Goal: Task Accomplishment & Management: Use online tool/utility

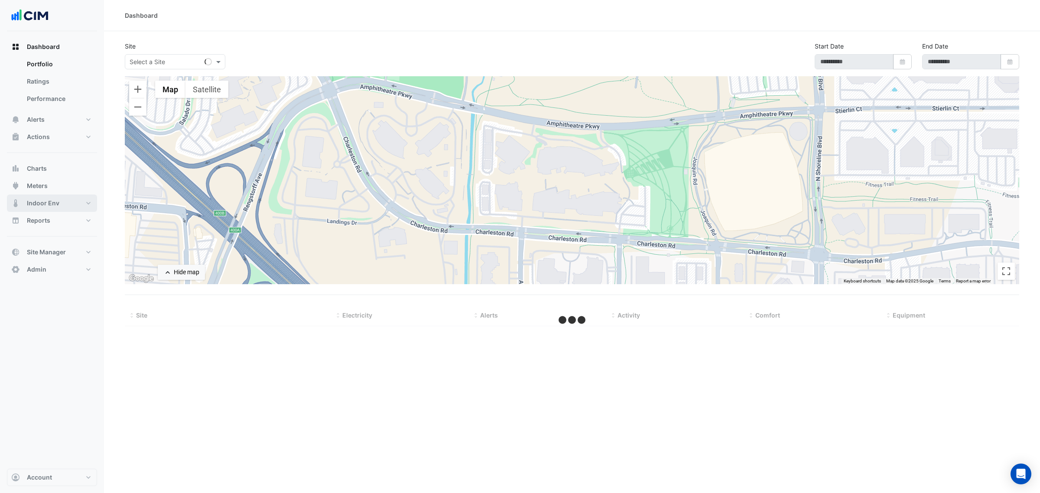
select select "***"
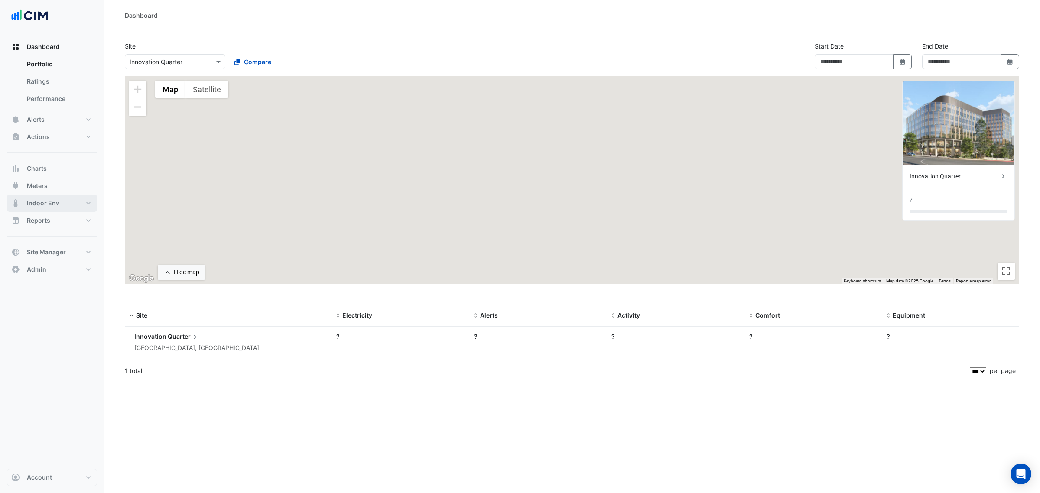
type input "**********"
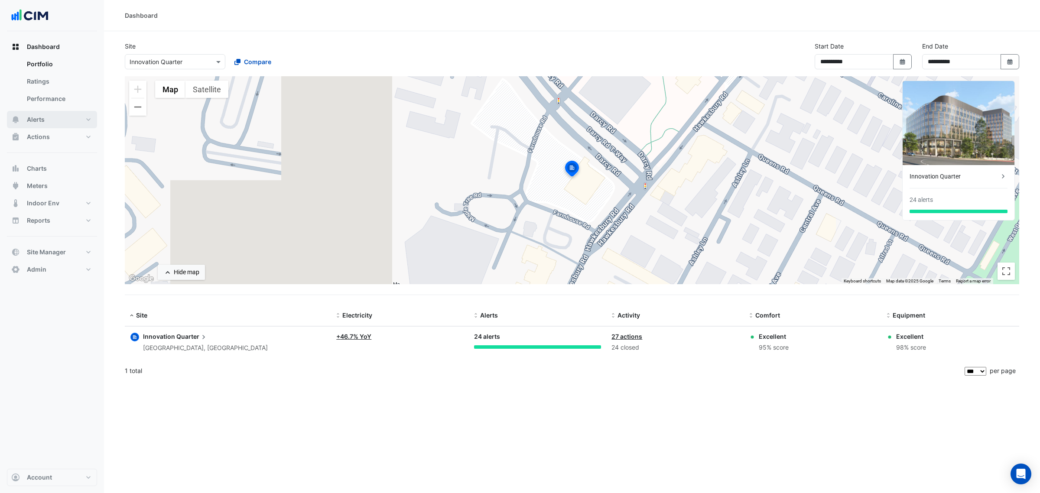
click at [49, 117] on button "Alerts" at bounding box center [52, 119] width 90 height 17
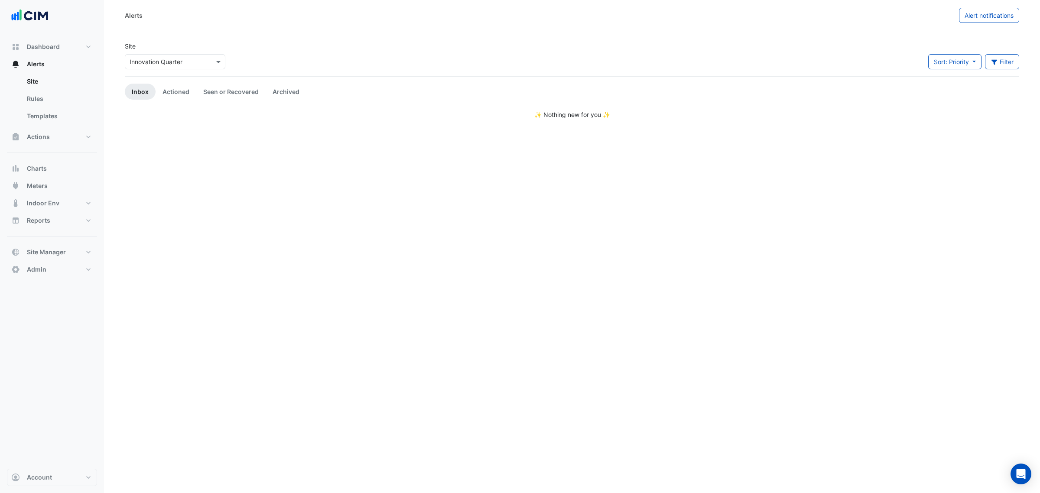
click at [165, 64] on input "text" at bounding box center [167, 62] width 74 height 9
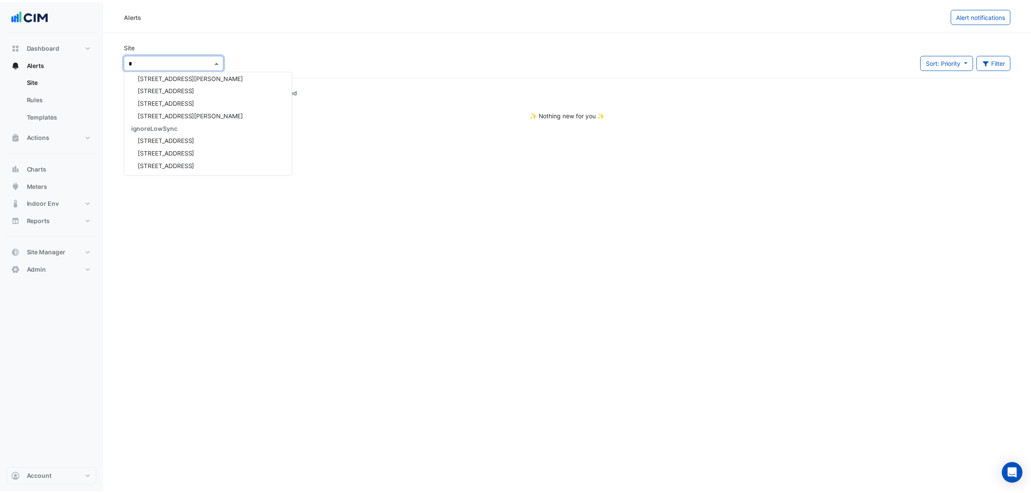
scroll to position [267, 0]
type input "**"
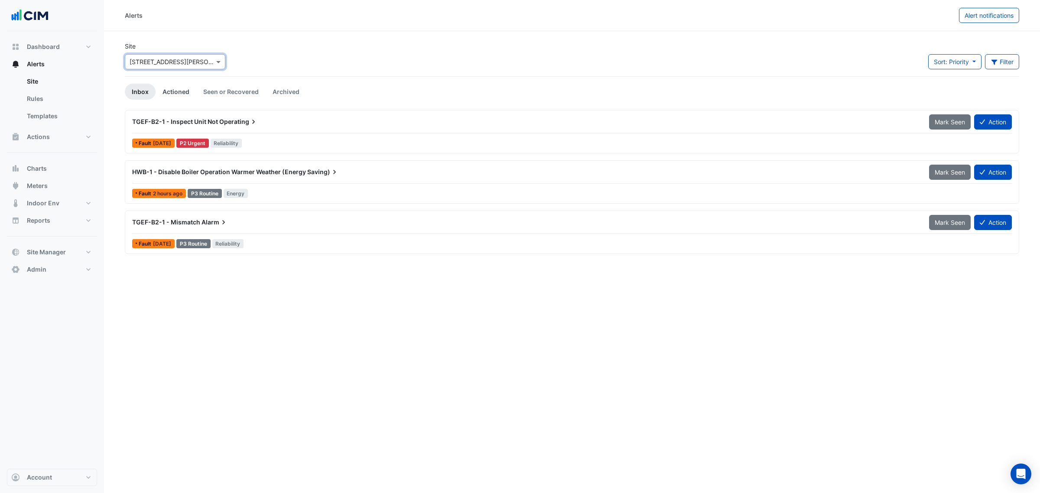
click at [175, 96] on link "Actioned" at bounding box center [176, 92] width 41 height 16
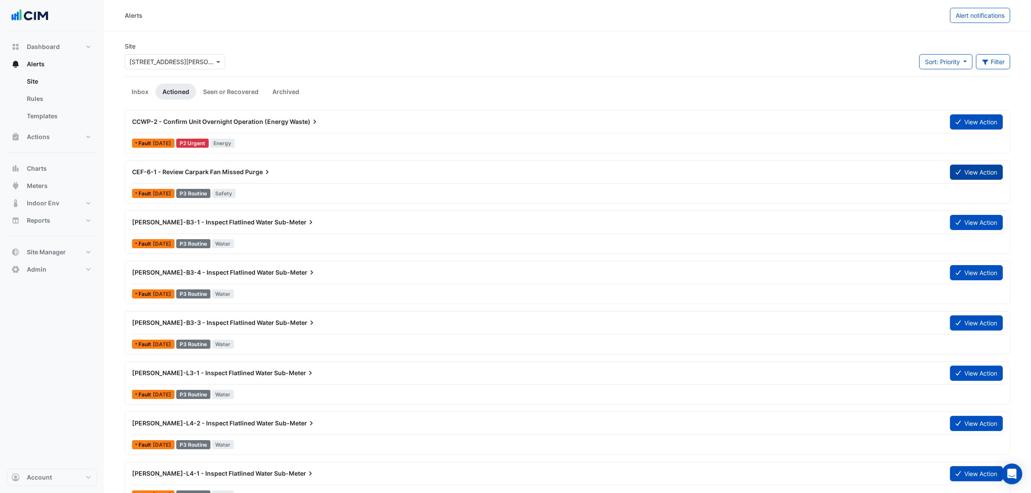
click at [982, 165] on button "View Action" at bounding box center [976, 172] width 53 height 15
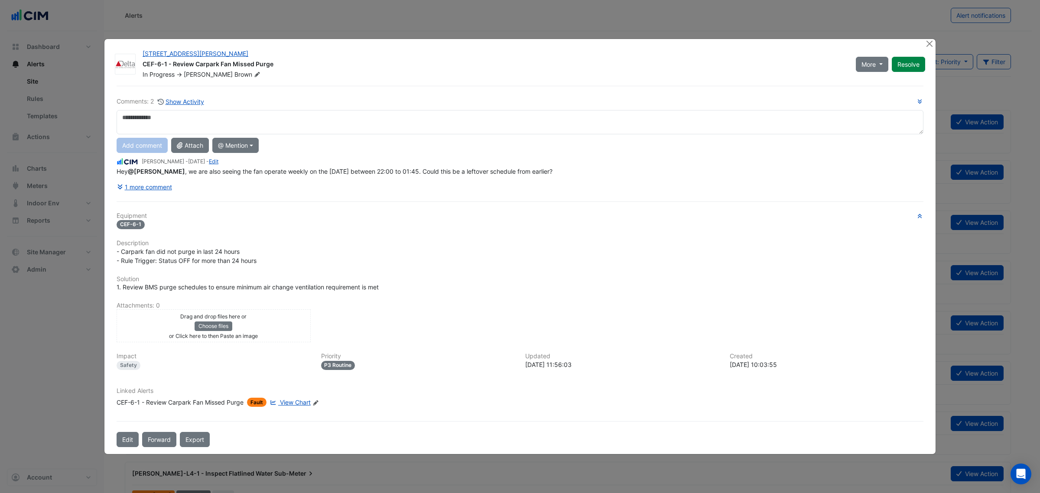
click at [379, 126] on textarea at bounding box center [520, 122] width 807 height 24
click at [927, 44] on button "Close" at bounding box center [928, 43] width 9 height 9
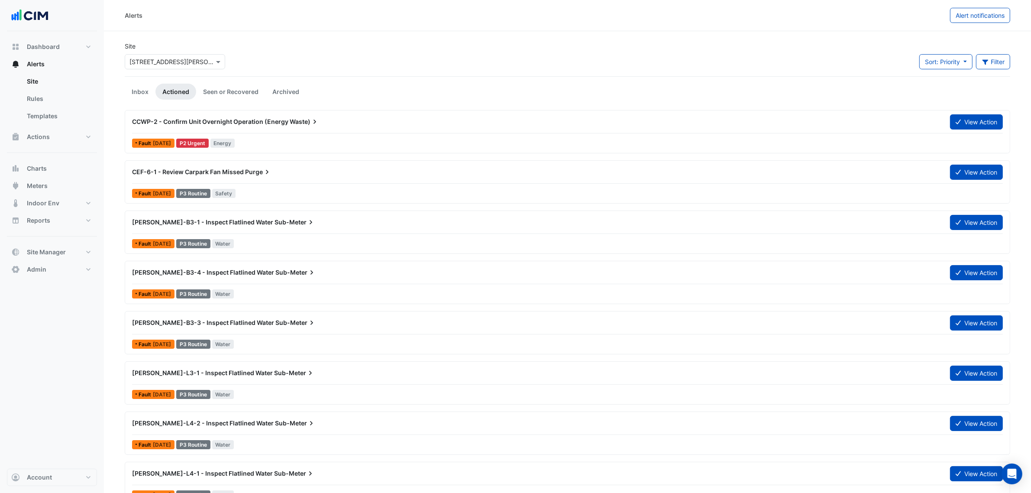
click at [435, 47] on div "Site × 32 Mann Street Sort: Priority Priority Updated Filter Title Priority Fil…" at bounding box center [568, 59] width 896 height 35
click at [71, 183] on button "Meters" at bounding box center [52, 185] width 90 height 17
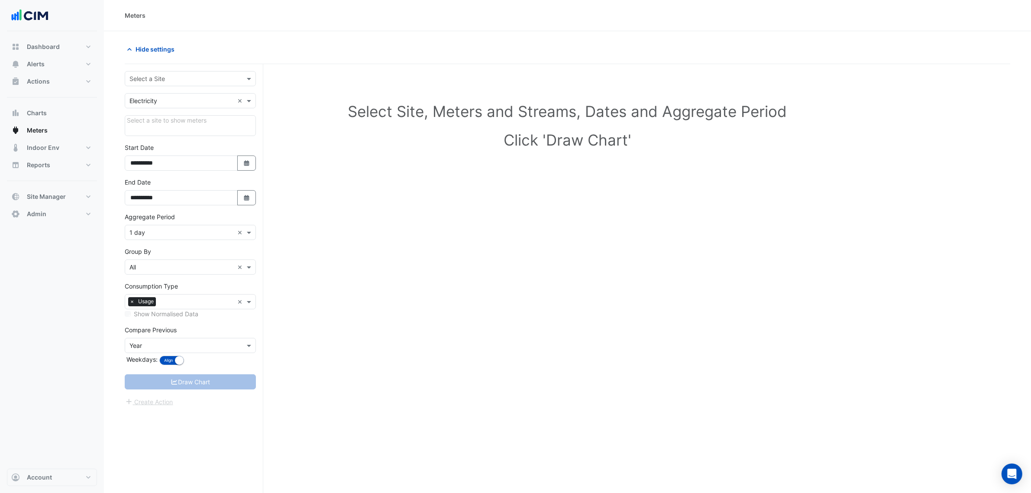
click at [148, 83] on input "text" at bounding box center [182, 79] width 104 height 9
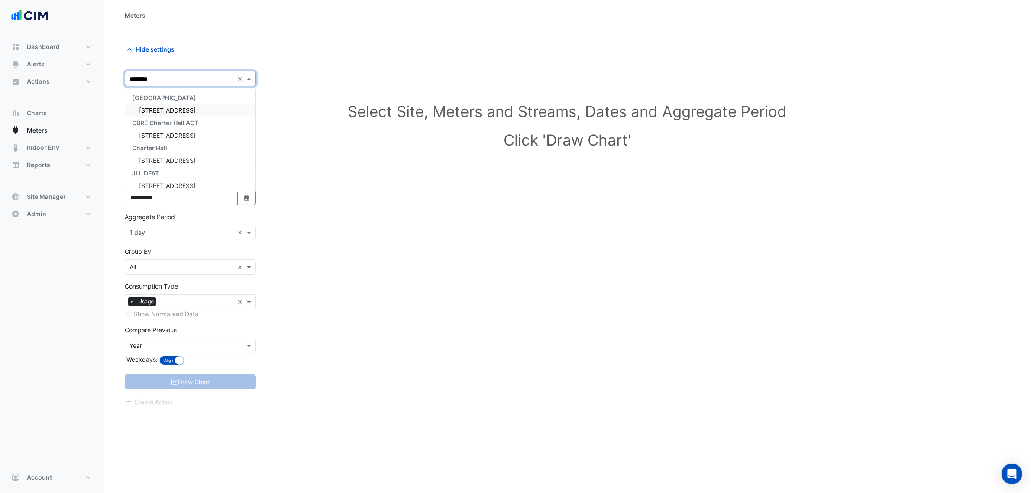
type input "*********"
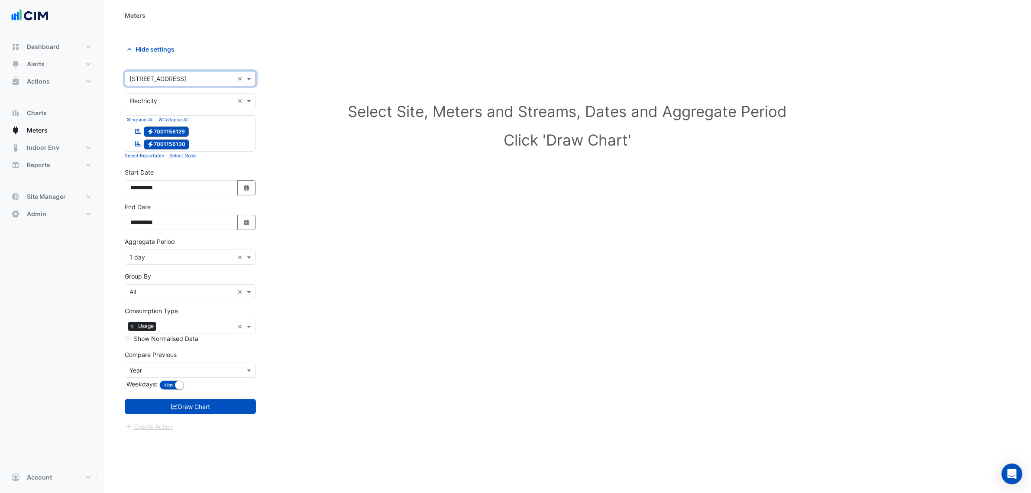
drag, startPoint x: 175, startPoint y: 105, endPoint x: 170, endPoint y: 101, distance: 5.8
click at [172, 103] on div "× Electricity ×" at bounding box center [190, 100] width 131 height 15
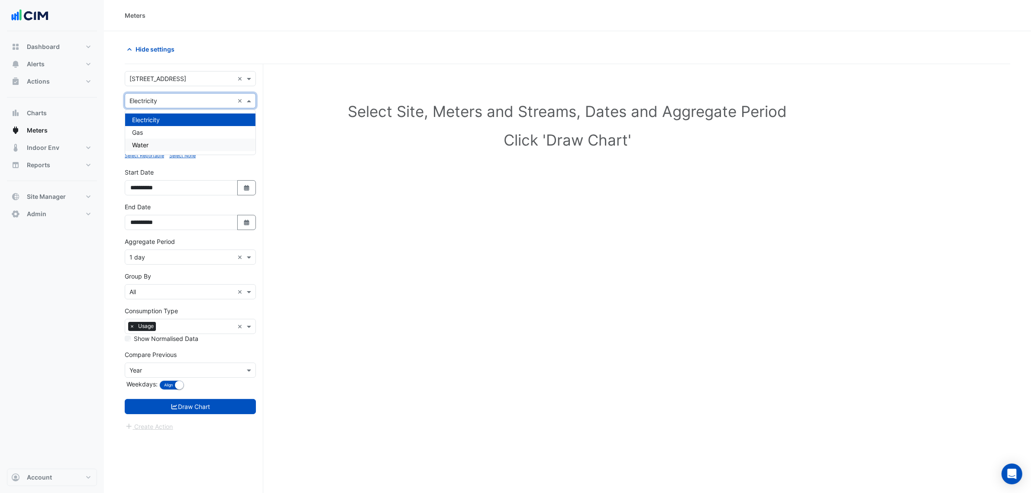
click at [148, 140] on div "Water" at bounding box center [190, 145] width 130 height 13
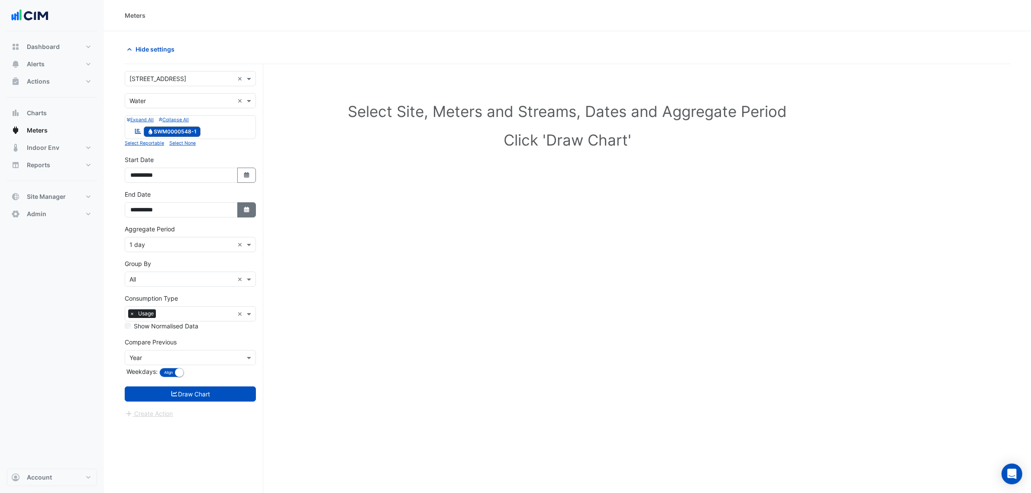
click at [247, 208] on icon "button" at bounding box center [246, 210] width 5 height 6
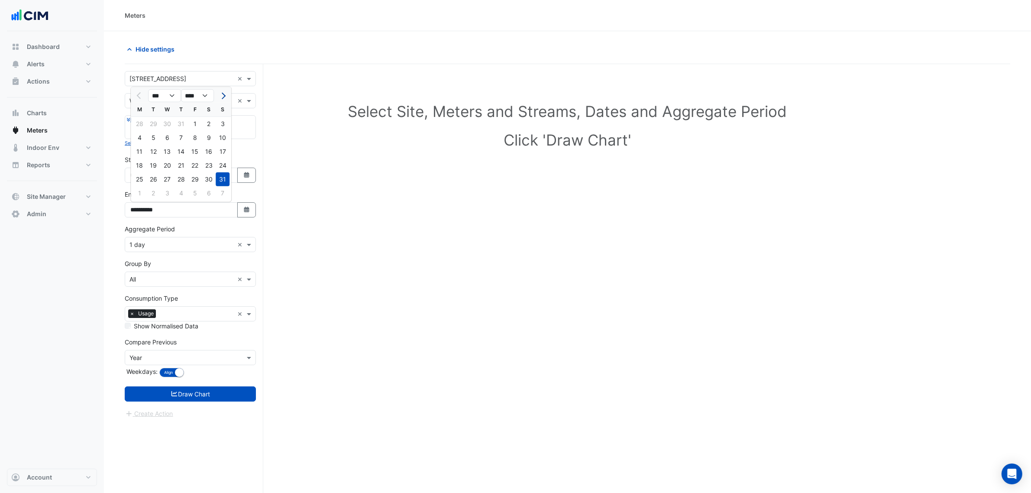
click at [224, 97] on button "Next month" at bounding box center [222, 96] width 10 height 14
select select "*"
click at [149, 172] on div "23" at bounding box center [153, 166] width 14 height 14
type input "**********"
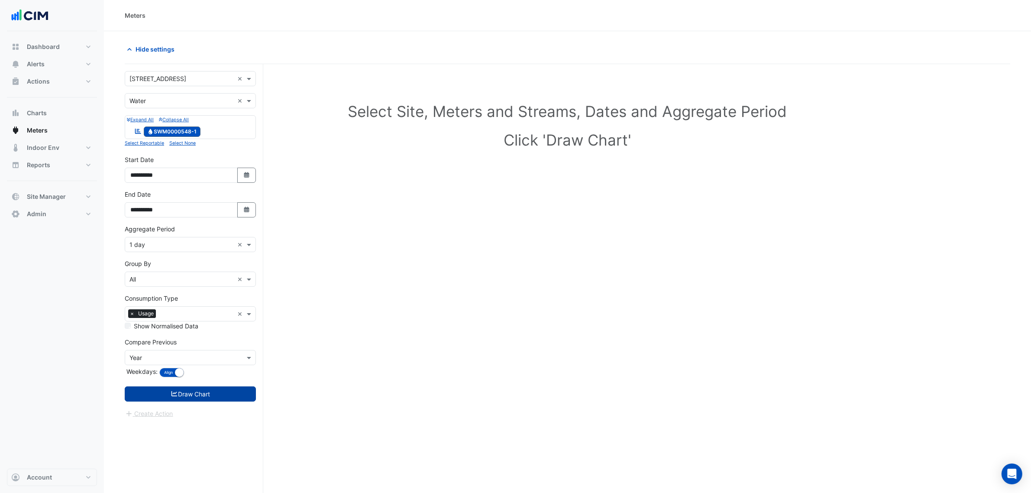
click at [226, 396] on button "Draw Chart" at bounding box center [190, 393] width 131 height 15
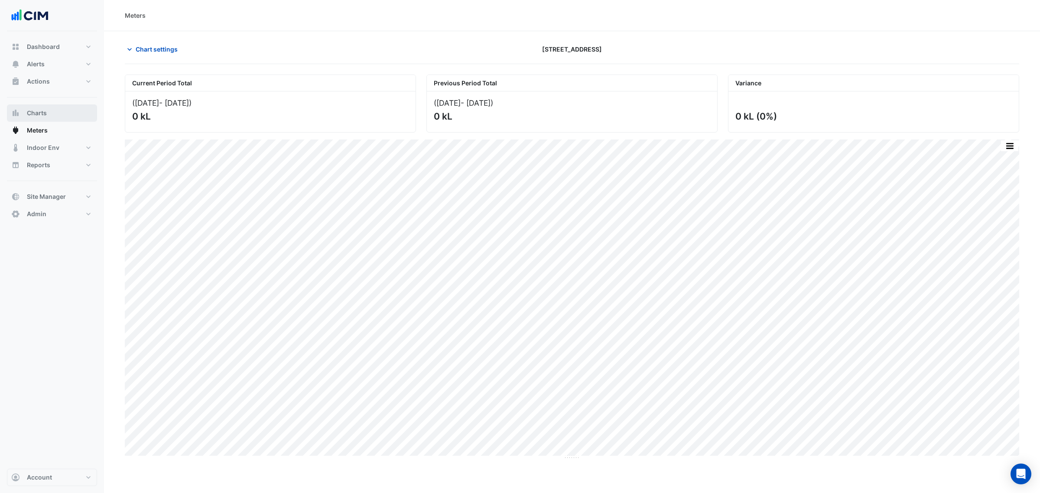
click at [62, 105] on button "Charts" at bounding box center [52, 112] width 90 height 17
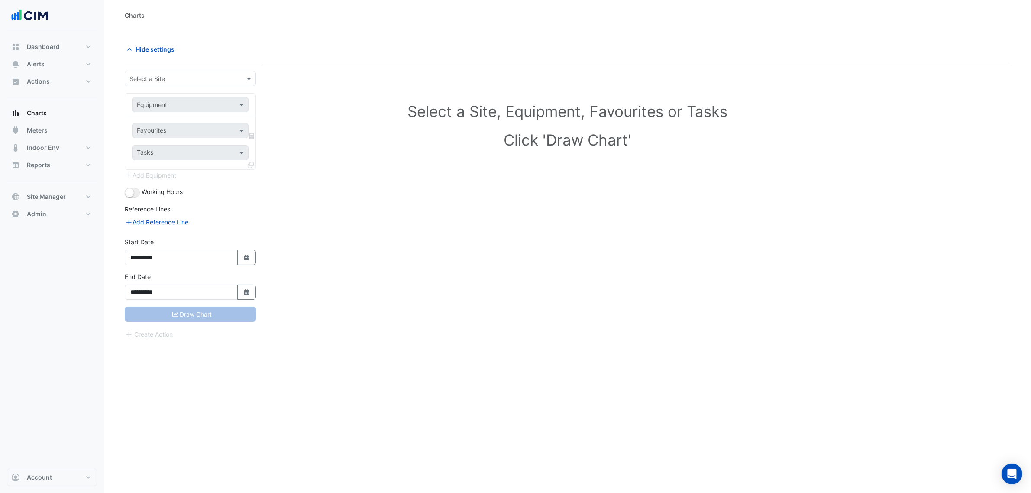
click at [154, 79] on input "text" at bounding box center [182, 79] width 104 height 9
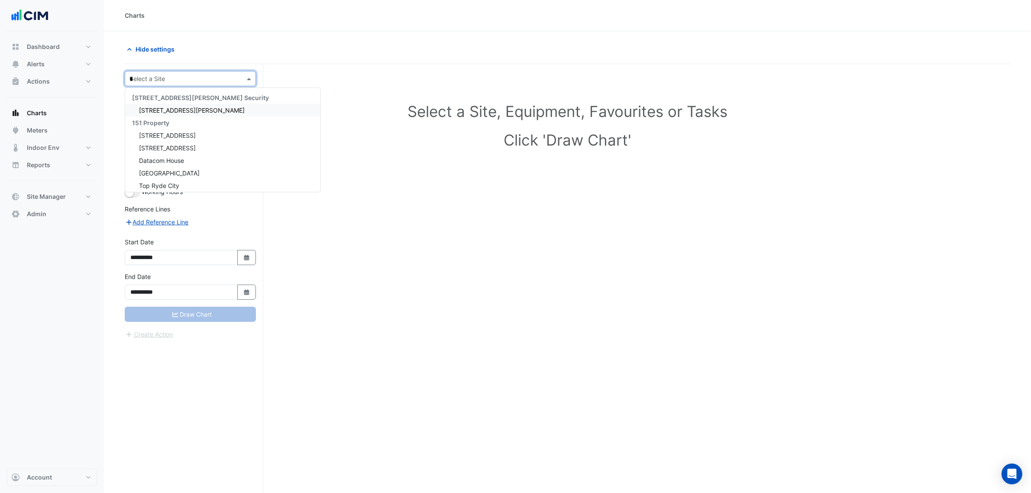
type input "**"
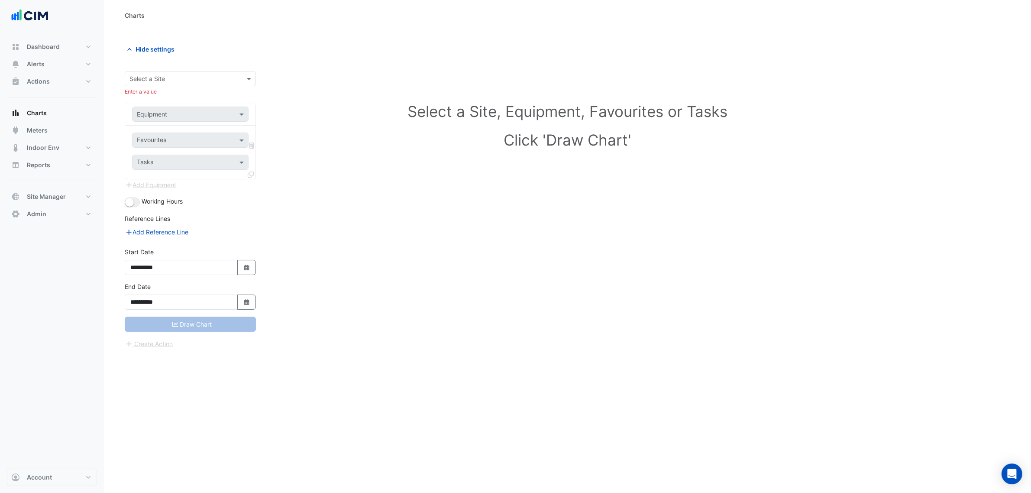
click at [164, 75] on input "text" at bounding box center [182, 79] width 104 height 9
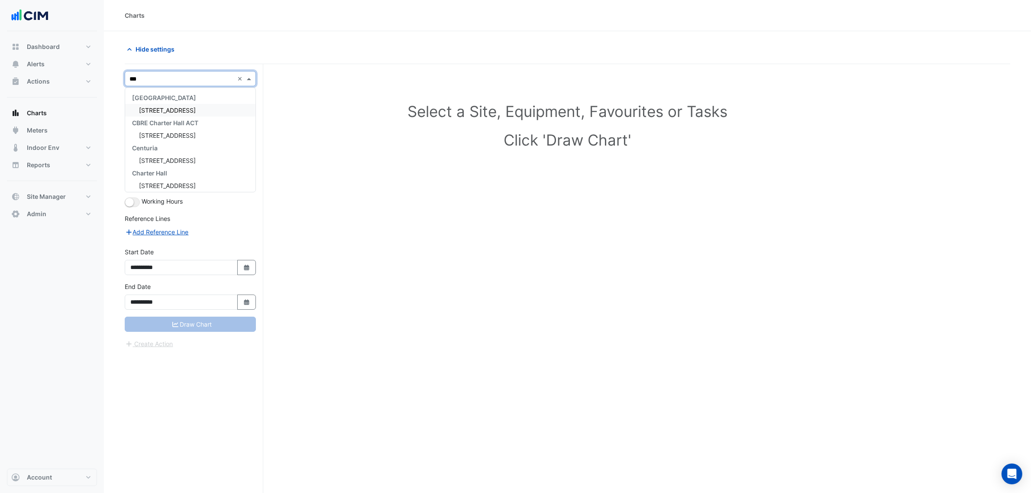
type input "****"
click at [168, 109] on span "44 Sydney Avenue" at bounding box center [167, 110] width 57 height 7
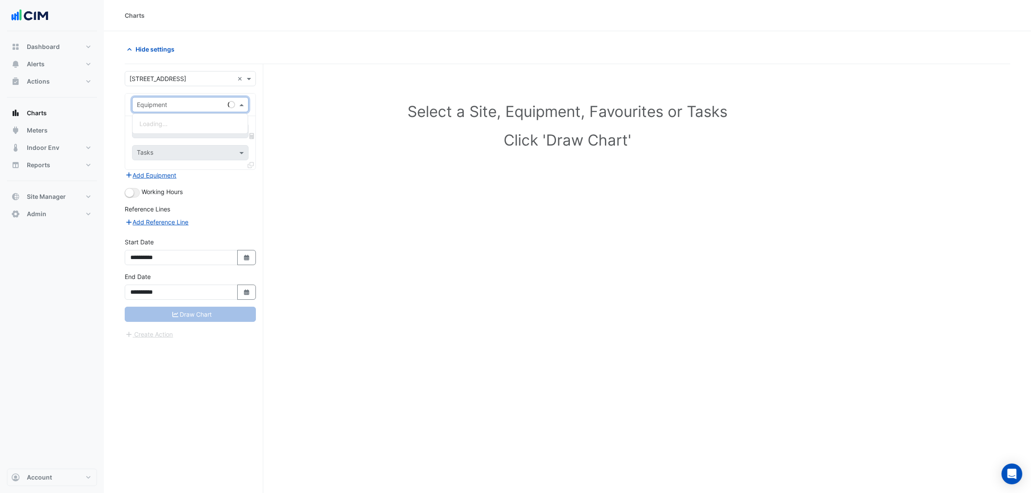
click at [169, 101] on input "text" at bounding box center [182, 105] width 90 height 9
type input "**"
click at [295, 118] on h1 "Select a Site, Equipment, Favourites or Tasks" at bounding box center [568, 111] width 848 height 18
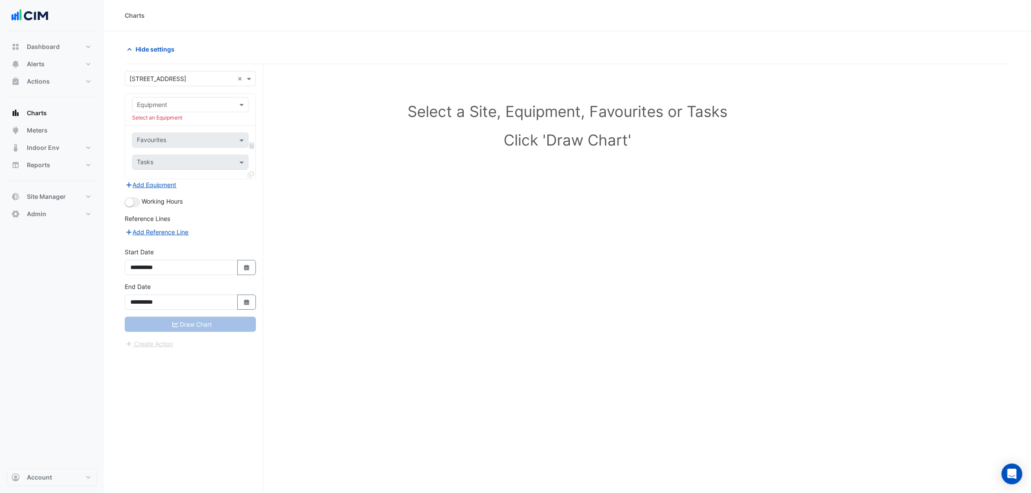
click at [252, 37] on section "**********" at bounding box center [568, 278] width 928 height 495
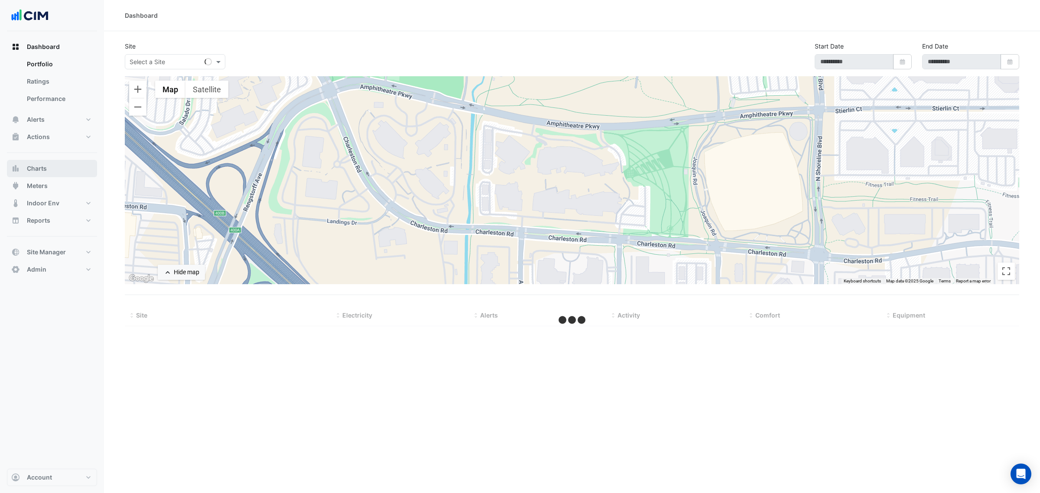
type input "**********"
select select "***"
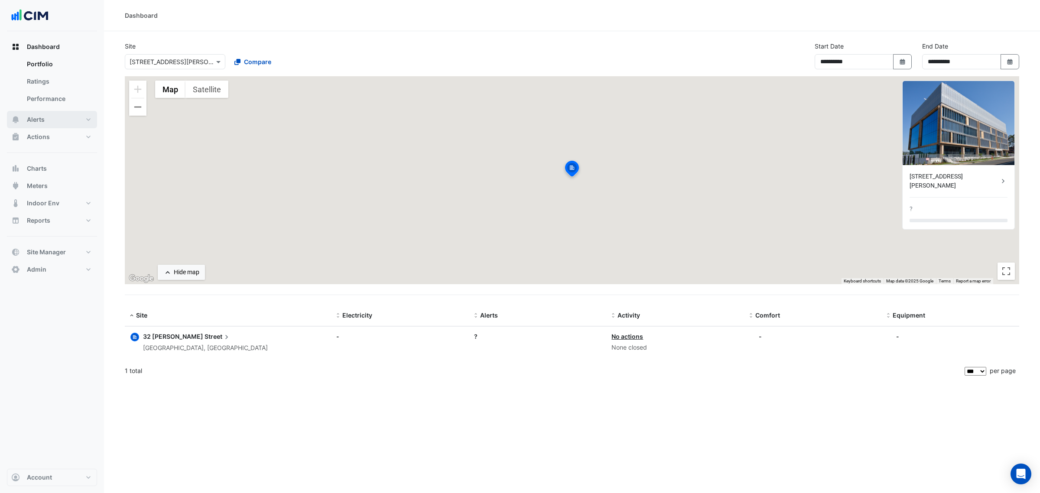
click at [64, 117] on button "Alerts" at bounding box center [52, 119] width 90 height 17
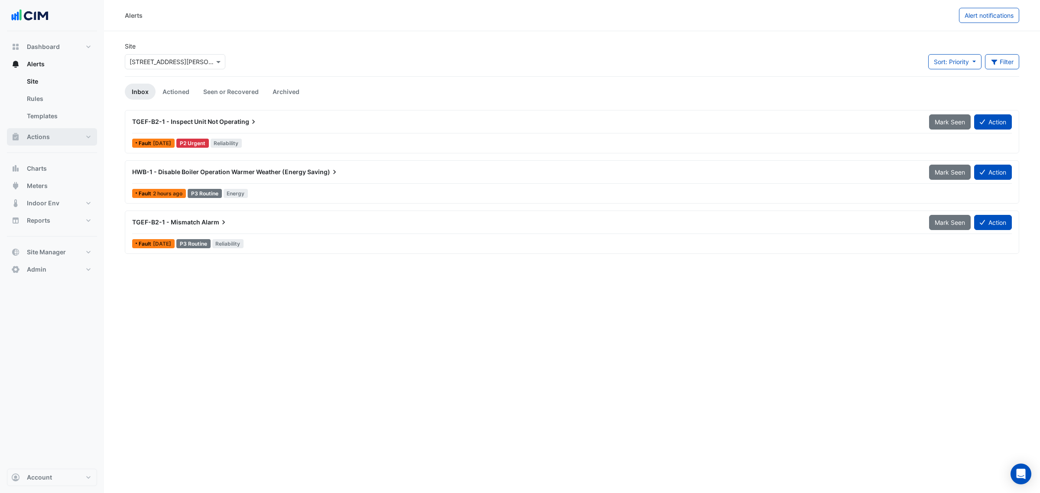
click at [63, 133] on button "Actions" at bounding box center [52, 136] width 90 height 17
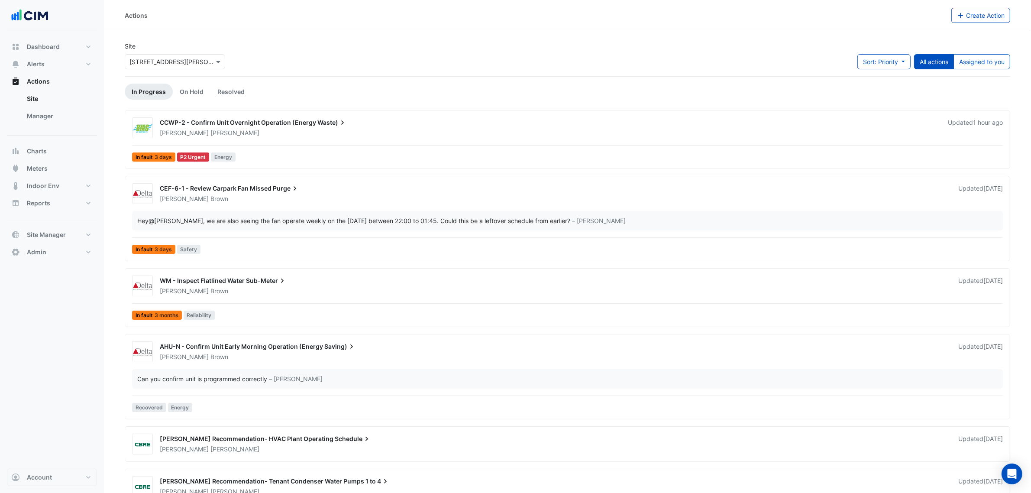
click at [184, 64] on input "text" at bounding box center [167, 62] width 74 height 9
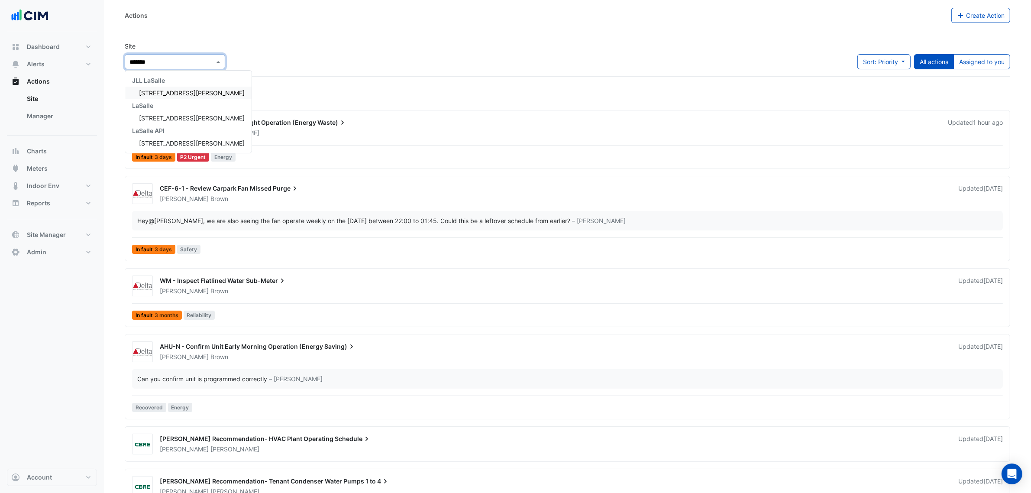
type input "********"
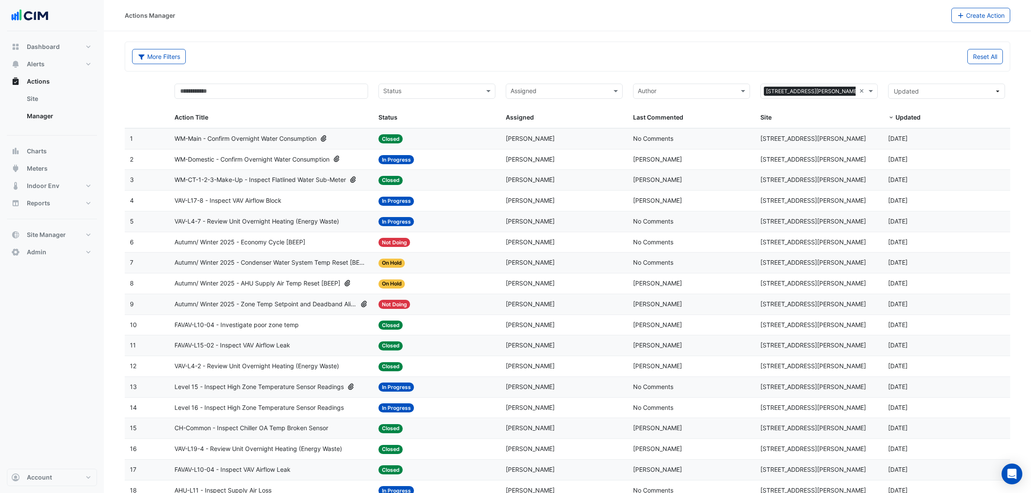
select select "***"
click at [662, 95] on input "text" at bounding box center [686, 92] width 97 height 10
type input "*****"
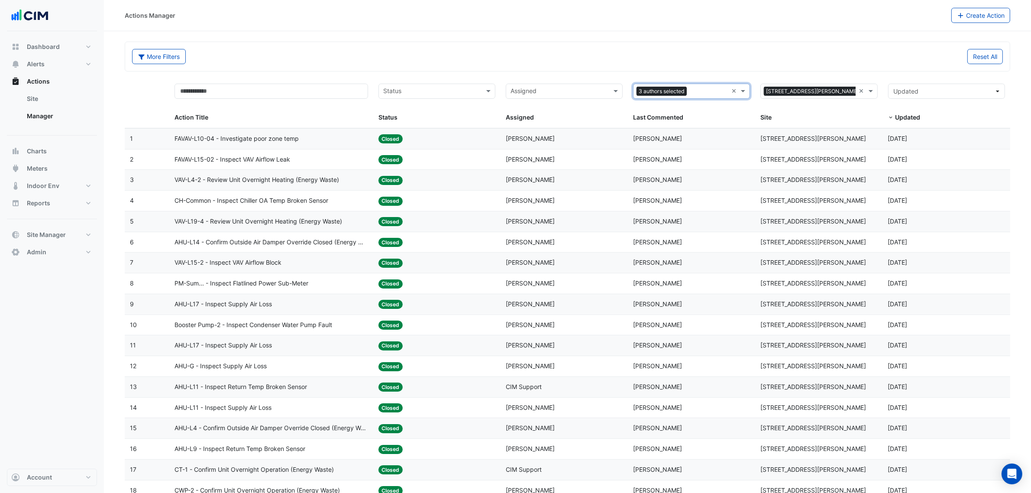
click at [732, 114] on div "Last Commented" at bounding box center [690, 118] width 114 height 10
click at [545, 100] on div "Assigned Assigned" at bounding box center [564, 103] width 117 height 39
click at [449, 96] on input "text" at bounding box center [431, 92] width 97 height 10
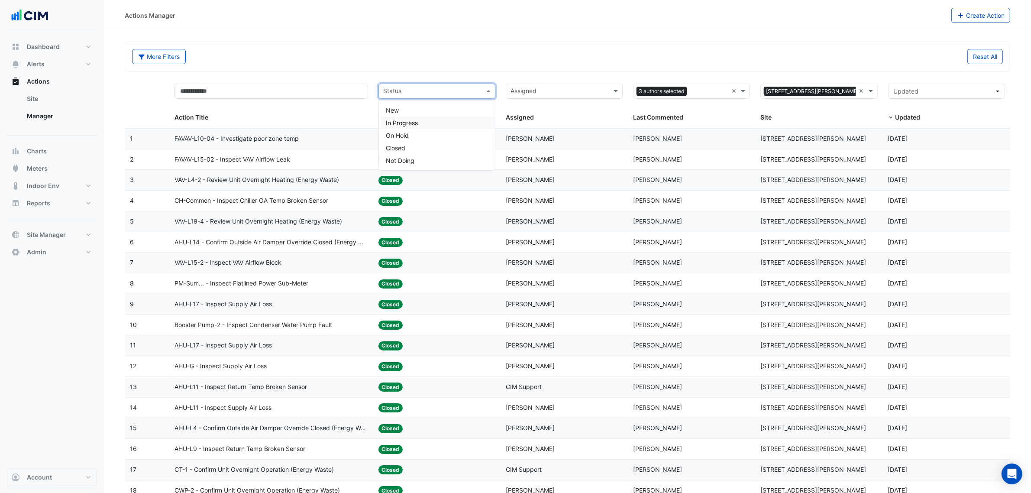
click at [423, 124] on div "In Progress" at bounding box center [437, 123] width 116 height 13
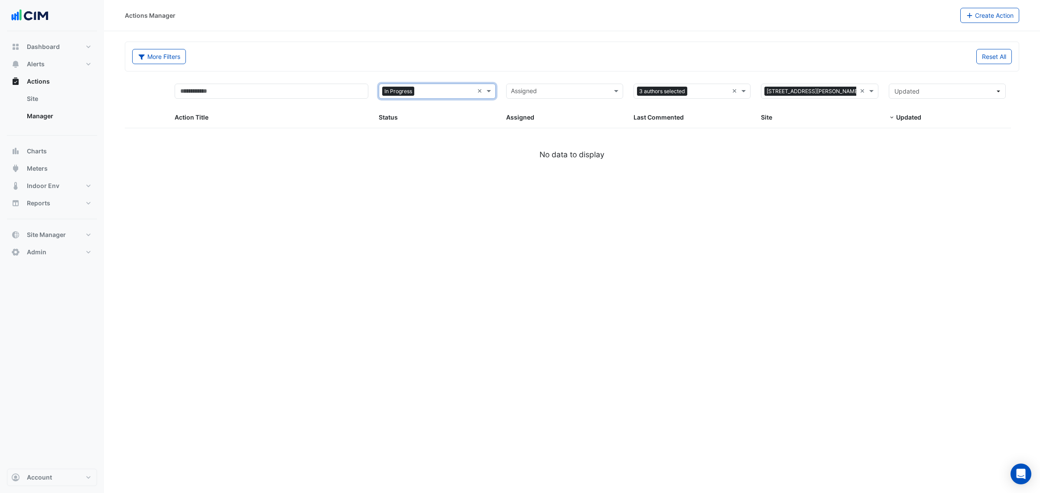
click at [730, 92] on div "3 authors selected ×" at bounding box center [691, 91] width 117 height 15
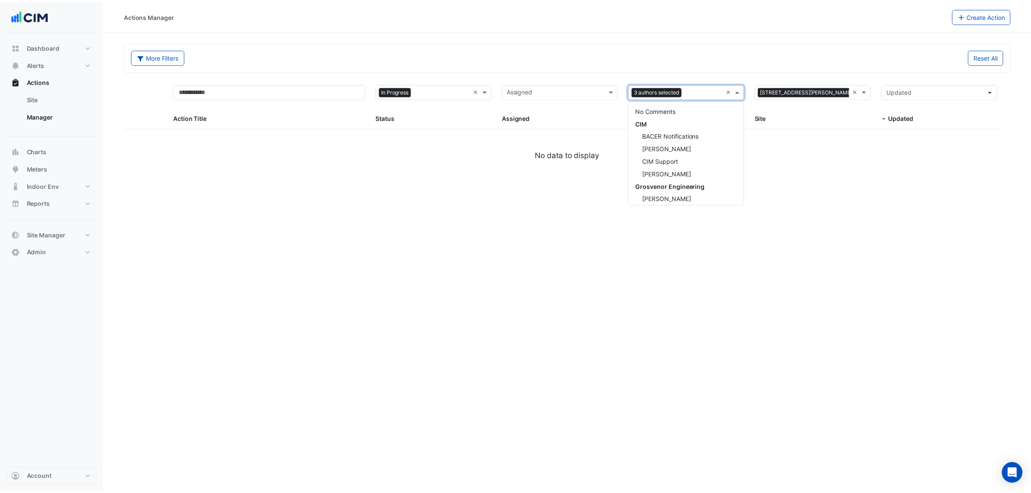
scroll to position [129, 0]
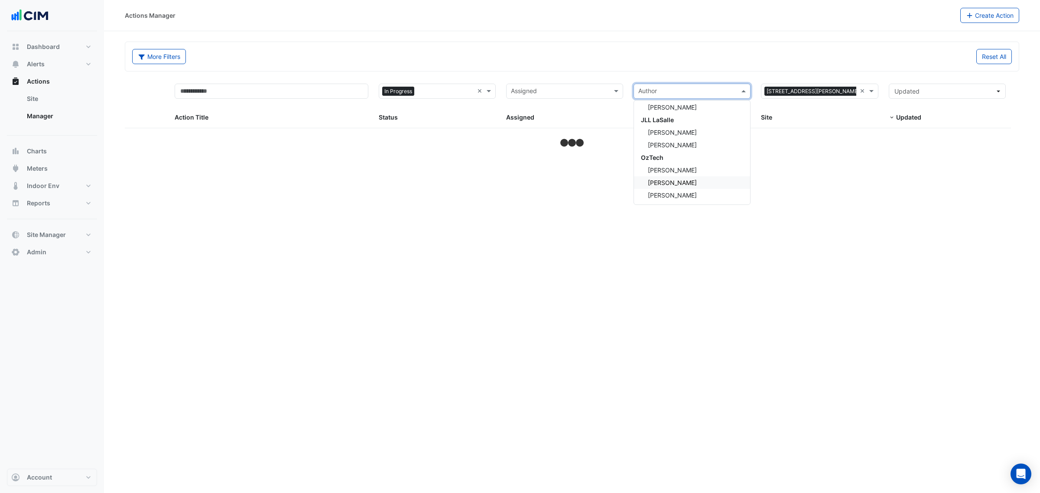
click at [691, 183] on span "Douglas Graham" at bounding box center [672, 182] width 49 height 7
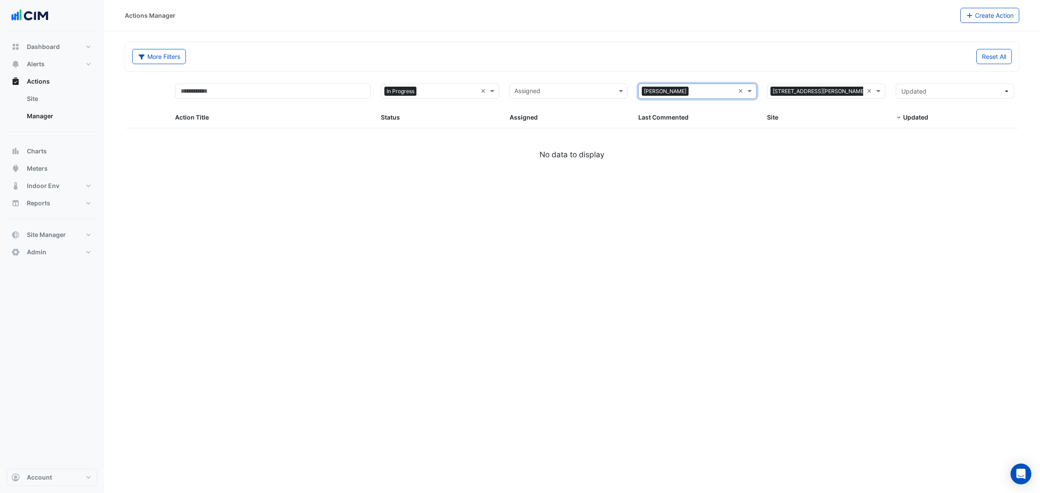
click at [583, 62] on div "Reset All" at bounding box center [794, 56] width 445 height 15
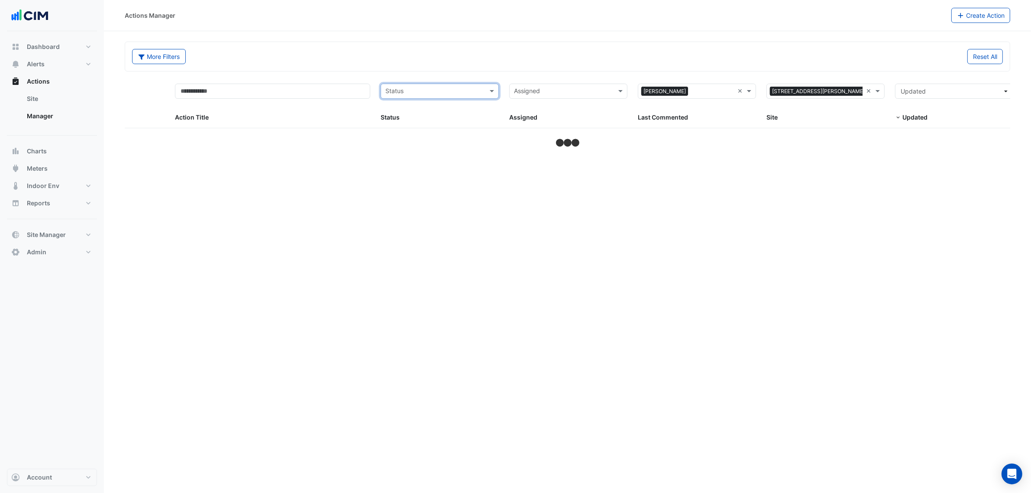
select select "***"
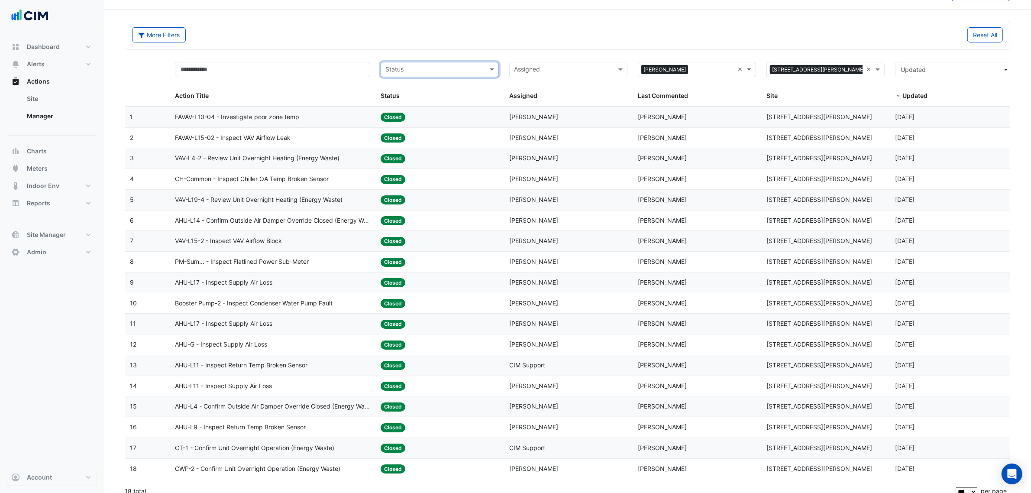
scroll to position [33, 0]
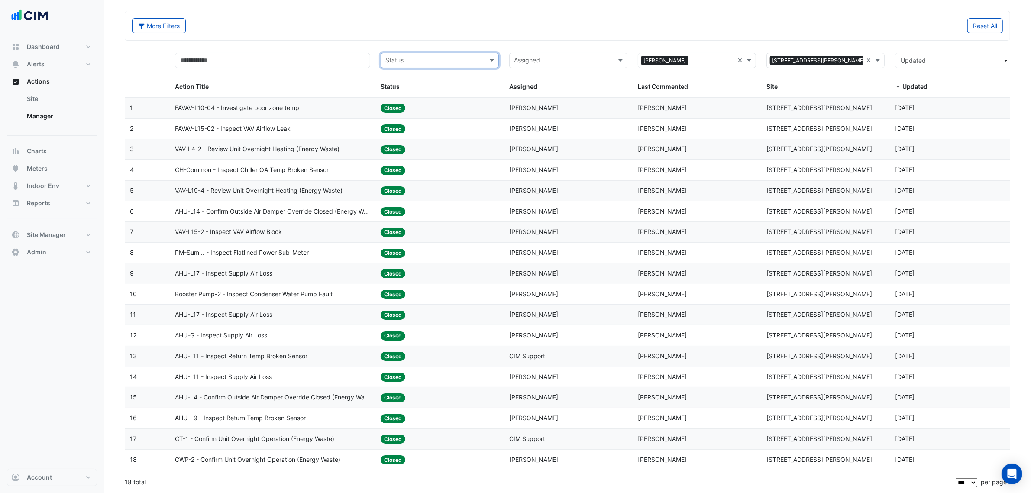
drag, startPoint x: 740, startPoint y: 55, endPoint x: 735, endPoint y: 56, distance: 4.5
click at [572, 62] on input "text" at bounding box center [563, 61] width 99 height 10
type input "****"
click at [557, 93] on div "Douglas Graham" at bounding box center [568, 92] width 117 height 13
click at [474, 18] on div "More Filters" at bounding box center [347, 25] width 441 height 15
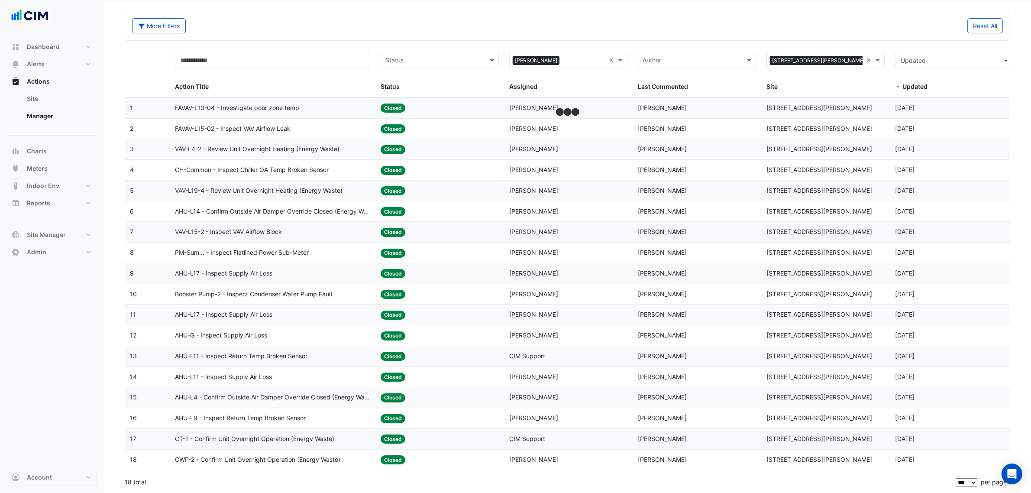
click at [457, 56] on input "text" at bounding box center [435, 61] width 99 height 10
click at [428, 89] on div "In Progress" at bounding box center [439, 92] width 117 height 13
click at [411, 29] on div "More Filters" at bounding box center [347, 25] width 441 height 15
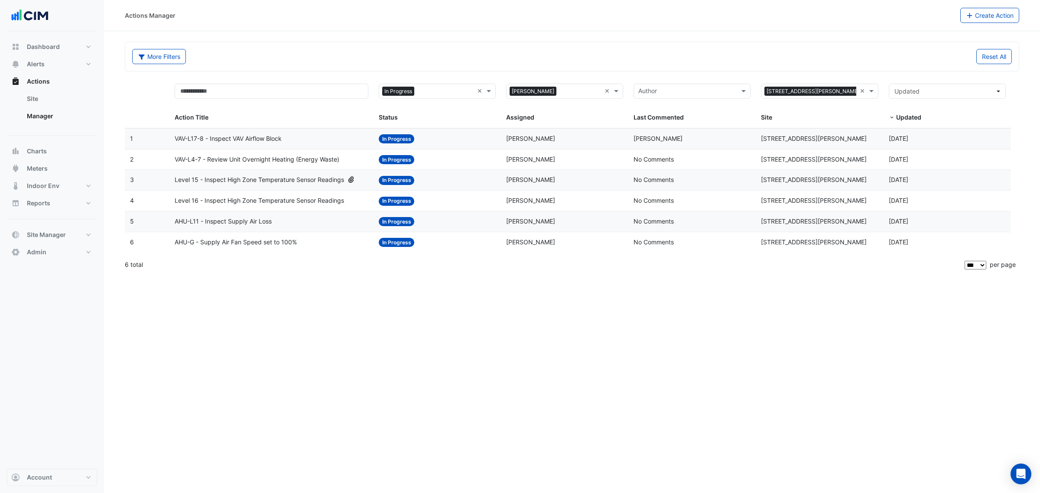
click at [332, 246] on div "AHU-G - Supply Air Fan Speed set to 100%" at bounding box center [272, 242] width 194 height 10
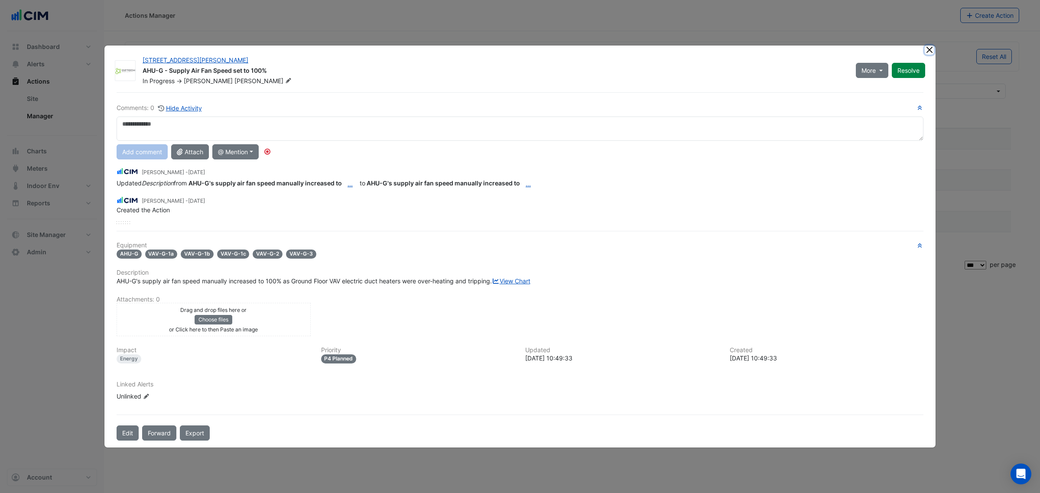
click at [932, 45] on button "Close" at bounding box center [928, 49] width 9 height 9
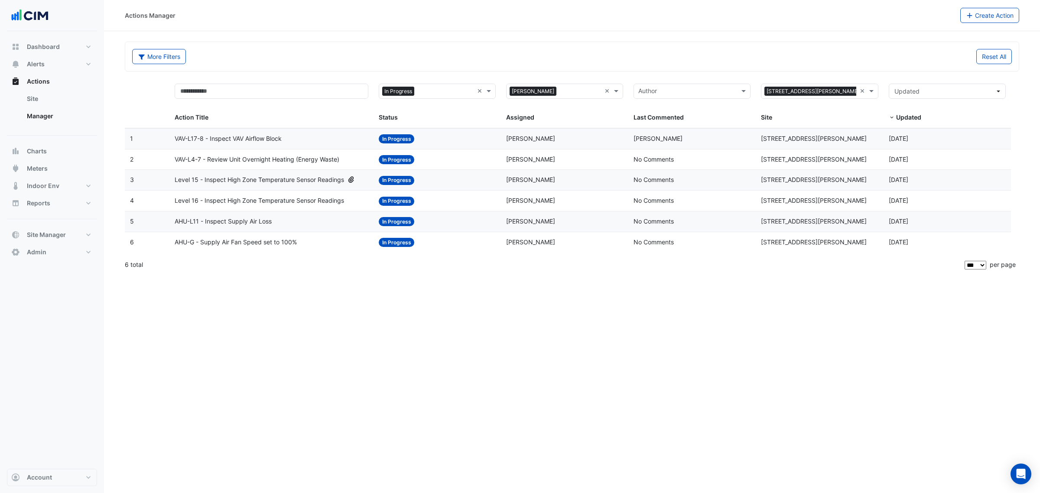
click at [280, 182] on span "Level 15 - Inspect High Zone Temperature Sensor Readings" at bounding box center [259, 180] width 169 height 10
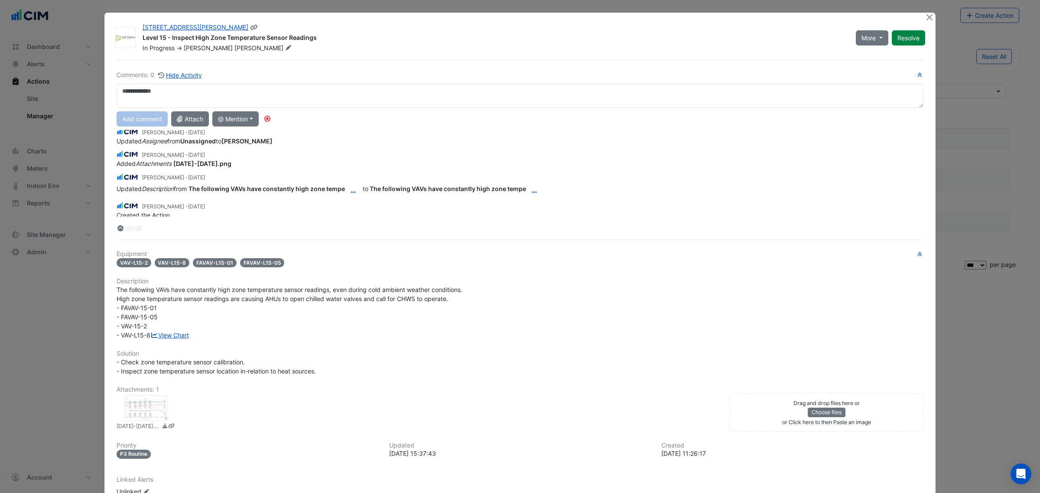
click at [918, 20] on div "201 Miller Street Level 15 - Inspect High Zone Temperature Sensor Readings In P…" at bounding box center [533, 35] width 793 height 33
click at [928, 16] on button "Close" at bounding box center [928, 17] width 9 height 9
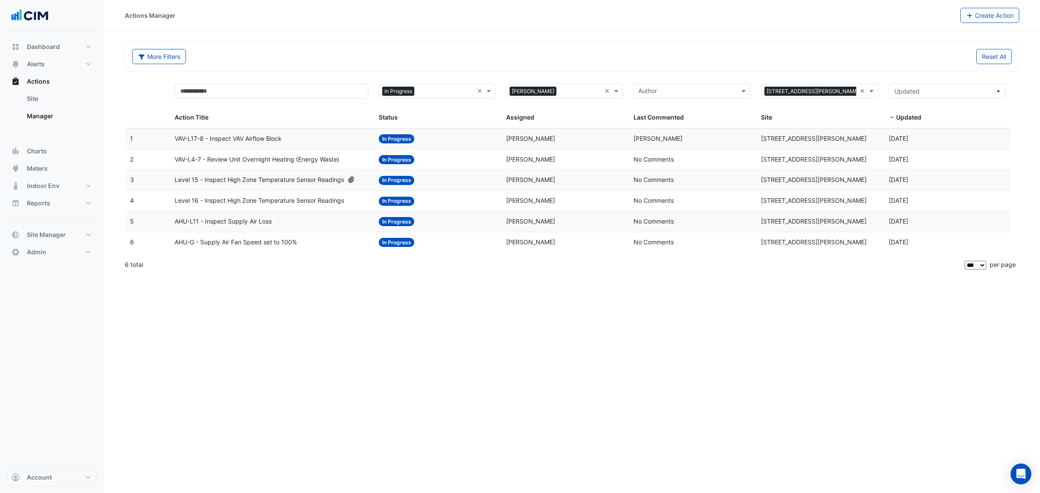
click at [601, 26] on div "Actions Manager Create Action" at bounding box center [572, 15] width 936 height 31
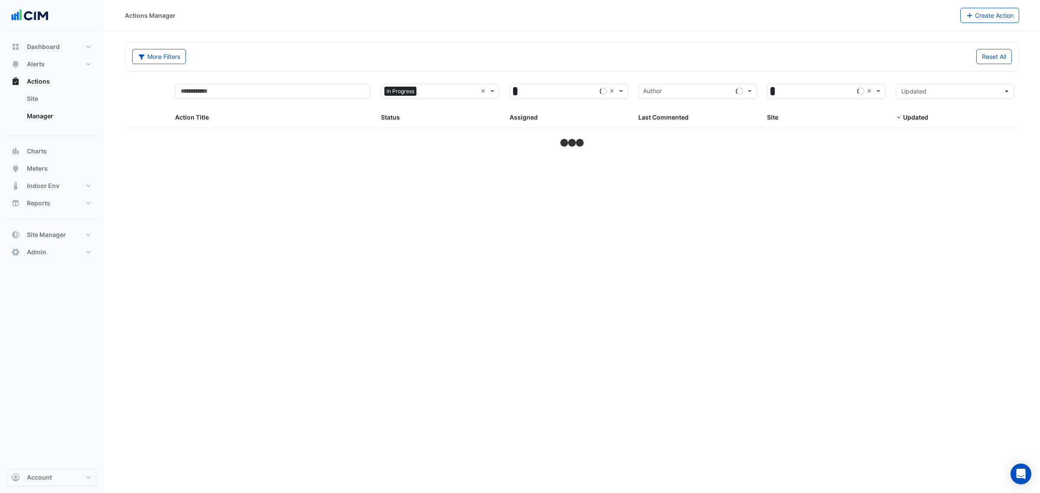
select select "***"
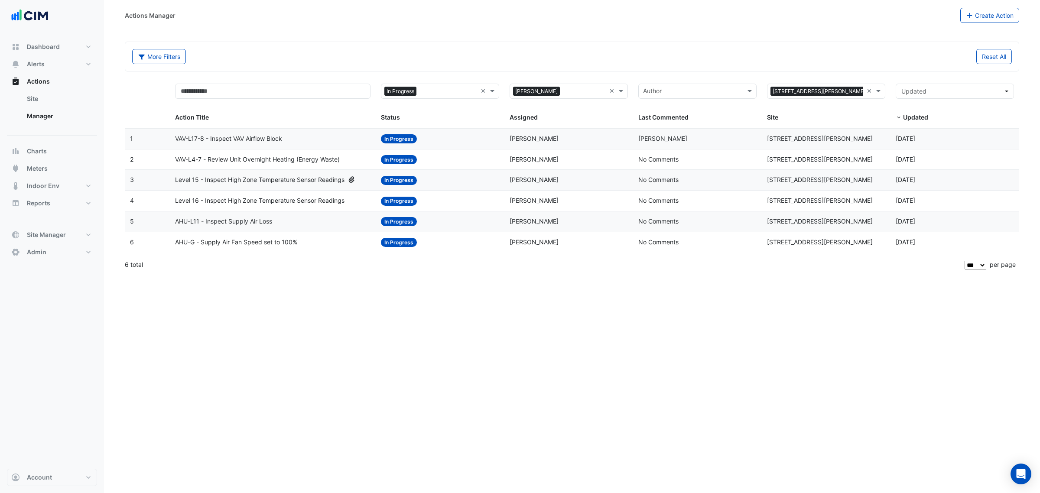
click at [298, 162] on span "VAV-L4-7 - Review Unit Overnight Heating (Energy Waste)" at bounding box center [257, 160] width 165 height 10
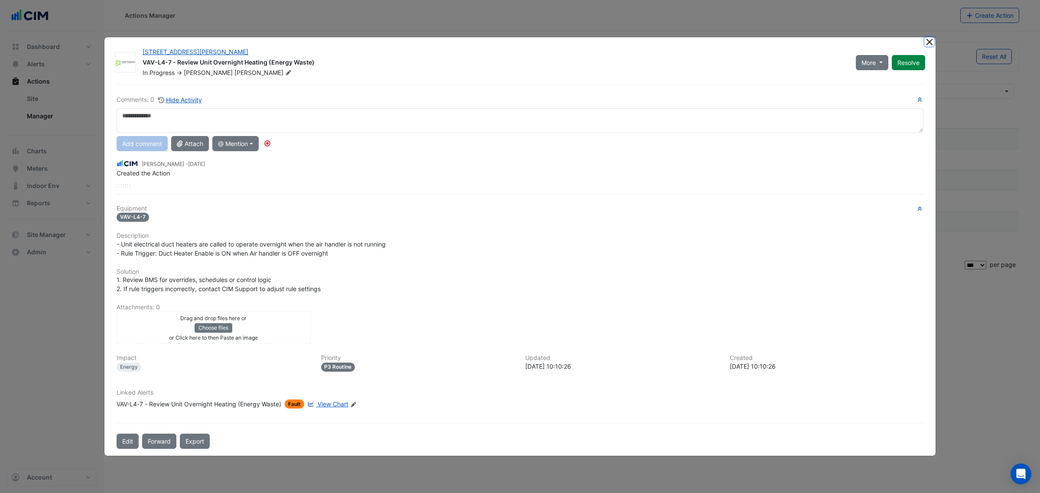
click at [928, 42] on button "Close" at bounding box center [928, 41] width 9 height 9
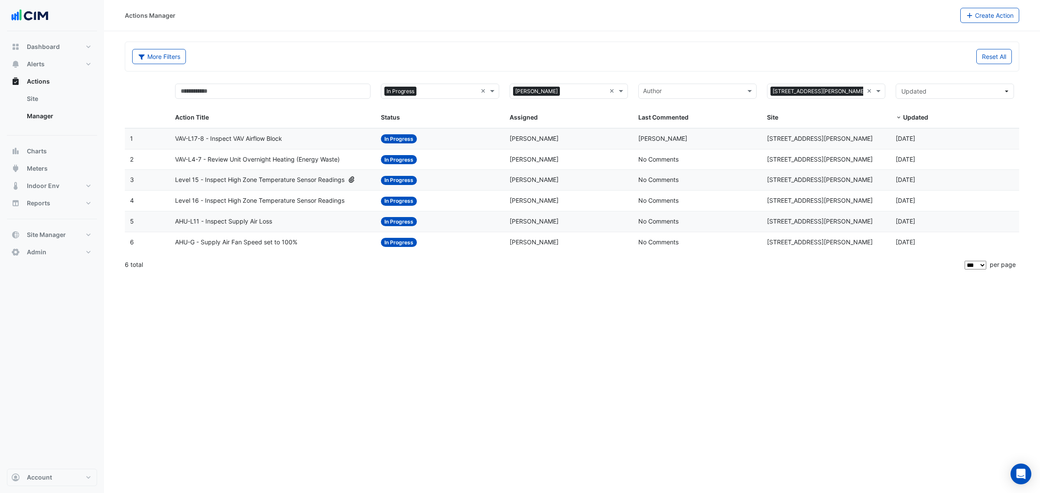
click at [607, 91] on div "× Douglas Graham ×" at bounding box center [568, 91] width 118 height 15
type input "**"
click at [540, 150] on span "[PERSON_NAME]" at bounding box center [548, 147] width 49 height 7
click at [529, 42] on div "More Filters Reset All" at bounding box center [571, 56] width 893 height 29
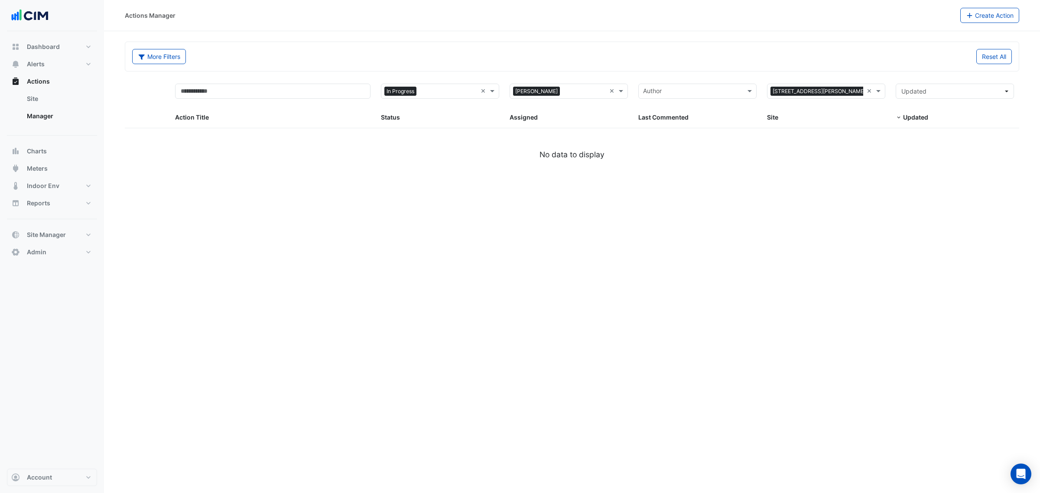
click at [451, 91] on input "text" at bounding box center [448, 92] width 57 height 10
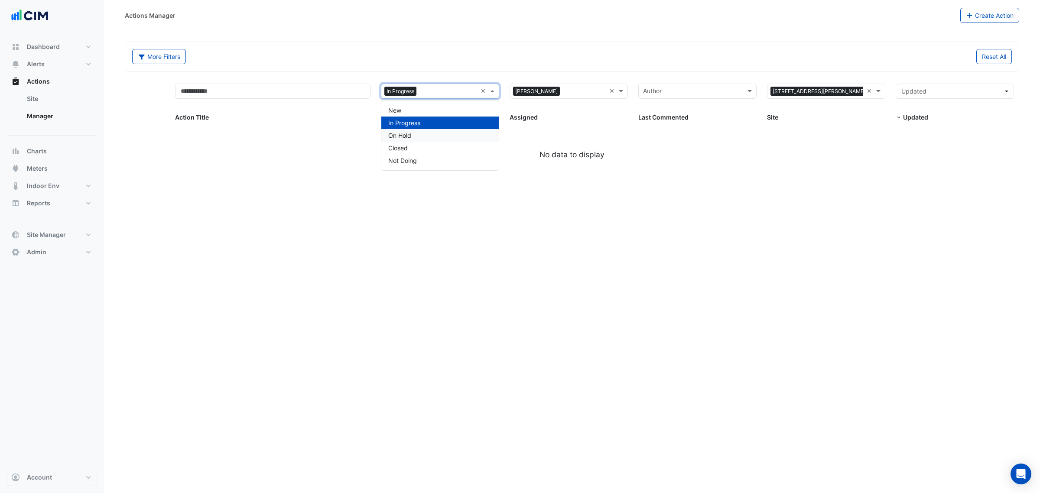
click at [418, 129] on div "On Hold" at bounding box center [439, 135] width 117 height 13
click at [443, 87] on input "text" at bounding box center [458, 92] width 38 height 10
click at [427, 150] on div "Closed" at bounding box center [439, 148] width 117 height 13
click at [451, 115] on div "Status" at bounding box center [438, 118] width 115 height 10
click at [563, 91] on input "text" at bounding box center [584, 92] width 42 height 10
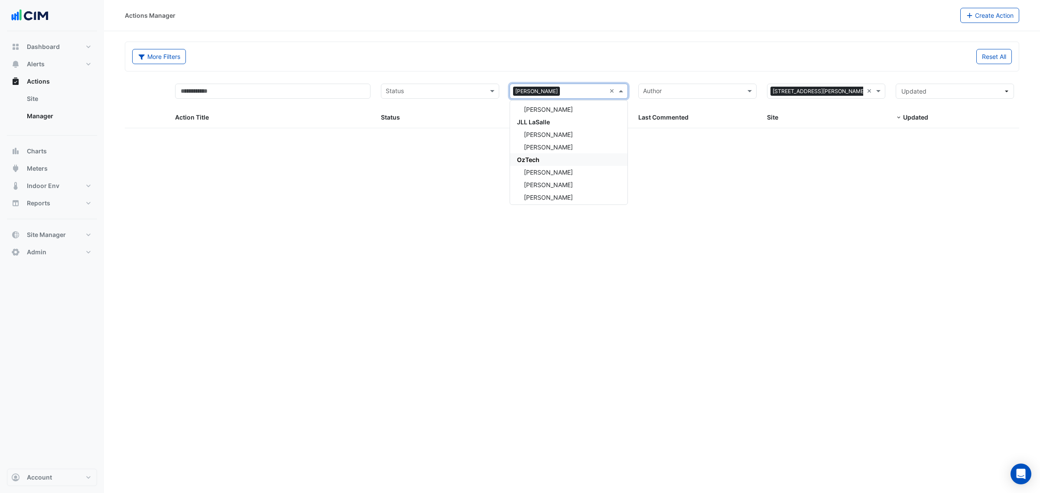
scroll to position [129, 0]
click at [29, 52] on button "Dashboard" at bounding box center [52, 46] width 90 height 17
select select "***"
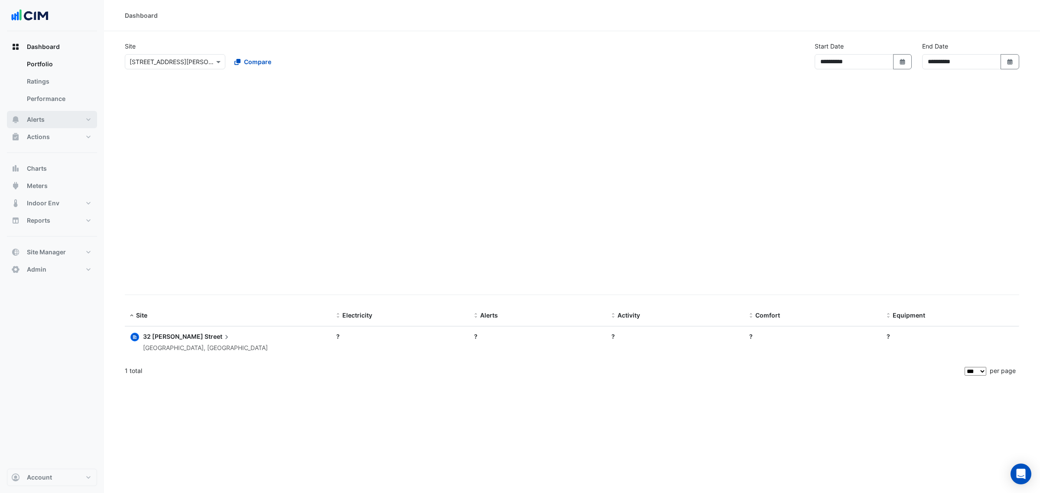
click at [37, 58] on link "Portfolio" at bounding box center [58, 63] width 77 height 17
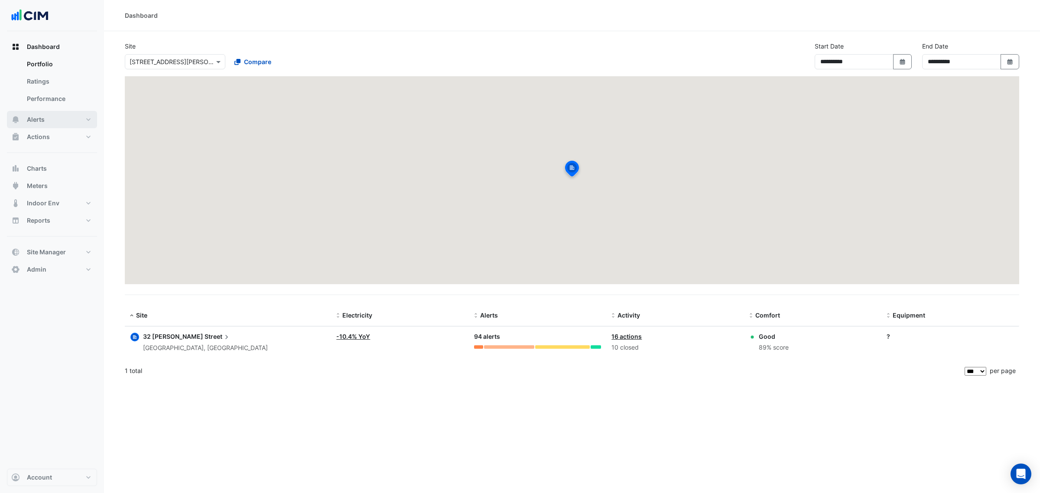
click at [55, 117] on button "Alerts" at bounding box center [52, 119] width 90 height 17
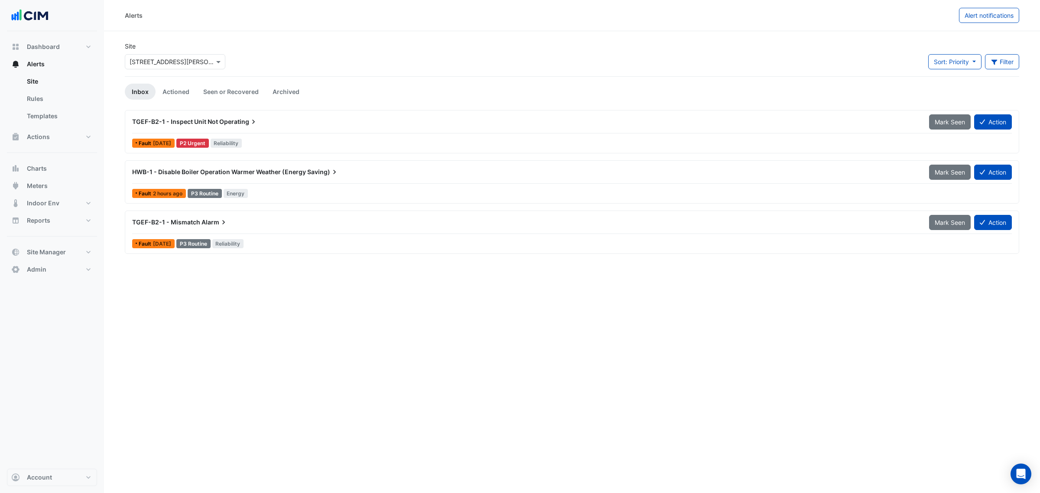
click at [164, 64] on input "text" at bounding box center [167, 62] width 74 height 9
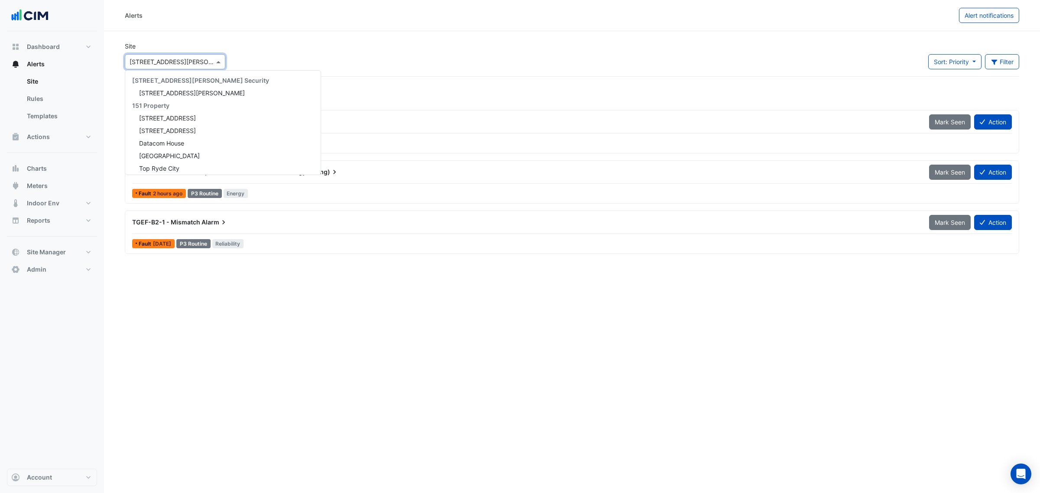
scroll to position [2074, 0]
click at [293, 46] on div "Site × 32 Mann Street 141 Walker Street Security 141 Walker Street 151 Property…" at bounding box center [572, 59] width 905 height 35
click at [207, 68] on div "× 32 Mann Street" at bounding box center [175, 61] width 101 height 15
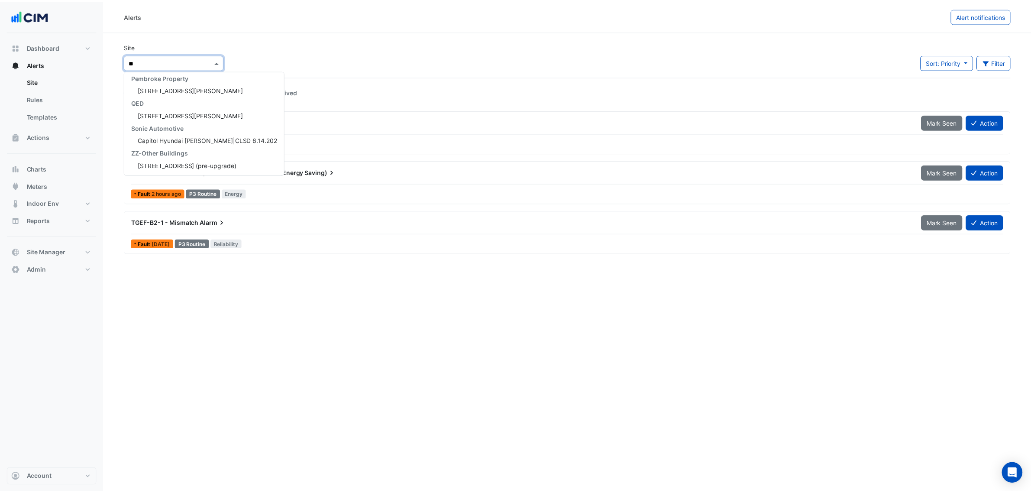
scroll to position [0, 0]
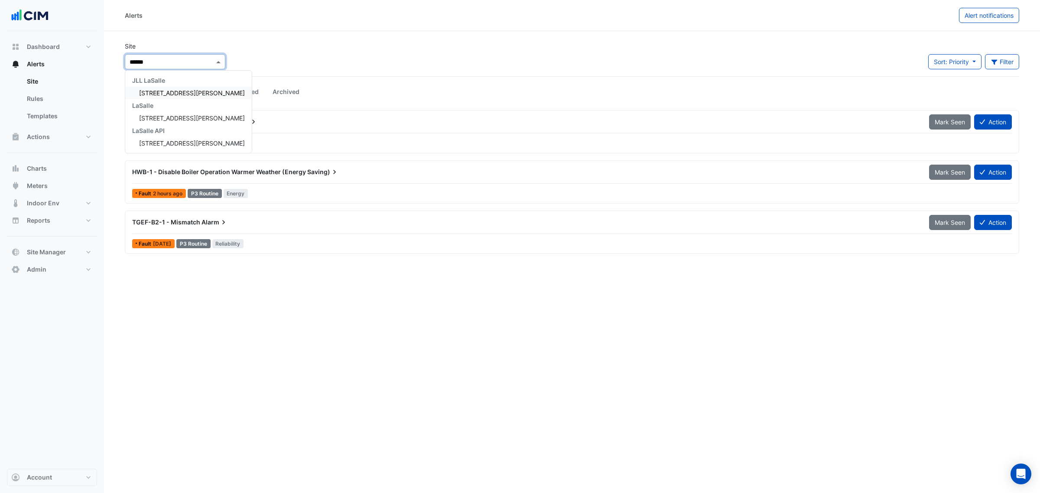
type input "*******"
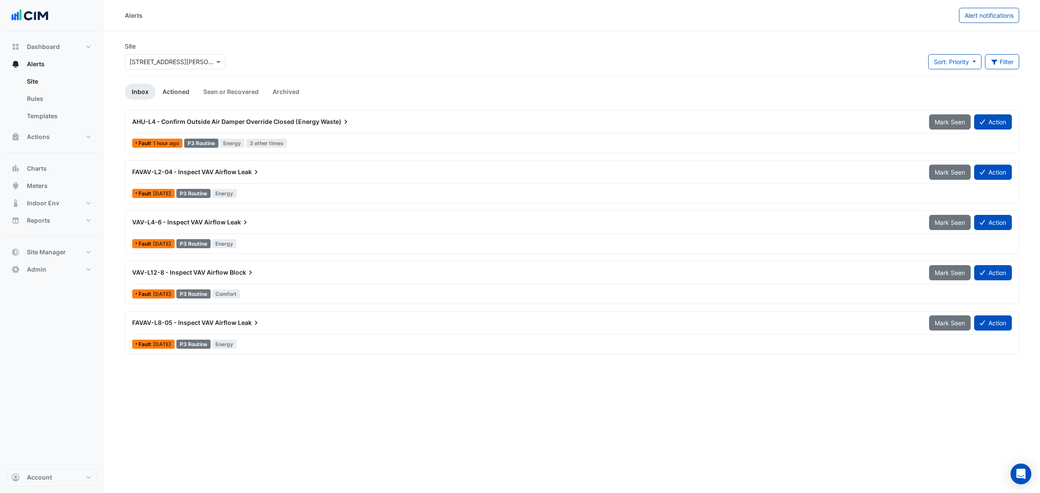
click at [185, 91] on link "Actioned" at bounding box center [176, 92] width 41 height 16
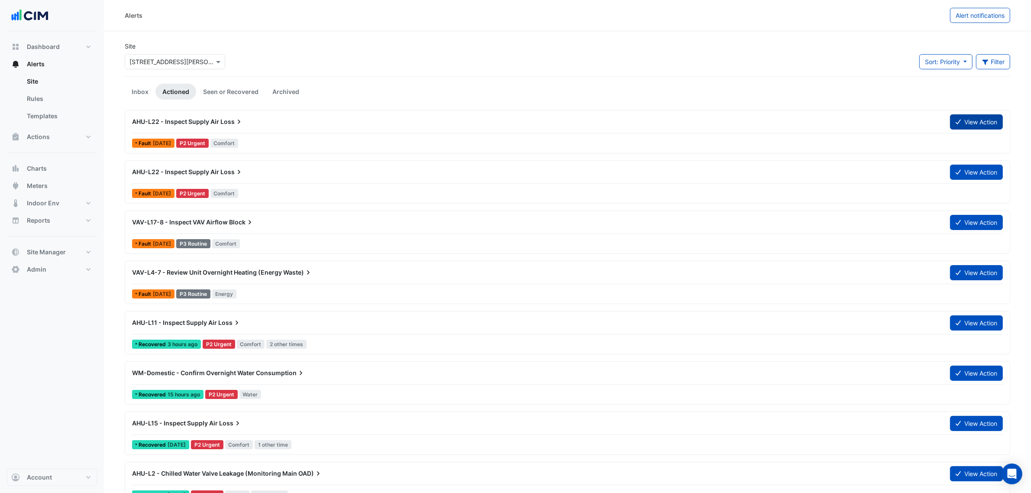
click at [977, 120] on button "View Action" at bounding box center [976, 121] width 53 height 15
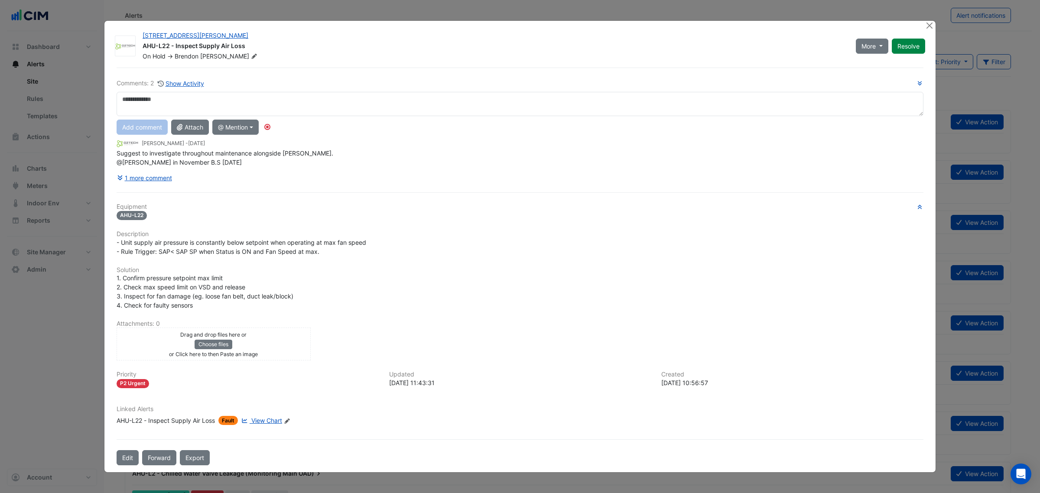
click at [934, 25] on ngb-modal-window "201 Miller Street AHU-L22 - Inspect Supply Air Loss On Hold -> Brendon Shute Mo…" at bounding box center [520, 246] width 1040 height 493
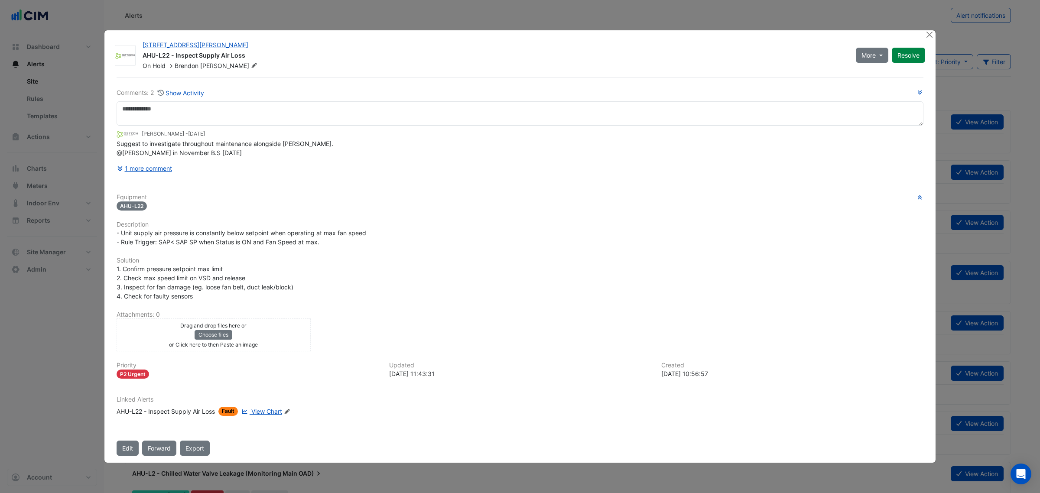
click at [934, 35] on div at bounding box center [929, 35] width 11 height 10
click at [930, 35] on button "Close" at bounding box center [928, 34] width 9 height 9
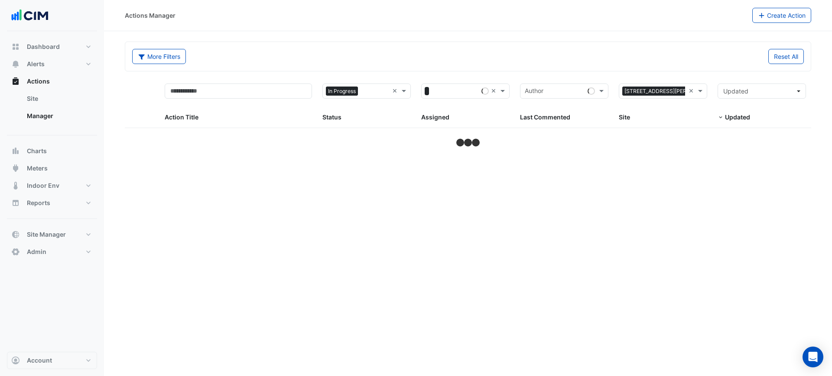
select select "***"
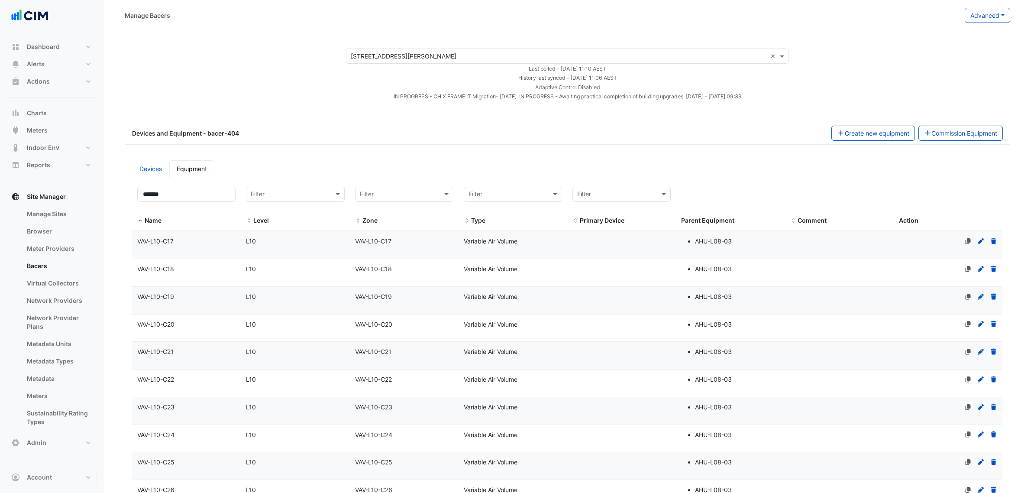
select select "***"
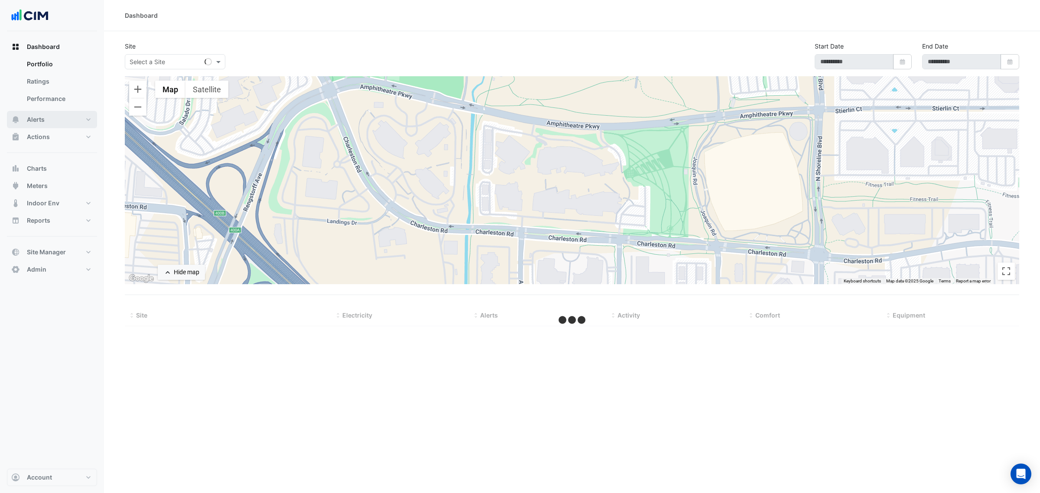
click at [66, 121] on button "Alerts" at bounding box center [52, 119] width 90 height 17
click at [150, 62] on input "text" at bounding box center [167, 62] width 74 height 9
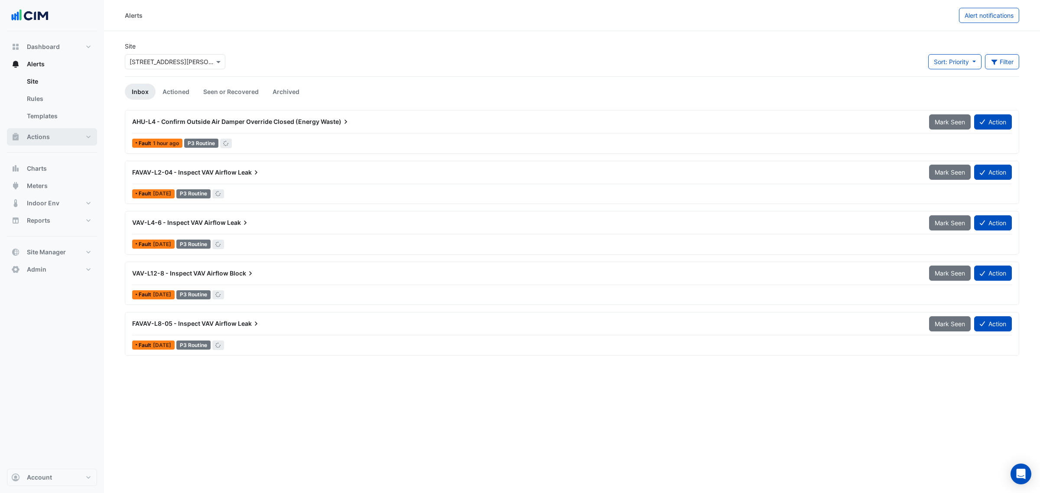
click at [70, 137] on button "Actions" at bounding box center [52, 136] width 90 height 17
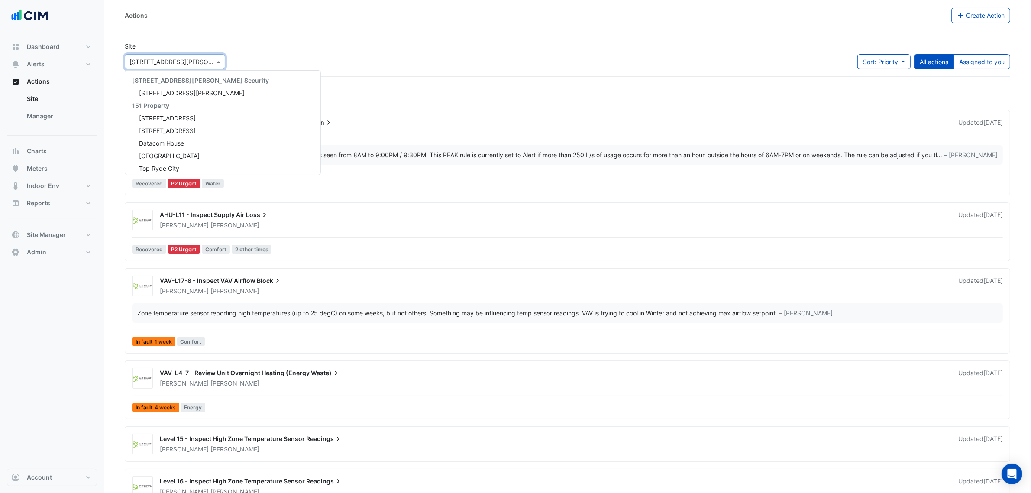
click at [155, 63] on input "text" at bounding box center [167, 62] width 74 height 9
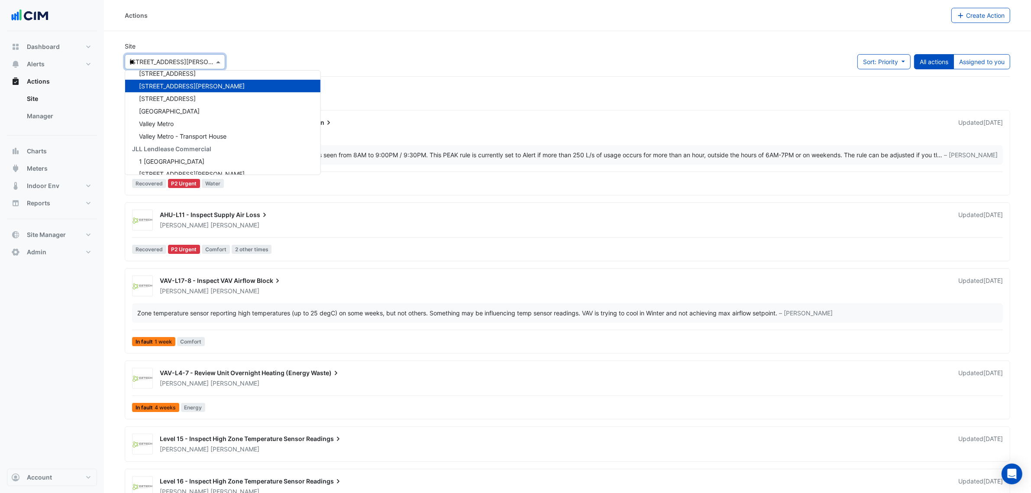
scroll to position [142, 0]
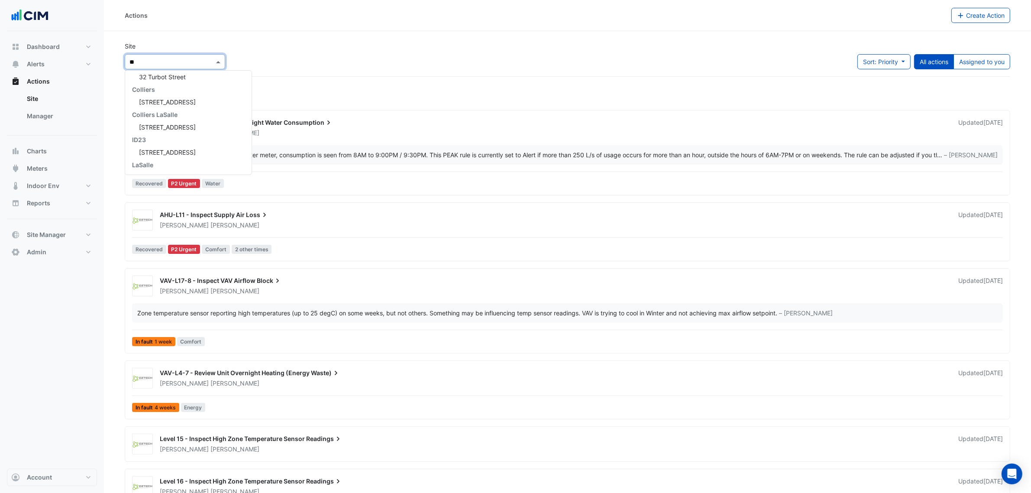
type input "***"
click at [168, 90] on span "[STREET_ADDRESS]" at bounding box center [167, 92] width 57 height 7
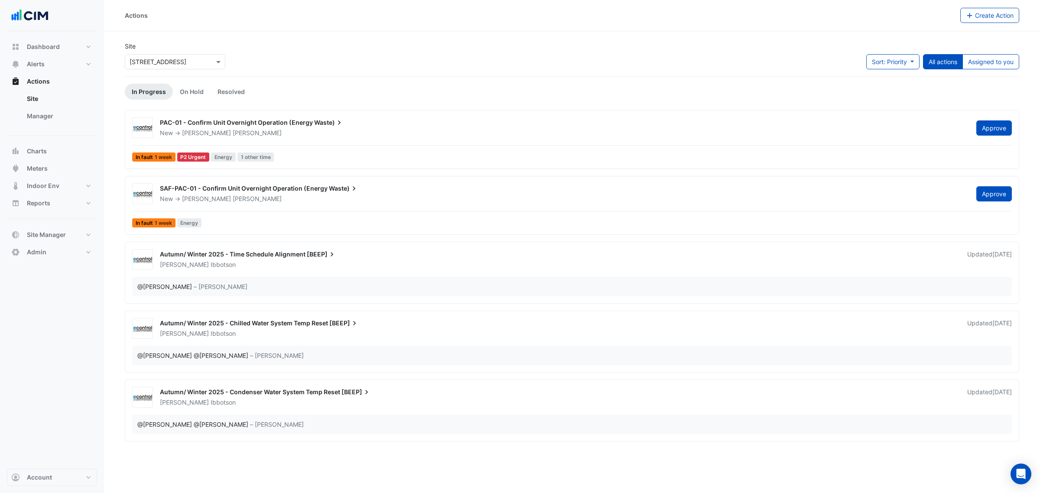
click at [185, 107] on app-escalated-tickets "Site × 323 Castlereagh Street Sort: Priority Priority Updated All actions Assig…" at bounding box center [572, 242] width 894 height 401
click at [186, 100] on link "On Hold" at bounding box center [192, 92] width 38 height 16
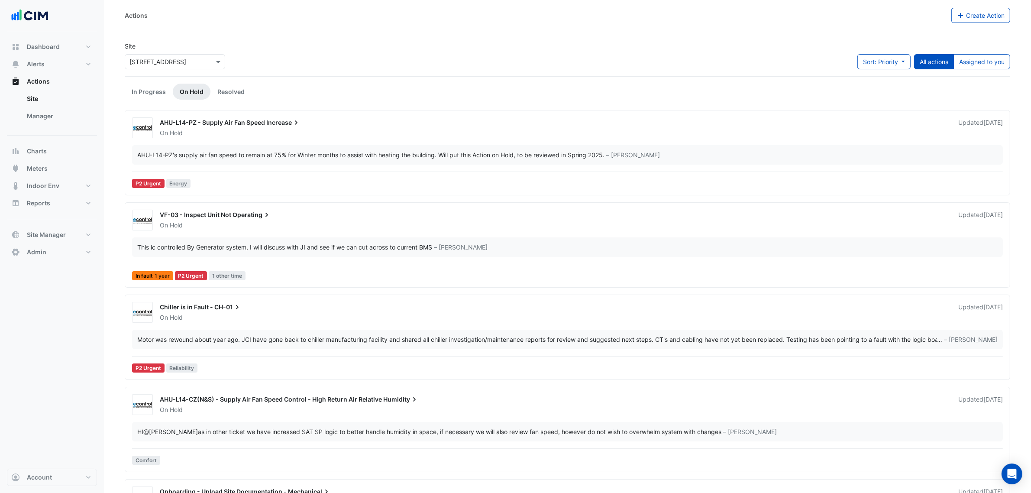
click at [258, 127] on div "AHU-L14-PZ - Supply Air Fan Speed Increase" at bounding box center [554, 123] width 788 height 10
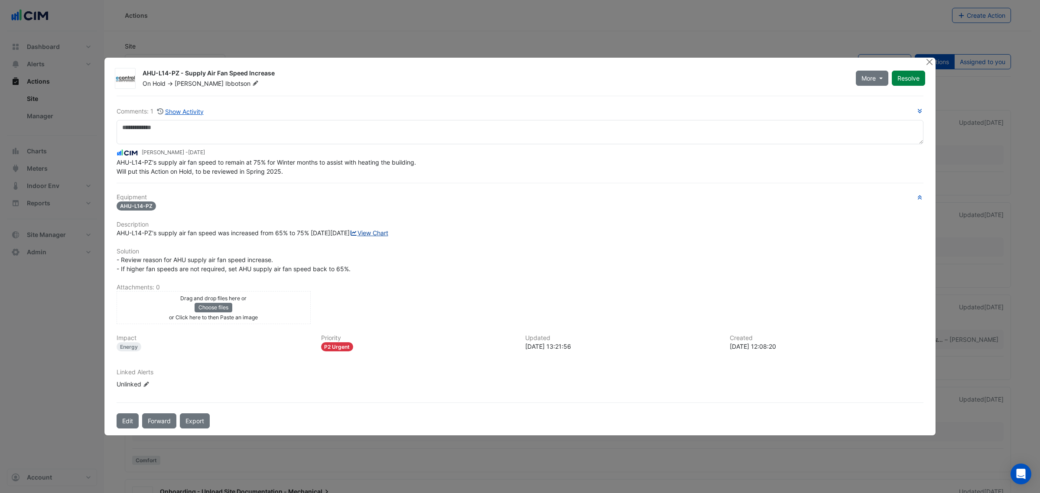
click at [350, 237] on link "View Chart" at bounding box center [369, 232] width 39 height 7
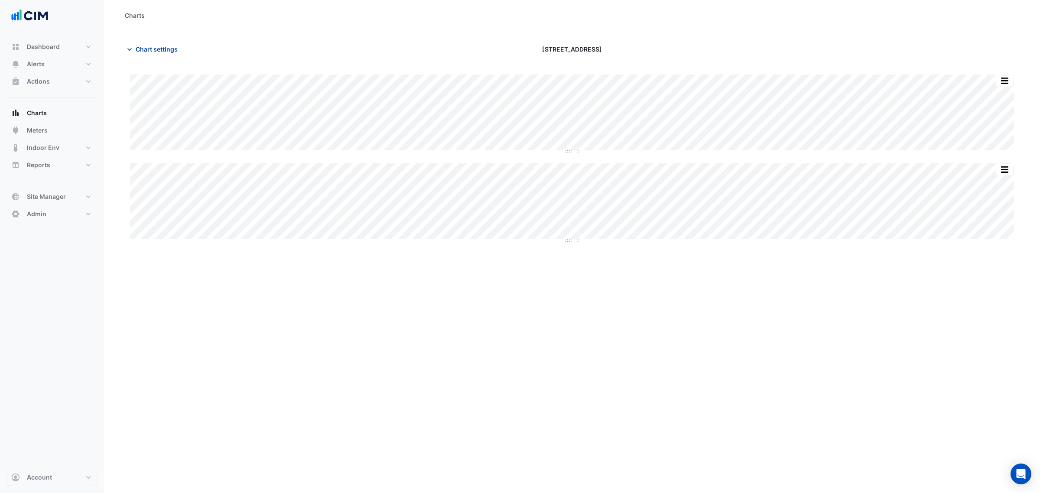
click at [161, 50] on span "Chart settings" at bounding box center [157, 49] width 42 height 9
type input "**********"
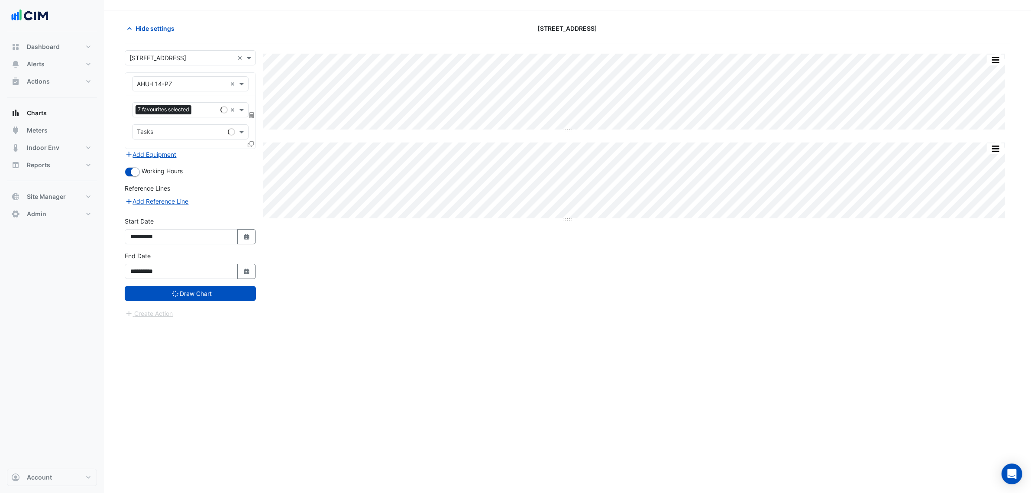
scroll to position [33, 0]
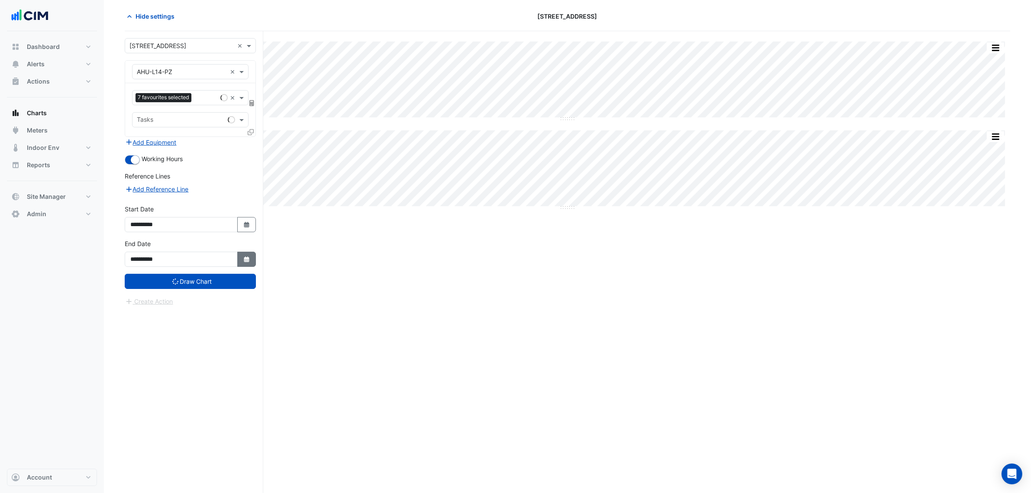
click at [253, 253] on button "Select Date" at bounding box center [246, 259] width 19 height 15
click at [222, 146] on span "Next month" at bounding box center [222, 145] width 6 height 6
select select "*"
click at [185, 217] on div "24" at bounding box center [181, 215] width 14 height 14
type input "**********"
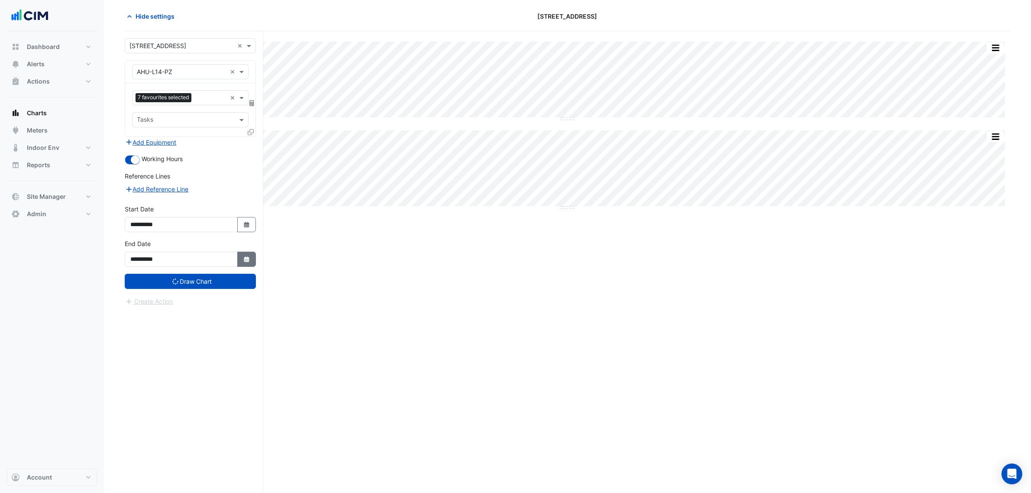
click at [255, 260] on button "Select Date" at bounding box center [246, 259] width 19 height 15
click at [226, 143] on button "Next month" at bounding box center [222, 145] width 10 height 14
select select "*"
click at [174, 217] on div "25" at bounding box center [181, 215] width 14 height 14
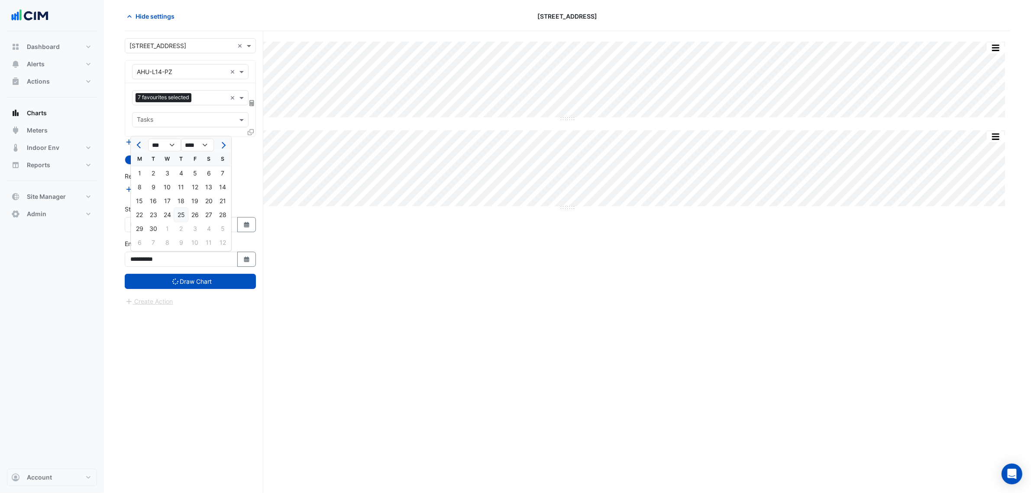
type input "**********"
click at [241, 222] on button "Select Date" at bounding box center [246, 224] width 19 height 15
select select "*"
select select "****"
click at [221, 109] on span "Next month" at bounding box center [222, 110] width 6 height 6
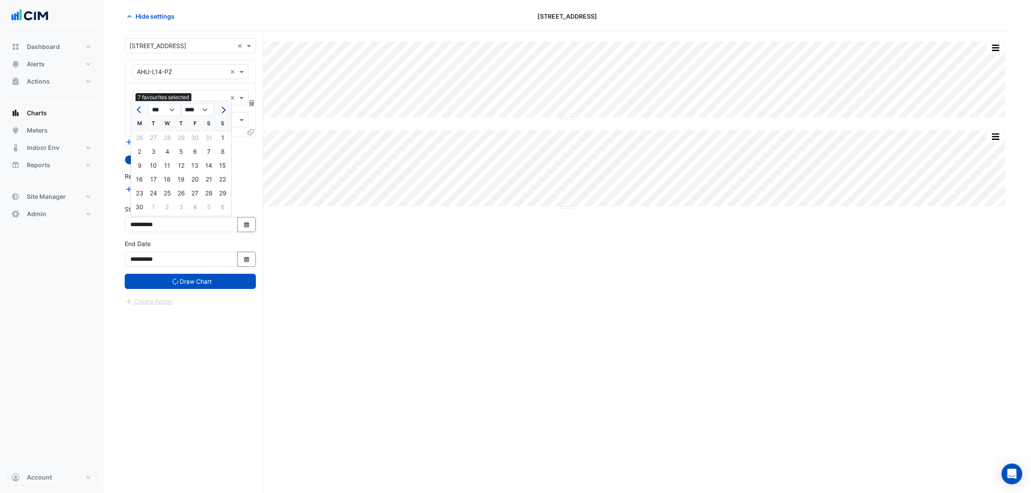
click at [221, 109] on span "Next month" at bounding box center [222, 110] width 6 height 6
click at [219, 110] on button "Next month" at bounding box center [222, 110] width 10 height 14
select select "*"
click at [144, 146] on div "8" at bounding box center [140, 152] width 14 height 14
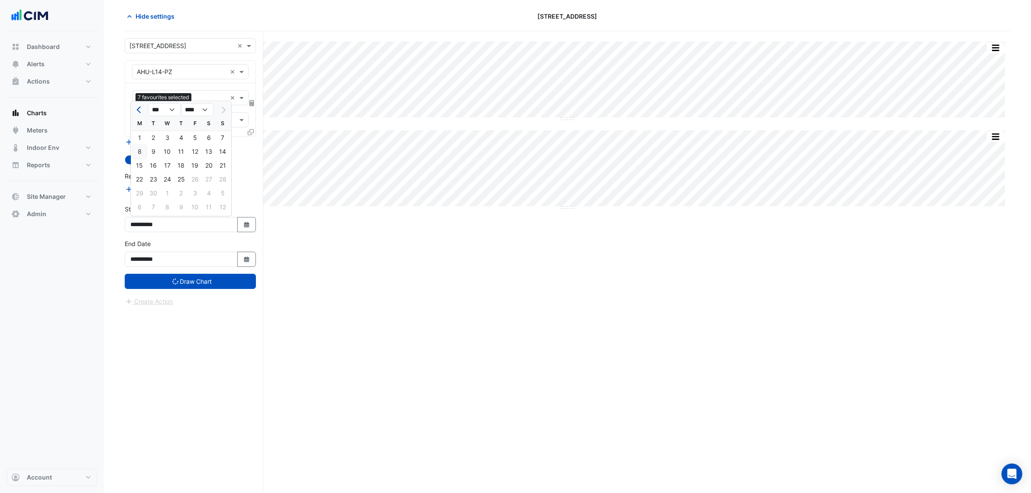
type input "**********"
click at [175, 303] on div "Create Action" at bounding box center [190, 301] width 131 height 10
click at [182, 283] on button "Draw Chart" at bounding box center [190, 281] width 131 height 15
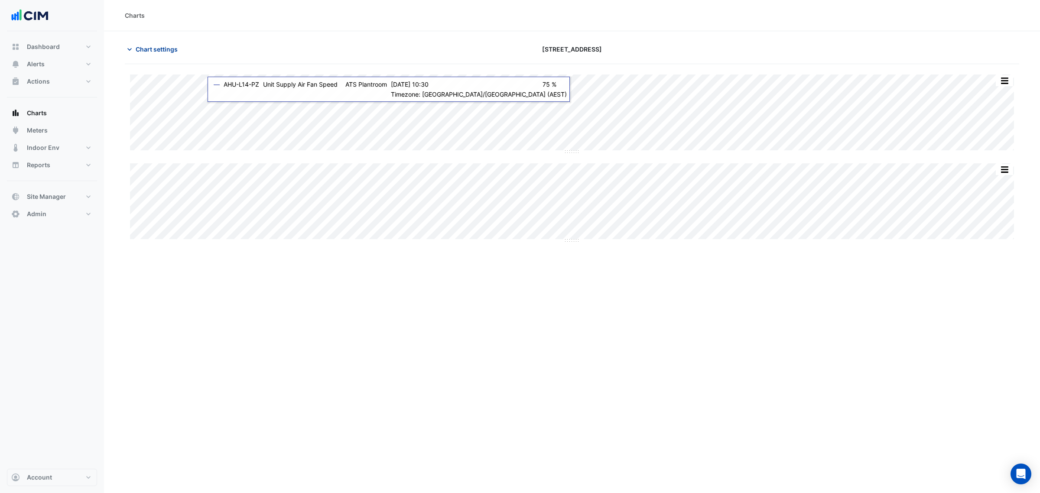
click at [169, 50] on span "Chart settings" at bounding box center [157, 49] width 42 height 9
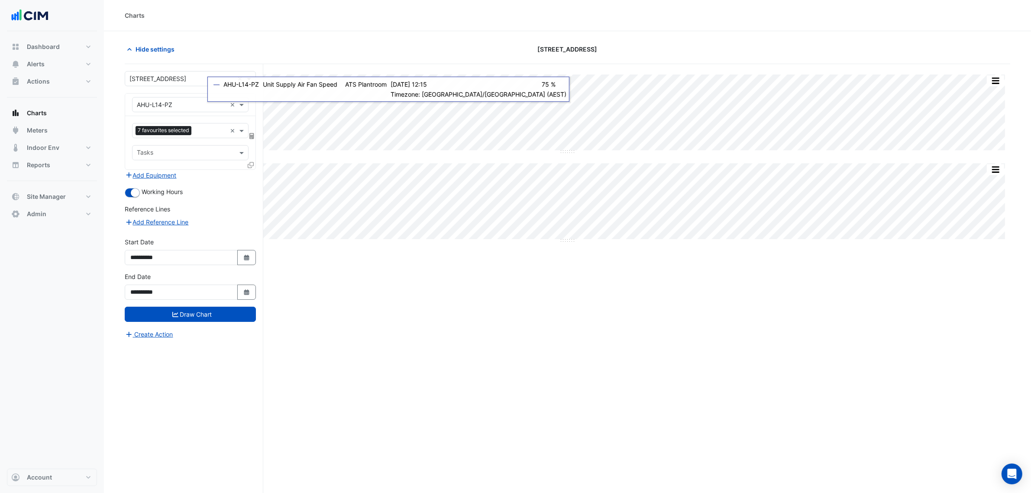
click at [157, 182] on form "**********" at bounding box center [190, 205] width 131 height 268
click at [157, 179] on button "Add Equipment" at bounding box center [151, 175] width 52 height 10
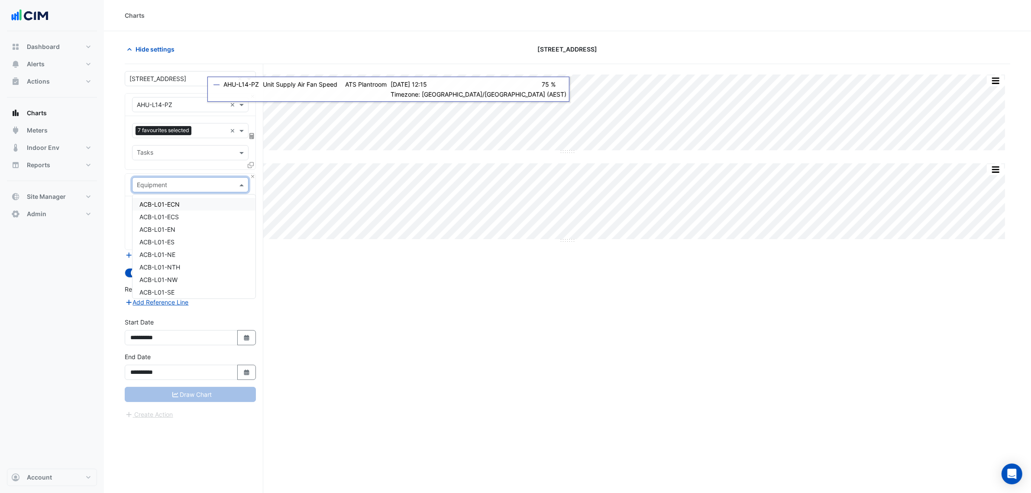
click at [159, 184] on input "text" at bounding box center [182, 185] width 90 height 9
type input "****"
click at [162, 206] on span "Weather" at bounding box center [150, 204] width 23 height 7
click at [172, 222] on div "Favourites Tasks" at bounding box center [190, 222] width 130 height 53
click at [173, 215] on input "text" at bounding box center [181, 211] width 88 height 9
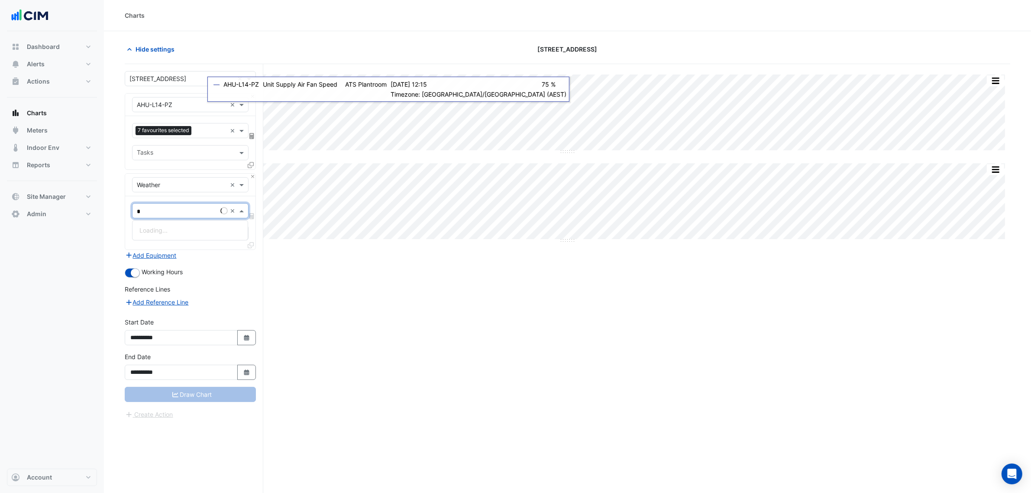
type input "**"
click at [191, 237] on div "Temperature (Celcius)" at bounding box center [190, 230] width 115 height 19
click at [193, 236] on div "Temperature (Celcius)" at bounding box center [190, 230] width 115 height 13
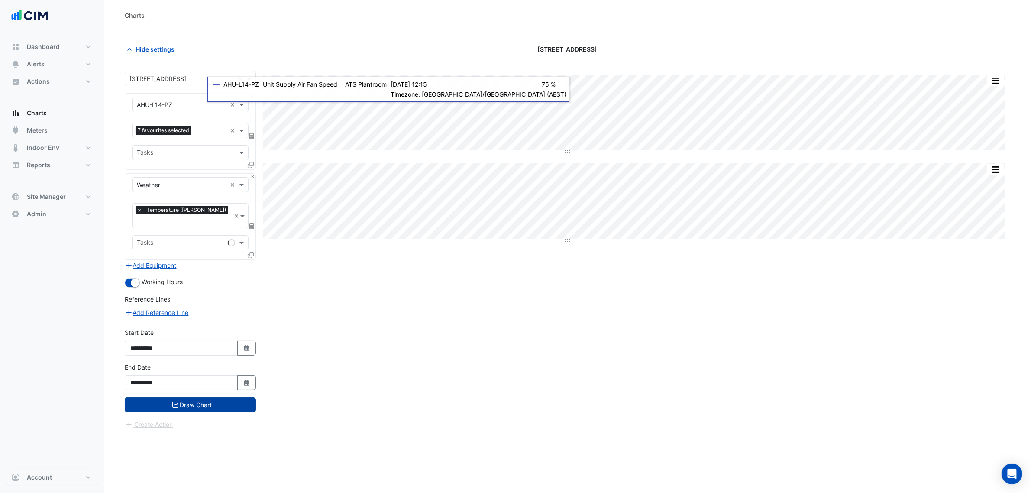
click at [204, 397] on button "Draw Chart" at bounding box center [190, 404] width 131 height 15
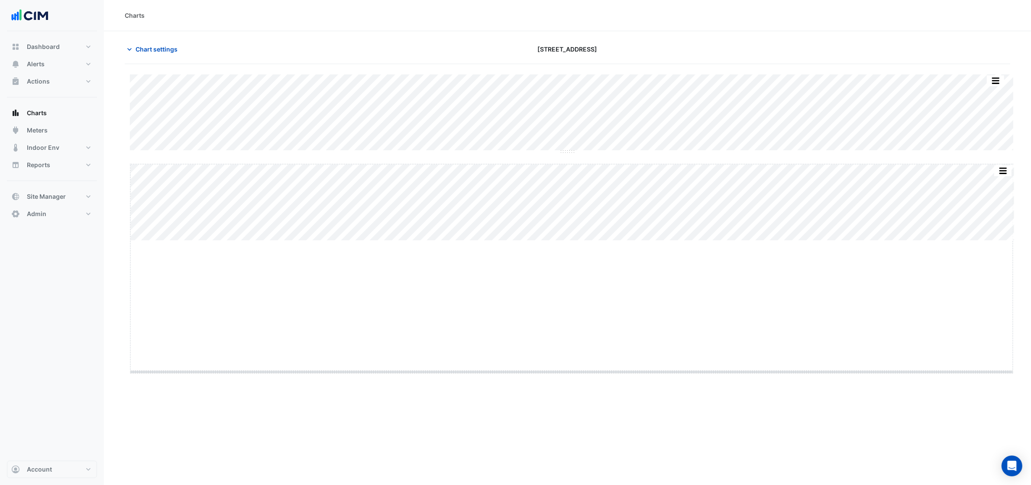
drag, startPoint x: 568, startPoint y: 241, endPoint x: 579, endPoint y: 373, distance: 132.1
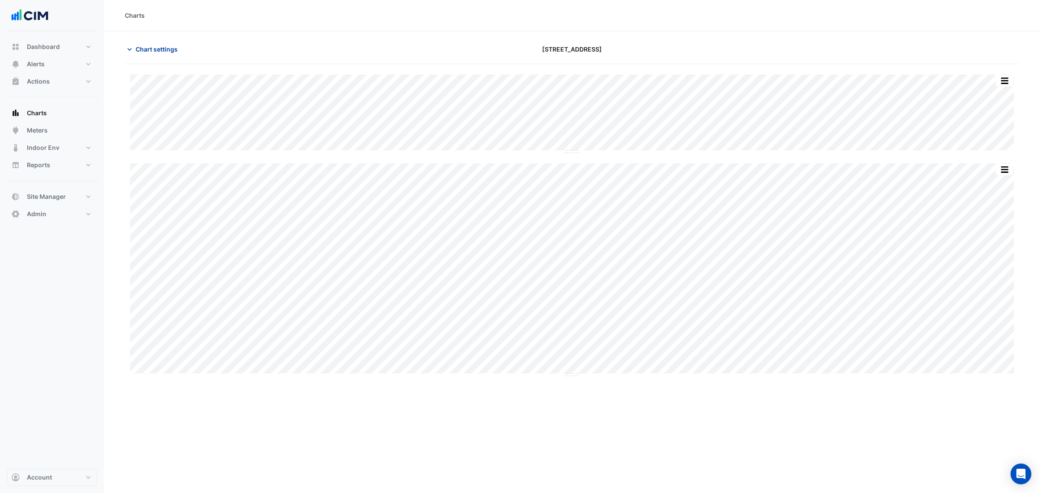
click at [153, 50] on span "Chart settings" at bounding box center [157, 49] width 42 height 9
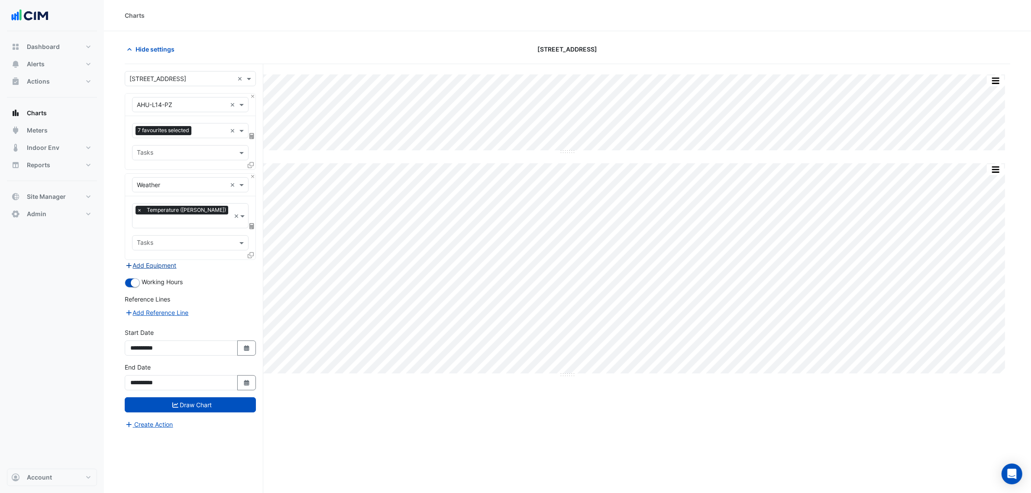
click at [153, 260] on button "Add Equipment" at bounding box center [151, 265] width 52 height 10
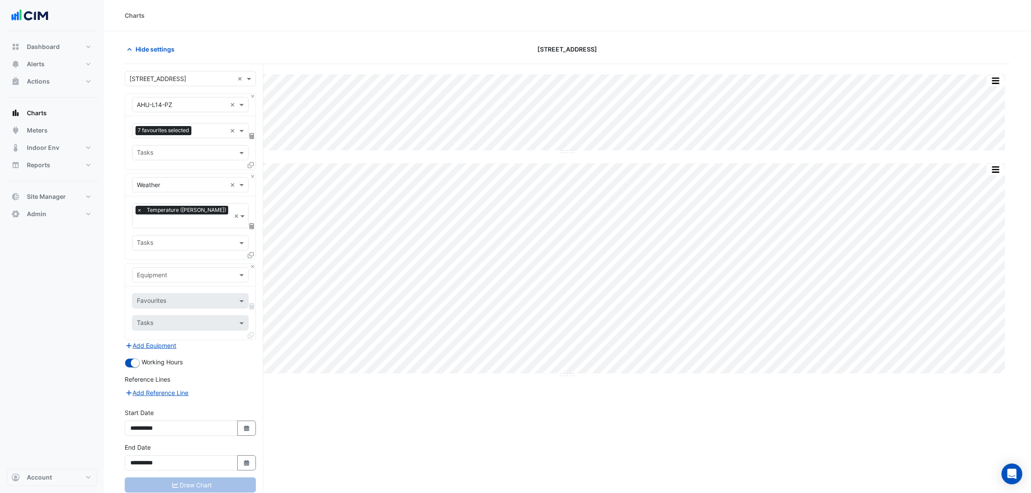
click at [152, 271] on input "text" at bounding box center [182, 275] width 90 height 9
type input "***"
click at [172, 293] on div "HWB-01" at bounding box center [190, 297] width 115 height 13
click at [180, 297] on input "text" at bounding box center [181, 301] width 88 height 9
type input "****"
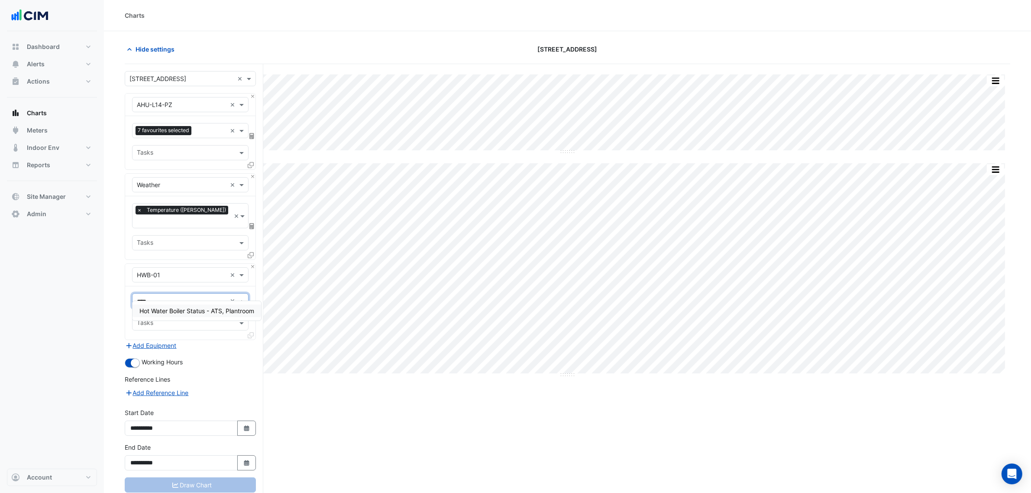
click at [204, 311] on span "Hot Water Boiler Status - ATS, Plantroom" at bounding box center [196, 310] width 115 height 7
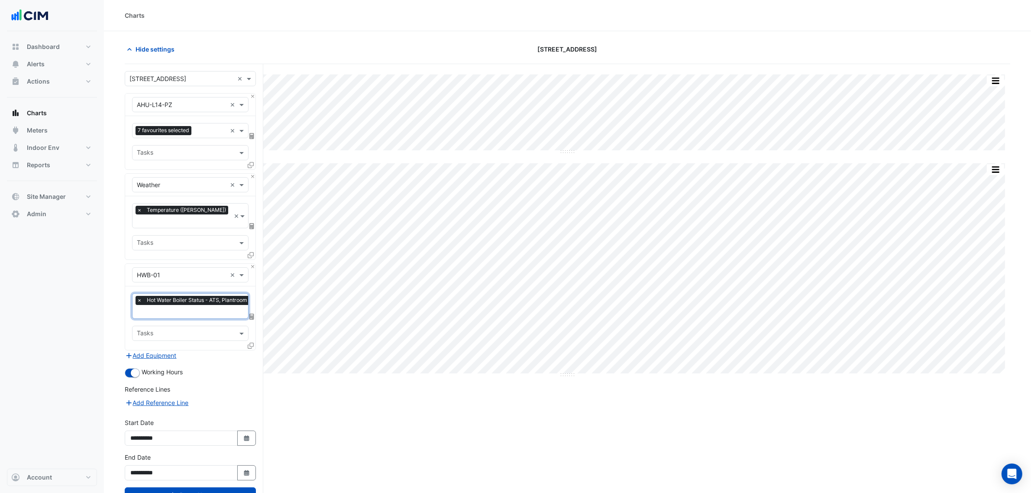
click at [255, 341] on div at bounding box center [252, 347] width 8 height 13
click at [252, 343] on icon at bounding box center [251, 346] width 6 height 6
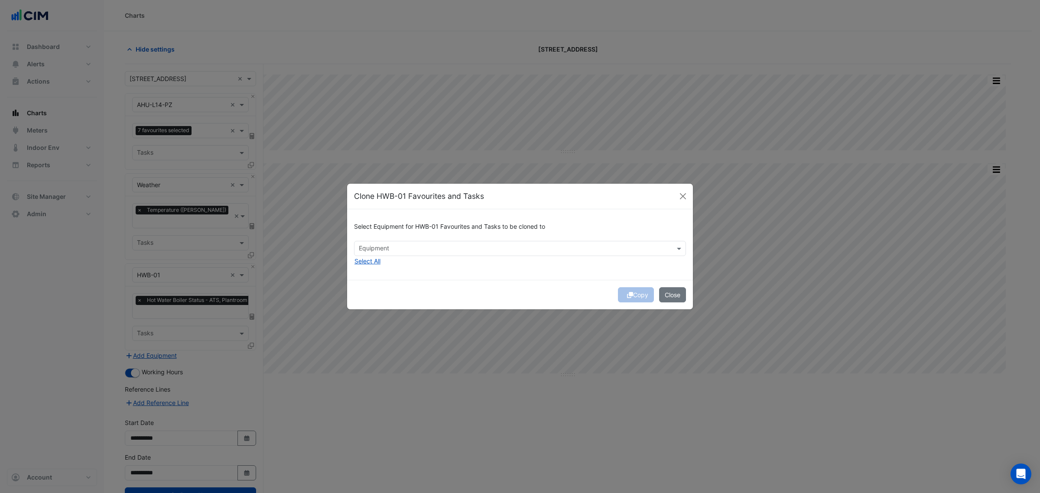
click at [427, 248] on input "text" at bounding box center [515, 249] width 312 height 9
click at [383, 269] on span "HWB-02" at bounding box center [373, 266] width 24 height 7
click at [491, 280] on div "Copy Close" at bounding box center [520, 294] width 346 height 29
click at [633, 291] on button "Copy" at bounding box center [636, 294] width 36 height 15
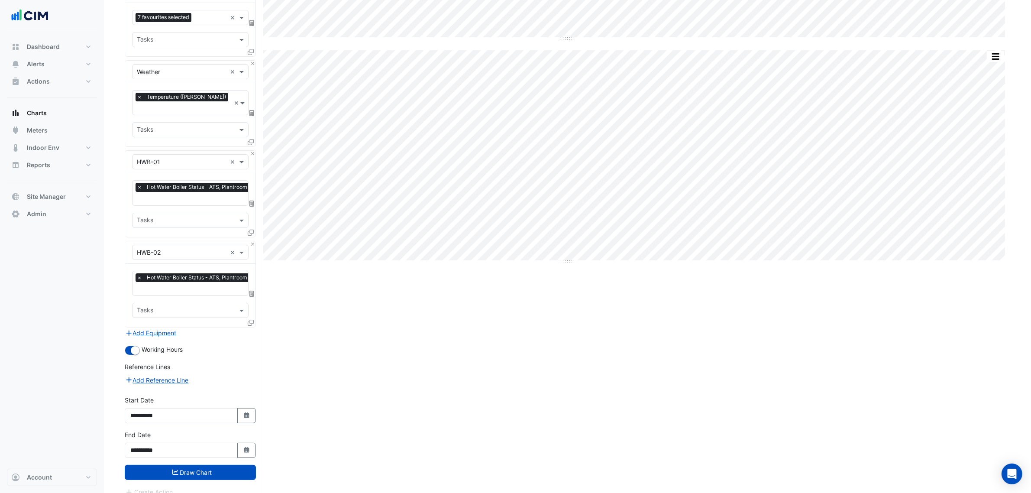
scroll to position [114, 0]
click at [236, 464] on button "Draw Chart" at bounding box center [190, 471] width 131 height 15
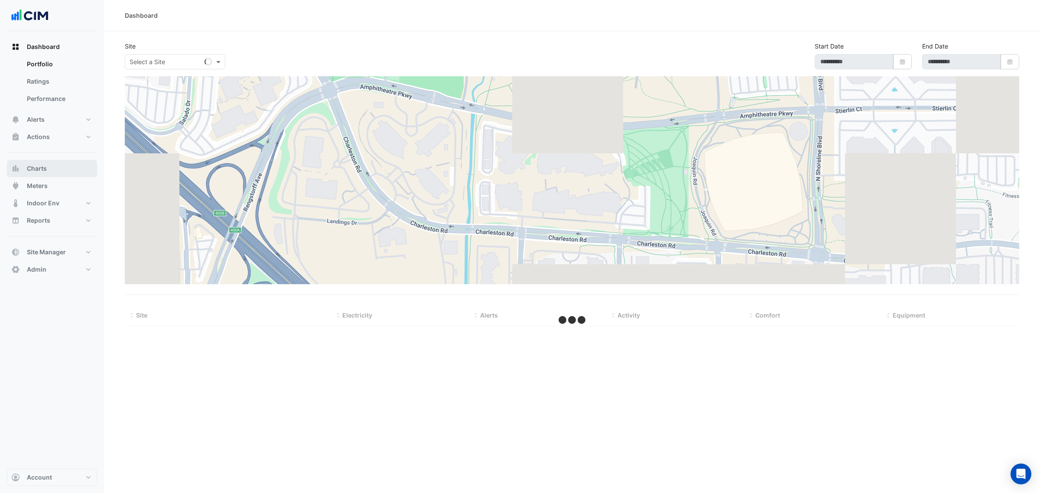
click at [66, 161] on button "Charts" at bounding box center [52, 168] width 90 height 17
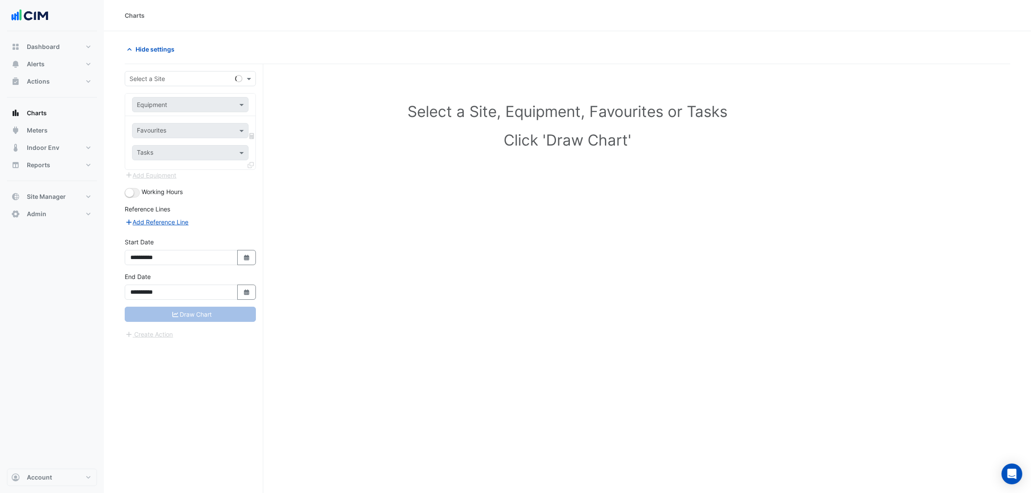
click at [185, 72] on div "Select a Site" at bounding box center [190, 78] width 131 height 15
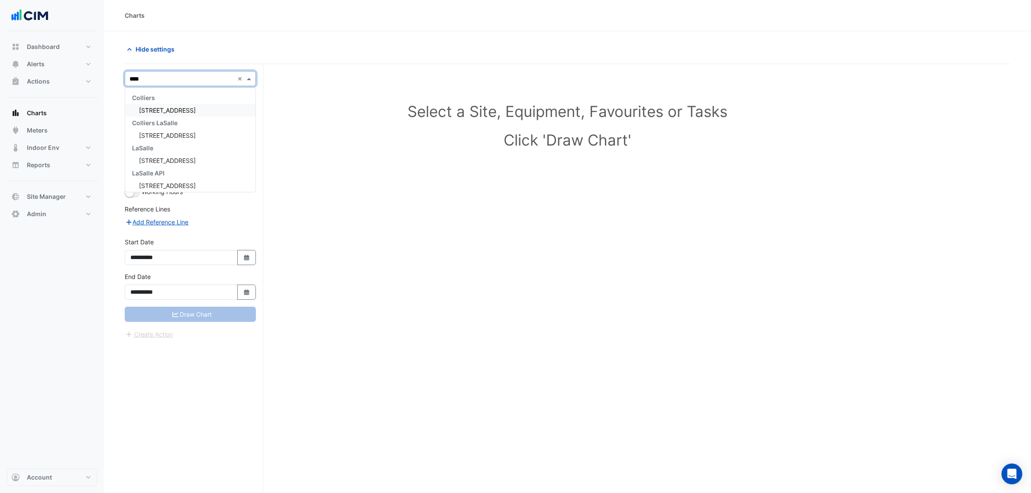
type input "*****"
click at [180, 108] on span "[STREET_ADDRESS]" at bounding box center [167, 110] width 57 height 7
click at [180, 103] on input "text" at bounding box center [182, 105] width 90 height 9
type input "***"
drag, startPoint x: 172, startPoint y: 102, endPoint x: 116, endPoint y: 102, distance: 56.3
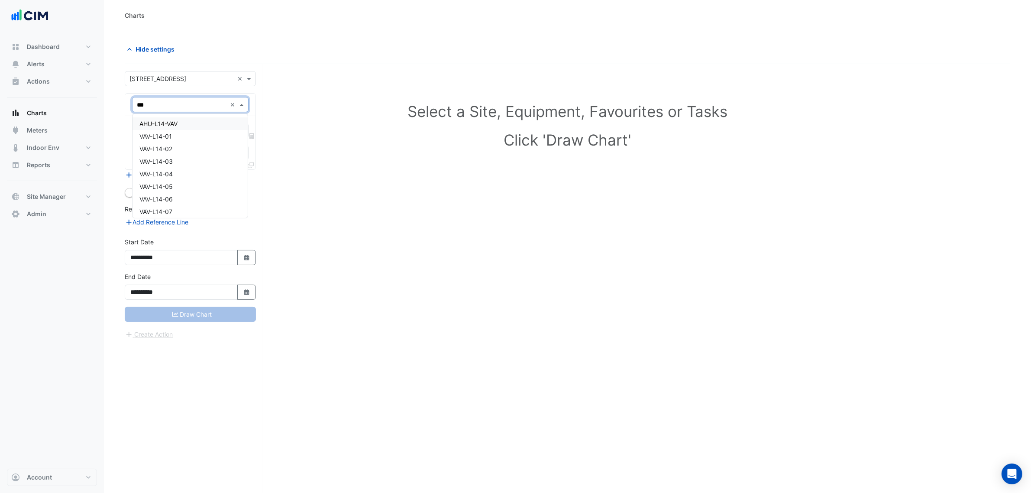
click at [116, 102] on section "**********" at bounding box center [568, 278] width 928 height 495
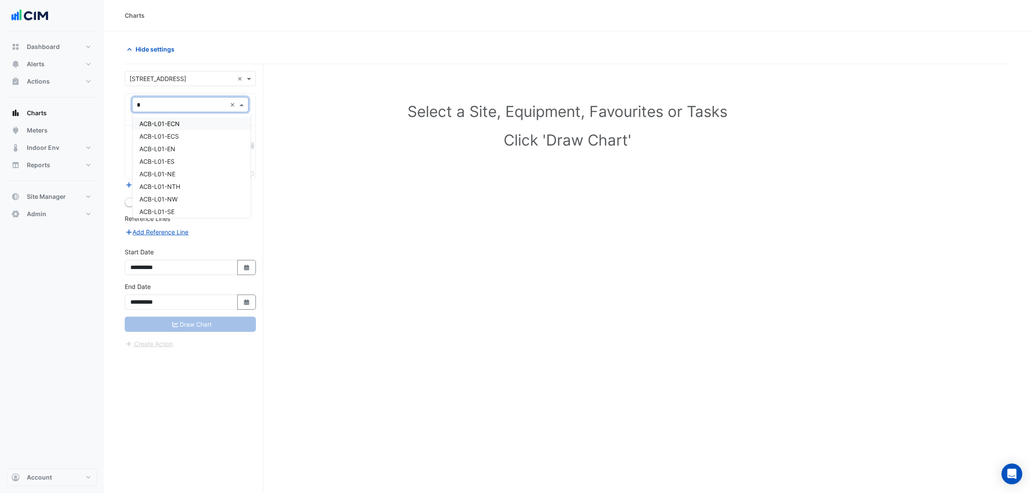
type input "**"
click at [180, 149] on div "ACB-L01-EN" at bounding box center [192, 149] width 118 height 13
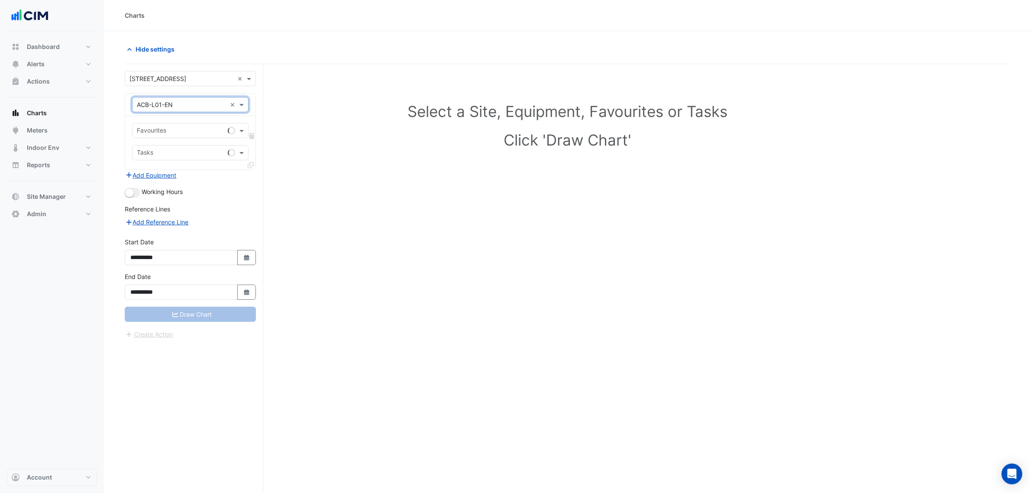
click at [181, 128] on input "text" at bounding box center [181, 131] width 88 height 9
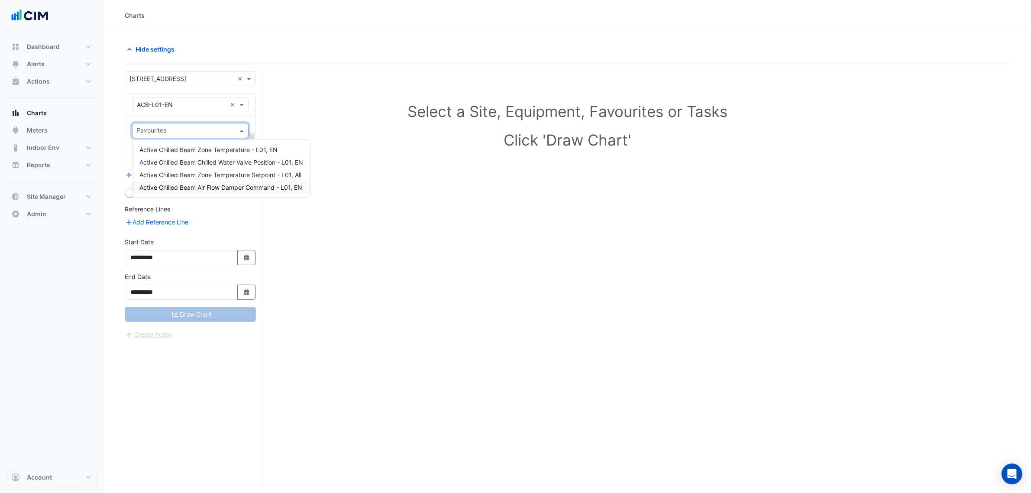
click at [269, 189] on span "Active Chilled Beam Air Flow Damper Command - L01, EN" at bounding box center [220, 187] width 163 height 7
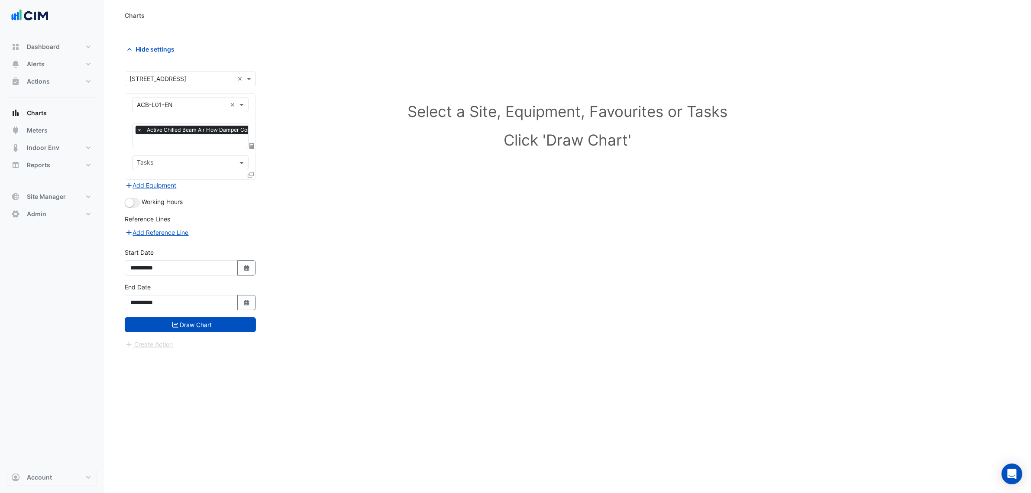
click at [252, 172] on icon at bounding box center [251, 175] width 6 height 6
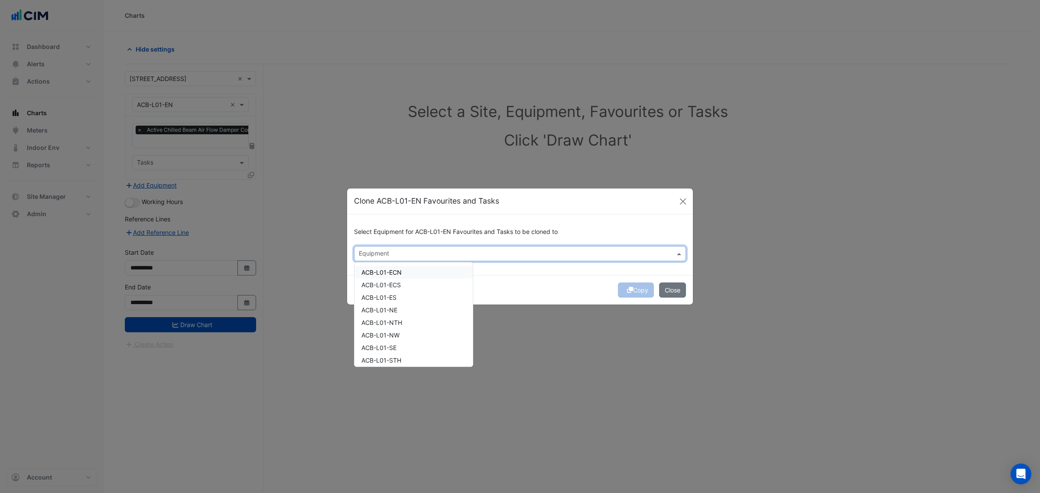
click at [412, 259] on div at bounding box center [514, 254] width 314 height 11
click at [403, 290] on div "ACB-L02-NW" at bounding box center [413, 294] width 118 height 13
click at [402, 295] on div "ACB-L03-SW" at bounding box center [413, 291] width 118 height 13
click at [401, 293] on span "ACB-L04-STH" at bounding box center [381, 292] width 41 height 7
click at [399, 295] on div "ACB-L05-SE" at bounding box center [413, 293] width 118 height 13
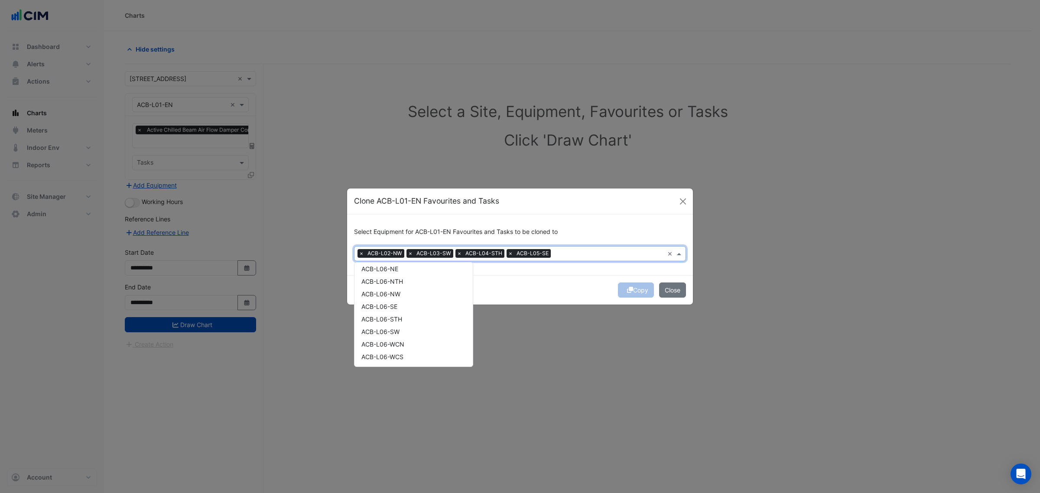
click at [399, 296] on span "ACB-L06-NW" at bounding box center [380, 293] width 39 height 7
click at [399, 296] on span "ACB-L07-ECS ([PERSON_NAME] IE)" at bounding box center [412, 298] width 102 height 7
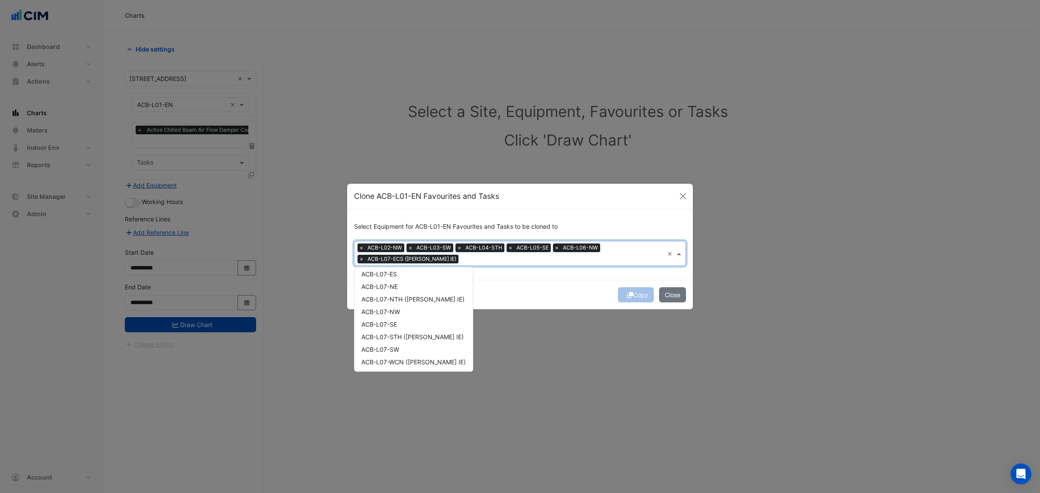
scroll to position [1191, 0]
click at [399, 296] on div "ACB-L07-WS" at bounding box center [413, 291] width 118 height 13
click at [397, 340] on span "ACB-L08-ES" at bounding box center [379, 341] width 36 height 7
click at [397, 292] on div "ACB-L09-EN" at bounding box center [413, 288] width 118 height 13
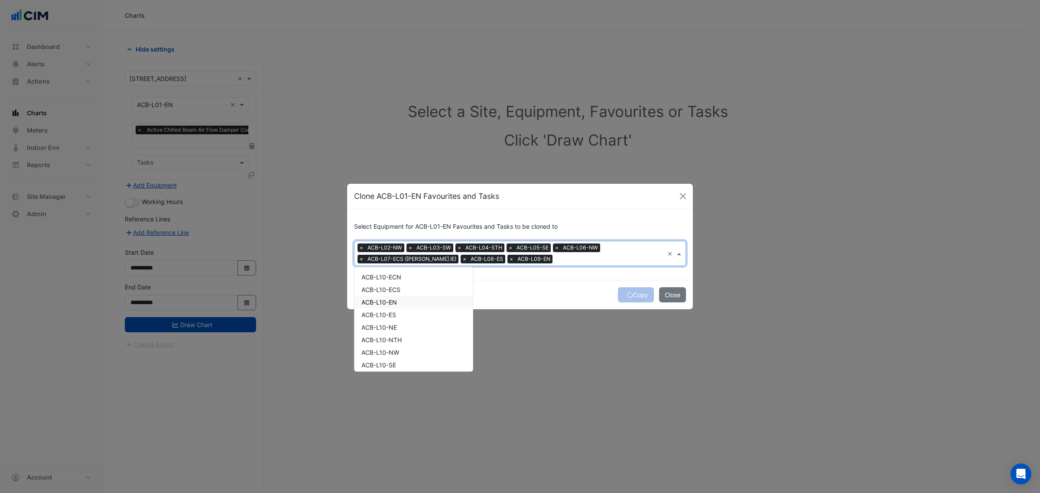
click at [395, 311] on span "ACB-L10-ES" at bounding box center [378, 314] width 35 height 7
click at [395, 309] on div "ACB-L11-EN" at bounding box center [413, 315] width 118 height 13
click at [393, 310] on div "ACB-L12-ECS" at bounding box center [413, 316] width 118 height 13
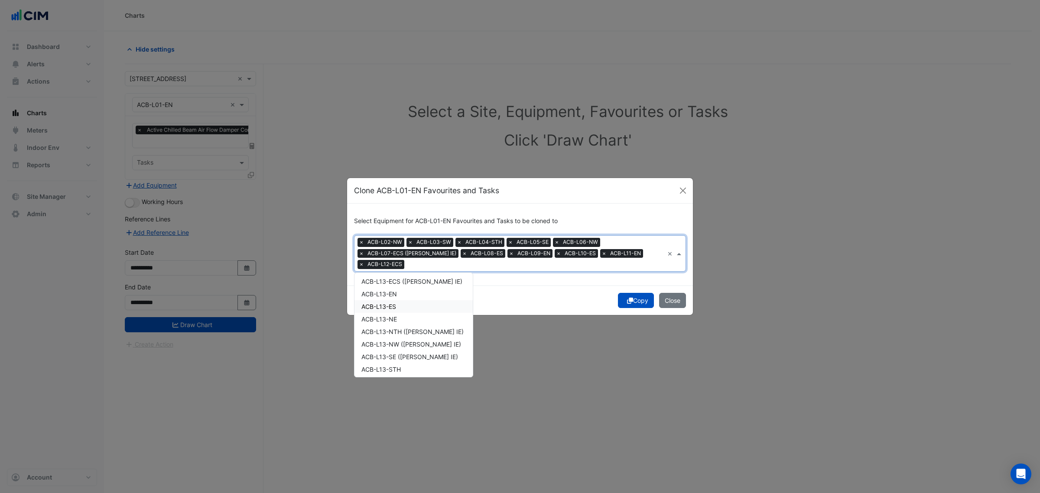
click at [393, 308] on div "ACB-L13-ES" at bounding box center [413, 306] width 118 height 13
click at [393, 306] on div "ACB-L15-WCS" at bounding box center [413, 312] width 118 height 13
click at [393, 300] on span "ACB-L16-SW" at bounding box center [379, 300] width 37 height 7
click at [393, 300] on span "ACB-L17-STH" at bounding box center [380, 301] width 39 height 7
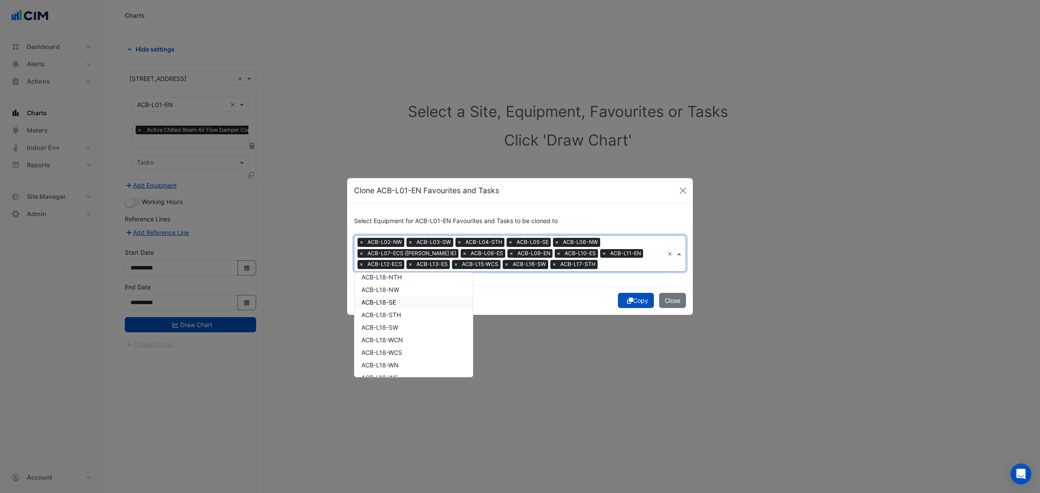
click at [393, 300] on span "ACB-L18-SE" at bounding box center [378, 301] width 35 height 7
click at [393, 300] on span "ACB-L19-NW" at bounding box center [380, 302] width 38 height 7
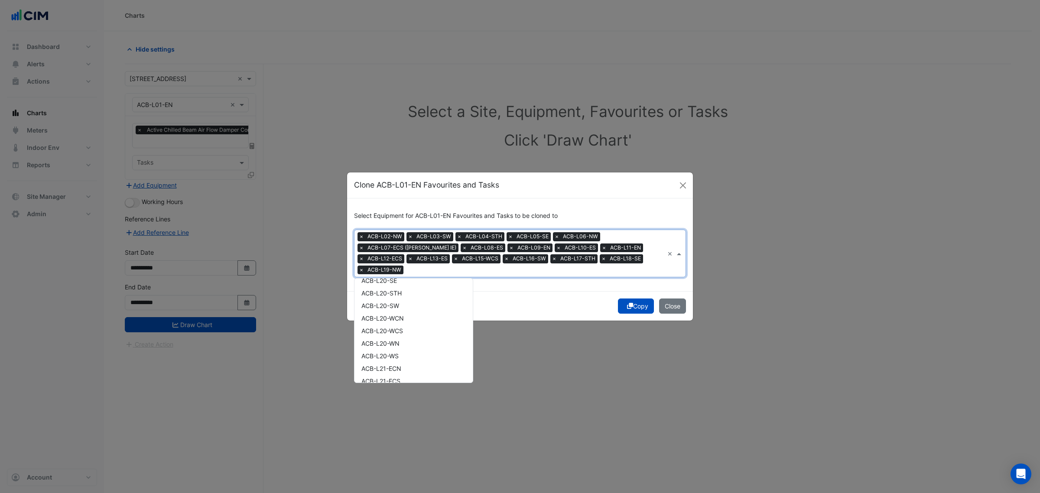
click at [393, 302] on span "ACB-L20-SW" at bounding box center [380, 305] width 38 height 7
click at [393, 303] on span "ACB-L21-STH" at bounding box center [380, 306] width 39 height 7
click at [393, 300] on span "ACB-L22-WCS" at bounding box center [381, 303] width 41 height 7
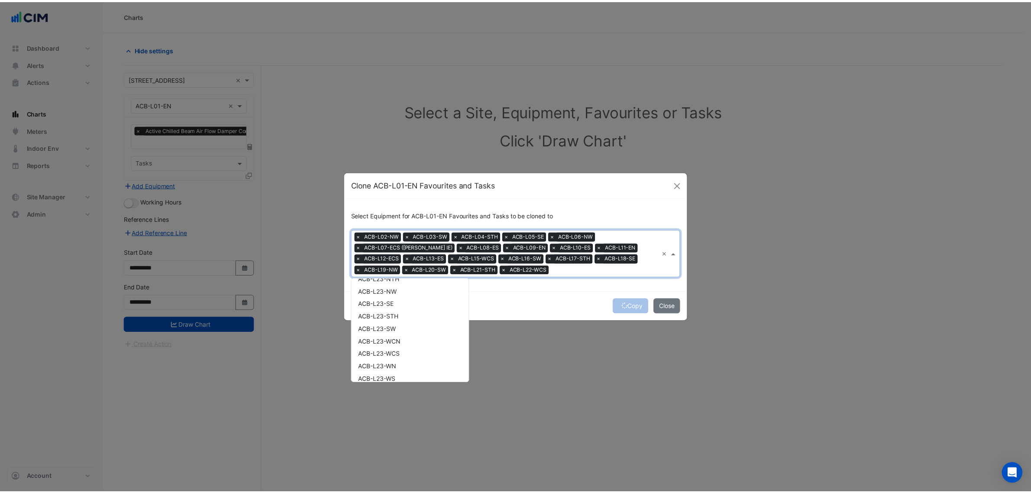
scroll to position [3705, 0]
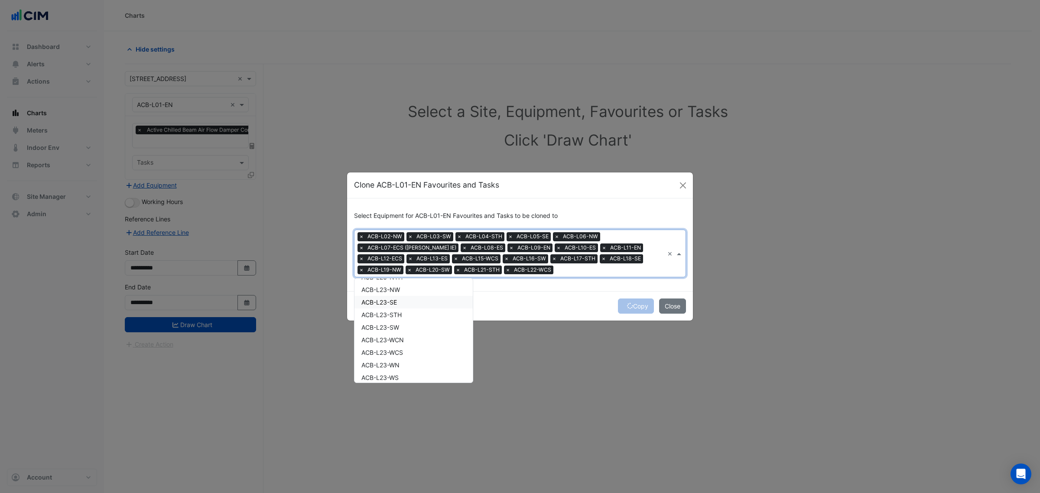
click at [393, 300] on span "ACB-L23-SE" at bounding box center [379, 301] width 36 height 7
click at [556, 295] on div "Copy Close" at bounding box center [520, 305] width 346 height 29
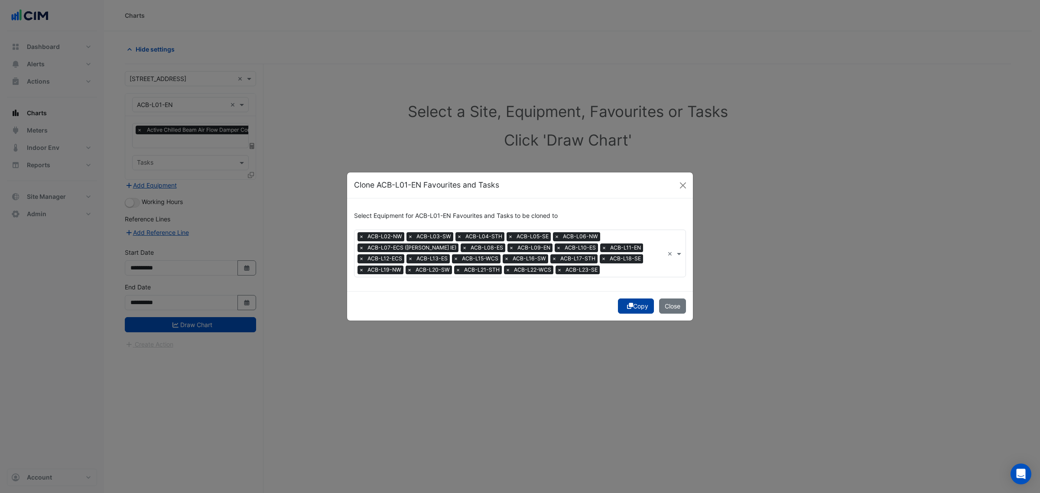
click at [629, 308] on icon "submit" at bounding box center [630, 306] width 6 height 6
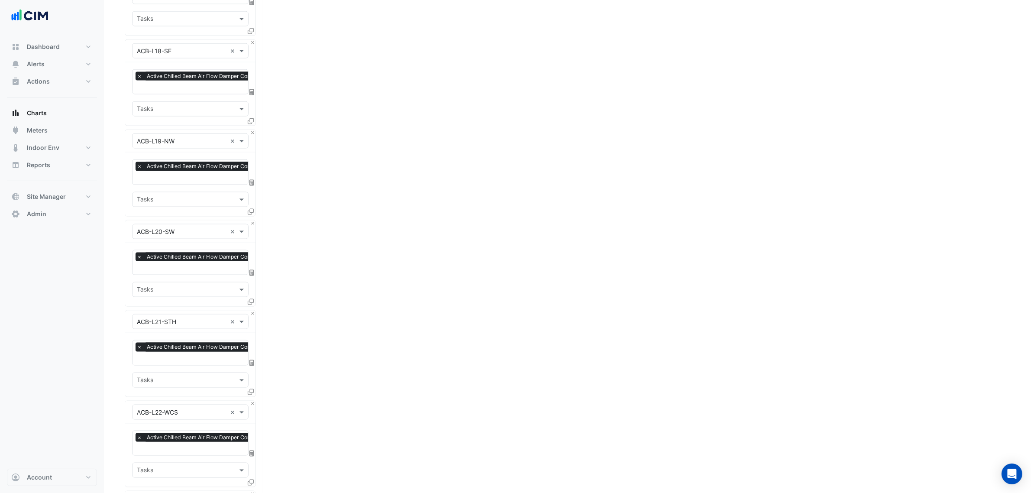
drag, startPoint x: 109, startPoint y: 431, endPoint x: 111, endPoint y: 516, distance: 84.9
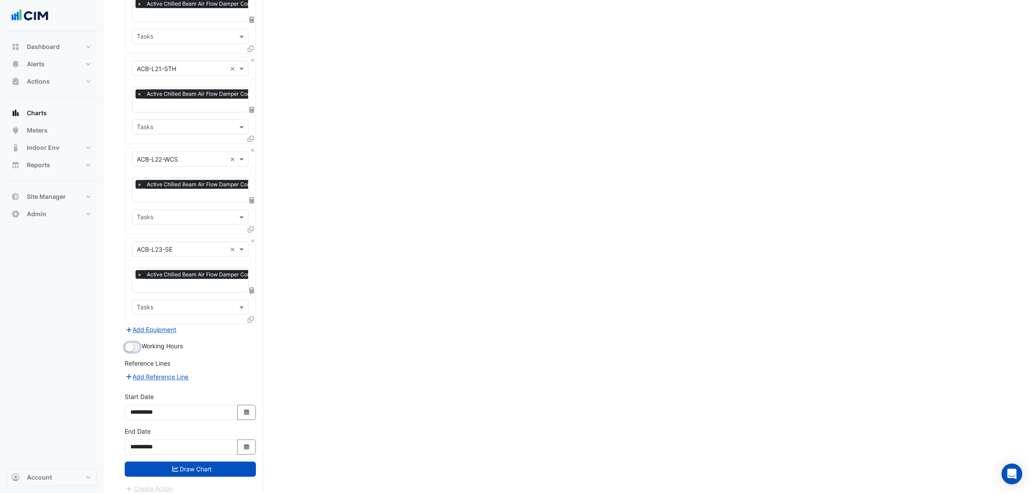
click at [133, 343] on button "button" at bounding box center [132, 348] width 15 height 10
click at [201, 462] on button "Draw Chart" at bounding box center [190, 469] width 131 height 15
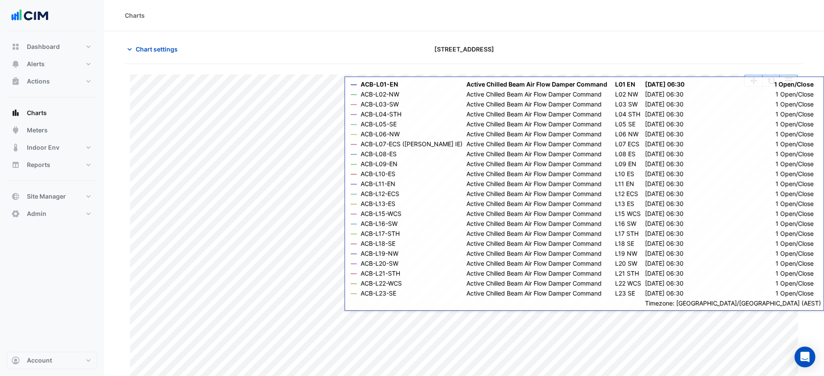
scroll to position [7, 0]
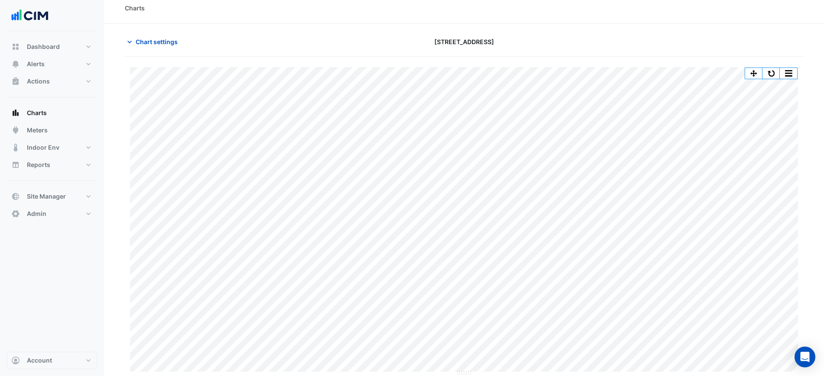
click at [790, 79] on div "Split by Equip Split All Print Save as JPEG Save as PNG Pivot Data Table Export…" at bounding box center [770, 74] width 53 height 12
click at [788, 78] on button "button" at bounding box center [787, 73] width 17 height 11
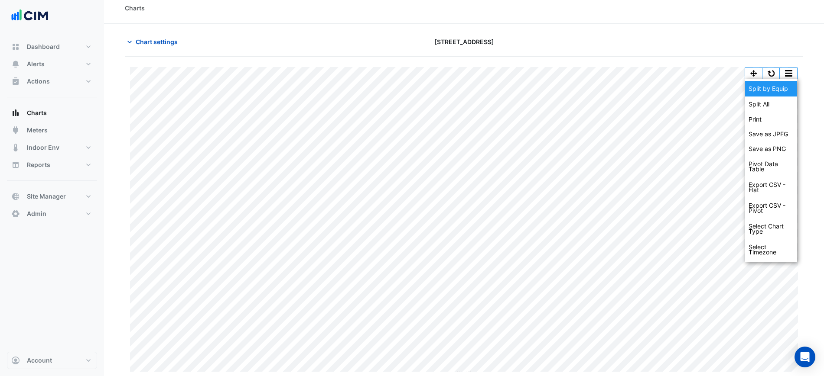
click at [788, 86] on div "Split by Equip" at bounding box center [771, 89] width 52 height 16
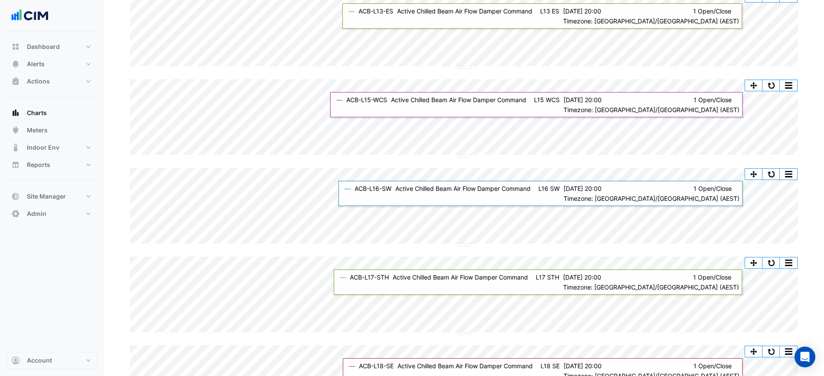
scroll to position [1002, 0]
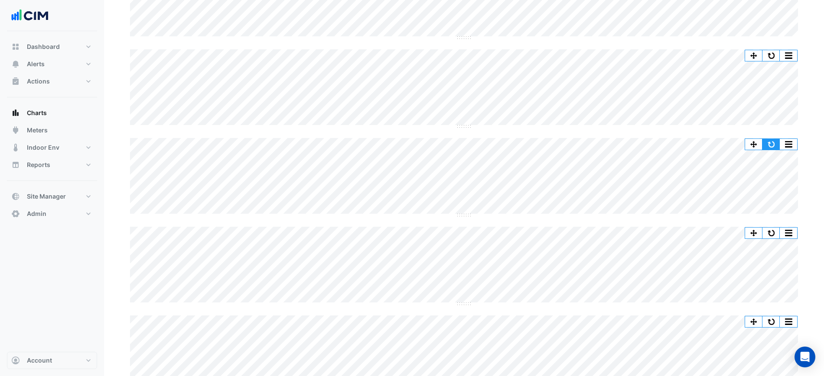
click at [775, 145] on button "button" at bounding box center [770, 144] width 17 height 11
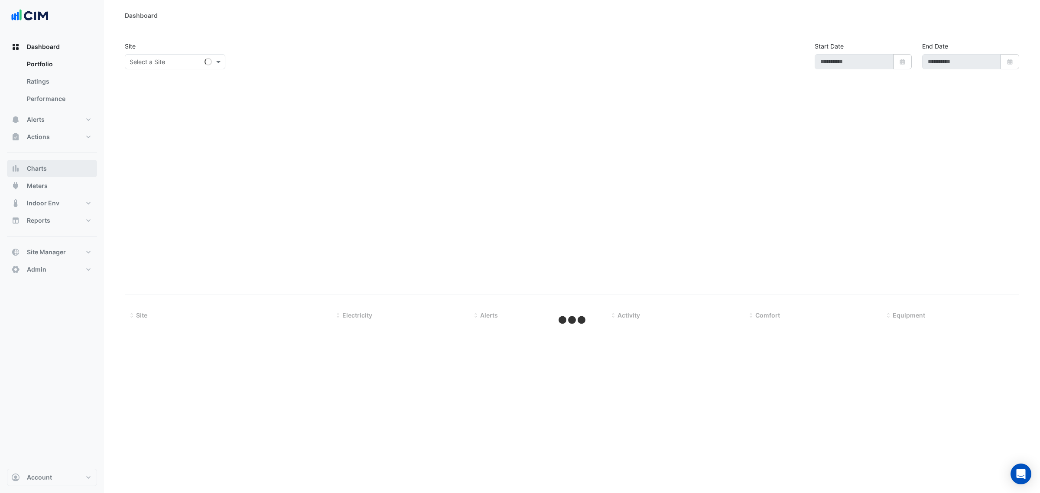
click at [40, 168] on span "Charts" at bounding box center [37, 168] width 20 height 9
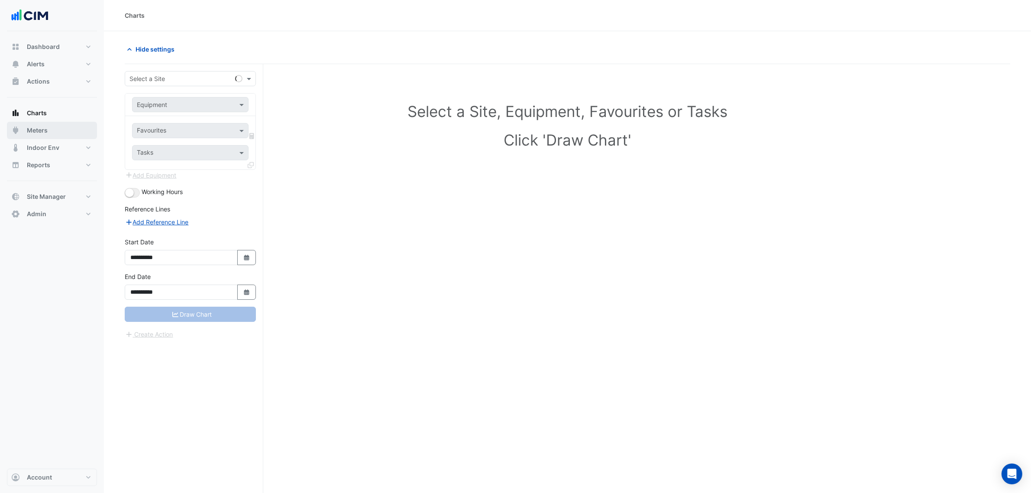
click at [49, 123] on button "Meters" at bounding box center [52, 130] width 90 height 17
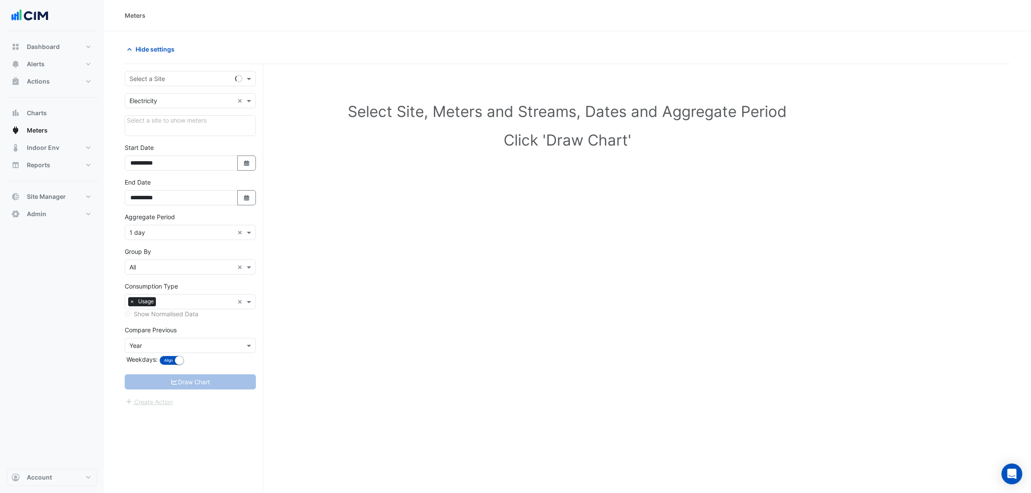
click at [136, 78] on input "text" at bounding box center [182, 79] width 104 height 9
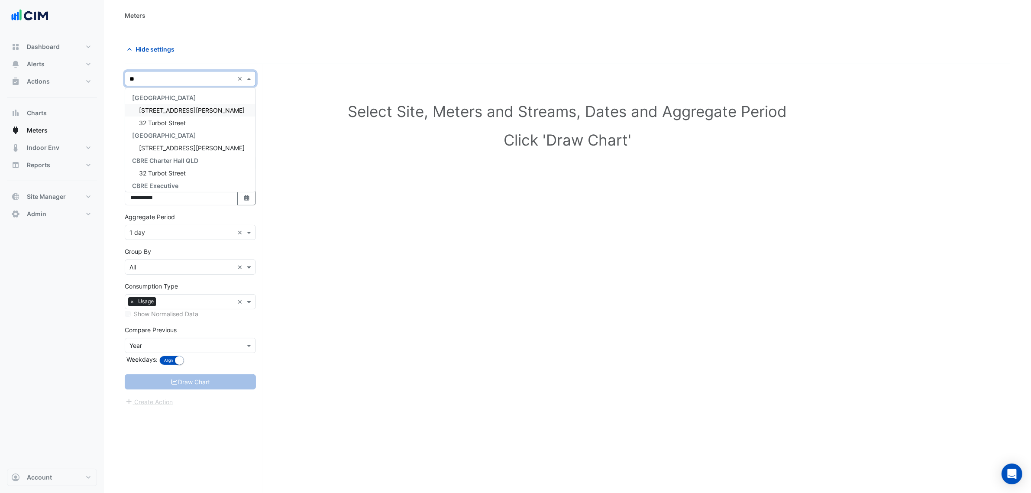
type input "***"
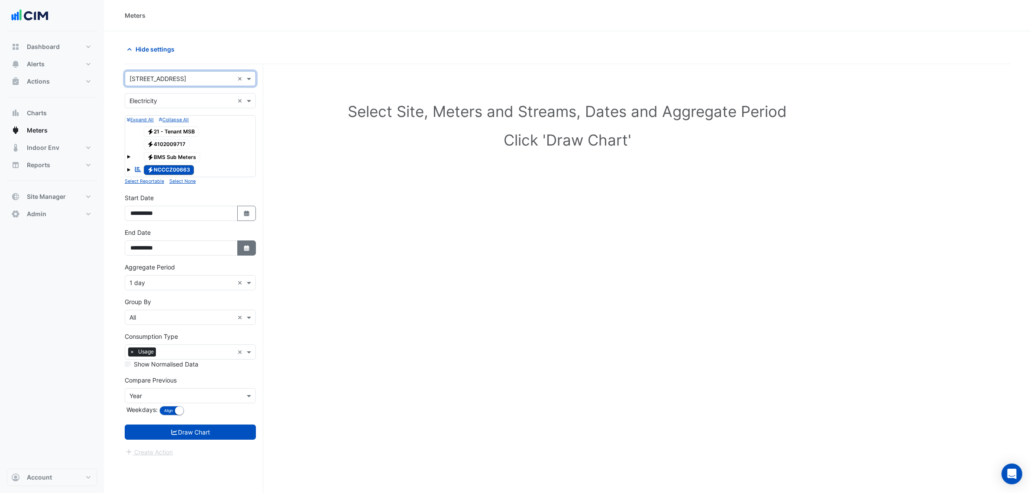
click at [239, 252] on button "Select Date" at bounding box center [246, 247] width 19 height 15
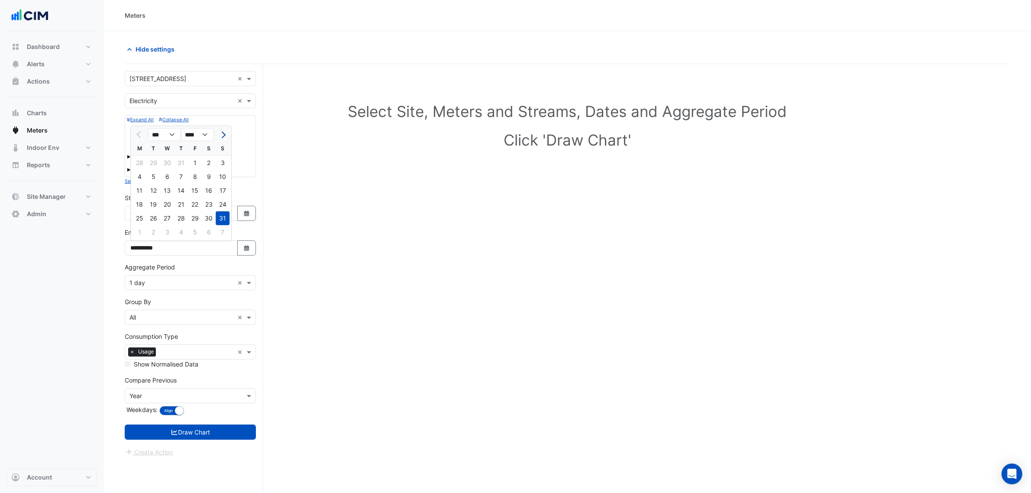
click at [227, 129] on button "Next month" at bounding box center [222, 135] width 10 height 14
select select "*"
click at [167, 207] on div "24" at bounding box center [167, 205] width 14 height 14
type input "**********"
click at [253, 251] on button "Select Date" at bounding box center [246, 247] width 19 height 15
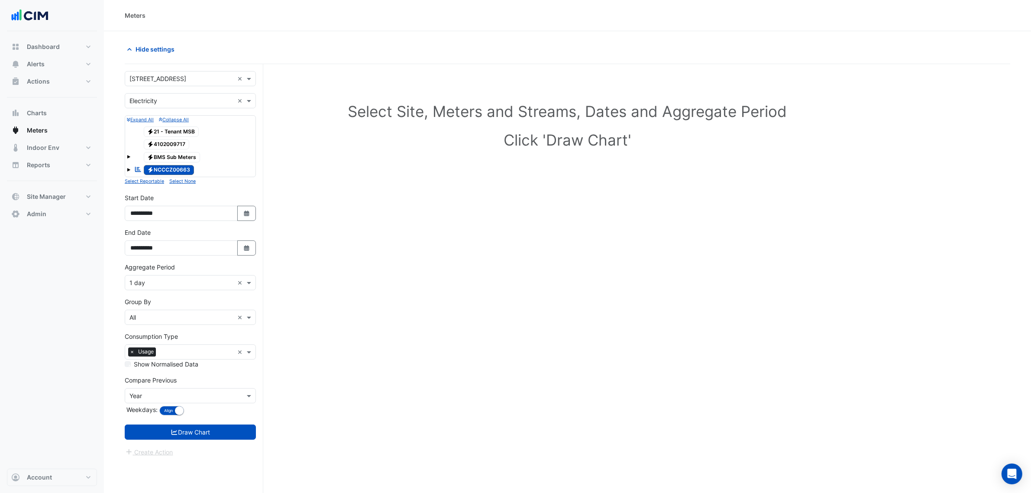
select select "*"
click at [153, 204] on div "23" at bounding box center [153, 205] width 14 height 14
type input "**********"
click at [165, 282] on input "text" at bounding box center [182, 283] width 104 height 9
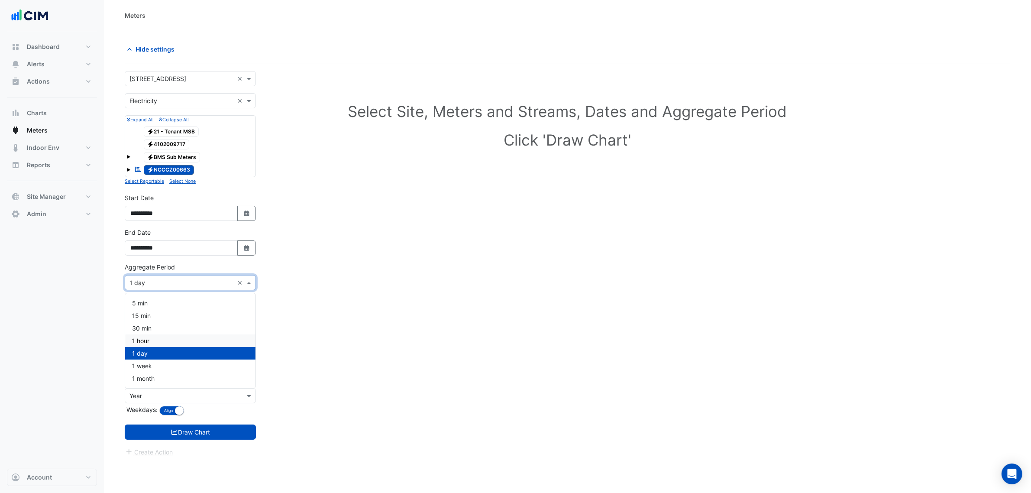
click at [172, 339] on div "1 hour" at bounding box center [190, 340] width 130 height 13
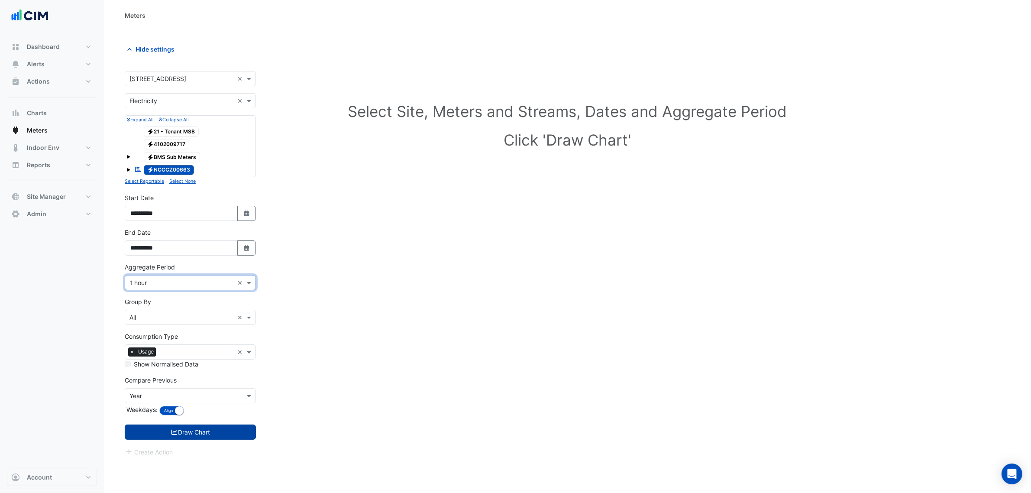
click at [221, 430] on button "Draw Chart" at bounding box center [190, 432] width 131 height 15
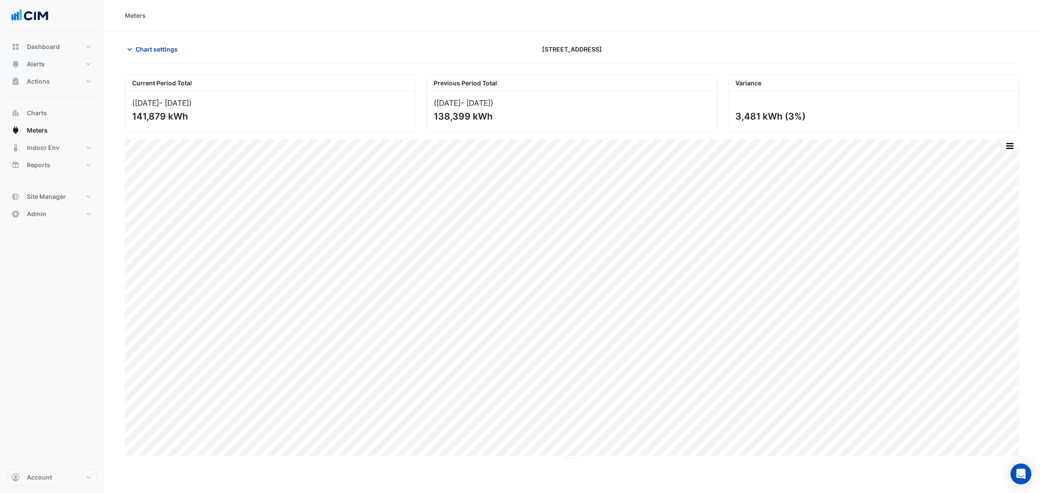
click at [161, 48] on span "Chart settings" at bounding box center [157, 49] width 42 height 9
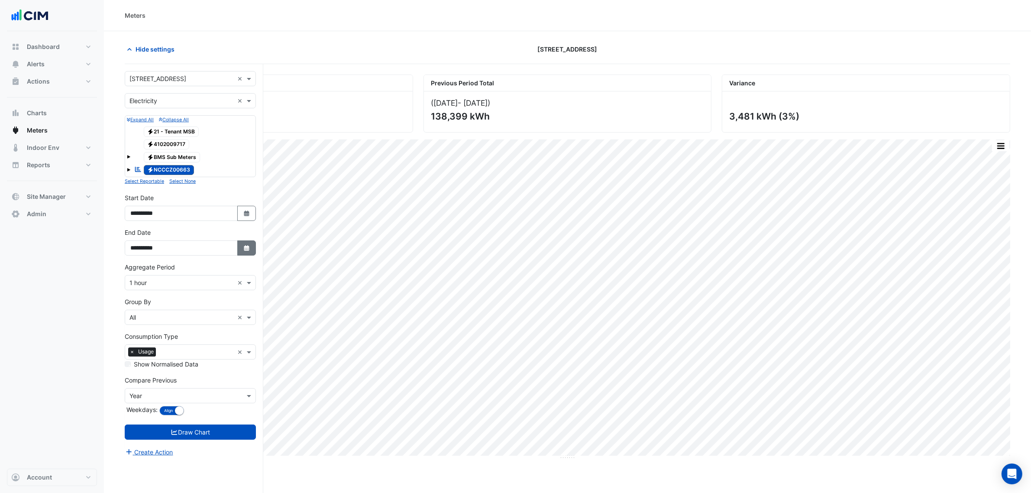
click at [244, 248] on icon "button" at bounding box center [246, 248] width 5 height 6
select select "*"
click at [137, 207] on div "22" at bounding box center [140, 205] width 14 height 14
type input "**********"
click at [221, 432] on button "Draw Chart" at bounding box center [190, 432] width 131 height 15
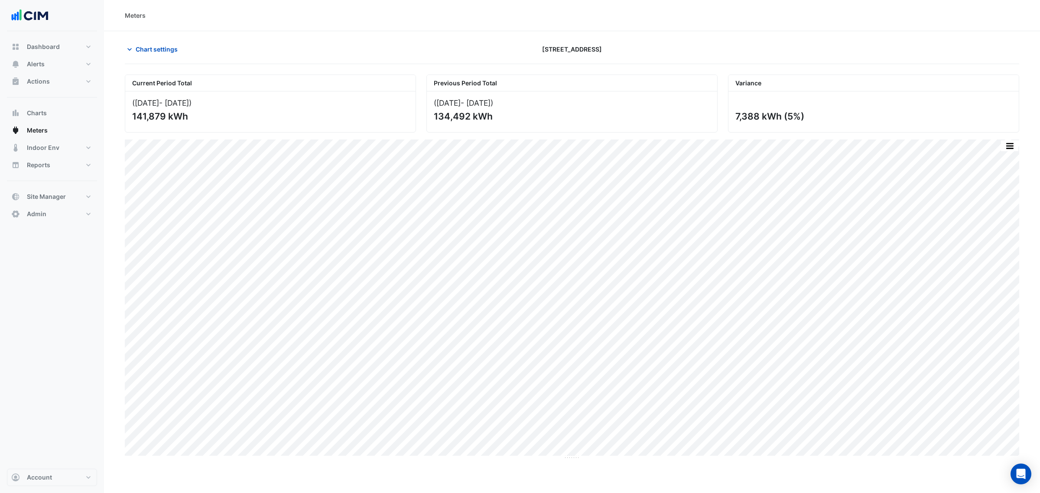
click at [1012, 137] on div "Current Period Total (01 Aug 25 - 22 Sep 25 ) 141,879 kWh Previous Period Total…" at bounding box center [572, 264] width 894 height 392
click at [1007, 141] on button "button" at bounding box center [1009, 145] width 17 height 11
click at [982, 280] on div "Select Chart Type" at bounding box center [992, 270] width 52 height 21
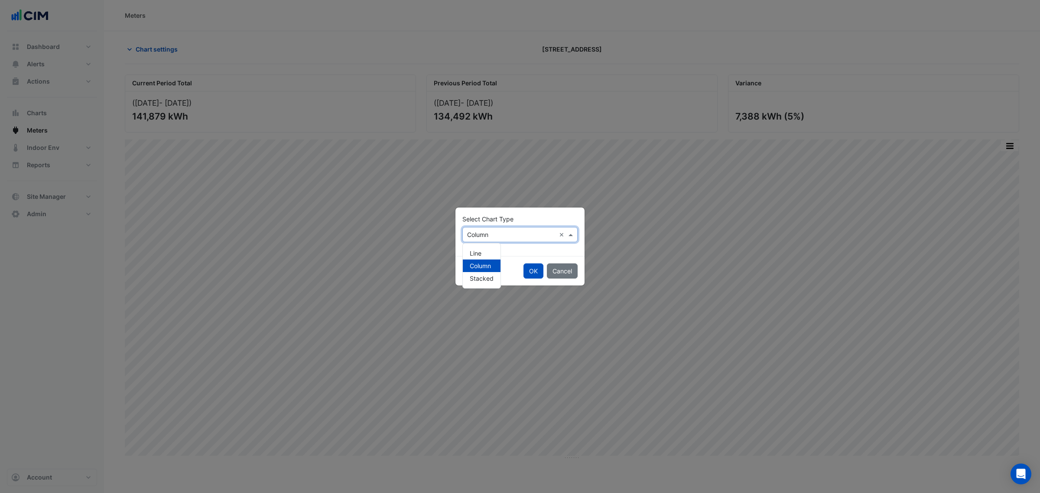
click at [492, 237] on input "text" at bounding box center [511, 234] width 88 height 9
click at [481, 250] on span "Line" at bounding box center [476, 253] width 12 height 7
click at [519, 269] on div "OK Cancel" at bounding box center [519, 270] width 129 height 29
click at [524, 269] on div "OK Cancel" at bounding box center [519, 270] width 129 height 29
click at [525, 268] on button "OK" at bounding box center [533, 270] width 20 height 15
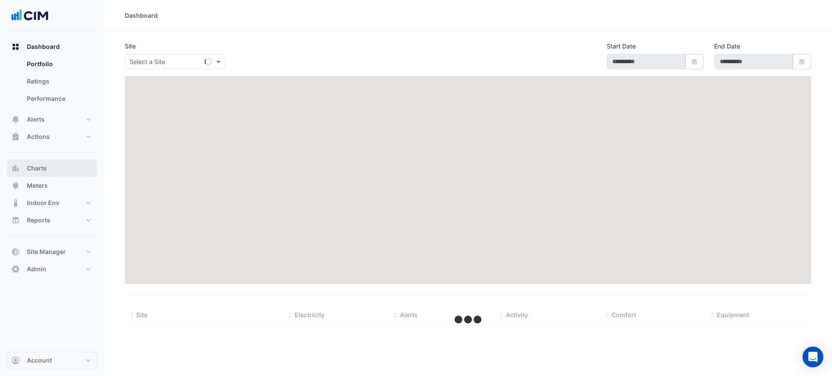
click at [52, 170] on button "Charts" at bounding box center [52, 168] width 90 height 17
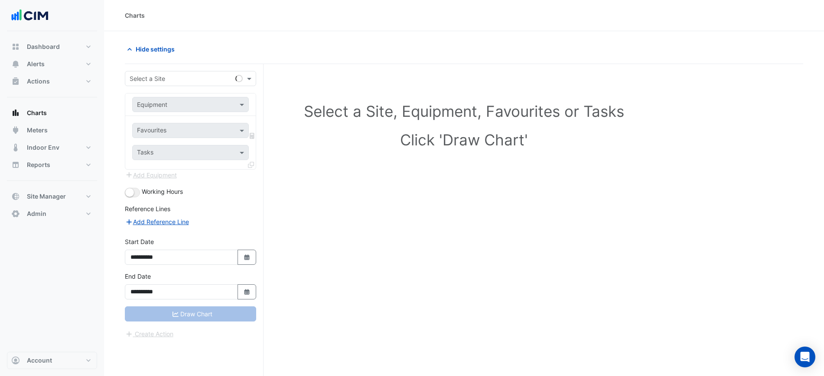
click at [196, 78] on input "text" at bounding box center [182, 79] width 104 height 9
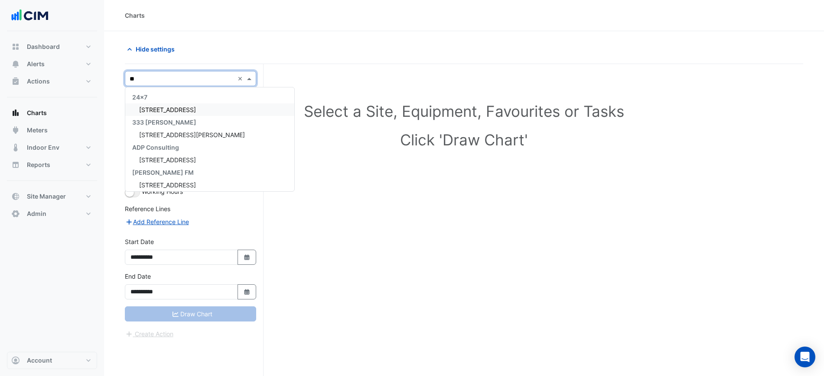
type input "***"
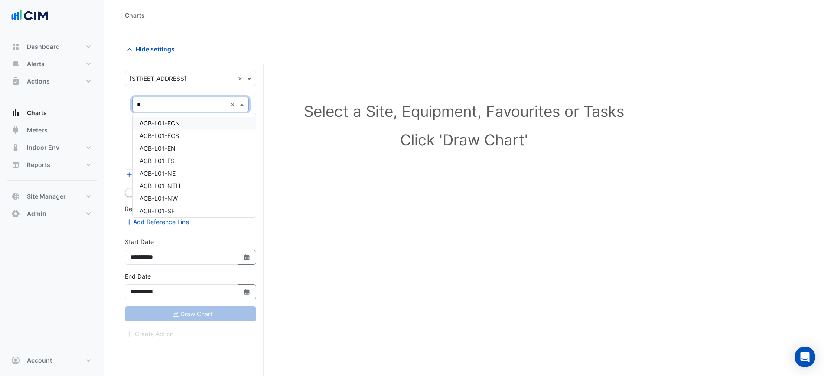
type input "**"
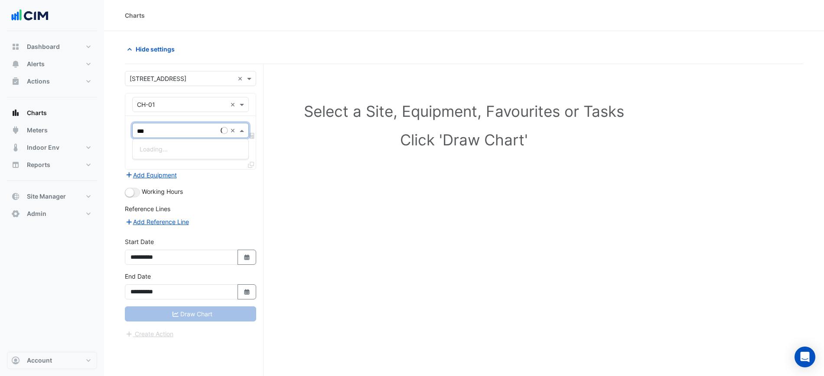
type input "****"
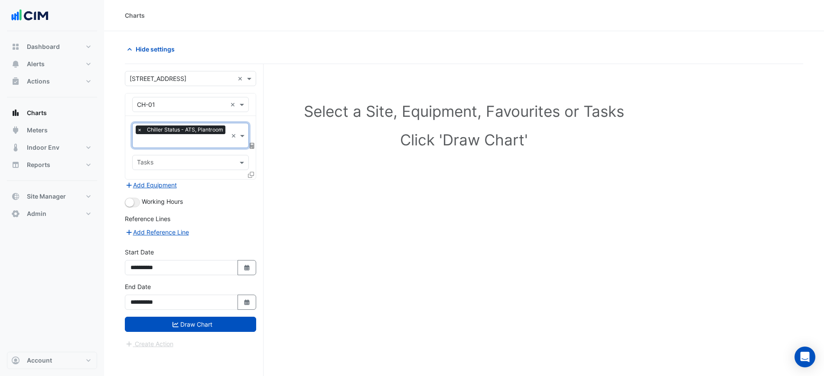
click at [250, 173] on icon at bounding box center [251, 175] width 6 height 6
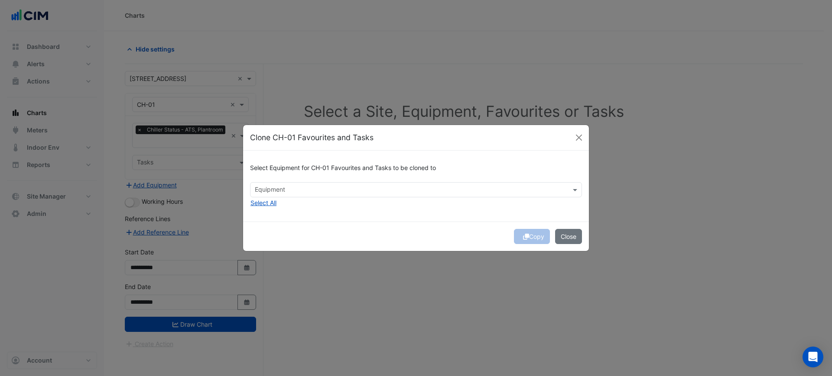
click at [327, 176] on div "Select Equipment for CH-01 Favourites and Tasks to be cloned to" at bounding box center [416, 170] width 332 height 25
click at [326, 185] on div "Equipment" at bounding box center [408, 189] width 317 height 13
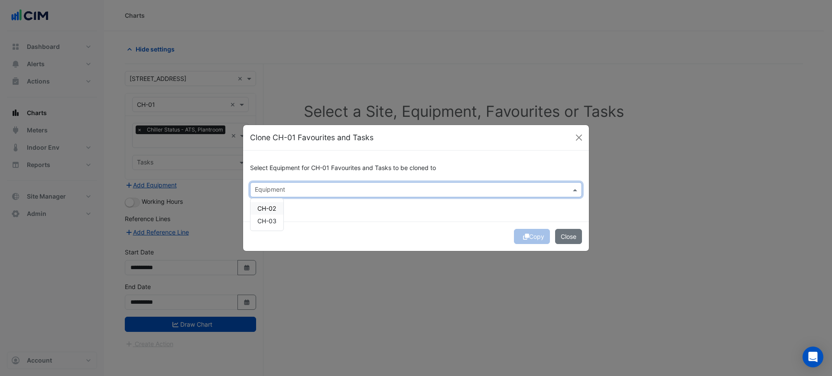
click at [281, 207] on div "CH-02" at bounding box center [266, 208] width 33 height 13
drag, startPoint x: 271, startPoint y: 214, endPoint x: 284, endPoint y: 218, distance: 13.2
click at [271, 215] on div "CH-03" at bounding box center [266, 221] width 33 height 13
click at [490, 214] on div "Select Equipment for CH-01 Favourites and Tasks to be cloned to × CH-02 × CH-03…" at bounding box center [416, 186] width 346 height 71
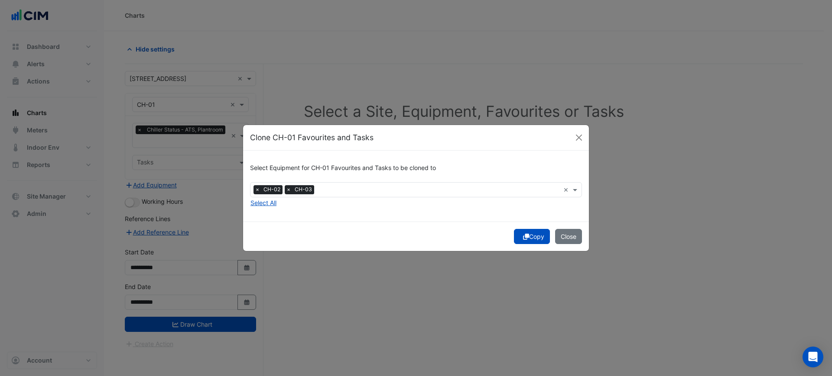
click at [524, 237] on icon "submit" at bounding box center [526, 237] width 6 height 6
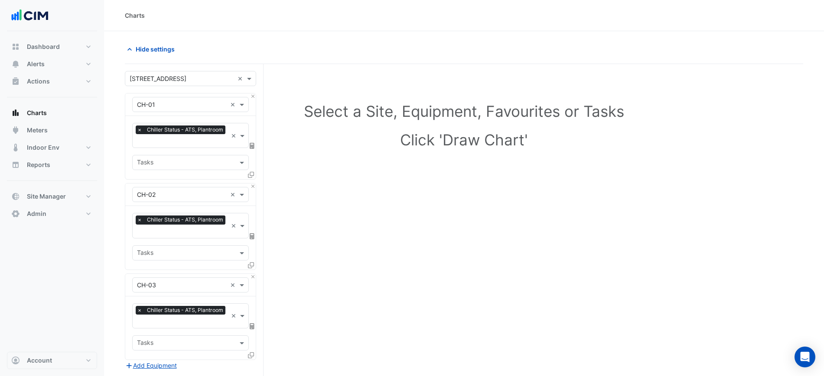
click at [208, 137] on input "text" at bounding box center [182, 141] width 91 height 9
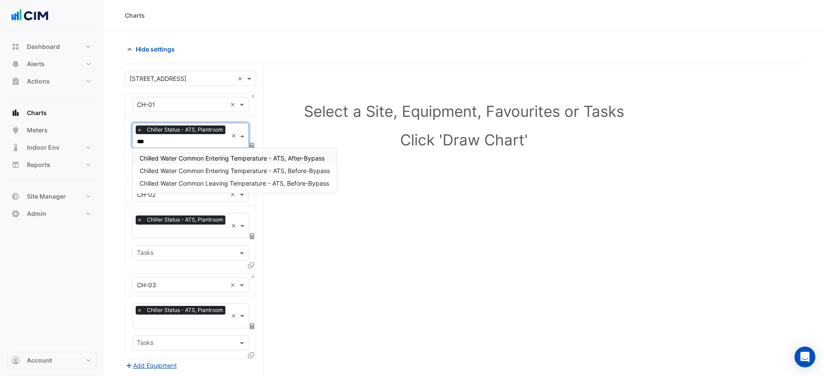
type input "****"
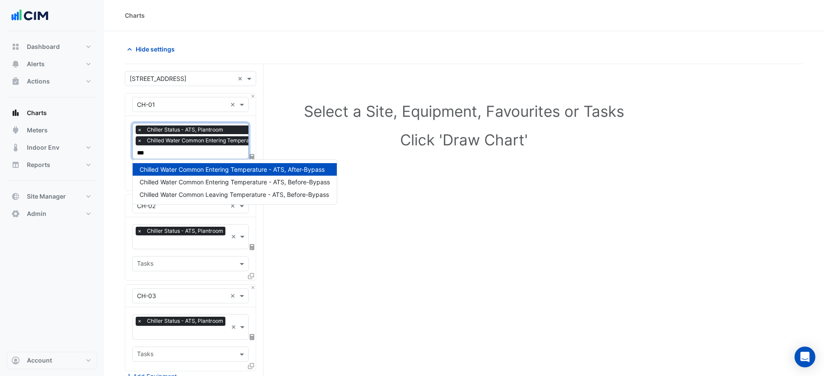
type input "****"
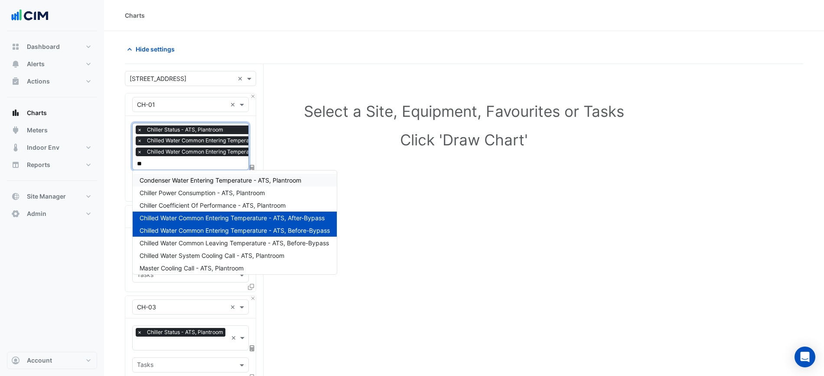
scroll to position [3, 0]
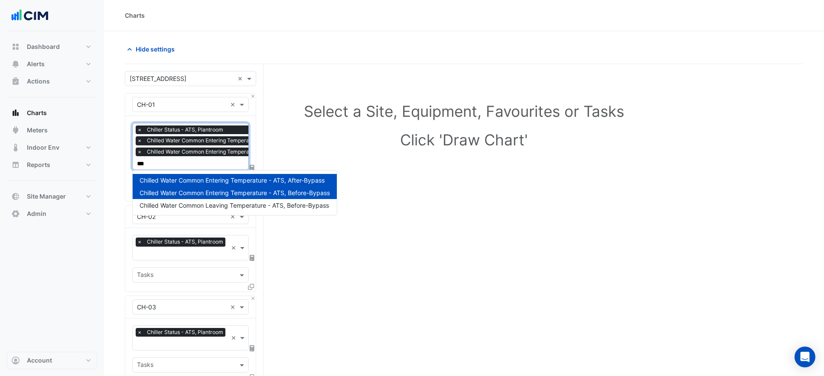
type input "****"
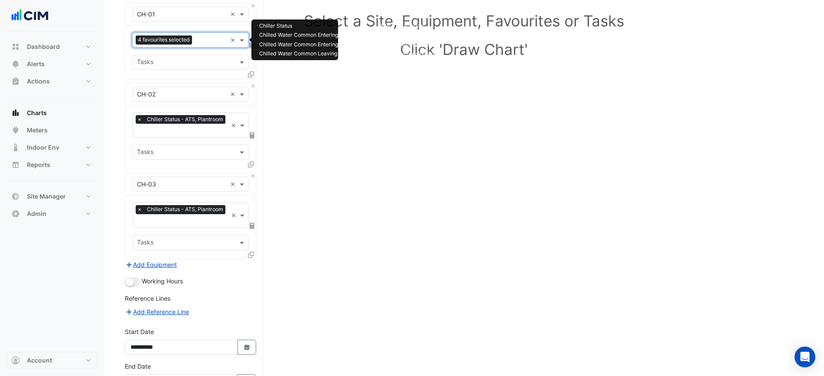
scroll to position [149, 0]
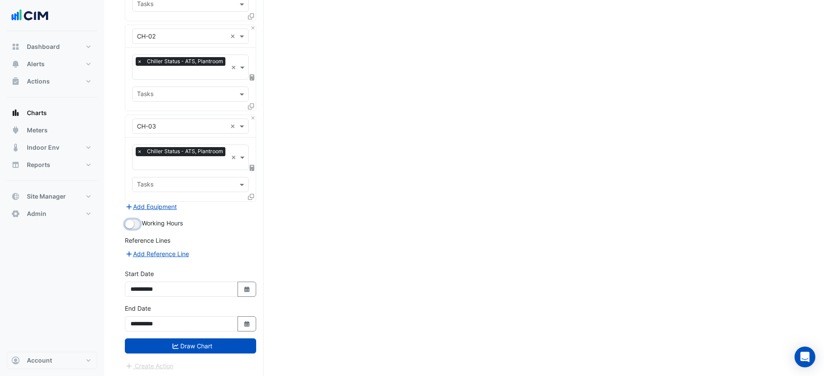
click at [131, 227] on button "button" at bounding box center [132, 225] width 15 height 10
click at [221, 341] on button "Draw Chart" at bounding box center [190, 346] width 131 height 15
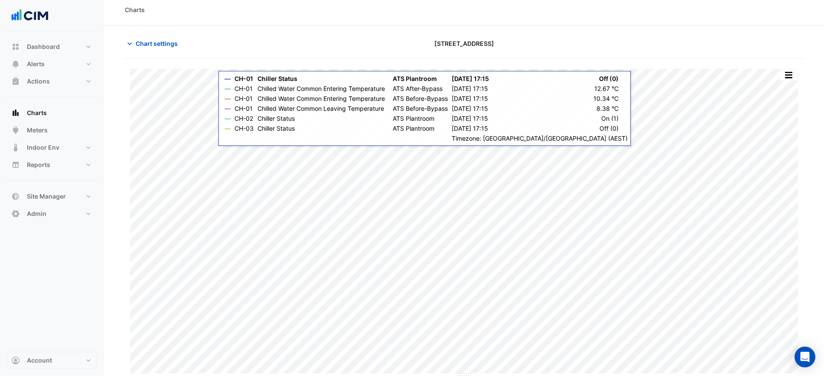
scroll to position [7, 0]
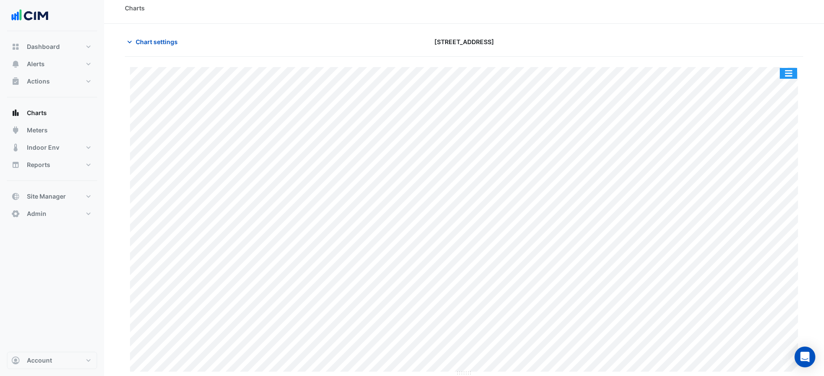
click at [783, 66] on div "Split by Equip Split by Unit Split All Print Save as JPEG Save as PNG Pivot Dat…" at bounding box center [464, 217] width 678 height 320
click at [788, 70] on button "button" at bounding box center [787, 73] width 17 height 11
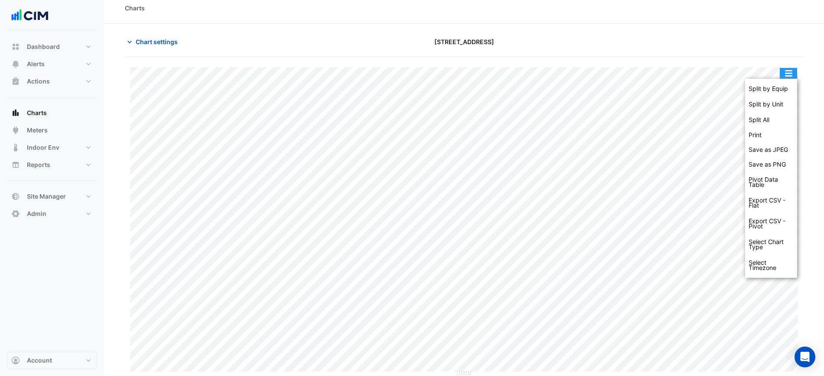
click at [788, 85] on div "Split by Equip" at bounding box center [771, 89] width 52 height 16
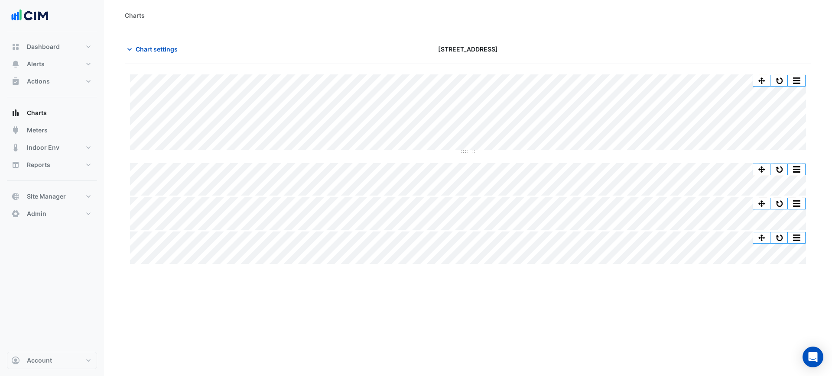
click at [182, 59] on div "Chart settings 323 Castlereagh Street" at bounding box center [468, 53] width 686 height 23
click at [182, 54] on button "Chart settings" at bounding box center [154, 49] width 58 height 15
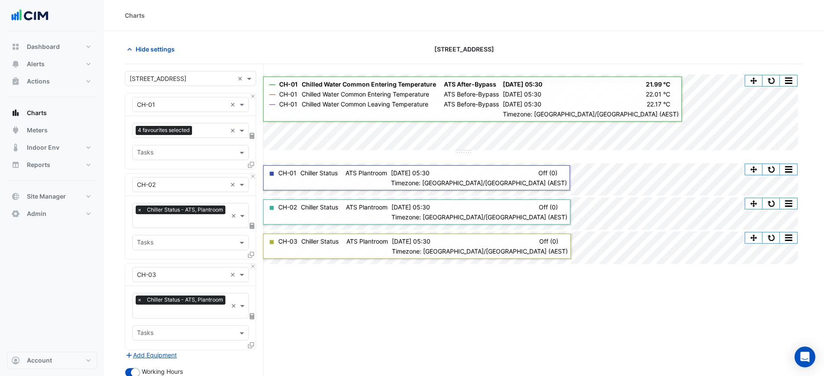
click at [262, 97] on div "× 323 Castlereagh Street × × CH-01 × 4 favourites selected × Tasks × CH-02 × × …" at bounding box center [194, 295] width 139 height 463
click at [258, 97] on div "× 323 Castlereagh Street × × CH-01 × 4 favourites selected × Tasks × CH-02 × × …" at bounding box center [194, 295] width 139 height 463
click at [256, 96] on div "× 323 Castlereagh Street × × CH-01 × 4 favourites selected × Tasks × CH-02 × × …" at bounding box center [194, 295] width 139 height 463
click at [256, 95] on div "× 323 Castlereagh Street × × CH-01 × 4 favourites selected × Tasks × CH-02 × × …" at bounding box center [194, 295] width 139 height 463
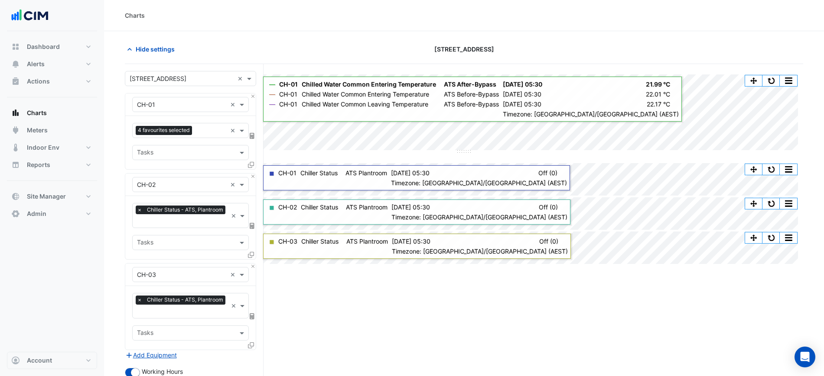
click at [256, 95] on div "× 323 Castlereagh Street × × CH-01 × 4 favourites selected × Tasks × CH-02 × × …" at bounding box center [194, 295] width 139 height 463
click at [256, 94] on div "× 323 Castlereagh Street × × CH-01 × 4 favourites selected × Tasks × CH-02 × × …" at bounding box center [194, 295] width 139 height 463
click at [254, 94] on button "Close" at bounding box center [253, 97] width 6 height 6
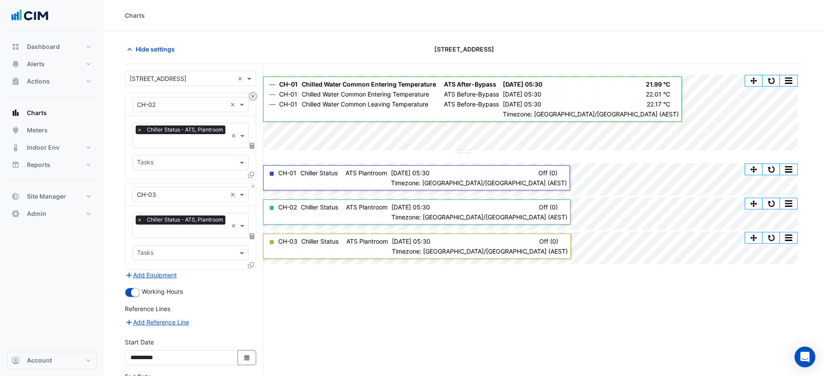
click at [254, 94] on button "Close" at bounding box center [253, 97] width 6 height 6
click at [254, 184] on div "× CH-03 ×" at bounding box center [190, 195] width 130 height 23
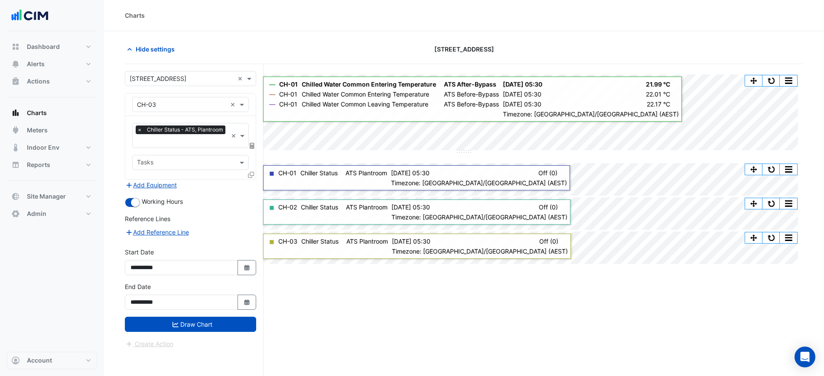
click at [254, 94] on div "× CH-03 ×" at bounding box center [190, 105] width 130 height 23
click at [210, 104] on input "text" at bounding box center [182, 105] width 90 height 9
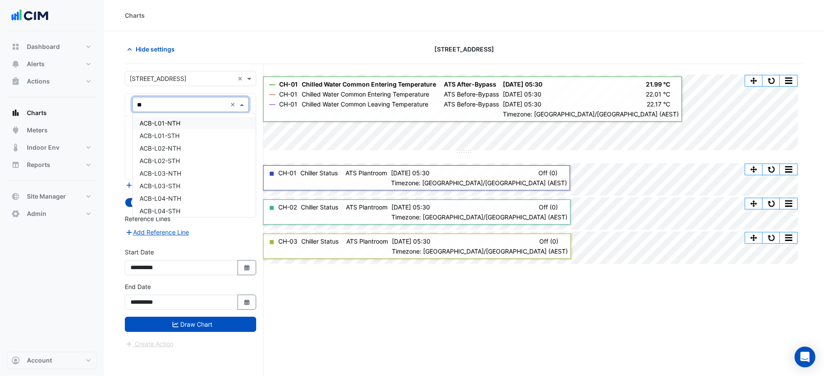
scroll to position [468, 0]
type input "***"
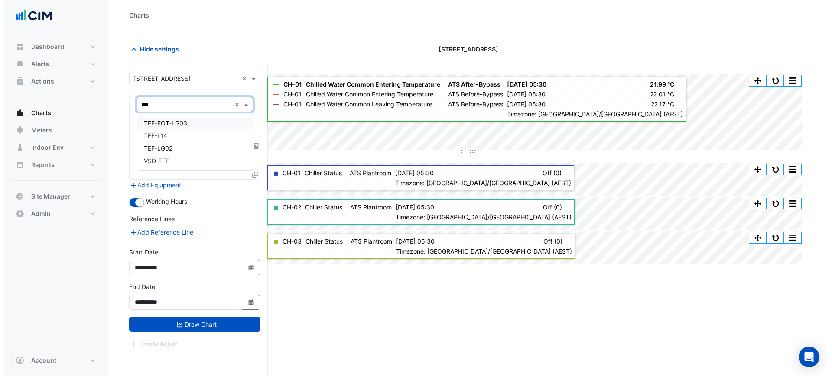
scroll to position [0, 0]
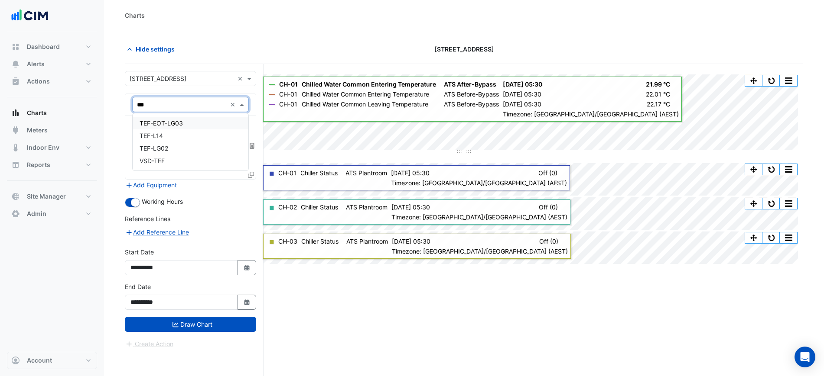
click at [198, 123] on div "TEF-EOT-LG03" at bounding box center [191, 123] width 116 height 13
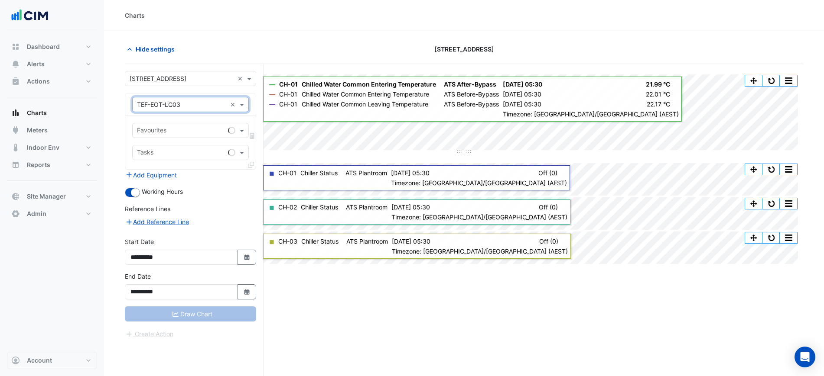
click at [198, 123] on div "Favourites" at bounding box center [190, 130] width 117 height 15
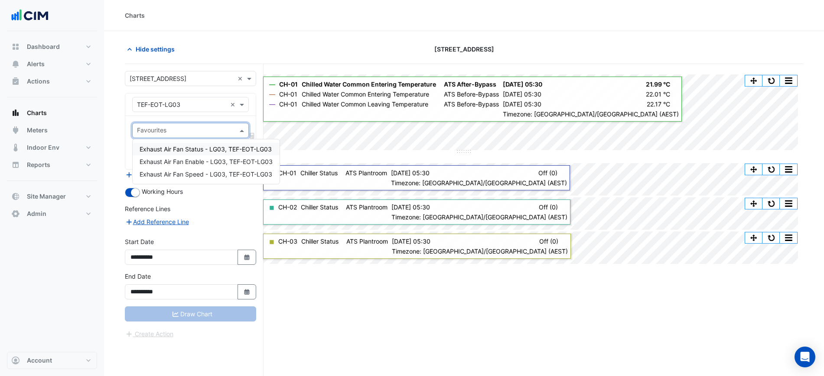
type input "*"
click at [210, 172] on span "Exhaust Air Fan Speed - LG03, TEF-EOT-LG03" at bounding box center [205, 174] width 133 height 7
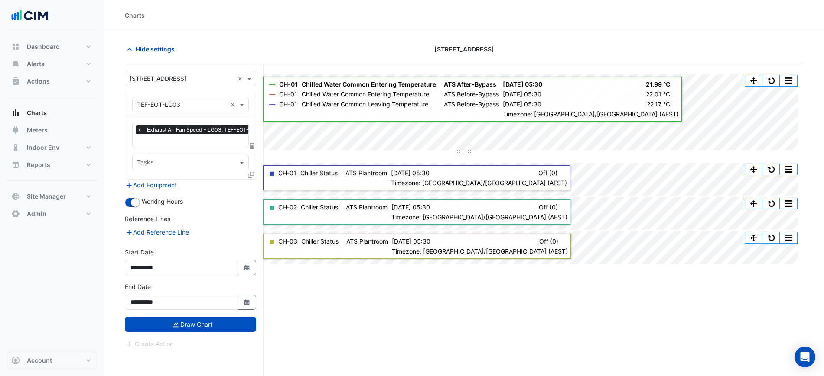
click at [249, 175] on icon at bounding box center [251, 175] width 6 height 6
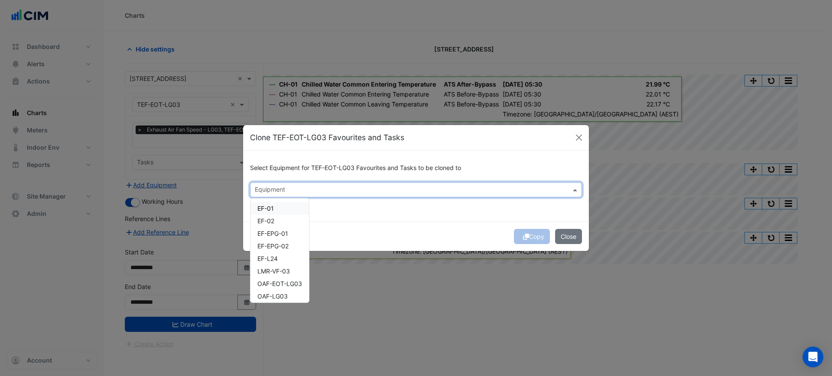
click at [328, 182] on div "Equipment" at bounding box center [416, 189] width 332 height 15
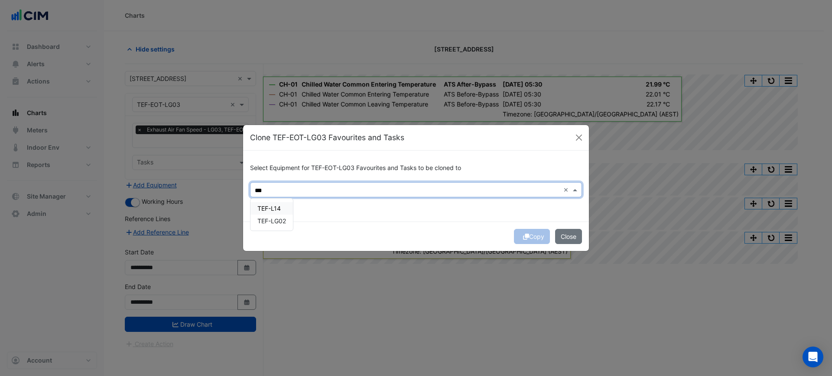
click at [279, 212] on div "TEF-L14" at bounding box center [271, 208] width 42 height 13
click at [274, 225] on div "TEF-LG02" at bounding box center [271, 221] width 42 height 13
type input "***"
click at [373, 221] on div "Select Equipment for TEF-EOT-LG03 Favourites and Tasks to be cloned to × TEF-L1…" at bounding box center [416, 186] width 346 height 71
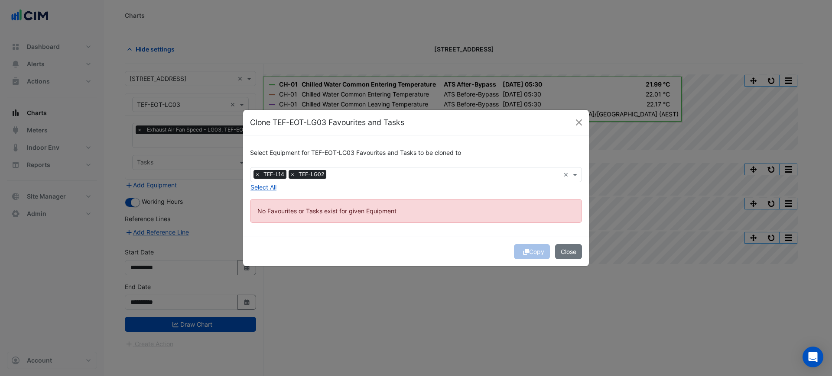
click at [530, 237] on div "Copy Close" at bounding box center [416, 251] width 346 height 29
click at [529, 247] on div "Copy Close" at bounding box center [416, 251] width 346 height 29
click at [557, 249] on button "Close" at bounding box center [568, 251] width 27 height 15
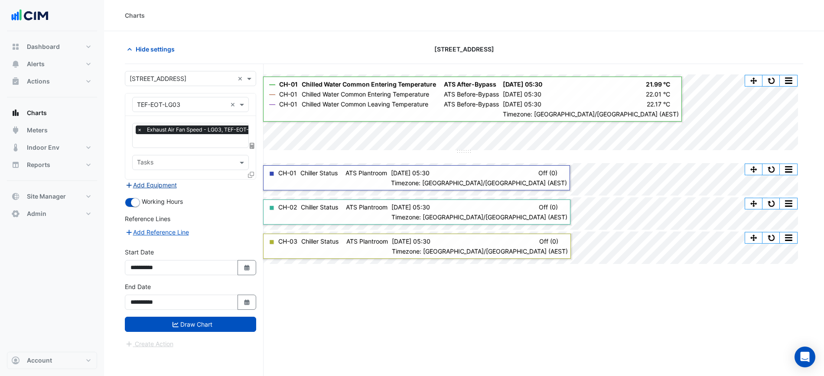
click at [140, 181] on button "Add Equipment" at bounding box center [151, 185] width 52 height 10
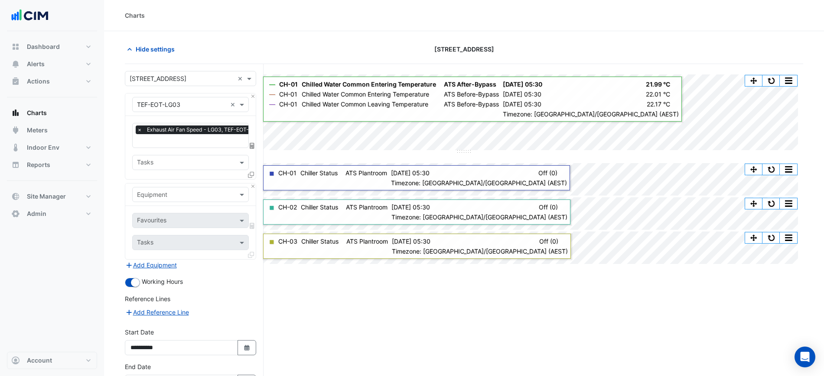
click at [158, 195] on input "text" at bounding box center [182, 195] width 90 height 9
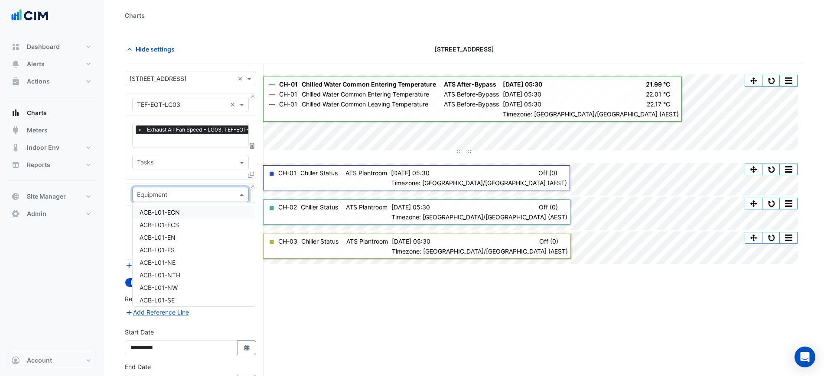
type input "*"
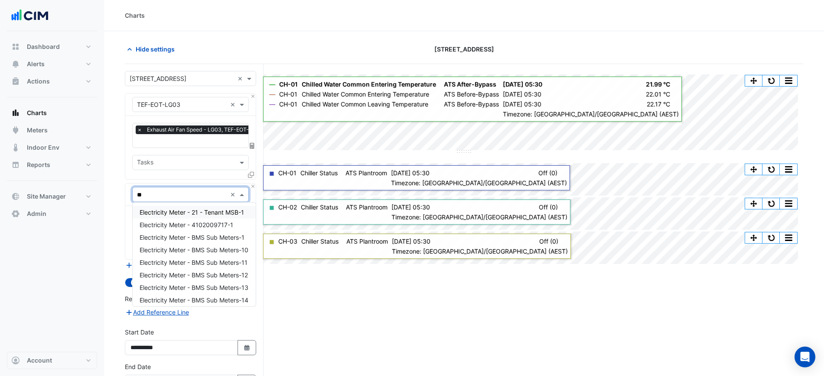
type input "***"
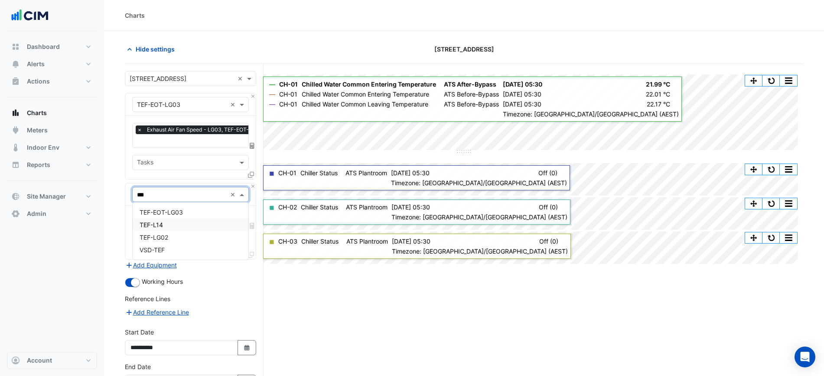
click at [172, 223] on div "TEF-L14" at bounding box center [191, 225] width 116 height 13
click at [173, 220] on input "text" at bounding box center [181, 221] width 88 height 9
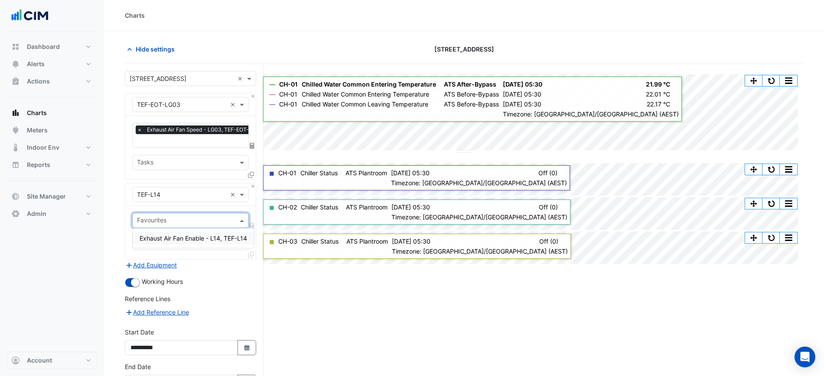
click at [207, 237] on span "Exhaust Air Fan Enable - L14, TEF-L14" at bounding box center [192, 238] width 107 height 7
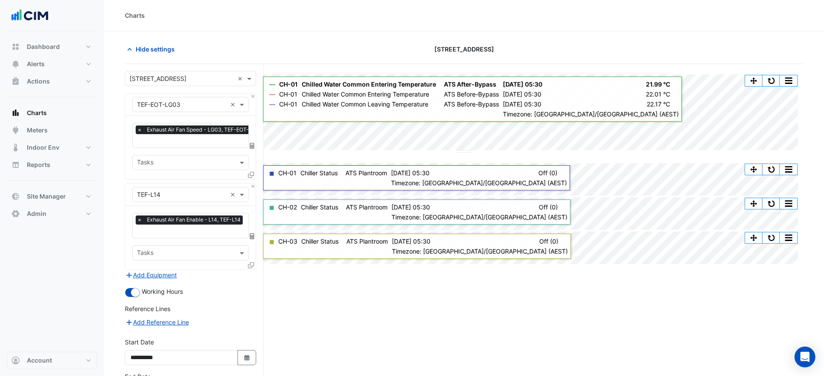
click at [251, 263] on icon at bounding box center [251, 266] width 6 height 6
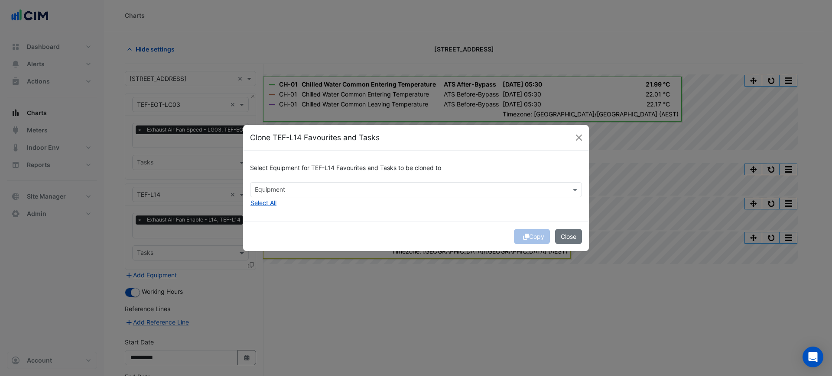
click at [387, 199] on div "Select Equipment for TEF-L14 Favourites and Tasks to be cloned to Equipment Sel…" at bounding box center [416, 186] width 346 height 71
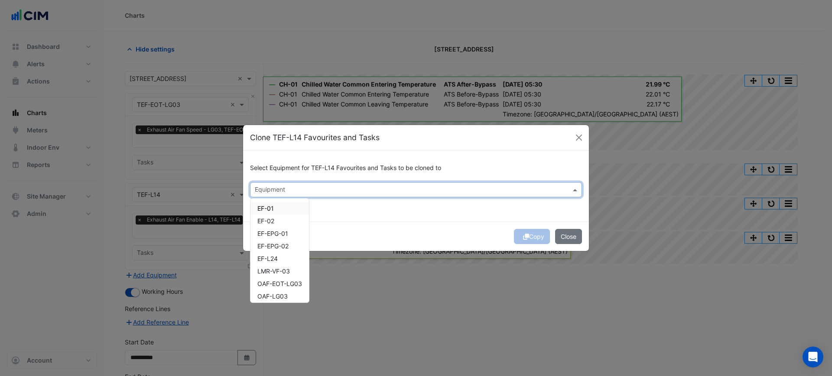
drag, startPoint x: 367, startPoint y: 193, endPoint x: 317, endPoint y: 200, distance: 50.8
click at [363, 193] on input "text" at bounding box center [411, 190] width 312 height 9
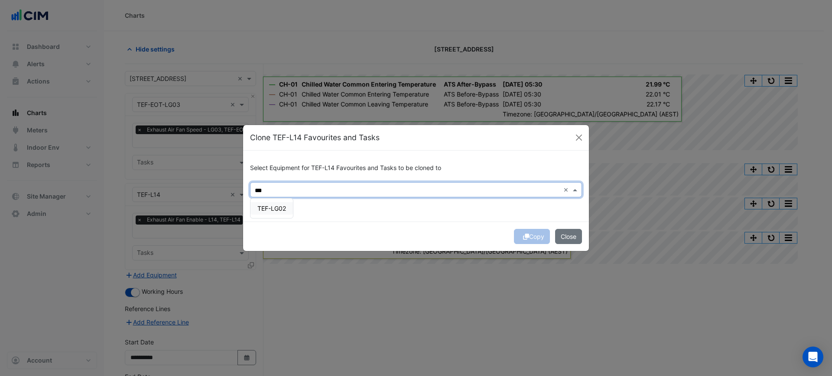
click at [287, 209] on div "TEF-LG02" at bounding box center [271, 208] width 42 height 13
type input "***"
click at [419, 221] on div "Select Equipment for TEF-L14 Favourites and Tasks to be cloned to × TEF-LG02 **…" at bounding box center [416, 186] width 346 height 71
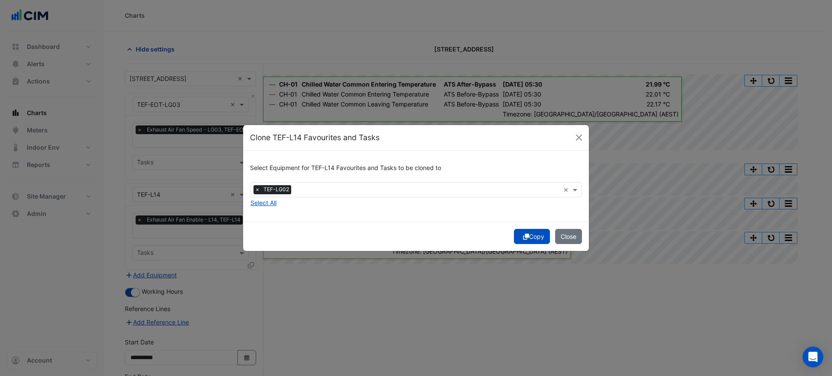
click at [529, 236] on button "Copy" at bounding box center [532, 236] width 36 height 15
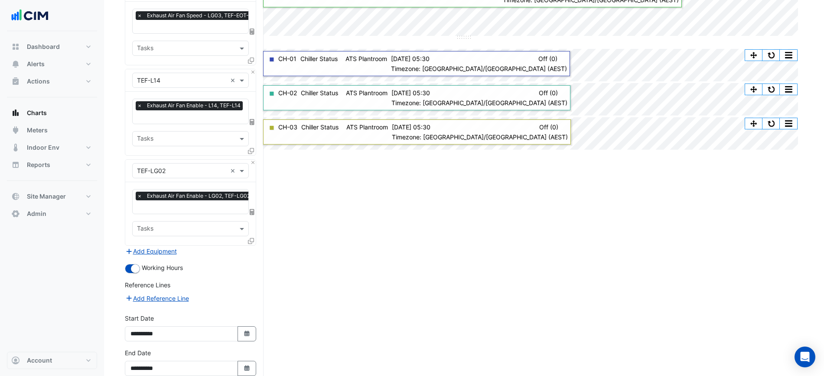
scroll to position [158, 0]
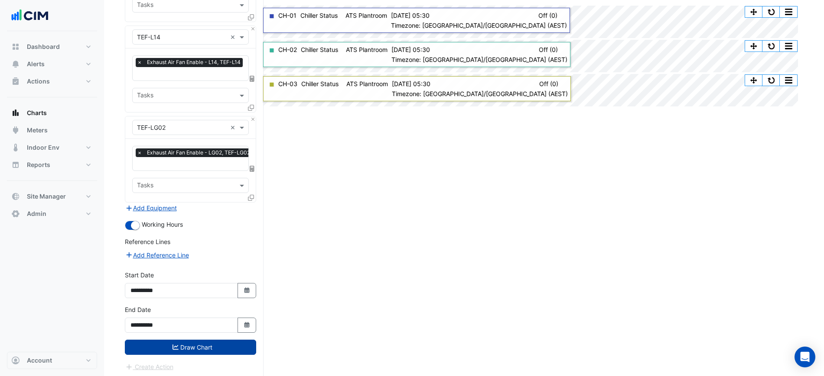
click at [230, 344] on button "Draw Chart" at bounding box center [190, 347] width 131 height 15
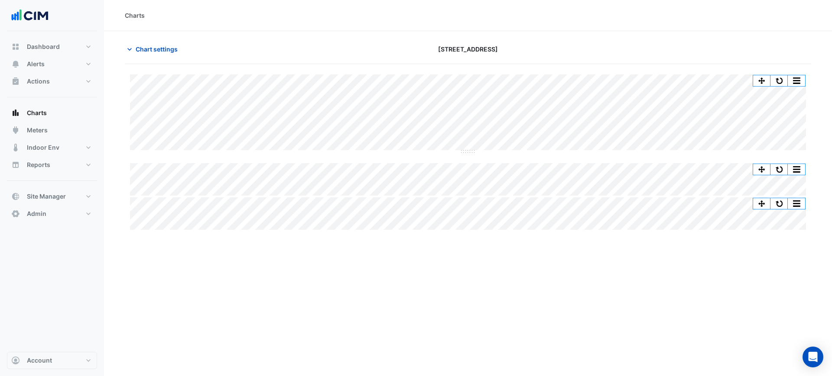
click at [564, 59] on div "Chart settings 323 Castlereagh Street" at bounding box center [468, 53] width 686 height 23
click at [637, 17] on div "Charts" at bounding box center [468, 15] width 686 height 9
click at [160, 57] on div "Chart settings 323 Castlereagh Street" at bounding box center [468, 53] width 686 height 23
click at [165, 49] on span "Chart settings" at bounding box center [157, 49] width 42 height 9
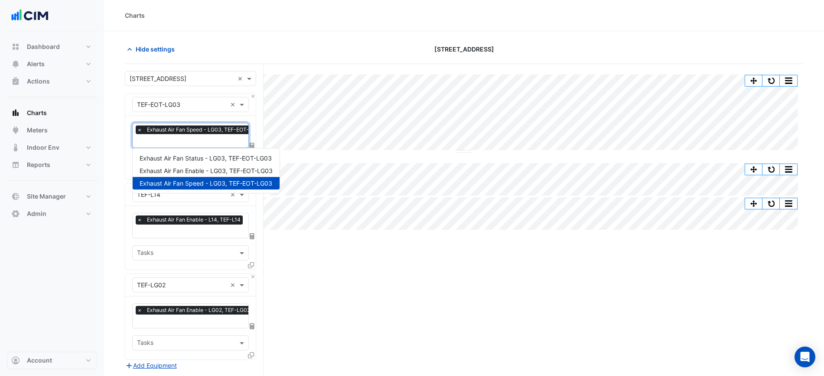
scroll to position [0, 4]
click at [192, 138] on input "text" at bounding box center [198, 141] width 130 height 9
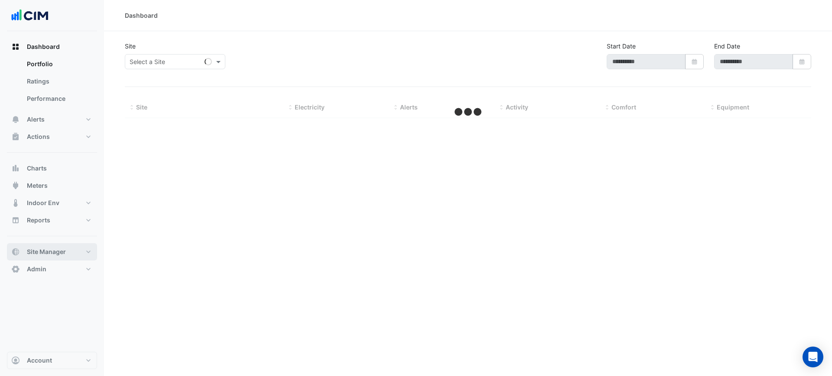
click at [41, 253] on span "Site Manager" at bounding box center [46, 252] width 39 height 9
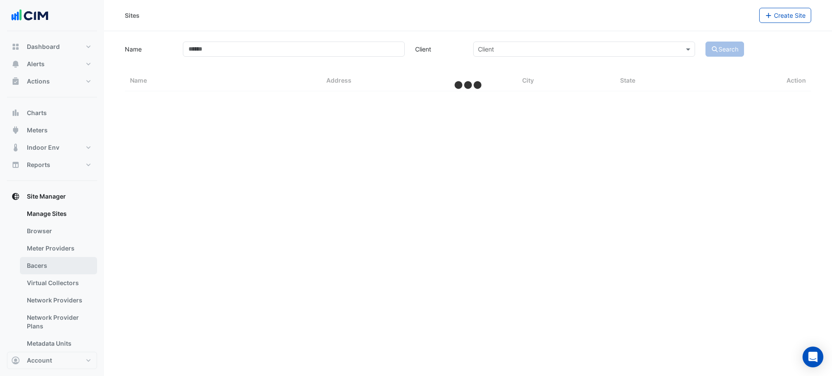
click at [51, 265] on link "Bacers" at bounding box center [58, 265] width 77 height 17
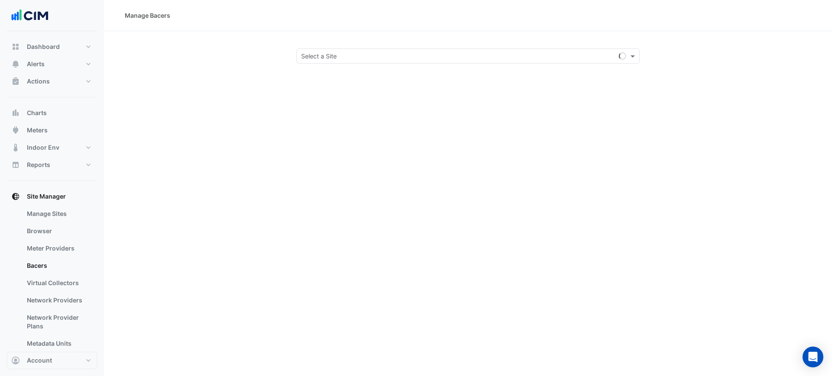
click at [334, 60] on input "text" at bounding box center [459, 56] width 316 height 9
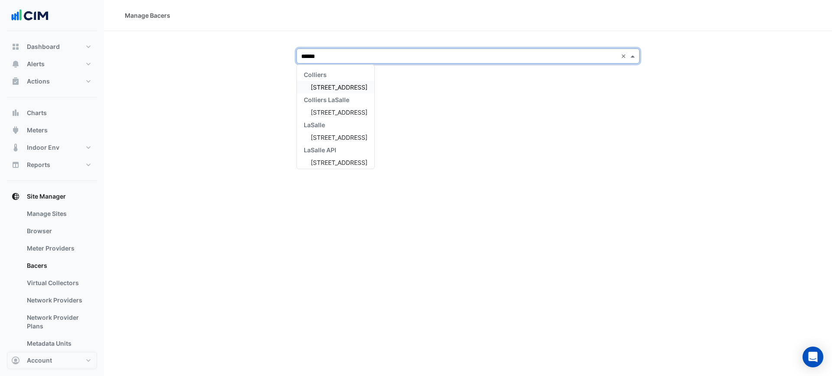
type input "*******"
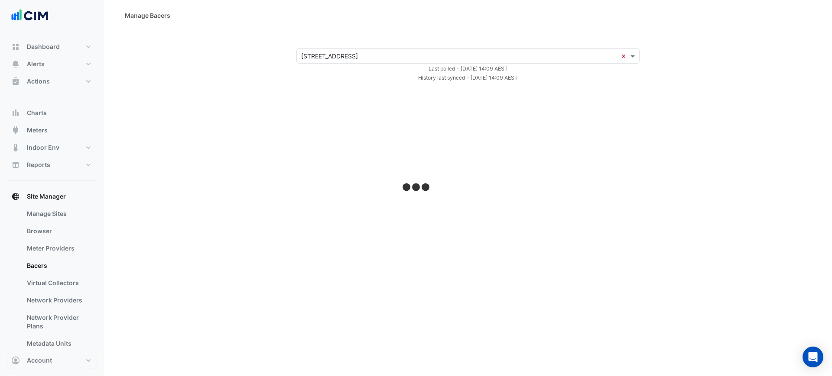
select select "***"
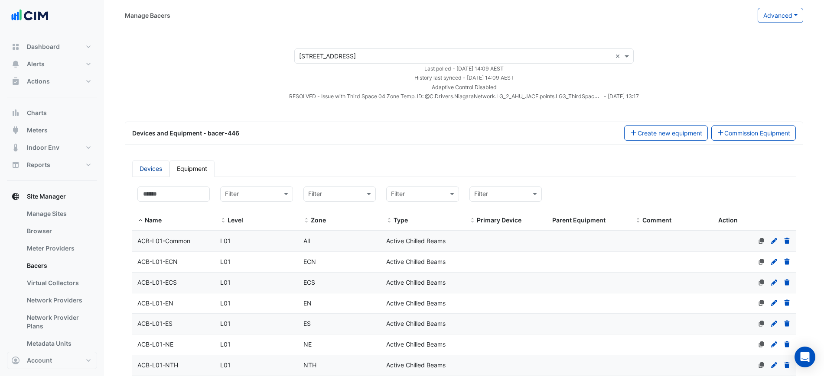
click at [153, 170] on link "Devices" at bounding box center [150, 168] width 37 height 17
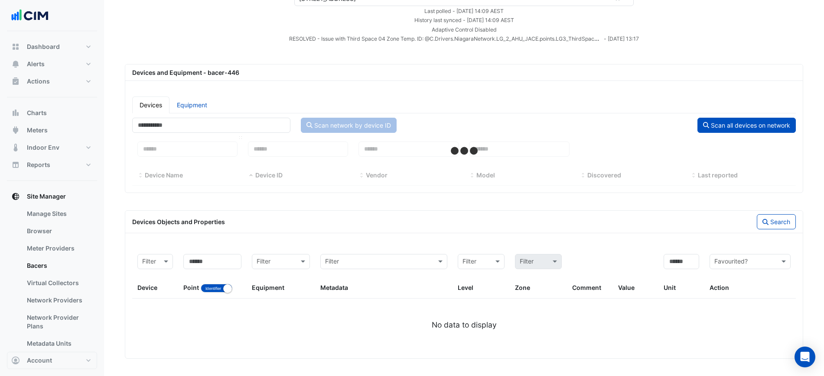
select select "***"
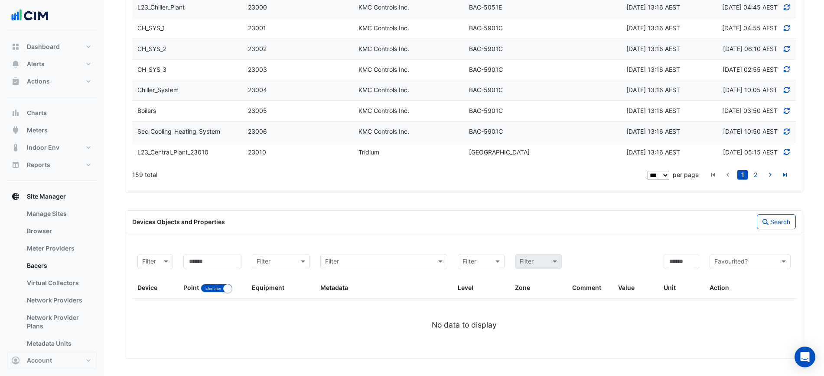
scroll to position [3037, 0]
click at [209, 285] on button "Identifier Name" at bounding box center [217, 288] width 32 height 9
click at [210, 267] on input at bounding box center [212, 261] width 58 height 15
type input "***"
drag, startPoint x: 769, startPoint y: 212, endPoint x: 778, endPoint y: 213, distance: 10.0
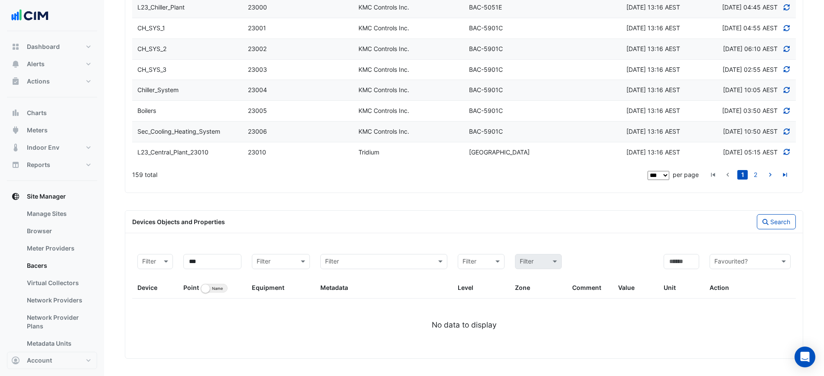
click at [777, 213] on div "Devices Objects and Properties Search" at bounding box center [463, 222] width 677 height 23
click at [778, 216] on button "Search" at bounding box center [775, 221] width 39 height 15
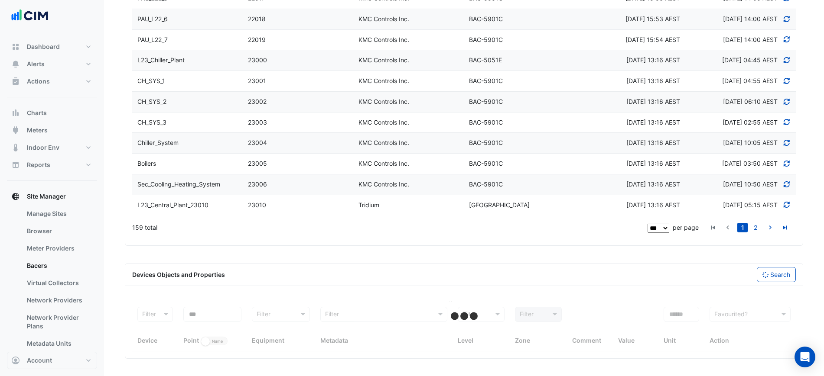
select select "***"
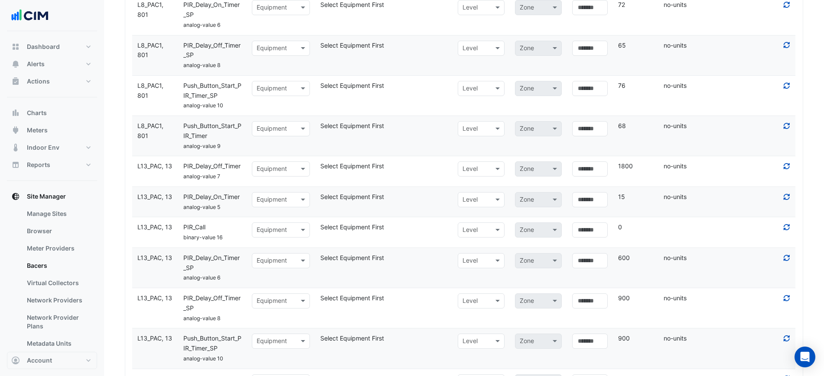
scroll to position [3199, 0]
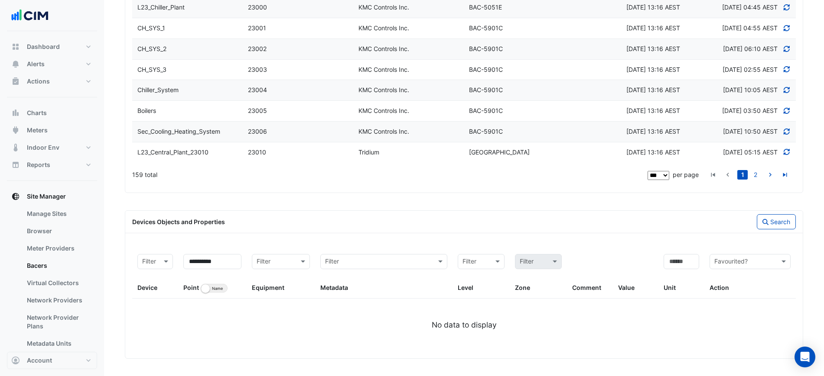
scroll to position [3037, 0]
drag, startPoint x: 211, startPoint y: 263, endPoint x: 175, endPoint y: 260, distance: 36.5
click at [175, 260] on div "**********" at bounding box center [463, 274] width 663 height 50
type input "***"
click at [774, 226] on button "Search" at bounding box center [775, 221] width 39 height 15
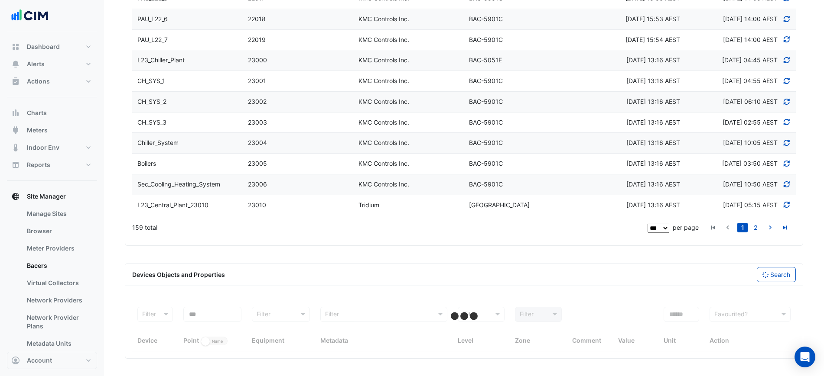
select select "***"
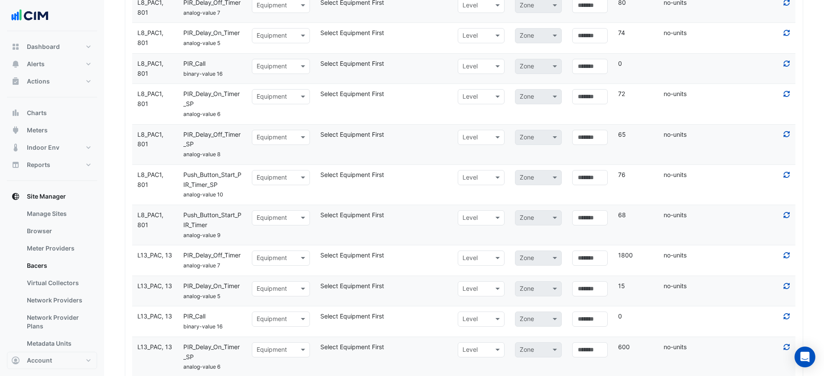
scroll to position [2938, 0]
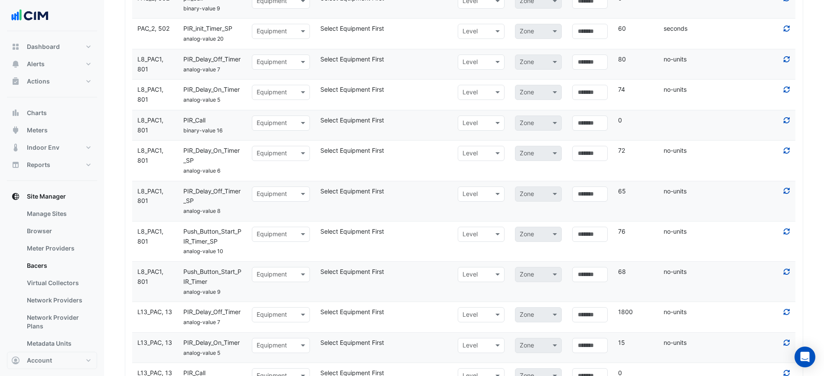
drag, startPoint x: 204, startPoint y: 359, endPoint x: 153, endPoint y: 356, distance: 50.8
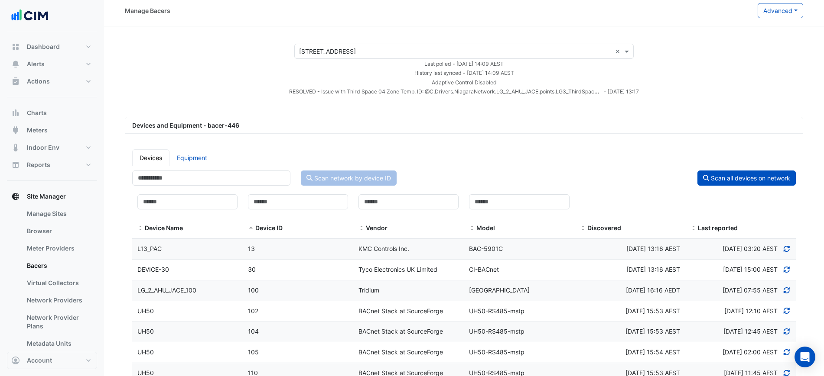
scroll to position [0, 0]
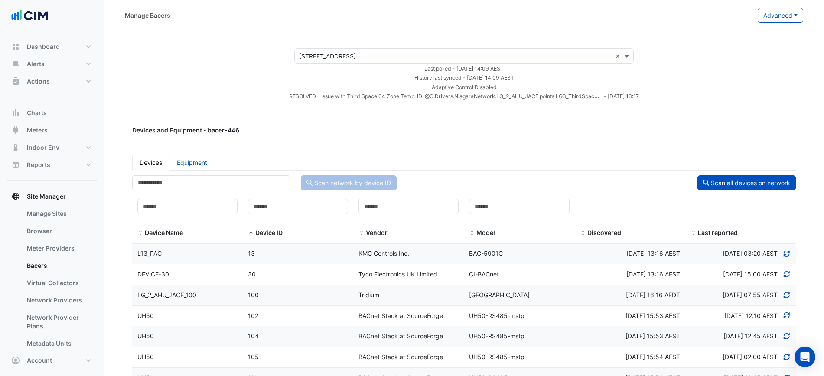
click at [695, 71] on div "× 323 Castlereagh Street × Last polled - Wed 24-Sep-2025 14:09 AEST History las…" at bounding box center [463, 75] width 699 height 52
click at [192, 167] on link "Equipment" at bounding box center [191, 162] width 45 height 17
select select "***"
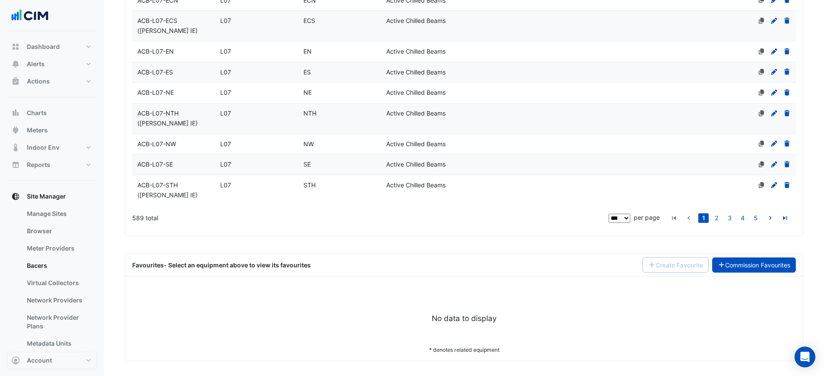
scroll to position [2166, 0]
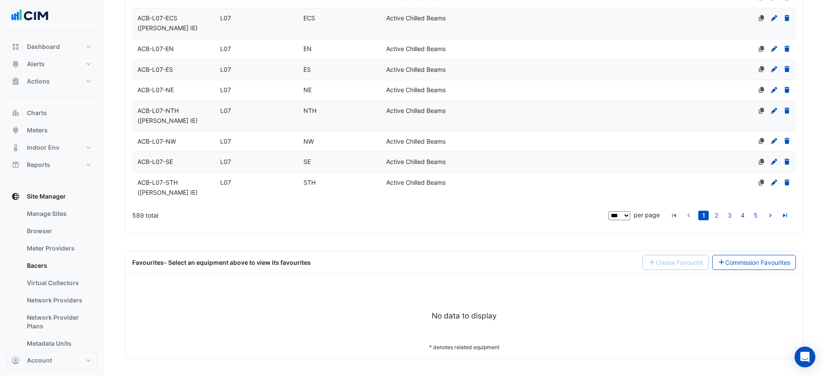
click at [746, 270] on div "Favourites - Select an equipment above to view its favourites Create Favourite …" at bounding box center [463, 263] width 677 height 23
click at [748, 265] on link "Commission Favourites" at bounding box center [754, 262] width 84 height 15
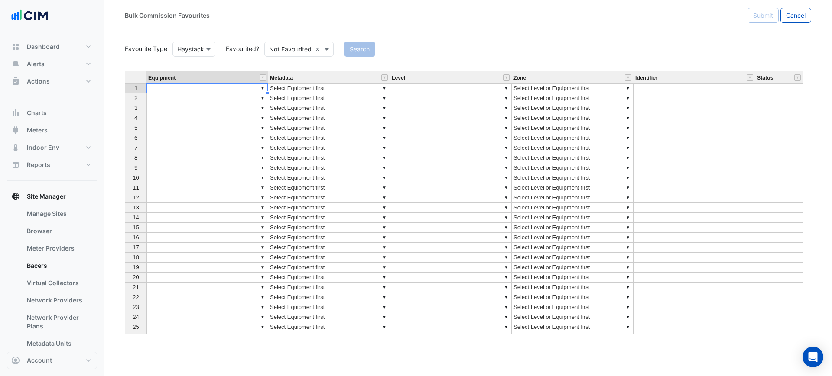
click at [192, 89] on td "▼" at bounding box center [207, 88] width 122 height 10
click at [192, 104] on div "Equipment Metadata Level Zone Identifier Status 1 ▼ CH-01 ▼ Select Equipment fi…" at bounding box center [468, 202] width 686 height 263
type textarea "*****"
click at [290, 91] on td "▼ Select Equipment first" at bounding box center [329, 88] width 122 height 10
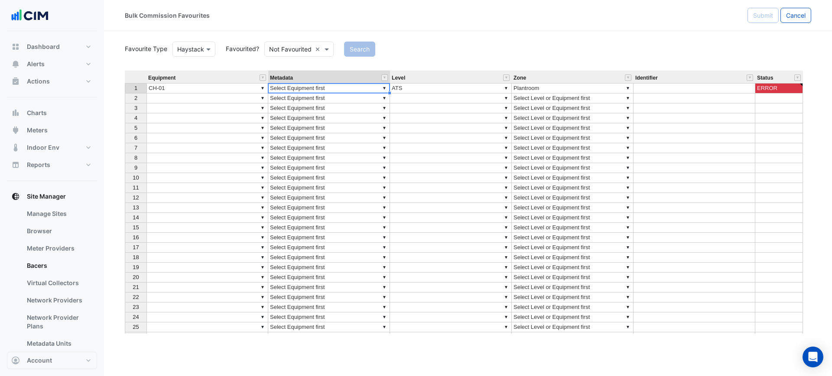
click at [357, 86] on td "▼ Select Equipment first" at bounding box center [329, 88] width 122 height 10
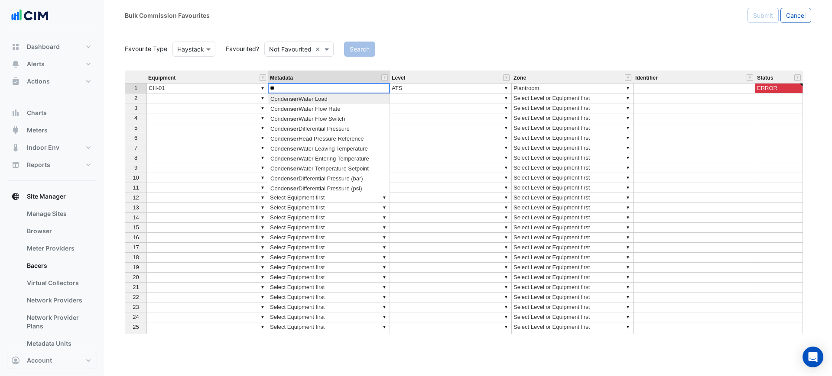
type textarea "*"
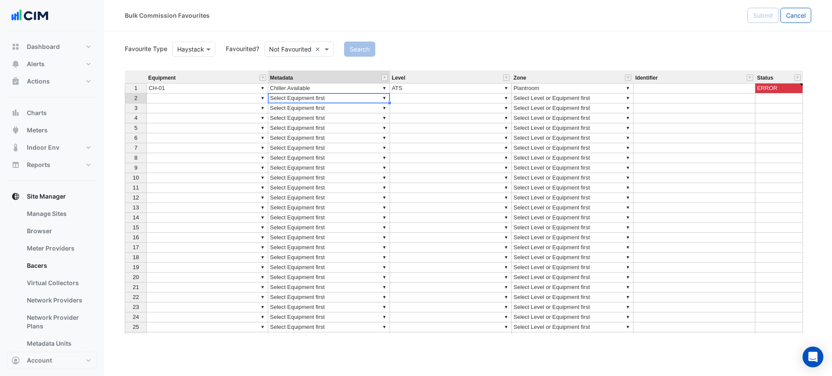
type textarea "**********"
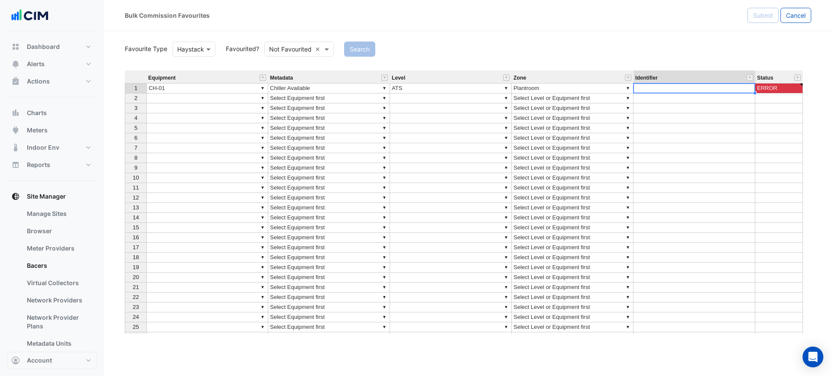
click at [677, 89] on td at bounding box center [694, 88] width 122 height 10
click at [716, 89] on td "@C.Drivers.NiagaraNetwork.L23_Central_Plant.points.CH_SYS_1.Chiller_Out_of_Serv…" at bounding box center [694, 88] width 122 height 10
type textarea "**********"
click at [125, 113] on div "Equipment Metadata Level Zone Identifier Status 1 ▼ CH-01 ▼ Chiller Available ▼…" at bounding box center [125, 222] width 0 height 302
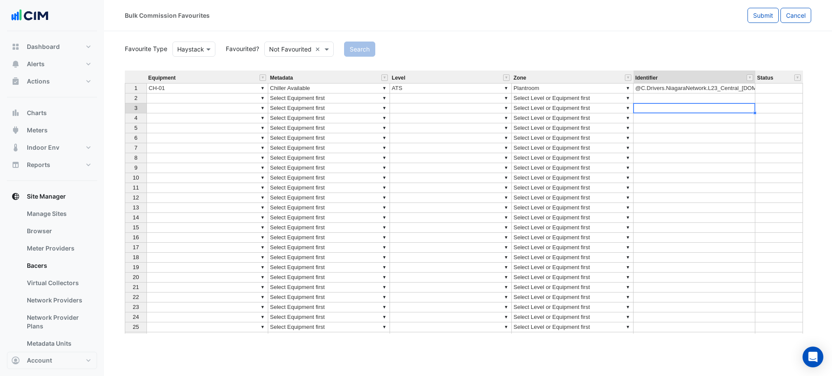
click at [598, 90] on td "▼ Plantroom" at bounding box center [573, 88] width 122 height 10
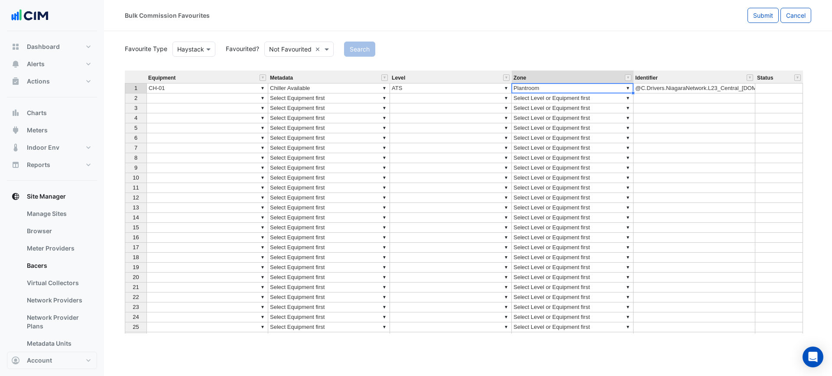
click at [434, 98] on td "▼" at bounding box center [451, 99] width 122 height 10
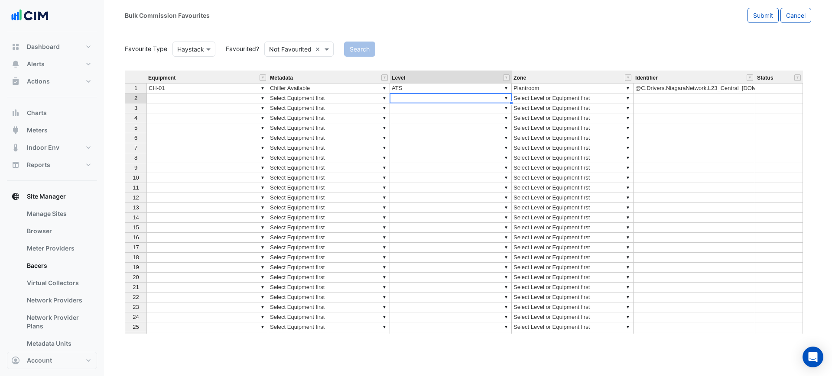
click at [125, 103] on div "Equipment Metadata Level Zone Identifier Status 1 ▼ CH-01 ▼ Chiller Available ▼…" at bounding box center [125, 222] width 0 height 302
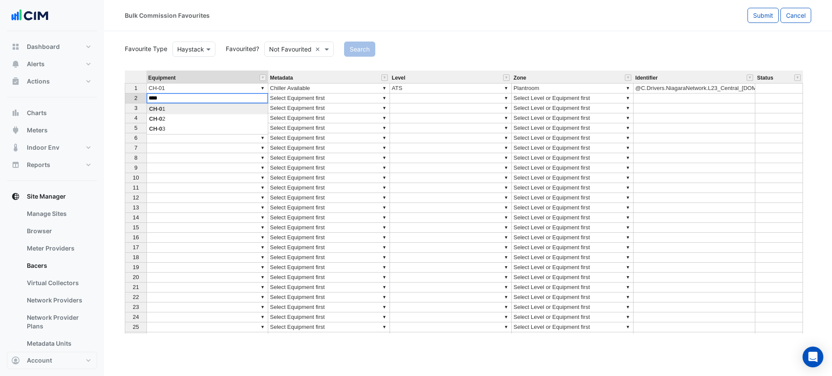
type textarea "*****"
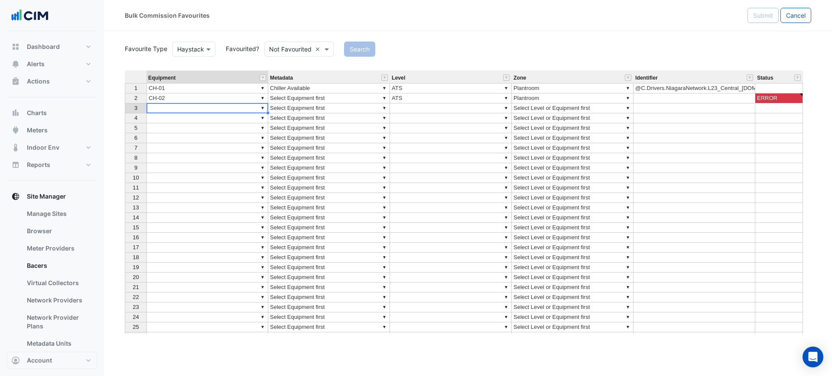
type textarea "*****"
click at [682, 96] on td at bounding box center [694, 99] width 122 height 10
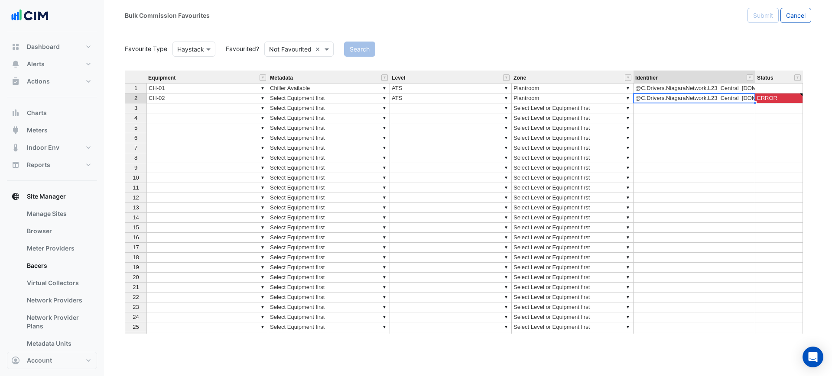
click at [694, 97] on td "@C.Drivers.NiagaraNetwork.L23_Central_Plant.points.CH_SYS_1.Chiller_Out_of_Serv…" at bounding box center [694, 99] width 122 height 10
click at [790, 98] on textarea "**********" at bounding box center [718, 102] width 170 height 18
type textarea "**********"
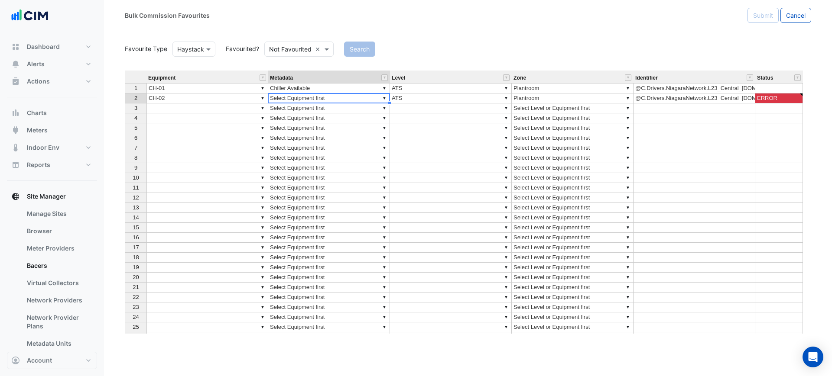
click at [125, 93] on div "Equipment Metadata Level Zone Identifier Status 1 ▼ CH-01 ▼ Chiller Available ▼…" at bounding box center [125, 222] width 0 height 302
click at [230, 105] on td "▼" at bounding box center [207, 109] width 122 height 10
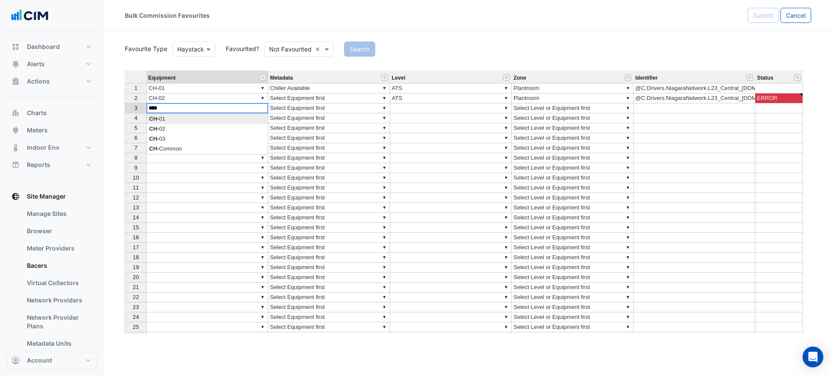
type textarea "*****"
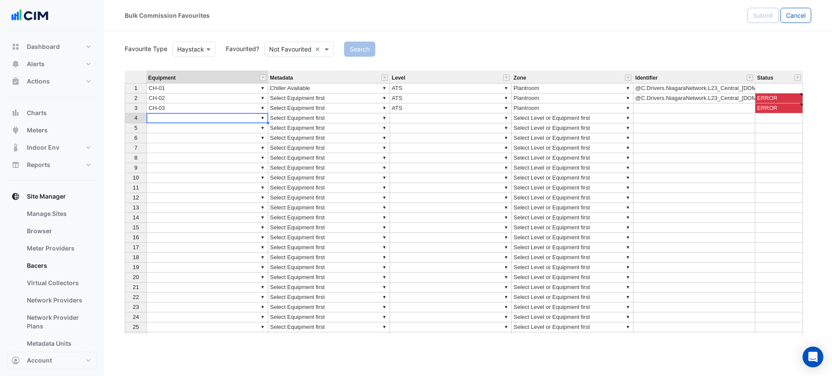
type textarea "*****"
click at [682, 105] on td at bounding box center [694, 109] width 122 height 10
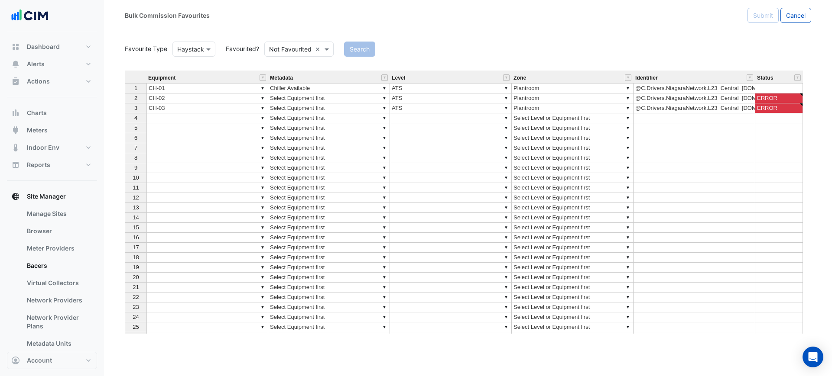
click at [690, 107] on td "@C.Drivers.NiagaraNetwork.L23_Central_Plant.points.CH_SYS_1.Chiller_Out_of_Serv…" at bounding box center [694, 109] width 122 height 10
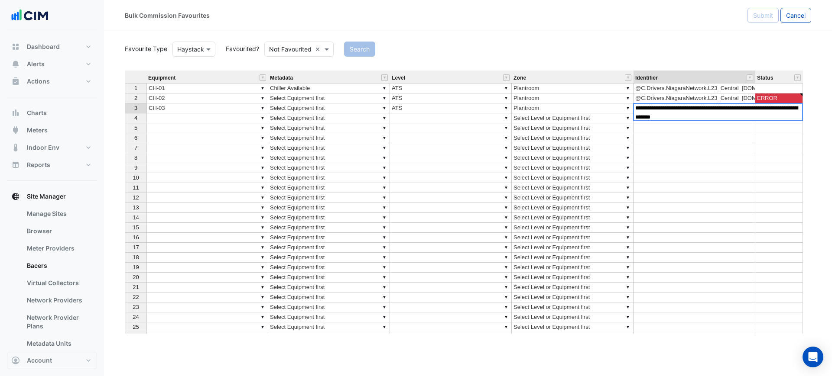
click at [791, 109] on textarea "**********" at bounding box center [718, 112] width 170 height 18
type textarea "**********"
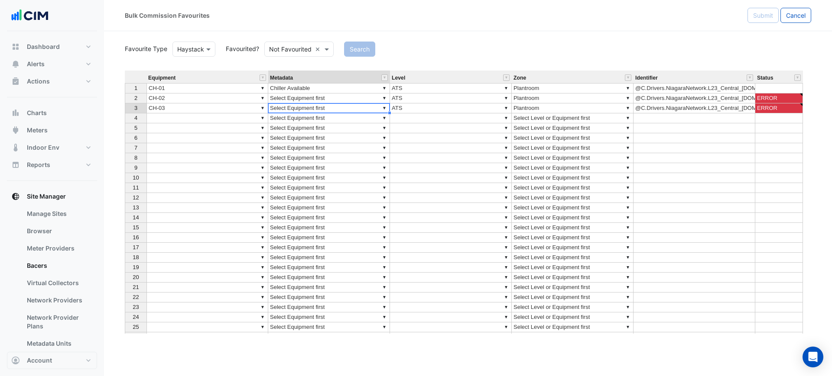
click at [125, 112] on div "Equipment Metadata Level Zone Identifier Status 1 ▼ CH-01 ▼ Chiller Available ▼…" at bounding box center [125, 222] width 0 height 302
type textarea "**********"
click at [360, 97] on td "▼ Select Equipment first" at bounding box center [329, 99] width 122 height 10
click at [370, 84] on td "▼ Chiller Available" at bounding box center [329, 88] width 122 height 10
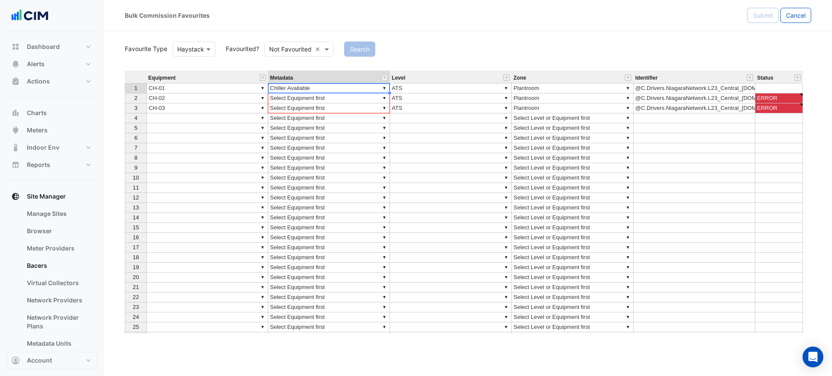
drag, startPoint x: 389, startPoint y: 94, endPoint x: 388, endPoint y: 104, distance: 10.9
click at [125, 104] on div "Equipment Metadata Level Zone Identifier Status 1 ▼ CH-01 ▼ Chiller Available ▼…" at bounding box center [125, 222] width 0 height 302
type textarea "**********"
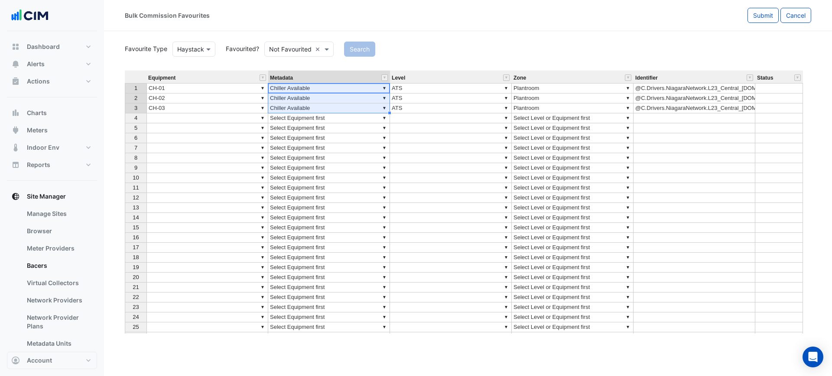
click at [485, 45] on div "Search" at bounding box center [577, 49] width 477 height 15
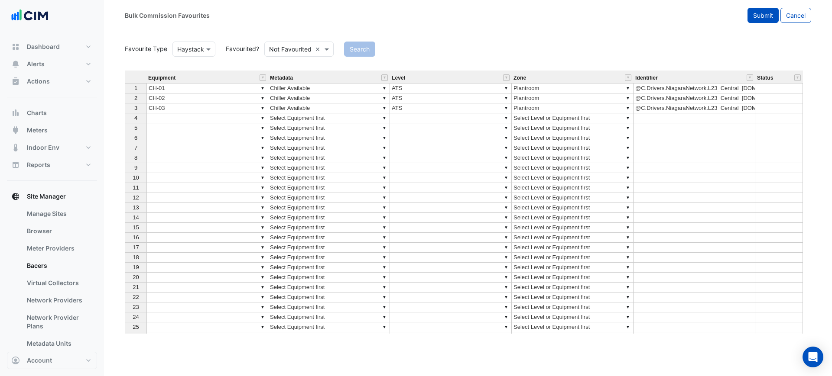
click at [753, 13] on button "Submit" at bounding box center [762, 15] width 31 height 15
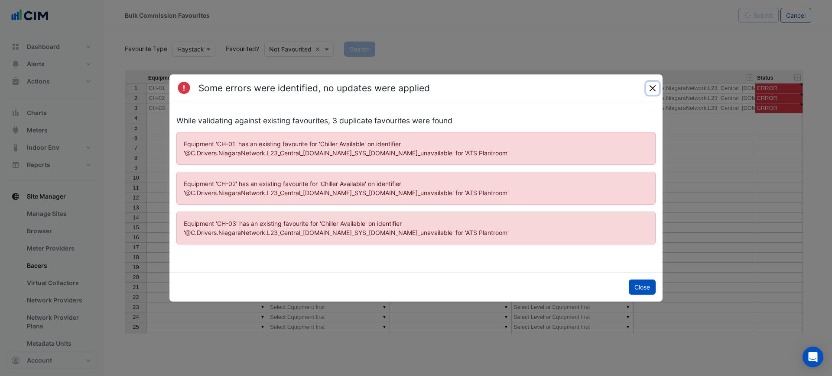
click at [648, 84] on button "Close" at bounding box center [652, 88] width 13 height 13
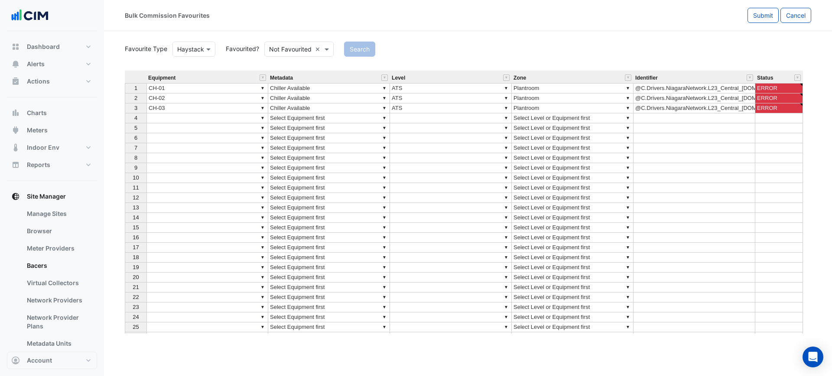
click at [525, 91] on td "▼ Plantroom" at bounding box center [573, 88] width 122 height 10
type textarea "*********"
click at [538, 58] on div "Favourite Type Haystack Favourited? Not Favourited × Search Equipment Metadata …" at bounding box center [468, 187] width 686 height 294
click at [470, 89] on td "▼ ATS" at bounding box center [451, 88] width 122 height 10
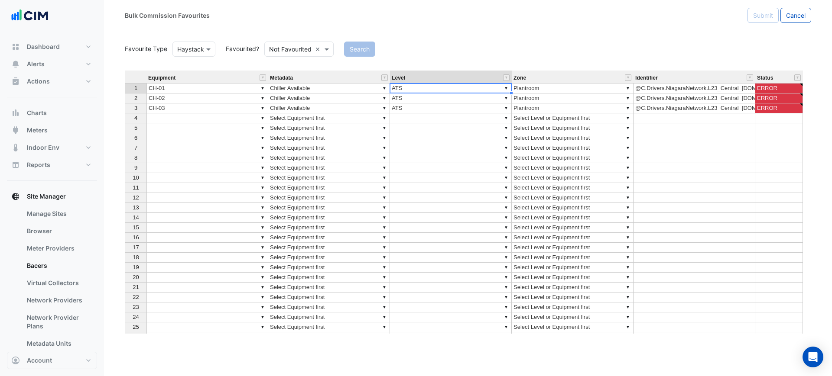
click at [470, 89] on td "▼ ATS" at bounding box center [451, 88] width 122 height 10
type textarea "***"
click at [497, 49] on div "Search" at bounding box center [577, 49] width 477 height 15
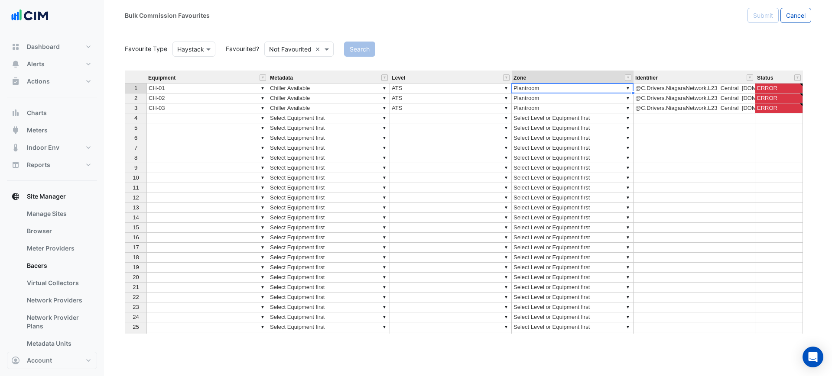
click at [534, 92] on td "▼ Plantroom" at bounding box center [573, 88] width 122 height 10
type textarea "*"
click at [548, 52] on div "Search" at bounding box center [577, 49] width 477 height 15
click at [541, 89] on td "▼ d" at bounding box center [573, 88] width 122 height 10
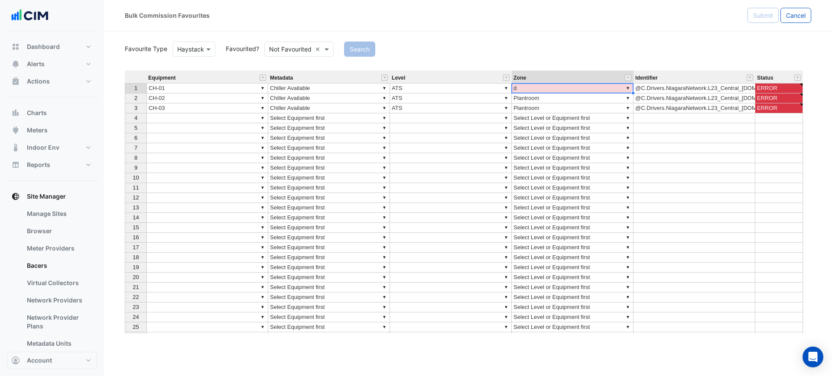
type textarea "*"
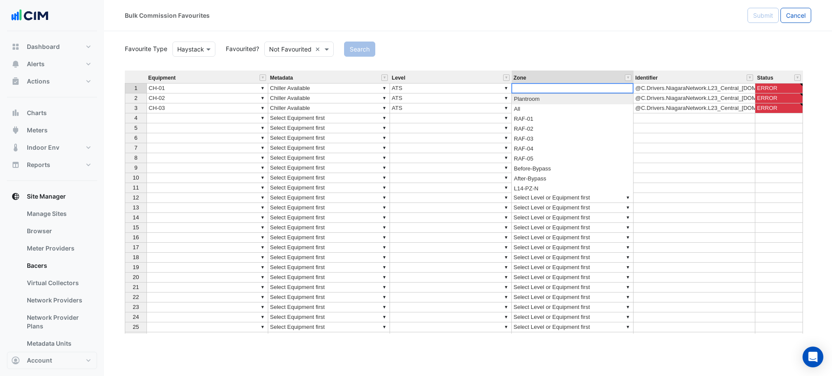
type textarea "*********"
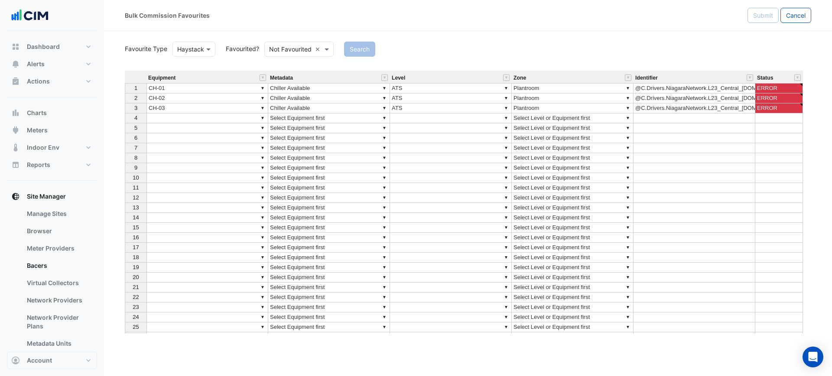
click at [558, 29] on div "Bulk Commission Favourites Submit Cancel" at bounding box center [468, 15] width 728 height 31
click at [545, 87] on td "▼ Plantroom" at bounding box center [573, 88] width 122 height 10
type textarea "*********"
click at [545, 87] on textarea "*********" at bounding box center [572, 88] width 122 height 10
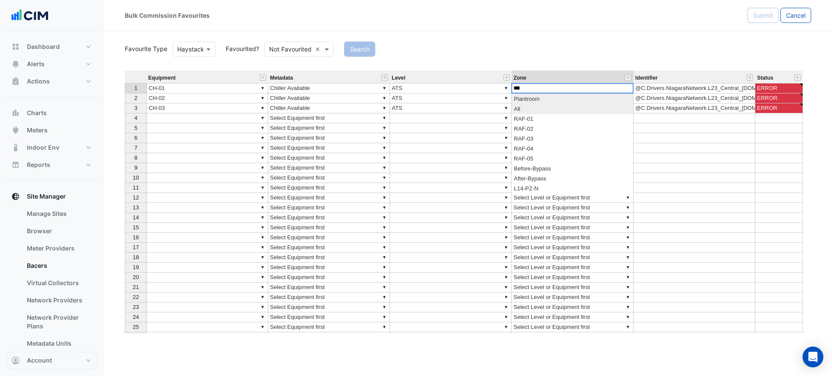
click at [543, 107] on div "Equipment Metadata Level Zone Identifier Status 1 ▼ CH-01 ▼ Chiller Available ▼…" at bounding box center [468, 202] width 686 height 263
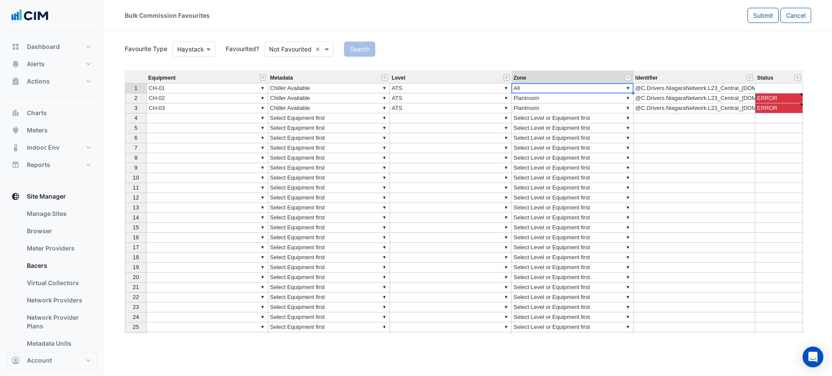
type textarea "***"
click at [540, 101] on td "▼ Plantroom" at bounding box center [573, 99] width 122 height 10
type textarea "*"
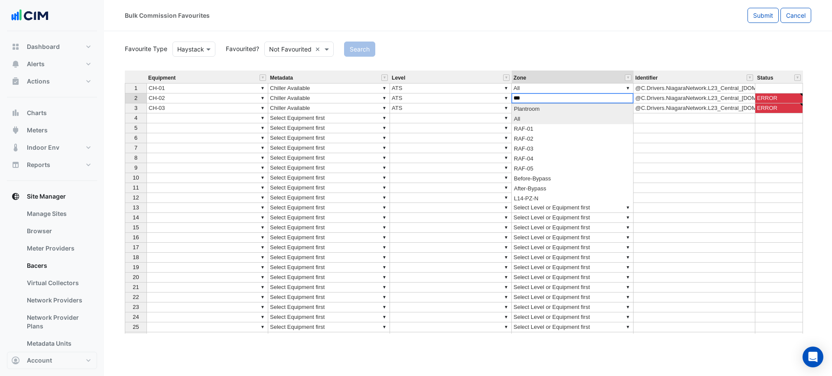
click at [535, 117] on div "Equipment Metadata Level Zone Identifier Status 1 ▼ CH-01 ▼ Chiller Available ▼…" at bounding box center [468, 202] width 686 height 263
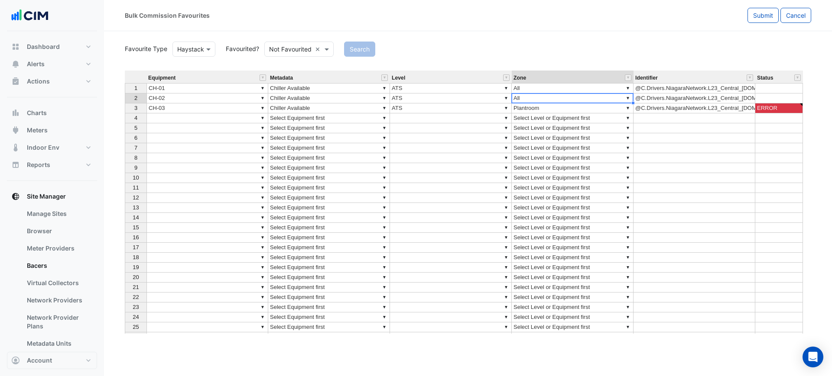
type textarea "***"
click at [535, 114] on td "▼ Select Level or Equipment first" at bounding box center [573, 119] width 122 height 10
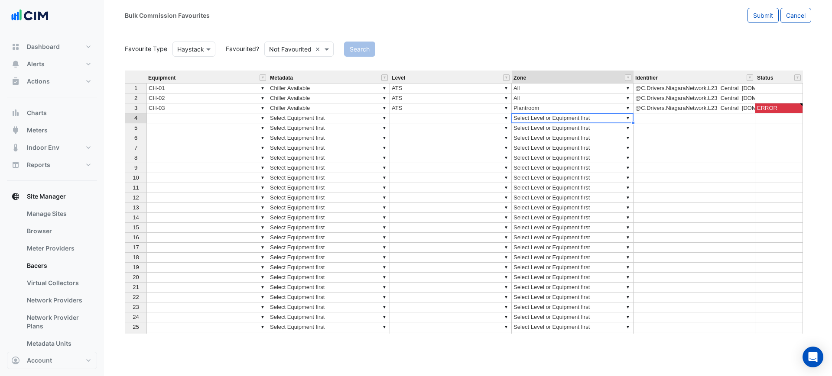
click at [535, 111] on td "▼ Plantroom" at bounding box center [573, 109] width 122 height 10
click at [535, 109] on td "▼ Plantroom" at bounding box center [573, 109] width 122 height 10
type textarea "*********"
click at [535, 109] on textarea "*********" at bounding box center [572, 108] width 122 height 10
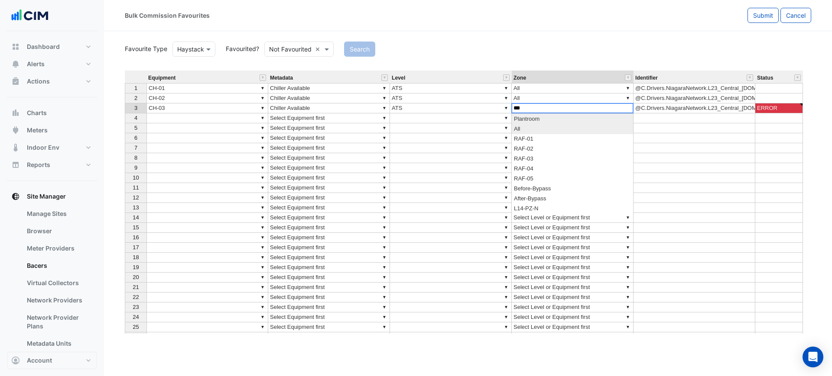
click at [529, 127] on div "Equipment Metadata Level Zone Identifier Status 1 ▼ CH-01 ▼ Chiller Available ▼…" at bounding box center [468, 202] width 686 height 263
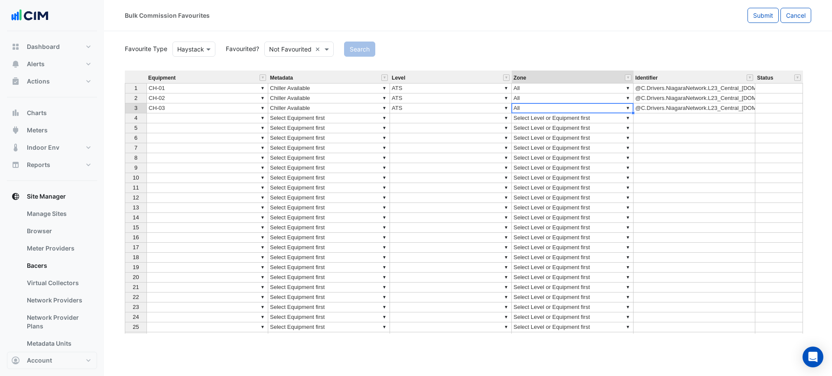
type textarea "***"
click at [568, 57] on div "Favourite Type Haystack Favourited? Not Favourited × Search Equipment Metadata …" at bounding box center [468, 187] width 686 height 294
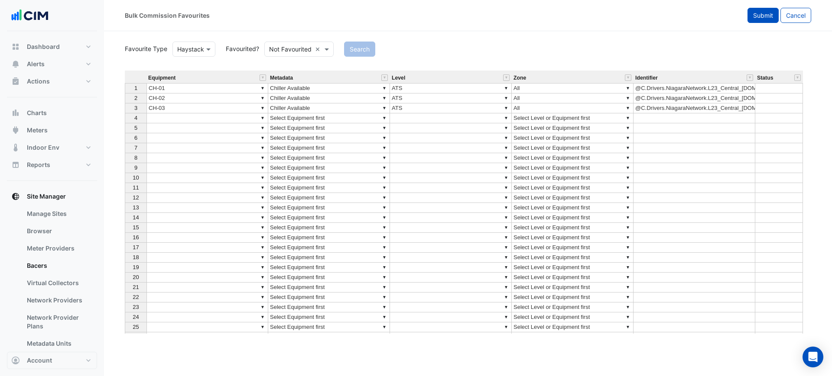
click at [758, 14] on span "Submit" at bounding box center [763, 15] width 20 height 7
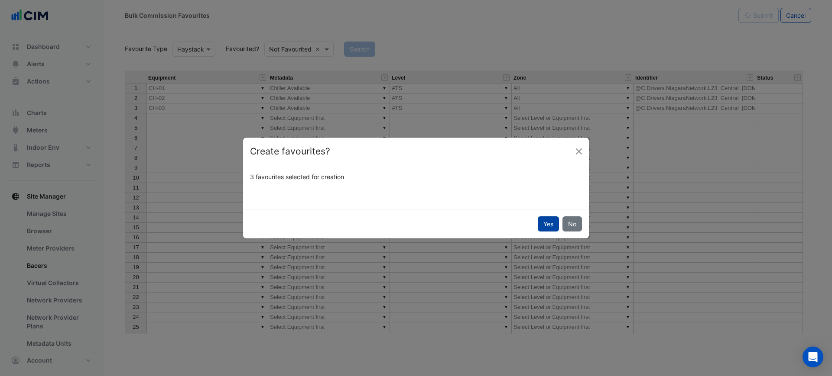
click at [544, 228] on button "Yes" at bounding box center [548, 224] width 21 height 15
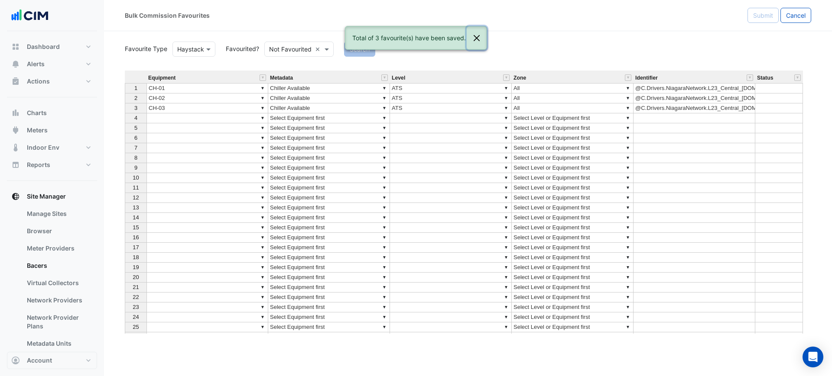
click at [480, 37] on button "Close" at bounding box center [477, 37] width 20 height 23
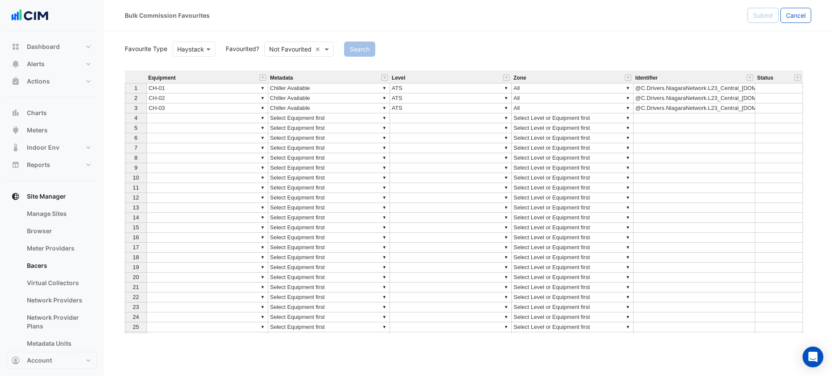
click at [221, 118] on td "▼" at bounding box center [207, 119] width 122 height 10
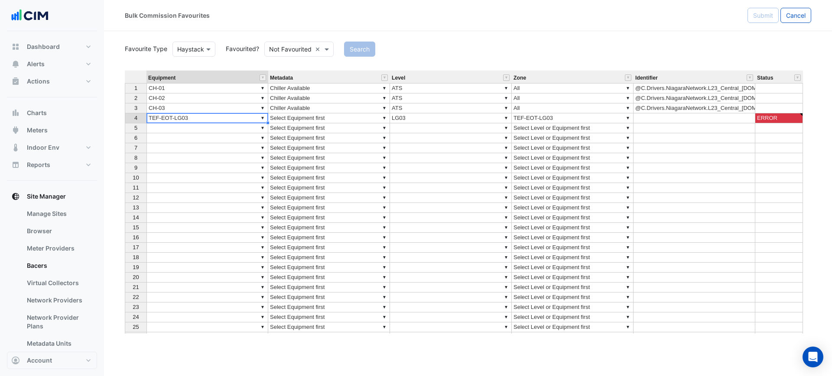
click at [213, 150] on div "Equipment Metadata Level Zone Identifier Status 1 ▼ CH-01 ▼ Chiller Available ▼…" at bounding box center [468, 202] width 686 height 263
type textarea "**********"
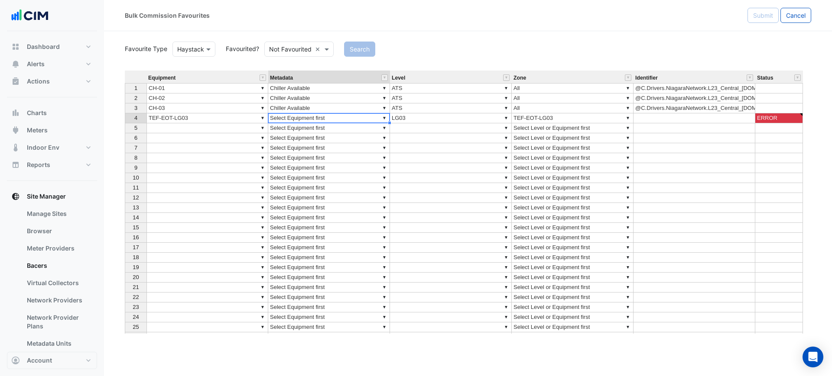
click at [297, 118] on td "▼ Select Equipment first" at bounding box center [329, 119] width 122 height 10
type textarea "*"
click at [336, 137] on div "Equipment Metadata Level Zone Identifier Status 1 ▼ CH-01 ▼ Chiller Available ▼…" at bounding box center [468, 202] width 686 height 263
type textarea "**********"
click at [409, 117] on td "▼ LG03" at bounding box center [451, 119] width 122 height 10
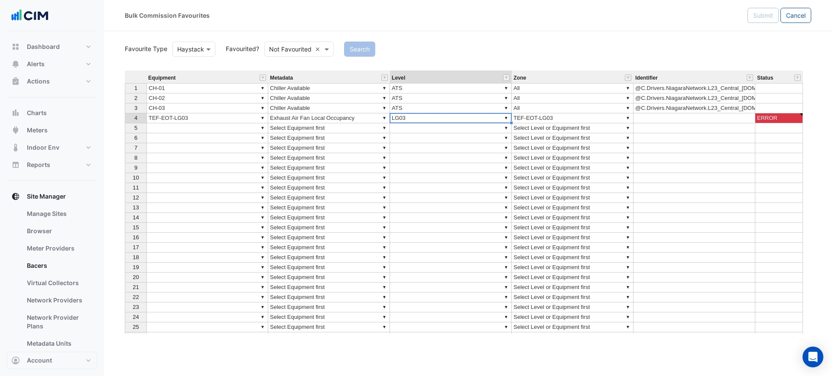
click at [125, 113] on div "Equipment Metadata Level Zone Identifier Status 1 ▼ CH-01 ▼ Chiller Available ▼…" at bounding box center [125, 222] width 0 height 302
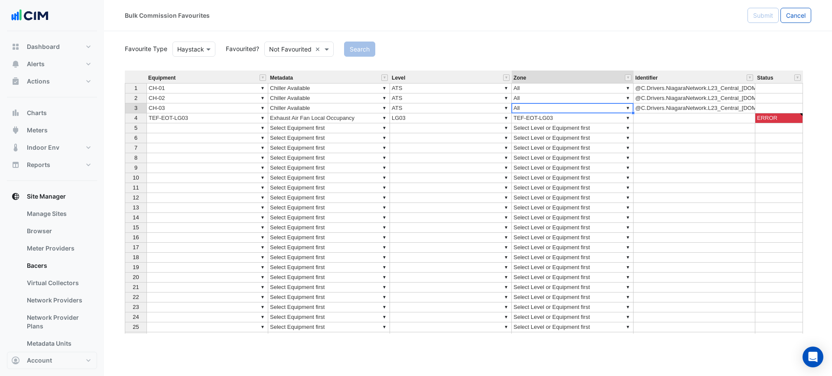
click at [565, 120] on td "▼ TEF-EOT-LG03" at bounding box center [573, 119] width 122 height 10
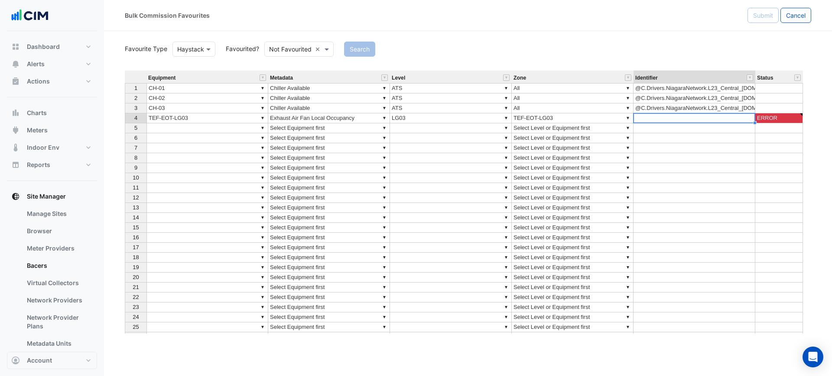
click at [661, 121] on td at bounding box center [694, 119] width 122 height 10
click at [759, 17] on span "Submit" at bounding box center [763, 15] width 20 height 7
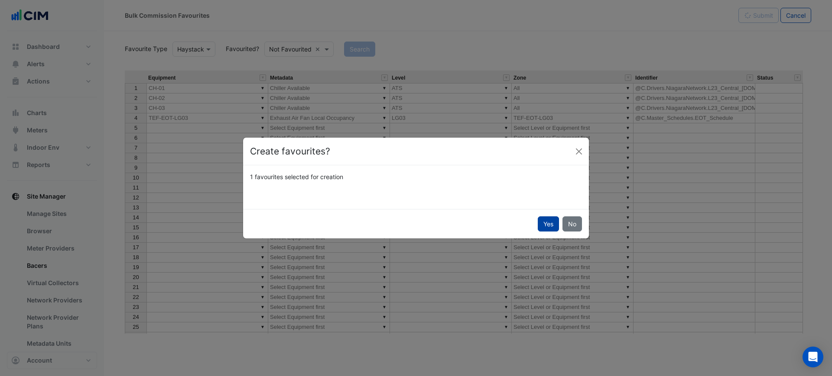
click at [549, 231] on button "Yes" at bounding box center [548, 224] width 21 height 15
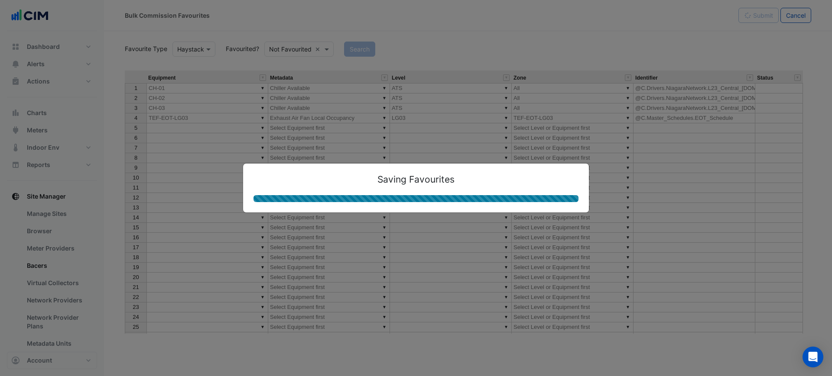
type textarea "**********"
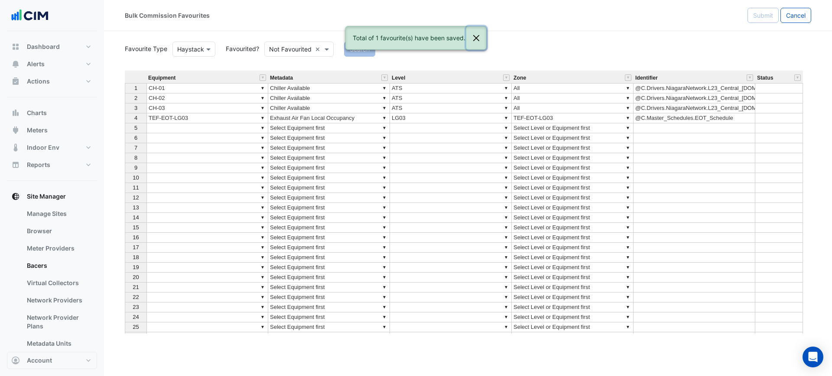
click at [474, 36] on button "Close" at bounding box center [476, 37] width 20 height 23
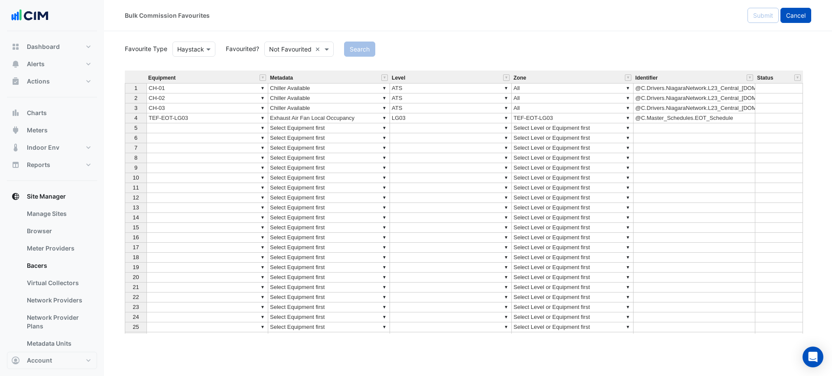
click at [794, 14] on span "Cancel" at bounding box center [795, 15] width 19 height 7
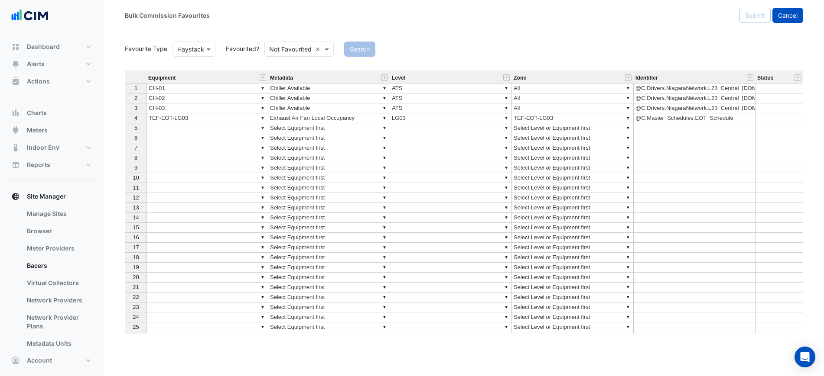
select select "***"
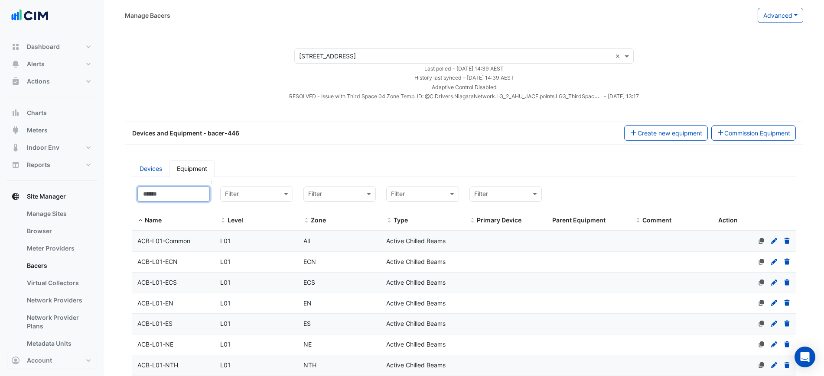
click at [176, 200] on input at bounding box center [173, 194] width 72 height 15
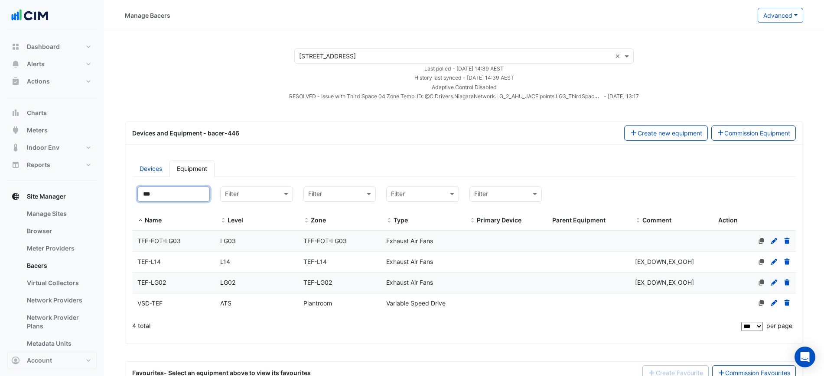
type input "***"
click at [198, 240] on div "TEF-EOT-LG03" at bounding box center [173, 242] width 83 height 10
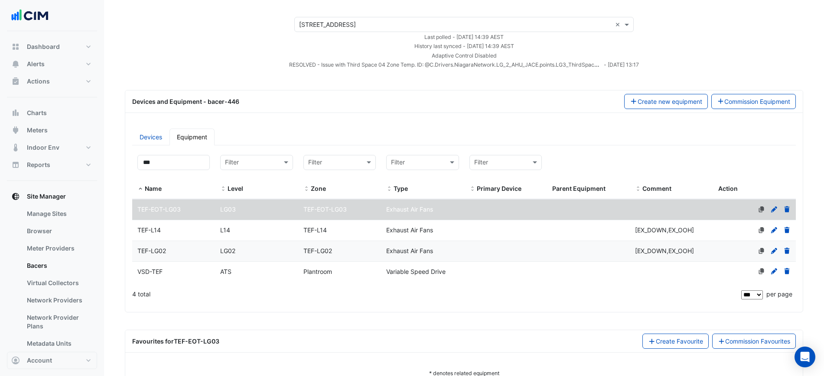
scroll to position [58, 0]
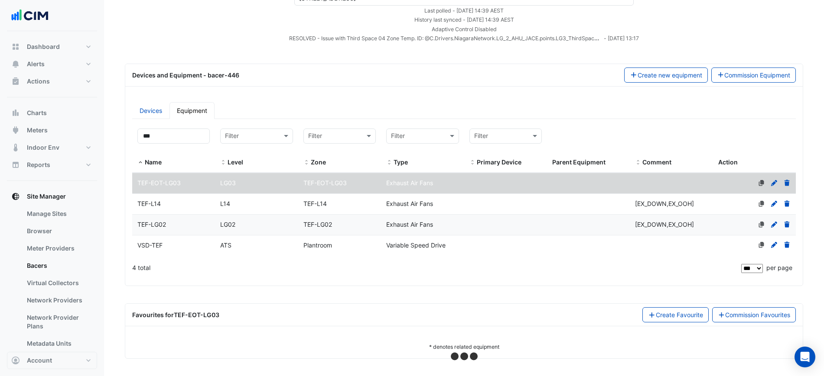
select select "***"
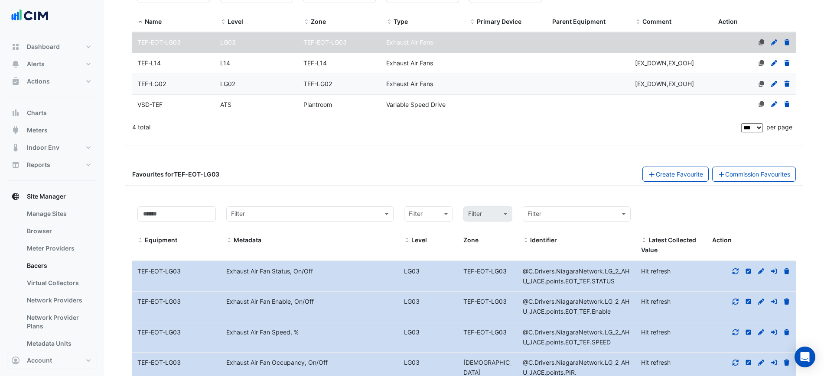
scroll to position [314, 0]
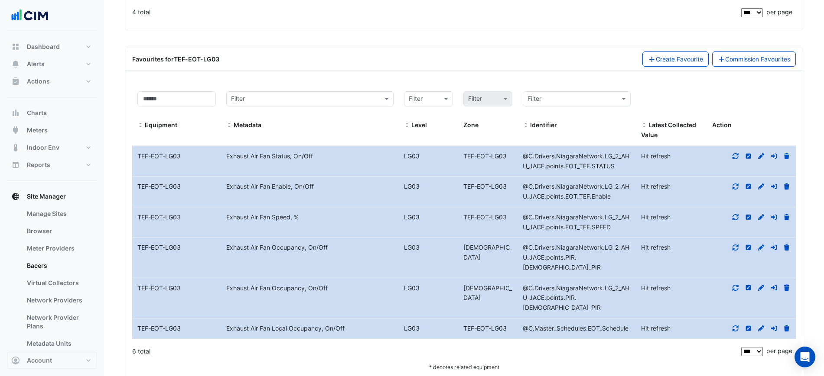
click at [757, 326] on icon at bounding box center [761, 329] width 8 height 6
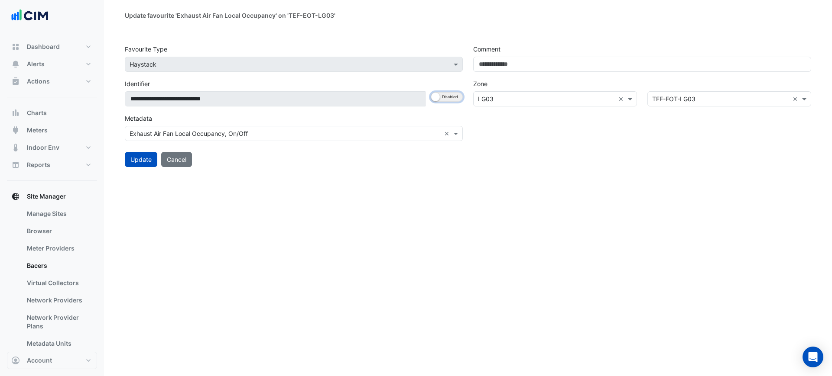
click at [441, 98] on button "Enabled Disabled" at bounding box center [447, 97] width 32 height 10
click at [365, 101] on input "**********" at bounding box center [276, 98] width 302 height 15
paste input "**********"
click at [376, 99] on input "**********" at bounding box center [276, 98] width 302 height 15
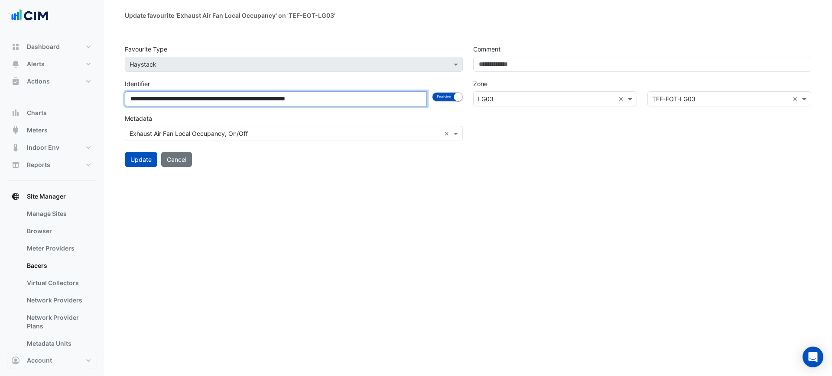
click at [376, 99] on input "**********" at bounding box center [276, 98] width 302 height 15
paste input
click at [307, 101] on input "**********" at bounding box center [276, 98] width 302 height 15
click at [307, 100] on input "**********" at bounding box center [276, 98] width 302 height 15
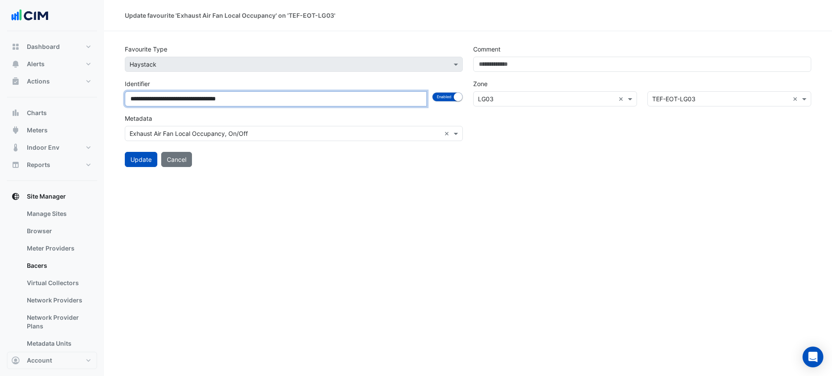
paste input
type input "**********"
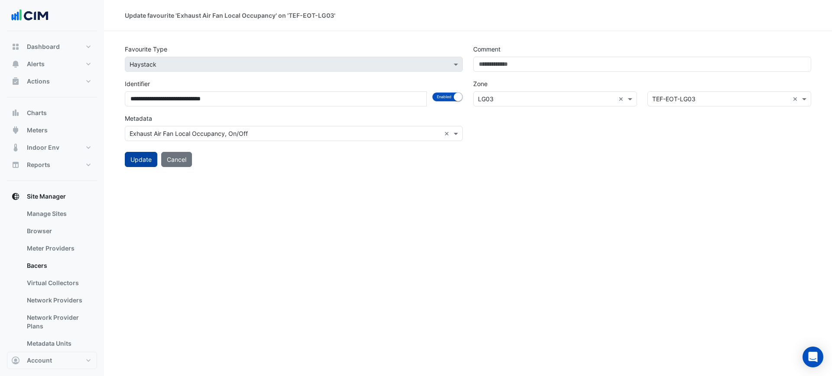
click at [130, 158] on button "Update" at bounding box center [141, 159] width 32 height 15
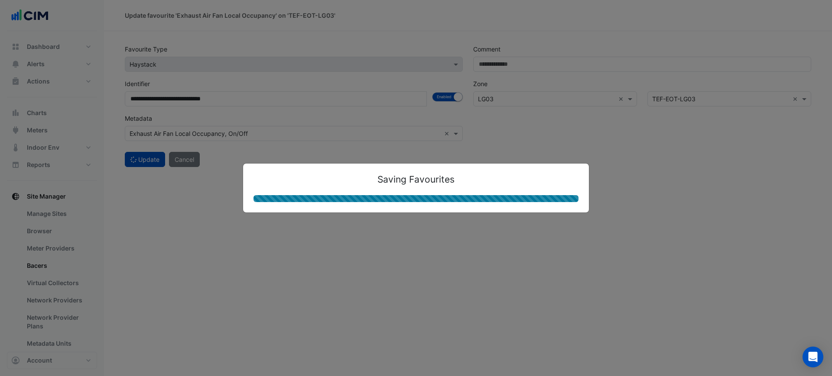
select select "***"
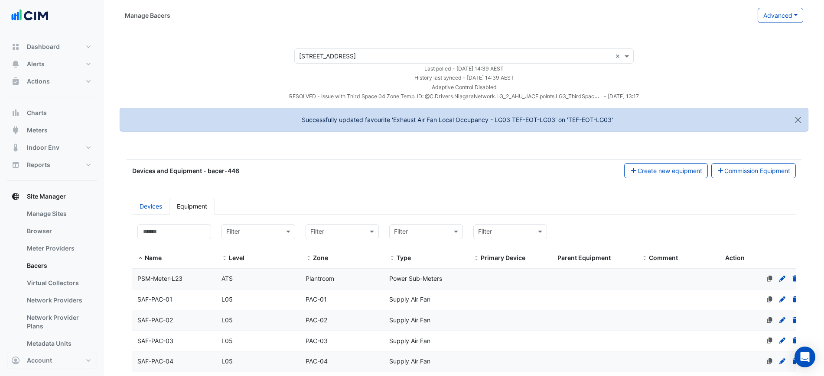
select select "***"
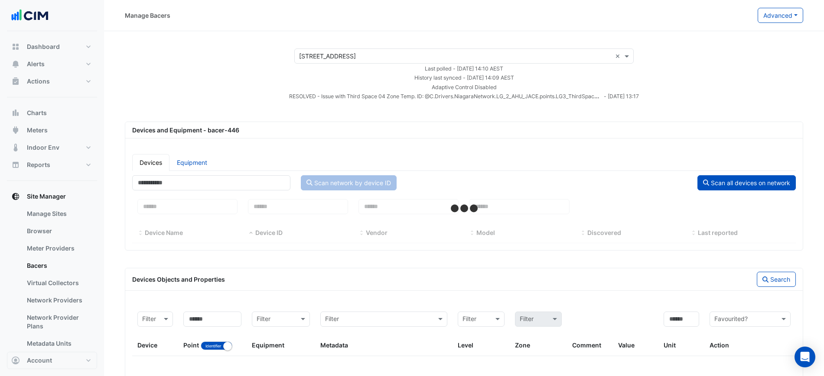
select select "***"
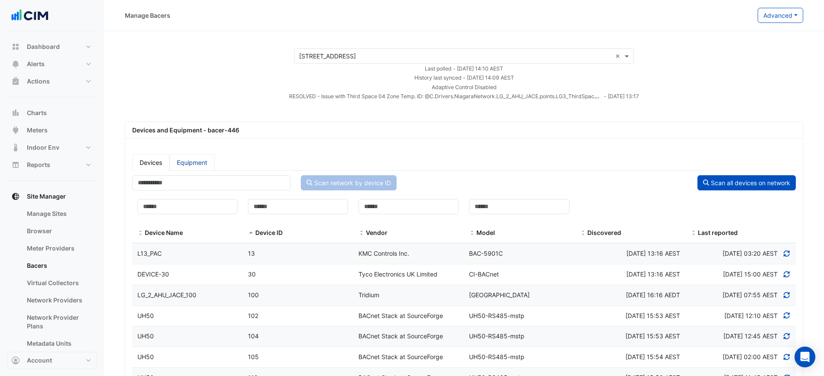
click at [201, 155] on link "Equipment" at bounding box center [191, 162] width 45 height 17
select select "***"
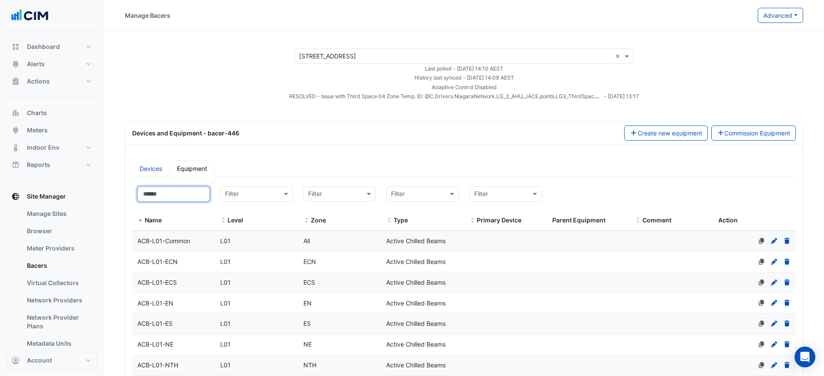
click at [188, 194] on input at bounding box center [173, 194] width 72 height 15
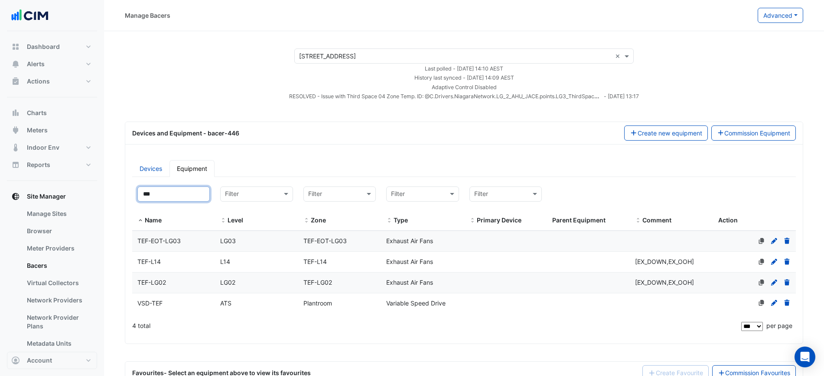
type input "***"
click at [209, 246] on div "TEF-EOT-LG03" at bounding box center [173, 242] width 83 height 10
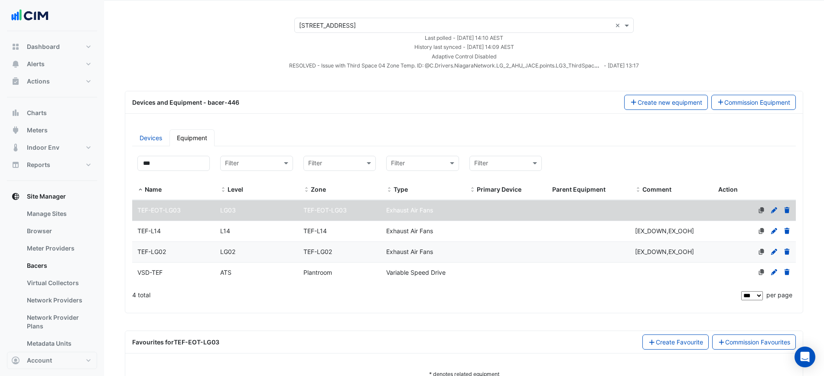
scroll to position [58, 0]
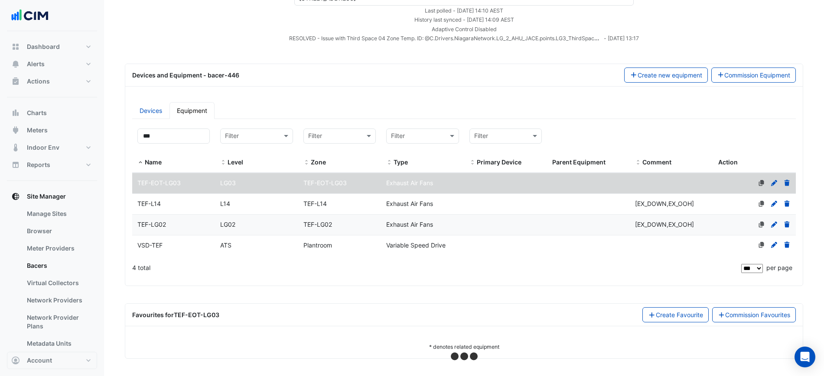
select select "***"
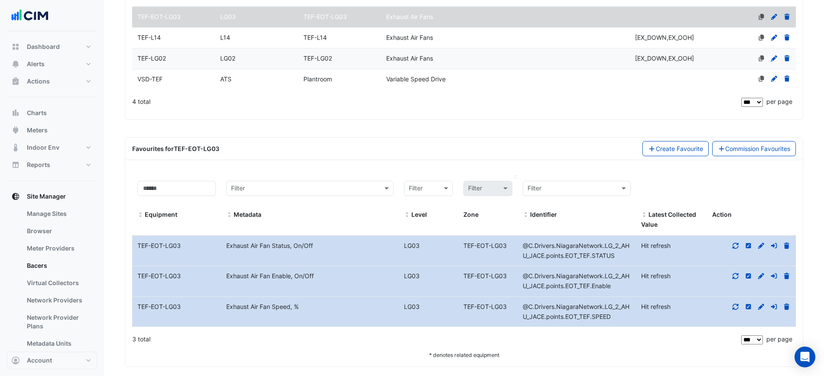
scroll to position [233, 0]
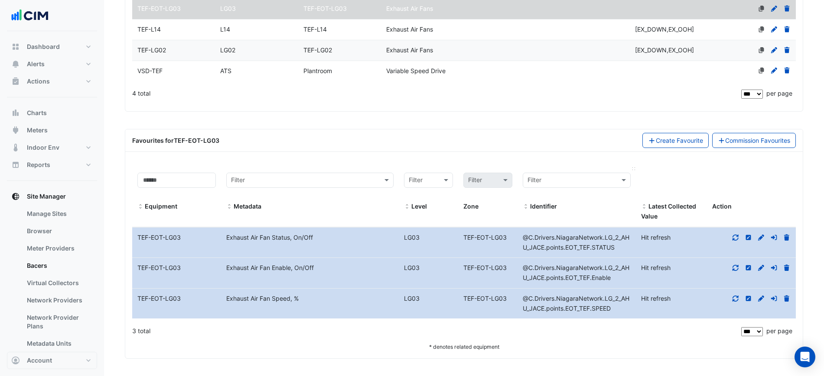
click at [606, 212] on datatable-header-cell "Filter Identifier" at bounding box center [576, 198] width 118 height 60
click at [730, 144] on link "Commission Favourites" at bounding box center [754, 140] width 84 height 15
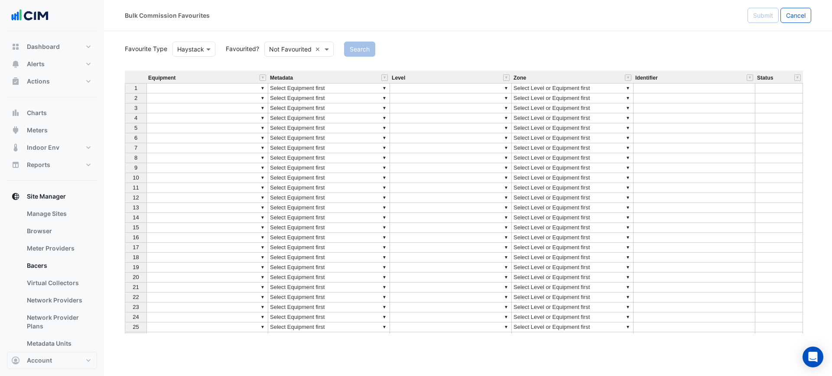
click at [223, 86] on td "▼" at bounding box center [207, 88] width 122 height 10
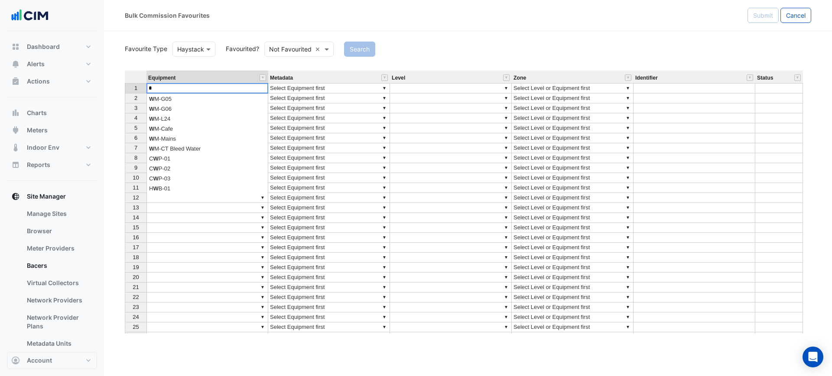
click at [223, 86] on textarea "*" at bounding box center [207, 88] width 122 height 10
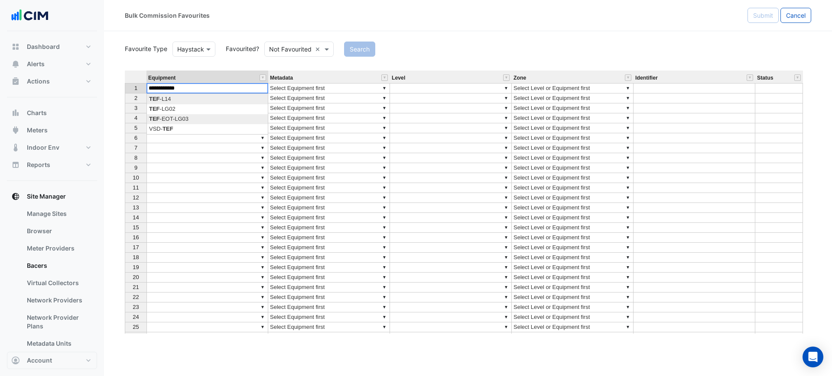
click at [212, 120] on div "Equipment Metadata Level Zone Identifier Status 1 ▼ ▼ Select Equipment first ▼ …" at bounding box center [468, 202] width 686 height 263
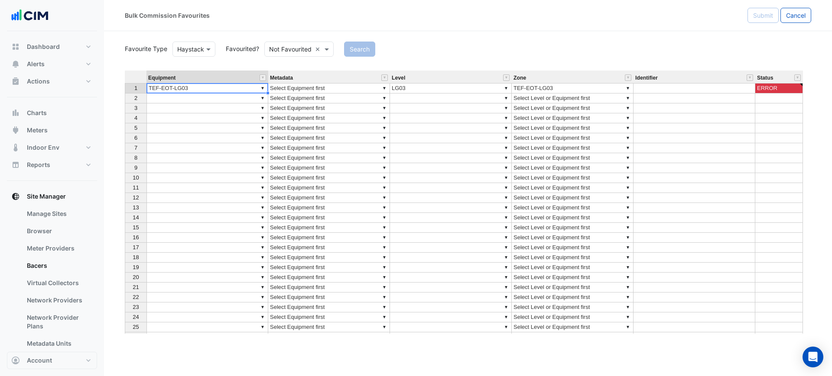
type textarea "**********"
click at [212, 120] on td "▼" at bounding box center [207, 119] width 122 height 10
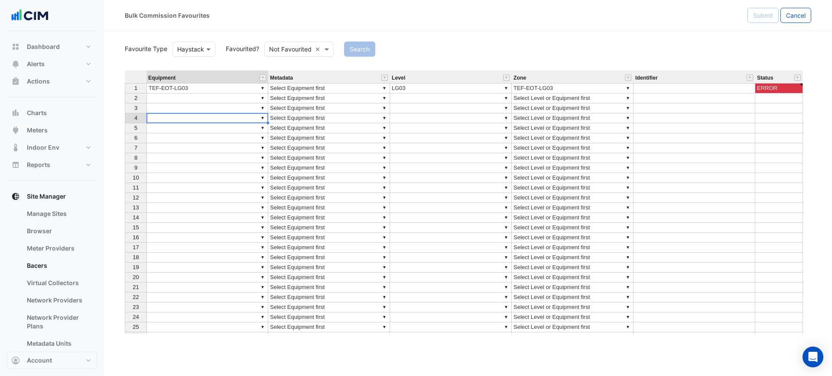
click at [286, 89] on td "▼ Select Equipment first" at bounding box center [329, 88] width 122 height 10
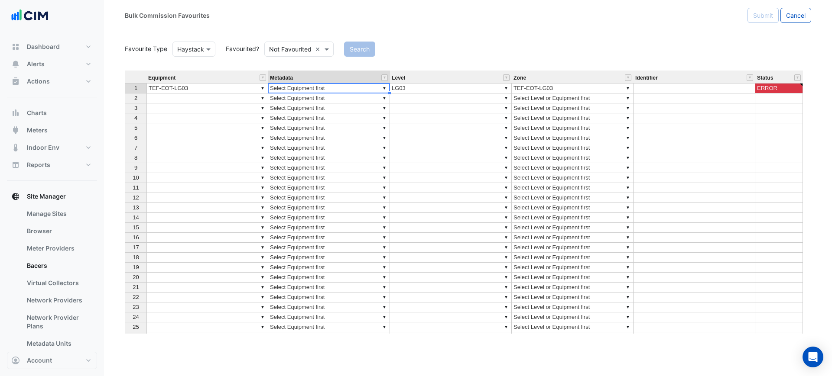
type textarea "**********"
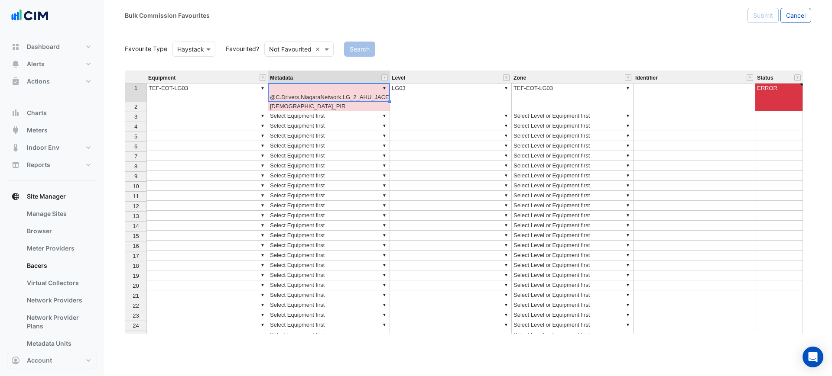
click at [351, 95] on td "▼ @C.Drivers.NiagaraNetwork.LG_2_AHU_JACE.points.PIR.Female_PIR" at bounding box center [329, 97] width 122 height 28
click at [350, 95] on td "▼ @C.Drivers.NiagaraNetwork.LG_2_AHU_JACE.points.PIR.Female_PIR" at bounding box center [329, 97] width 122 height 28
click at [411, 93] on textarea "**********" at bounding box center [353, 92] width 170 height 19
type textarea "**********"
click at [542, 94] on td "▼ TEF-EOT-LG03" at bounding box center [573, 97] width 122 height 28
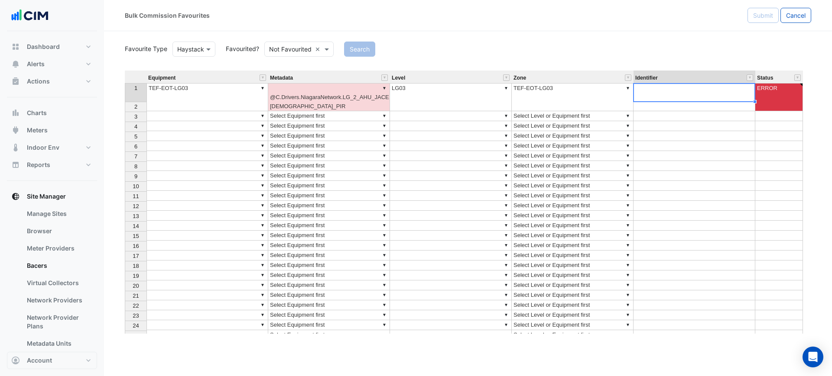
click at [672, 93] on td at bounding box center [694, 97] width 122 height 28
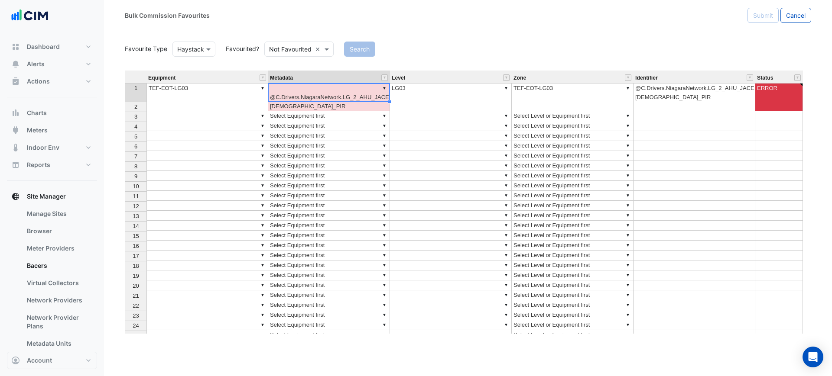
click at [375, 93] on td "▼ @C.Drivers.NiagaraNetwork.LG_2_AHU_JACE.points.PIR.Female_PIR" at bounding box center [329, 97] width 122 height 28
type textarea "*"
click at [350, 107] on div "Equipment Metadata Level Zone Identifier Status 1 ▼ TEF-EOT-LG03 ▼ @C.Drivers.N…" at bounding box center [468, 202] width 686 height 263
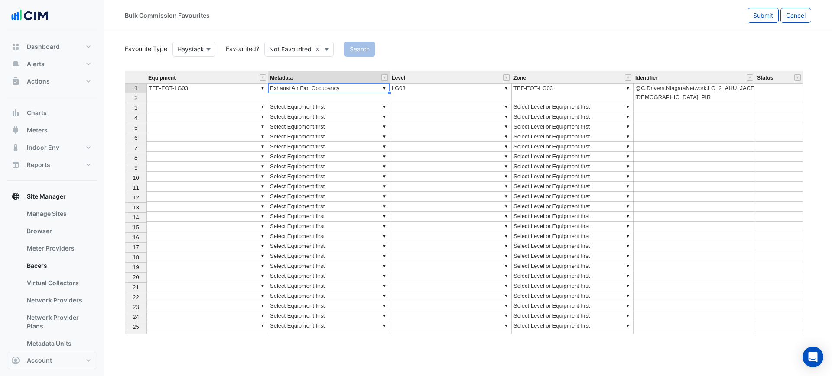
type textarea "**********"
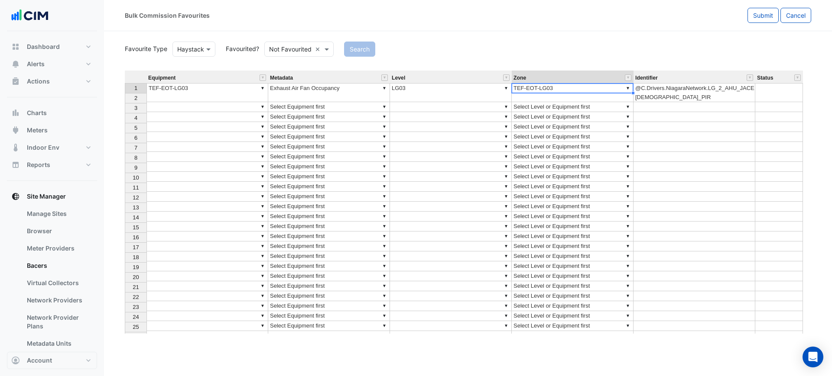
click at [551, 89] on td "▼ TEF-EOT-LG03" at bounding box center [573, 92] width 122 height 19
type textarea "**********"
click at [564, 47] on div "Search" at bounding box center [577, 49] width 477 height 15
drag, startPoint x: 759, startPoint y: 18, endPoint x: 567, endPoint y: 27, distance: 192.6
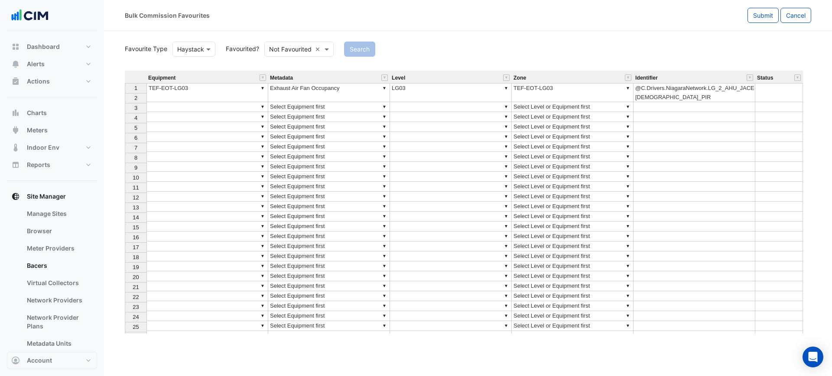
click at [571, 27] on div "Bulk Commission Favourites Submit Cancel" at bounding box center [468, 15] width 728 height 31
click at [781, 9] on button "Cancel" at bounding box center [795, 15] width 31 height 15
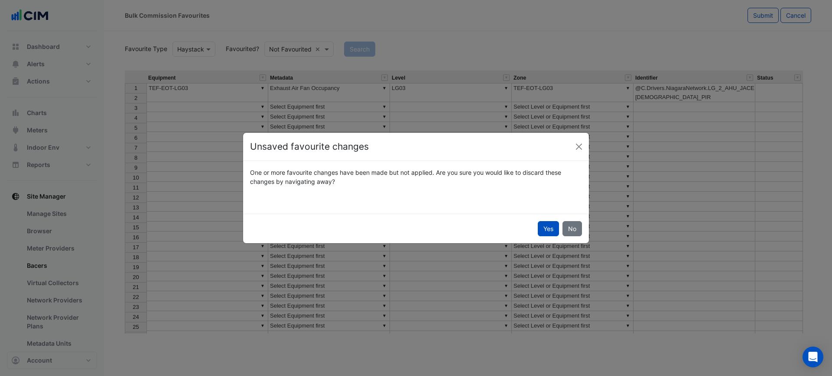
drag, startPoint x: 549, startPoint y: 228, endPoint x: 665, endPoint y: 1, distance: 255.2
click at [549, 228] on button "Yes" at bounding box center [548, 228] width 21 height 15
select select "***"
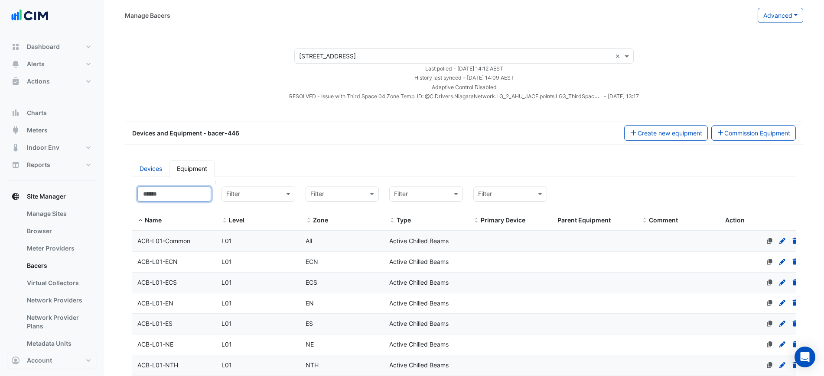
click at [181, 197] on input at bounding box center [174, 194] width 74 height 15
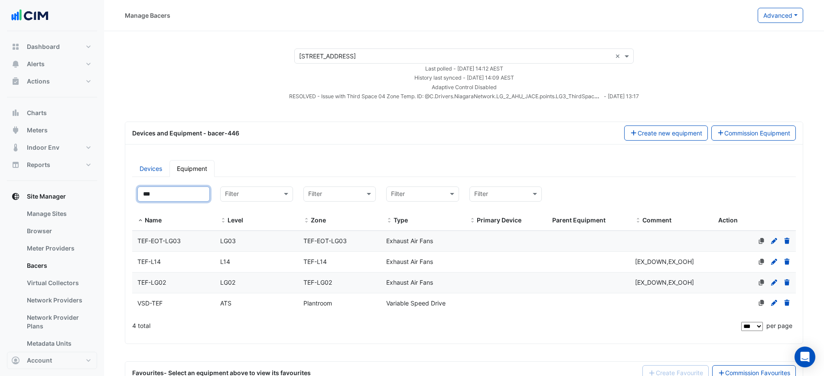
type input "***"
drag, startPoint x: 243, startPoint y: 239, endPoint x: 214, endPoint y: 242, distance: 28.4
click at [214, 242] on div "Name TEF-EOT-LG03 Level LG03 Zone TEF-EOT-LG03 Type Exhaust Air Fans Primary De…" at bounding box center [463, 241] width 663 height 20
copy div "Level LG03"
click at [490, 140] on div "Devices and Equipment - bacer-446 Create new equipment Commission Equipment" at bounding box center [463, 133] width 677 height 23
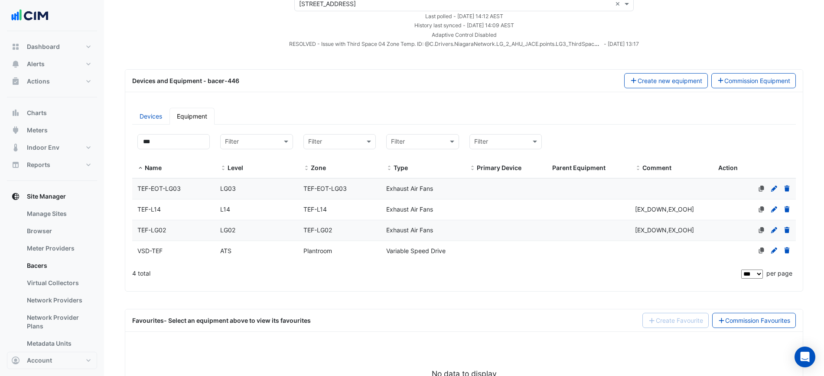
scroll to position [111, 0]
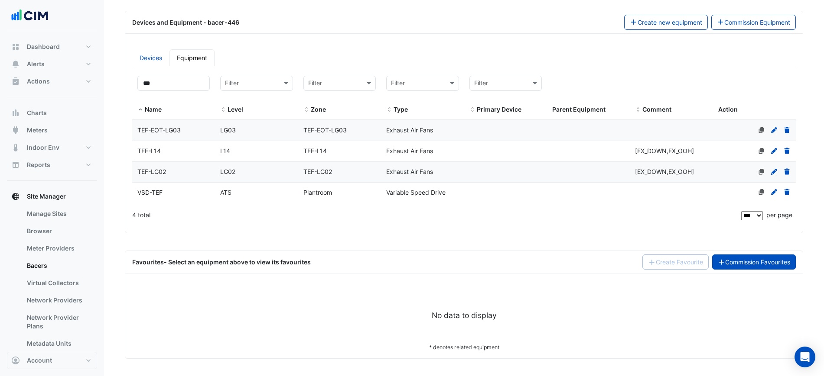
click at [775, 259] on link "Commission Favourites" at bounding box center [754, 262] width 84 height 15
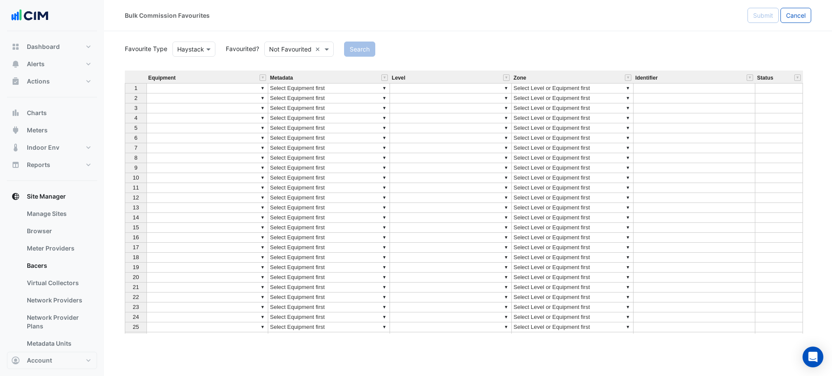
click at [190, 87] on td "▼" at bounding box center [207, 88] width 122 height 10
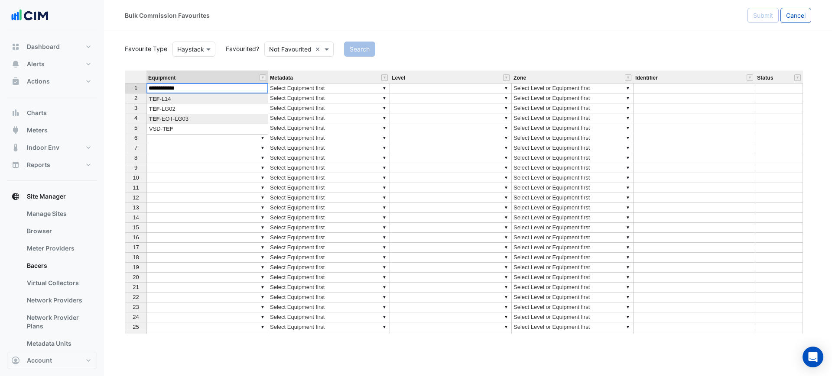
click at [203, 120] on div "Equipment Metadata Level Zone Identifier Status 1 ▼ ▼ Select Equipment first ▼ …" at bounding box center [468, 202] width 686 height 263
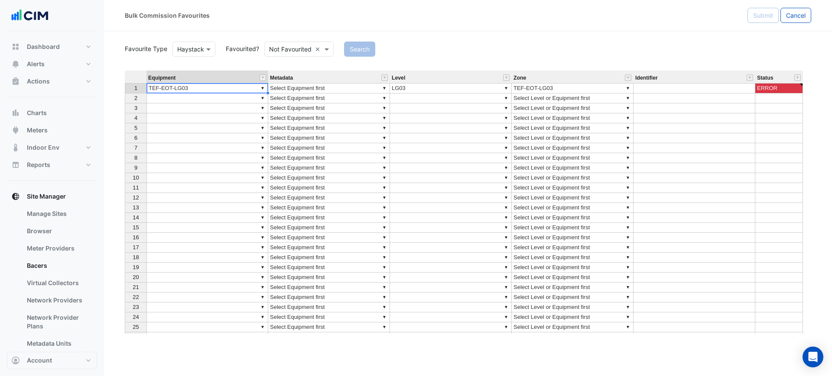
type textarea "**********"
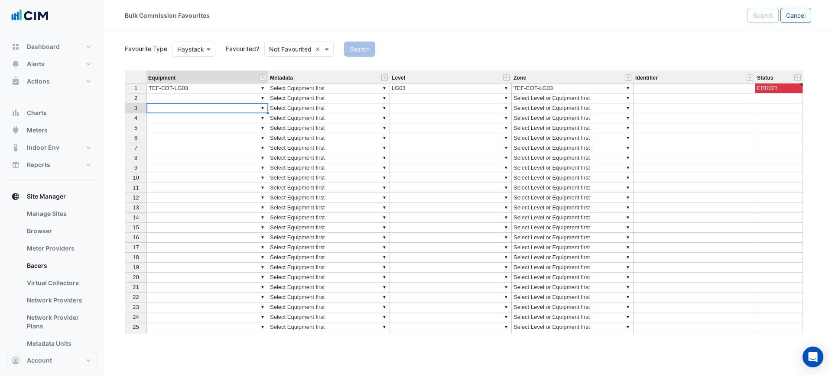
click at [201, 104] on td "▼" at bounding box center [207, 109] width 122 height 10
type textarea "******"
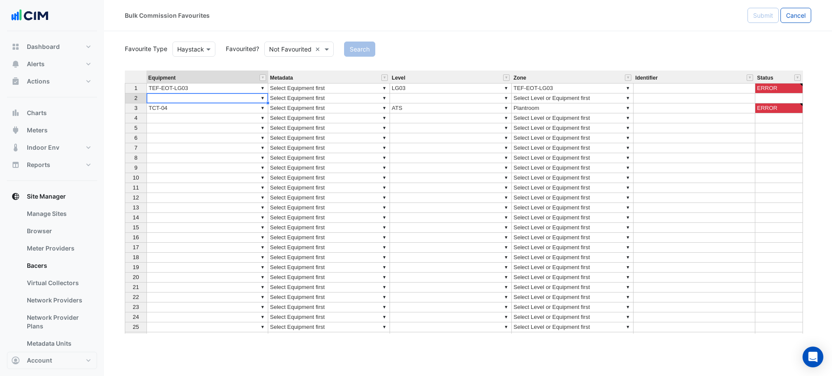
click at [201, 101] on td "▼" at bounding box center [207, 99] width 122 height 10
click at [200, 126] on div "Equipment Metadata Level Zone Identifier Status 1 ▼ TEF-EOT-LG03 ▼ Select Equip…" at bounding box center [468, 202] width 686 height 263
type textarea "**********"
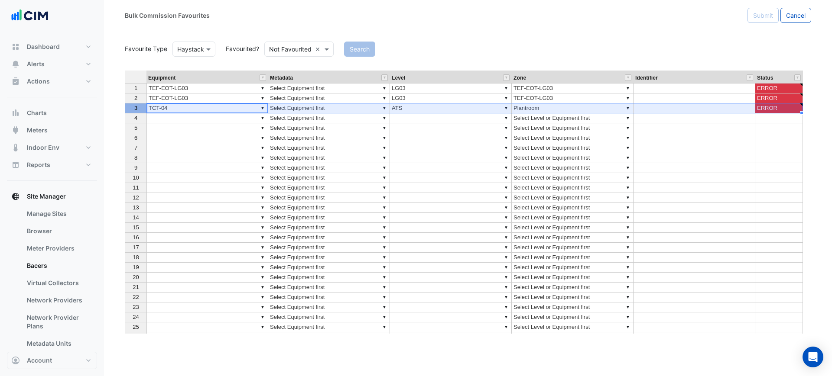
click at [144, 110] on div "3" at bounding box center [136, 108] width 18 height 9
click at [139, 109] on div "3" at bounding box center [136, 108] width 18 height 9
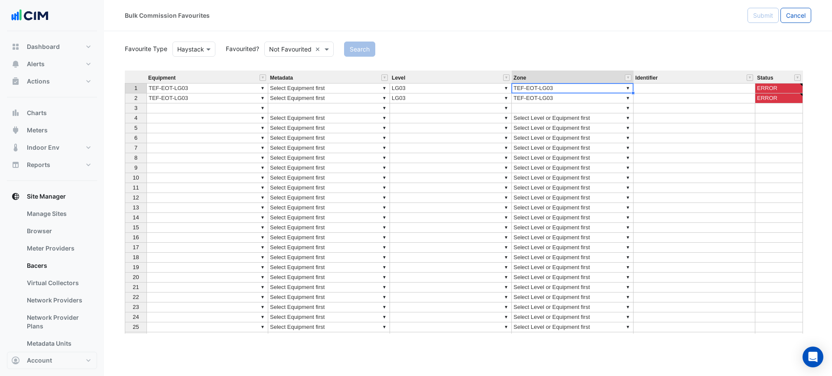
click at [537, 87] on td "▼ TEF-EOT-LG03" at bounding box center [573, 88] width 122 height 10
type textarea "****"
click at [529, 51] on div "Search" at bounding box center [577, 49] width 477 height 15
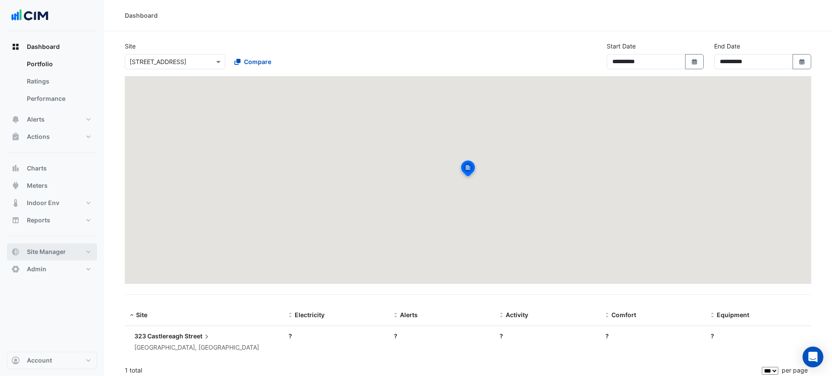
click at [36, 257] on button "Site Manager" at bounding box center [52, 251] width 90 height 17
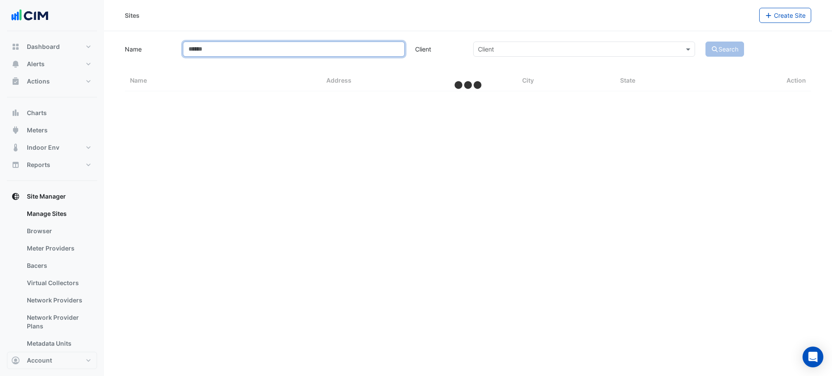
click at [200, 51] on input "Name" at bounding box center [294, 49] width 222 height 15
type input "**"
select select "***"
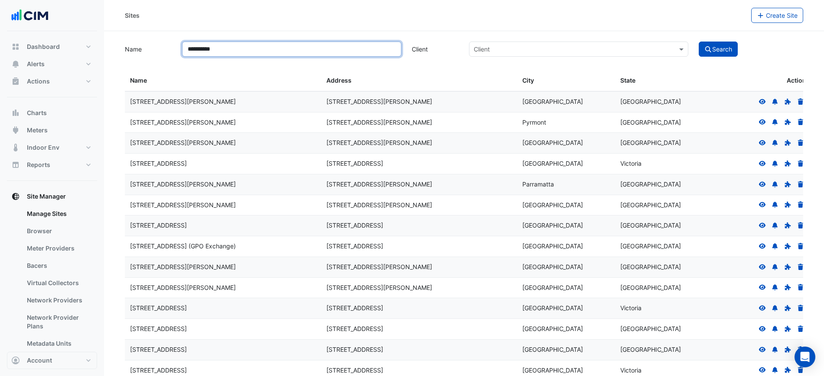
type input "**********"
click at [698, 42] on button "Search" at bounding box center [717, 49] width 39 height 15
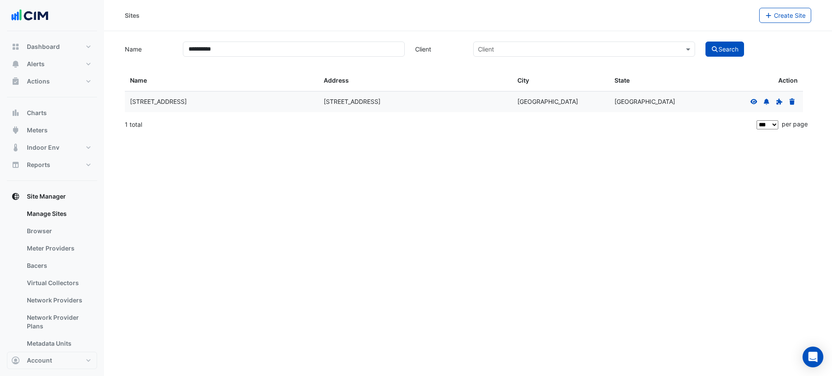
click at [751, 99] on icon at bounding box center [754, 102] width 8 height 6
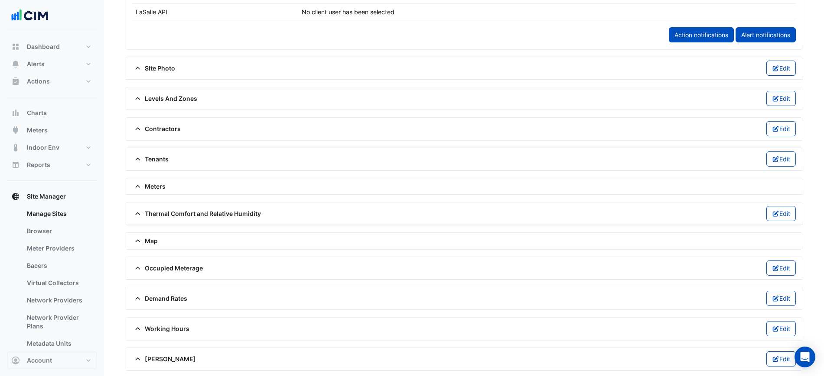
scroll to position [558, 0]
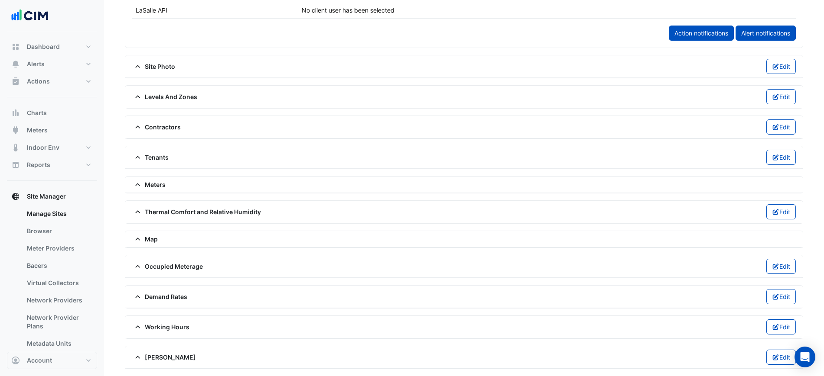
click at [169, 99] on span "Levels And Zones" at bounding box center [164, 96] width 65 height 9
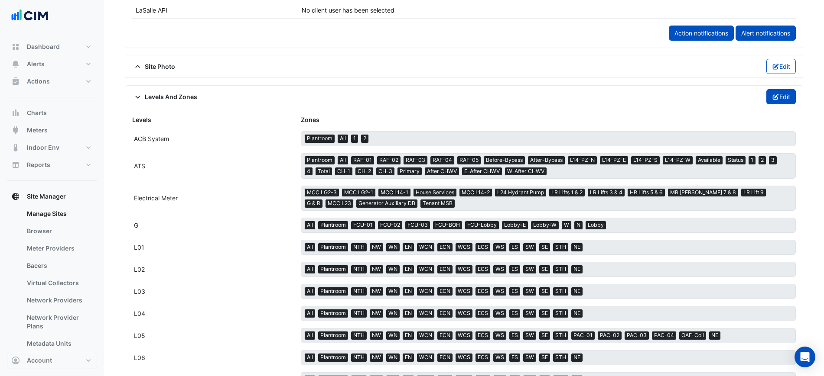
click at [776, 93] on fa-icon "button" at bounding box center [776, 96] width 8 height 7
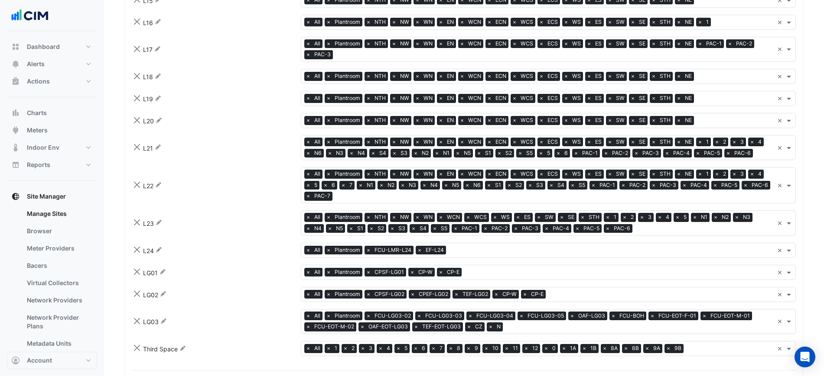
scroll to position [1154, 0]
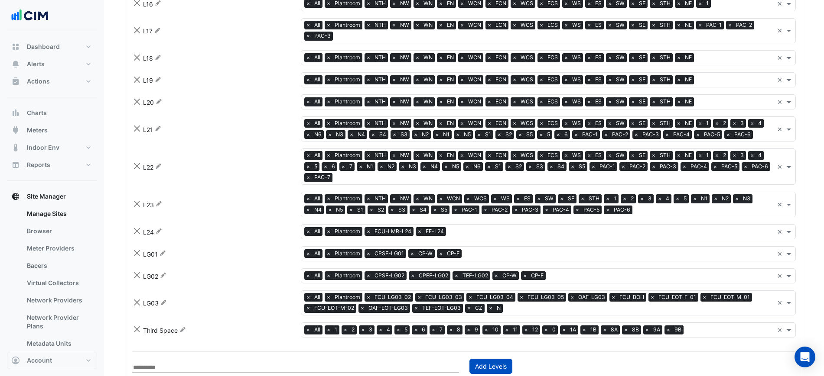
click at [630, 306] on input "text" at bounding box center [639, 309] width 267 height 9
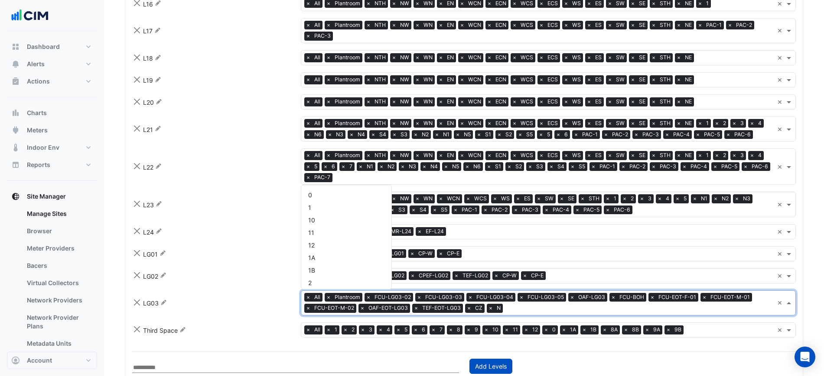
scroll to position [1021, 0]
click at [686, 305] on input "text" at bounding box center [639, 309] width 267 height 9
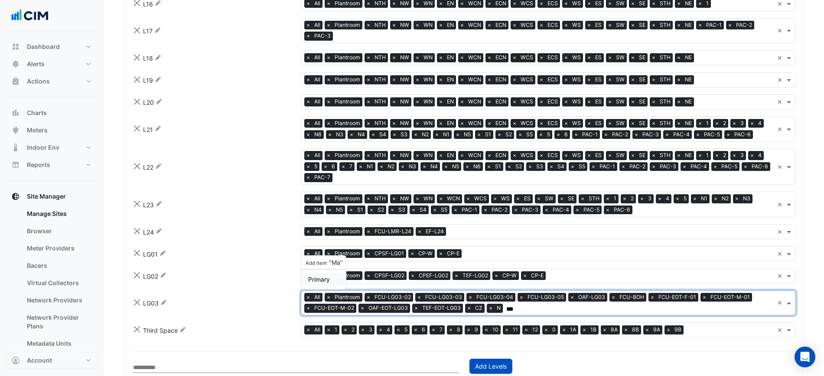
scroll to position [0, 0]
type input "****"
click at [334, 259] on span "Add item "Male"" at bounding box center [352, 262] width 96 height 7
type input "******"
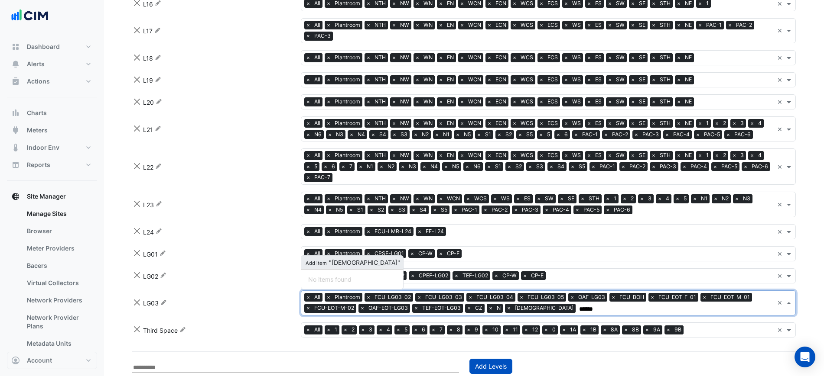
click at [349, 261] on span "Add item "Female"" at bounding box center [352, 262] width 96 height 7
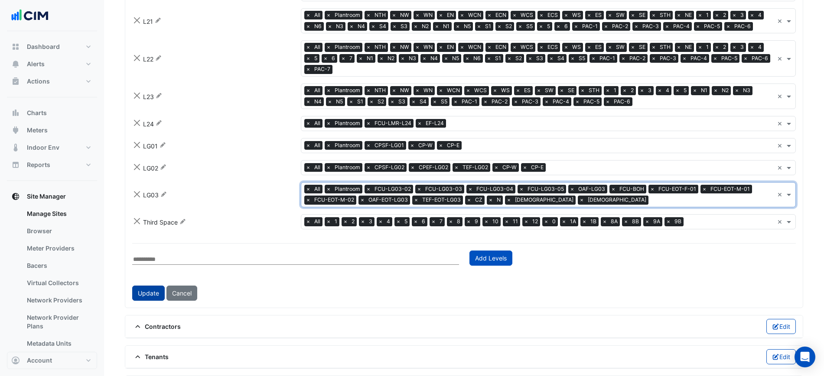
click at [159, 286] on button "Update" at bounding box center [148, 293] width 32 height 15
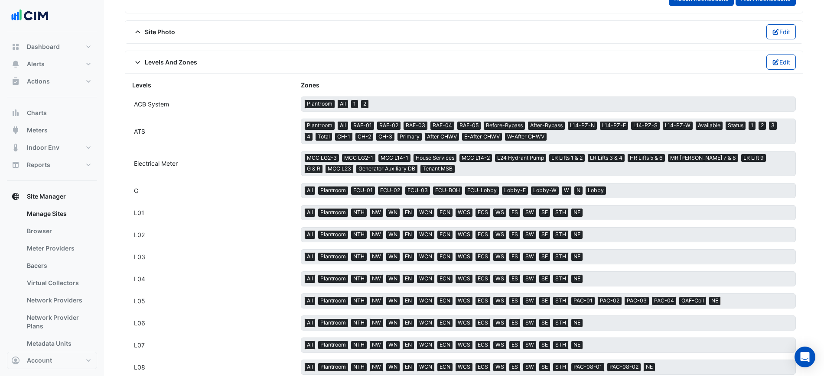
scroll to position [1262, 0]
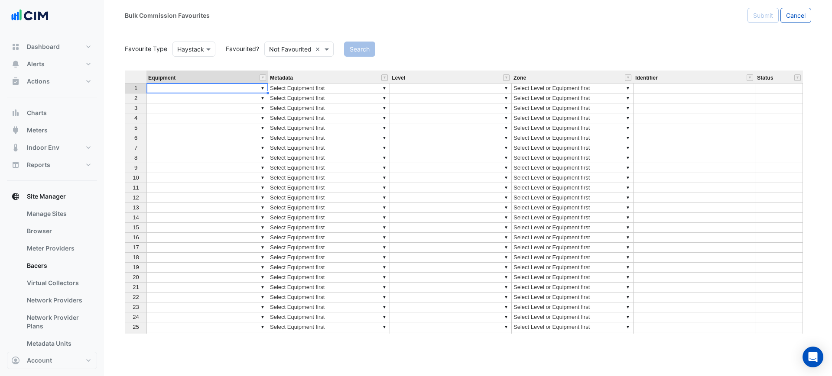
click at [171, 88] on td "▼" at bounding box center [207, 88] width 122 height 10
click at [197, 117] on div "Equipment Metadata Level Zone Identifier Status 1 ▼ TEF-EOT-LG03 ▼ Select Equip…" at bounding box center [468, 202] width 686 height 263
type textarea "**********"
click at [190, 99] on td "▼" at bounding box center [207, 99] width 122 height 10
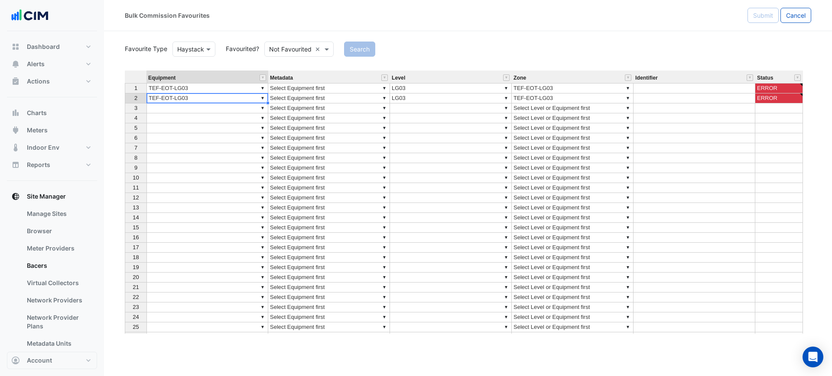
click at [200, 126] on div "Equipment Metadata Level Zone Identifier Status 1 ▼ TEF-EOT-LG03 ▼ Select Equip…" at bounding box center [468, 202] width 686 height 263
type textarea "**********"
click at [518, 89] on td "▼ TEF-EOT-LG03" at bounding box center [573, 88] width 122 height 10
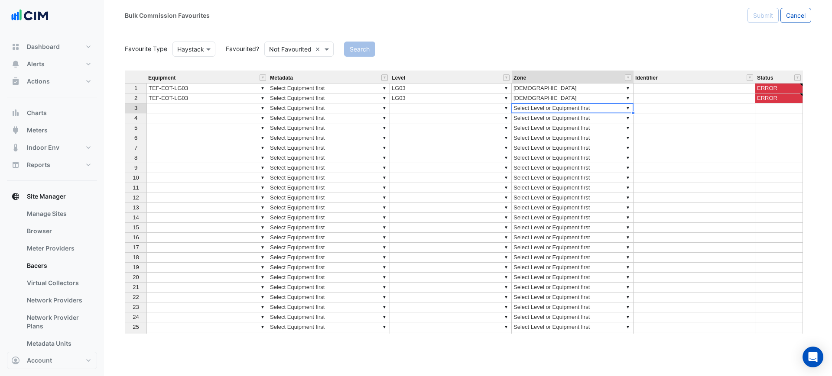
type textarea "**********"
click at [125, 93] on div "Equipment Metadata Level Zone Identifier Status 1 ▼ TEF-EOT-LG03 ▼ Select Equip…" at bounding box center [125, 222] width 0 height 302
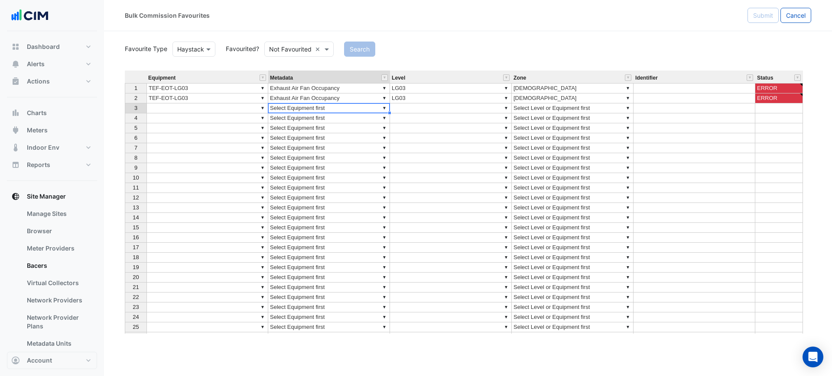
type textarea "**********"
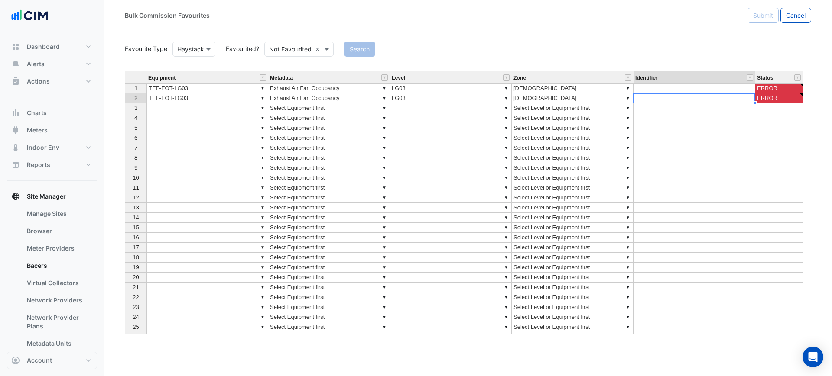
click at [652, 98] on td at bounding box center [694, 99] width 122 height 10
click at [125, 92] on div "Equipment Metadata Level Zone Identifier Status 1 ▼ TEF-EOT-LG03 ▼ Exhaust Air …" at bounding box center [125, 226] width 0 height 311
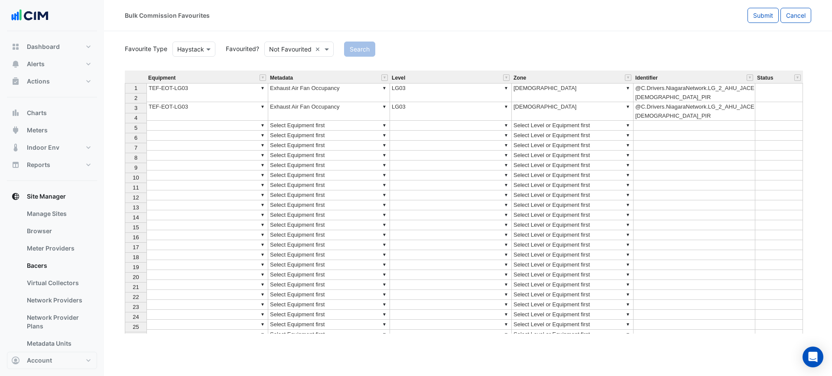
click at [644, 35] on section "Favourite Type Haystack Favourited? Not Favourited × Search Equipment Metadata …" at bounding box center [468, 182] width 728 height 303
click at [765, 14] on span "Submit" at bounding box center [763, 15] width 20 height 7
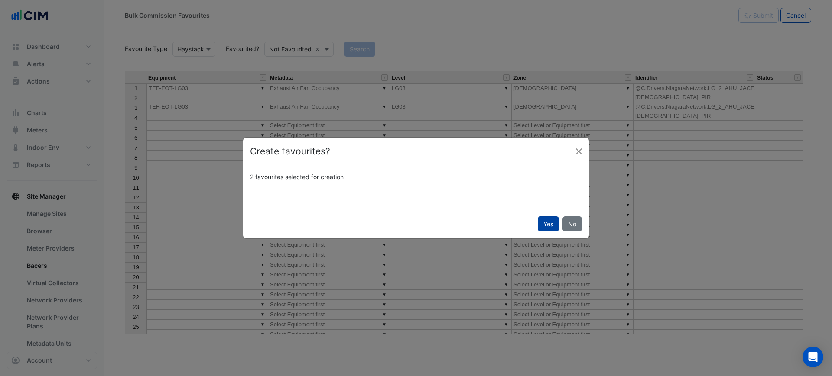
click at [548, 224] on button "Yes" at bounding box center [548, 224] width 21 height 15
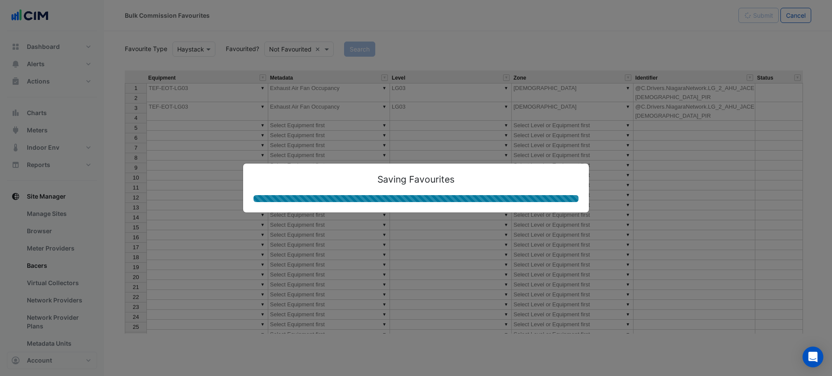
type textarea "**********"
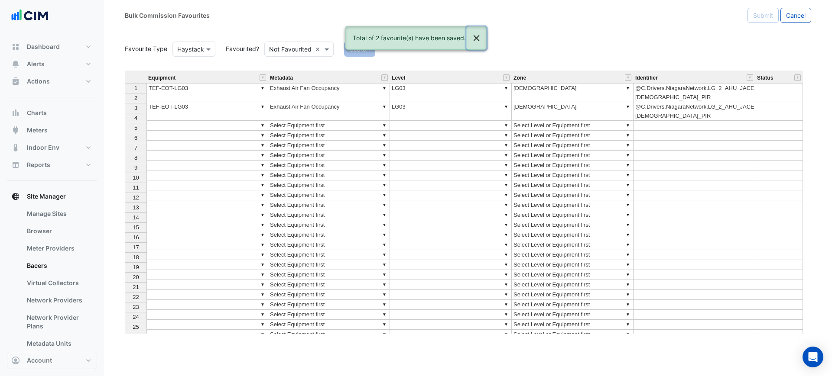
click at [480, 40] on button "Close" at bounding box center [477, 37] width 20 height 23
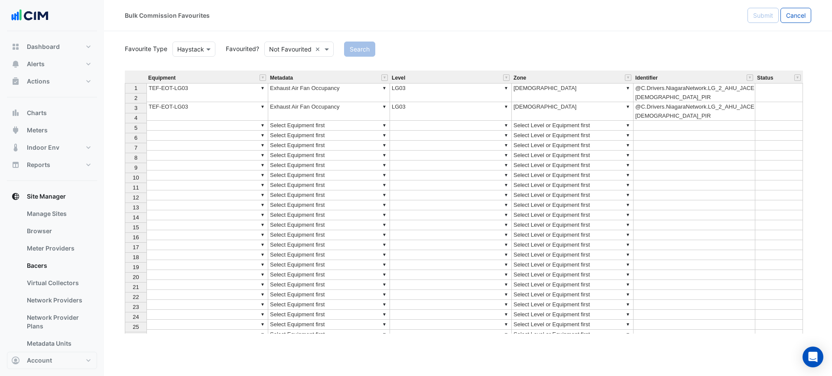
click at [125, 112] on div "Equipment Metadata Level Zone Identifier Status 1 ▼ TEF-EOT-LG03 ▼ Exhaust Air …" at bounding box center [125, 230] width 0 height 319
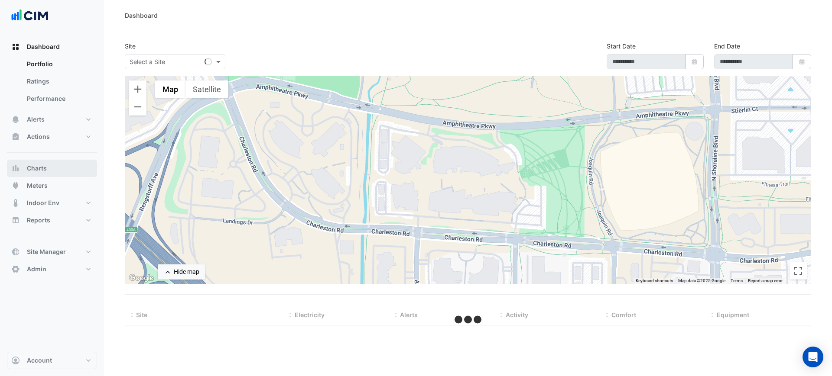
click at [46, 160] on button "Charts" at bounding box center [52, 168] width 90 height 17
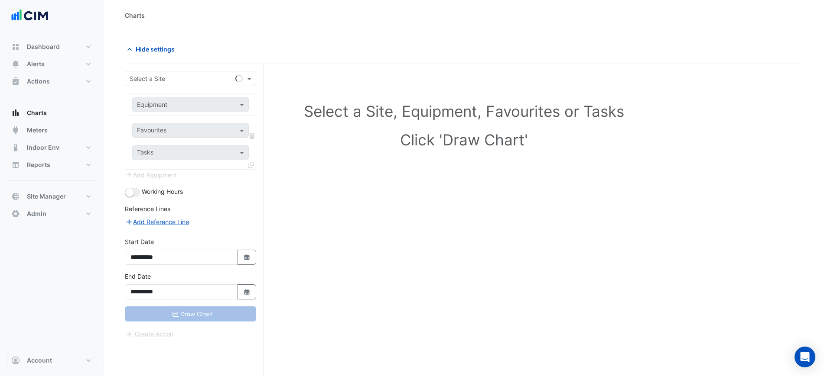
click at [177, 80] on input "text" at bounding box center [182, 79] width 104 height 9
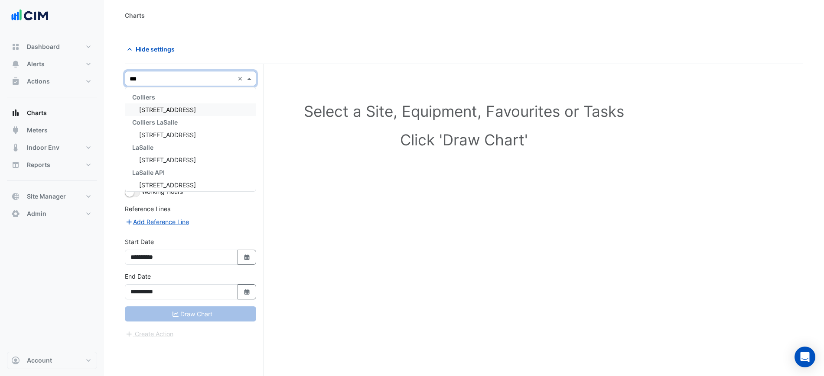
type input "***"
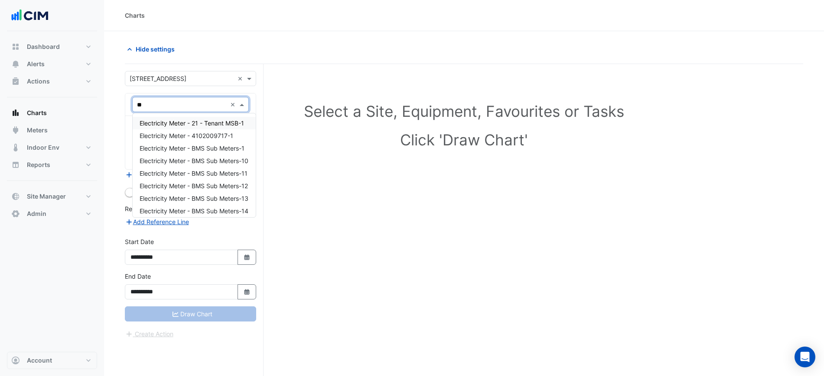
type input "***"
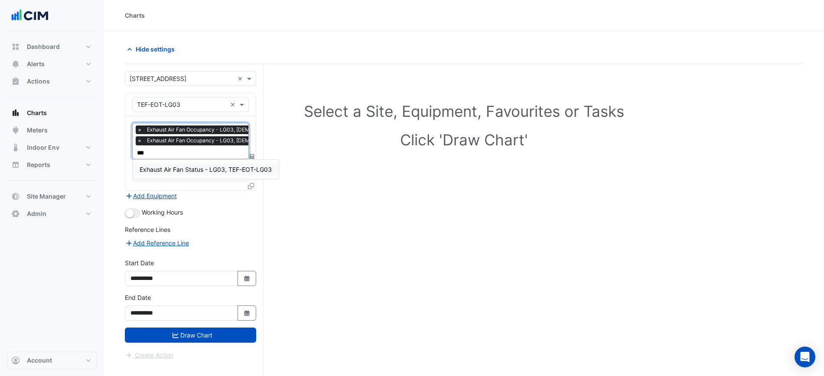
type input "****"
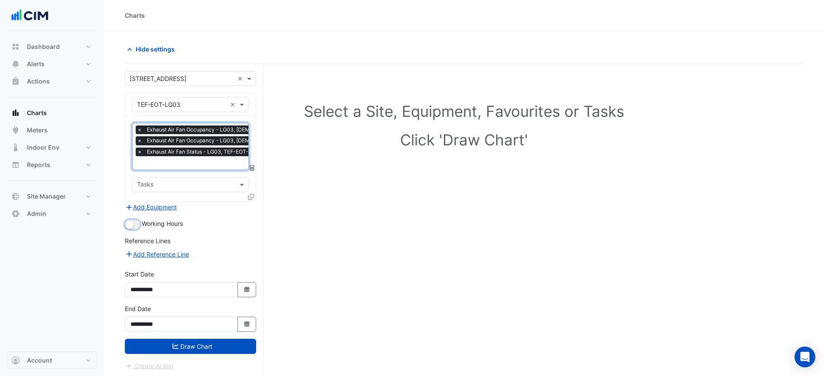
click at [136, 228] on button "button" at bounding box center [132, 225] width 15 height 10
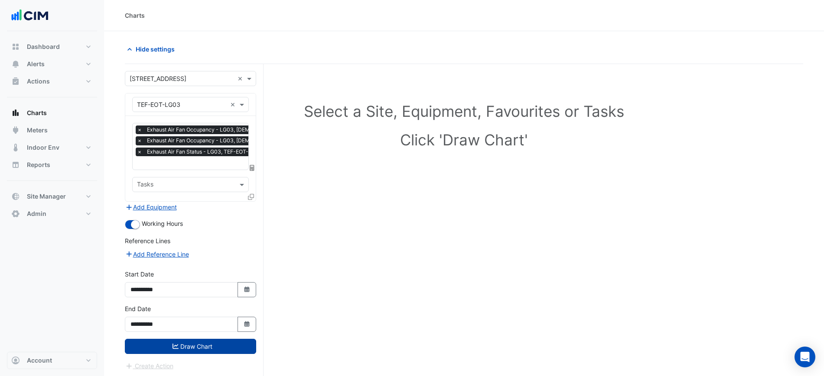
click at [205, 344] on button "Draw Chart" at bounding box center [190, 346] width 131 height 15
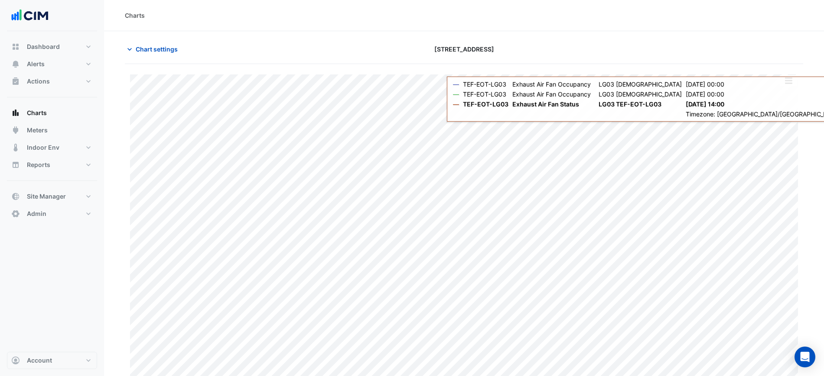
click at [789, 86] on div "Split All Print Save as JPEG Save as PNG Pivot Data Table Export CSV - Flat Exp…" at bounding box center [788, 81] width 18 height 12
click at [787, 81] on button "button" at bounding box center [787, 80] width 17 height 11
click at [743, 43] on div at bounding box center [693, 49] width 230 height 15
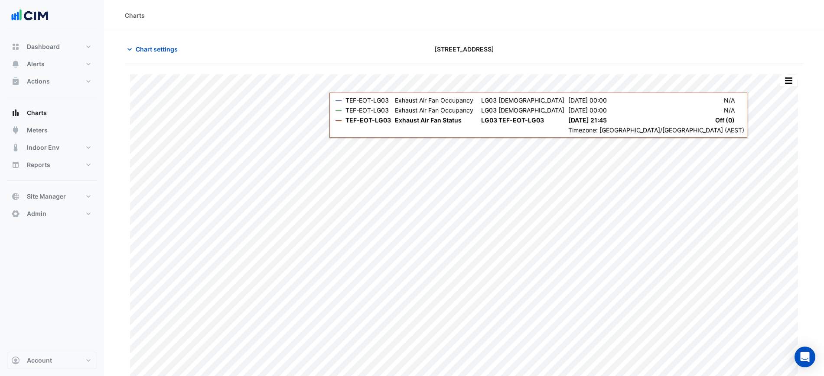
scroll to position [7, 0]
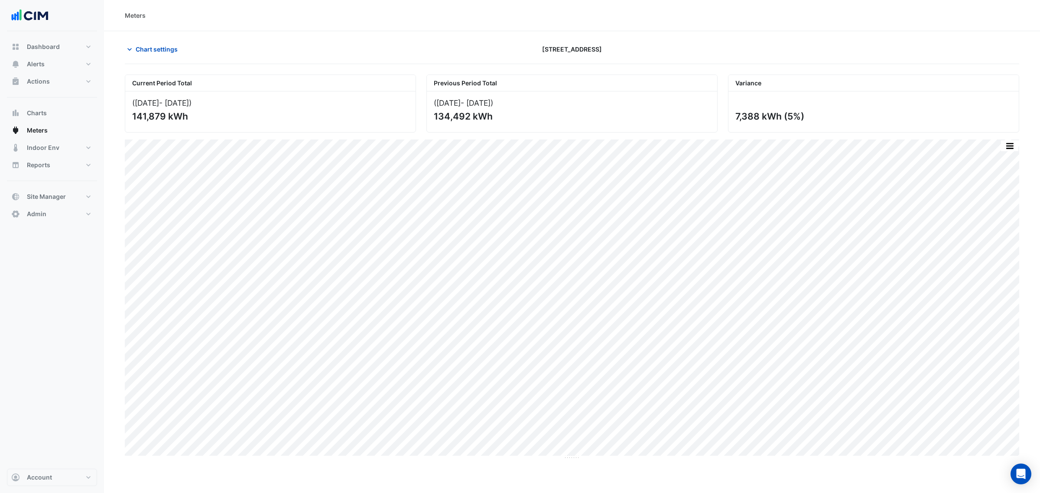
click at [176, 40] on section "Chart settings [STREET_ADDRESS] Current Period Total ([DATE] - [DATE] ) 141,879…" at bounding box center [572, 245] width 936 height 428
click at [174, 44] on button "Chart settings" at bounding box center [154, 49] width 58 height 15
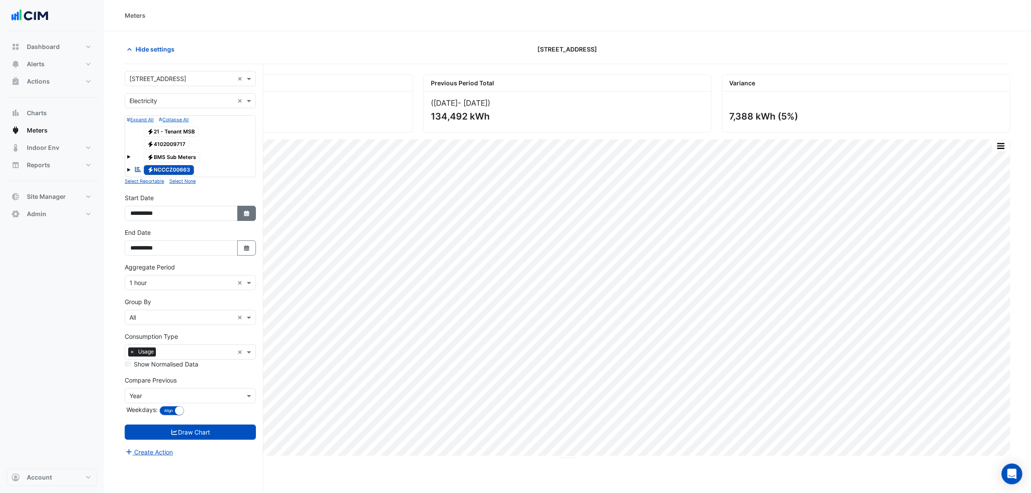
click at [248, 217] on icon "Select Date" at bounding box center [247, 214] width 8 height 6
select select "*"
select select "****"
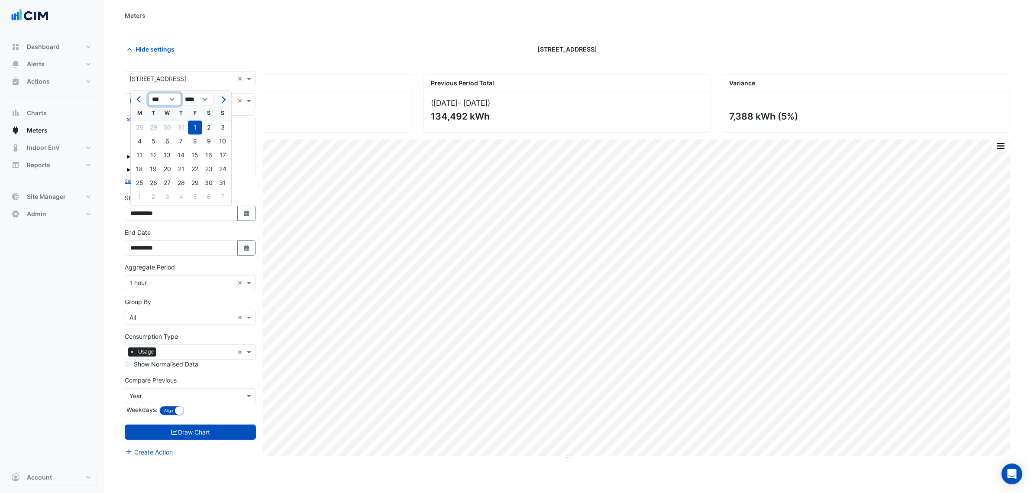
click at [172, 102] on select "*** *** *** *** *** *** *** *** ***" at bounding box center [164, 99] width 33 height 13
click at [148, 93] on select "*** *** *** *** *** *** *** *** ***" at bounding box center [164, 99] width 33 height 13
click at [170, 98] on select "*** *** *** *** *** *** *** *** ***" at bounding box center [164, 99] width 33 height 13
click at [142, 98] on button "Previous month" at bounding box center [139, 100] width 10 height 14
click at [141, 98] on span "Previous month" at bounding box center [140, 99] width 6 height 6
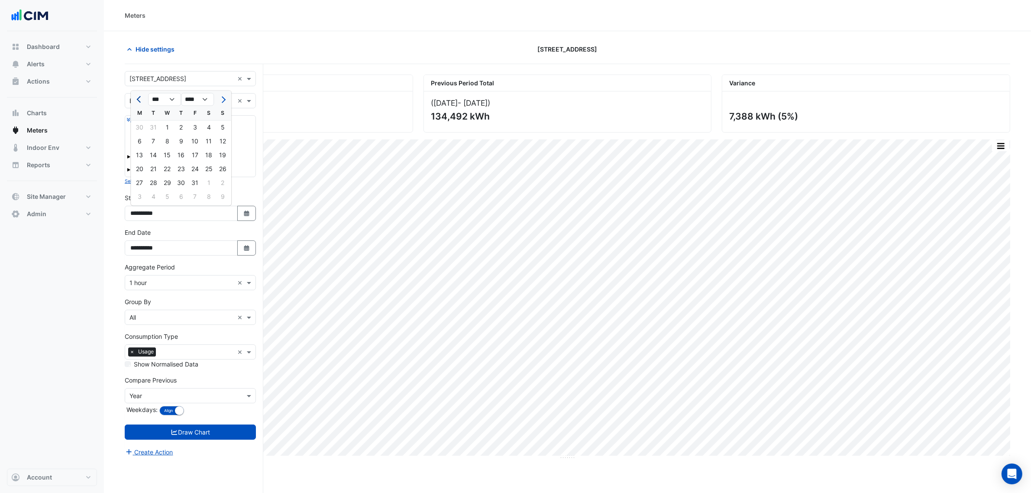
select select "**"
select select "****"
click at [141, 98] on span "Previous month" at bounding box center [140, 99] width 6 height 6
click at [140, 98] on span "Previous month" at bounding box center [140, 99] width 6 height 6
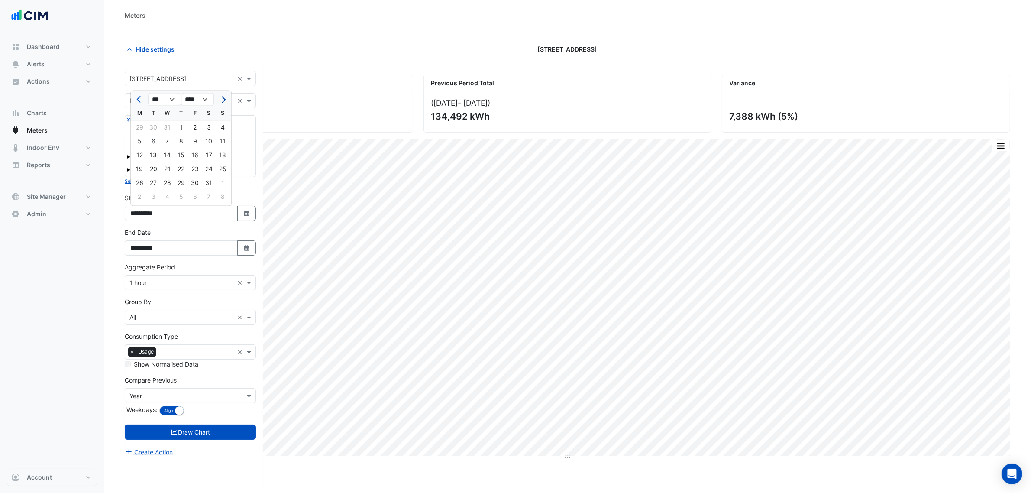
click at [221, 99] on span "Next month" at bounding box center [222, 99] width 6 height 6
select select "*"
click at [222, 126] on div "1" at bounding box center [223, 128] width 14 height 14
type input "**********"
click at [245, 246] on icon "button" at bounding box center [246, 248] width 5 height 6
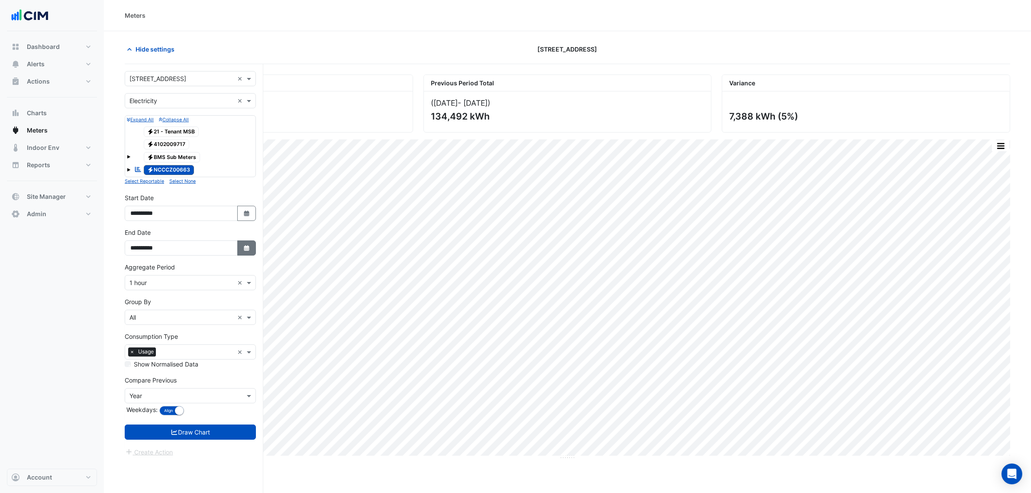
select select "*"
select select "****"
click at [138, 139] on button "Previous month" at bounding box center [139, 135] width 10 height 14
select select "*"
click at [221, 219] on div "31" at bounding box center [223, 218] width 14 height 14
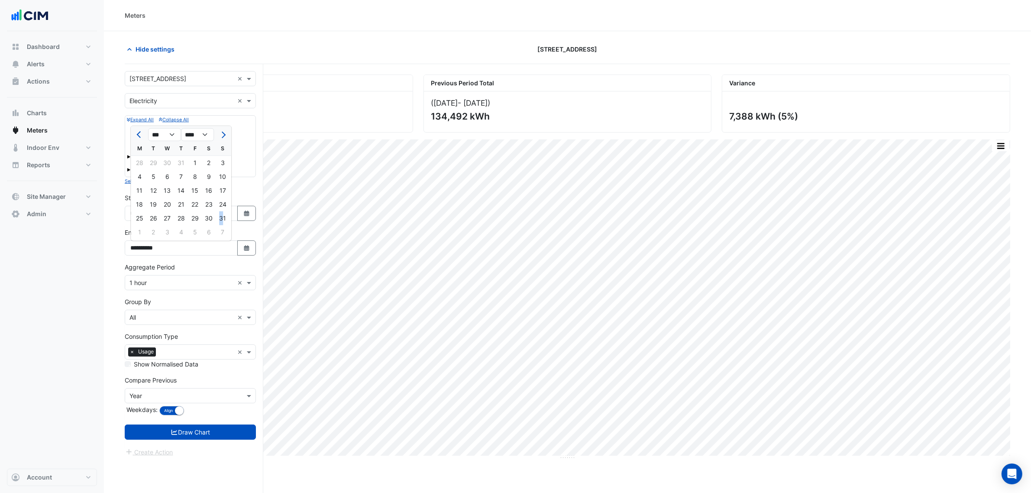
type input "**********"
click at [187, 287] on div "× 1 hour ×" at bounding box center [190, 282] width 131 height 15
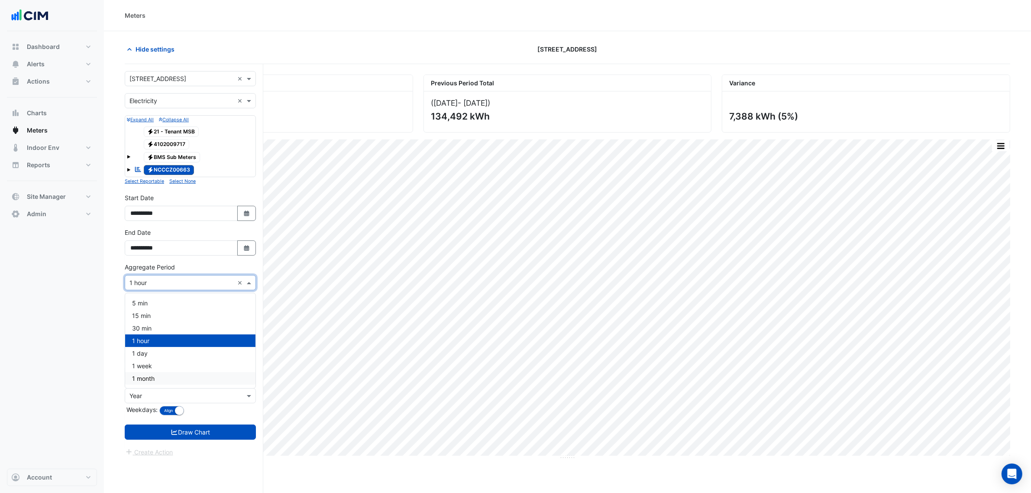
click at [156, 376] on div "1 month" at bounding box center [190, 378] width 130 height 13
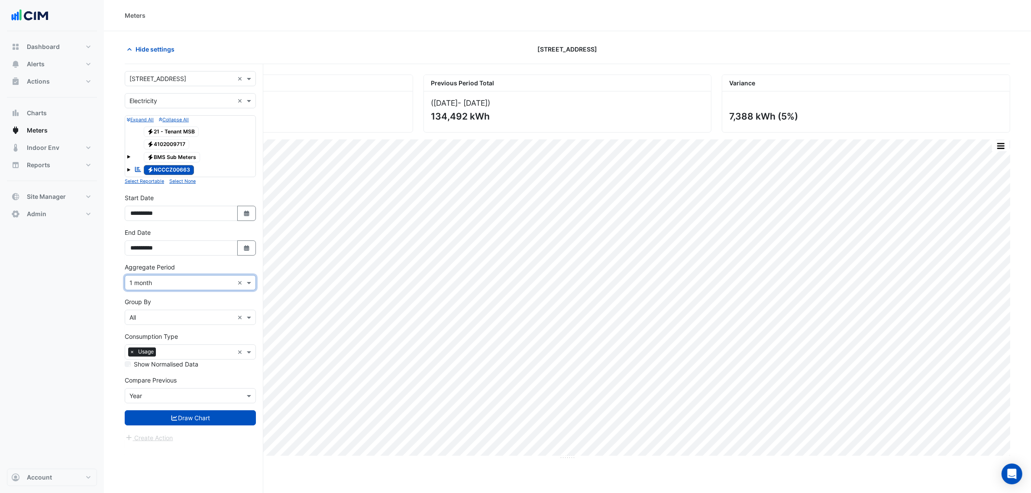
click at [178, 393] on input "text" at bounding box center [182, 396] width 104 height 9
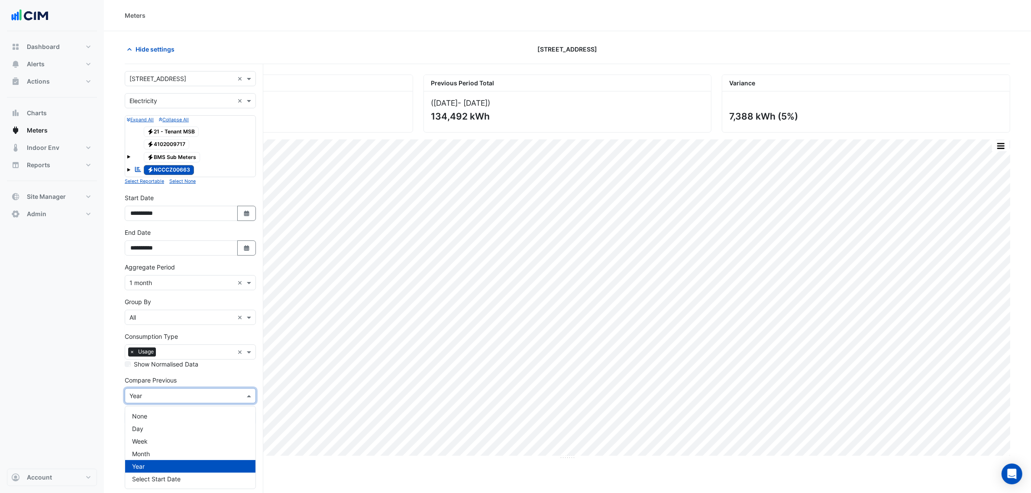
click at [157, 408] on div "None Day Week Month Year Select Start Date" at bounding box center [190, 447] width 130 height 82
click at [157, 412] on div "None" at bounding box center [190, 416] width 130 height 13
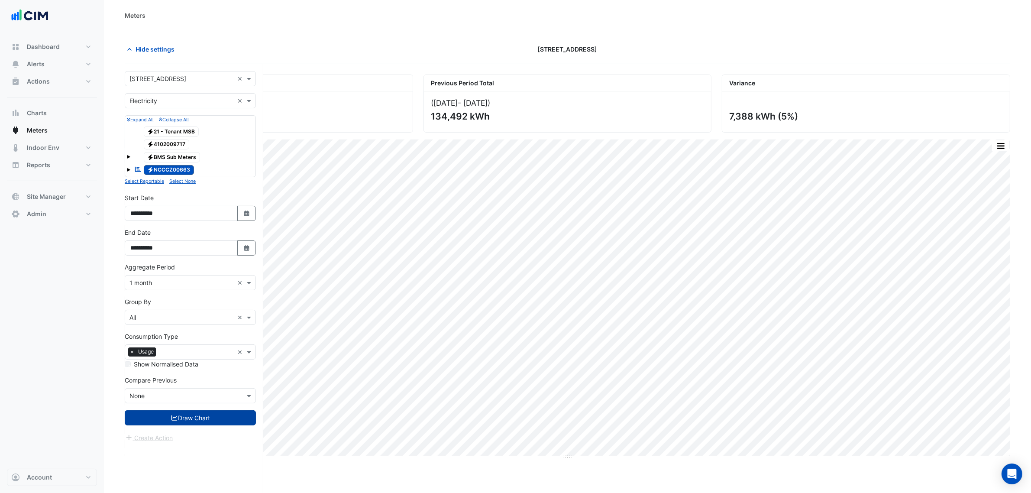
click at [171, 416] on icon "submit" at bounding box center [175, 418] width 8 height 6
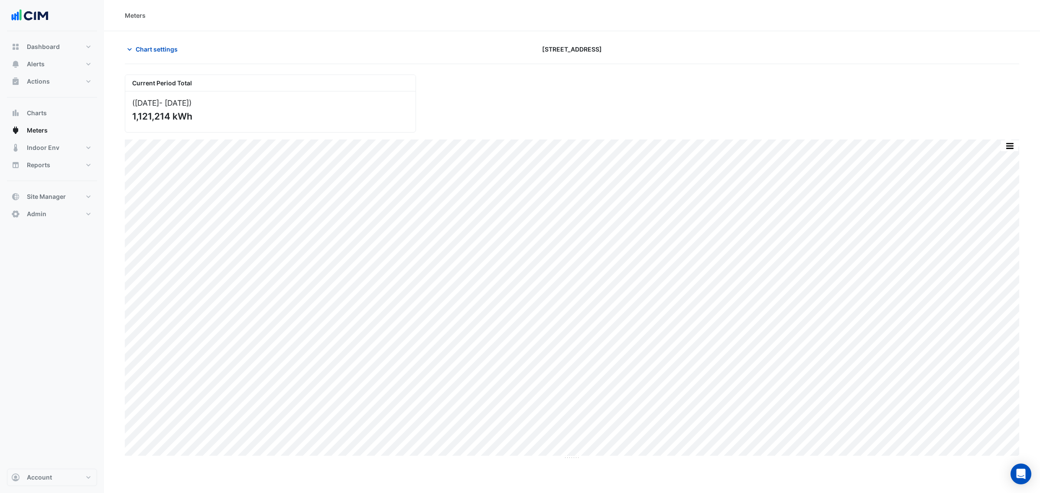
drag, startPoint x: 143, startPoint y: 111, endPoint x: 130, endPoint y: 114, distance: 13.3
click at [130, 114] on div "(Sep 24 - Aug 25 ) 1,121,214 kWh" at bounding box center [270, 111] width 290 height 41
click at [206, 106] on div "(Sep 24 - Aug 25 )" at bounding box center [270, 102] width 276 height 9
drag, startPoint x: 191, startPoint y: 120, endPoint x: 129, endPoint y: 115, distance: 61.8
click at [129, 115] on div "(Sep 24 - Aug 25 ) 1,121,214 kWh" at bounding box center [270, 111] width 290 height 41
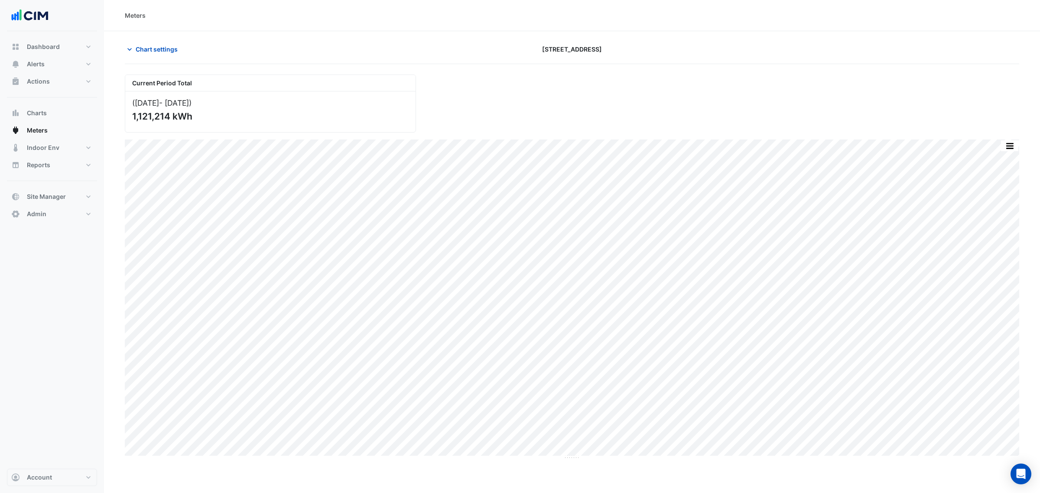
copy div "1,121,214 kWh"
click at [666, 66] on app-chart-meter-data "Chart settings 323 Castlereagh Street Current Period Total (Sep 24 - Aug 25 ) 1…" at bounding box center [572, 251] width 894 height 418
click at [655, 89] on div "Current Period Total (Sep 24 - Aug 25 ) 1,121,214 kWh" at bounding box center [572, 100] width 905 height 65
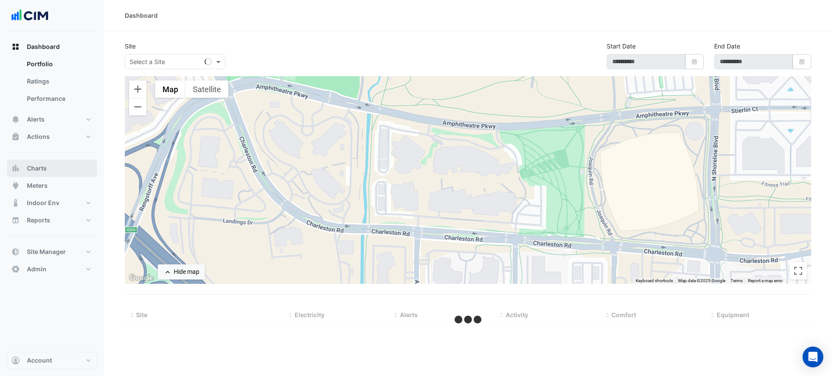
click at [36, 164] on span "Charts" at bounding box center [37, 168] width 20 height 9
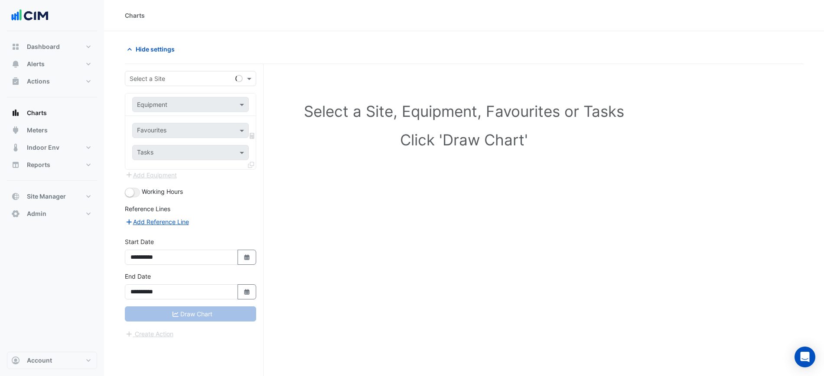
click at [135, 85] on div "Select a Site" at bounding box center [190, 78] width 131 height 15
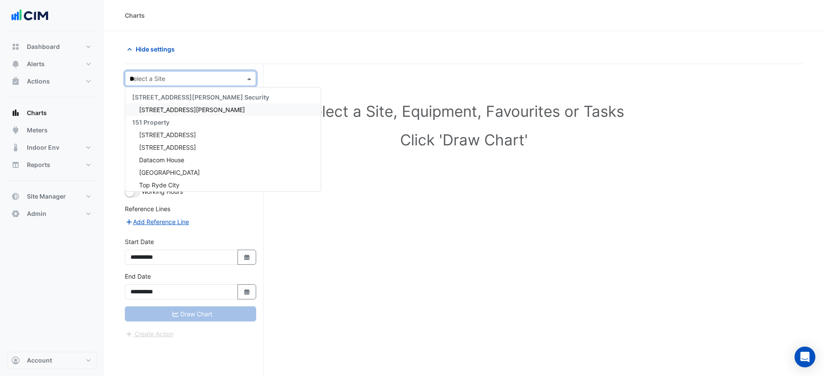
type input "***"
click at [148, 110] on span "[STREET_ADDRESS]" at bounding box center [167, 109] width 57 height 7
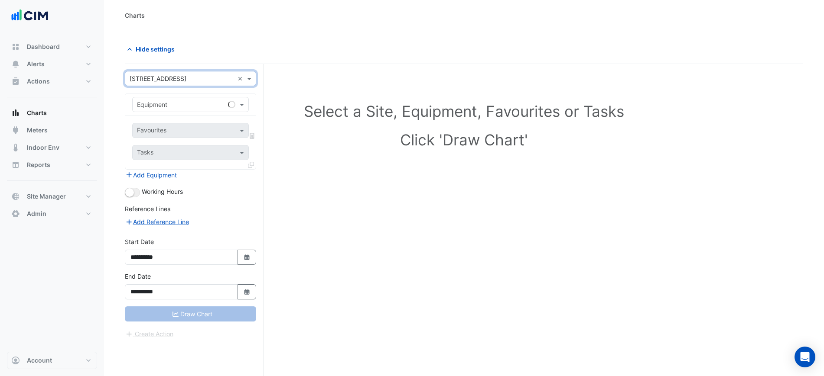
click at [156, 111] on div "Equipment" at bounding box center [190, 104] width 117 height 15
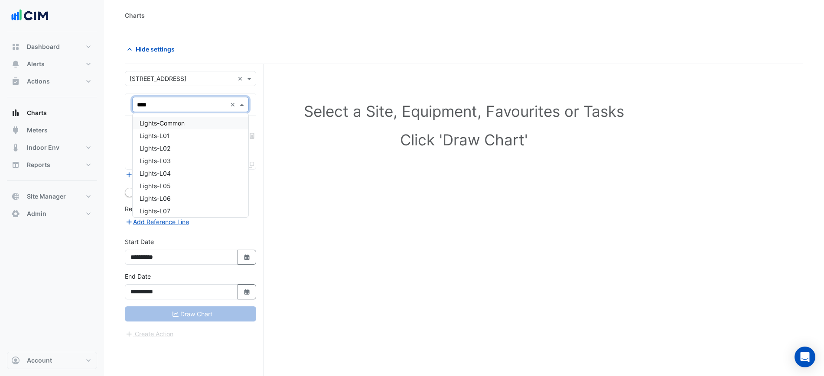
type input "*****"
click at [165, 123] on div "Favourites" at bounding box center [190, 130] width 117 height 15
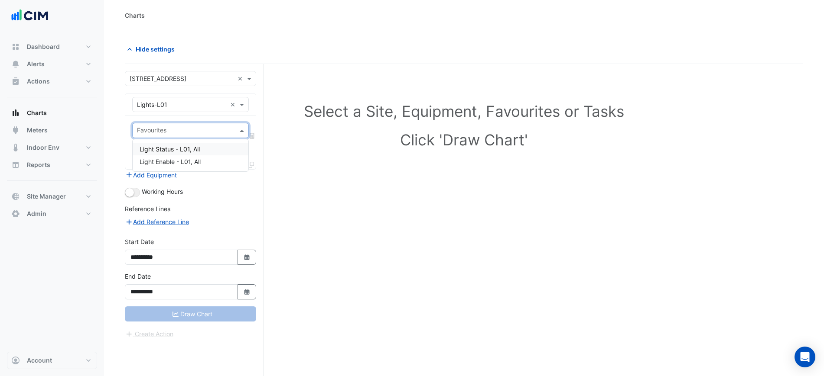
click at [197, 150] on span "Light Status - L01, All" at bounding box center [169, 149] width 60 height 7
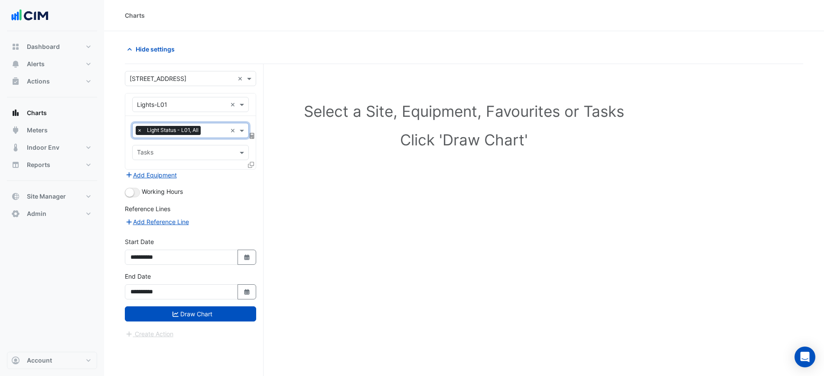
click at [248, 168] on fa-icon at bounding box center [251, 164] width 6 height 7
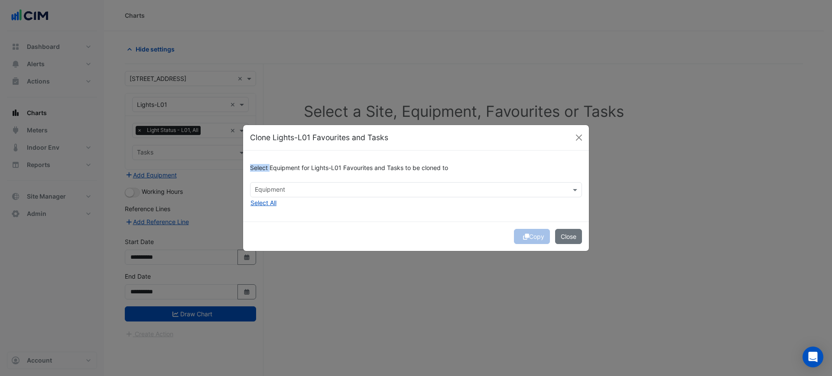
click at [248, 168] on div "Select Equipment for Lights-L01 Favourites and Tasks to be cloned to Equipment …" at bounding box center [416, 186] width 346 height 71
click at [271, 202] on button "Select All" at bounding box center [263, 203] width 27 height 10
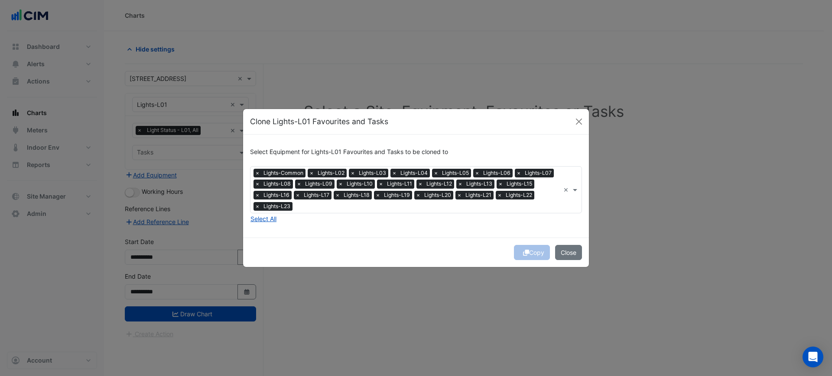
click at [422, 220] on div "Select Equipment for Lights-L01 Favourites and Tasks to be cloned to × Lights-C…" at bounding box center [416, 186] width 346 height 103
click at [257, 172] on span "×" at bounding box center [257, 173] width 8 height 9
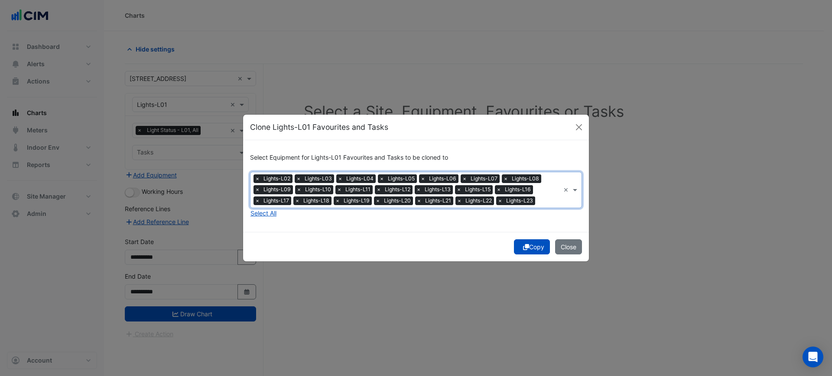
click at [537, 245] on button "Copy" at bounding box center [532, 247] width 36 height 15
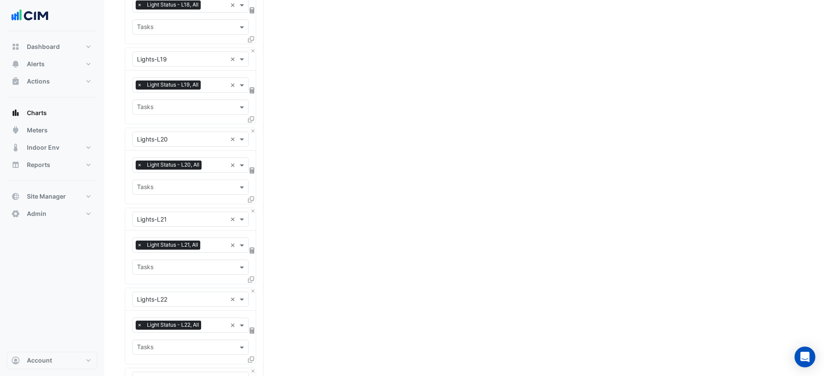
scroll to position [1653, 0]
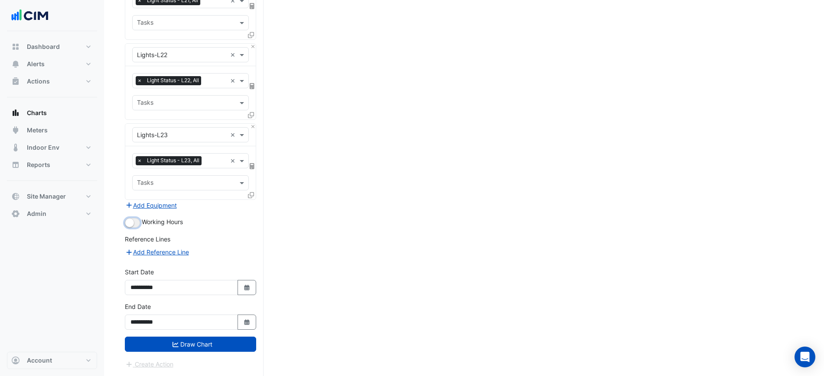
click at [130, 222] on small "button" at bounding box center [129, 223] width 9 height 9
click at [201, 344] on button "Draw Chart" at bounding box center [190, 344] width 131 height 15
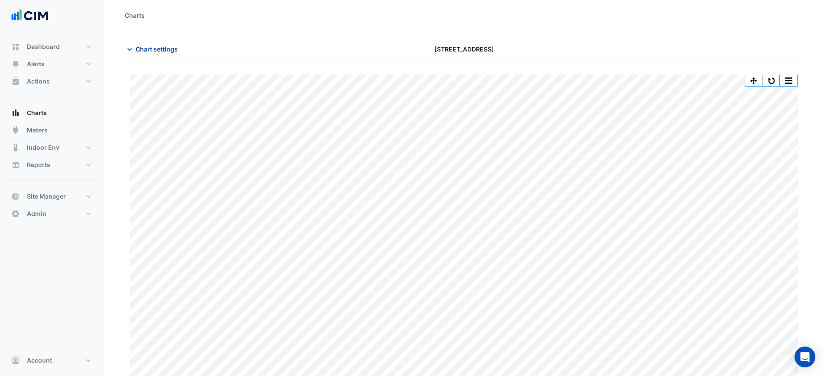
click at [132, 52] on icon "button" at bounding box center [129, 49] width 9 height 9
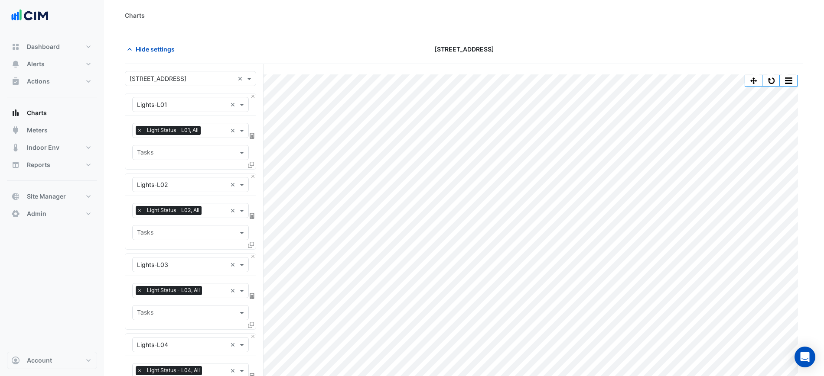
click at [179, 103] on input "text" at bounding box center [182, 105] width 90 height 9
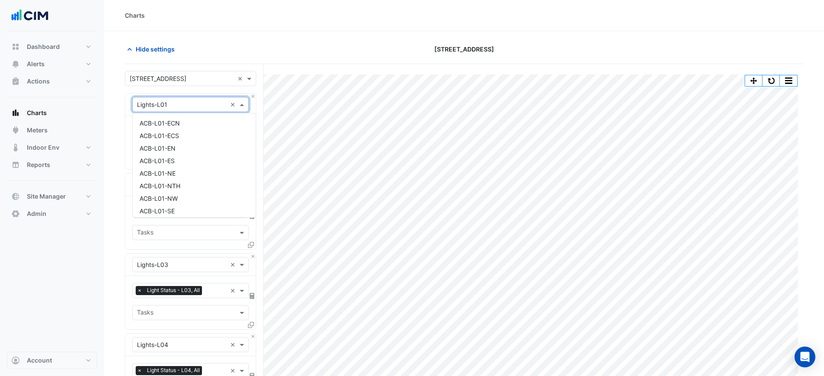
scroll to position [5255, 0]
click at [234, 75] on div at bounding box center [190, 79] width 130 height 10
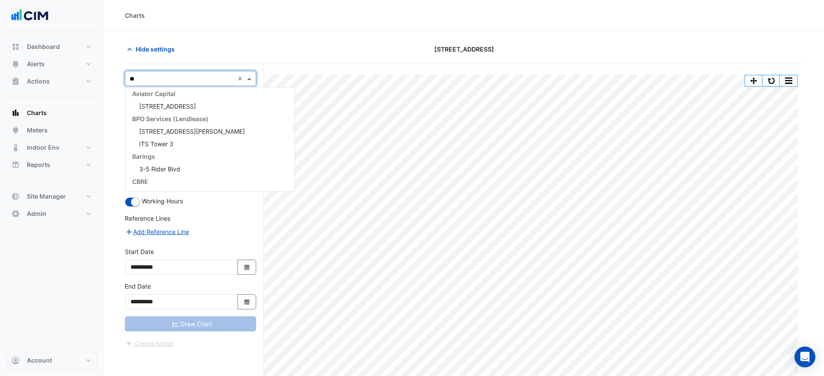
type input "***"
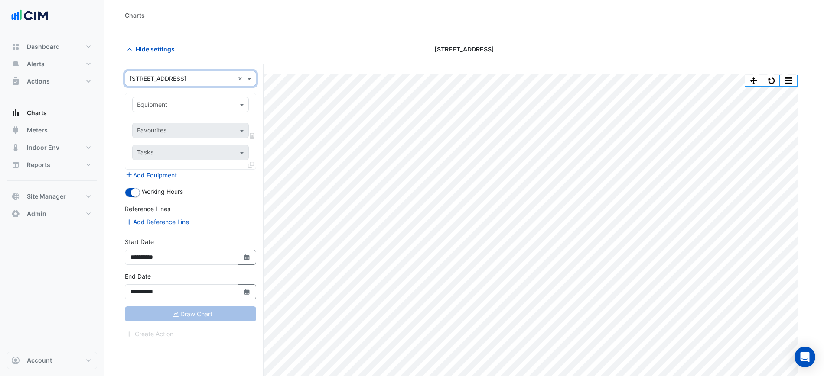
click at [219, 106] on input "text" at bounding box center [182, 105] width 90 height 9
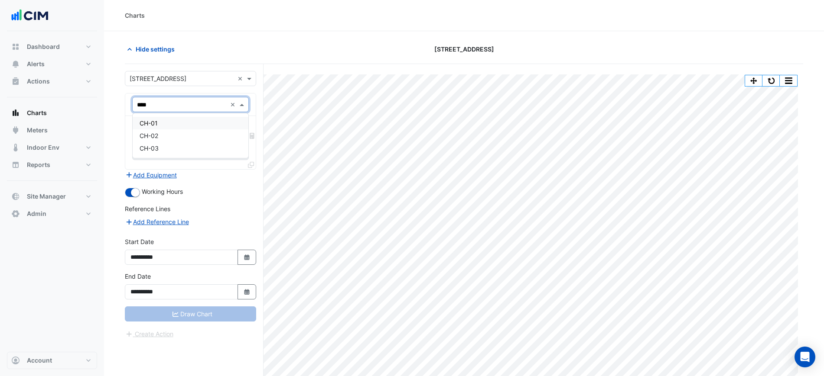
type input "*****"
type input "*"
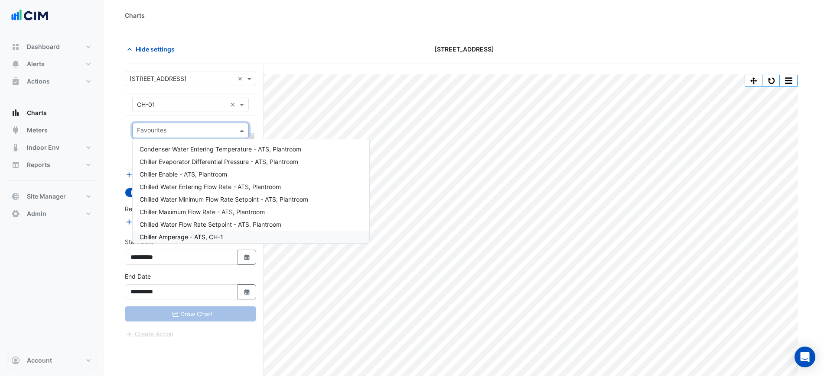
click at [192, 233] on div "Chiller Amperage - ATS, CH-1" at bounding box center [251, 237] width 237 height 13
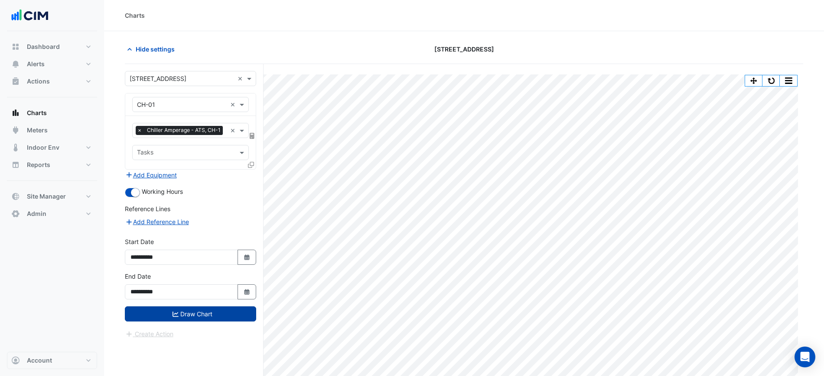
click at [195, 319] on button "Draw Chart" at bounding box center [190, 314] width 131 height 15
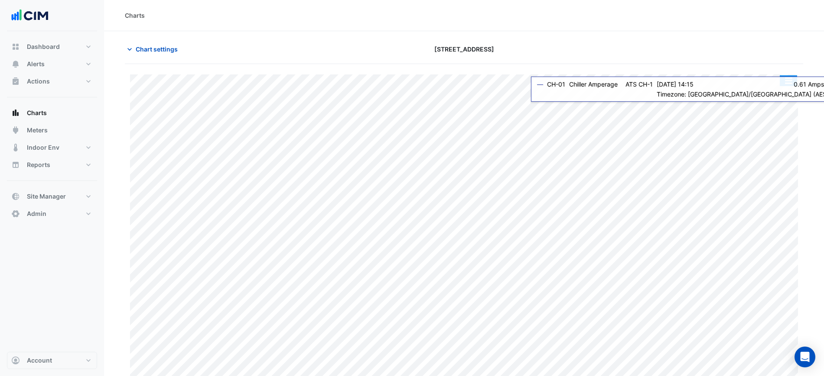
click at [785, 84] on button "button" at bounding box center [787, 80] width 17 height 11
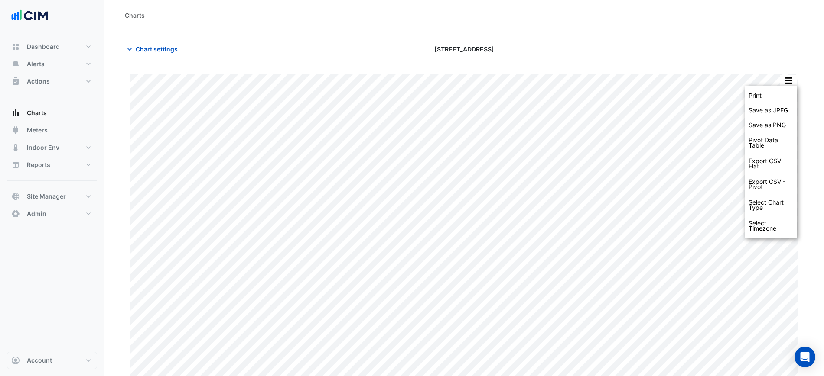
click at [715, 74] on div "Print Save as JPEG Save as PNG Pivot Data Table Export CSV - Flat Export CSV - …" at bounding box center [464, 224] width 678 height 320
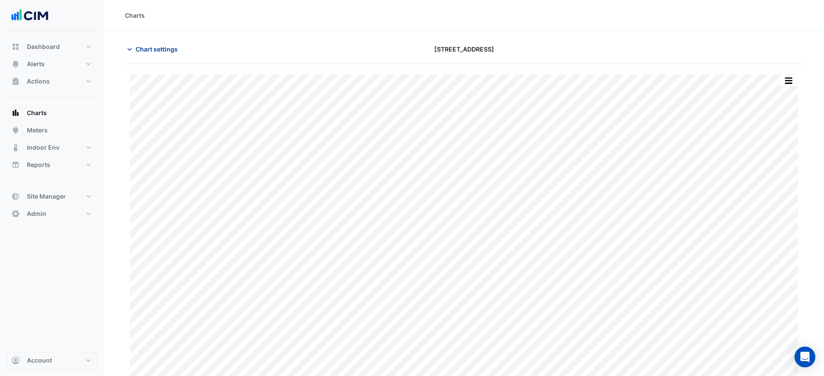
click at [165, 50] on span "Chart settings" at bounding box center [157, 49] width 42 height 9
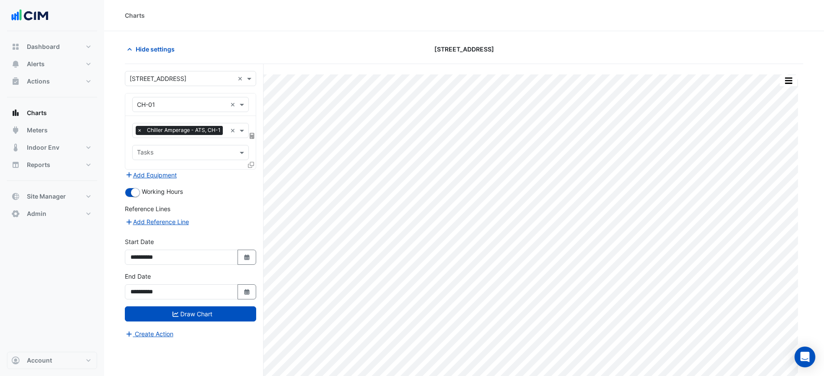
click at [172, 131] on span "Chiller Amperage - ATS, CH-1" at bounding box center [184, 130] width 78 height 9
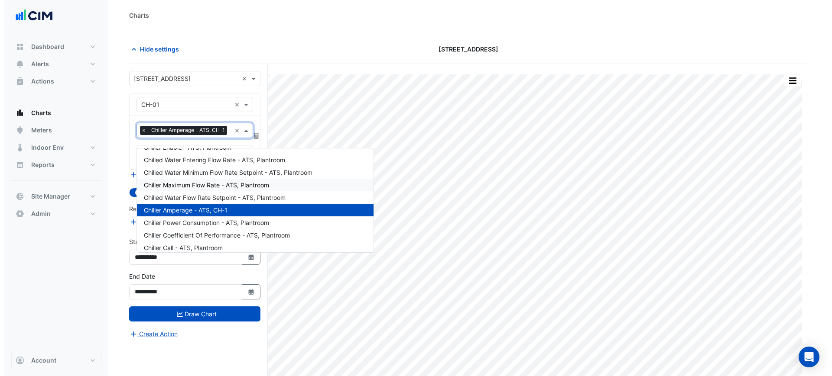
scroll to position [54, 0]
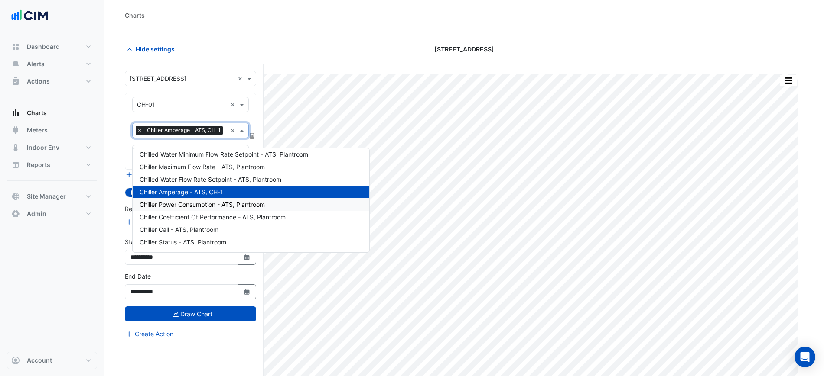
click at [249, 205] on span "Chiller Power Consumption - ATS, Plantroom" at bounding box center [201, 204] width 125 height 7
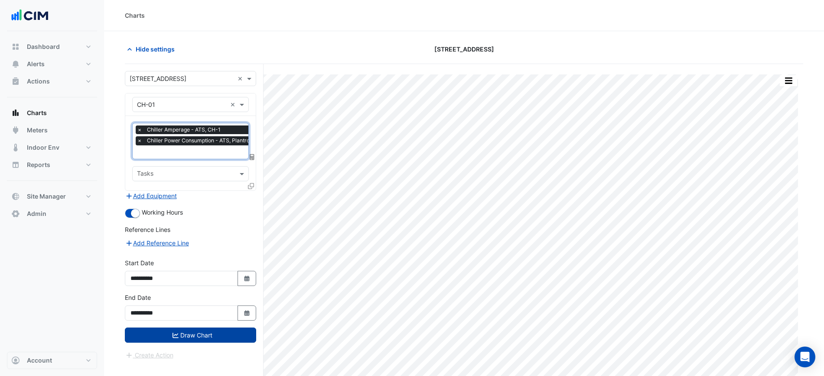
click at [228, 337] on button "Draw Chart" at bounding box center [190, 335] width 131 height 15
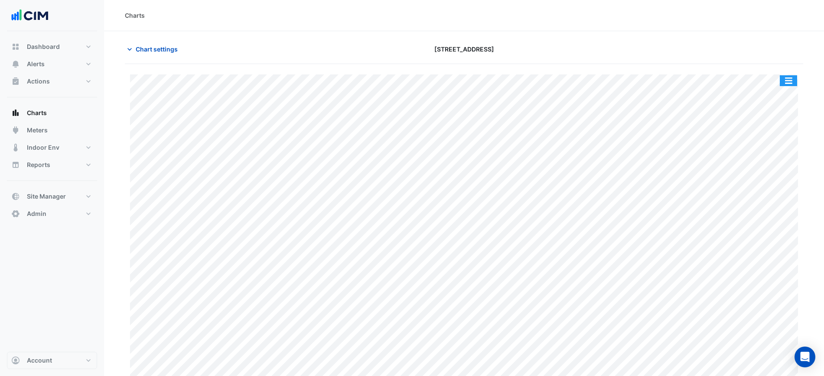
click at [786, 76] on button "button" at bounding box center [787, 80] width 17 height 11
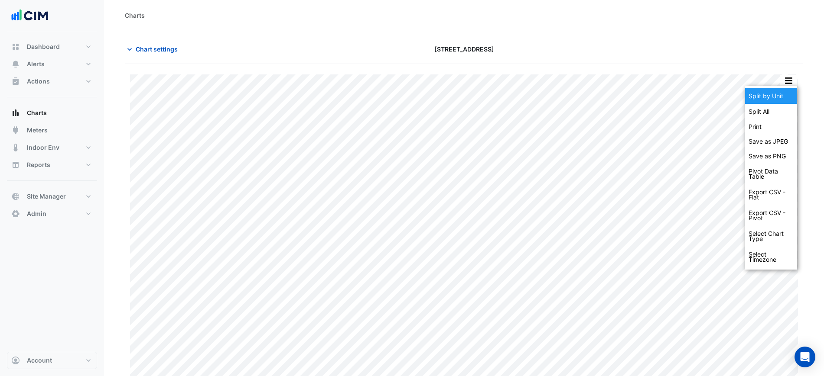
click at [786, 88] on div "Split by Unit" at bounding box center [771, 96] width 52 height 16
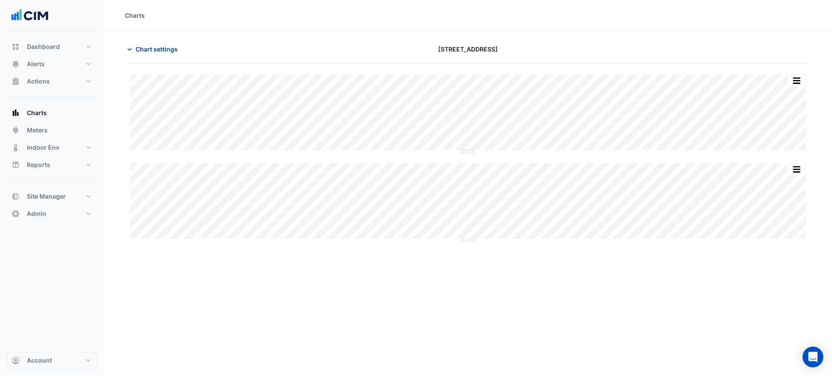
click at [141, 52] on span "Chart settings" at bounding box center [157, 49] width 42 height 9
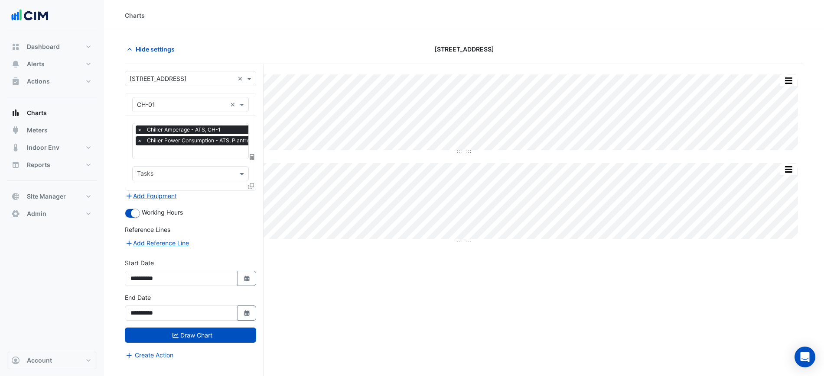
click at [250, 191] on div at bounding box center [252, 188] width 8 height 13
click at [251, 190] on div at bounding box center [252, 188] width 8 height 13
click at [250, 185] on icon at bounding box center [251, 186] width 6 height 6
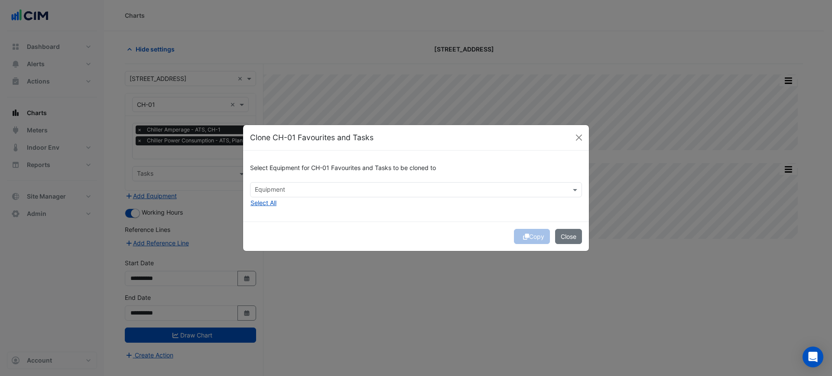
click at [325, 208] on div "Select Equipment for CH-01 Favourites and Tasks to be cloned to Equipment Selec…" at bounding box center [416, 186] width 346 height 71
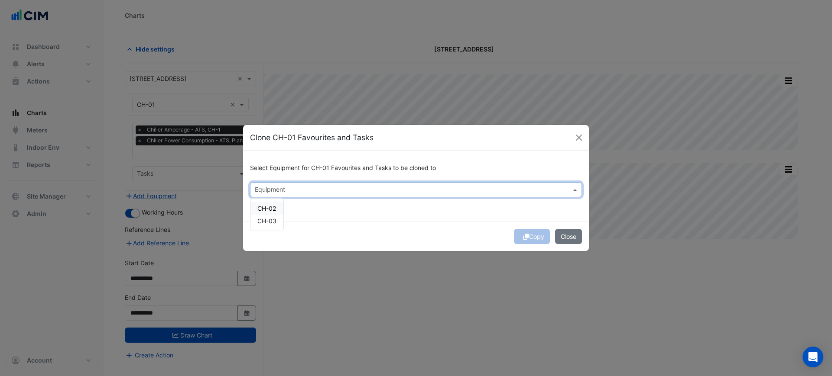
click at [326, 195] on div at bounding box center [410, 190] width 314 height 11
drag, startPoint x: 282, startPoint y: 204, endPoint x: 277, endPoint y: 208, distance: 6.8
click at [281, 205] on div "CH-02" at bounding box center [266, 208] width 33 height 13
click at [277, 208] on div "CH-02" at bounding box center [266, 208] width 33 height 13
click at [274, 219] on span "CH-03" at bounding box center [266, 220] width 19 height 7
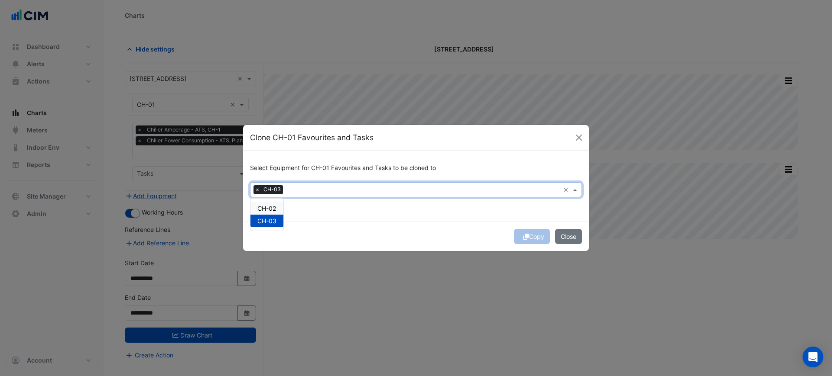
click at [274, 209] on span "CH-02" at bounding box center [266, 208] width 19 height 7
click at [310, 214] on div "Select Equipment for CH-01 Favourites and Tasks to be cloned to × CH-03 × CH-02…" at bounding box center [416, 186] width 346 height 71
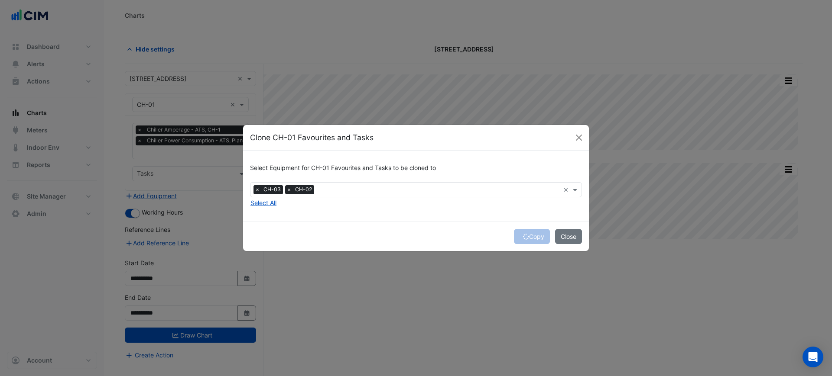
click at [258, 191] on span "×" at bounding box center [257, 189] width 8 height 9
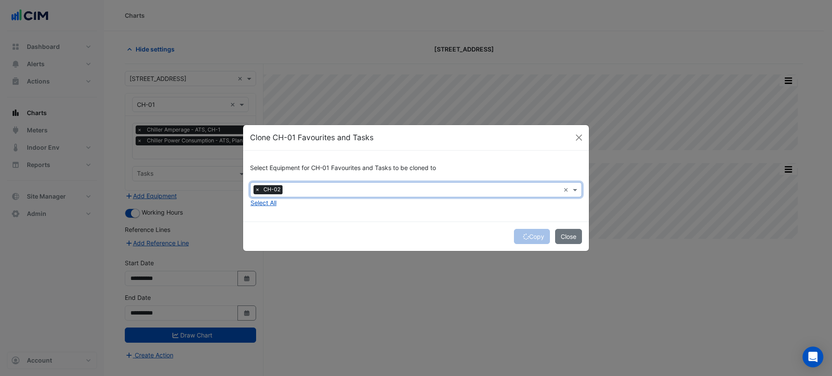
click at [295, 190] on input "text" at bounding box center [423, 190] width 274 height 9
click at [273, 224] on span "CH-03" at bounding box center [266, 220] width 19 height 7
click at [369, 221] on div "Select Equipment for CH-01 Favourites and Tasks to be cloned to × CH-02 × CH-03…" at bounding box center [416, 186] width 346 height 71
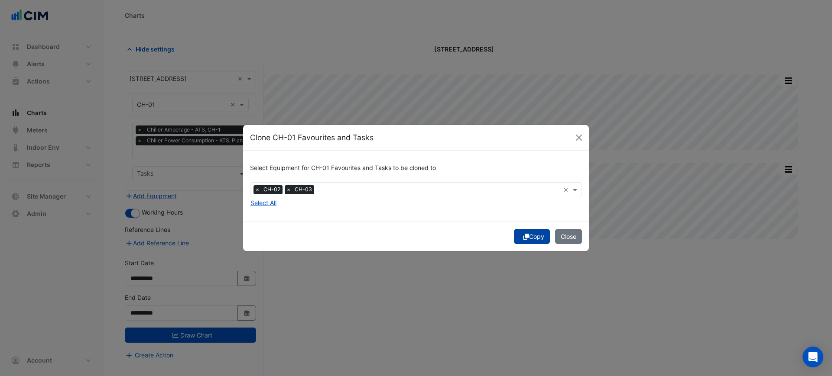
drag, startPoint x: 509, startPoint y: 234, endPoint x: 520, endPoint y: 238, distance: 11.5
click at [511, 235] on div "Copy Close" at bounding box center [416, 236] width 346 height 29
click at [520, 238] on button "Copy" at bounding box center [532, 236] width 36 height 15
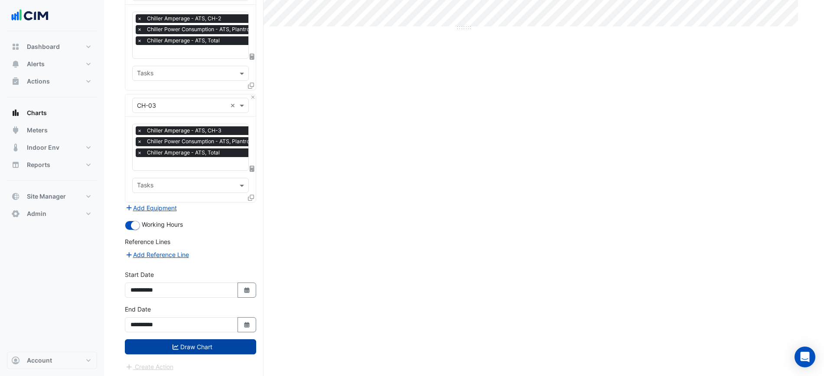
click at [212, 347] on button "Draw Chart" at bounding box center [190, 347] width 131 height 15
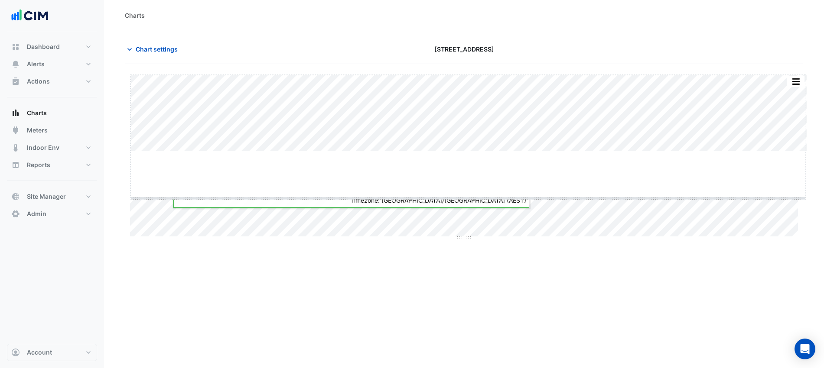
drag, startPoint x: 469, startPoint y: 152, endPoint x: 469, endPoint y: 158, distance: 5.6
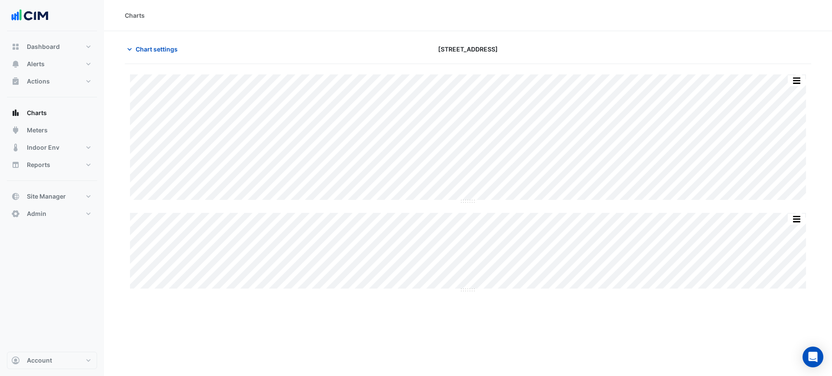
click at [803, 80] on button "button" at bounding box center [796, 80] width 17 height 11
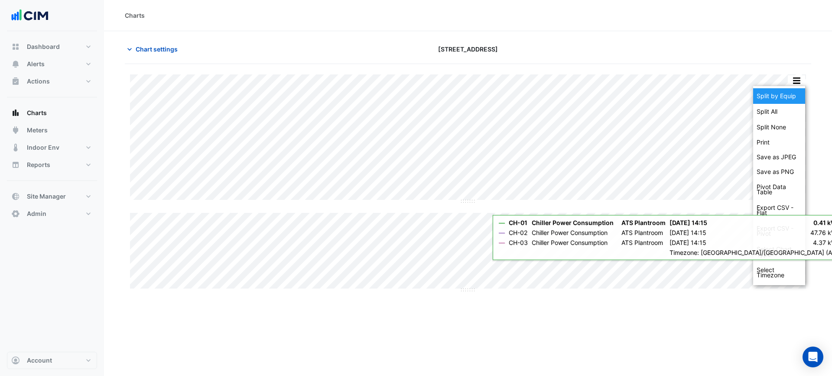
click at [796, 95] on div "Split by Equip" at bounding box center [779, 96] width 52 height 16
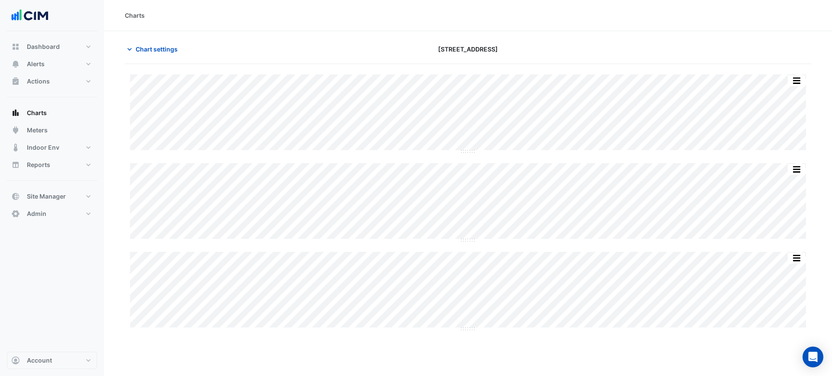
drag, startPoint x: 171, startPoint y: 51, endPoint x: 170, endPoint y: 89, distance: 38.1
click at [171, 51] on span "Chart settings" at bounding box center [157, 49] width 42 height 9
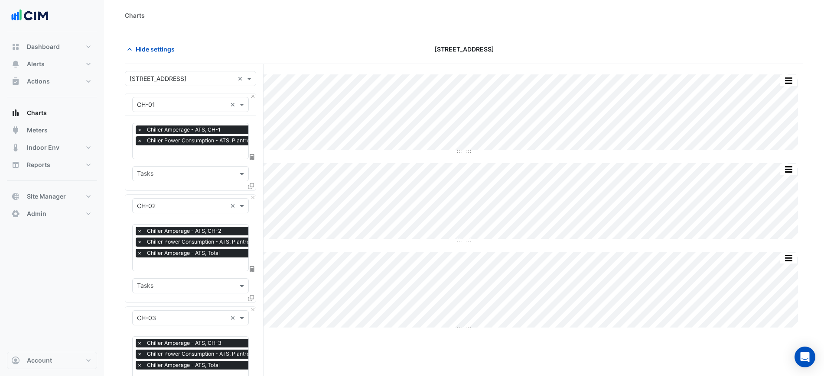
click at [179, 149] on input "text" at bounding box center [199, 153] width 125 height 9
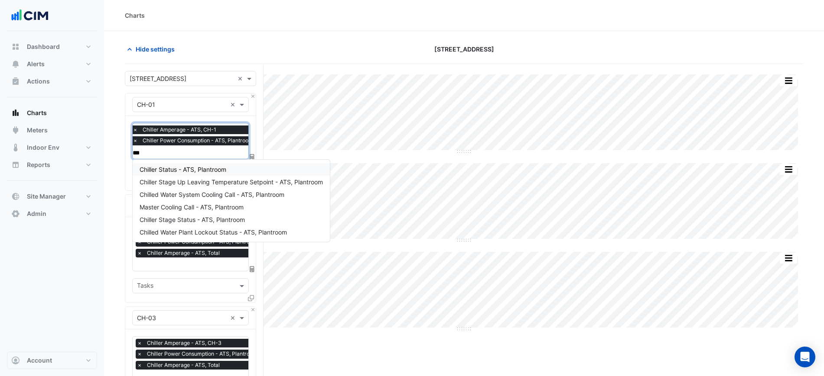
type input "****"
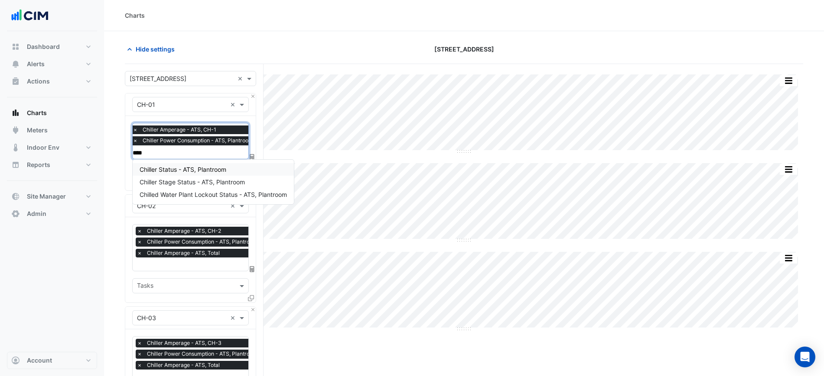
click at [176, 172] on span "Chiller Status - ATS, Plantroom" at bounding box center [182, 169] width 87 height 7
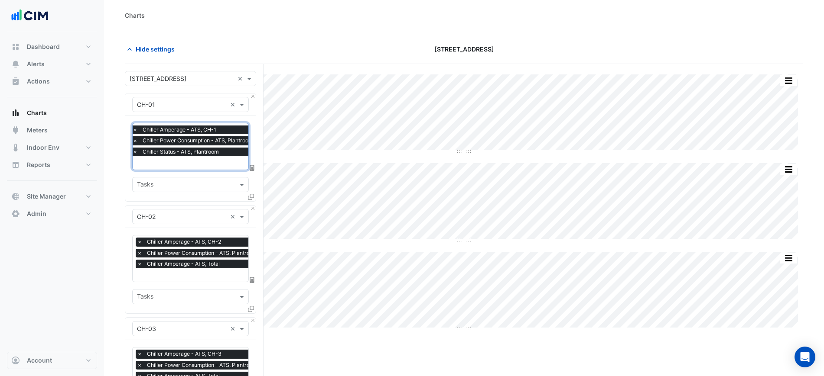
drag, startPoint x: 173, startPoint y: 240, endPoint x: 171, endPoint y: 248, distance: 8.4
click at [172, 240] on span "Chiller Amperage - ATS, CH-2" at bounding box center [184, 242] width 78 height 9
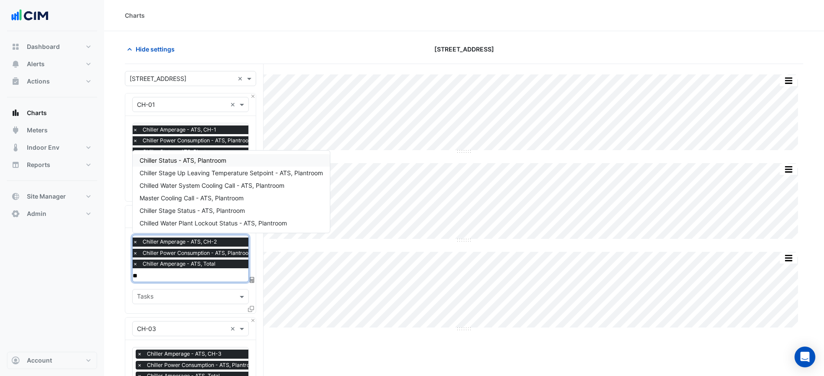
type input "***"
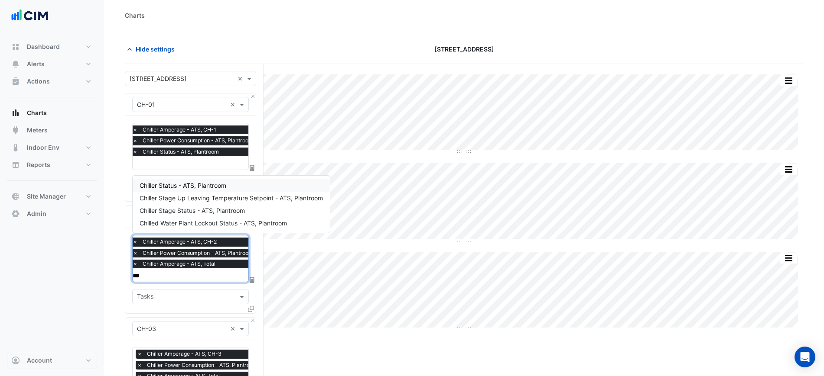
click at [189, 187] on span "Chiller Status - ATS, Plantroom" at bounding box center [182, 185] width 87 height 7
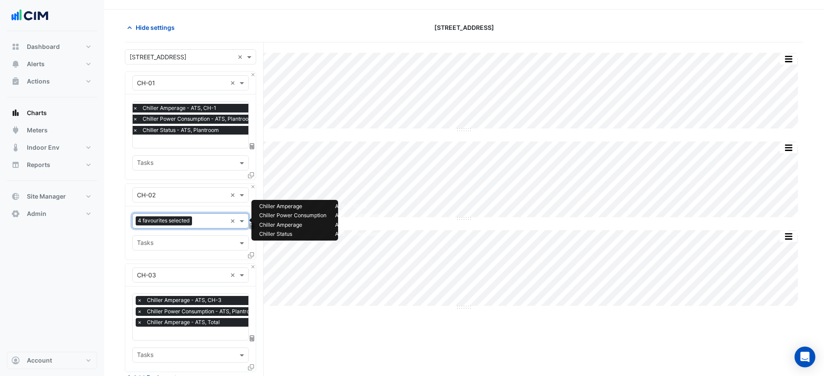
scroll to position [54, 0]
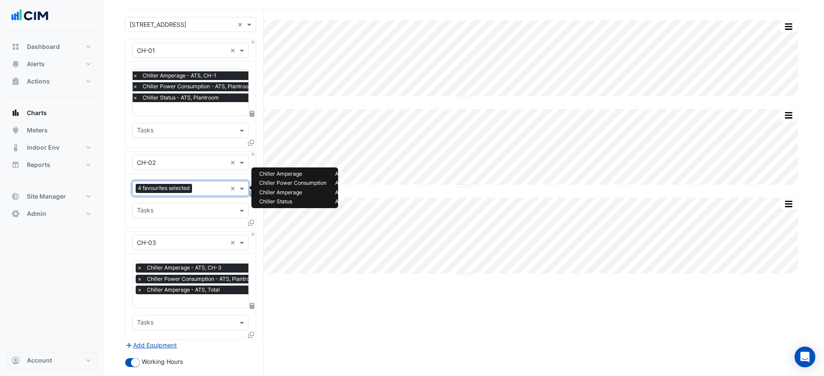
click at [191, 291] on span "Chiller Amperage - ATS, Total" at bounding box center [183, 290] width 77 height 9
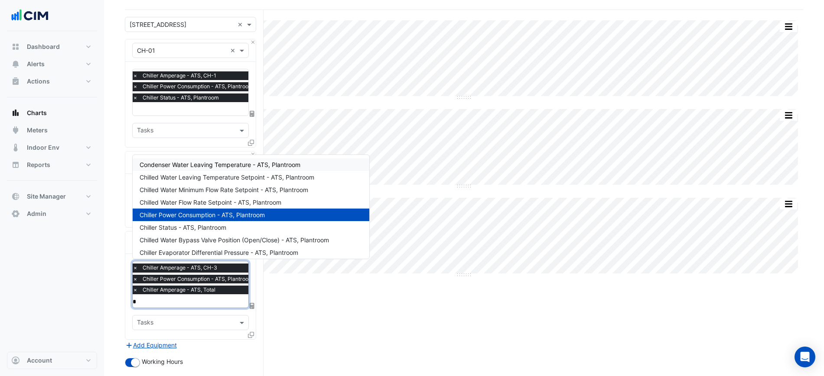
scroll to position [0, 0]
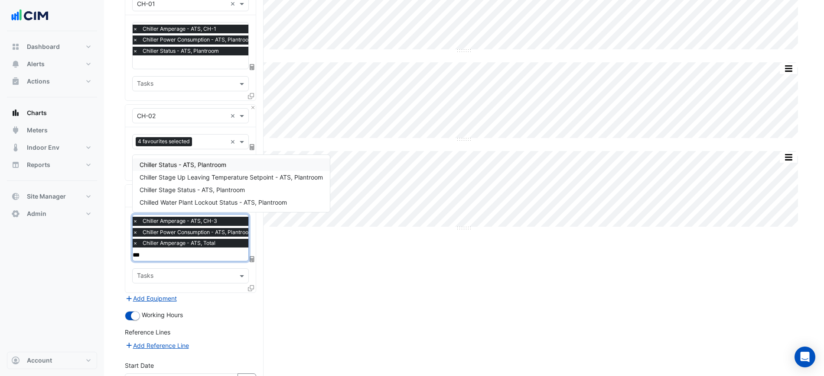
type input "****"
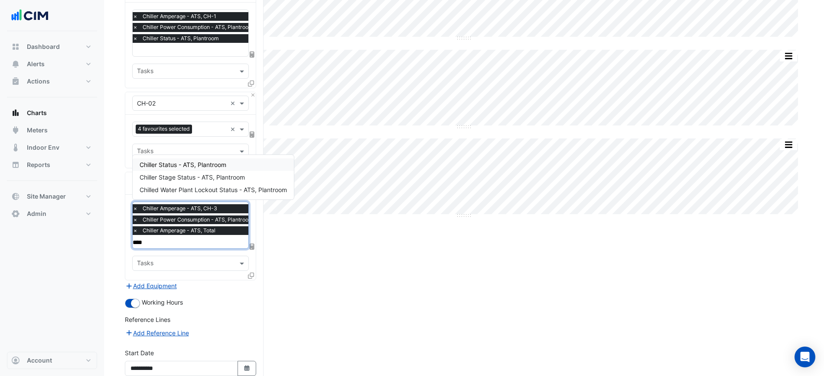
drag, startPoint x: 175, startPoint y: 162, endPoint x: 176, endPoint y: 169, distance: 6.6
click at [175, 162] on span "Chiller Status - ATS, Plantroom" at bounding box center [182, 164] width 87 height 7
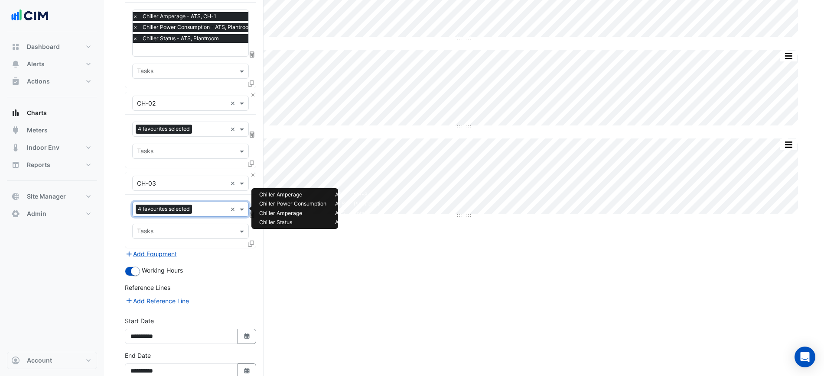
scroll to position [161, 0]
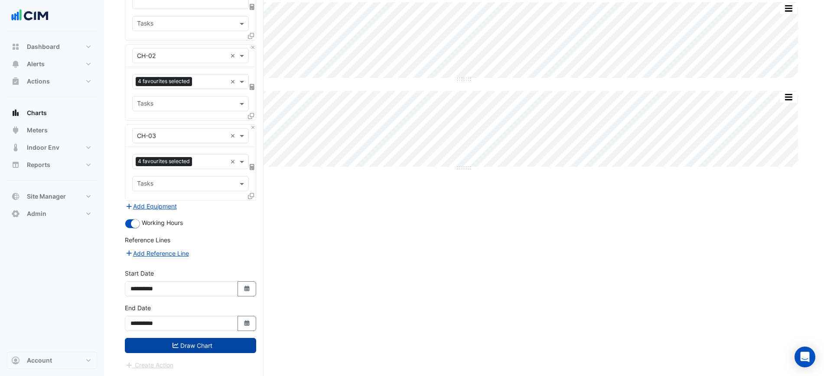
click at [200, 350] on button "Draw Chart" at bounding box center [190, 345] width 131 height 15
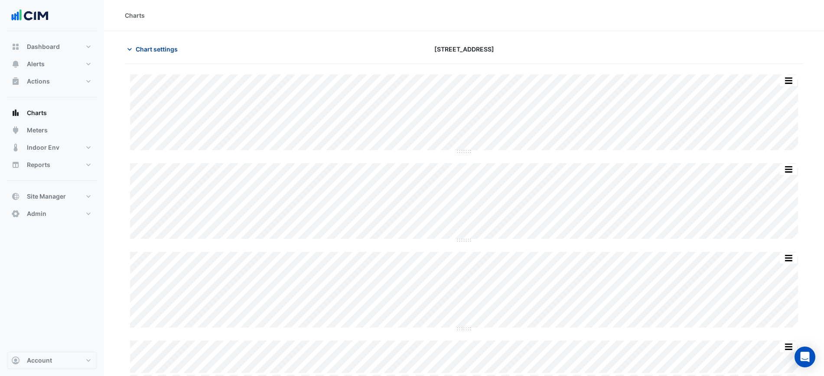
click at [162, 47] on span "Chart settings" at bounding box center [157, 49] width 42 height 9
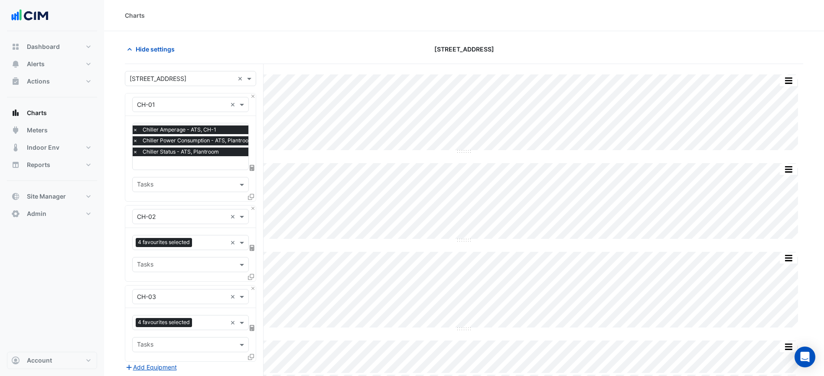
scroll to position [161, 0]
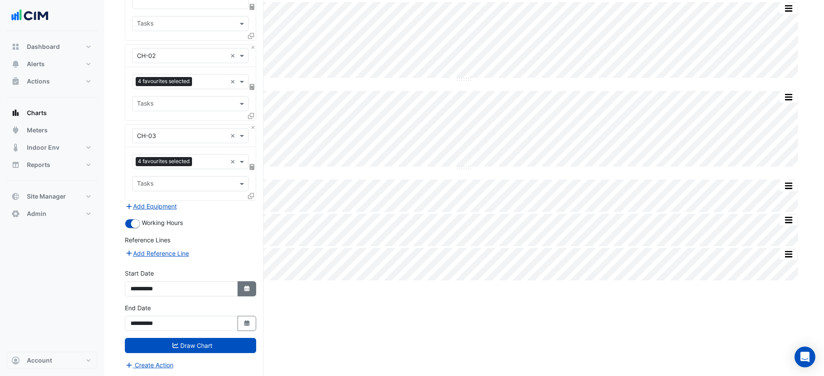
click at [244, 288] on icon "Select Date" at bounding box center [247, 289] width 8 height 6
select select "*"
select select "****"
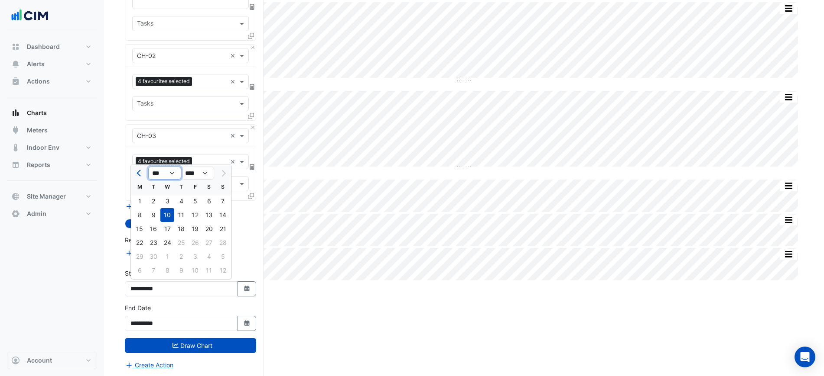
click at [152, 172] on select "*** *** *** *** *** *** *** *** ***" at bounding box center [164, 173] width 33 height 13
select select "*"
click at [148, 167] on select "*** *** *** *** *** *** *** *** ***" at bounding box center [164, 173] width 33 height 13
click at [155, 200] on div "1" at bounding box center [153, 202] width 14 height 14
type input "**********"
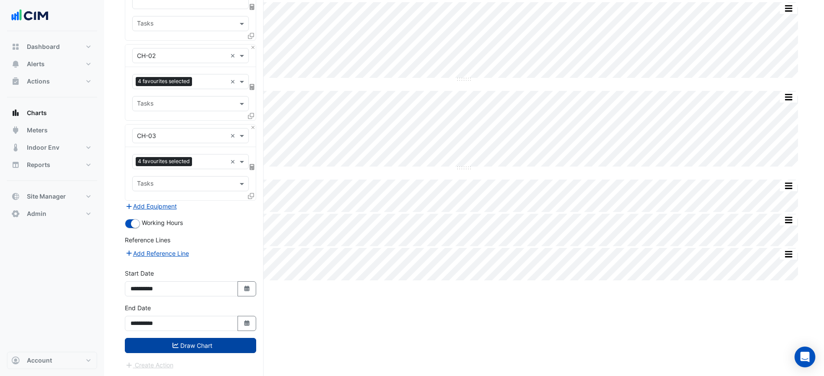
click at [233, 338] on button "Draw Chart" at bounding box center [190, 345] width 131 height 15
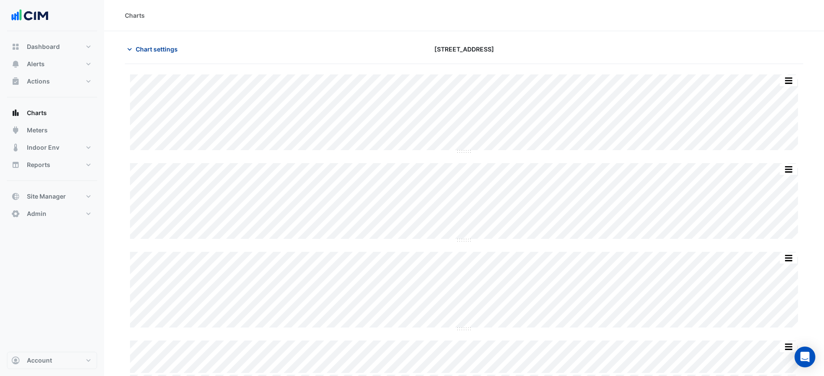
click at [163, 46] on span "Chart settings" at bounding box center [157, 49] width 42 height 9
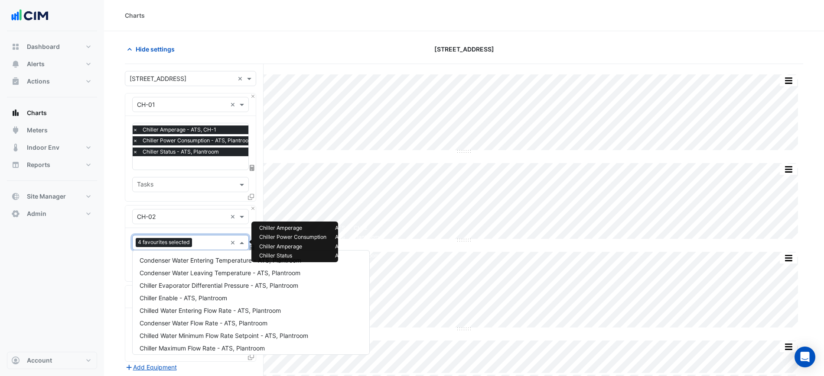
click at [207, 244] on input "text" at bounding box center [210, 243] width 31 height 9
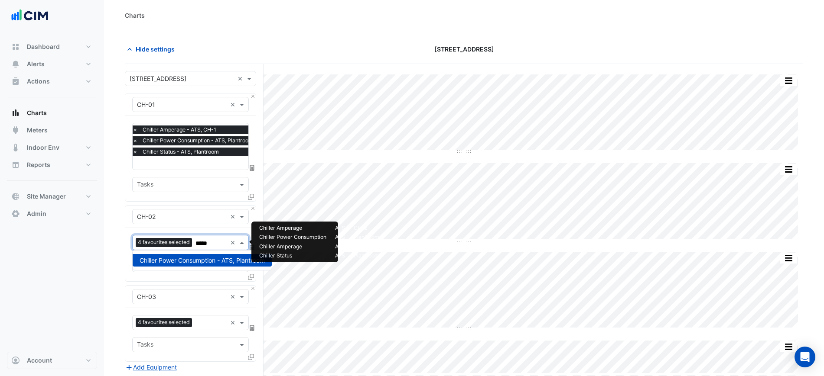
type input "*****"
click at [118, 235] on section "Hide settings 323 Castlereagh Street Split by Unit Split All Split None Print S…" at bounding box center [464, 284] width 720 height 507
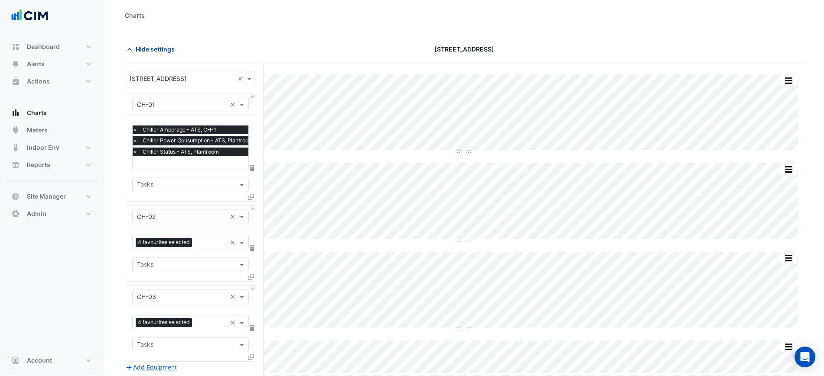
click at [136, 45] on button "Hide settings" at bounding box center [152, 49] width 55 height 15
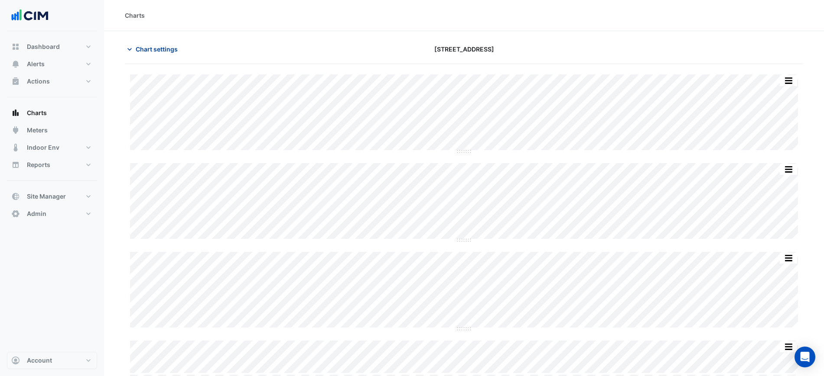
click at [174, 50] on span "Chart settings" at bounding box center [157, 49] width 42 height 9
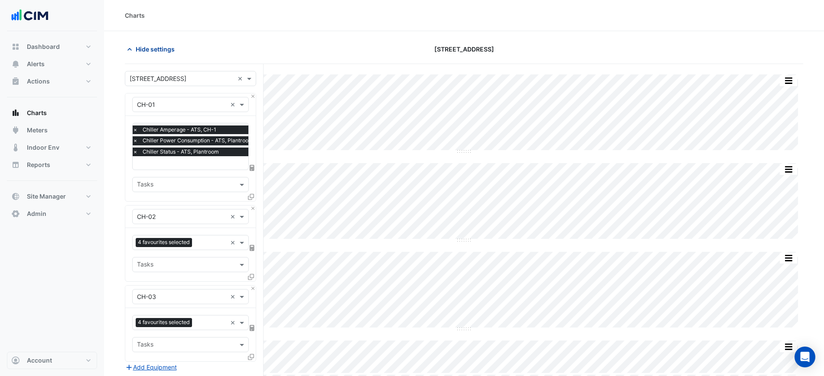
click at [167, 45] on span "Hide settings" at bounding box center [155, 49] width 39 height 9
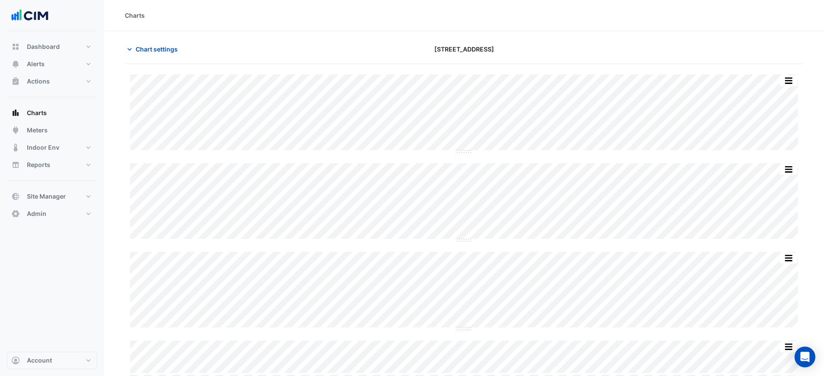
click at [463, 155] on div "Split by Unit Split All Split None Print Save as JPEG Save as PNG Pivot Data Ta…" at bounding box center [464, 258] width 678 height 367
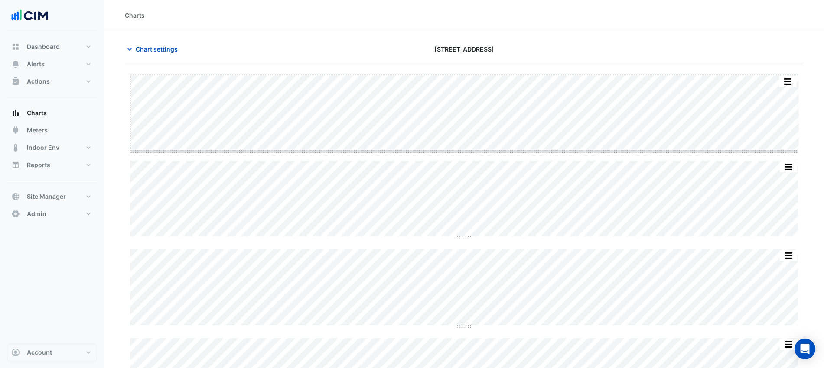
drag, startPoint x: 463, startPoint y: 152, endPoint x: 457, endPoint y: 228, distance: 76.5
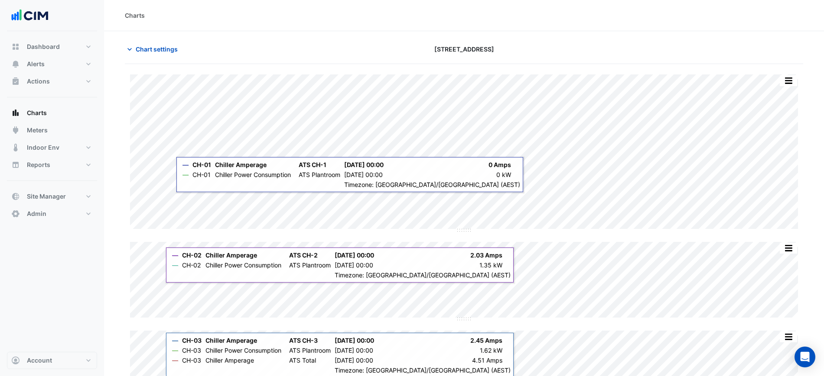
click at [123, 47] on div "Chart settings" at bounding box center [235, 49] width 230 height 15
click at [131, 47] on icon "button" at bounding box center [129, 49] width 9 height 9
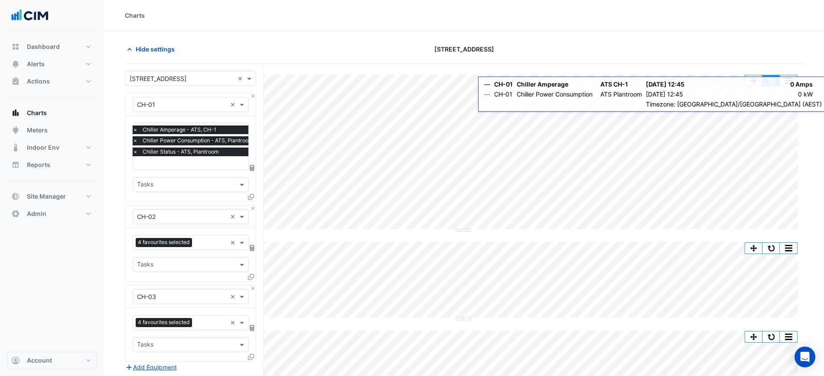
click at [770, 81] on button "button" at bounding box center [770, 80] width 17 height 11
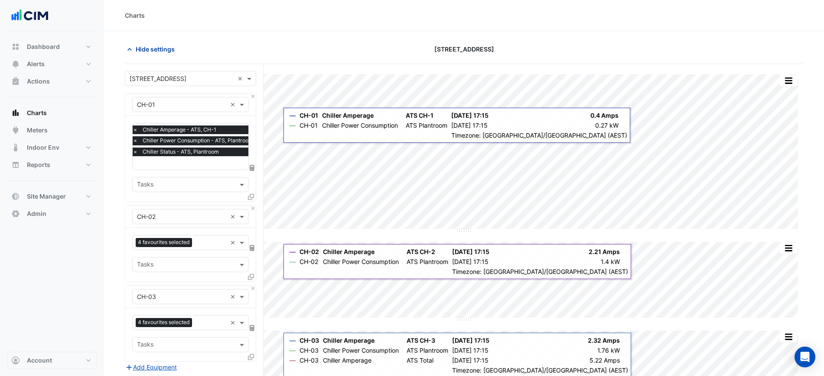
click at [158, 45] on span "Hide settings" at bounding box center [155, 49] width 39 height 9
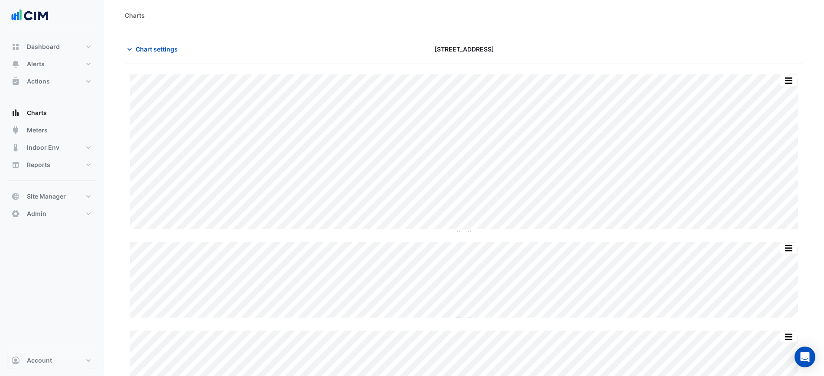
click at [168, 65] on div "Split by Unit Split All Split None Print Save as JPEG Save as PNG Pivot Data Ta…" at bounding box center [464, 293] width 678 height 458
click at [164, 55] on button "Chart settings" at bounding box center [154, 49] width 58 height 15
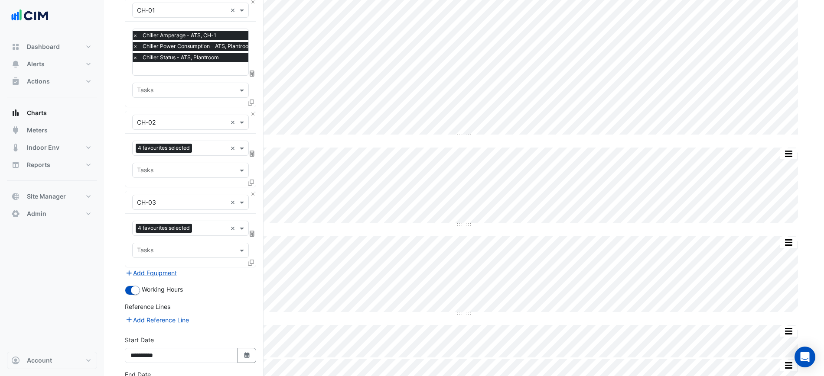
scroll to position [161, 0]
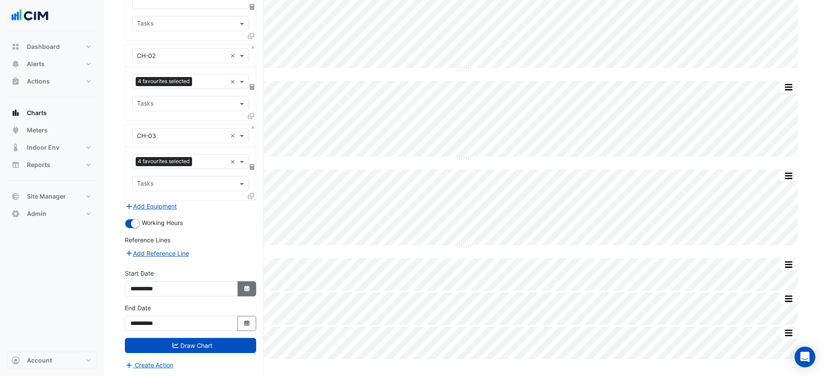
click at [243, 290] on icon "Select Date" at bounding box center [247, 289] width 8 height 6
select select "*"
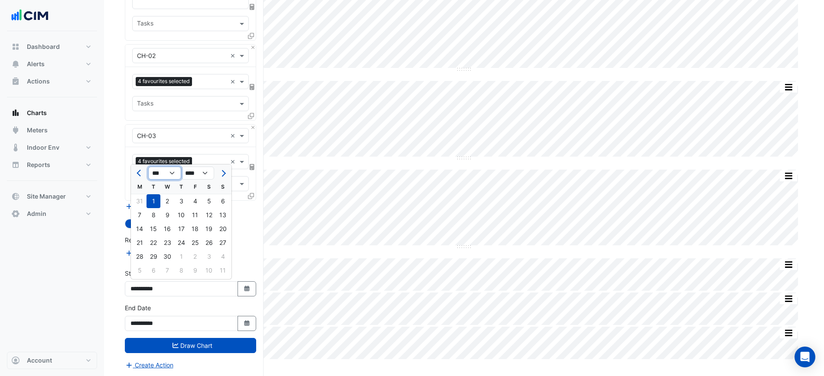
click at [166, 174] on select "*** *** *** *** *** *** *** *** ***" at bounding box center [164, 173] width 33 height 13
click at [188, 175] on select "**** **** **** **** **** **** **** **** **** **** ****" at bounding box center [197, 173] width 33 height 13
select select "****"
click at [181, 167] on select "**** **** **** **** **** **** **** **** **** **** ****" at bounding box center [197, 173] width 33 height 13
click at [159, 171] on select "*** *** *** *** *** *** *** *** *** *** *** ***" at bounding box center [164, 173] width 33 height 13
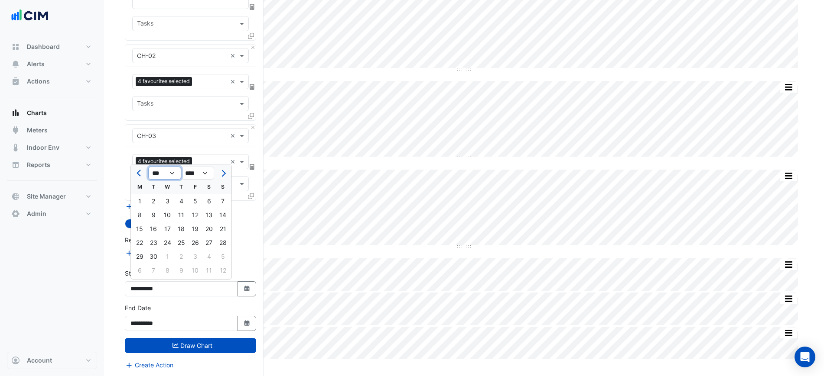
select select "*"
click at [148, 167] on select "*** *** *** *** *** *** *** *** *** *** *** ***" at bounding box center [164, 173] width 33 height 13
click at [208, 200] on div "1" at bounding box center [209, 202] width 14 height 14
type input "**********"
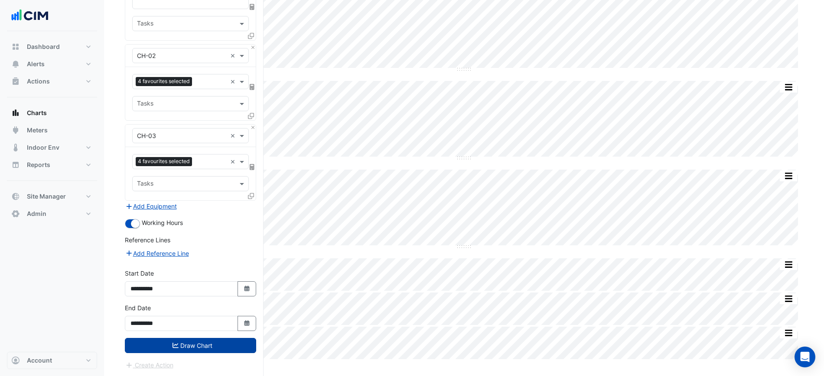
click at [210, 340] on button "Draw Chart" at bounding box center [190, 345] width 131 height 15
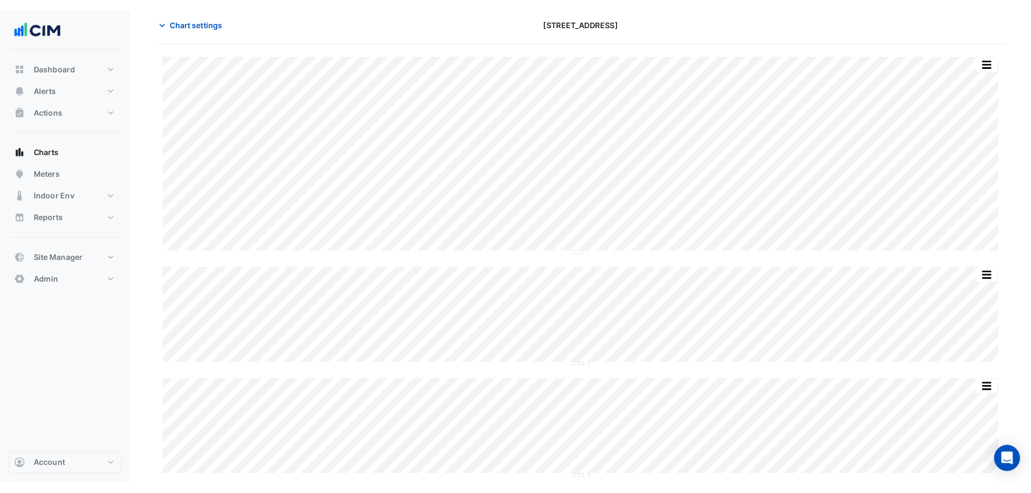
scroll to position [29, 0]
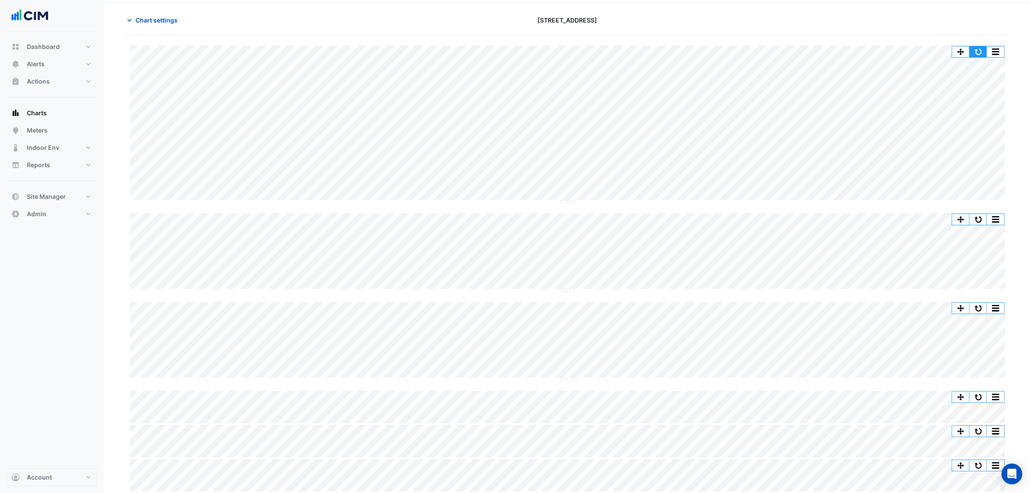
click at [831, 52] on button "button" at bounding box center [978, 51] width 17 height 11
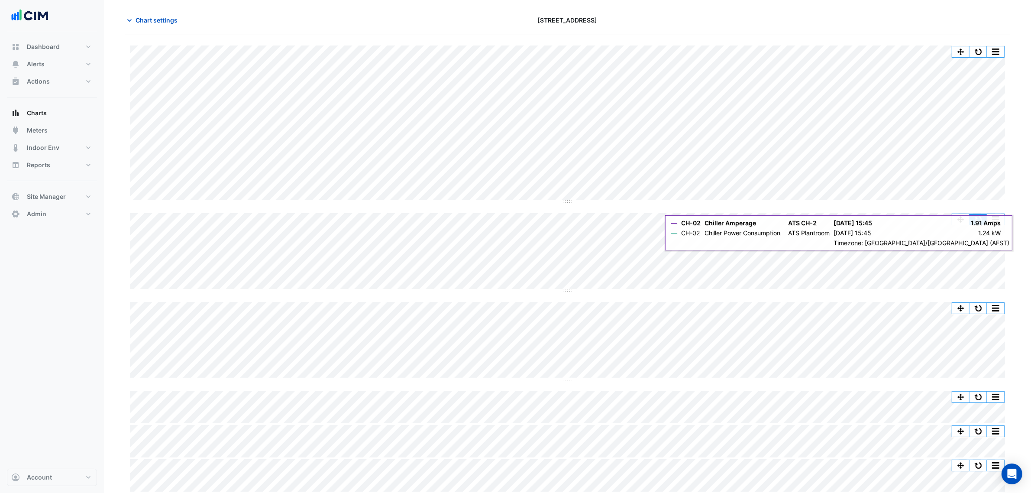
click at [831, 217] on button "button" at bounding box center [978, 219] width 17 height 11
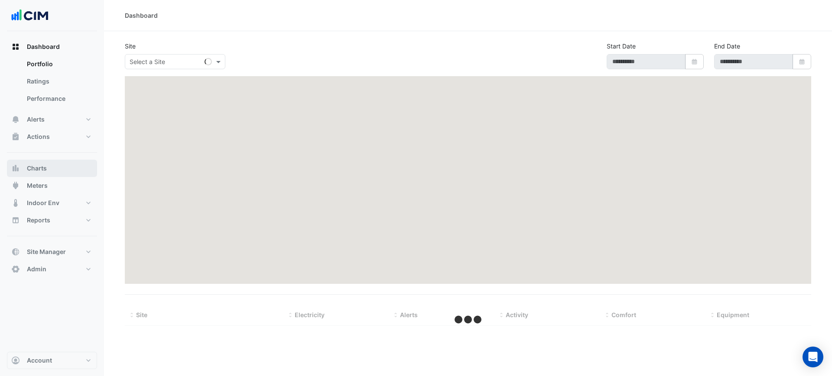
click at [36, 162] on button "Charts" at bounding box center [52, 168] width 90 height 17
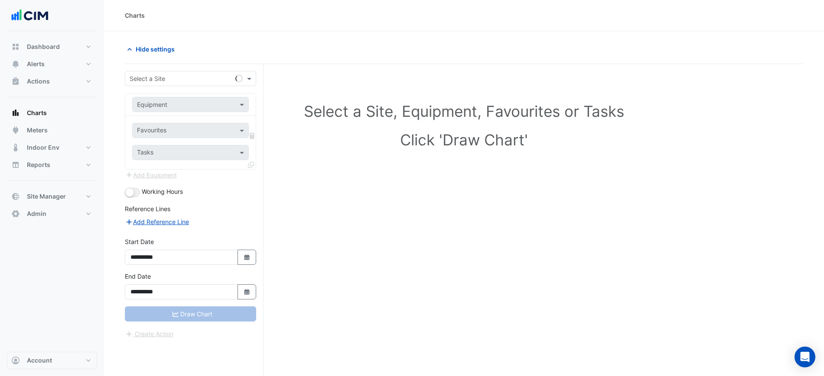
click at [149, 72] on div "Select a Site" at bounding box center [190, 78] width 131 height 15
type input "*******"
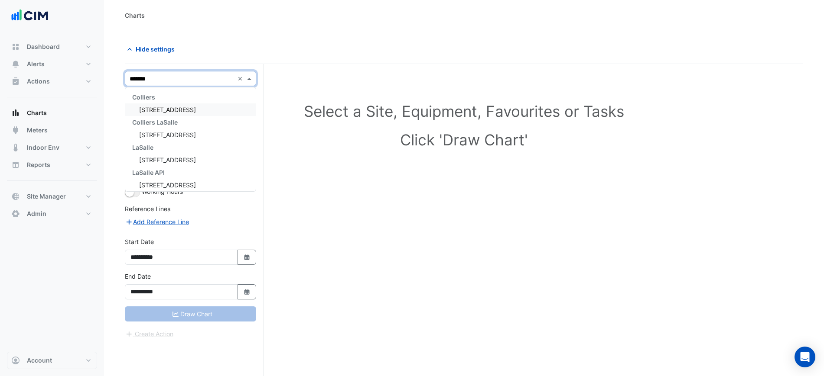
click at [159, 98] on div "Colliers" at bounding box center [190, 97] width 130 height 13
click at [160, 110] on span "[STREET_ADDRESS]" at bounding box center [167, 109] width 57 height 7
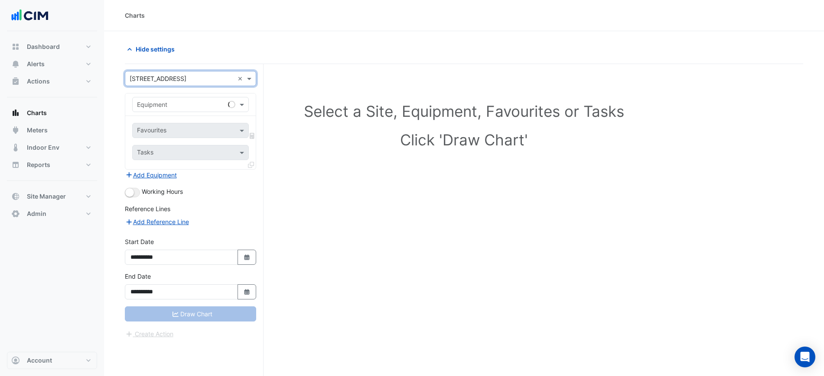
click at [165, 106] on input "text" at bounding box center [182, 105] width 90 height 9
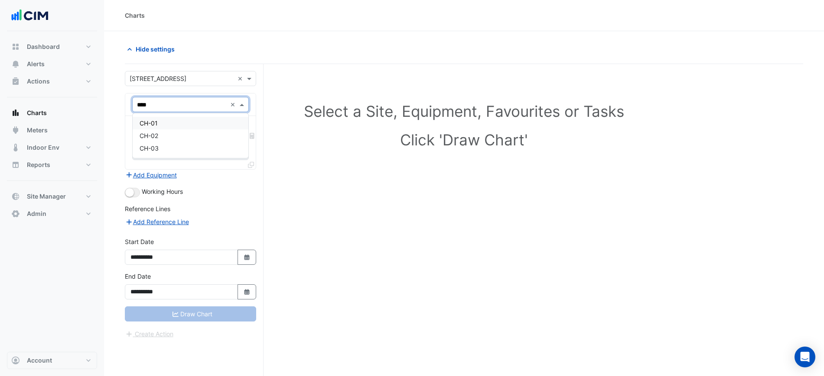
type input "*****"
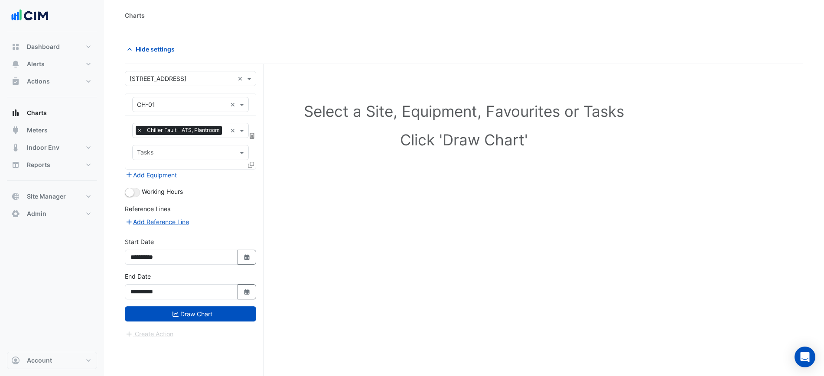
click at [193, 129] on span "Chiller Fault - ATS, Plantroom" at bounding box center [183, 130] width 77 height 9
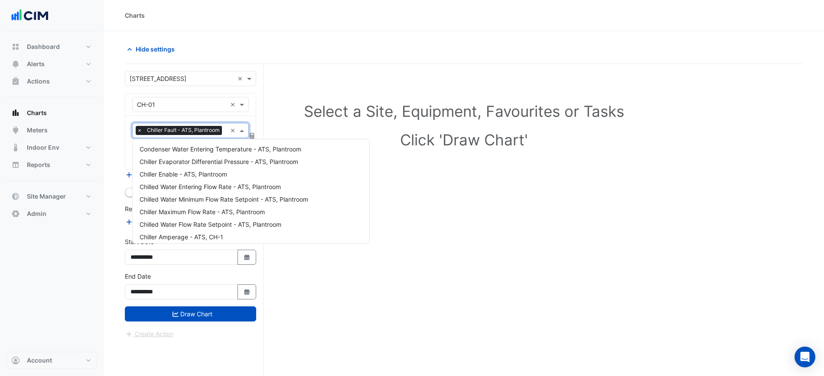
scroll to position [154, 0]
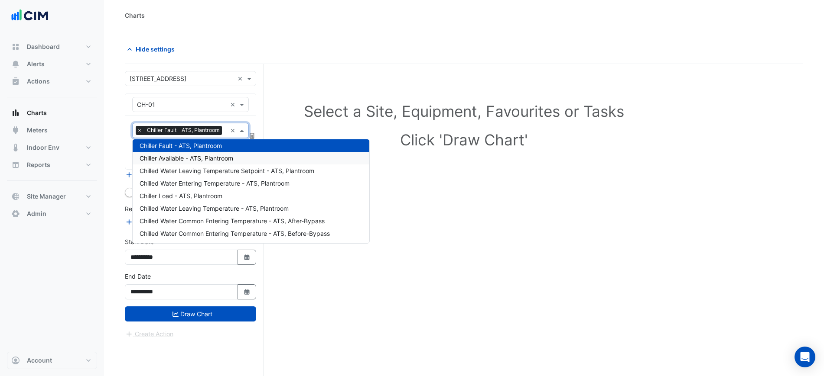
click at [192, 157] on span "Chiller Available - ATS, Plantroom" at bounding box center [186, 158] width 94 height 7
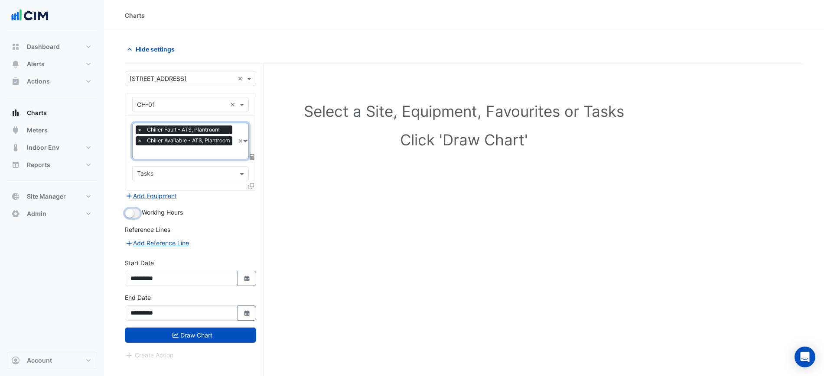
click at [136, 211] on button "button" at bounding box center [132, 214] width 15 height 10
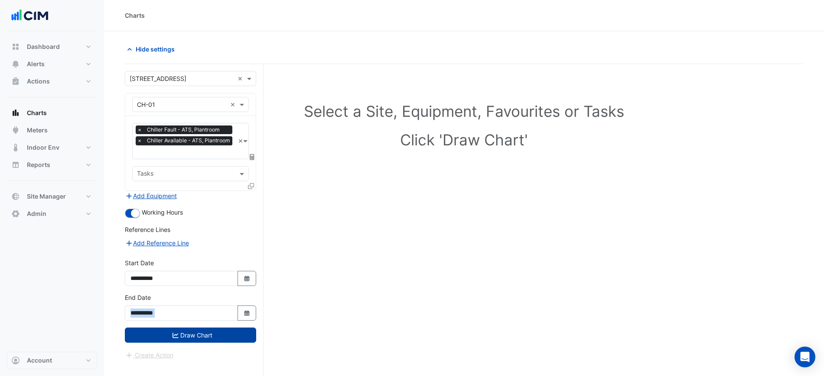
click at [201, 334] on form "**********" at bounding box center [190, 215] width 131 height 289
click at [201, 334] on button "Draw Chart" at bounding box center [190, 335] width 131 height 15
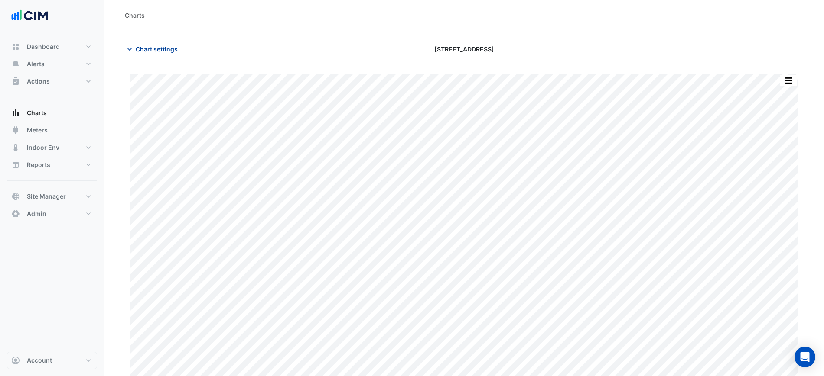
click at [166, 50] on span "Chart settings" at bounding box center [157, 49] width 42 height 9
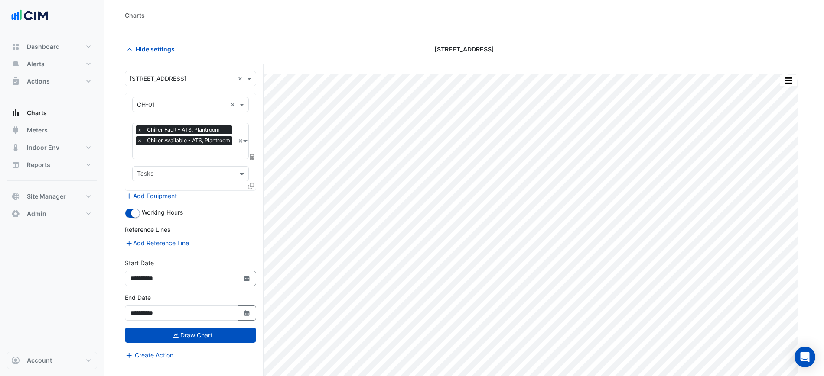
click at [183, 149] on input "text" at bounding box center [185, 153] width 97 height 9
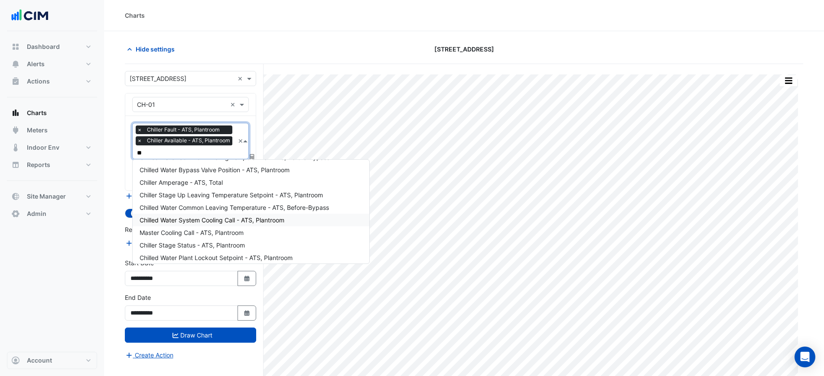
scroll to position [3, 0]
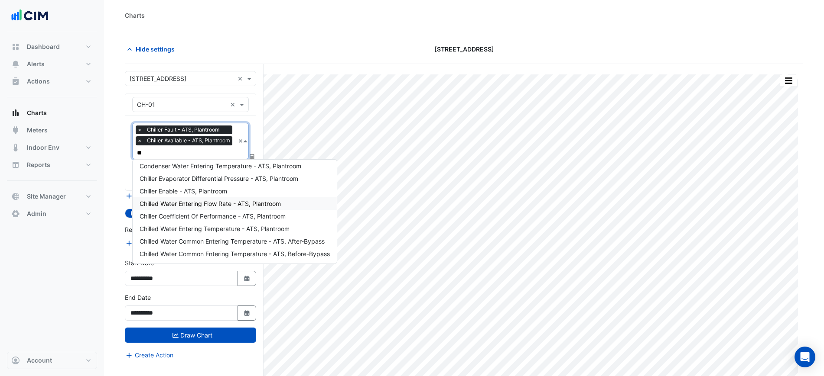
type input "***"
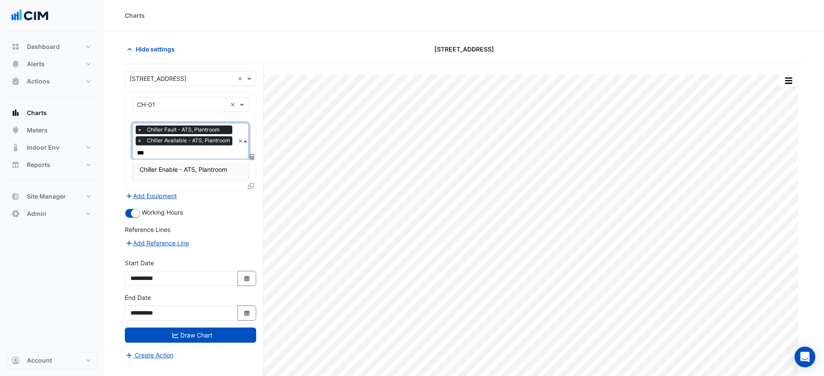
scroll to position [0, 0]
click at [202, 172] on span "Chiller Enable - ATS, Plantroom" at bounding box center [183, 169] width 88 height 7
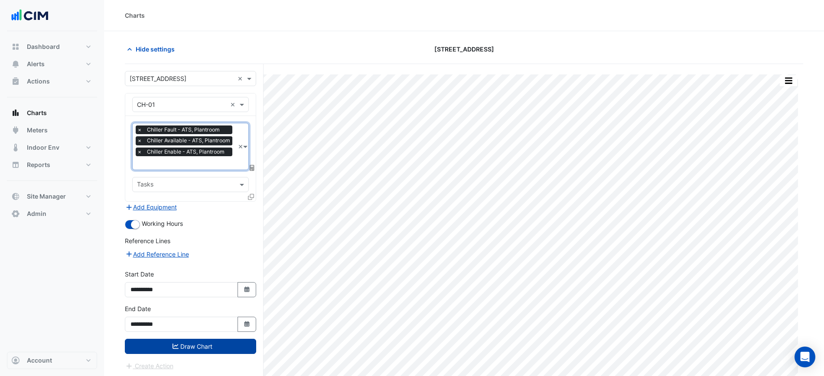
click at [206, 346] on button "Draw Chart" at bounding box center [190, 346] width 131 height 15
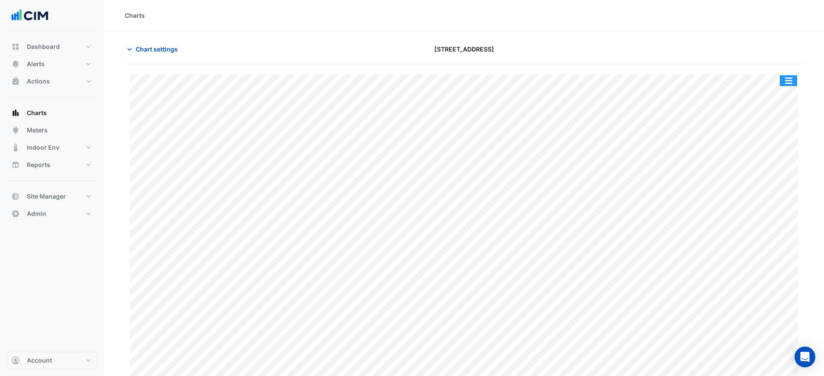
click at [795, 71] on div "Split All Print Save as JPEG Save as PNG Pivot Data Table Export CSV - Flat Exp…" at bounding box center [464, 224] width 678 height 320
drag, startPoint x: 794, startPoint y: 75, endPoint x: 789, endPoint y: 81, distance: 7.1
click at [793, 78] on button "button" at bounding box center [787, 80] width 17 height 11
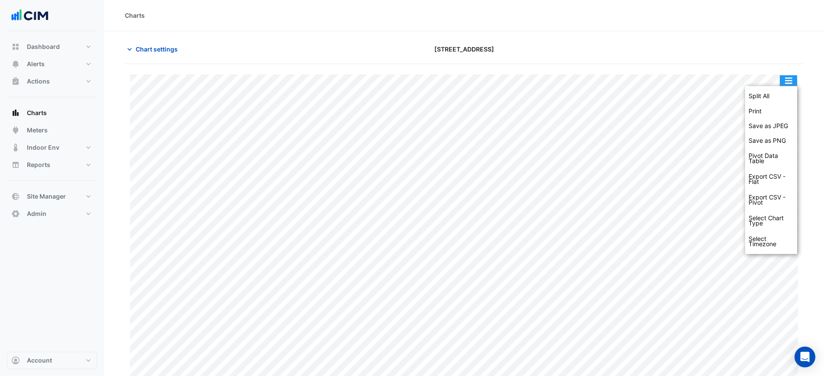
click at [788, 81] on button "button" at bounding box center [787, 80] width 17 height 11
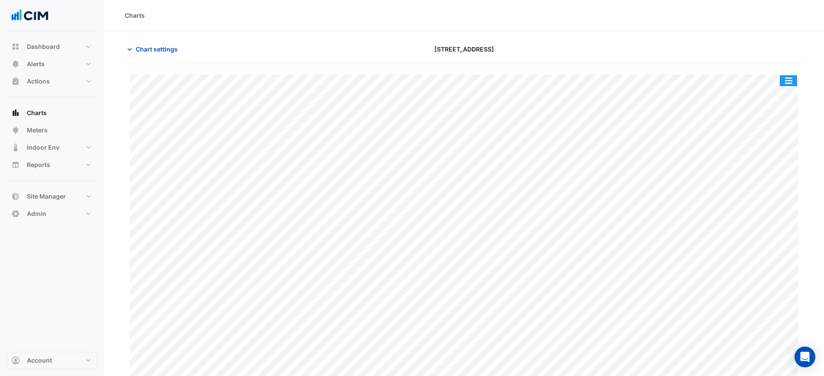
drag, startPoint x: 788, startPoint y: 82, endPoint x: 785, endPoint y: 94, distance: 12.6
click at [788, 83] on button "button" at bounding box center [787, 80] width 17 height 11
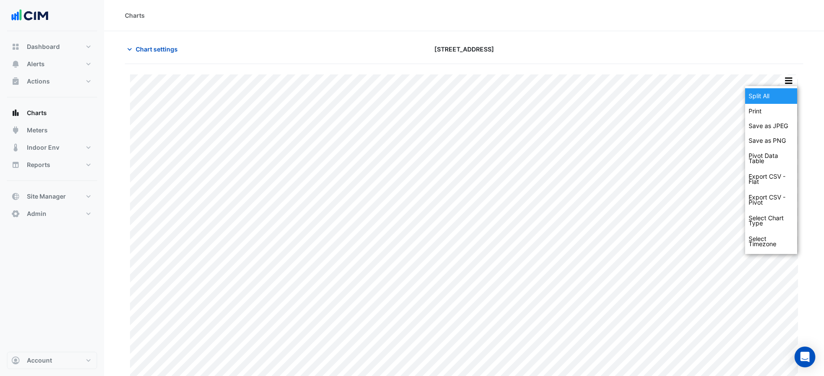
click at [784, 94] on div "Split All" at bounding box center [771, 96] width 52 height 16
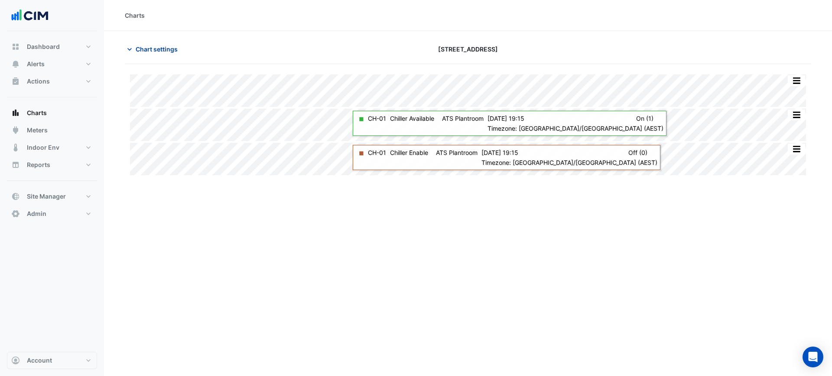
click at [163, 50] on span "Chart settings" at bounding box center [157, 49] width 42 height 9
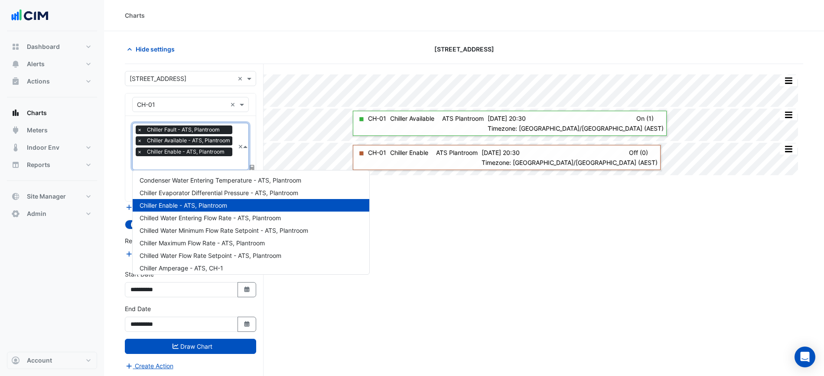
click at [132, 131] on div "× Chiller Fault - ATS, Plantroom × Chiller Available - ATS, Plantroom × Chiller…" at bounding box center [190, 146] width 117 height 47
click at [135, 130] on div "× Chiller Fault - ATS, Plantroom × Chiller Available - ATS, Plantroom × Chiller…" at bounding box center [184, 146] width 102 height 46
click at [136, 130] on span "×" at bounding box center [140, 130] width 8 height 9
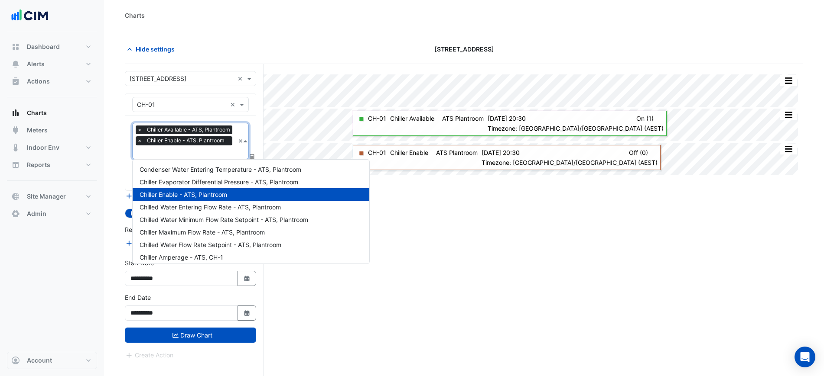
click at [137, 129] on span "×" at bounding box center [140, 130] width 8 height 9
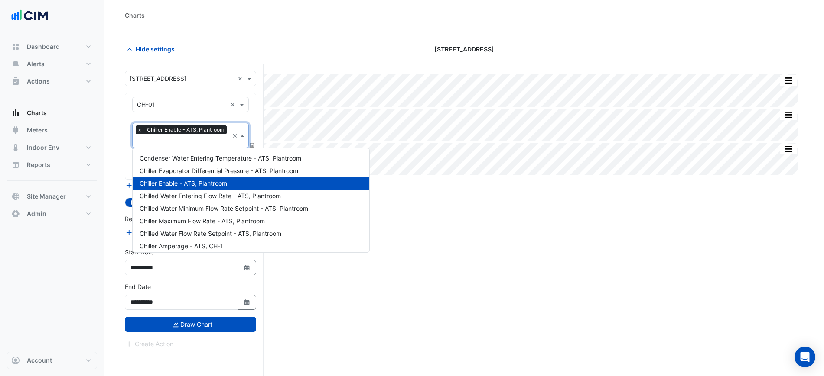
click at [488, 209] on div "Split None Print Save as JPEG Save as PNG Pivot Data Table Export CSV - Flat Ex…" at bounding box center [464, 236] width 678 height 345
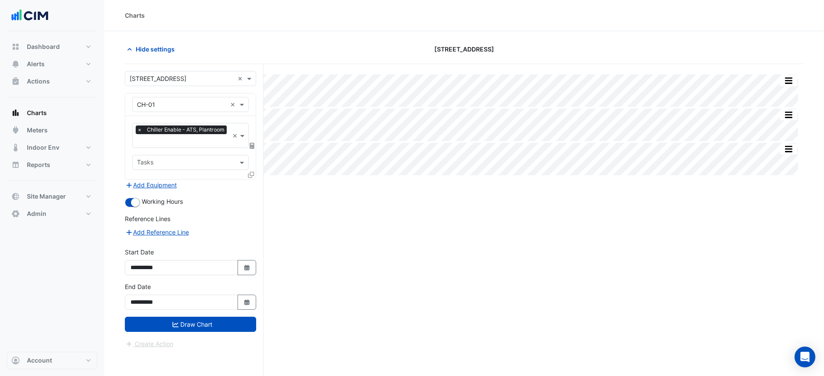
click at [437, 249] on div "Split None Print Save as JPEG Save as PNG Pivot Data Table Export CSV - Flat Ex…" at bounding box center [464, 236] width 678 height 345
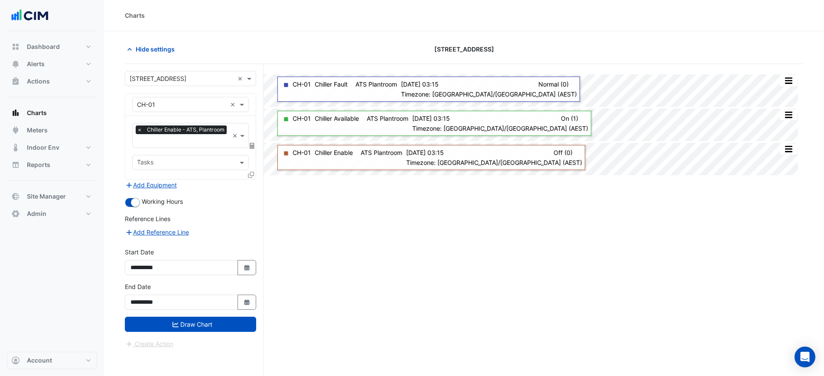
click at [209, 138] on input "text" at bounding box center [183, 141] width 92 height 9
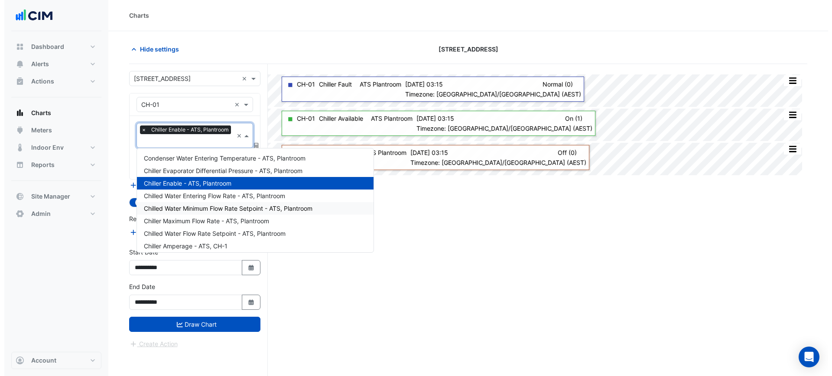
scroll to position [54, 0]
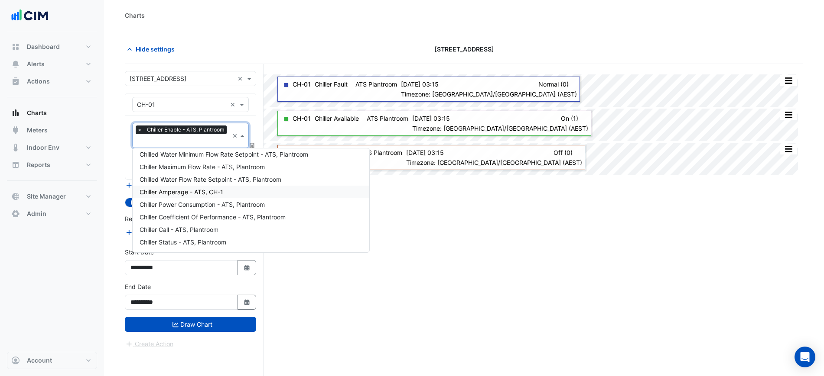
click at [208, 196] on div "Chiller Amperage - ATS, CH-1" at bounding box center [251, 192] width 237 height 13
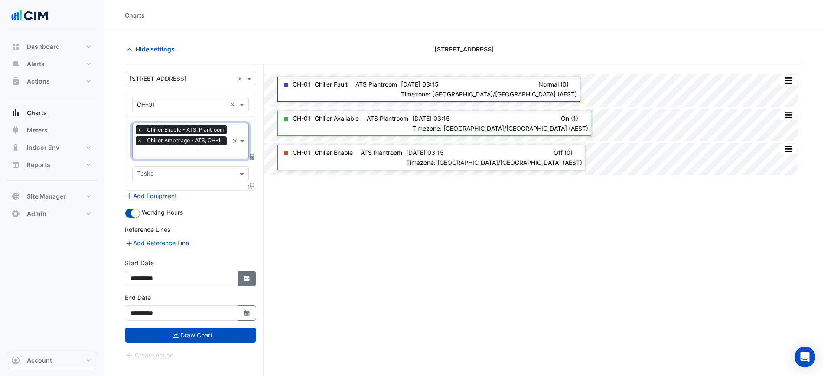
click at [239, 278] on button "Select Date" at bounding box center [246, 278] width 19 height 15
select select "*"
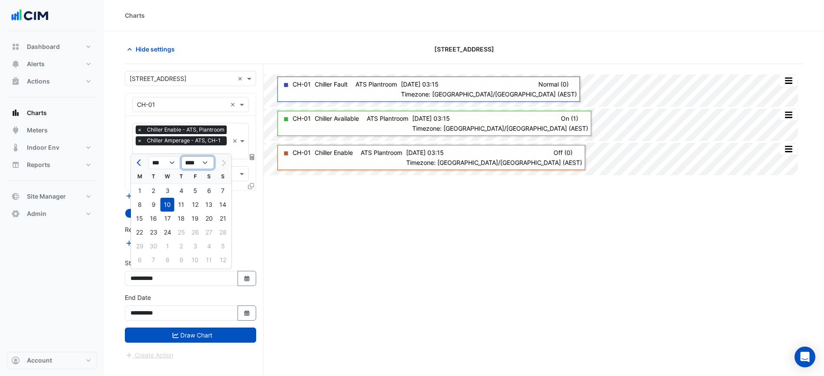
click at [188, 163] on select "**** **** **** **** **** **** **** **** **** **** ****" at bounding box center [197, 162] width 33 height 13
select select "****"
click at [181, 156] on select "**** **** **** **** **** **** **** **** **** **** ****" at bounding box center [197, 162] width 33 height 13
click at [191, 190] on div "1" at bounding box center [195, 191] width 14 height 14
type input "**********"
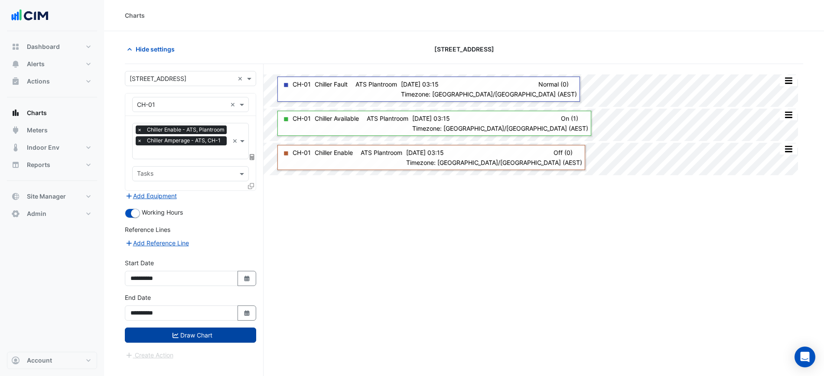
click at [227, 328] on button "Draw Chart" at bounding box center [190, 335] width 131 height 15
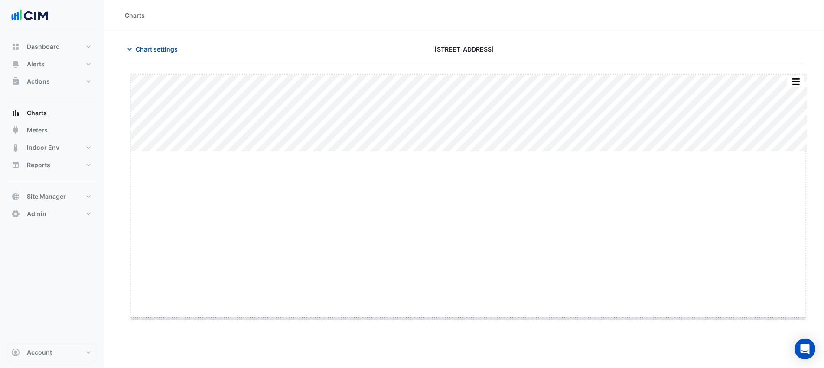
drag, startPoint x: 466, startPoint y: 152, endPoint x: 488, endPoint y: 319, distance: 169.0
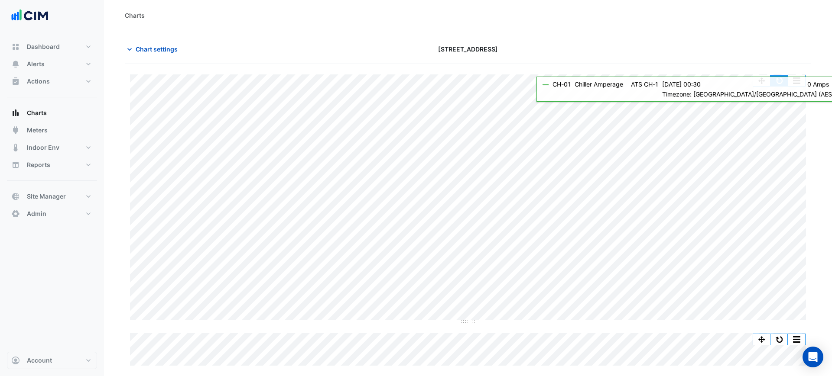
click at [779, 77] on button "button" at bounding box center [778, 80] width 17 height 11
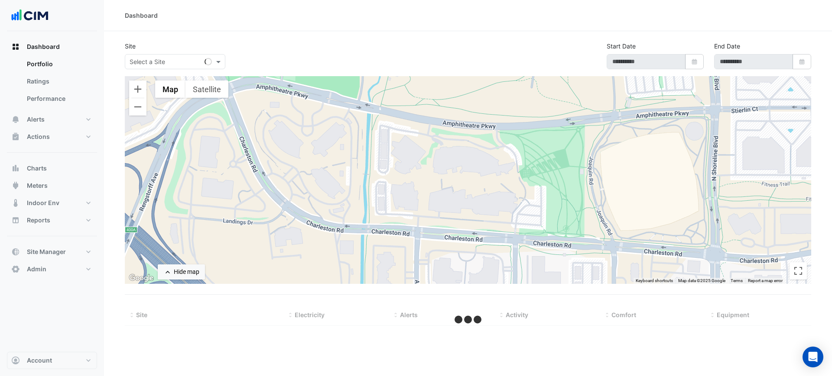
select select "***"
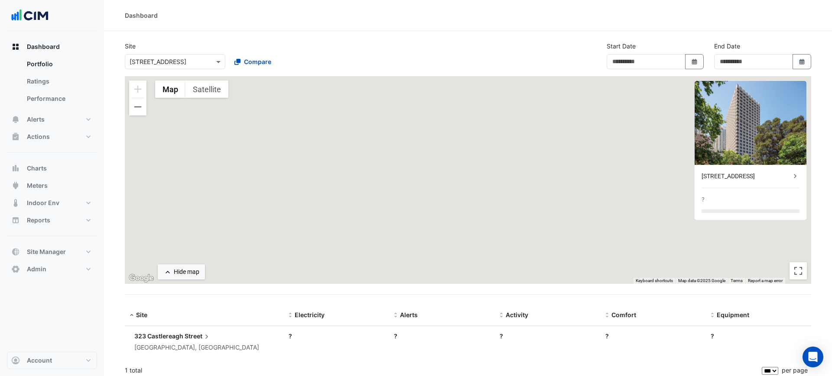
type input "**********"
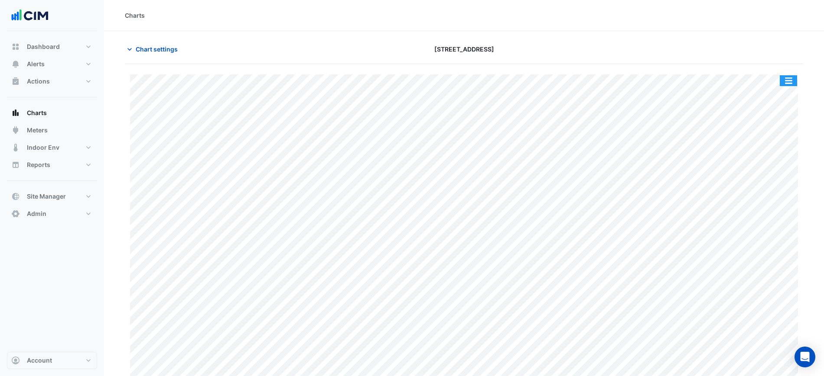
click at [792, 83] on button "button" at bounding box center [787, 80] width 17 height 11
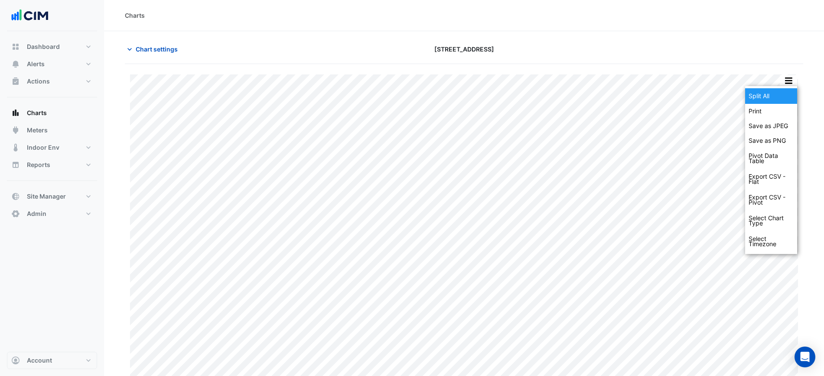
click at [782, 93] on div "Split All" at bounding box center [771, 96] width 52 height 16
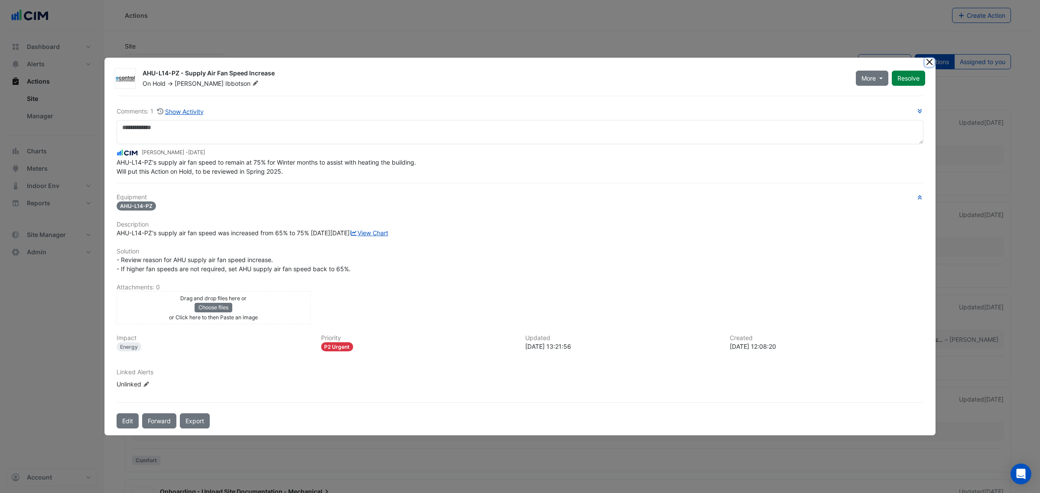
click at [928, 58] on button "Close" at bounding box center [928, 62] width 9 height 9
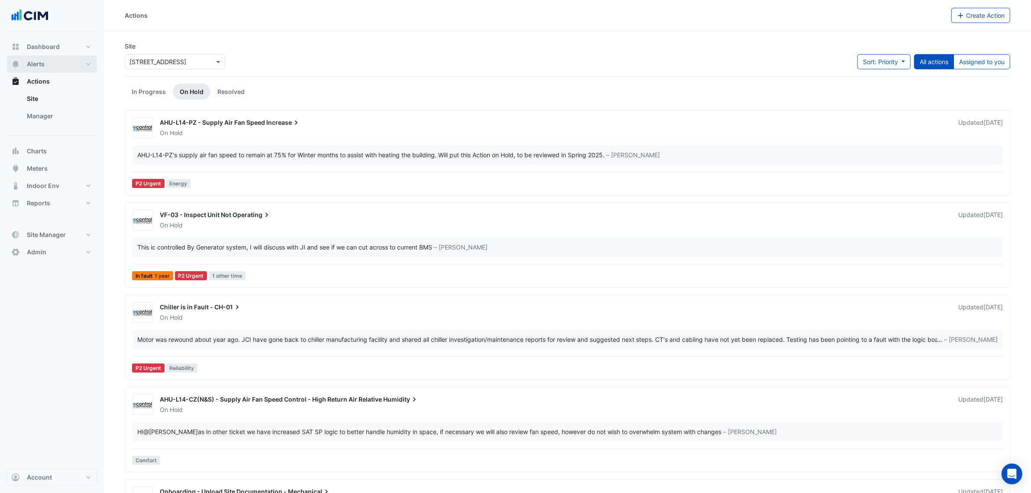
click at [45, 58] on button "Alerts" at bounding box center [52, 63] width 90 height 17
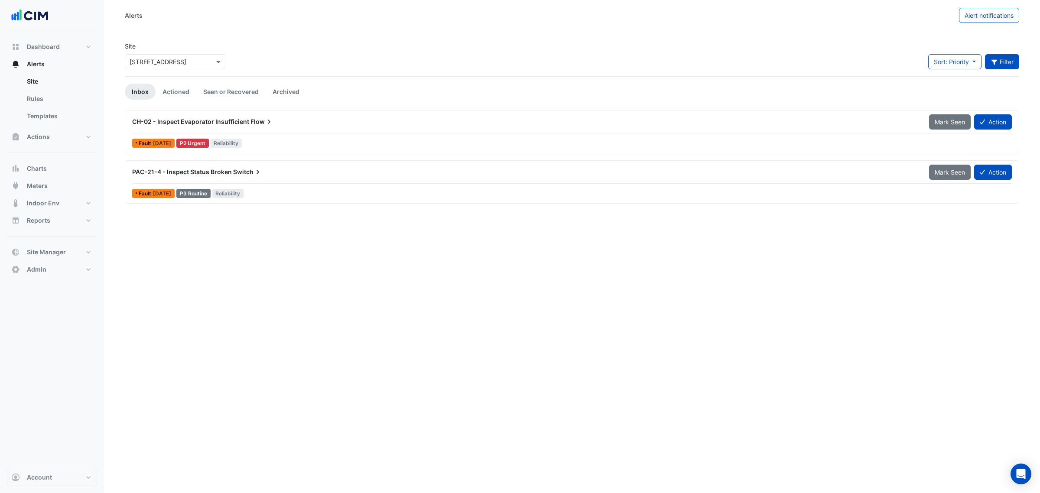
click at [1000, 61] on button "Filter" at bounding box center [1002, 61] width 35 height 15
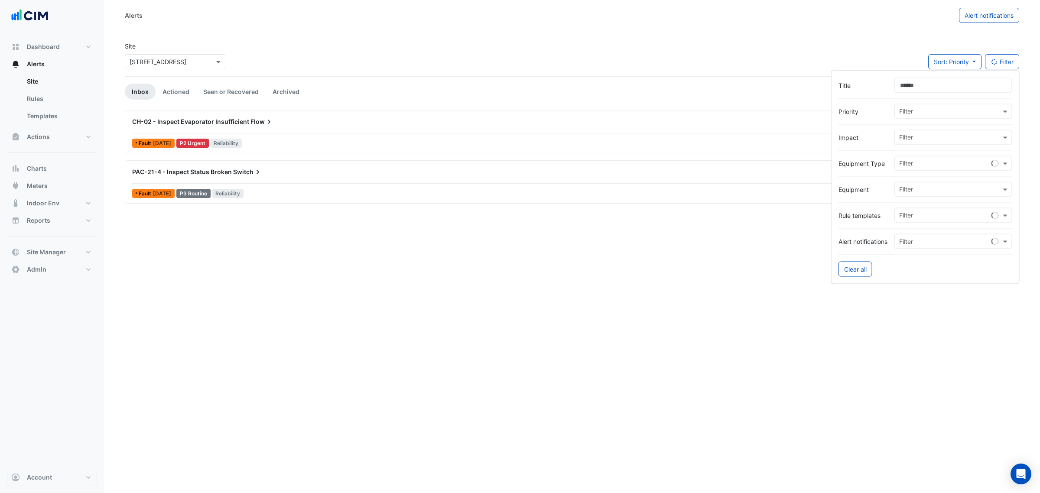
click at [917, 81] on input "Title" at bounding box center [953, 85] width 118 height 15
click at [908, 191] on input "text" at bounding box center [950, 190] width 102 height 9
click at [925, 204] on div "CH-01" at bounding box center [924, 208] width 59 height 13
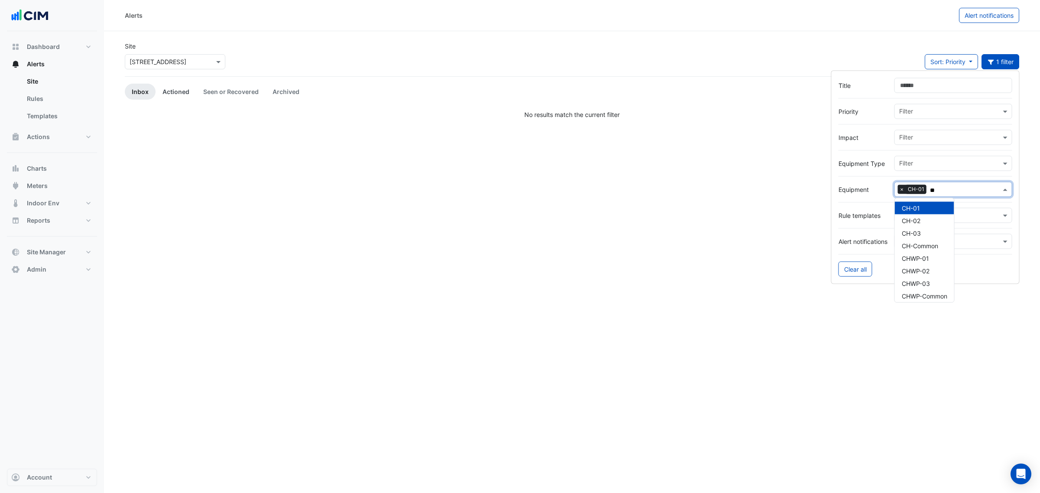
type input "**"
click at [182, 84] on link "Actioned" at bounding box center [176, 92] width 41 height 16
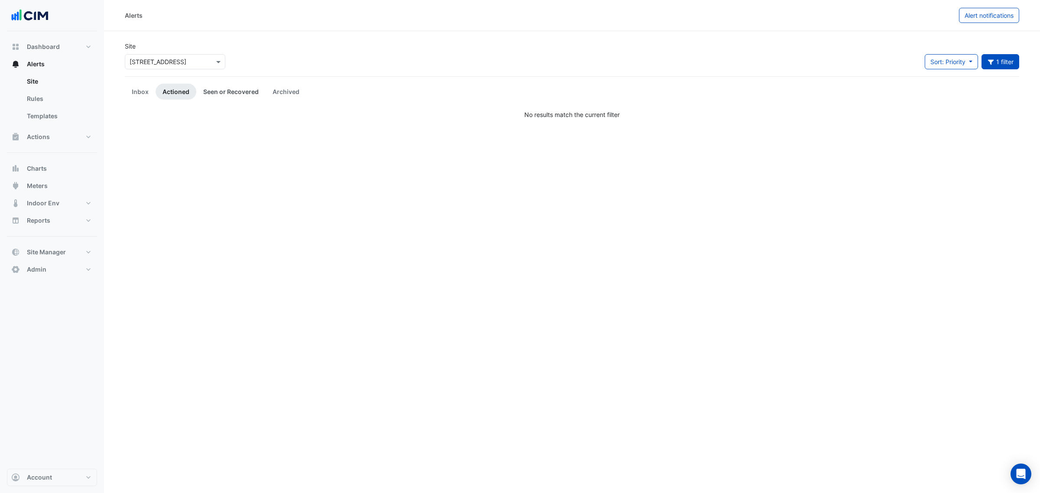
click at [214, 90] on link "Seen or Recovered" at bounding box center [230, 92] width 69 height 16
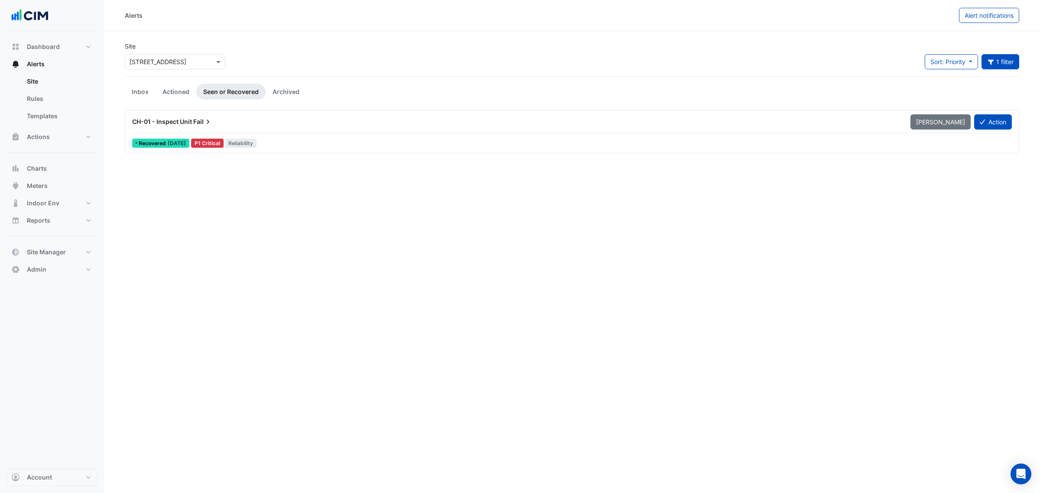
click at [245, 133] on div "CH-01 - Inspect Unit Fail [PERSON_NAME] Action Recovered [DATE] P1 Critical Rel…" at bounding box center [572, 132] width 886 height 36
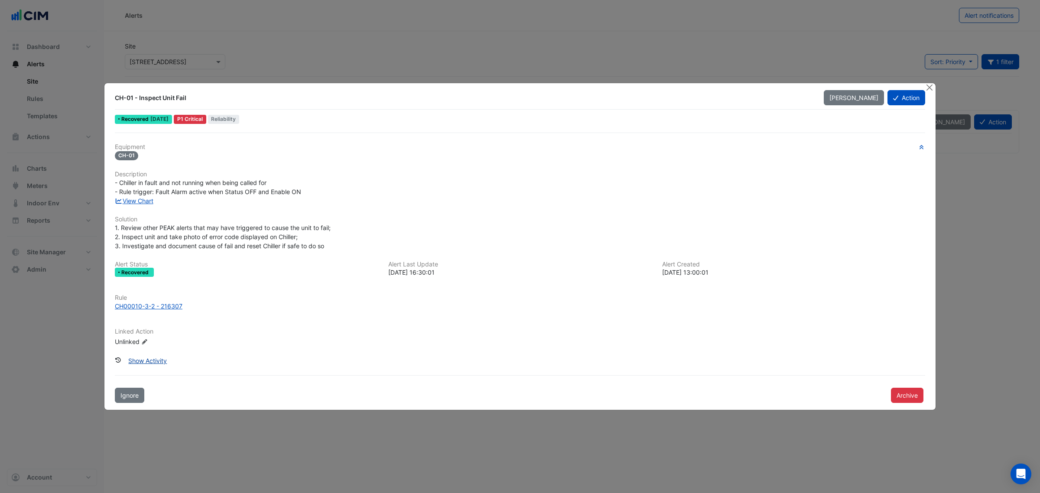
click at [147, 360] on button "Show Activity" at bounding box center [148, 360] width 50 height 15
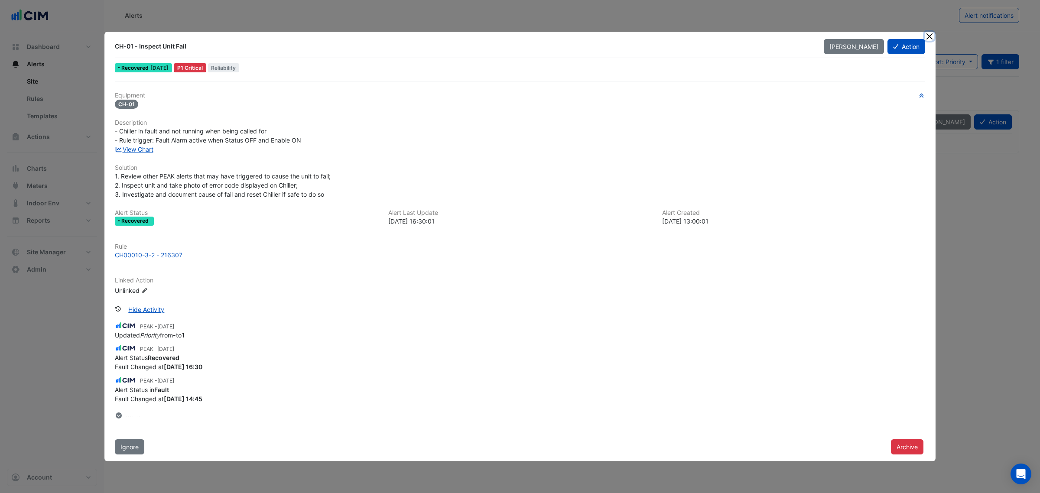
click at [933, 38] on button "Close" at bounding box center [928, 36] width 9 height 9
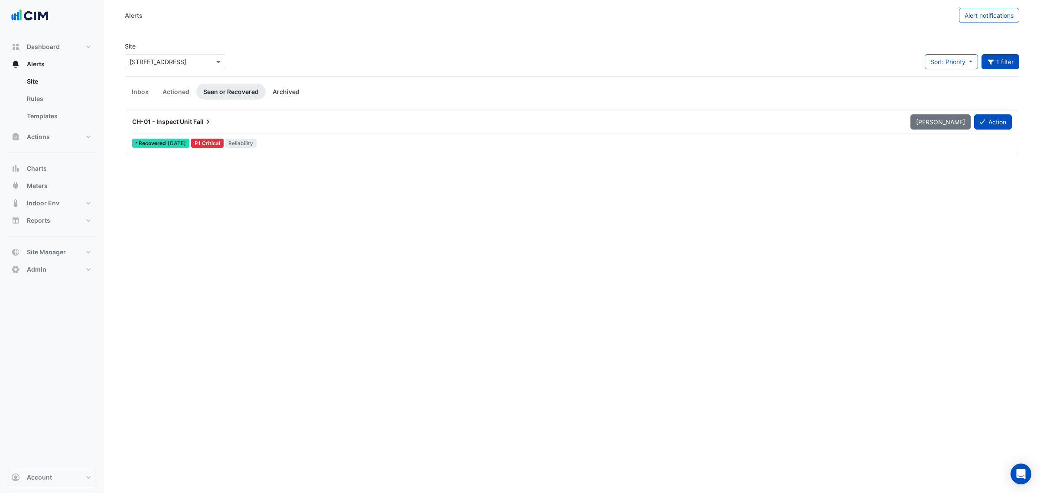
click at [286, 88] on link "Archived" at bounding box center [286, 92] width 41 height 16
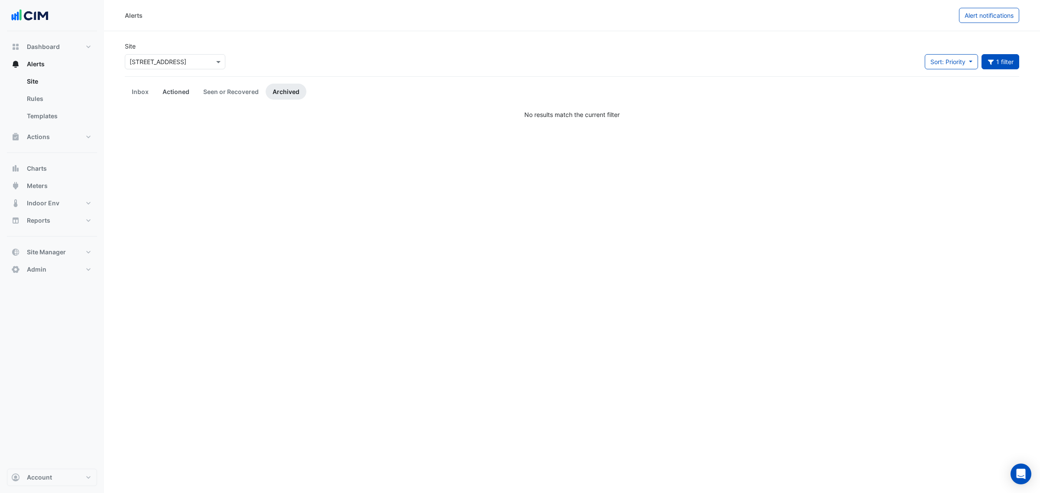
click at [191, 89] on link "Actioned" at bounding box center [176, 92] width 41 height 16
click at [49, 136] on span "Actions" at bounding box center [38, 137] width 23 height 9
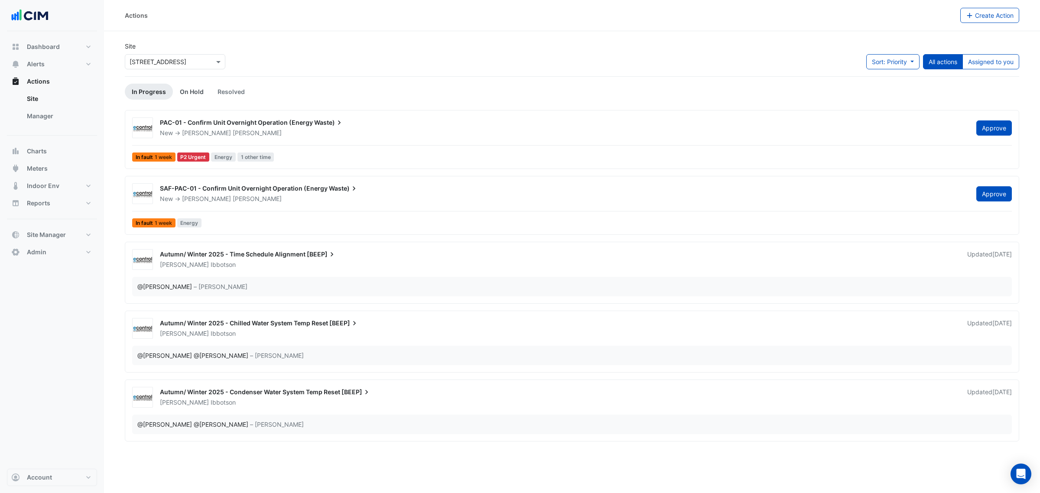
click at [187, 90] on link "On Hold" at bounding box center [192, 92] width 38 height 16
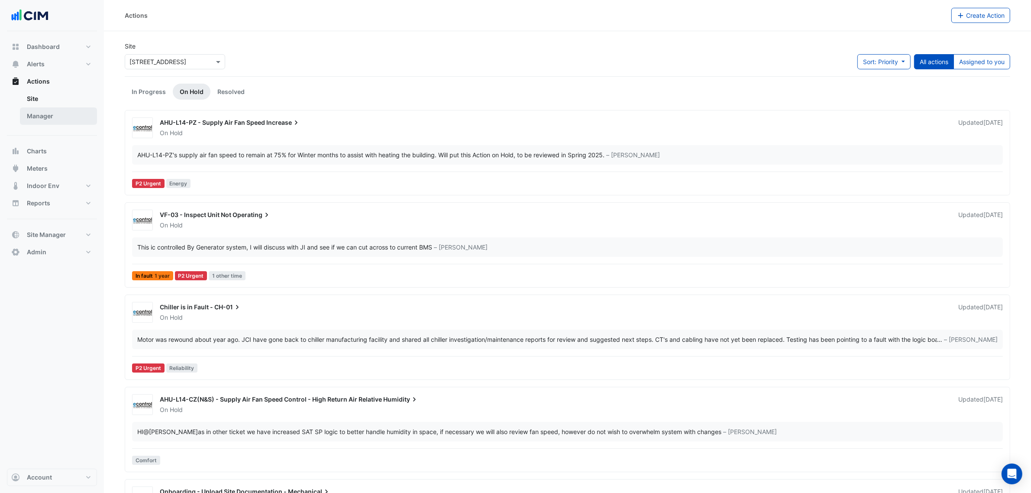
click at [66, 120] on link "Manager" at bounding box center [58, 115] width 77 height 17
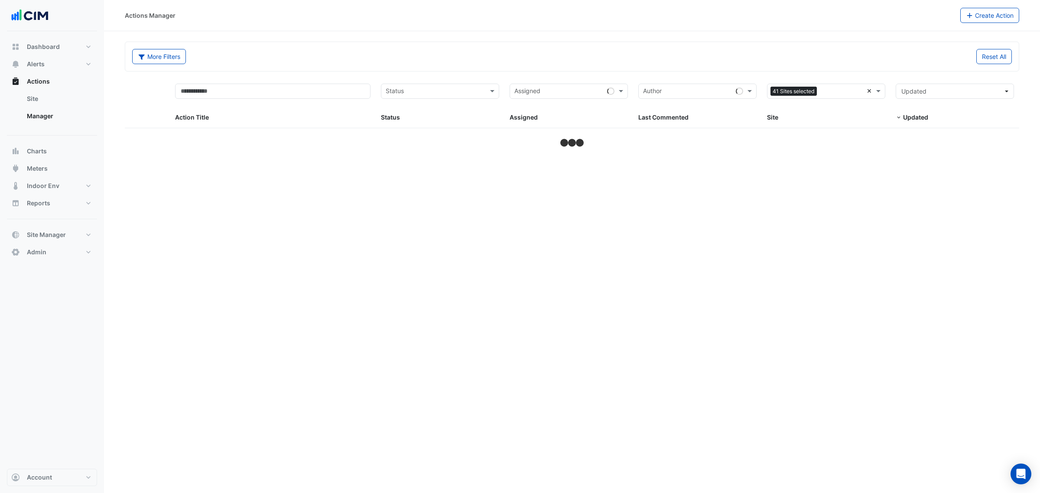
select select "***"
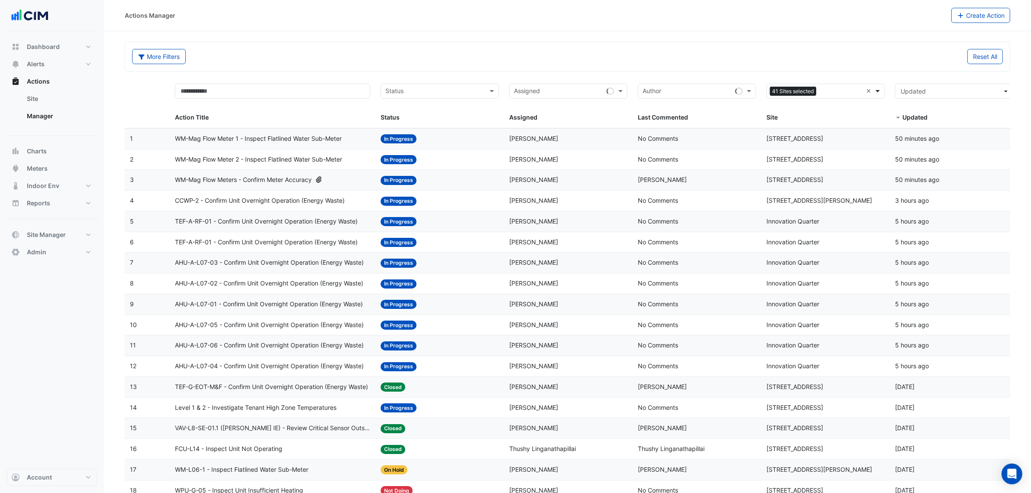
click at [876, 89] on span at bounding box center [879, 91] width 11 height 10
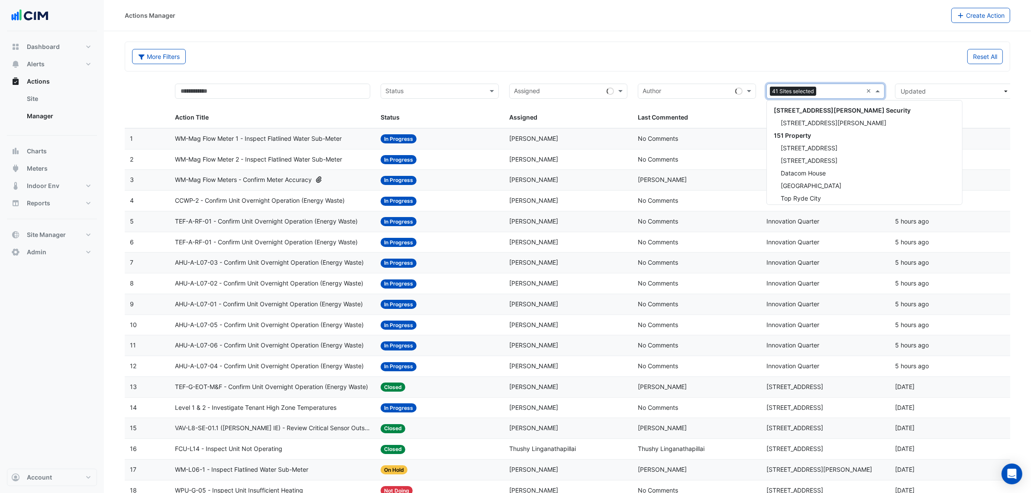
scroll to position [2186, 0]
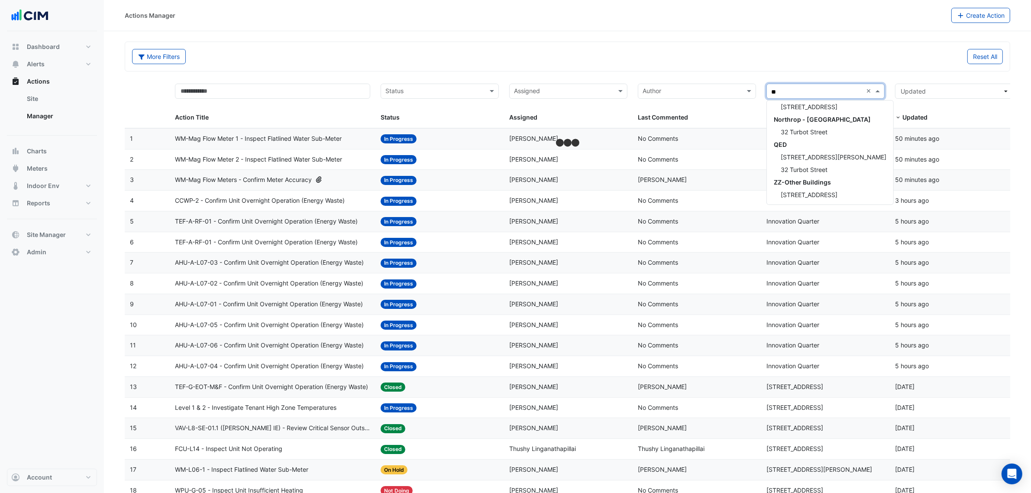
type input "***"
click at [826, 115] on div "[STREET_ADDRESS]" at bounding box center [825, 120] width 117 height 13
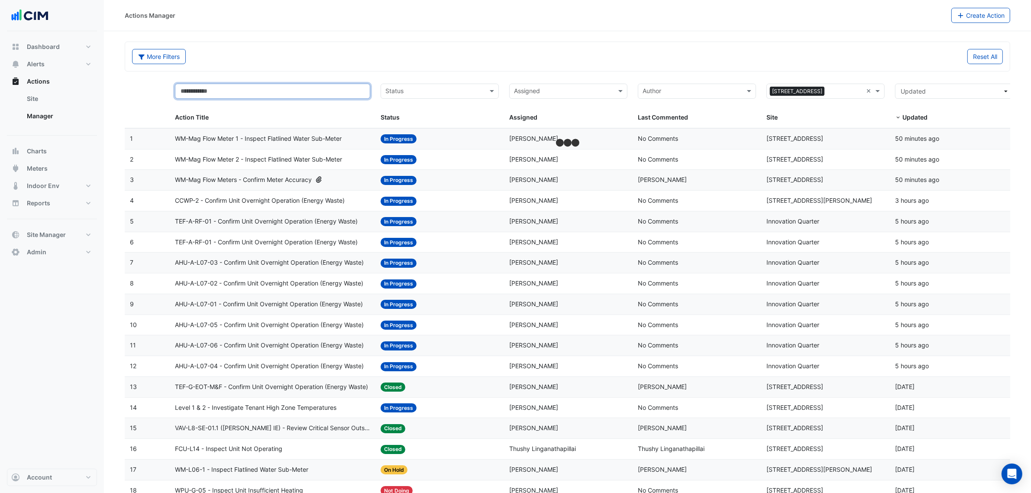
click at [253, 91] on input "text" at bounding box center [272, 91] width 195 height 15
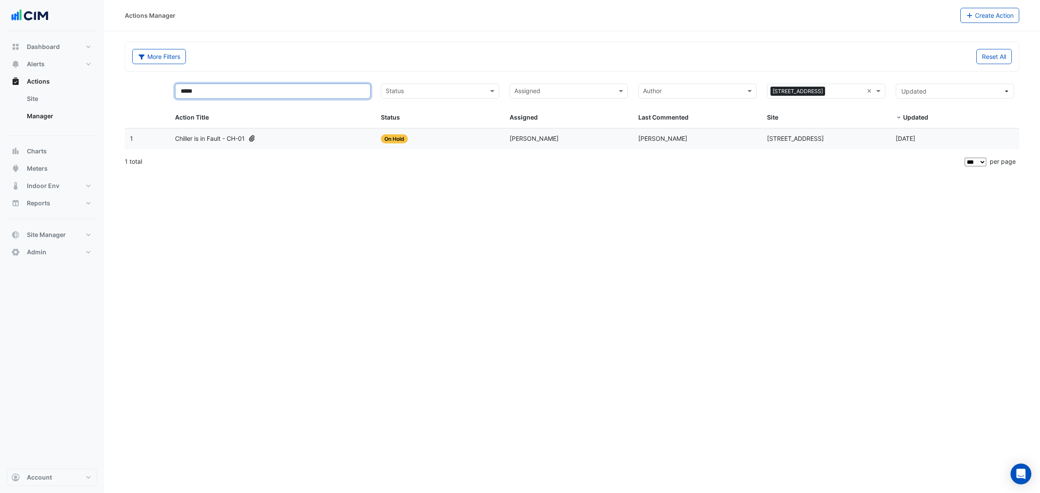
type input "*****"
click at [285, 140] on div "Chiller is in Fault - CH-01" at bounding box center [272, 139] width 195 height 10
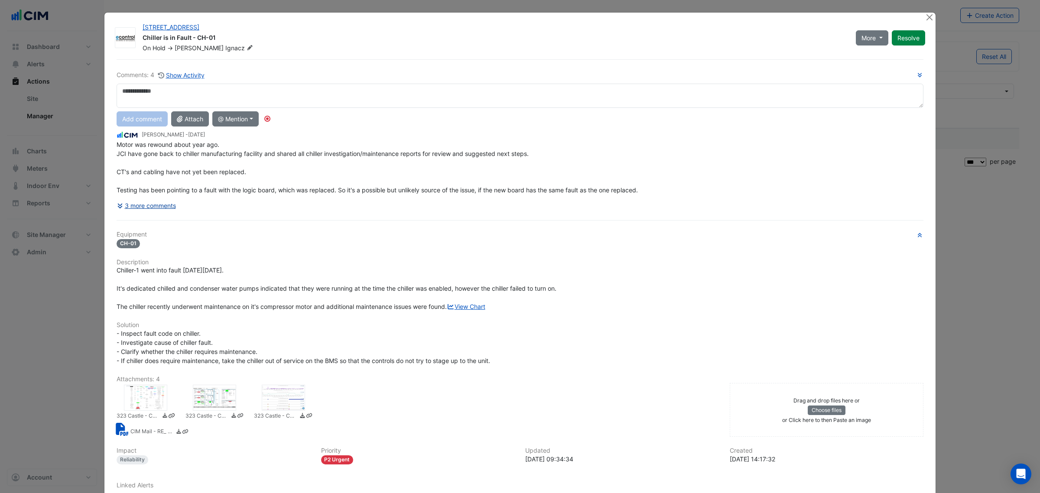
click at [160, 208] on button "3 more comments" at bounding box center [147, 205] width 60 height 15
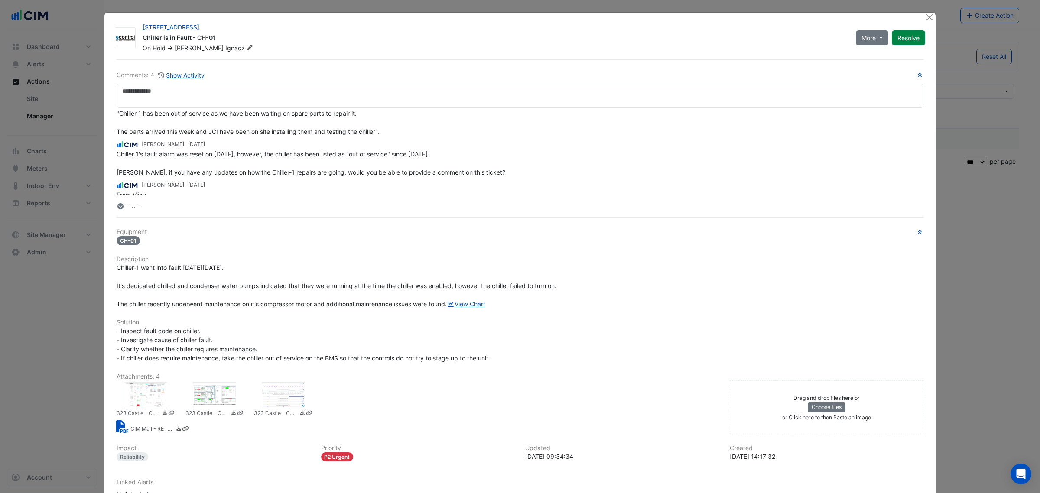
scroll to position [139, 0]
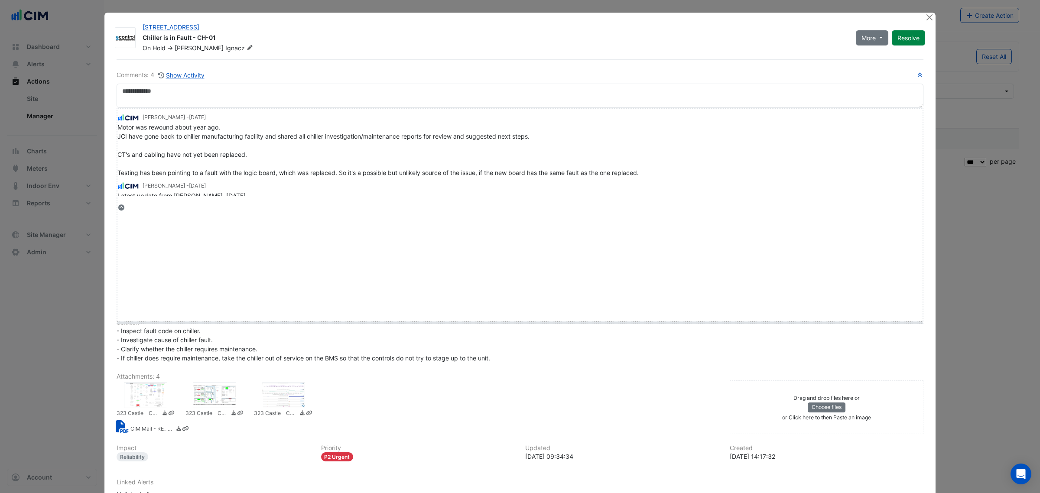
drag, startPoint x: 132, startPoint y: 206, endPoint x: 161, endPoint y: 325, distance: 122.2
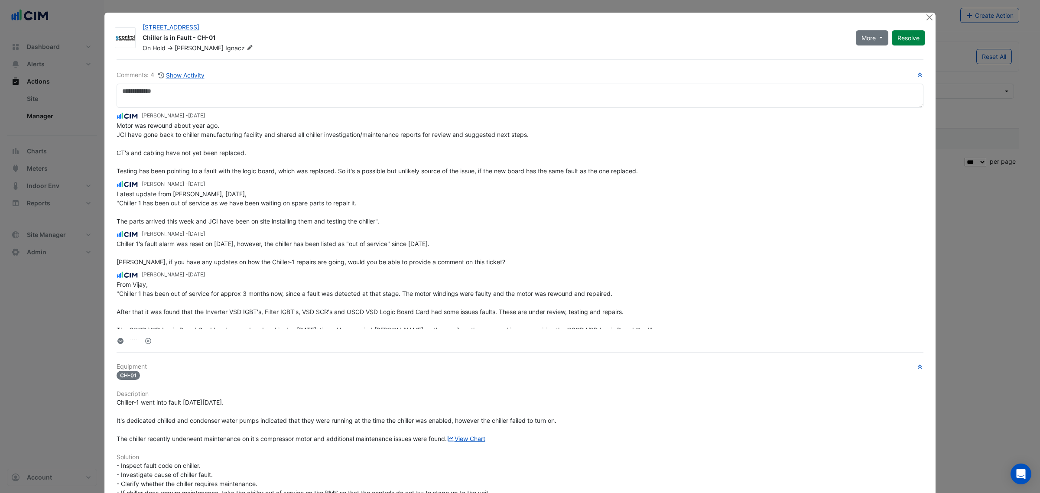
scroll to position [0, 0]
click at [928, 19] on button "Close" at bounding box center [928, 17] width 9 height 9
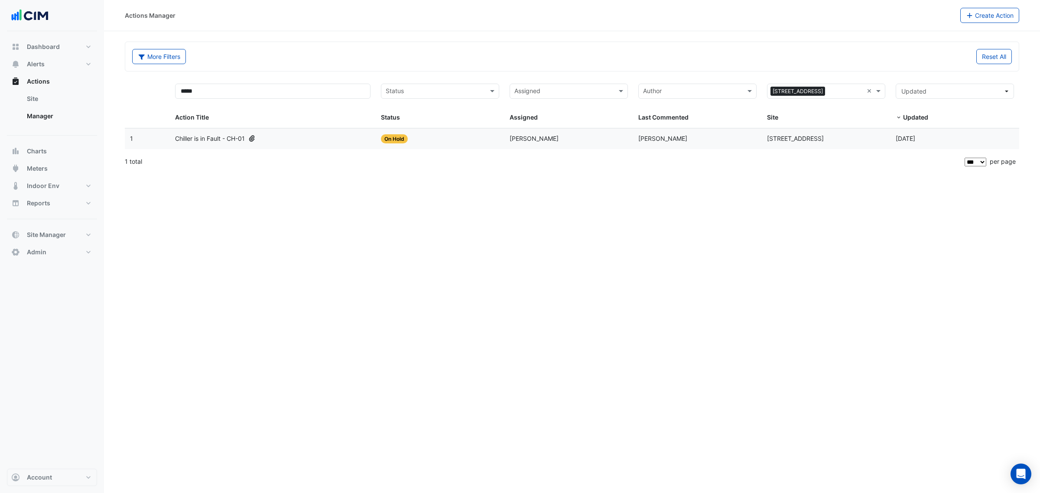
click at [295, 146] on datatable-body-cell "Action Title: Chiller is in Fault - CH-01" at bounding box center [273, 139] width 206 height 20
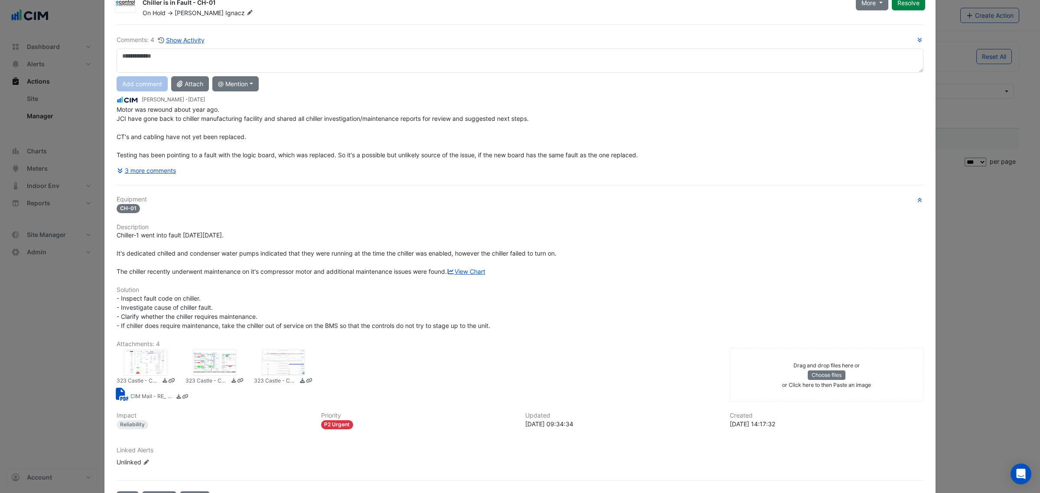
scroll to position [54, 0]
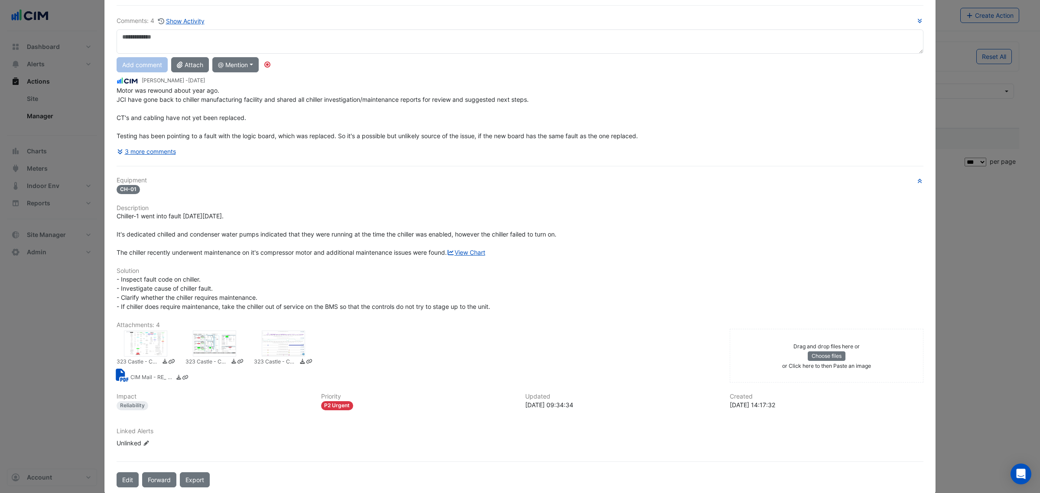
click at [145, 383] on small "CIM Mail - RE_ New comment on [STREET_ADDRESS]pdf" at bounding box center [151, 377] width 43 height 9
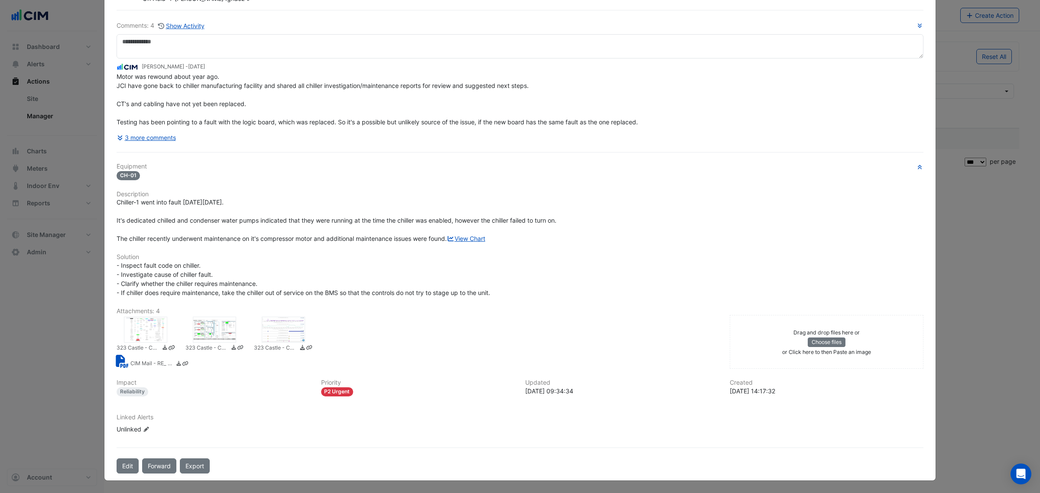
click at [138, 336] on div at bounding box center [145, 330] width 43 height 26
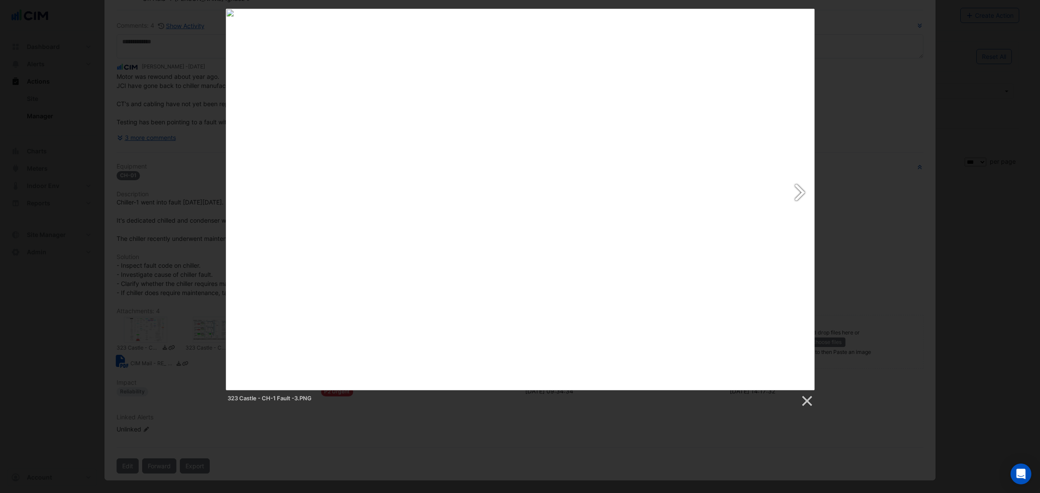
click at [805, 197] on link at bounding box center [626, 200] width 377 height 382
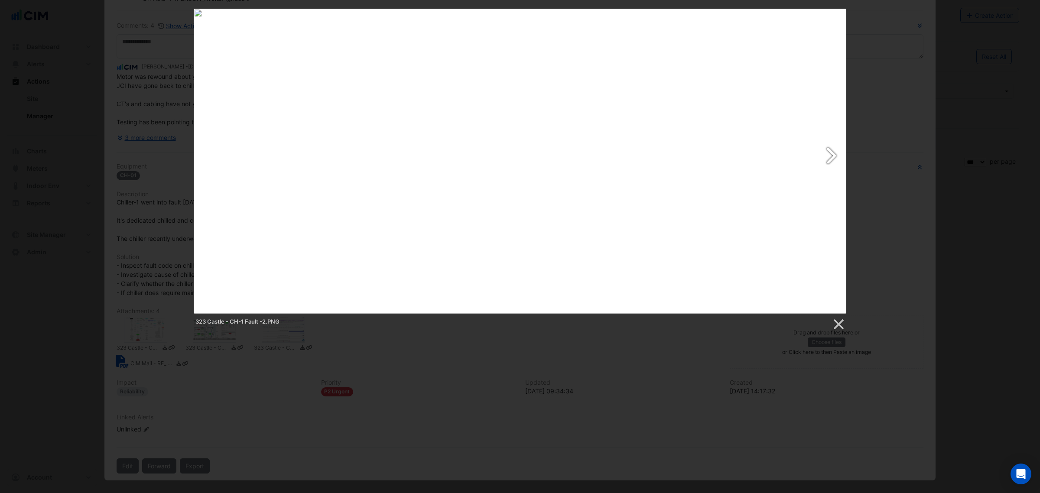
click at [834, 167] on link at bounding box center [637, 161] width 418 height 305
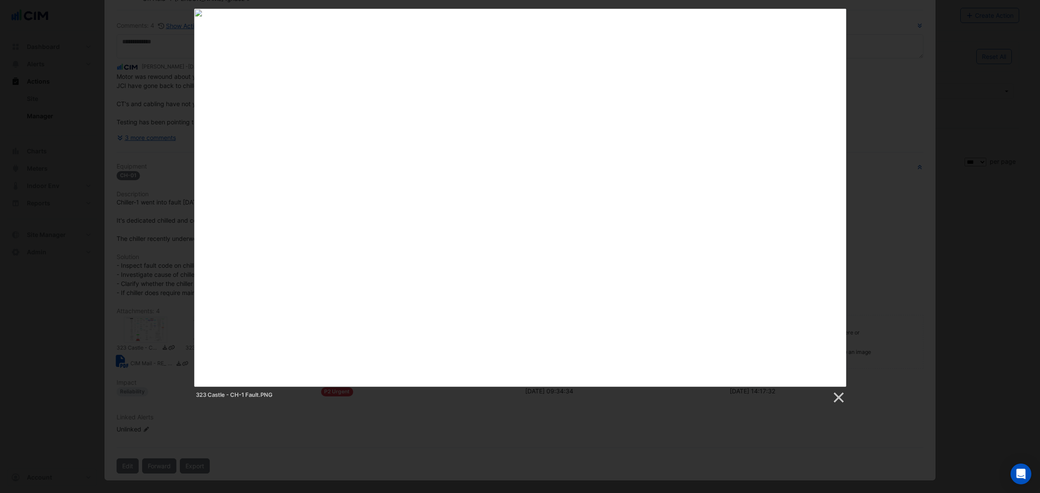
click at [872, 146] on div "323 Castle - CH-1 Fault.PNG" at bounding box center [520, 207] width 1040 height 396
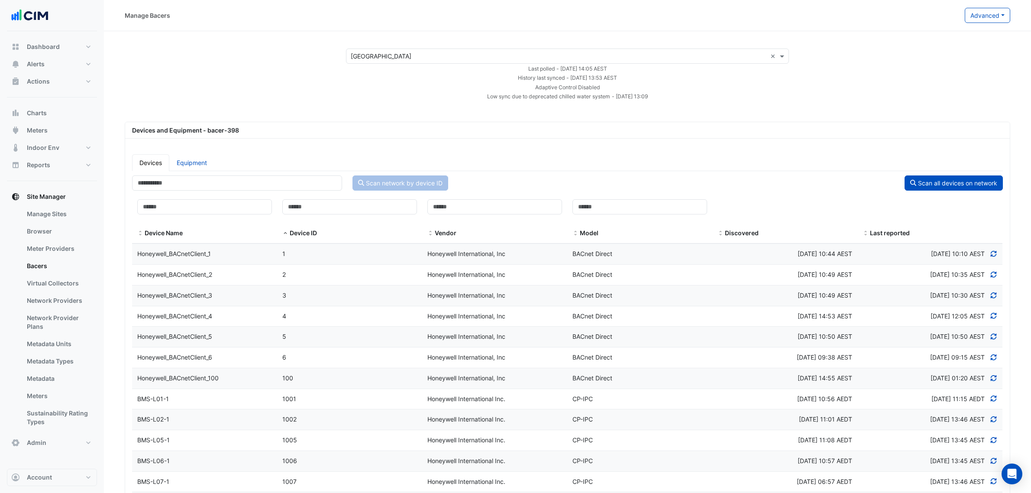
select select "***"
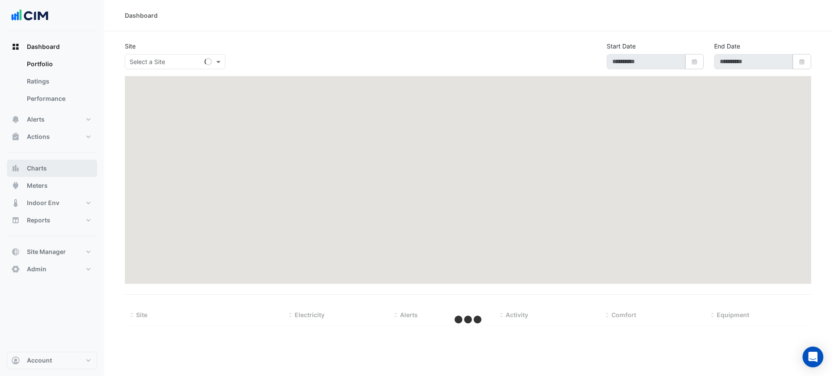
click at [40, 165] on span "Charts" at bounding box center [37, 168] width 20 height 9
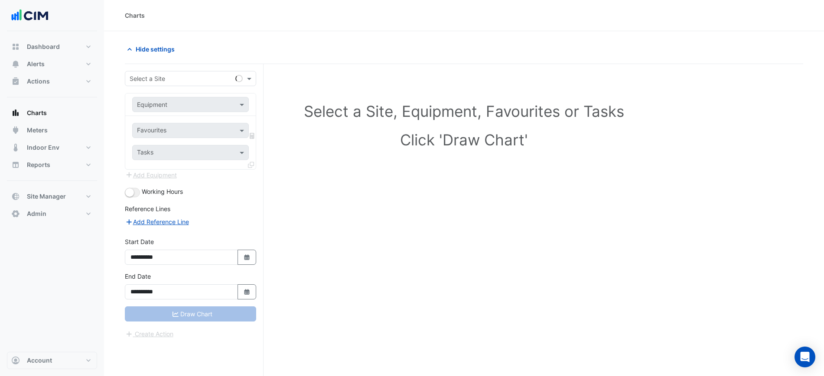
click at [160, 81] on input "text" at bounding box center [182, 79] width 104 height 9
type input "*"
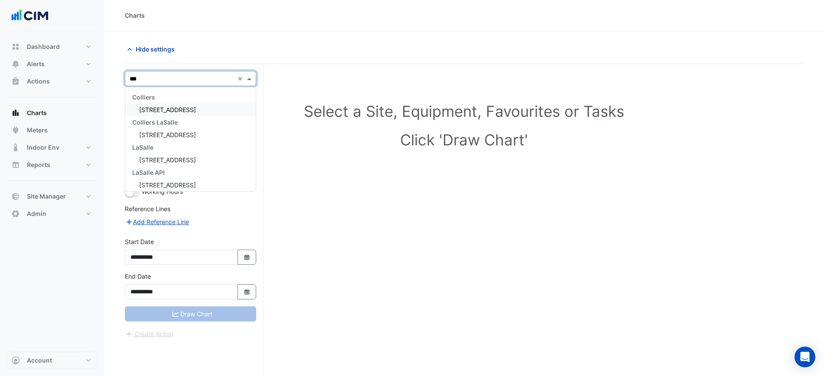
type input "***"
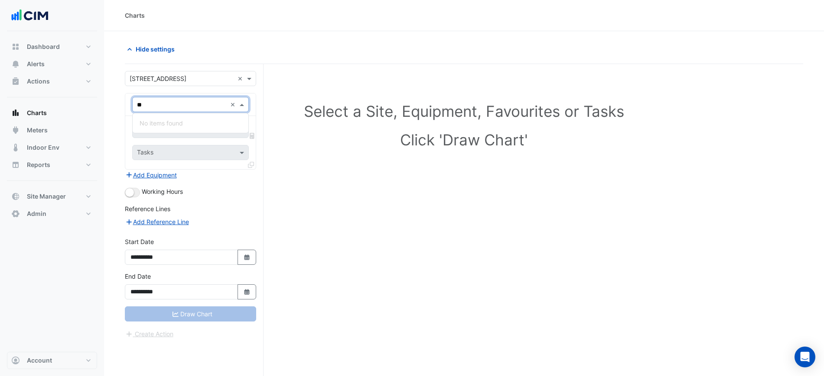
type input "*"
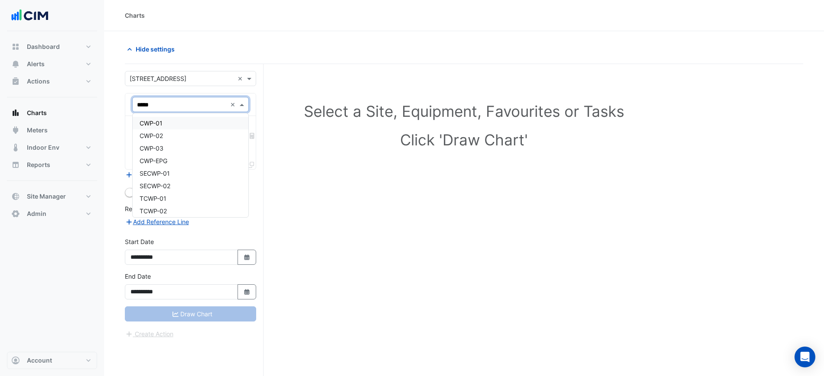
type input "******"
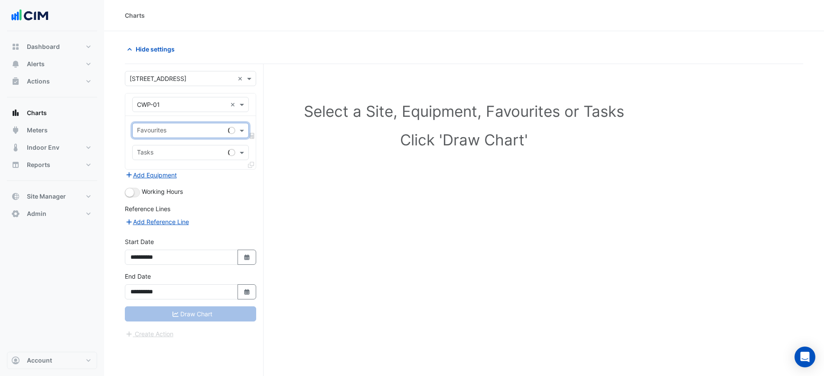
type input "*"
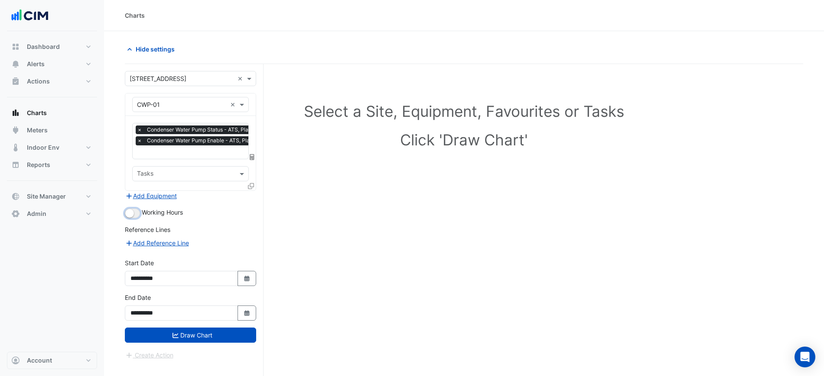
click at [135, 216] on button "button" at bounding box center [132, 214] width 15 height 10
click at [244, 278] on icon "button" at bounding box center [246, 279] width 5 height 6
select select "*"
select select "****"
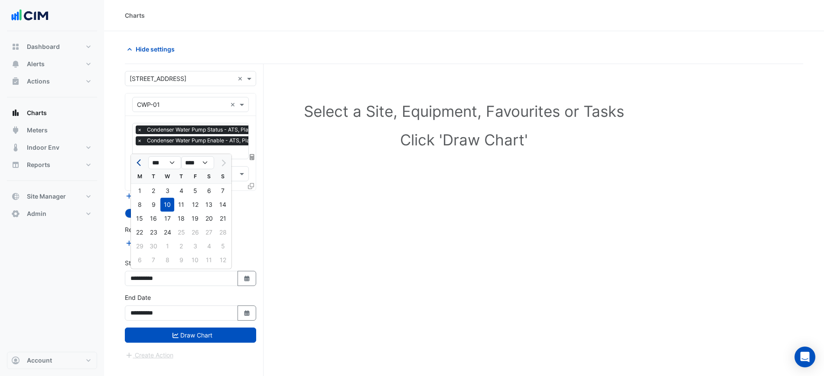
click at [140, 163] on span "Previous month" at bounding box center [139, 163] width 6 height 6
click at [139, 165] on span "Previous month" at bounding box center [139, 163] width 6 height 6
select select "*"
click at [157, 192] on div "1" at bounding box center [153, 191] width 14 height 14
type input "**********"
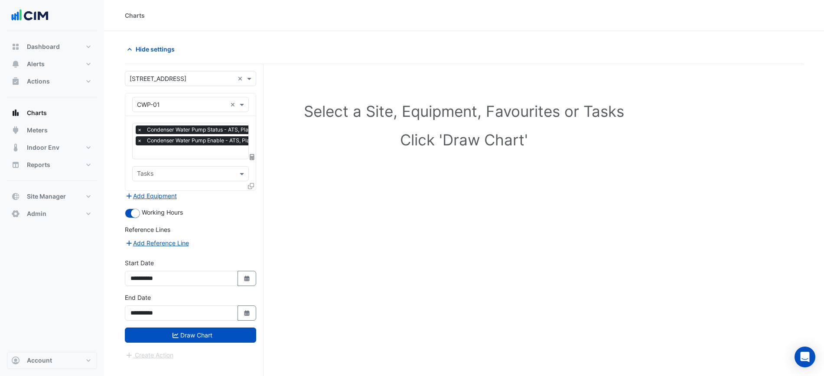
click at [225, 322] on div "**********" at bounding box center [191, 310] width 142 height 35
click at [224, 329] on button "Draw Chart" at bounding box center [190, 335] width 131 height 15
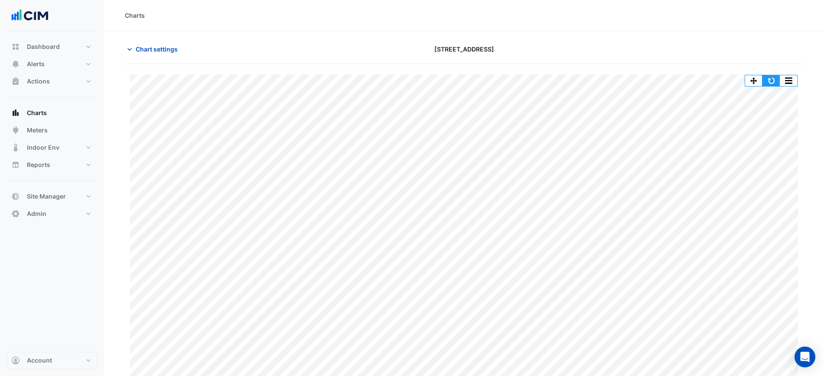
click at [773, 83] on button "button" at bounding box center [770, 80] width 17 height 11
click at [148, 52] on span "Chart settings" at bounding box center [157, 49] width 42 height 9
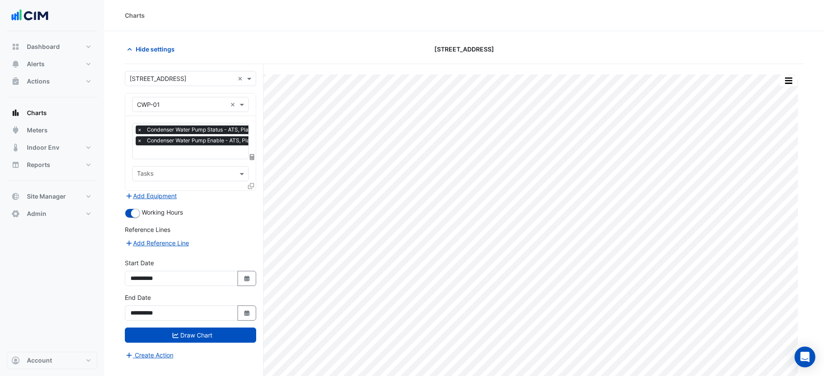
click at [159, 97] on div "× CWP-01 ×" at bounding box center [190, 104] width 117 height 15
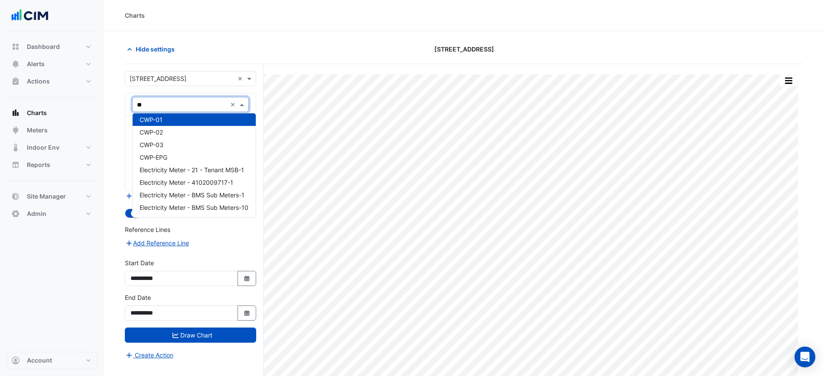
scroll to position [29, 0]
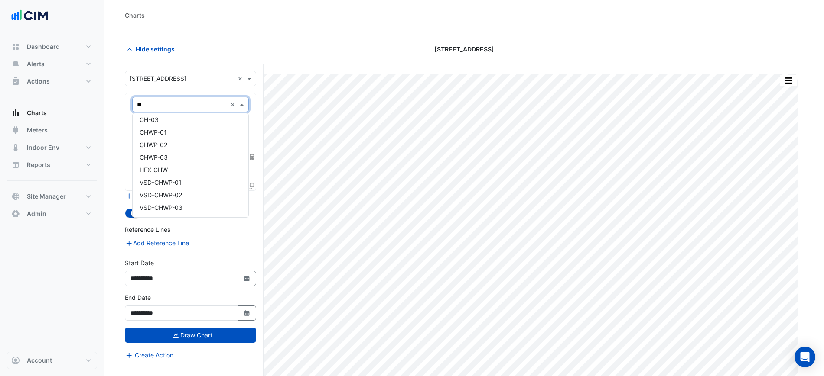
type input "***"
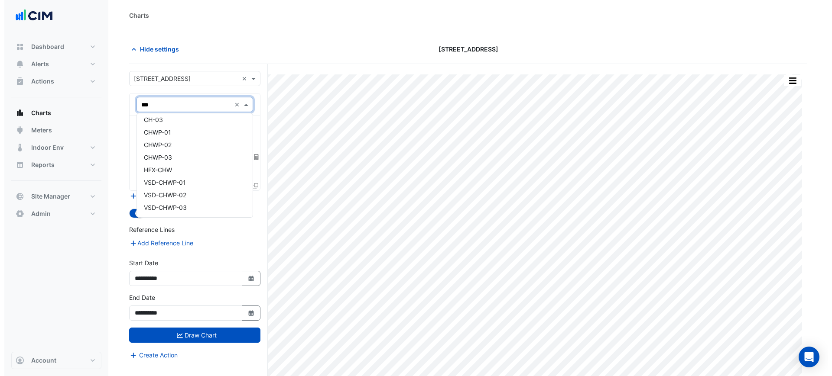
scroll to position [0, 0]
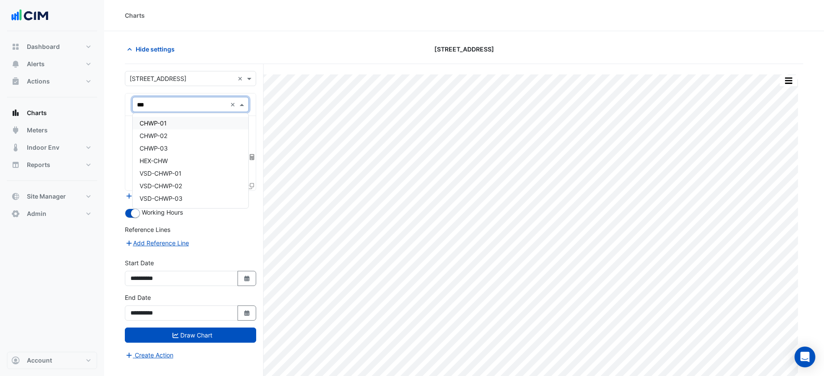
click at [177, 121] on div "CHWP-01" at bounding box center [191, 123] width 116 height 13
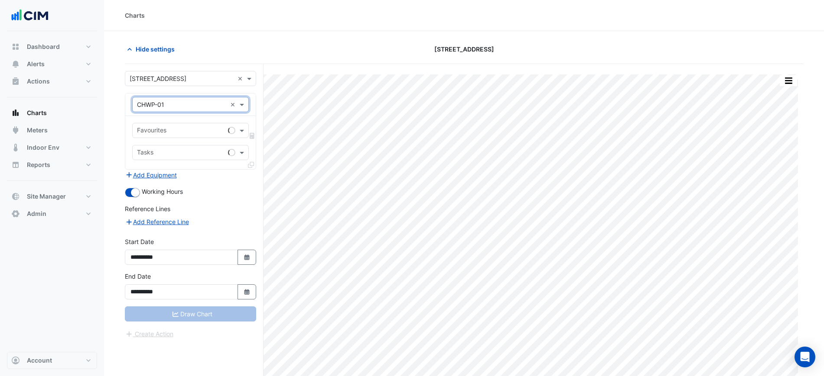
click at [179, 132] on input "text" at bounding box center [181, 131] width 88 height 9
type input "****"
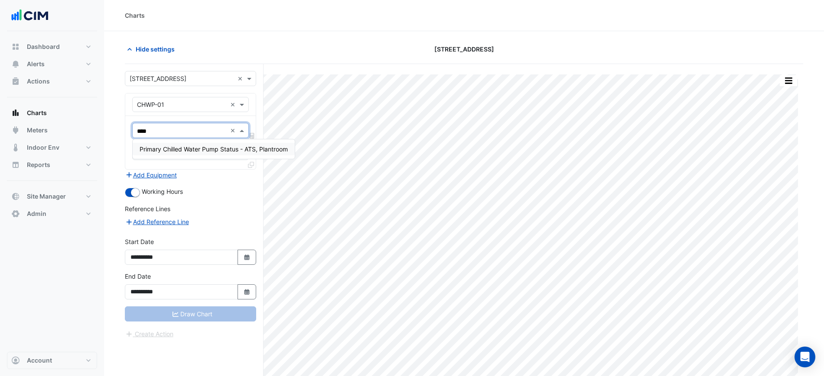
click at [183, 152] on span "Primary Chilled Water Pump Status - ATS, Plantroom" at bounding box center [213, 149] width 148 height 7
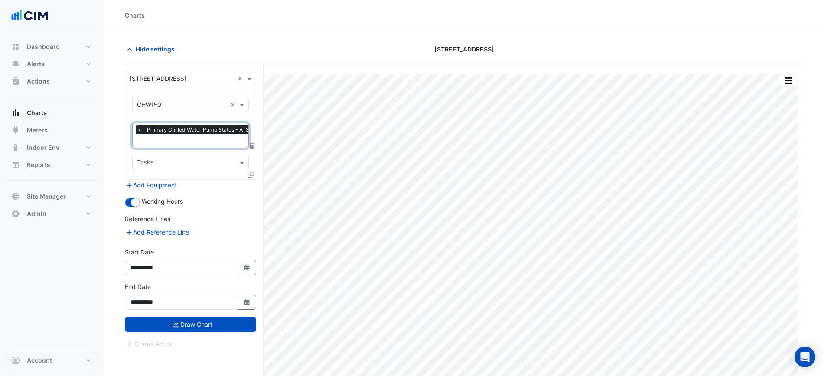
click at [189, 142] on input "text" at bounding box center [209, 141] width 145 height 9
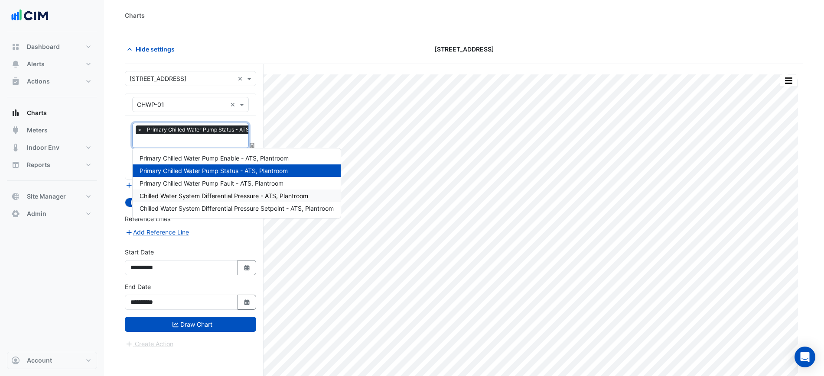
click at [251, 197] on span "Chilled Water System Differential Pressure - ATS, Plantroom" at bounding box center [223, 195] width 169 height 7
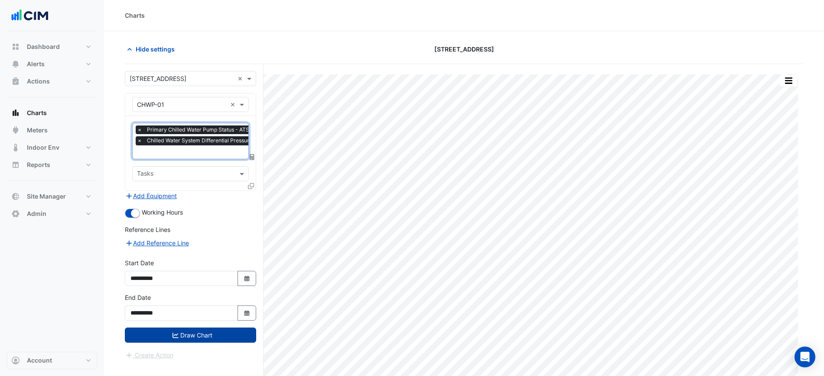
click at [227, 330] on button "Draw Chart" at bounding box center [190, 335] width 131 height 15
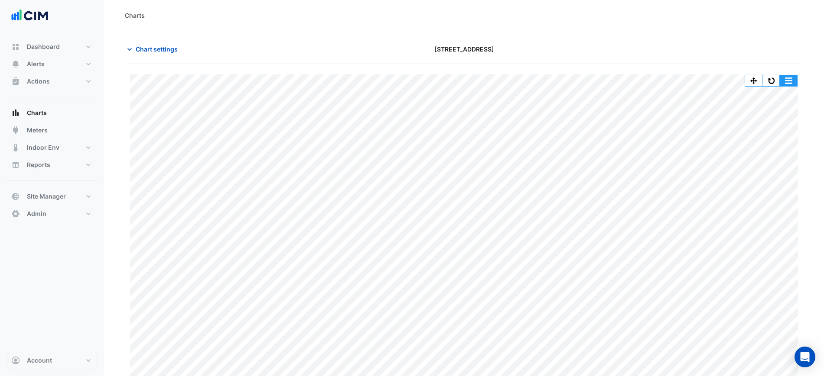
click at [795, 82] on button "button" at bounding box center [787, 80] width 17 height 11
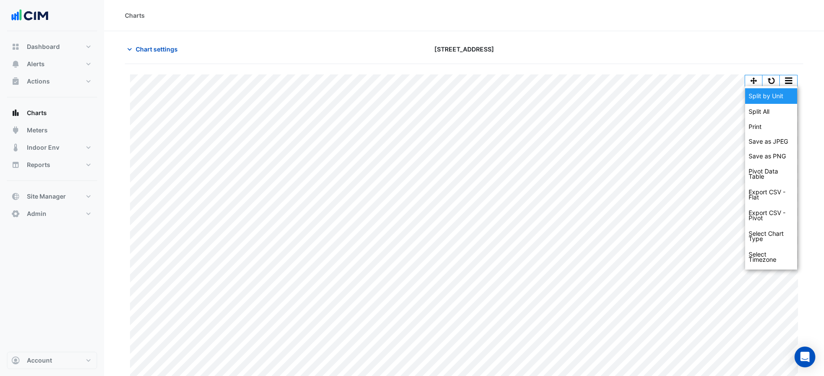
click at [782, 96] on div "Split by Unit" at bounding box center [771, 96] width 52 height 16
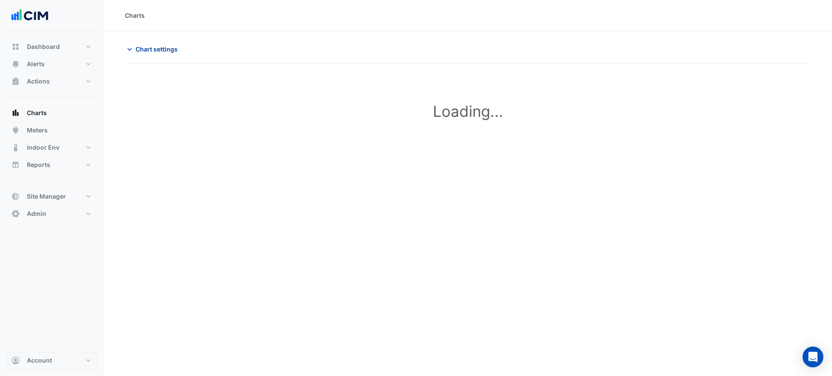
click at [166, 51] on span "Chart settings" at bounding box center [157, 49] width 42 height 9
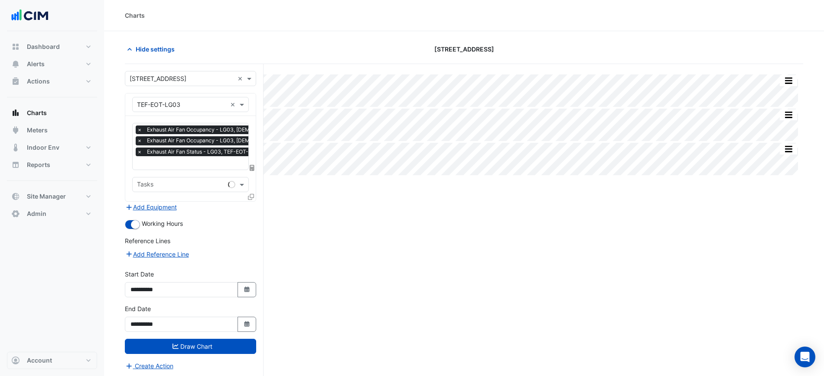
click at [195, 134] on div "× Exhaust Air Fan Occupancy - LG03, [DEMOGRAPHIC_DATA] × Exhaust Air Fan Occupa…" at bounding box center [217, 142] width 163 height 33
click at [208, 166] on input "text" at bounding box center [214, 163] width 162 height 9
click at [209, 163] on input "text" at bounding box center [214, 163] width 162 height 9
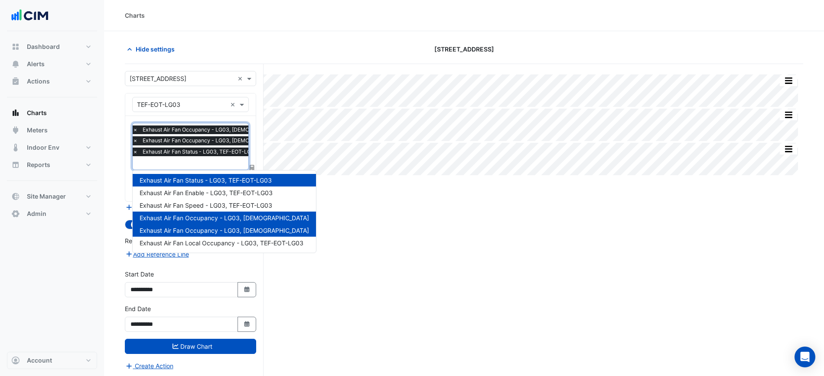
click at [339, 204] on div "Split None Print Save as JPEG Save as PNG Pivot Data Table Export CSV - Flat Ex…" at bounding box center [464, 236] width 678 height 345
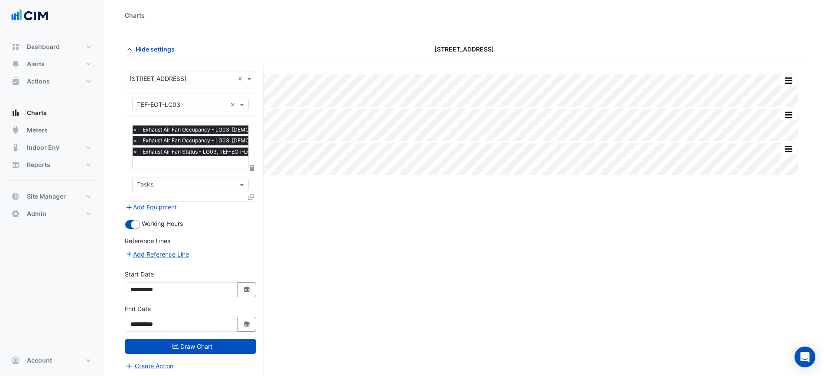
click at [221, 167] on input "text" at bounding box center [214, 163] width 162 height 9
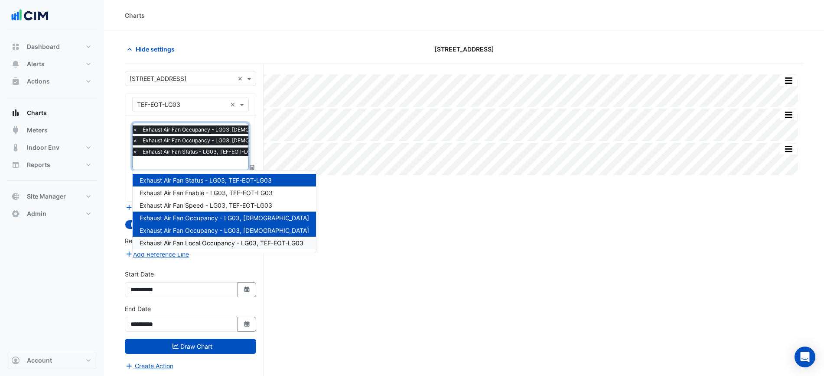
click at [230, 243] on span "Exhaust Air Fan Local Occupancy - LG03, TEF-EOT-LG03" at bounding box center [221, 243] width 164 height 7
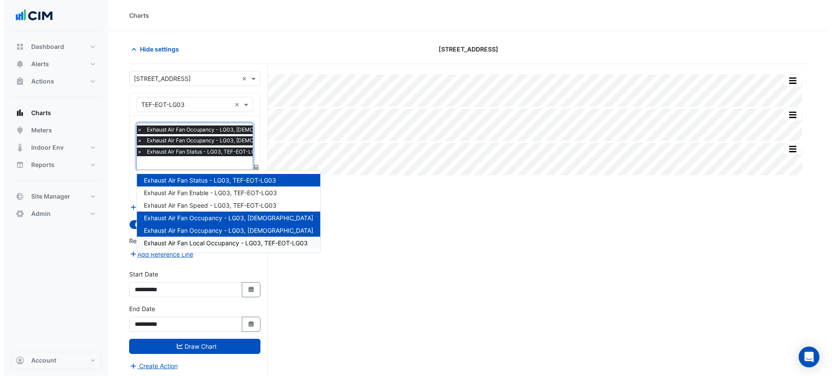
scroll to position [0, 0]
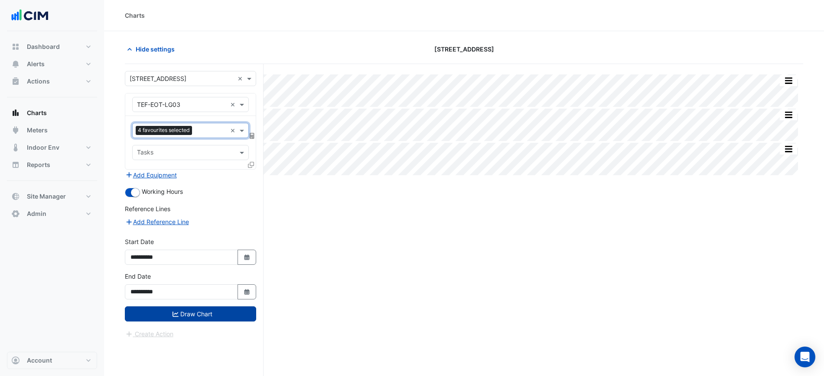
click at [239, 320] on button "Draw Chart" at bounding box center [190, 314] width 131 height 15
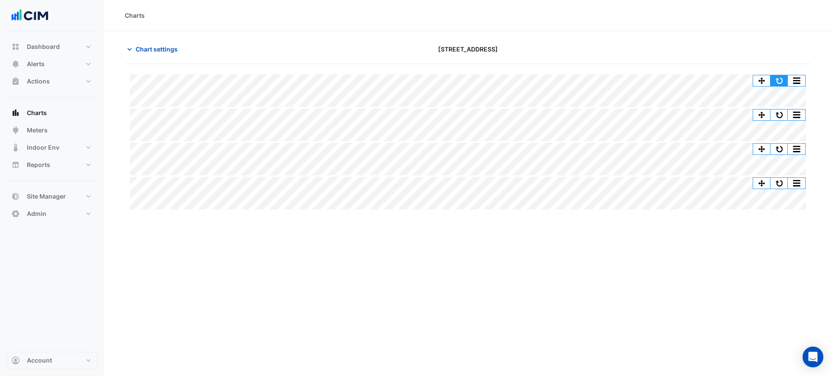
click at [774, 82] on button "button" at bounding box center [778, 80] width 17 height 11
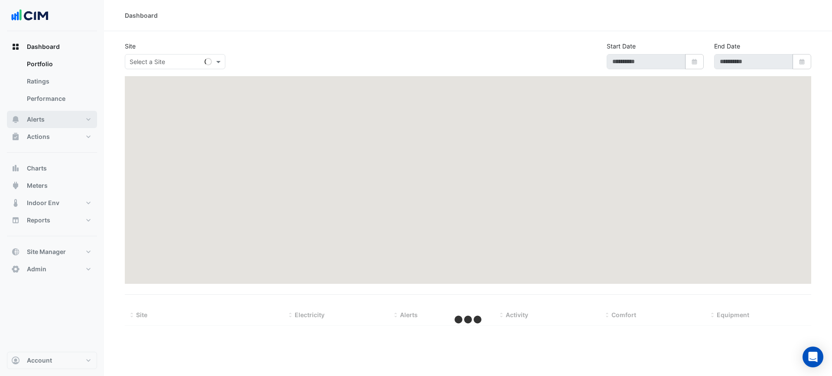
click at [41, 122] on span "Alerts" at bounding box center [36, 119] width 18 height 9
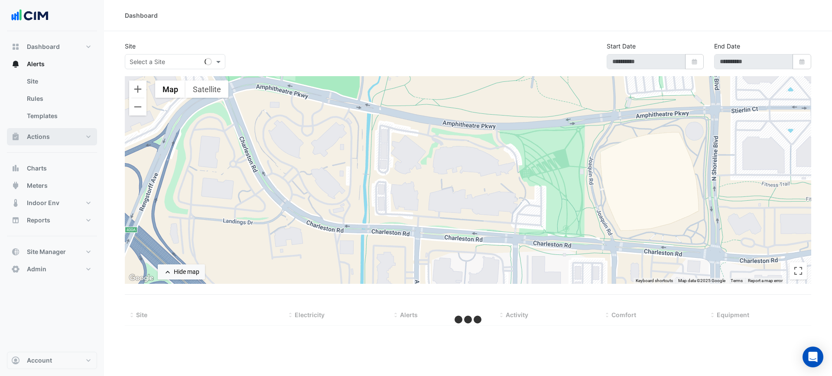
click at [47, 141] on button "Actions" at bounding box center [52, 136] width 90 height 17
click at [58, 122] on link "Manager" at bounding box center [58, 115] width 77 height 17
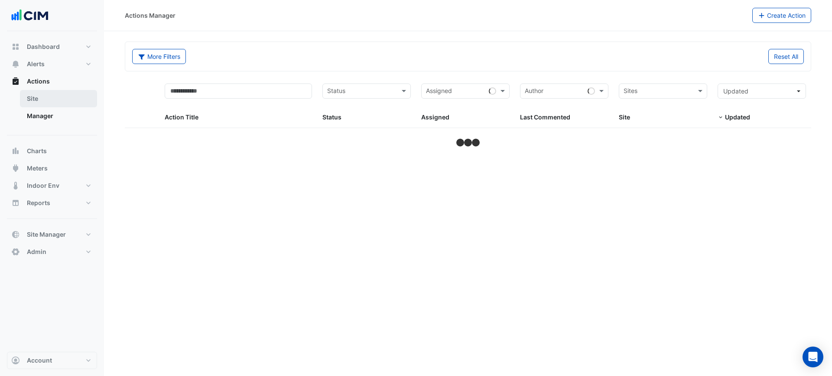
click at [63, 94] on link "Site" at bounding box center [58, 98] width 77 height 17
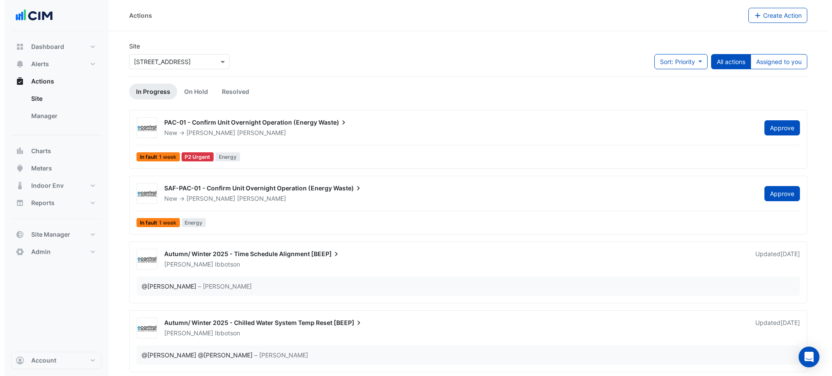
scroll to position [72, 0]
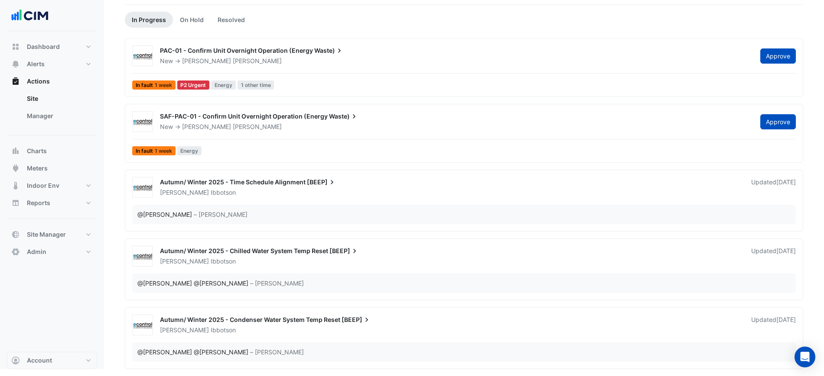
click at [330, 323] on span "Autumn/ Winter 2025 - Condenser Water System Temp Reset" at bounding box center [250, 319] width 180 height 7
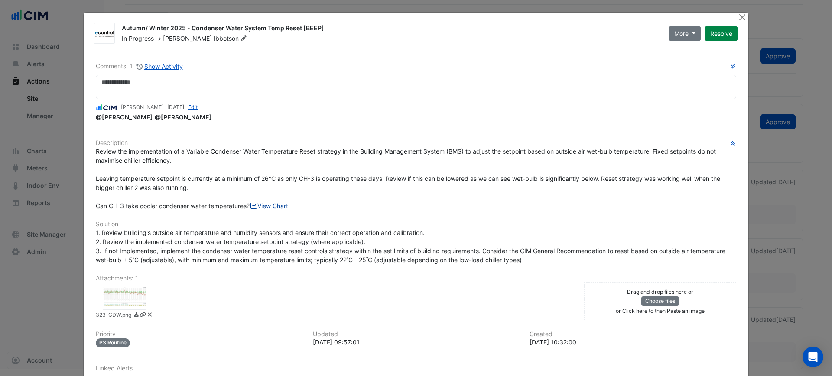
click at [250, 210] on link "View Chart" at bounding box center [269, 205] width 39 height 7
click at [737, 14] on button "Close" at bounding box center [741, 17] width 9 height 9
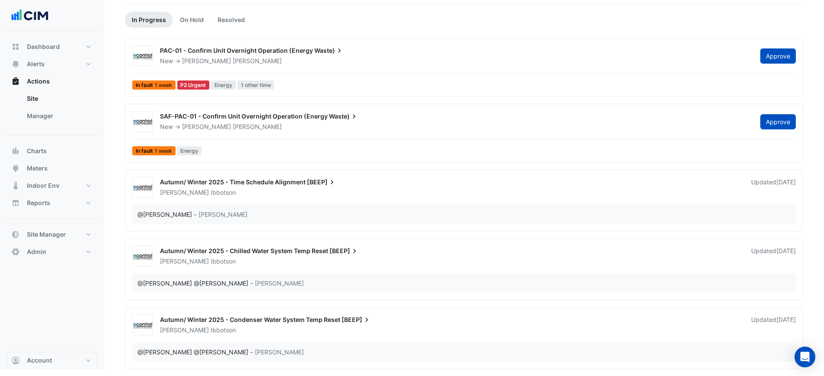
click at [294, 253] on span "Autumn/ Winter 2025 - Chilled Water System Temp Reset" at bounding box center [244, 250] width 168 height 7
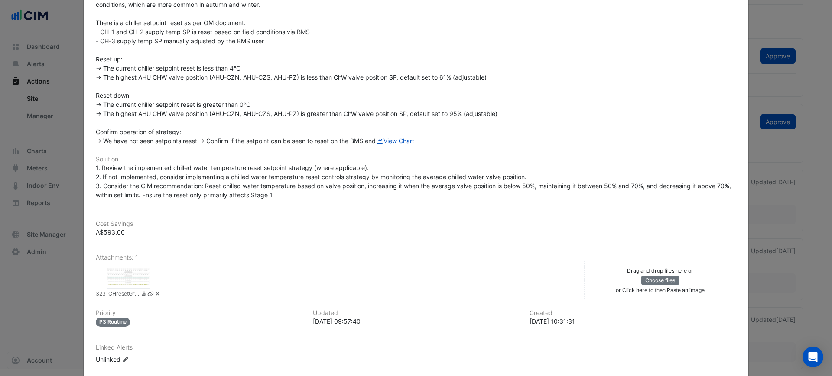
scroll to position [158, 0]
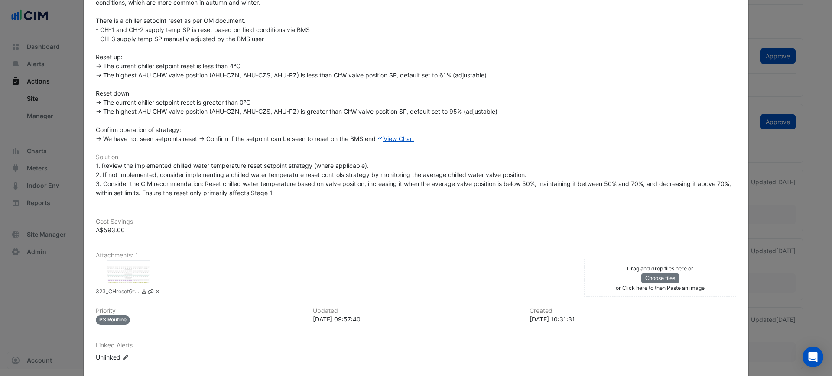
click at [129, 272] on div at bounding box center [128, 274] width 43 height 26
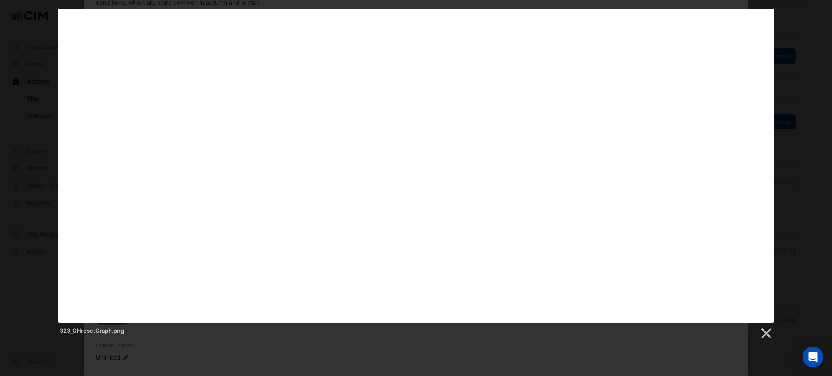
click at [494, 340] on div "323_CHresetGraph.png" at bounding box center [416, 331] width 716 height 17
click at [675, 333] on div "323_CHresetGraph.png" at bounding box center [416, 331] width 716 height 17
click at [758, 338] on div "323_CHresetGraph.png" at bounding box center [416, 331] width 716 height 17
click at [761, 330] on link at bounding box center [765, 334] width 13 height 13
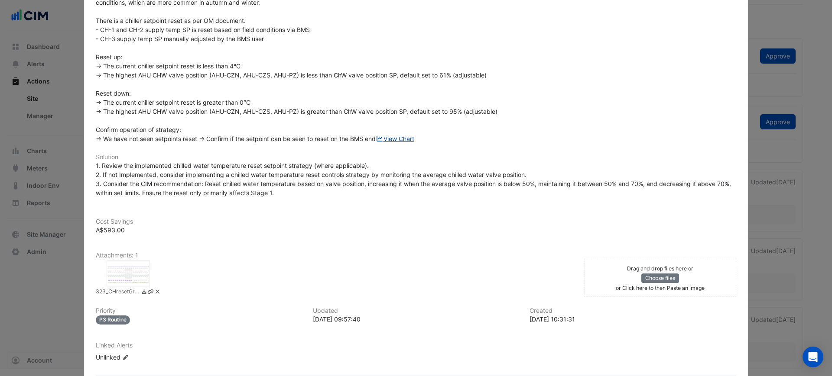
click at [376, 143] on link "View Chart" at bounding box center [395, 138] width 39 height 7
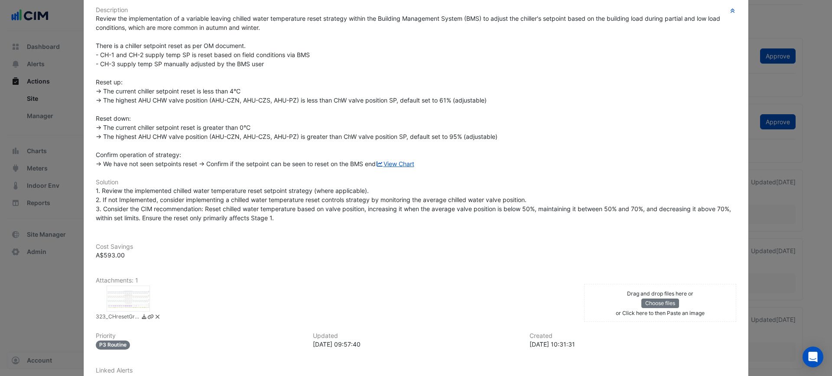
scroll to position [158, 0]
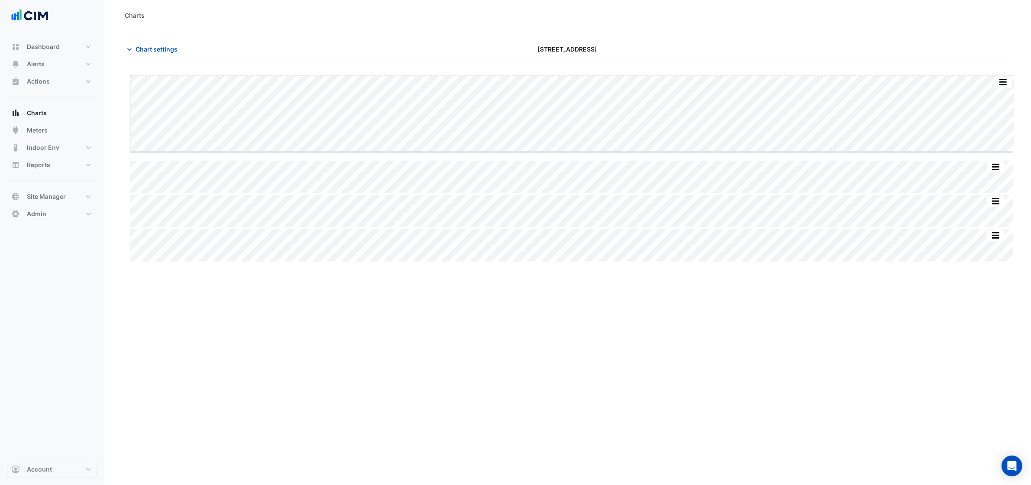
drag, startPoint x: 573, startPoint y: 152, endPoint x: 567, endPoint y: 256, distance: 104.6
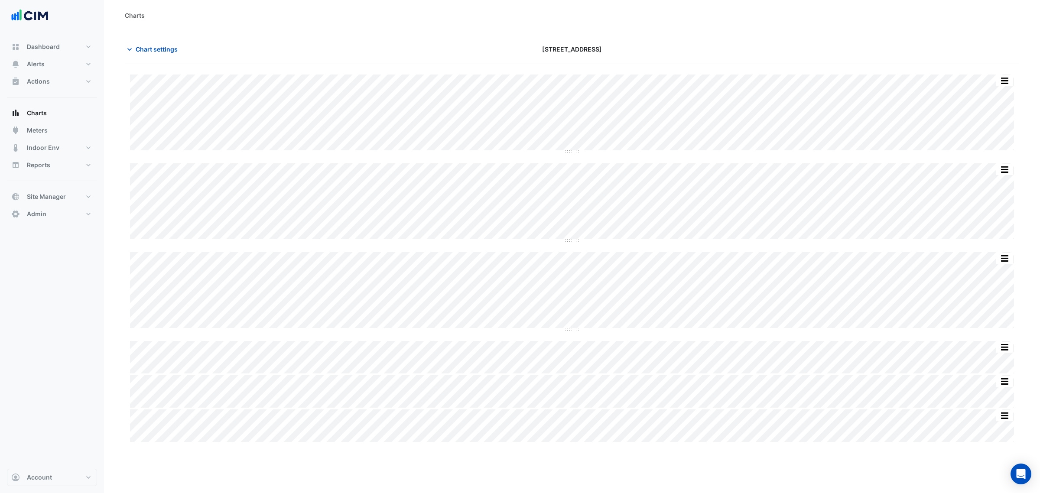
click at [193, 52] on div "Chart settings" at bounding box center [271, 49] width 302 height 15
click at [181, 51] on button "Chart settings" at bounding box center [154, 49] width 58 height 15
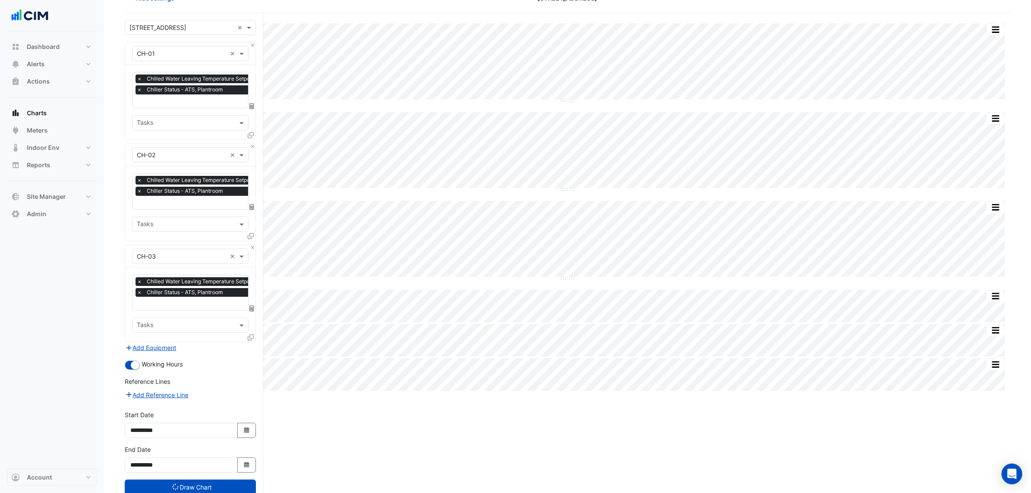
scroll to position [76, 0]
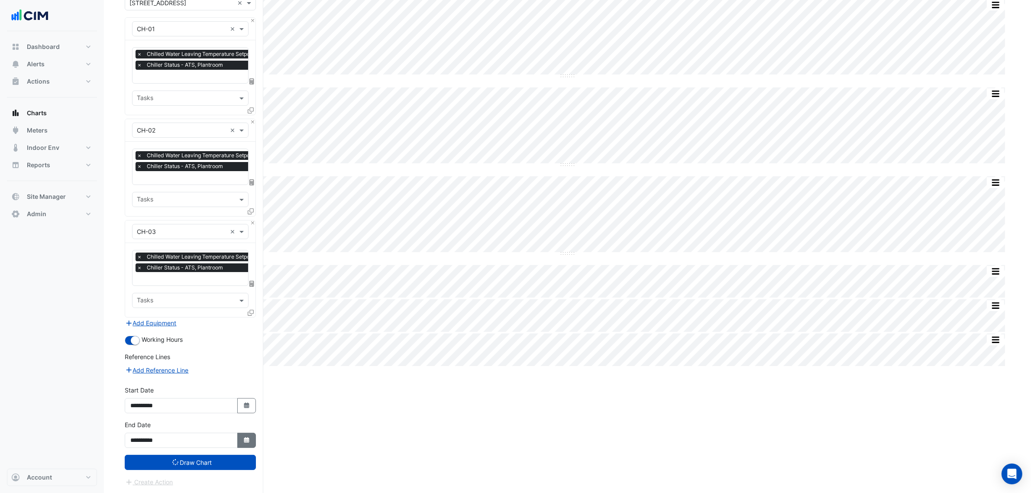
click at [245, 376] on button "Select Date" at bounding box center [246, 440] width 19 height 15
select select "*"
click at [246, 376] on icon "button" at bounding box center [246, 440] width 5 height 6
click at [239, 376] on button "Select Date" at bounding box center [246, 440] width 19 height 15
click at [222, 324] on span "Next month" at bounding box center [222, 324] width 6 height 6
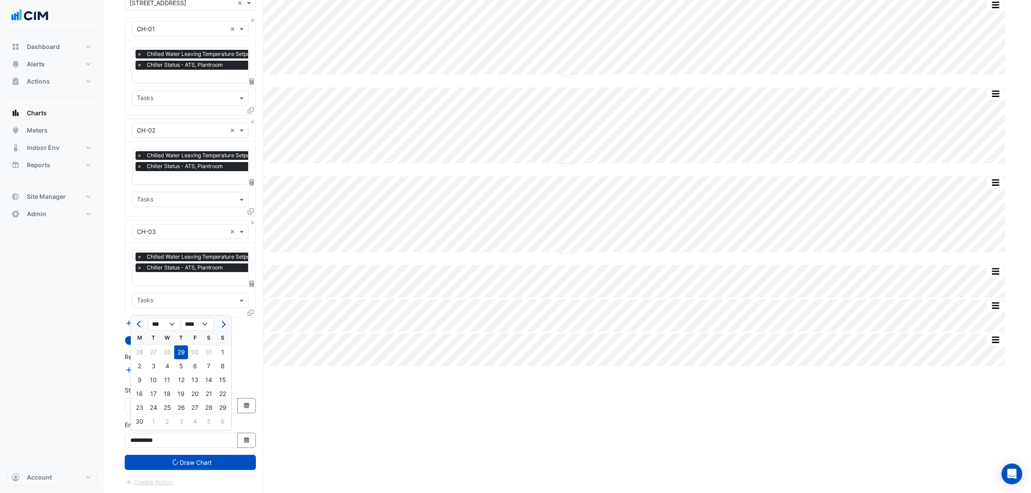
click at [222, 324] on span "Next month" at bounding box center [222, 324] width 6 height 6
select select "*"
click at [157, 376] on div "30" at bounding box center [153, 408] width 14 height 14
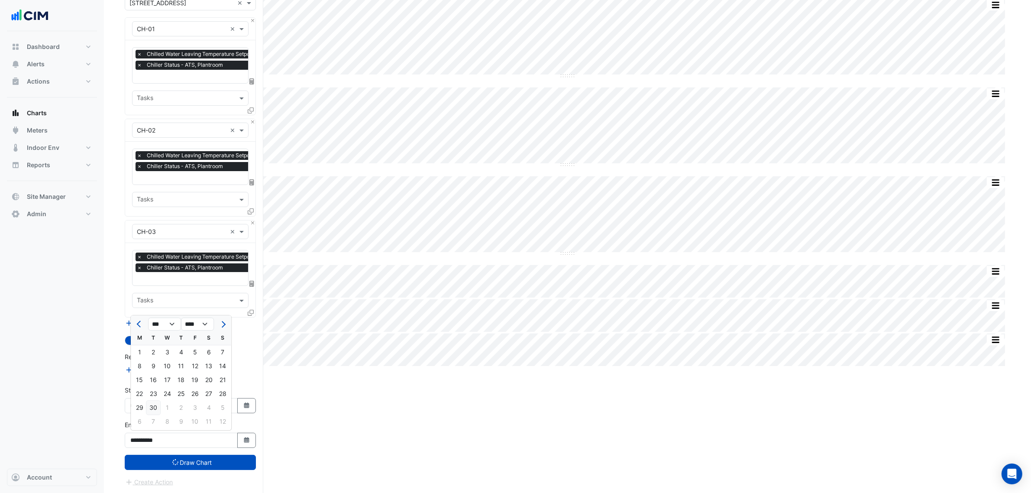
type input "**********"
click at [259, 376] on div "**********" at bounding box center [191, 403] width 142 height 35
click at [243, 376] on icon "Select Date" at bounding box center [247, 405] width 8 height 6
select select "****"
click at [224, 288] on span "Next month" at bounding box center [222, 289] width 6 height 6
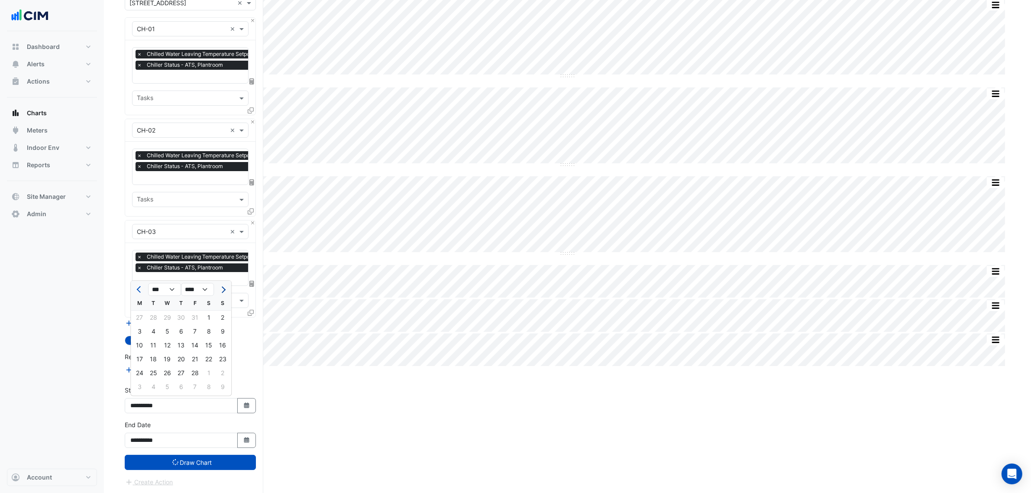
click at [224, 288] on span "Next month" at bounding box center [222, 289] width 6 height 6
click at [224, 289] on span "Next month" at bounding box center [222, 289] width 6 height 6
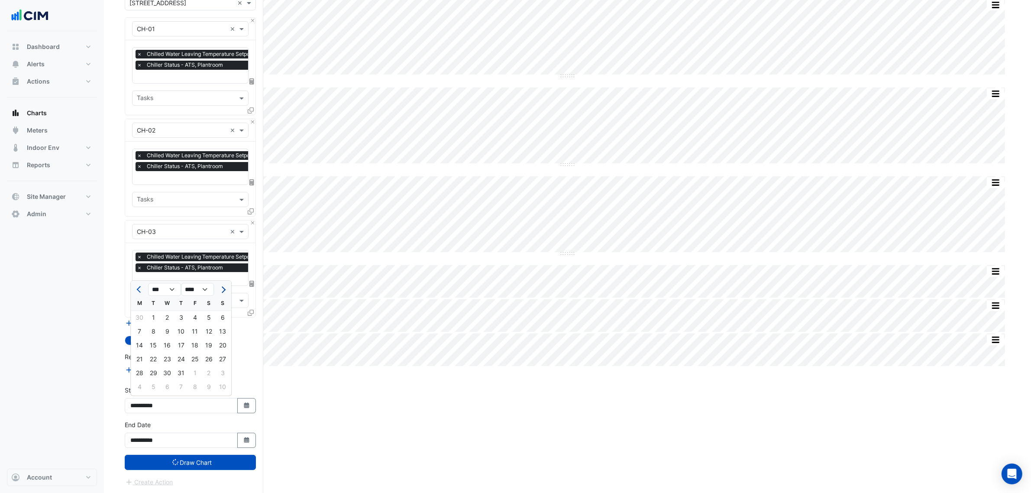
click at [224, 289] on span "Next month" at bounding box center [222, 289] width 6 height 6
select select "*"
click at [154, 318] on div "29" at bounding box center [153, 318] width 14 height 14
type input "**********"
click at [236, 376] on input "**********" at bounding box center [181, 405] width 113 height 15
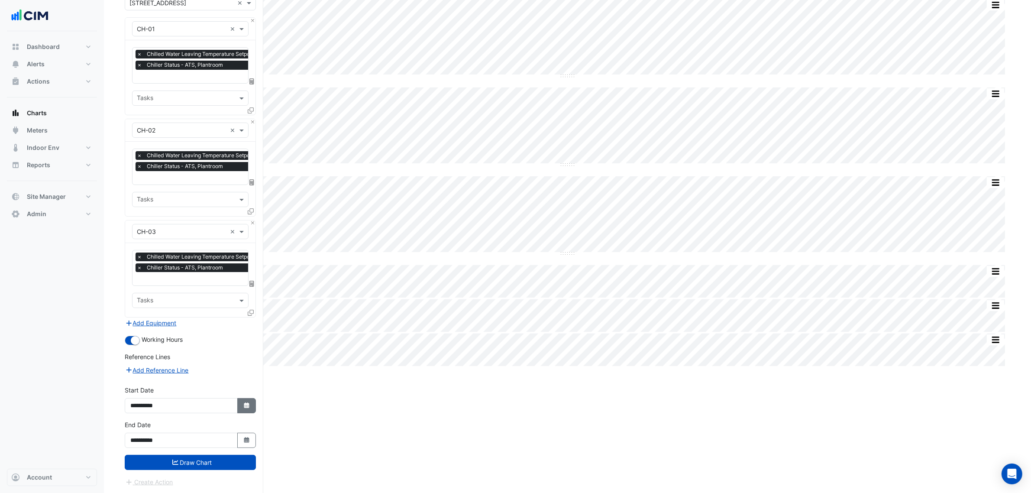
click at [240, 376] on button "Select Date" at bounding box center [246, 405] width 19 height 15
select select "*"
select select "****"
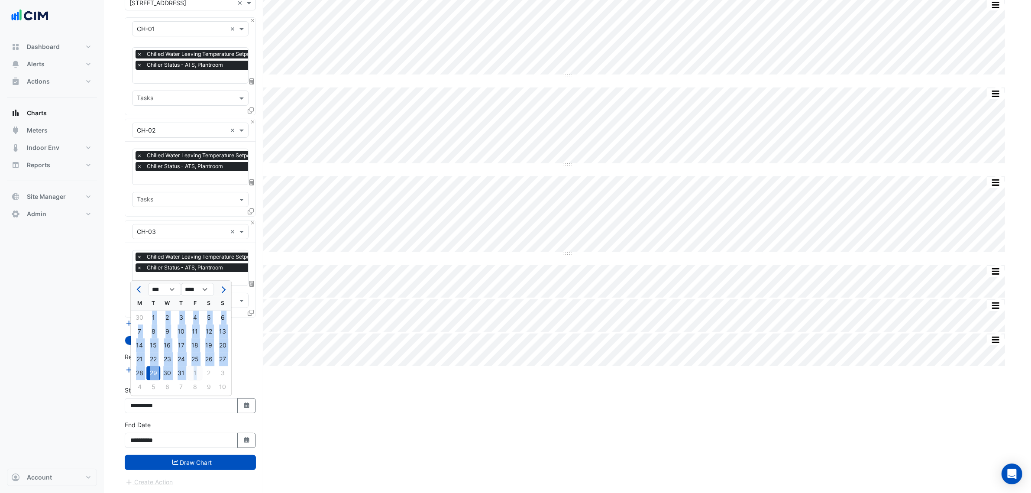
drag, startPoint x: 153, startPoint y: 315, endPoint x: 198, endPoint y: 378, distance: 76.7
click at [198, 376] on ngb-datepicker-month "M T W T F S S 30 1 2 3 4 5 6 7 8 9 10 11 12 13 14 15 16 17 18 19 20 21 22 23 24…" at bounding box center [181, 345] width 101 height 99
click at [197, 376] on div "1" at bounding box center [195, 373] width 14 height 14
type input "**********"
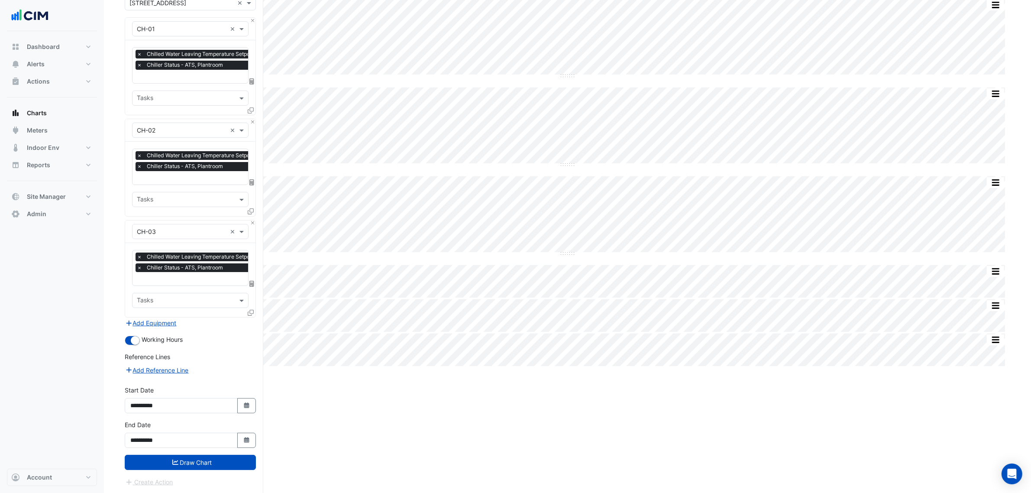
click at [201, 376] on form "× [STREET_ADDRESS] × × CH-01 × × Chilled Water Leaving Temperature Setpoint - A…" at bounding box center [190, 241] width 131 height 492
click at [204, 376] on button "Draw Chart" at bounding box center [190, 462] width 131 height 15
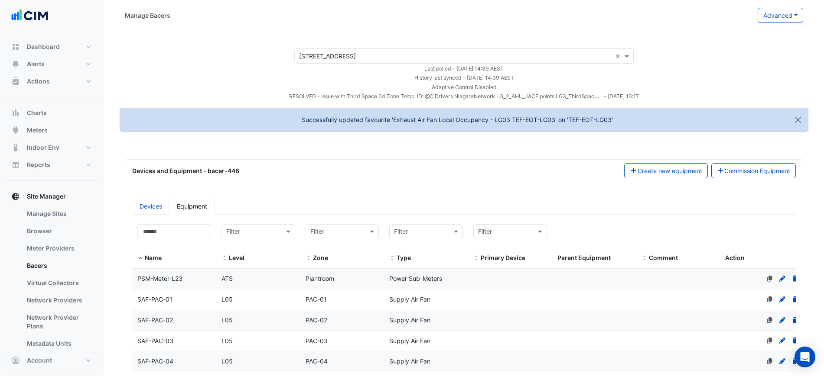
select select "***"
click at [189, 230] on input at bounding box center [174, 231] width 74 height 15
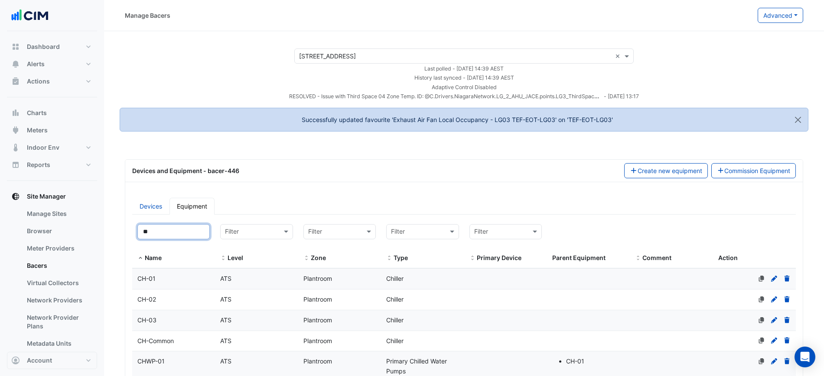
type input "**"
click at [203, 284] on div "CH-01" at bounding box center [173, 279] width 83 height 10
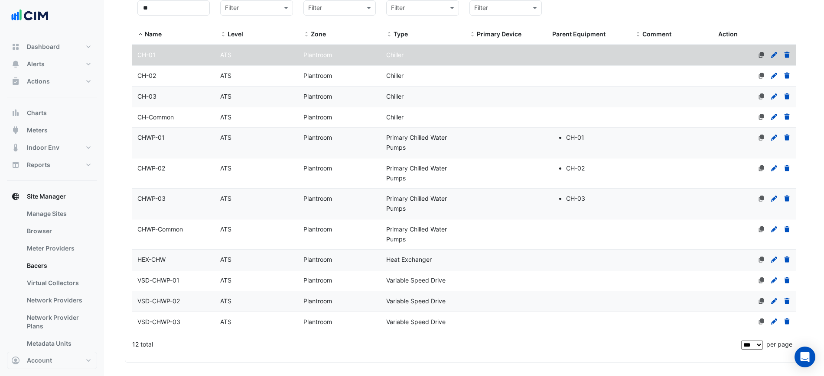
scroll to position [360, 0]
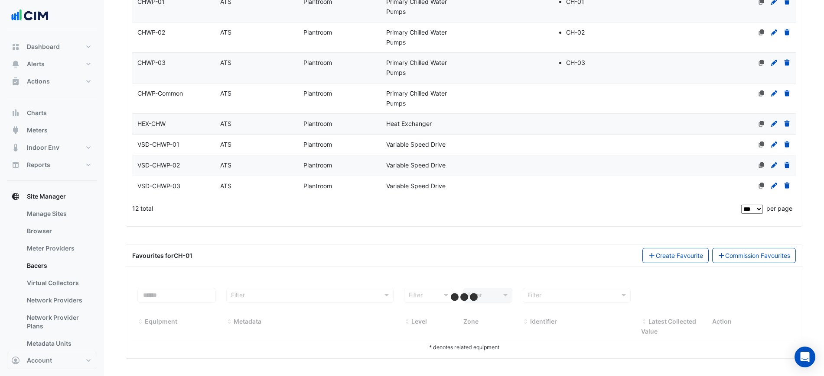
select select "***"
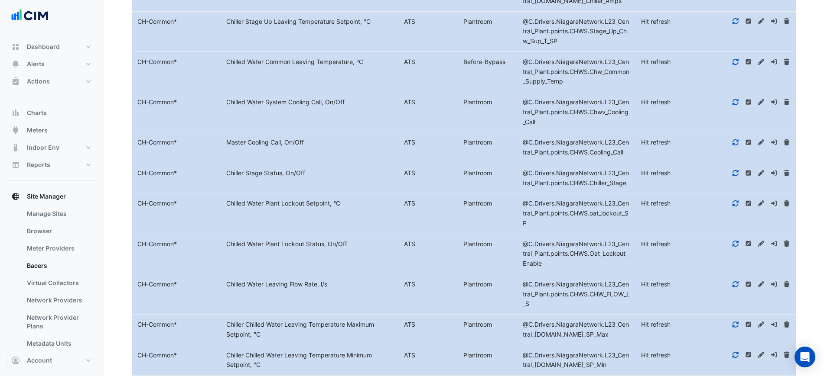
scroll to position [1648, 0]
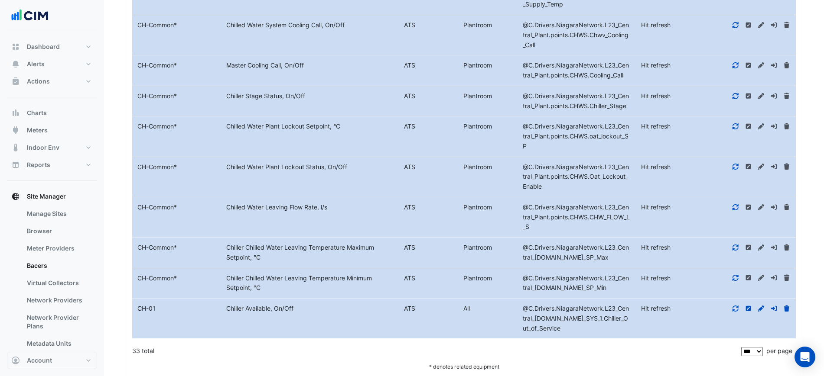
click at [753, 304] on div at bounding box center [751, 309] width 89 height 10
click at [752, 304] on div at bounding box center [751, 309] width 89 height 10
click at [751, 306] on icon at bounding box center [748, 309] width 8 height 6
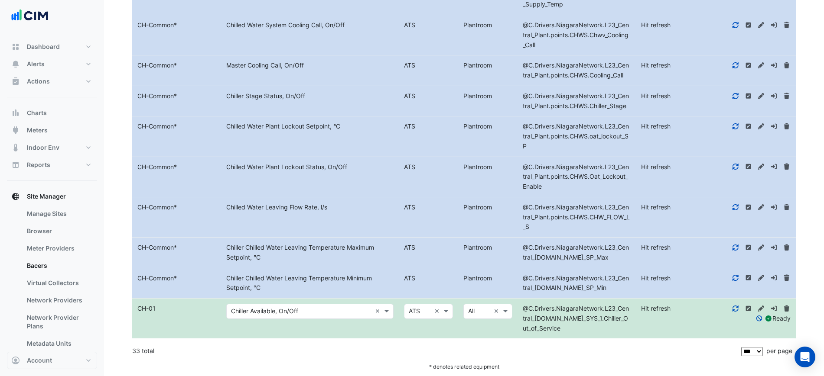
click at [325, 304] on div "Chiller Available, On/Off ×" at bounding box center [309, 311] width 167 height 15
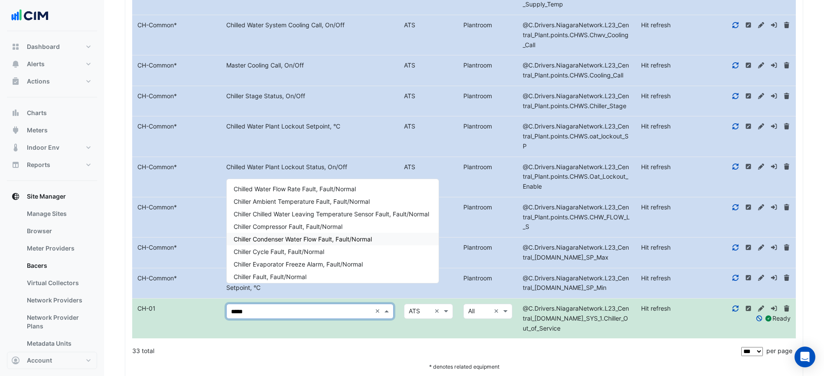
scroll to position [1593, 0]
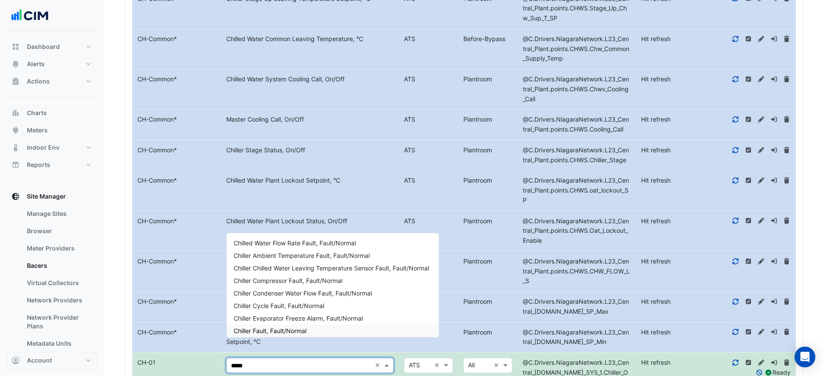
click at [344, 361] on input "*****" at bounding box center [301, 366] width 140 height 10
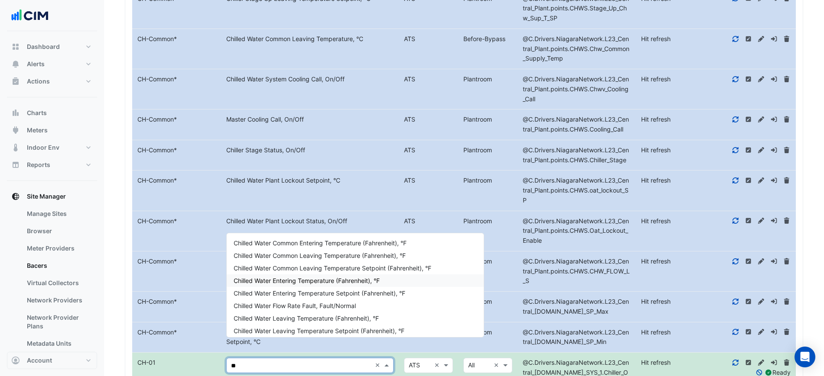
type input "*"
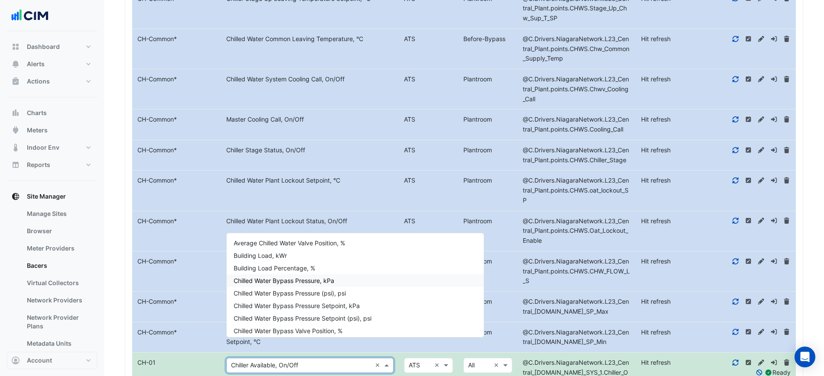
type input "*"
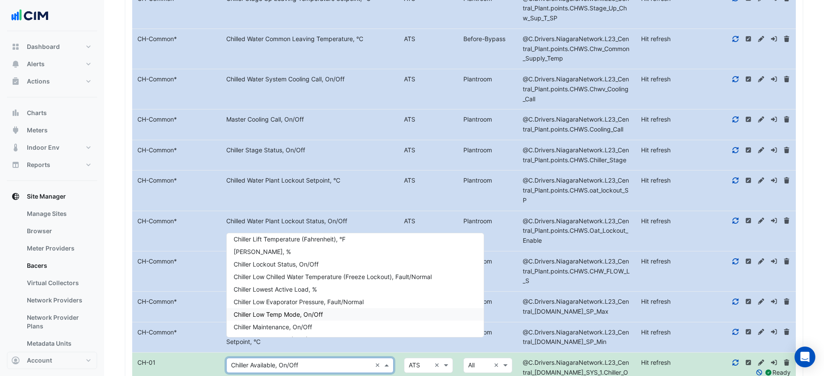
scroll to position [3249, 0]
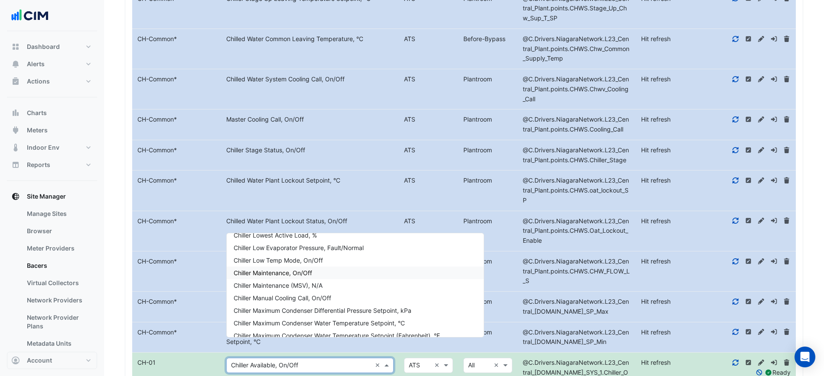
click at [326, 272] on div "Chiller Maintenance, On/Off" at bounding box center [355, 273] width 257 height 13
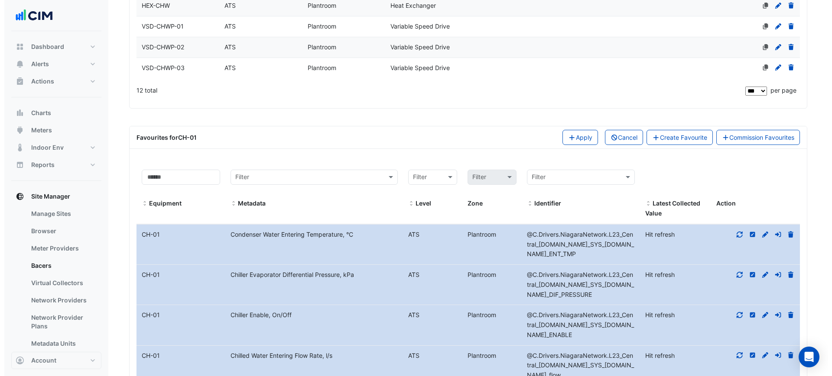
scroll to position [402, 0]
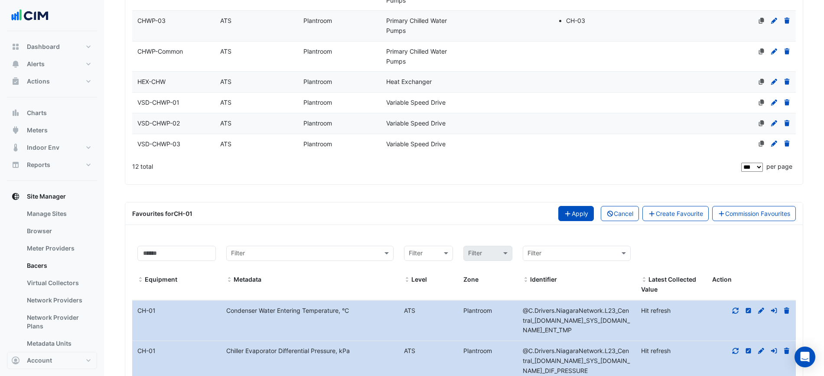
click at [565, 216] on button "Apply" at bounding box center [576, 213] width 36 height 15
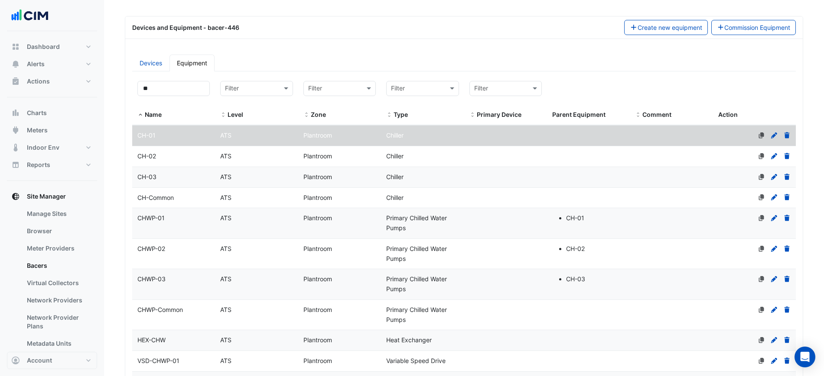
click at [182, 154] on div "CH-02" at bounding box center [173, 157] width 83 height 10
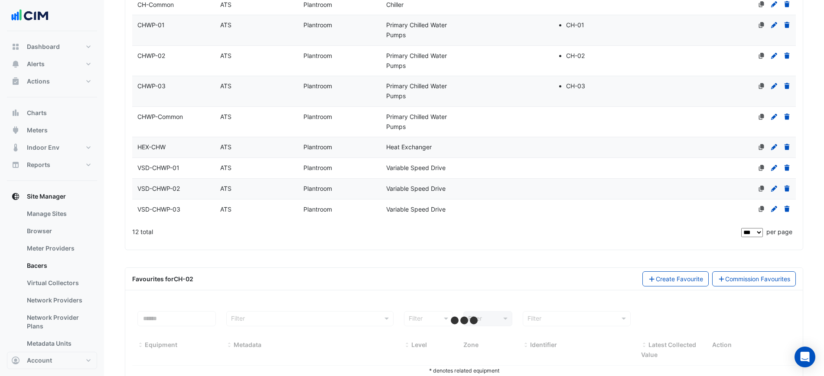
scroll to position [360, 0]
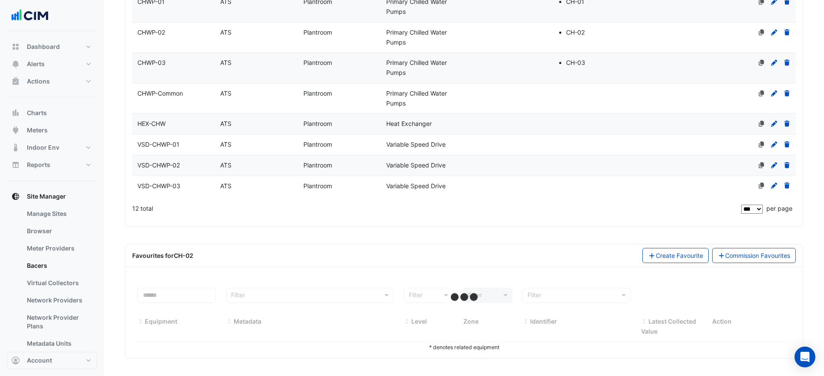
select select "***"
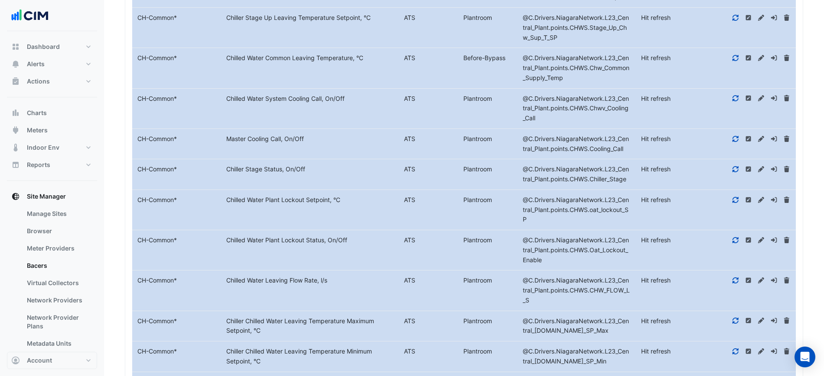
scroll to position [1729, 0]
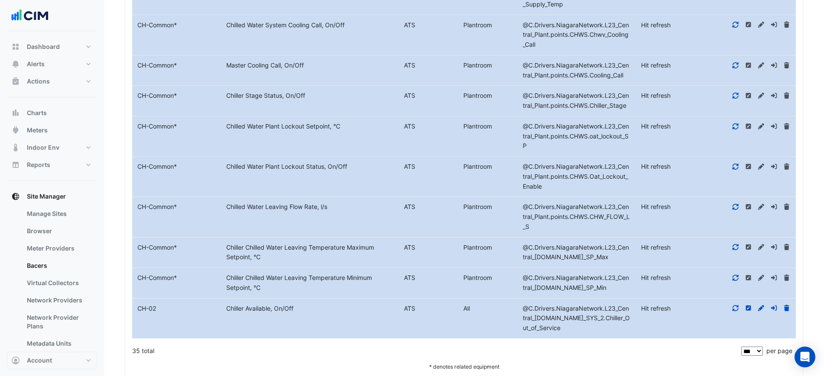
click at [749, 305] on icon at bounding box center [748, 308] width 8 height 6
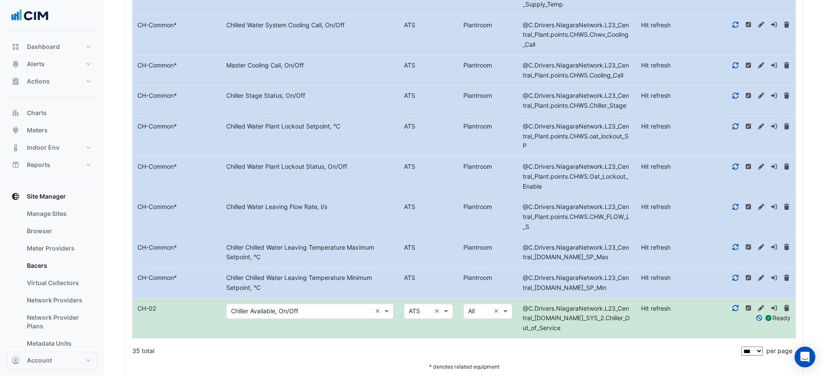
click at [332, 304] on div "Chiller Available, On/Off ×" at bounding box center [309, 311] width 167 height 15
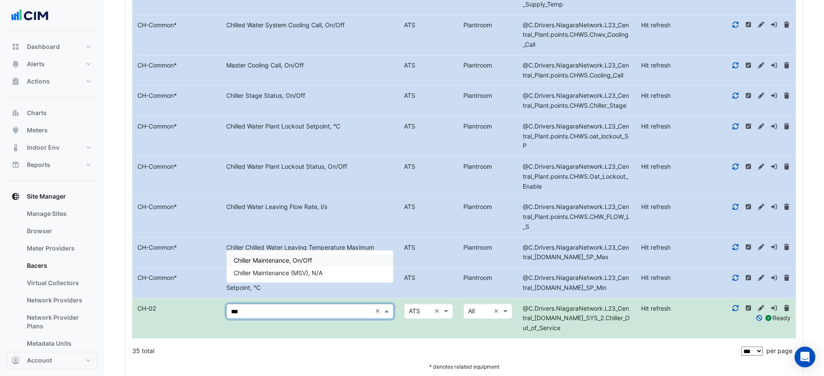
type input "****"
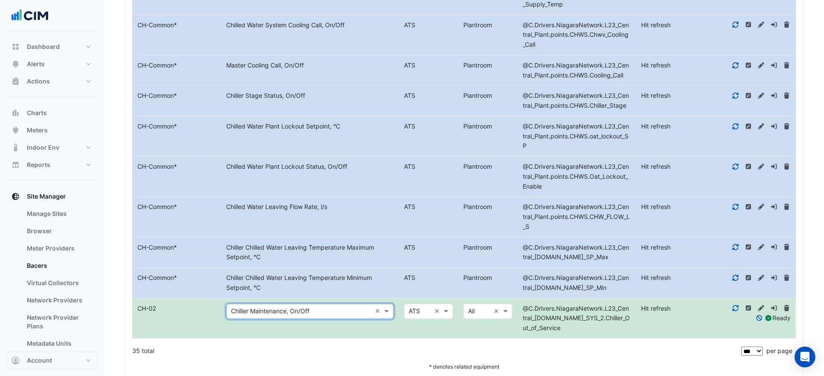
drag, startPoint x: 358, startPoint y: 246, endPoint x: 356, endPoint y: 221, distance: 24.4
click at [360, 238] on datatable-body-cell "Metadata Chiller Chilled Water Leaving Temperature Maximum Setpoint, °C" at bounding box center [310, 253] width 178 height 30
click at [376, 208] on datatable-body-cell "Metadata Chilled Water Leaving Flow Rate, l/s" at bounding box center [310, 217] width 178 height 40
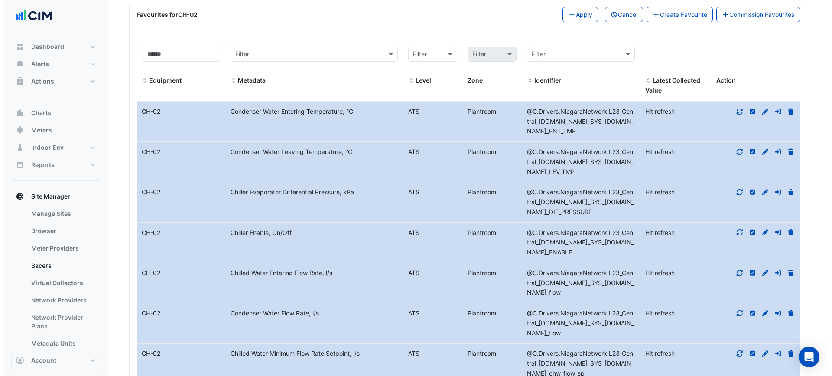
scroll to position [483, 0]
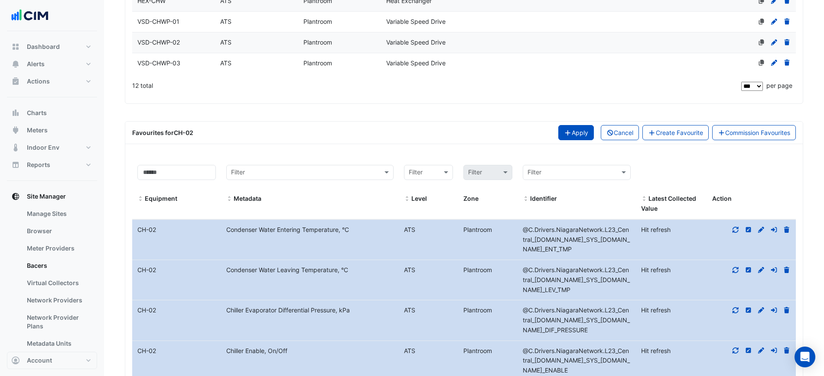
click at [562, 133] on button "Apply" at bounding box center [576, 132] width 36 height 15
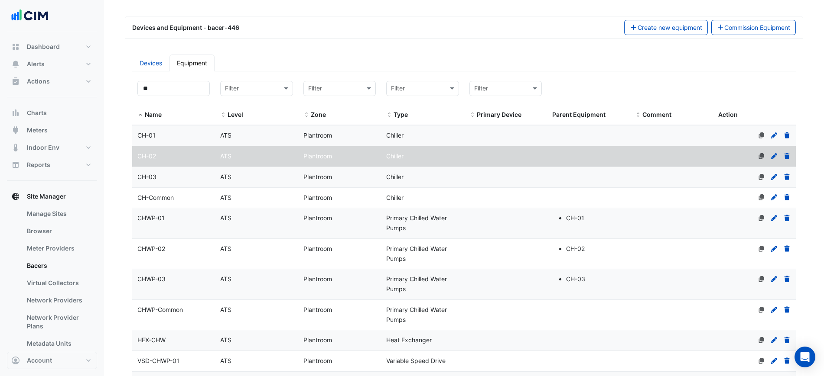
click at [182, 172] on datatable-body-cell "Name CH-03" at bounding box center [173, 177] width 83 height 20
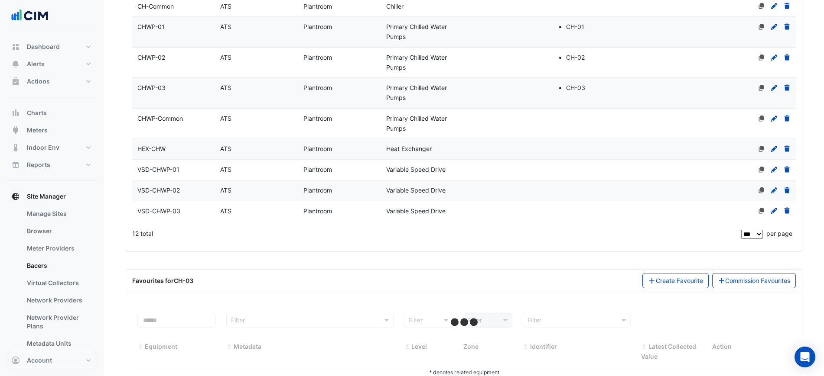
scroll to position [360, 0]
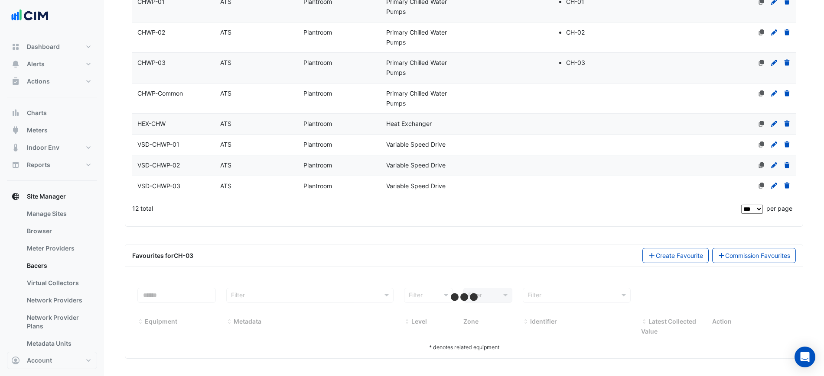
select select "***"
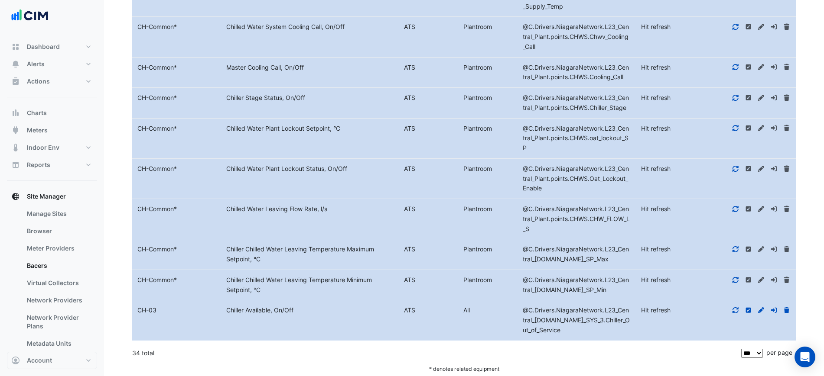
scroll to position [1698, 0]
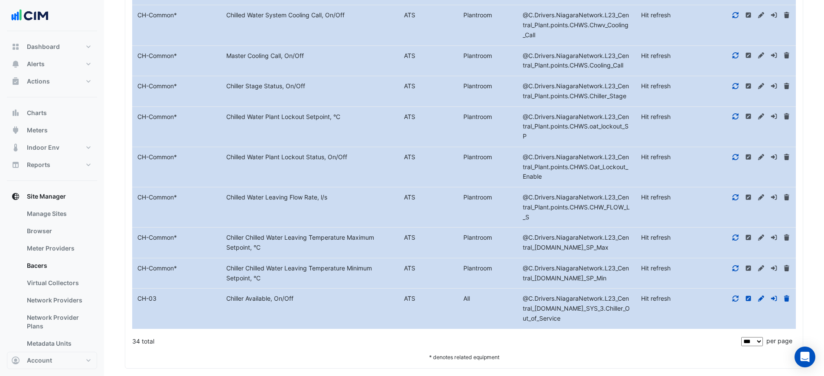
click at [749, 296] on icon at bounding box center [748, 299] width 8 height 6
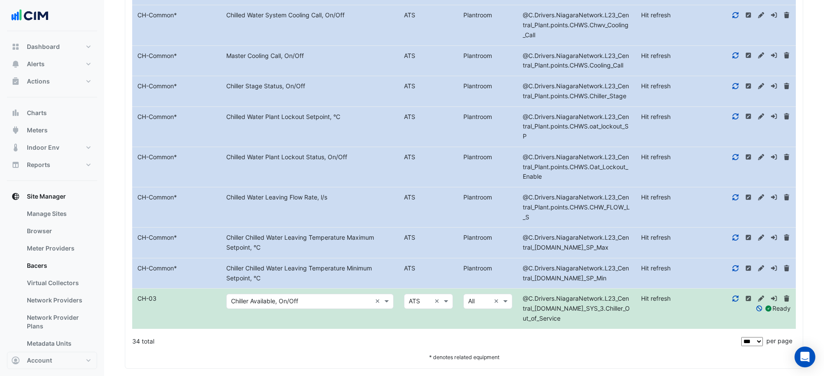
click at [343, 297] on input "text" at bounding box center [301, 302] width 140 height 10
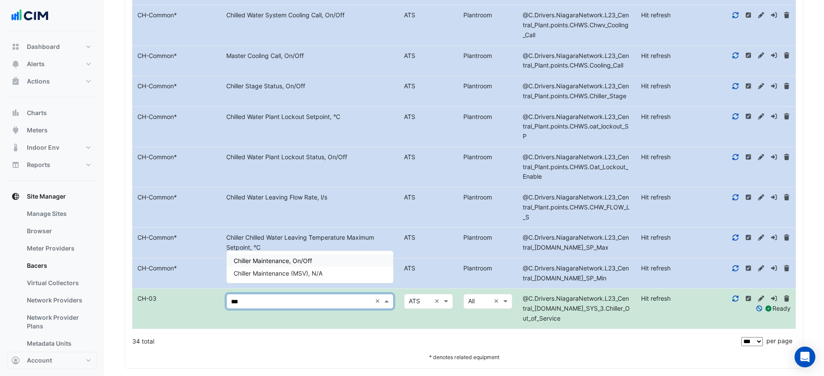
type input "****"
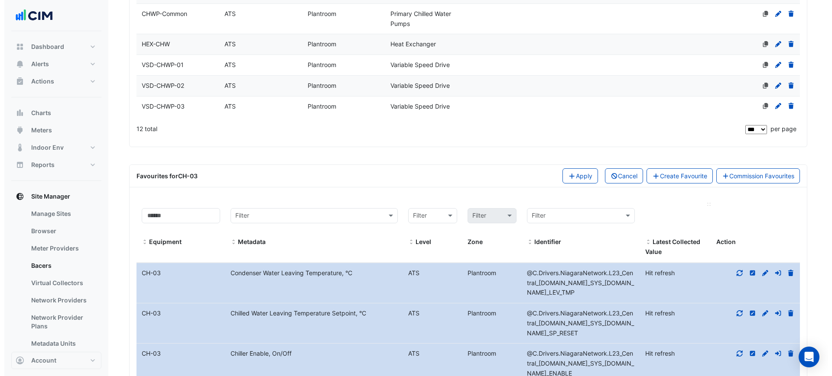
scroll to position [398, 0]
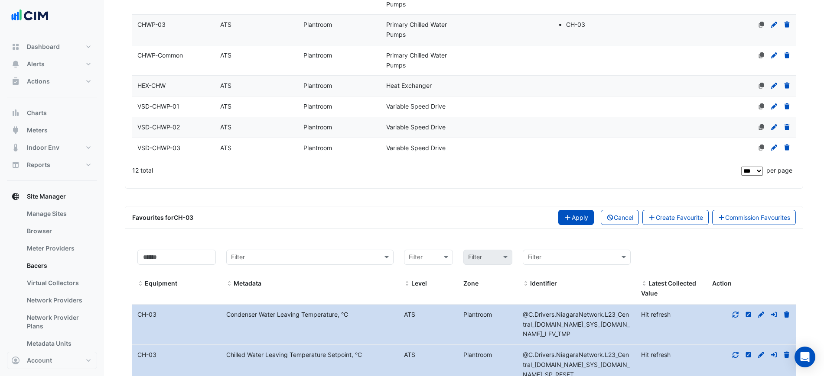
click at [561, 222] on button "Apply" at bounding box center [576, 217] width 36 height 15
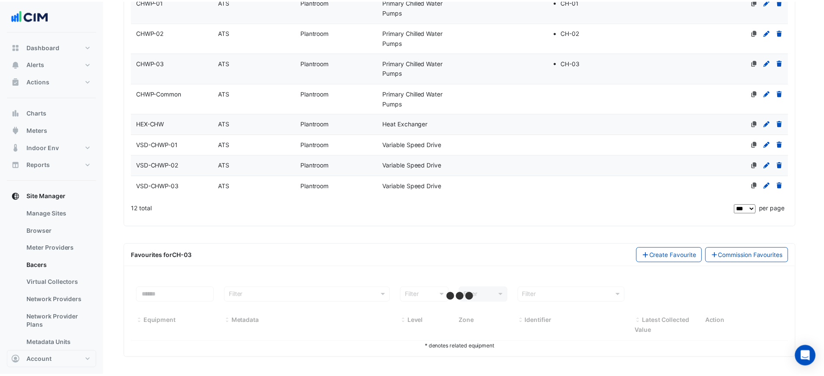
scroll to position [360, 0]
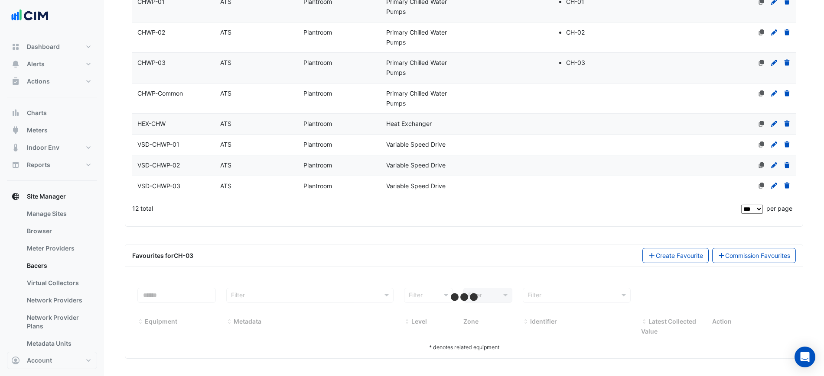
select select "***"
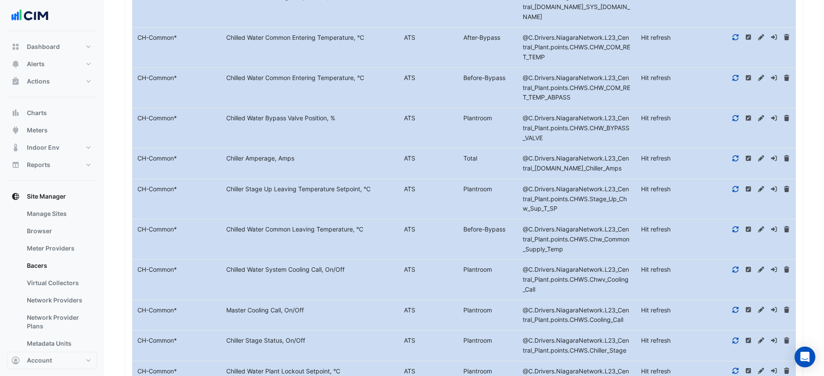
scroll to position [1698, 0]
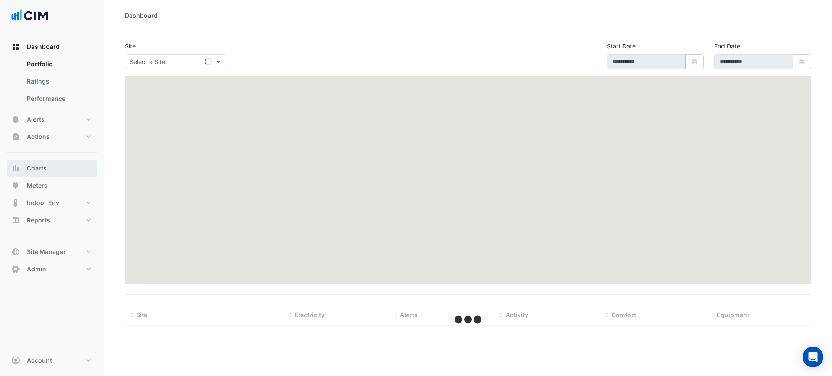
click at [60, 169] on button "Charts" at bounding box center [52, 168] width 90 height 17
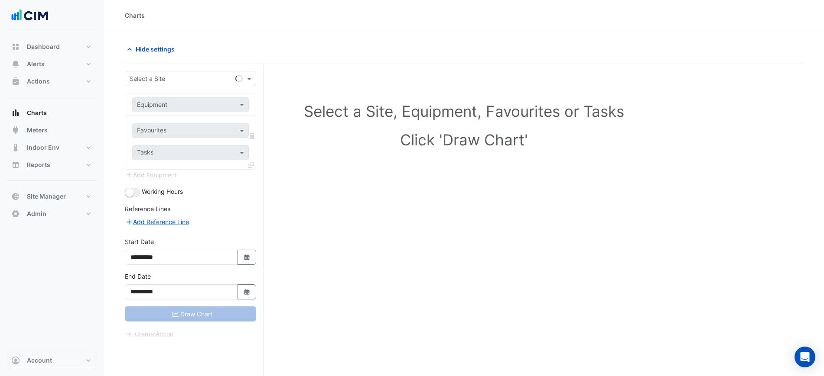
click at [157, 81] on input "text" at bounding box center [182, 79] width 104 height 9
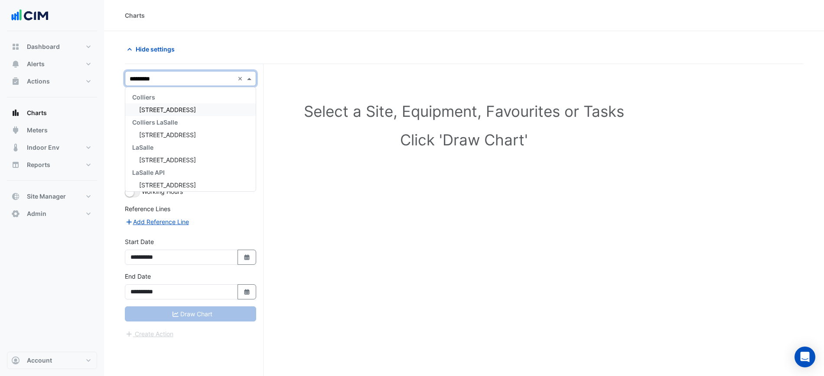
type input "**********"
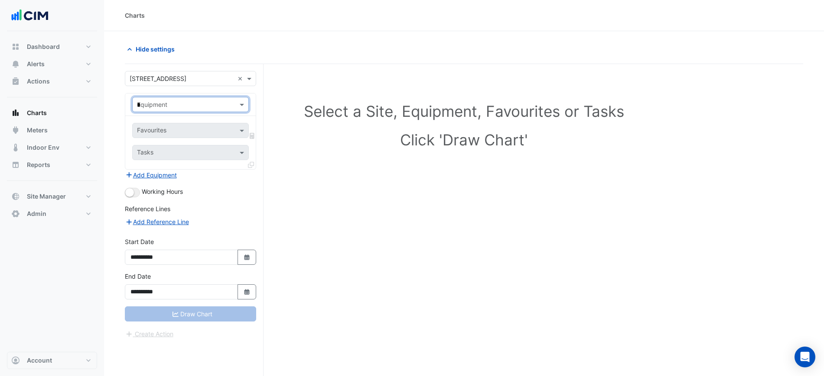
type input "**"
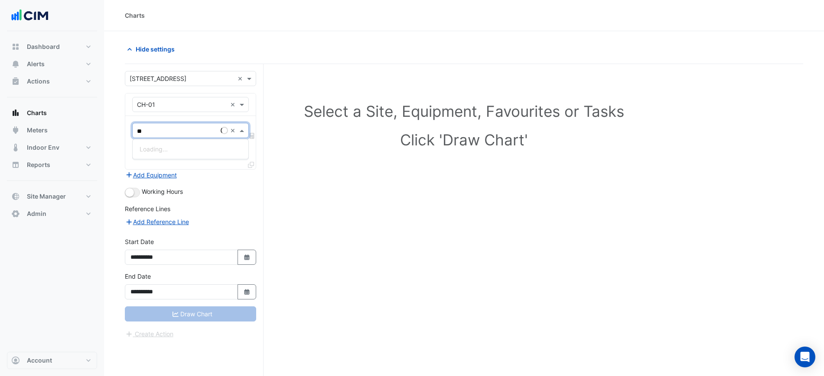
type input "***"
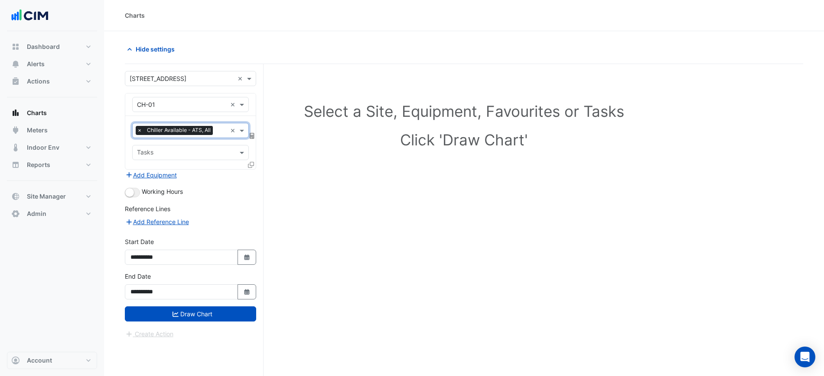
click at [253, 167] on icon at bounding box center [251, 165] width 6 height 6
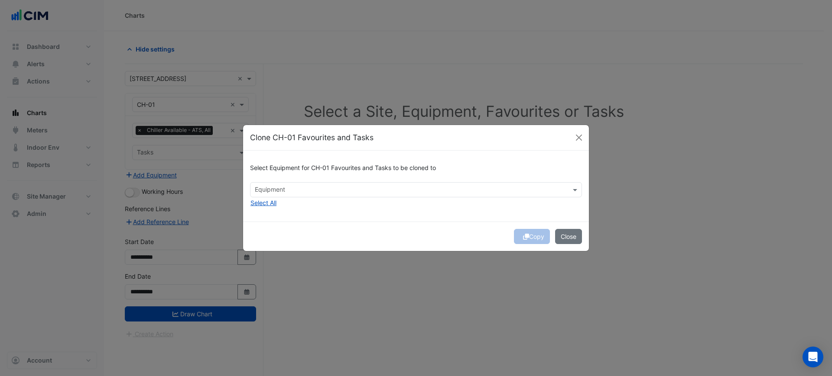
click at [298, 201] on div "Select Equipment for CH-01 Favourites and Tasks to be cloned to Equipment Selec…" at bounding box center [416, 186] width 346 height 71
click at [298, 194] on input "text" at bounding box center [411, 190] width 312 height 9
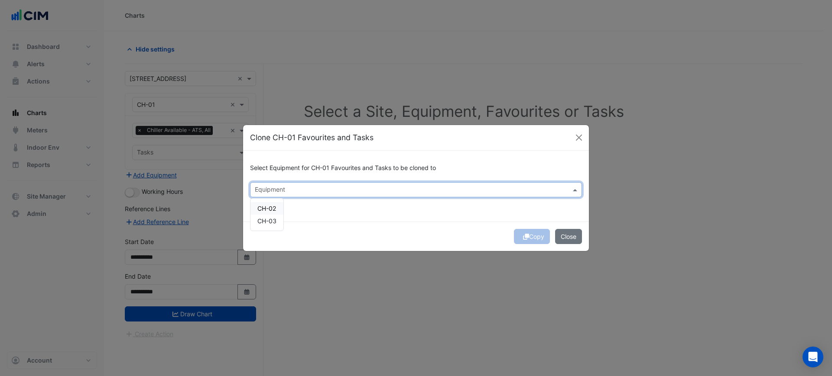
click at [274, 215] on div "CH-03" at bounding box center [266, 221] width 33 height 13
drag, startPoint x: 274, startPoint y: 207, endPoint x: 273, endPoint y: 213, distance: 6.5
click at [274, 207] on span "CH-02" at bounding box center [266, 208] width 19 height 7
click at [272, 221] on span "CH-03" at bounding box center [266, 220] width 19 height 7
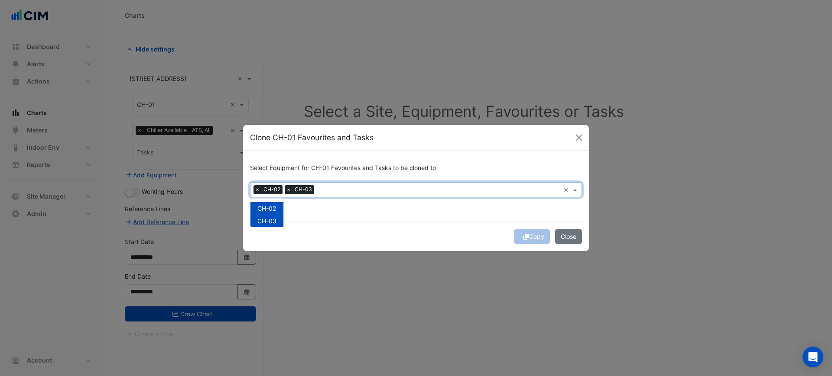
click at [335, 221] on div "Select Equipment for CH-01 Favourites and Tasks to be cloned to × CH-02 × CH-03…" at bounding box center [416, 186] width 346 height 71
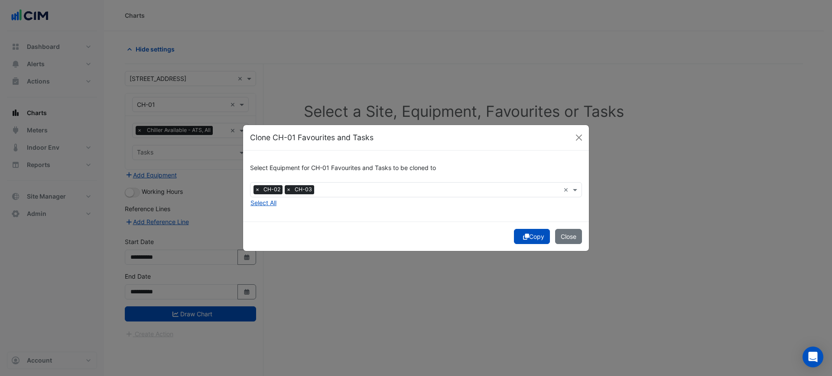
click at [530, 233] on button "Copy" at bounding box center [532, 236] width 36 height 15
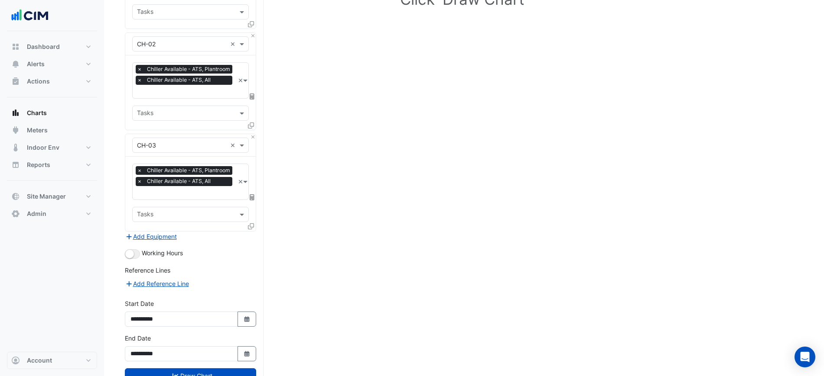
scroll to position [171, 0]
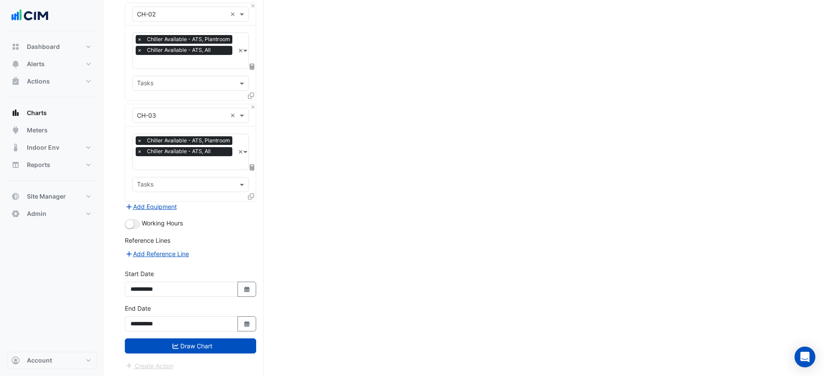
click at [132, 232] on form "× [STREET_ADDRESS] × × CH-01 × × Chiller Available - ATS, All × Tasks × CH-02 ×…" at bounding box center [190, 135] width 131 height 471
click at [132, 227] on button "button" at bounding box center [132, 225] width 15 height 10
click at [217, 356] on form "× [STREET_ADDRESS] × × CH-01 × × Chiller Available - ATS, All × Tasks × CH-02 ×…" at bounding box center [190, 135] width 131 height 471
click at [219, 348] on button "Draw Chart" at bounding box center [190, 346] width 131 height 15
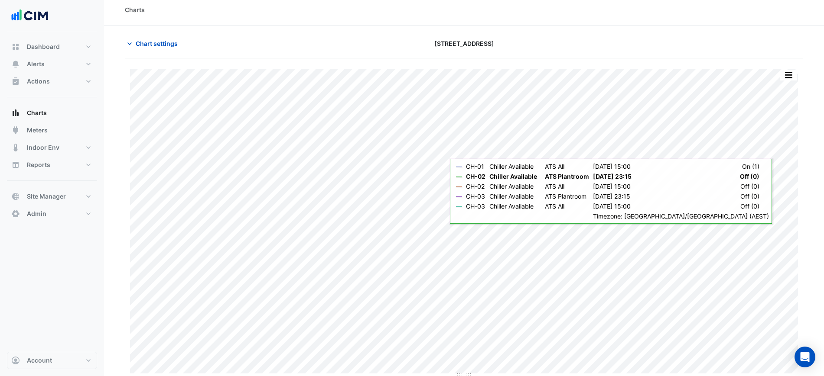
scroll to position [7, 0]
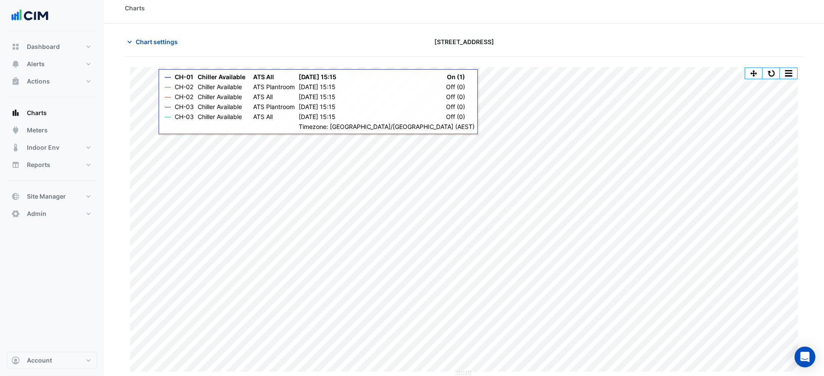
click at [788, 73] on button "button" at bounding box center [787, 73] width 17 height 11
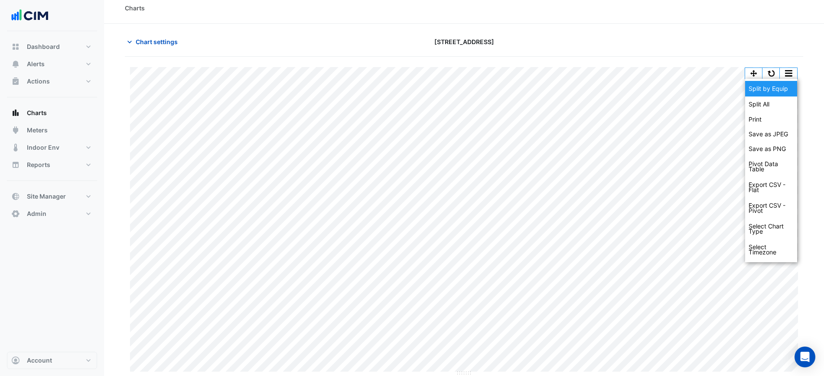
click at [785, 89] on div "Split by Equip" at bounding box center [771, 89] width 52 height 16
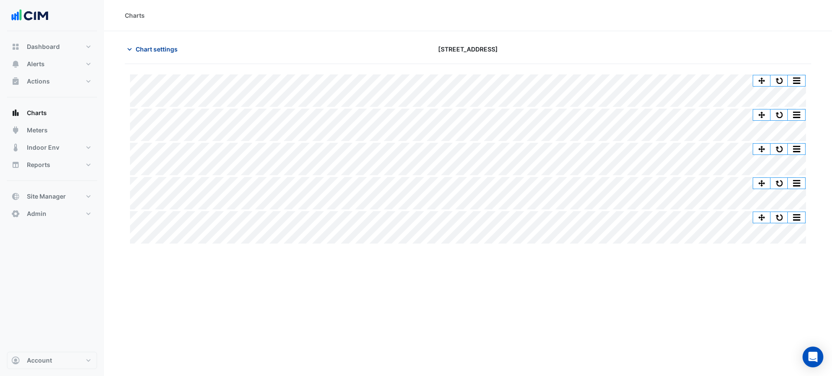
click at [152, 45] on span "Chart settings" at bounding box center [157, 49] width 42 height 9
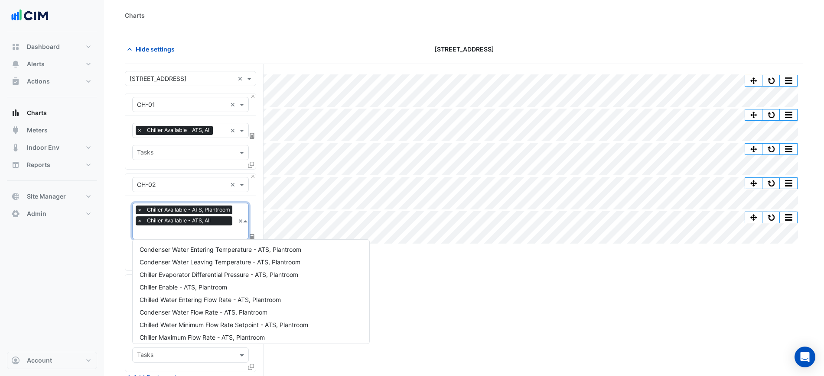
click at [145, 208] on span "Chiller Available - ATS, Plantroom" at bounding box center [189, 210] width 88 height 9
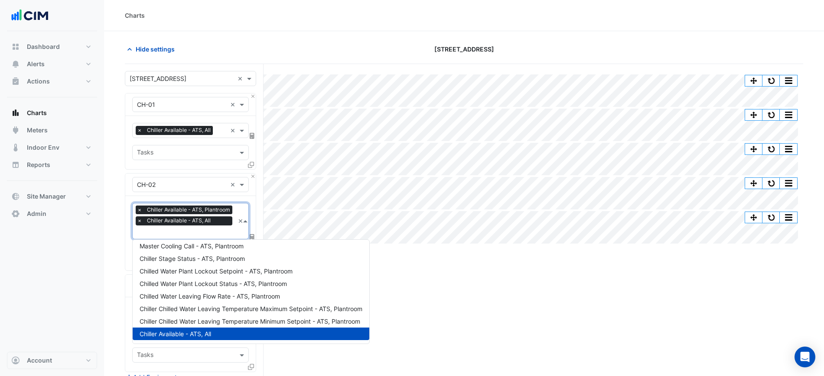
click at [138, 208] on span "×" at bounding box center [140, 210] width 8 height 9
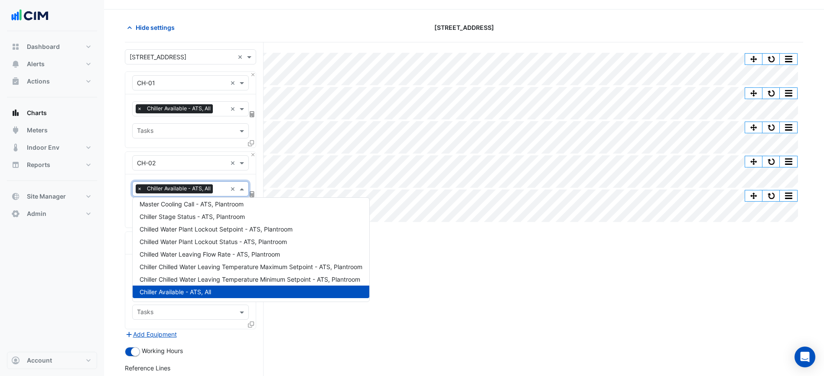
scroll to position [54, 0]
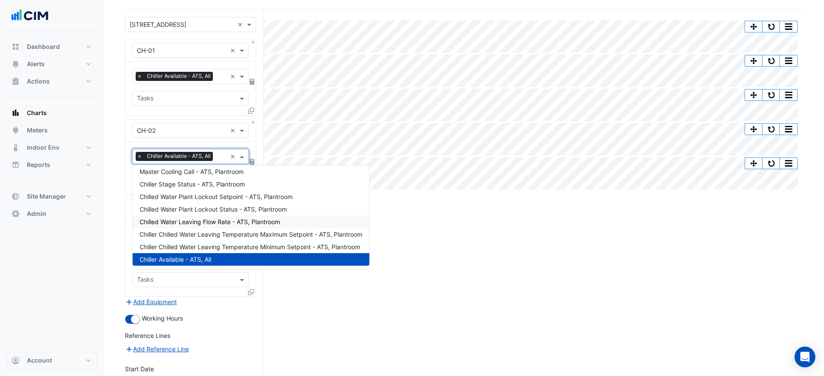
click at [122, 217] on section "Hide settings [STREET_ADDRESS] Split All Split None Print Save as JPEG Save as …" at bounding box center [464, 225] width 720 height 496
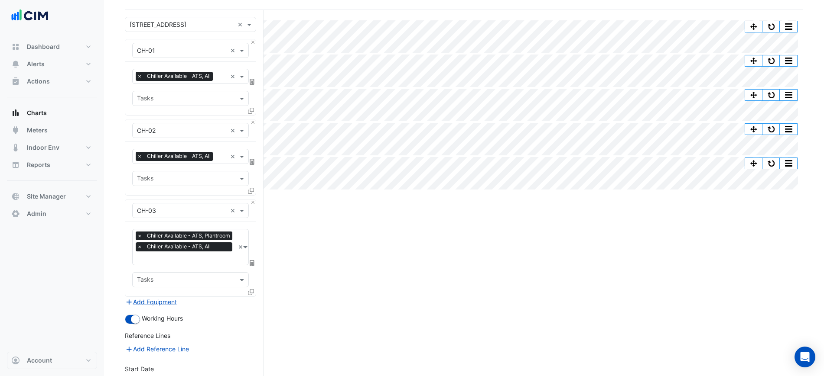
click at [139, 233] on span "×" at bounding box center [140, 236] width 8 height 9
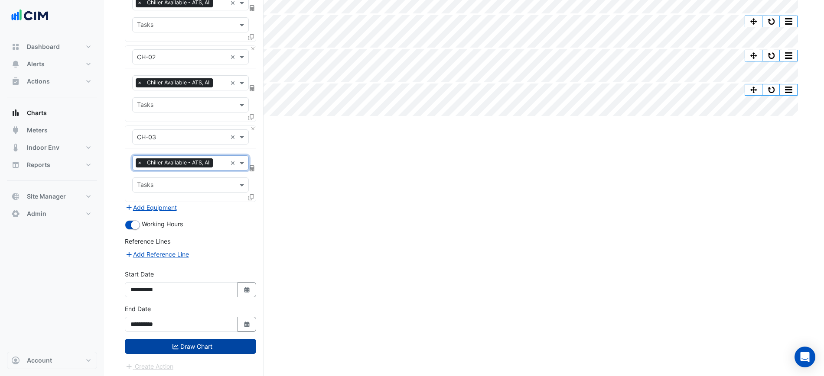
scroll to position [130, 0]
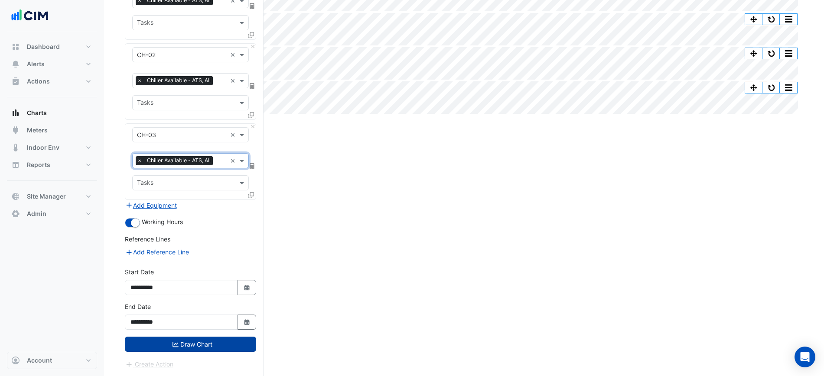
click at [216, 347] on button "Draw Chart" at bounding box center [190, 344] width 131 height 15
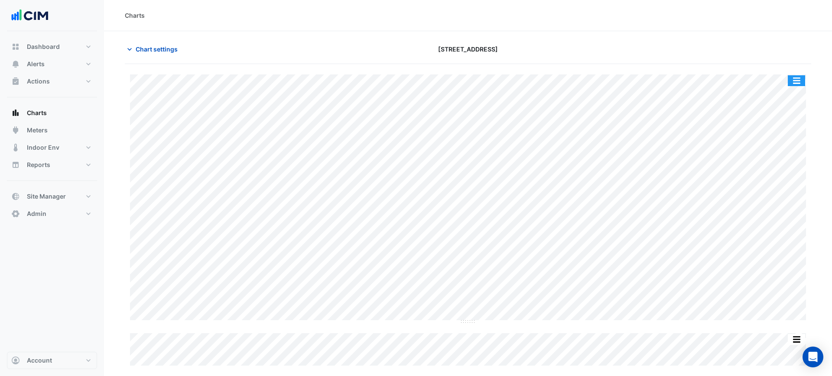
click at [791, 79] on button "button" at bounding box center [796, 80] width 17 height 11
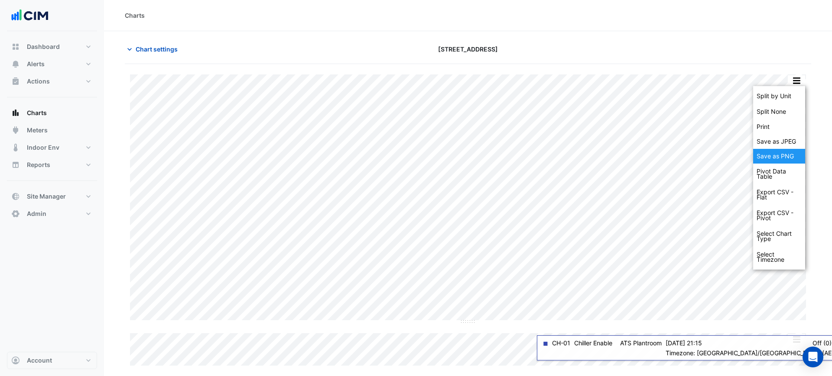
click at [775, 154] on div "Save as PNG" at bounding box center [779, 156] width 52 height 15
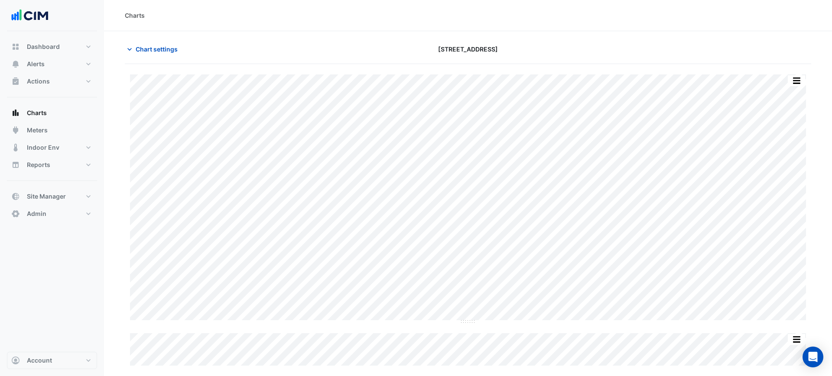
click at [695, 28] on div "Charts" at bounding box center [468, 15] width 728 height 31
click at [153, 51] on span "Chart settings" at bounding box center [157, 49] width 42 height 9
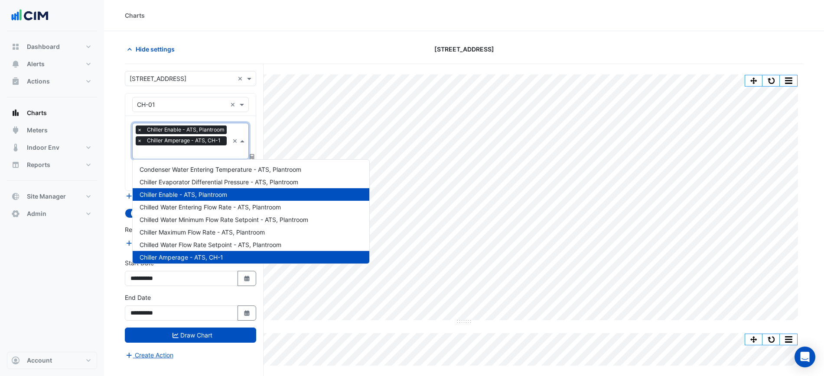
click at [178, 149] on input "text" at bounding box center [183, 153] width 92 height 9
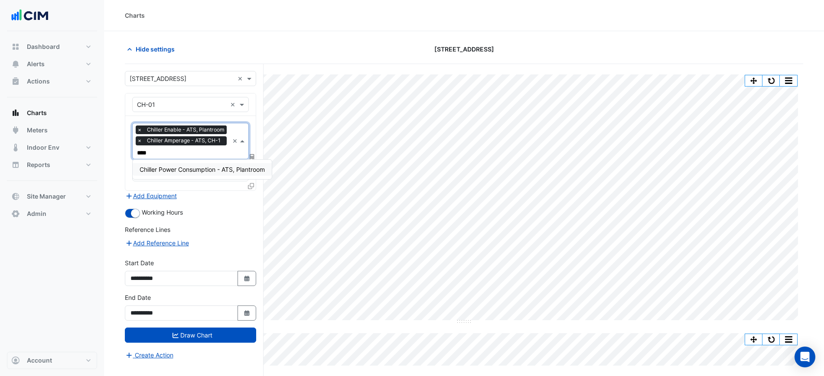
type input "*****"
click at [172, 173] on span "Chiller Power Consumption - ATS, Plantroom" at bounding box center [201, 169] width 125 height 7
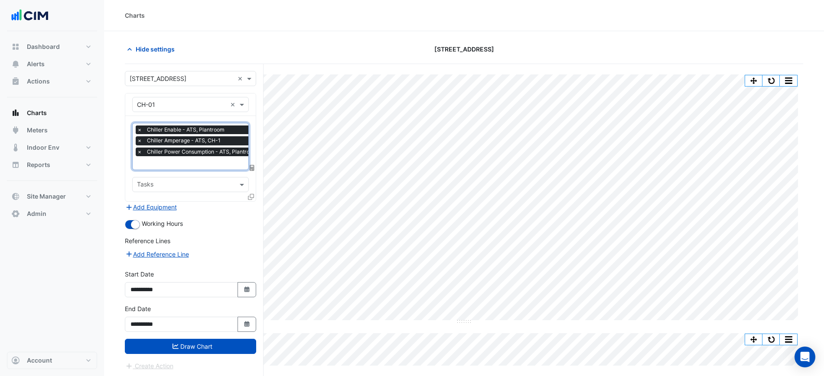
click at [137, 133] on span "×" at bounding box center [140, 130] width 8 height 9
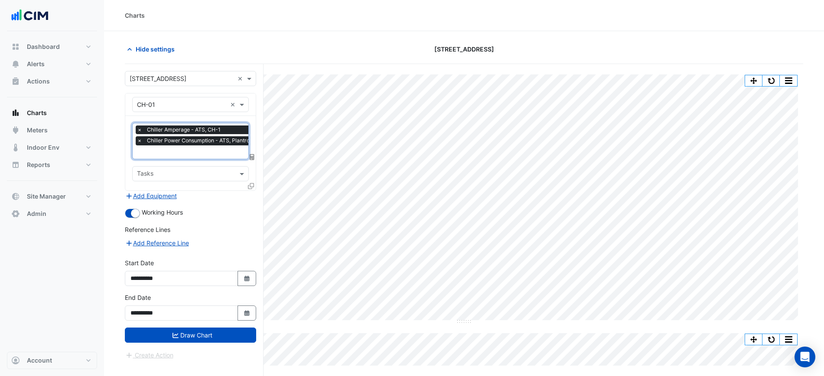
click at [137, 133] on span "×" at bounding box center [140, 130] width 8 height 9
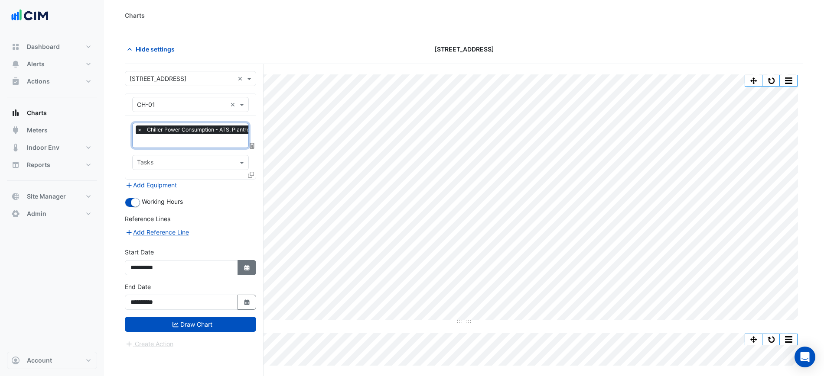
click at [241, 270] on button "Select Date" at bounding box center [246, 267] width 19 height 15
select select "*"
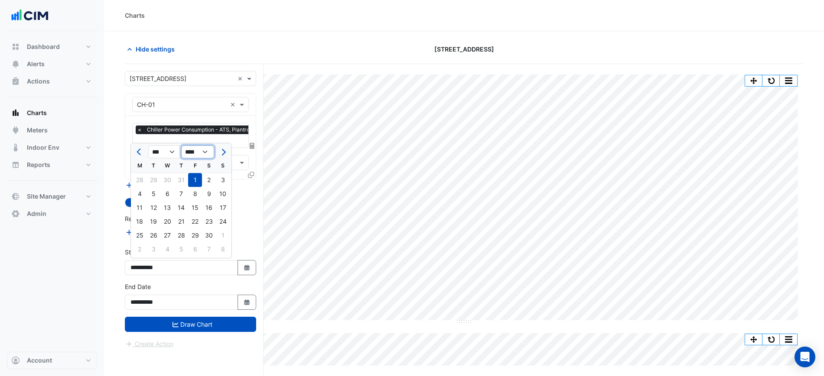
click at [202, 152] on select "**** **** **** **** **** **** **** **** **** **** **** **** ****" at bounding box center [197, 152] width 33 height 13
select select "****"
click at [181, 146] on select "**** **** **** **** **** **** **** **** **** **** **** **** ****" at bounding box center [197, 152] width 33 height 13
click at [156, 156] on select "*** *** *** *** *** *** *** *** ***" at bounding box center [164, 152] width 33 height 13
select select "*"
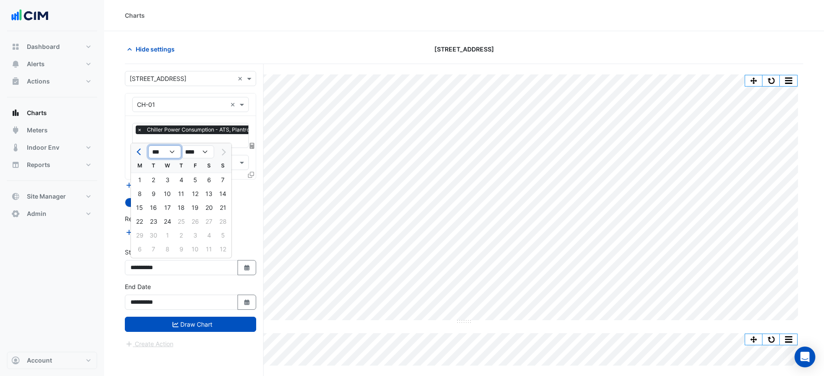
click at [148, 146] on select "*** *** *** *** *** *** *** *** ***" at bounding box center [164, 152] width 33 height 13
click at [165, 183] on div "1" at bounding box center [167, 180] width 14 height 14
type input "**********"
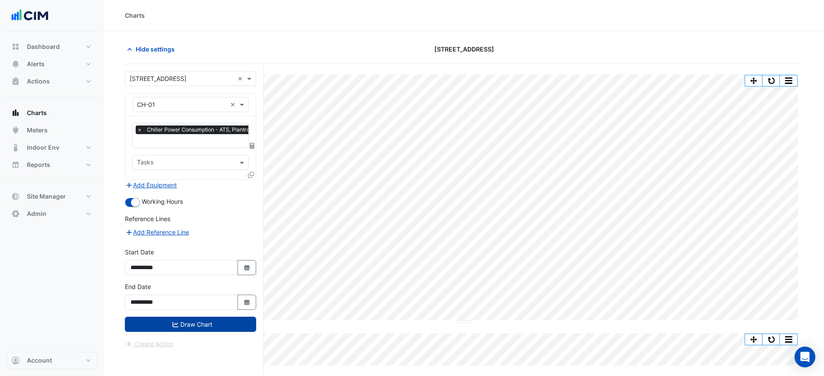
click at [209, 321] on button "Draw Chart" at bounding box center [190, 324] width 131 height 15
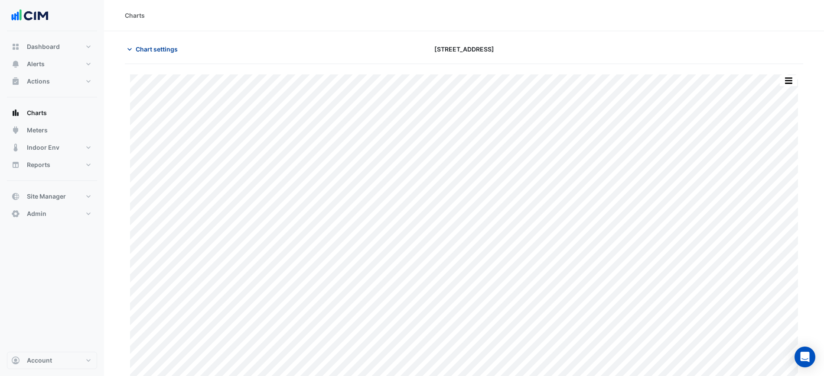
click at [171, 47] on span "Chart settings" at bounding box center [157, 49] width 42 height 9
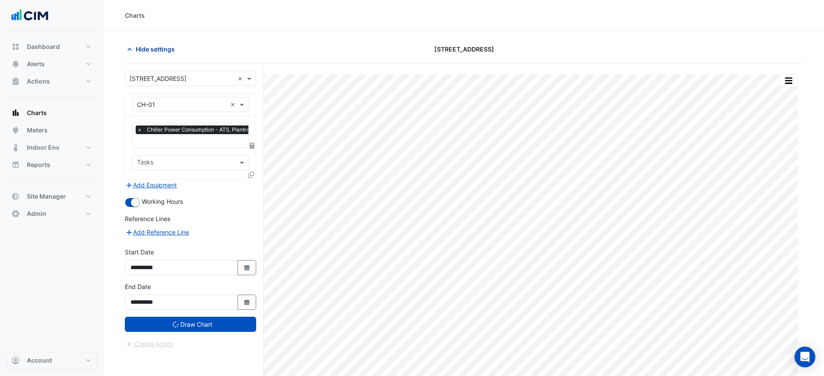
click at [171, 47] on span "Hide settings" at bounding box center [155, 49] width 39 height 9
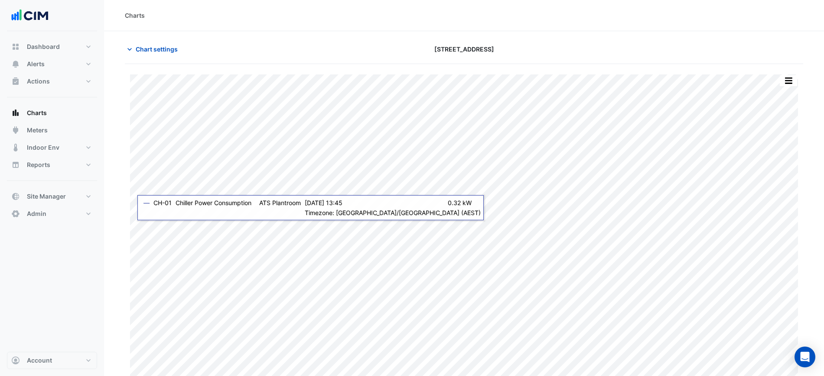
click at [487, 45] on span "[STREET_ADDRESS]" at bounding box center [464, 49] width 60 height 9
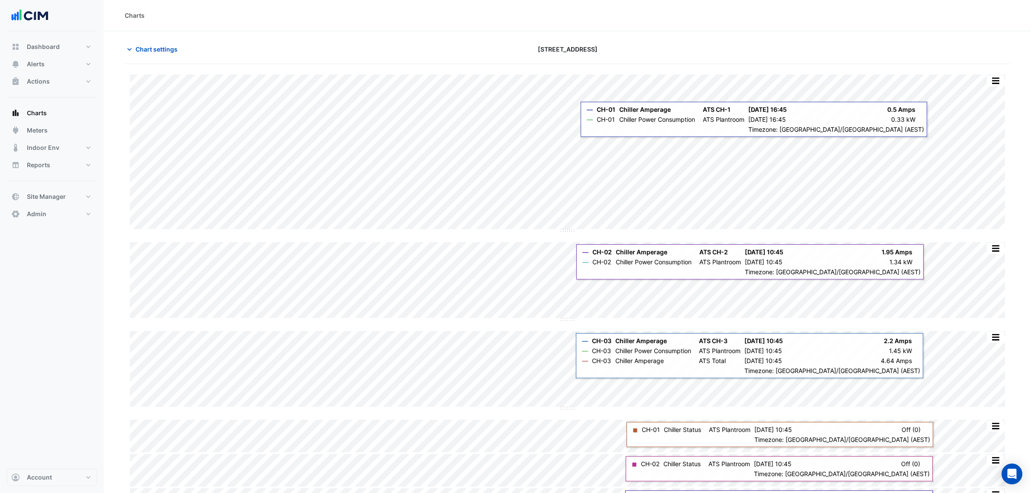
scroll to position [29, 0]
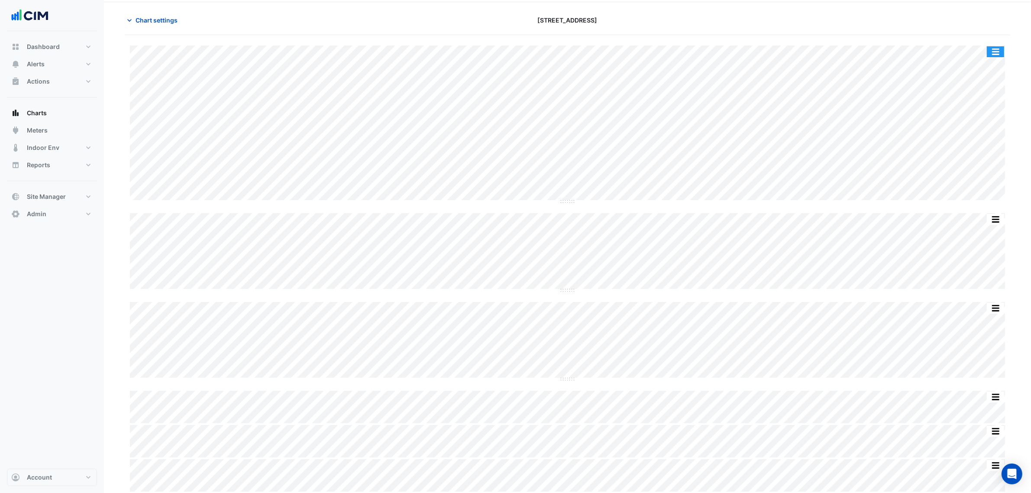
click at [1001, 46] on button "button" at bounding box center [995, 51] width 17 height 11
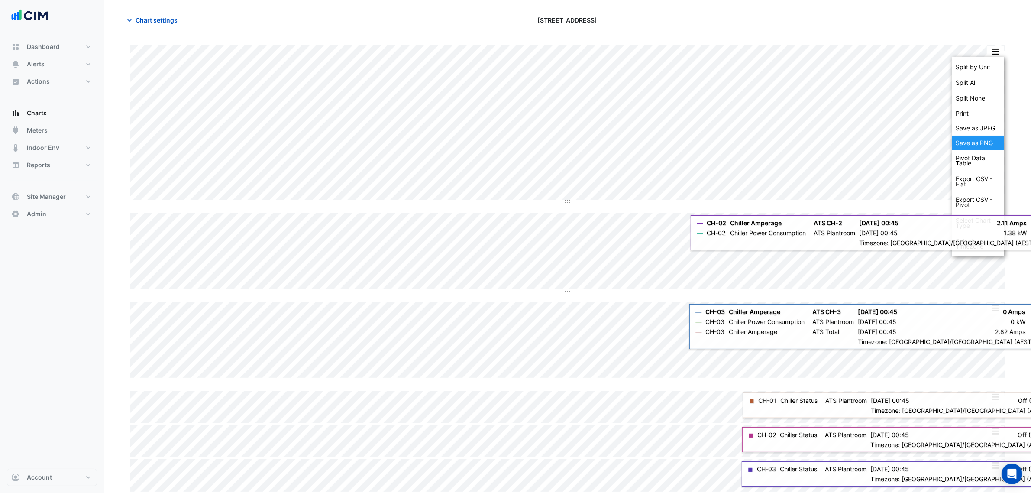
click at [982, 138] on div "Save as PNG" at bounding box center [979, 143] width 52 height 15
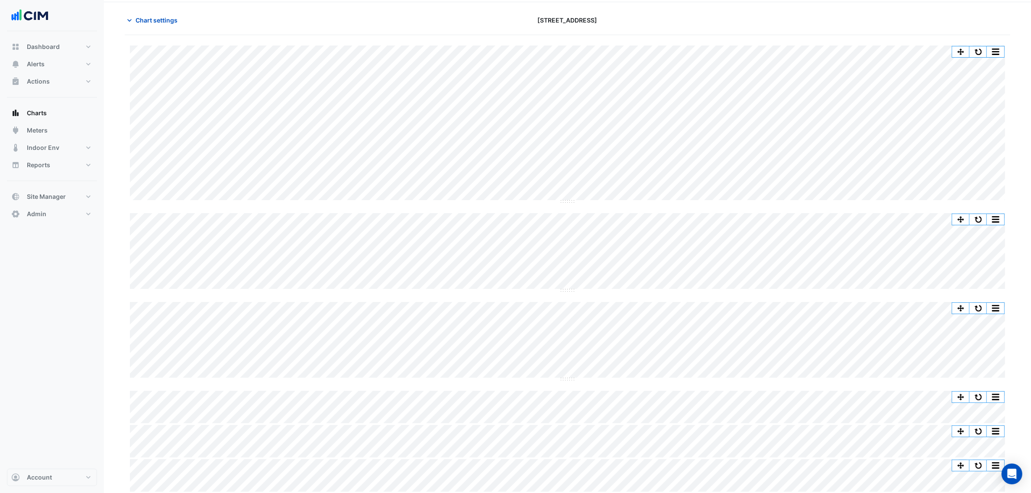
scroll to position [26, 0]
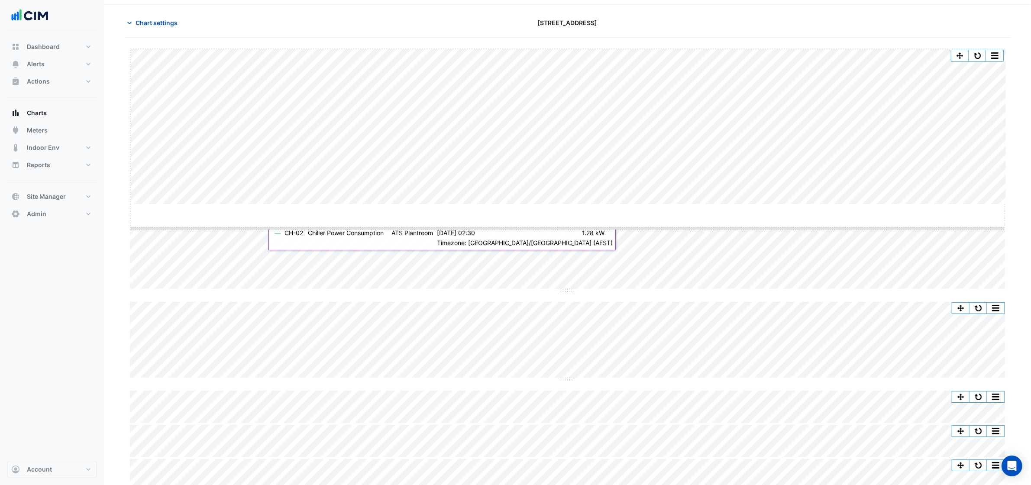
drag, startPoint x: 563, startPoint y: 200, endPoint x: 566, endPoint y: 317, distance: 117.0
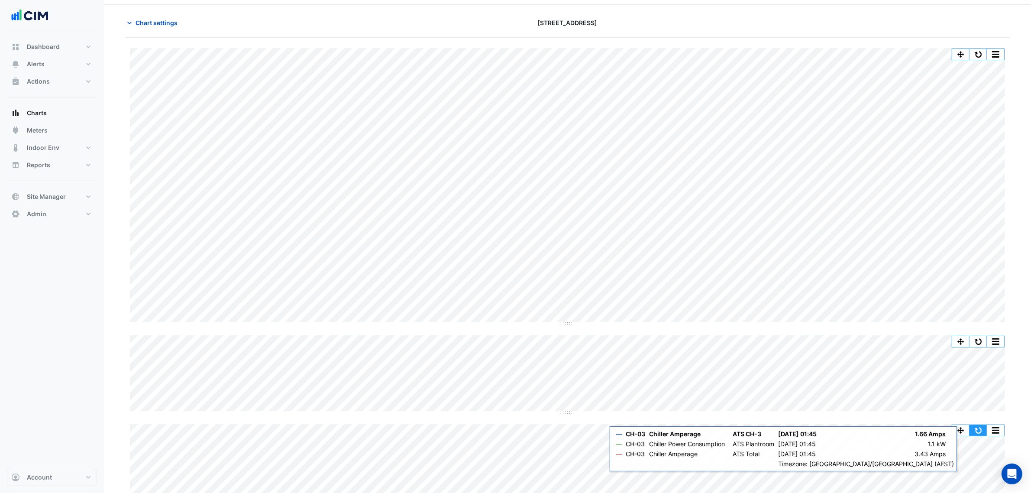
click at [978, 432] on button "button" at bounding box center [978, 430] width 17 height 11
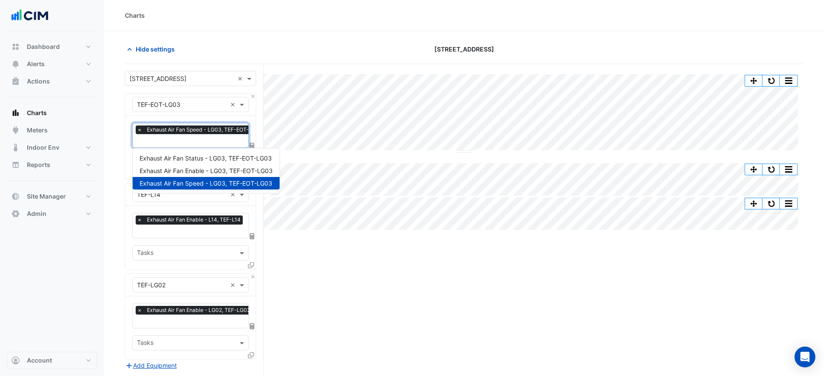
scroll to position [0, 4]
click at [385, 39] on section "Hide settings [STREET_ADDRESS] Split by Unit Split All Split None Print Save as…" at bounding box center [464, 284] width 720 height 506
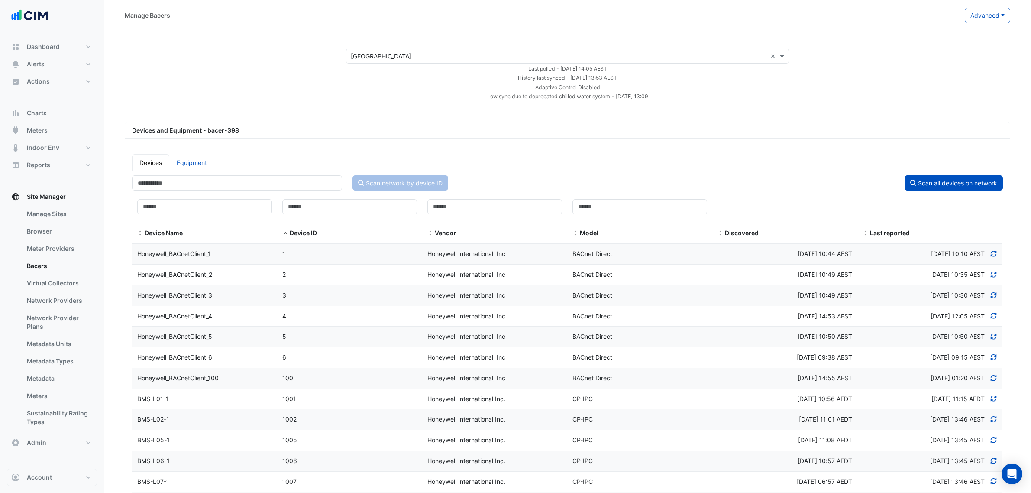
select select "***"
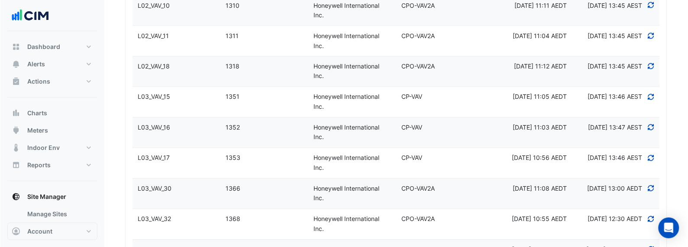
scroll to position [2244, 0]
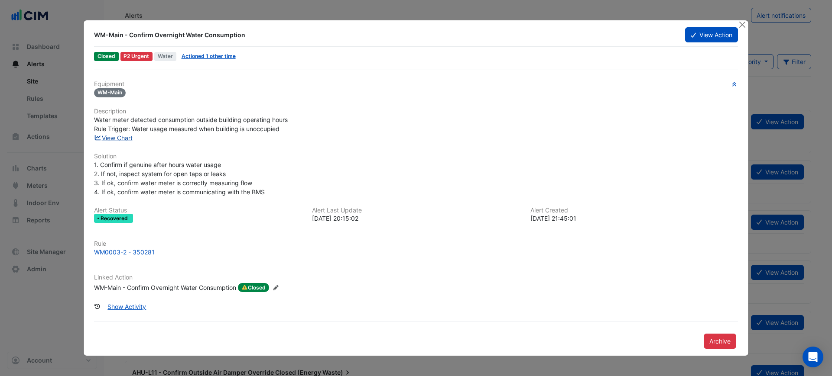
click at [120, 139] on link "View Chart" at bounding box center [113, 137] width 39 height 7
click at [110, 138] on link "View Chart" at bounding box center [113, 137] width 39 height 7
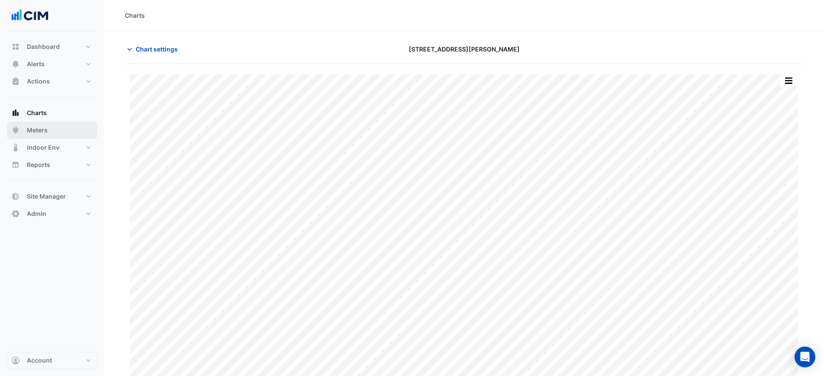
click at [52, 130] on button "Meters" at bounding box center [52, 130] width 90 height 17
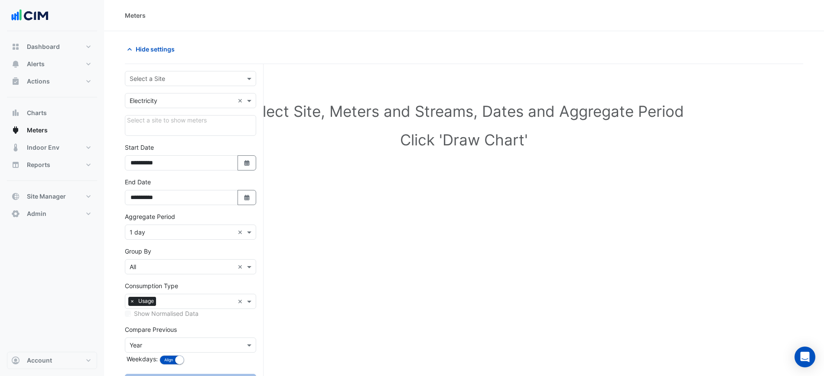
click at [150, 80] on input "text" at bounding box center [182, 79] width 104 height 9
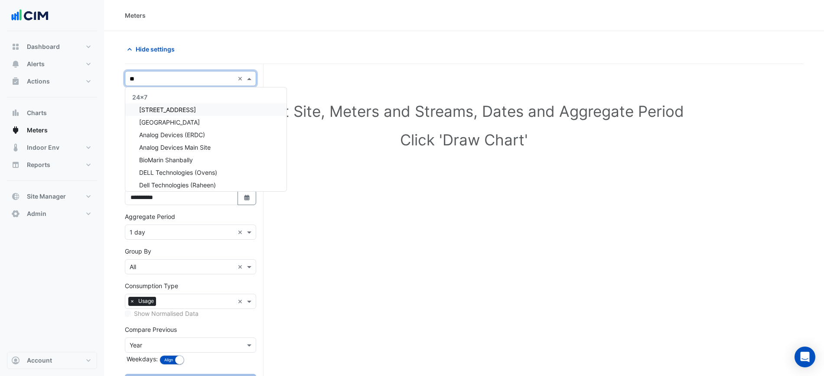
type input "***"
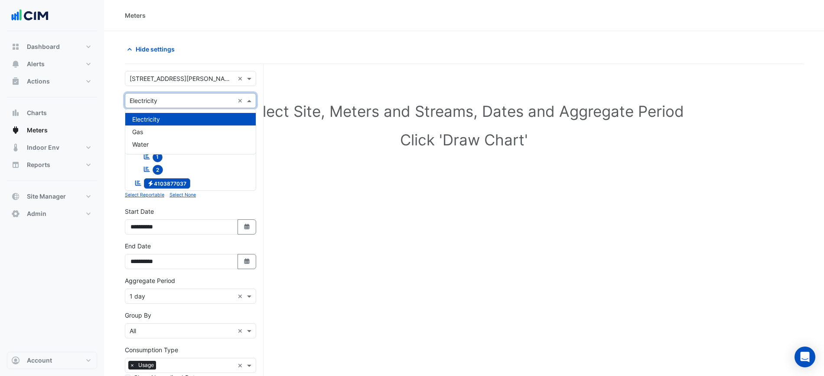
click at [146, 94] on div "× Electricity ×" at bounding box center [190, 100] width 131 height 15
click at [150, 130] on div "Gas" at bounding box center [190, 132] width 130 height 13
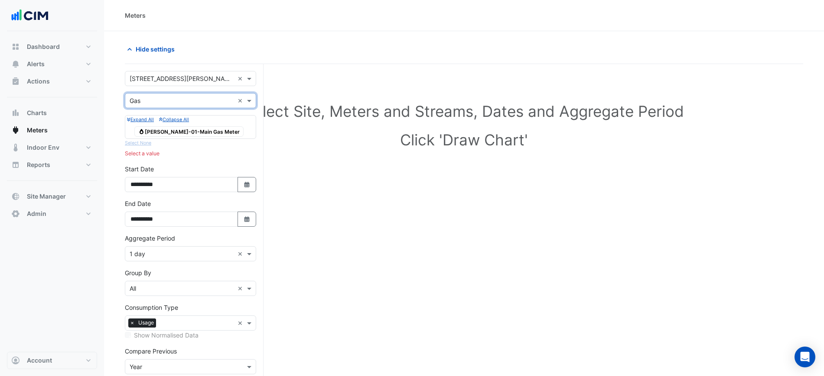
click at [157, 108] on div "× Gas ×" at bounding box center [190, 100] width 131 height 15
click at [151, 144] on div "Water" at bounding box center [190, 144] width 130 height 13
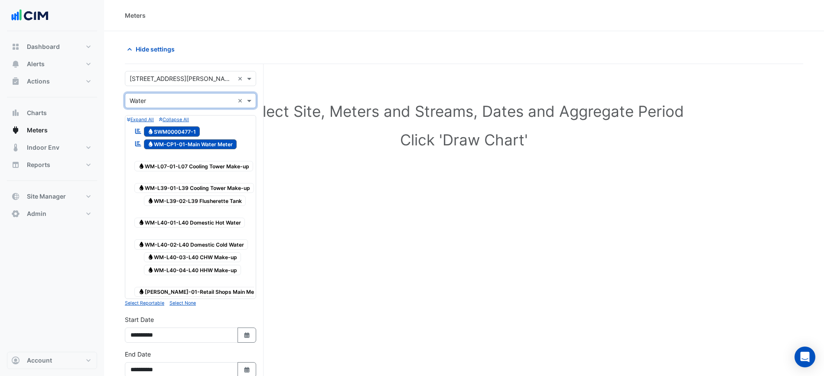
click at [184, 126] on div "Reportable Water SWM0000477-1" at bounding box center [167, 132] width 70 height 12
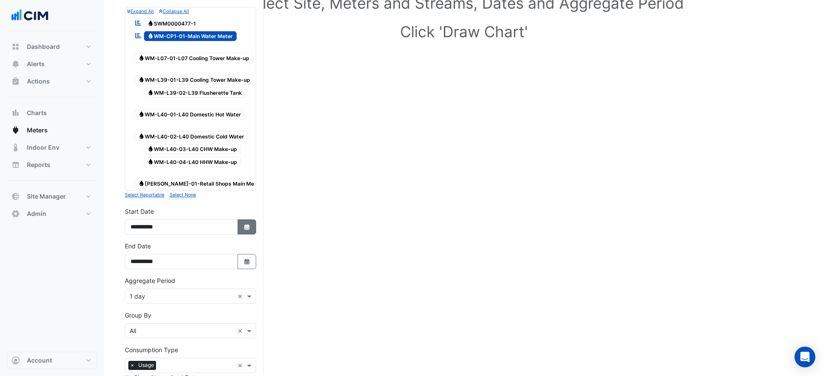
click at [243, 228] on icon "Select Date" at bounding box center [247, 227] width 8 height 6
select select "*"
select select "****"
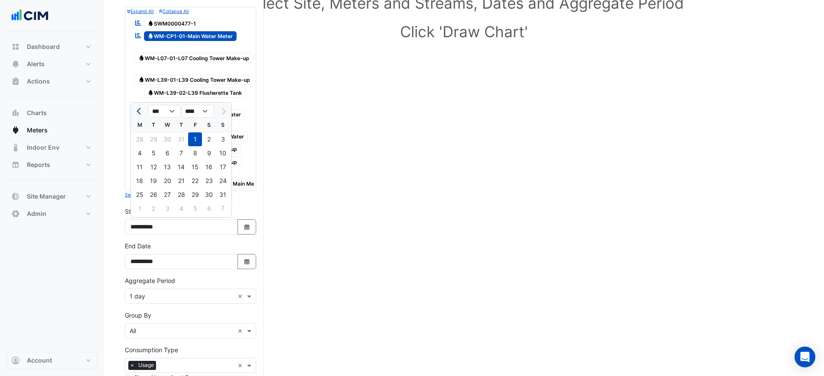
click at [138, 110] on span "Previous month" at bounding box center [139, 111] width 6 height 6
click at [226, 110] on button "Next month" at bounding box center [222, 111] width 10 height 14
select select "*"
click at [158, 138] on div "1" at bounding box center [153, 140] width 14 height 14
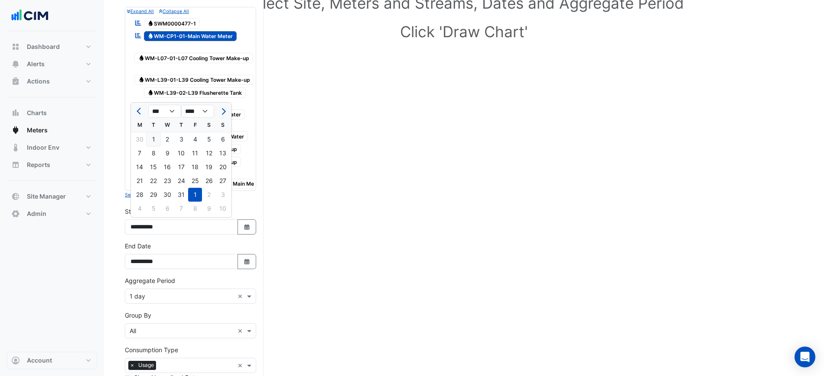
type input "**********"
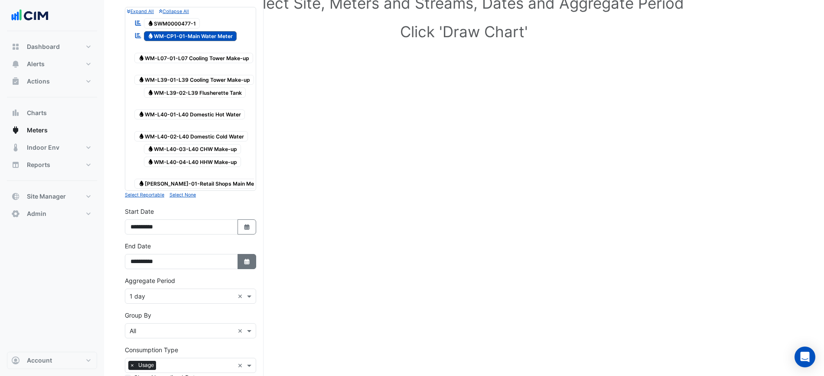
click at [237, 258] on button "Select Date" at bounding box center [246, 261] width 19 height 15
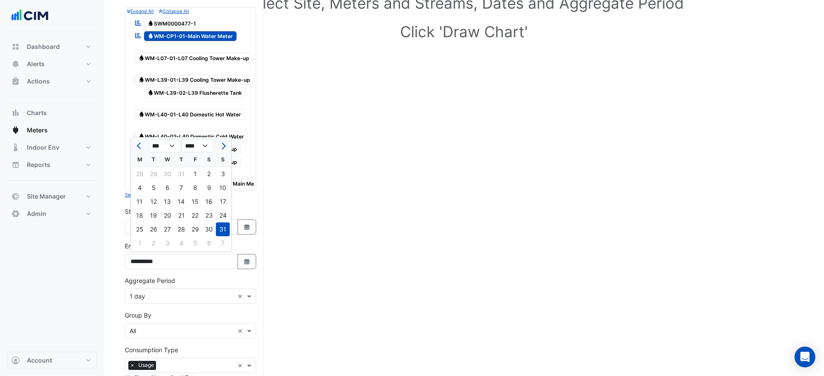
click at [138, 143] on button "Previous month" at bounding box center [139, 146] width 10 height 14
select select "*"
click at [184, 229] on div "31" at bounding box center [181, 230] width 14 height 14
type input "**********"
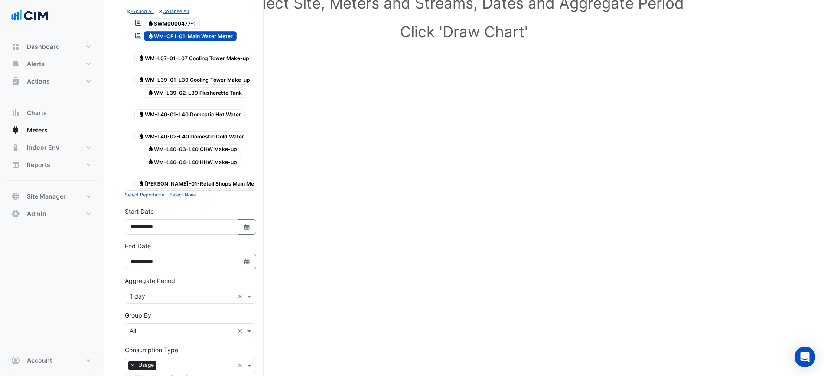
click at [174, 303] on form "× 201 Elizabeth St × × Water × Expand All Collapse All Reportable Water SWM0000…" at bounding box center [190, 217] width 131 height 508
click at [175, 299] on input "text" at bounding box center [182, 296] width 104 height 9
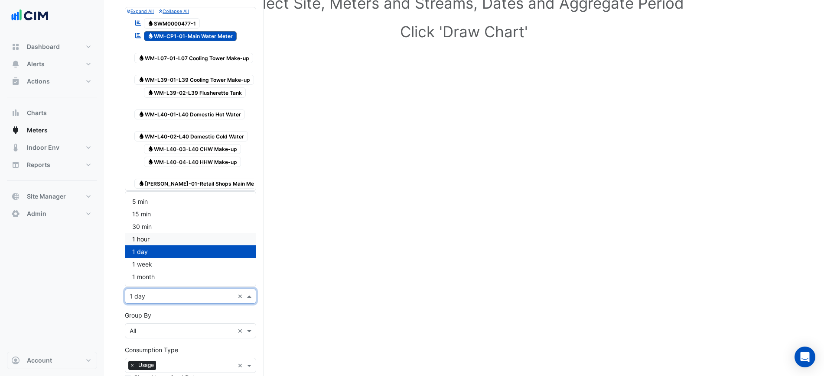
click at [156, 239] on div "1 hour" at bounding box center [190, 239] width 130 height 13
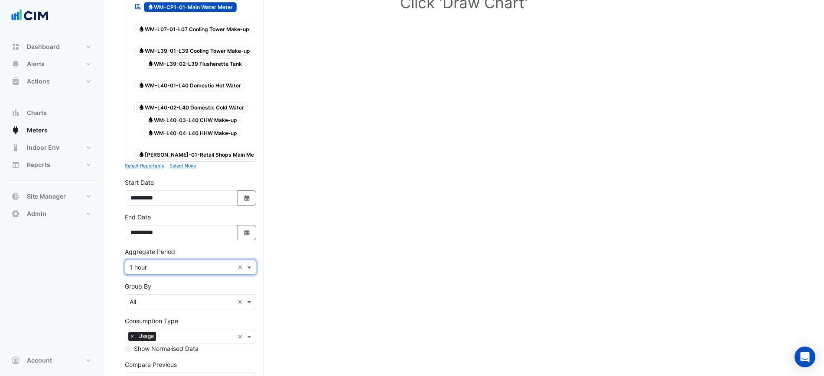
scroll to position [209, 0]
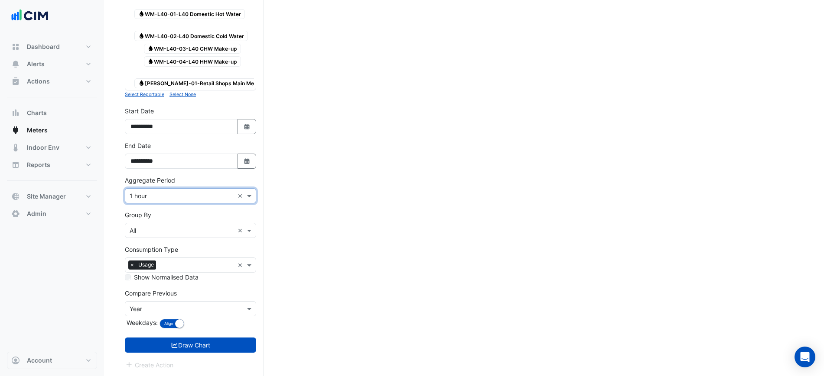
click at [177, 310] on input "text" at bounding box center [182, 309] width 104 height 9
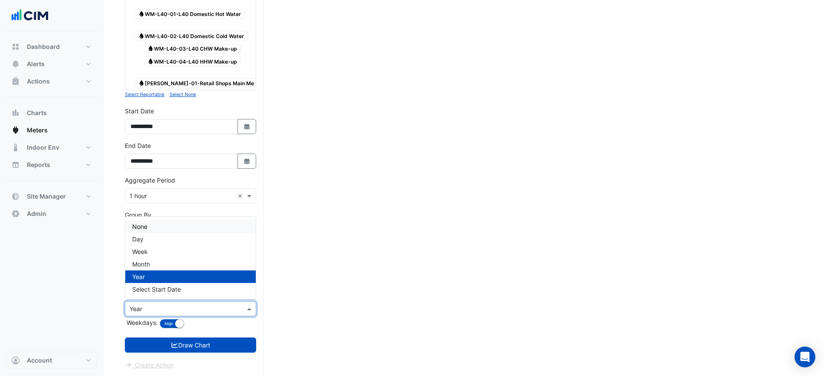
click at [162, 229] on div "None" at bounding box center [190, 227] width 130 height 13
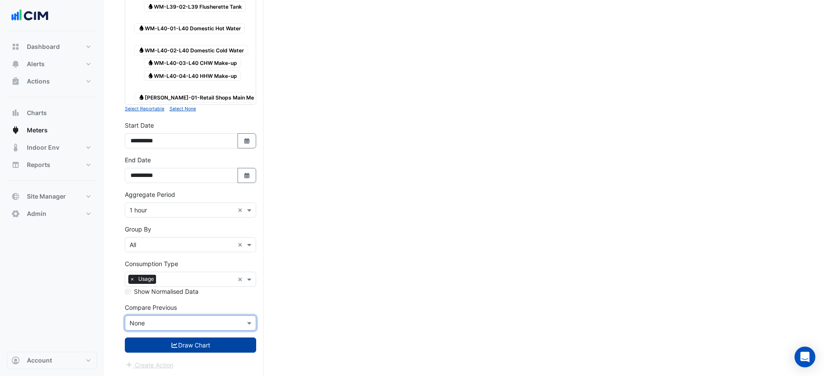
click at [201, 338] on button "Draw Chart" at bounding box center [190, 345] width 131 height 15
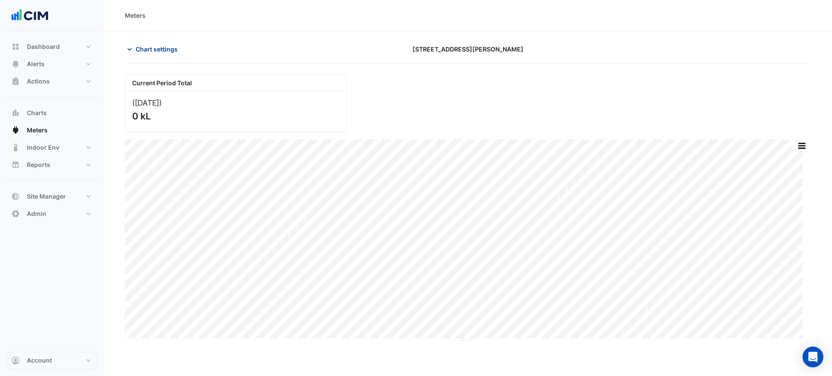
click at [148, 49] on span "Chart settings" at bounding box center [157, 49] width 42 height 9
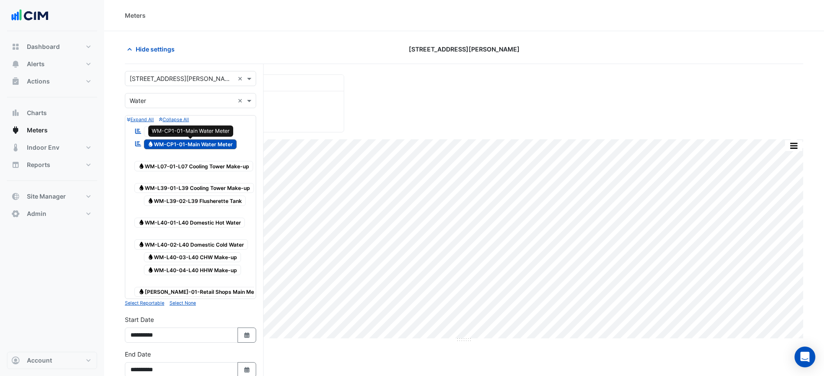
click at [200, 140] on span "Water WM-CP1-01-Main Water Meter" at bounding box center [190, 144] width 93 height 10
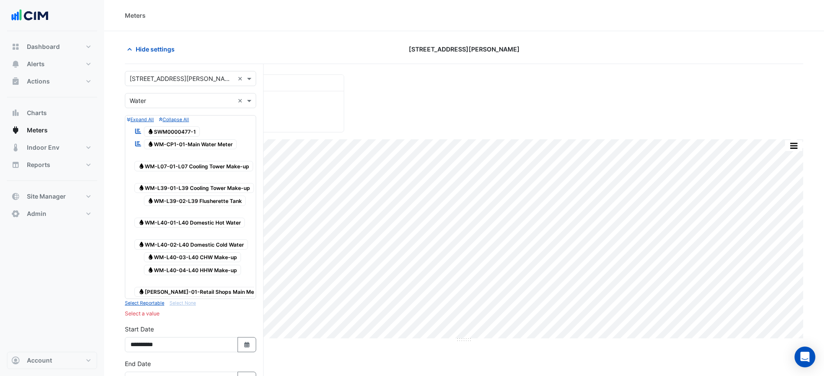
click at [203, 185] on span "Water WM-L39-01-L39 Cooling Tower Make-up" at bounding box center [194, 188] width 120 height 10
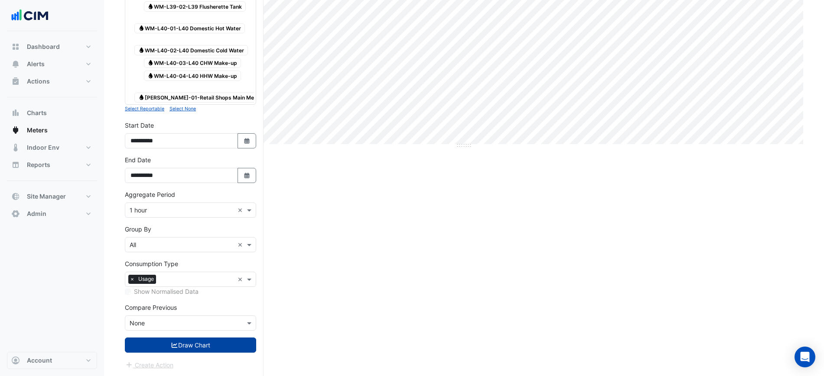
click at [206, 344] on button "Draw Chart" at bounding box center [190, 345] width 131 height 15
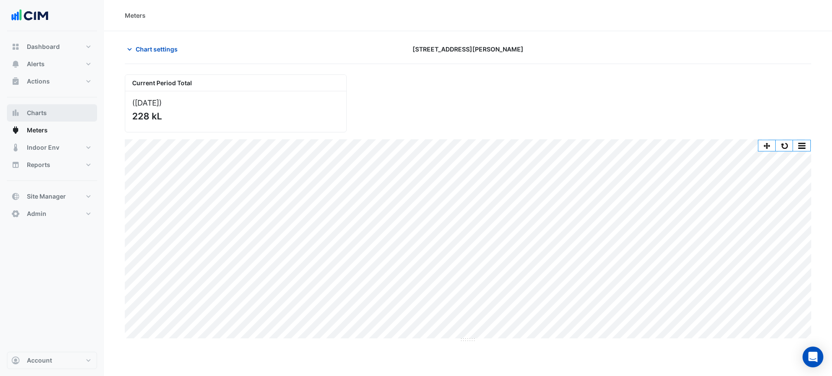
click at [45, 109] on span "Charts" at bounding box center [37, 113] width 20 height 9
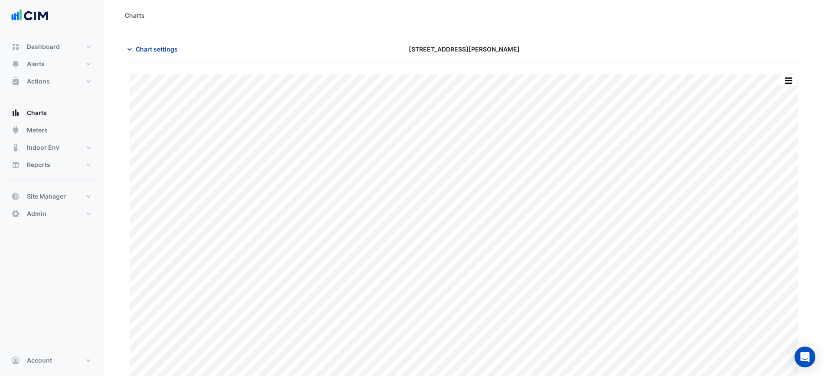
click at [143, 47] on span "Chart settings" at bounding box center [157, 49] width 42 height 9
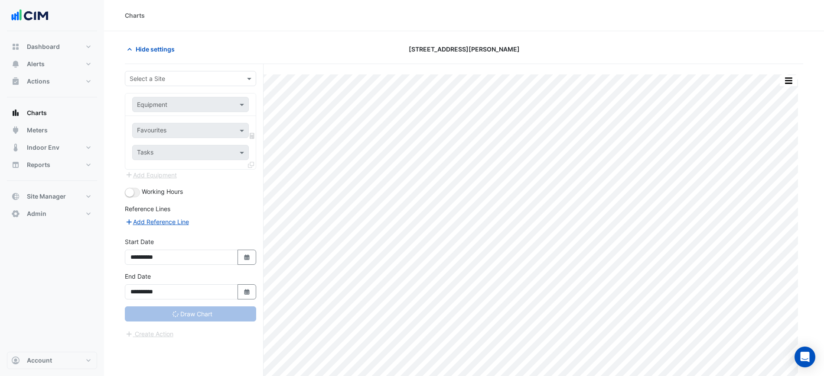
type input "**********"
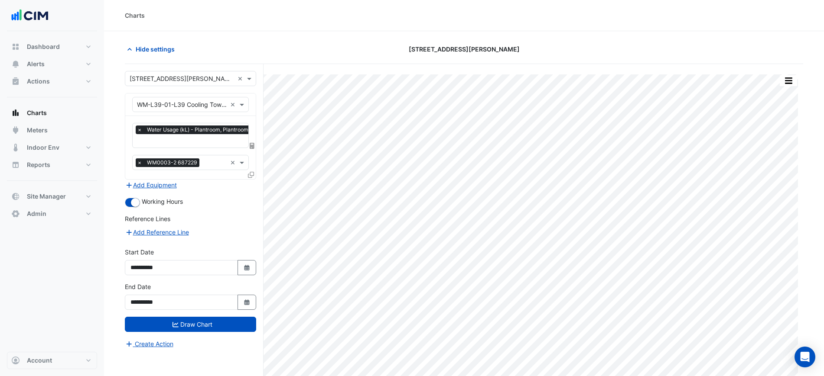
click at [138, 160] on span "×" at bounding box center [140, 163] width 8 height 9
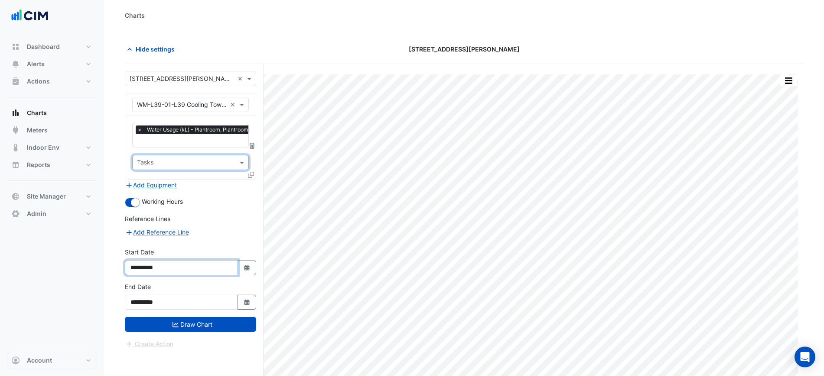
click at [236, 266] on input "**********" at bounding box center [181, 267] width 113 height 15
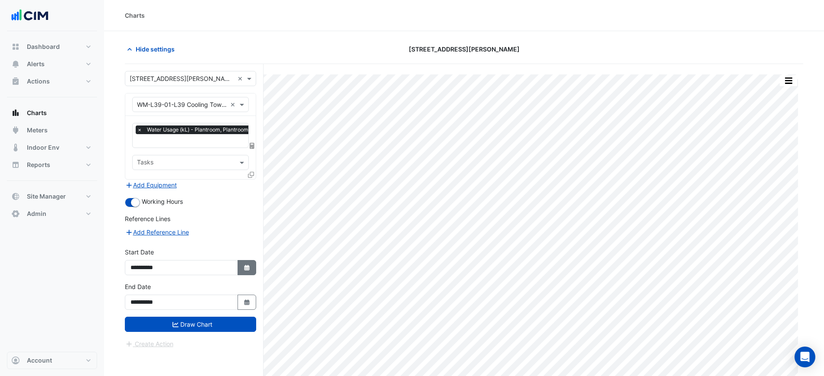
click at [241, 267] on button "Select Date" at bounding box center [246, 267] width 19 height 15
select select "*"
select select "****"
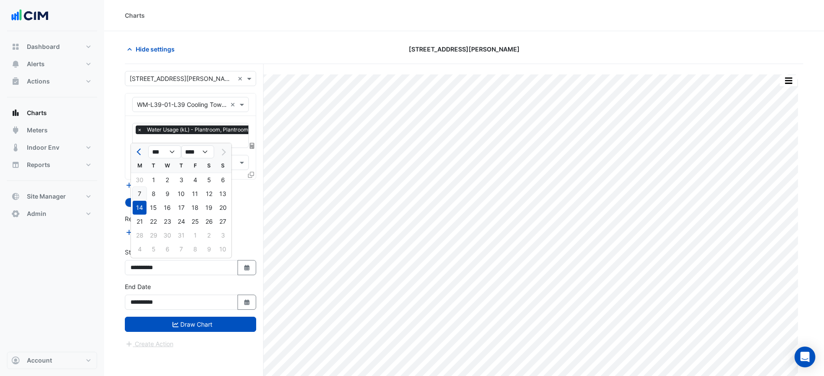
click at [143, 196] on div "7" at bounding box center [140, 194] width 14 height 14
type input "**********"
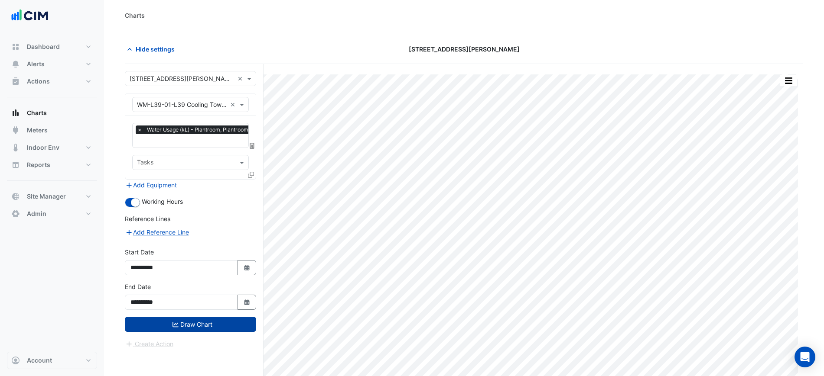
click at [203, 328] on button "Draw Chart" at bounding box center [190, 324] width 131 height 15
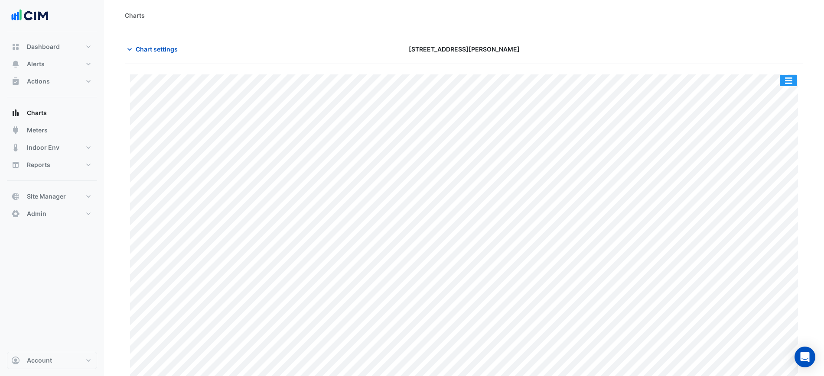
click at [791, 78] on button "button" at bounding box center [787, 80] width 17 height 11
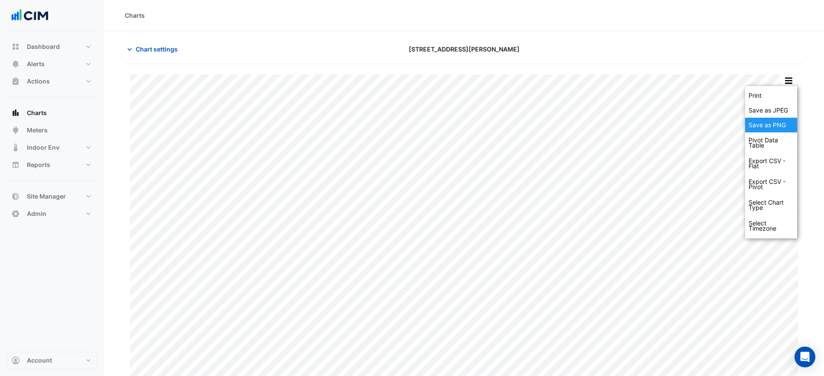
click at [779, 126] on div "Save as PNG" at bounding box center [771, 125] width 52 height 15
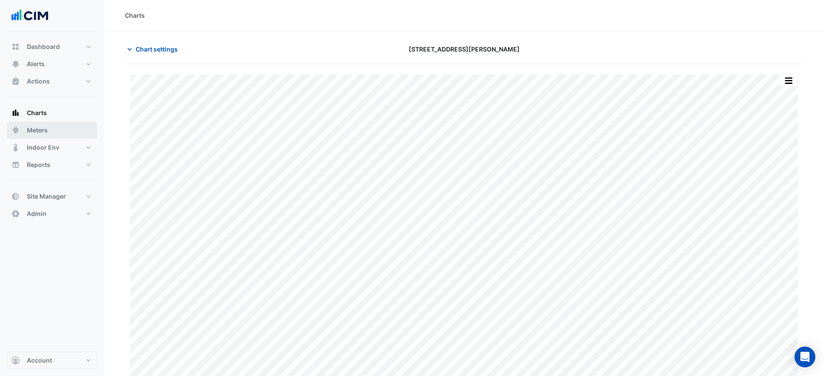
click at [51, 133] on button "Meters" at bounding box center [52, 130] width 90 height 17
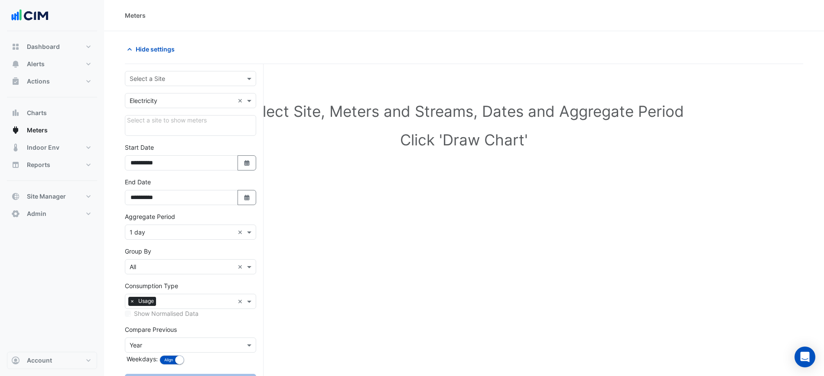
click at [156, 81] on input "text" at bounding box center [182, 79] width 104 height 9
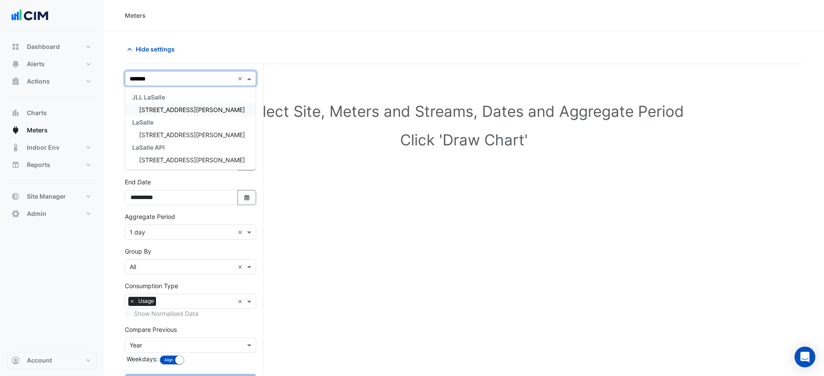
type input "********"
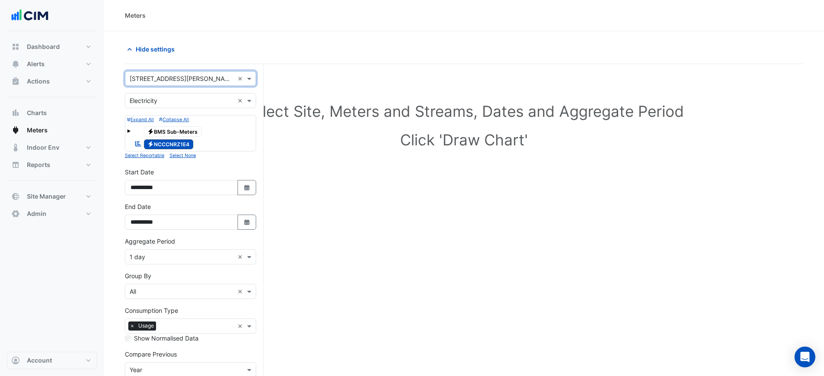
click at [148, 104] on input "text" at bounding box center [182, 101] width 104 height 9
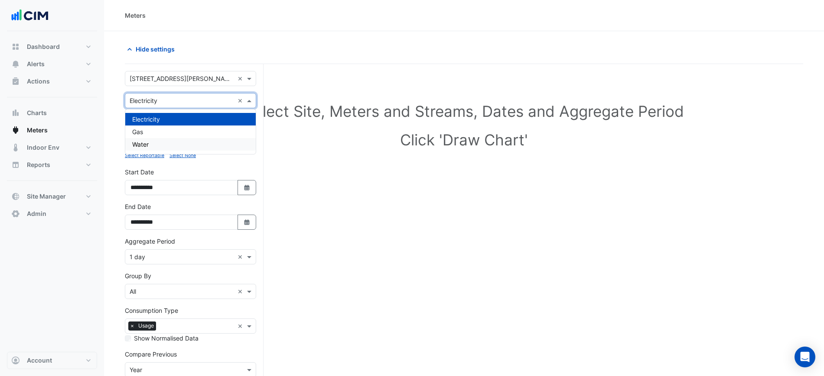
click at [147, 143] on span "Water" at bounding box center [140, 144] width 16 height 7
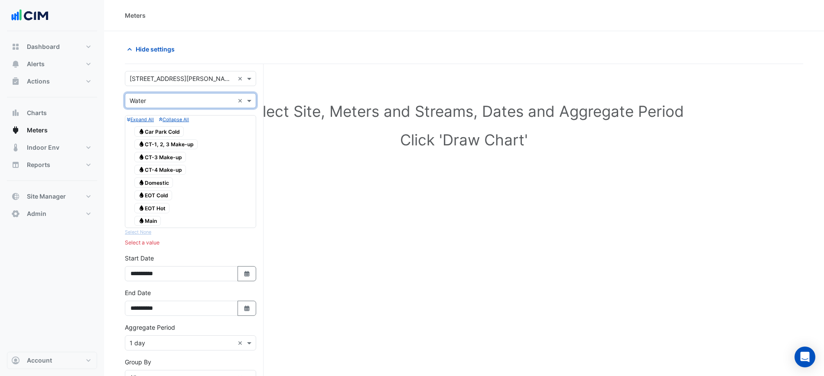
click at [157, 219] on span "Water Main" at bounding box center [147, 221] width 26 height 10
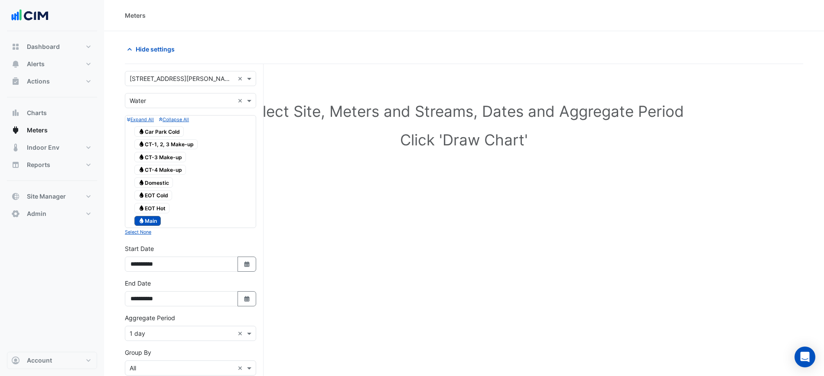
scroll to position [54, 0]
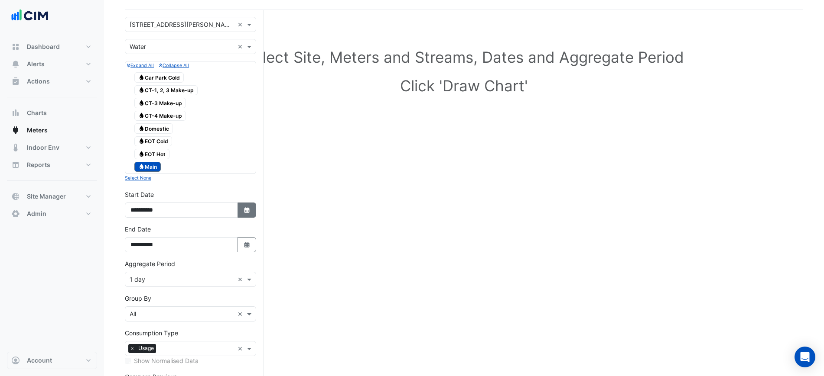
click at [251, 207] on button "Select Date" at bounding box center [246, 210] width 19 height 15
select select "*"
select select "****"
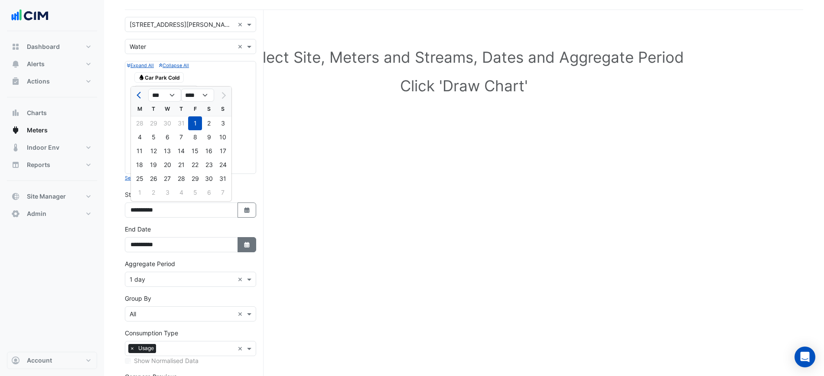
click at [249, 244] on icon "button" at bounding box center [246, 245] width 5 height 6
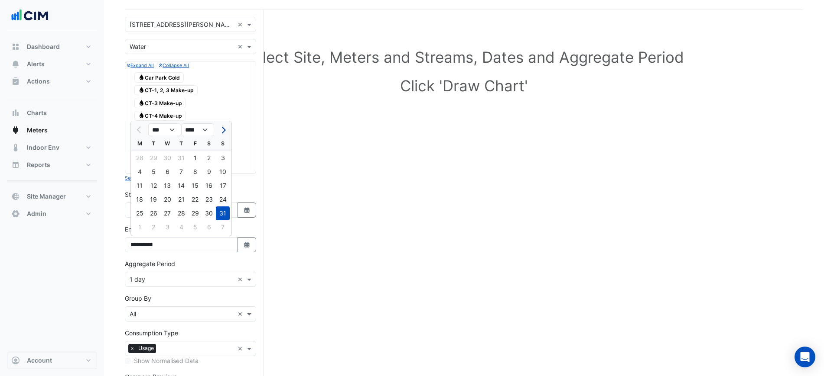
click at [221, 129] on span "Next month" at bounding box center [222, 130] width 6 height 6
select select "*"
click at [222, 172] on div "14" at bounding box center [223, 172] width 14 height 14
type input "**********"
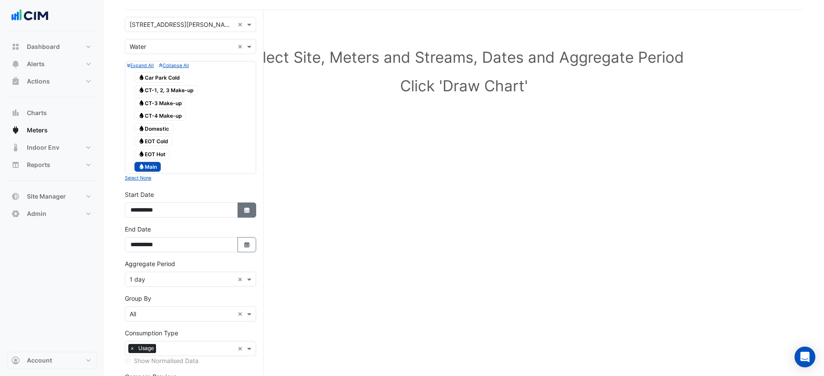
click at [250, 207] on fa-icon "Select Date" at bounding box center [247, 210] width 8 height 7
select select "*"
select select "****"
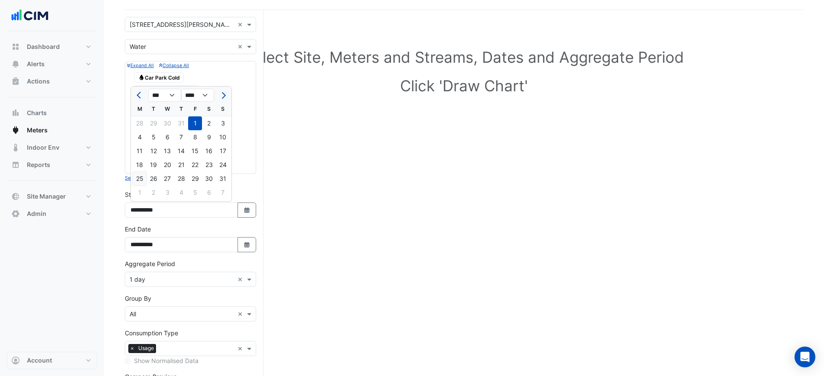
click at [142, 178] on div "25" at bounding box center [140, 179] width 14 height 14
type input "**********"
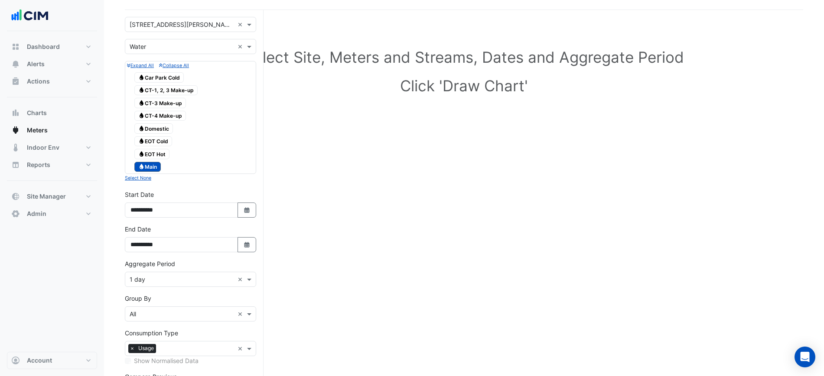
click at [156, 279] on input "text" at bounding box center [182, 280] width 104 height 9
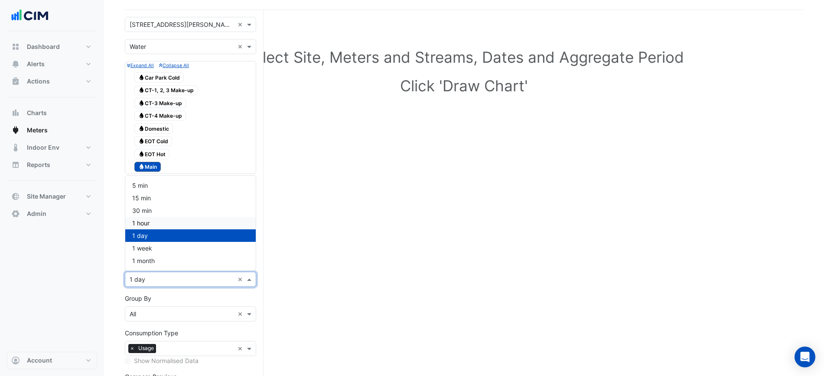
click at [156, 225] on div "1 hour" at bounding box center [190, 223] width 130 height 13
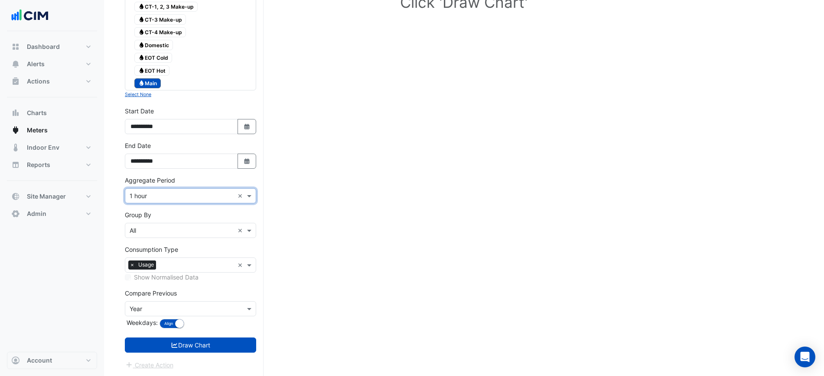
scroll to position [139, 0]
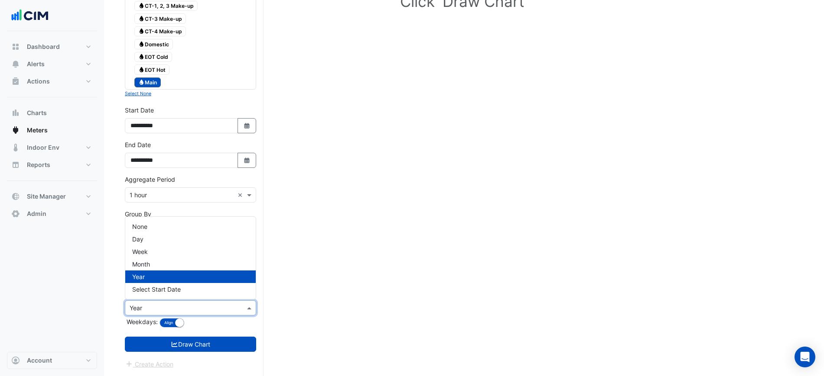
click at [164, 304] on input "text" at bounding box center [182, 308] width 104 height 9
click at [147, 226] on span "None" at bounding box center [139, 226] width 15 height 7
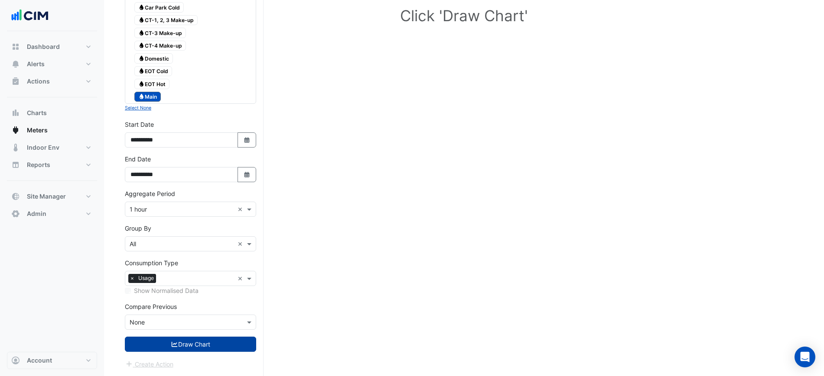
click at [194, 337] on button "Draw Chart" at bounding box center [190, 344] width 131 height 15
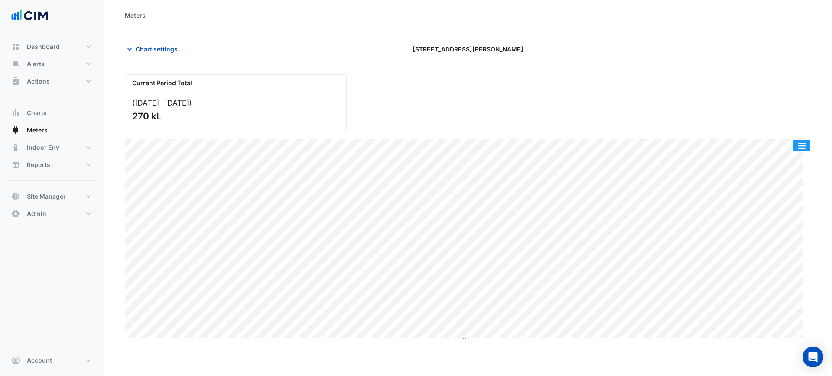
click at [795, 147] on button "button" at bounding box center [801, 145] width 17 height 11
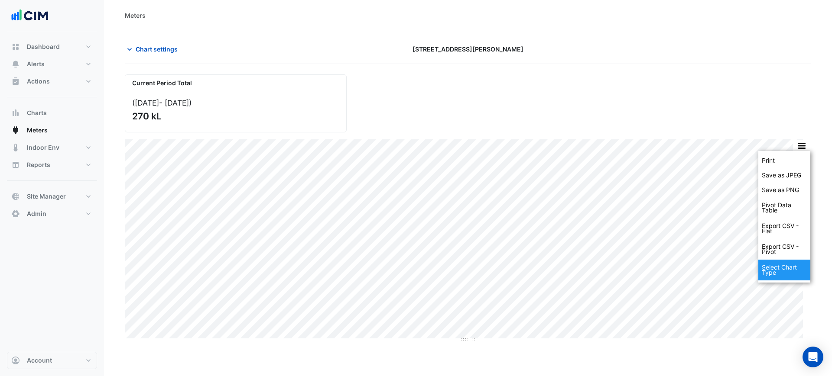
click at [780, 272] on div "Select Chart Type" at bounding box center [784, 270] width 52 height 21
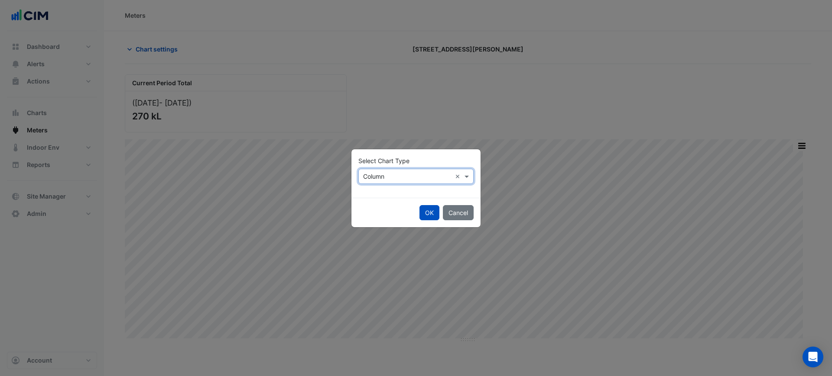
drag, startPoint x: 413, startPoint y: 178, endPoint x: 409, endPoint y: 179, distance: 4.7
click at [413, 178] on input "text" at bounding box center [407, 176] width 88 height 9
click at [386, 198] on div "Line" at bounding box center [378, 195] width 38 height 13
click at [430, 214] on button "OK" at bounding box center [429, 212] width 20 height 15
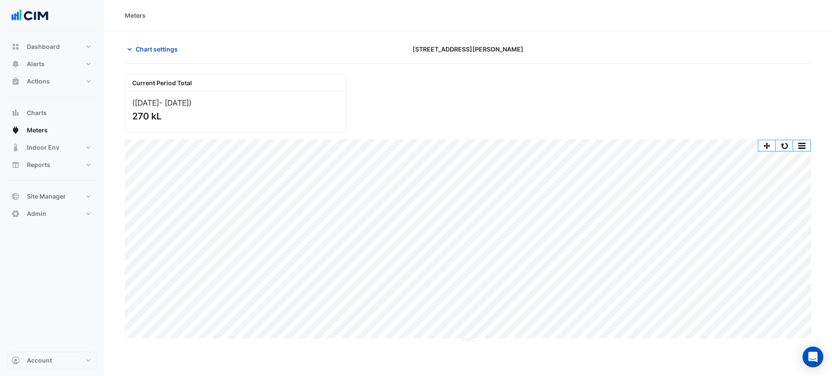
click at [686, 101] on div "Current Period Total (25 Aug 25 - 14 Sep 25 ) 270 kL" at bounding box center [468, 100] width 697 height 65
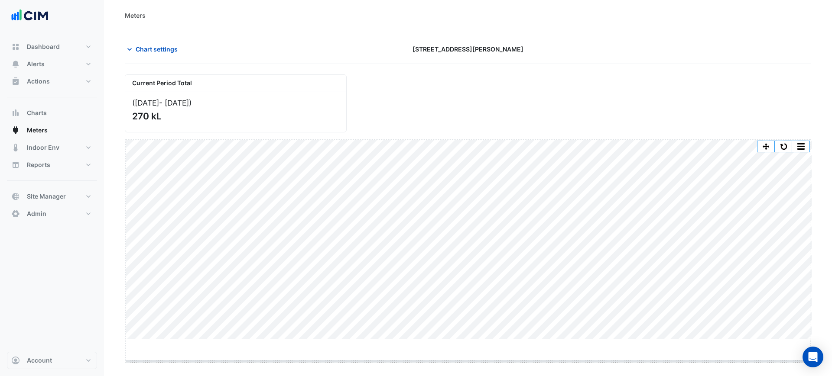
drag, startPoint x: 469, startPoint y: 340, endPoint x: 467, endPoint y: 364, distance: 24.3
click at [807, 147] on button "button" at bounding box center [801, 145] width 17 height 11
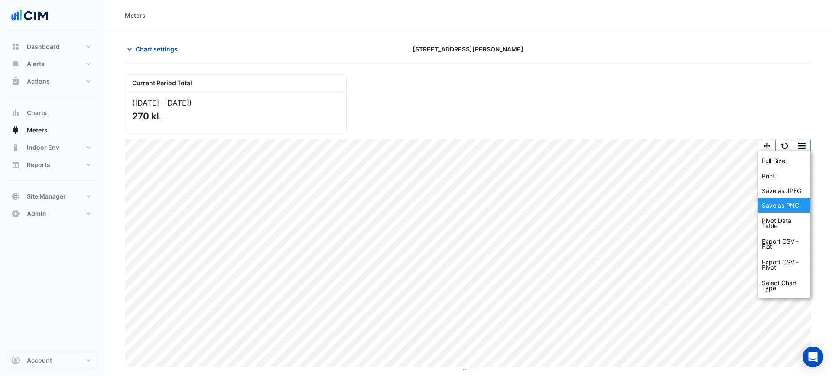
click at [788, 211] on div "Save as PNG" at bounding box center [784, 205] width 52 height 15
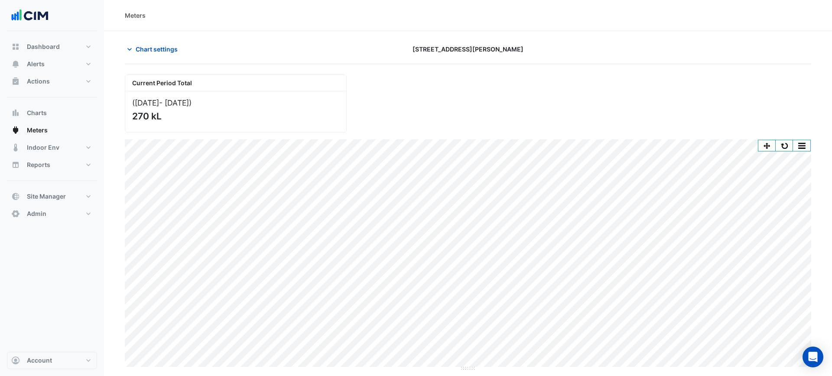
drag, startPoint x: 708, startPoint y: 64, endPoint x: 600, endPoint y: 10, distance: 120.3
click at [709, 64] on div "Current Period Total (25 Aug 25 - 14 Sep 25 ) 270 kL Full Size Print Save as JP…" at bounding box center [468, 218] width 686 height 308
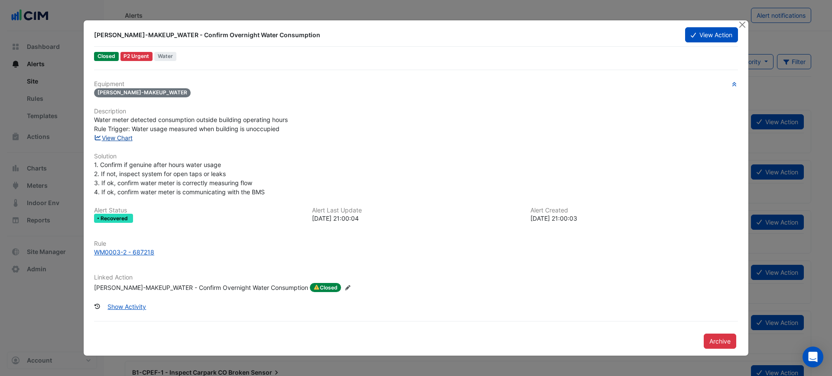
click at [121, 137] on link "View Chart" at bounding box center [113, 137] width 39 height 7
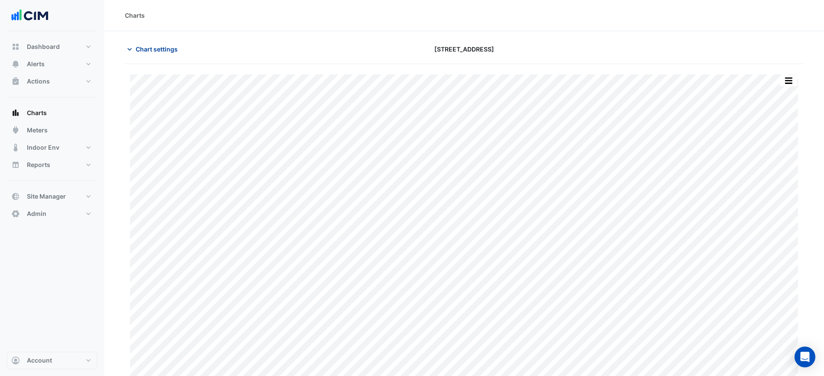
click at [169, 51] on span "Chart settings" at bounding box center [157, 49] width 42 height 9
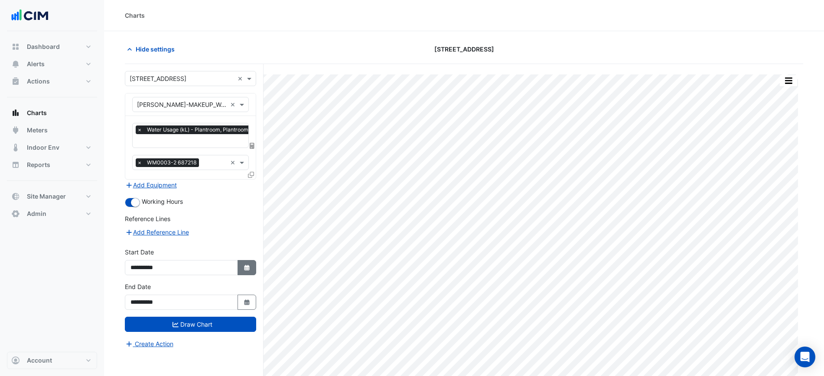
drag, startPoint x: 240, startPoint y: 278, endPoint x: 243, endPoint y: 270, distance: 8.4
click at [241, 277] on div "**********" at bounding box center [191, 265] width 142 height 35
click at [243, 270] on fa-icon "Select Date" at bounding box center [247, 267] width 8 height 7
select select "*"
select select "****"
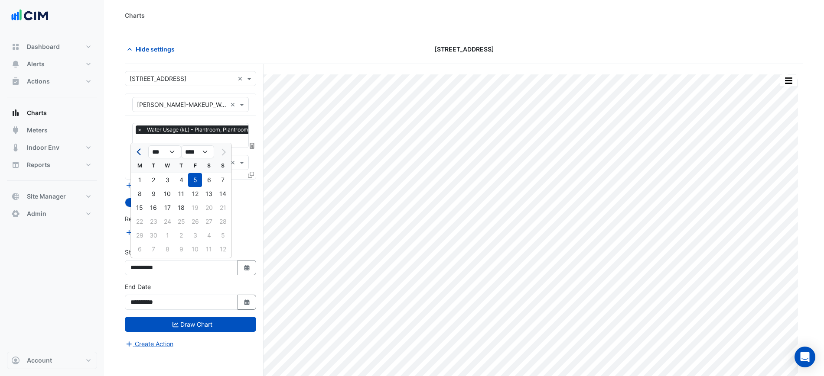
click at [141, 150] on span "Previous month" at bounding box center [139, 152] width 6 height 6
select select "*"
click at [143, 223] on div "18" at bounding box center [140, 222] width 14 height 14
type input "**********"
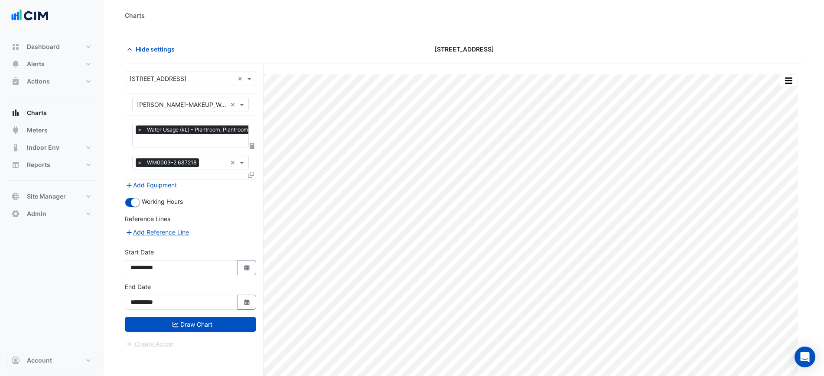
click at [139, 159] on span "×" at bounding box center [140, 163] width 8 height 9
click at [198, 317] on button "Draw Chart" at bounding box center [190, 324] width 131 height 15
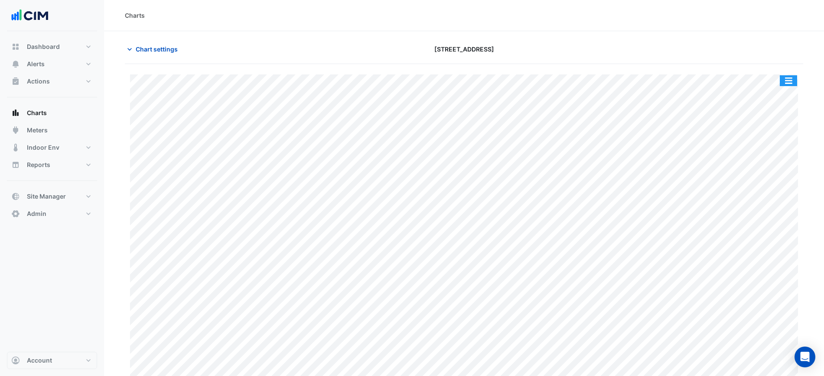
click at [784, 83] on button "button" at bounding box center [787, 80] width 17 height 11
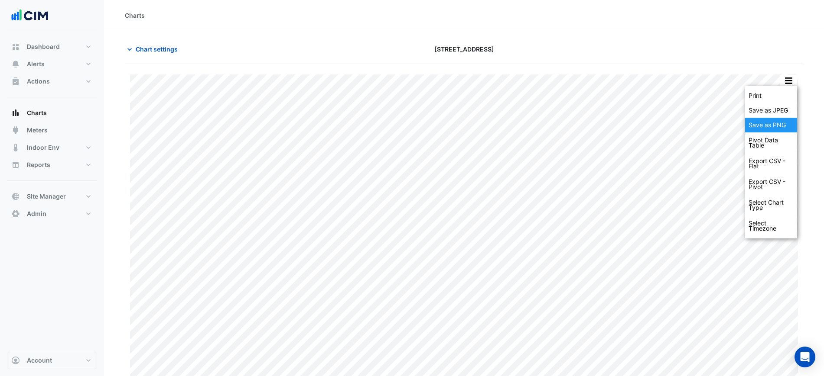
click at [778, 126] on div "Save as PNG" at bounding box center [771, 125] width 52 height 15
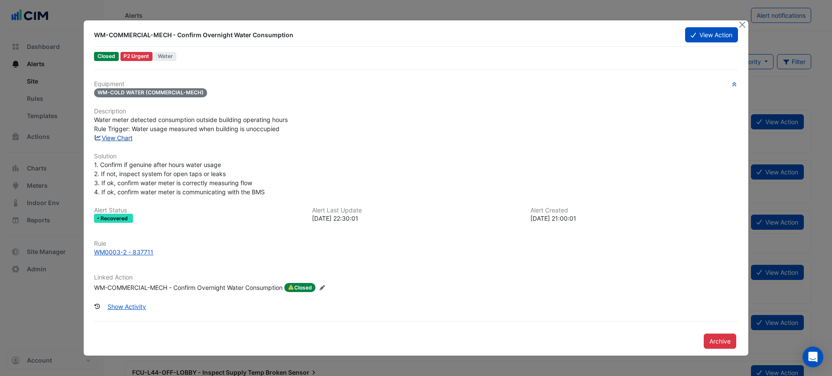
click at [108, 140] on link "View Chart" at bounding box center [113, 137] width 39 height 7
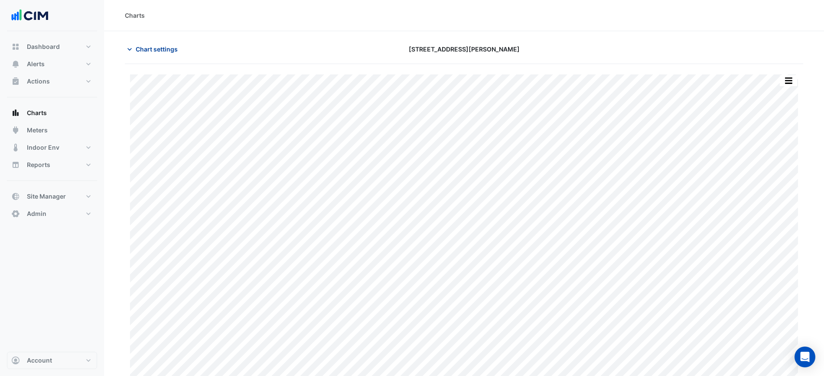
click at [145, 51] on span "Chart settings" at bounding box center [157, 49] width 42 height 9
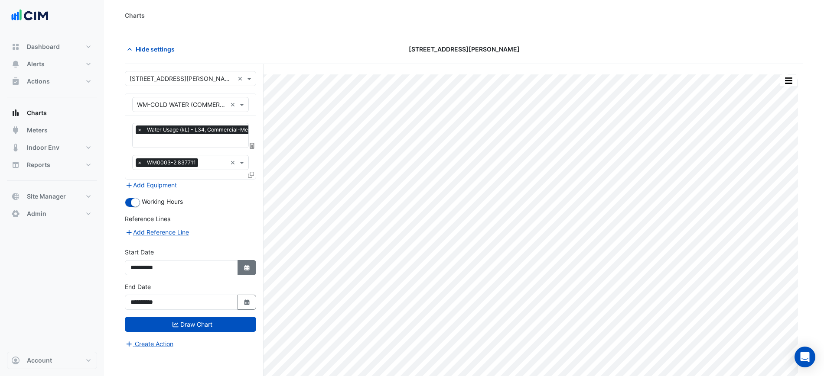
click at [244, 265] on icon "Select Date" at bounding box center [247, 268] width 8 height 6
select select "*"
select select "****"
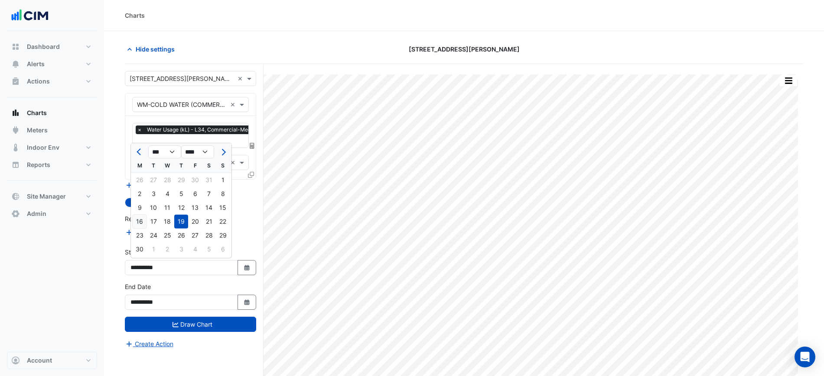
click at [143, 222] on div "16" at bounding box center [140, 222] width 14 height 14
type input "**********"
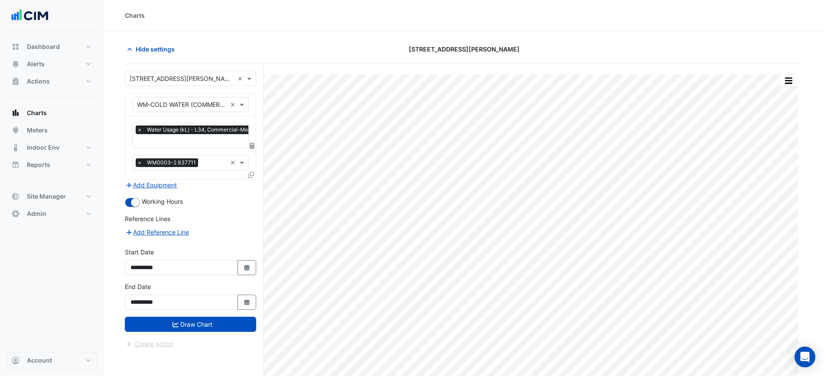
click at [243, 292] on div "**********" at bounding box center [190, 296] width 131 height 28
click at [240, 298] on button "Select Date" at bounding box center [246, 302] width 19 height 15
select select "*"
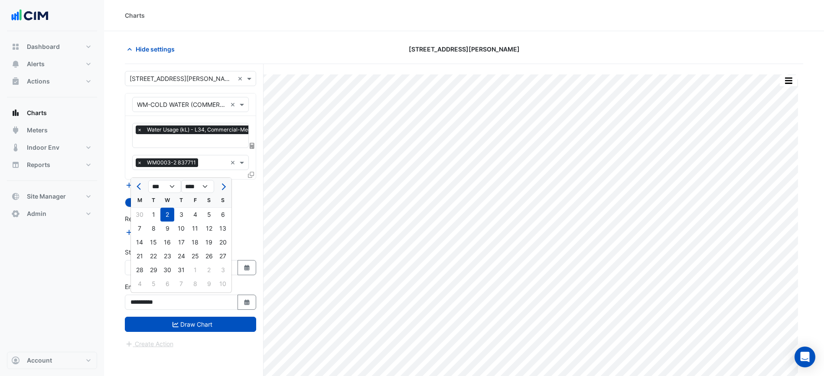
click at [222, 243] on div "20" at bounding box center [223, 243] width 14 height 14
type input "**********"
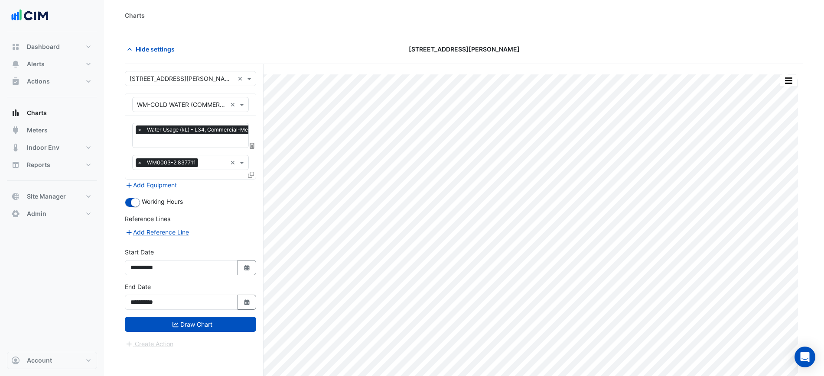
drag, startPoint x: 221, startPoint y: 324, endPoint x: 156, endPoint y: 204, distance: 136.5
click at [162, 212] on form "**********" at bounding box center [190, 210] width 131 height 278
click at [136, 163] on span "×" at bounding box center [140, 163] width 8 height 9
click at [187, 328] on button "Draw Chart" at bounding box center [190, 324] width 131 height 15
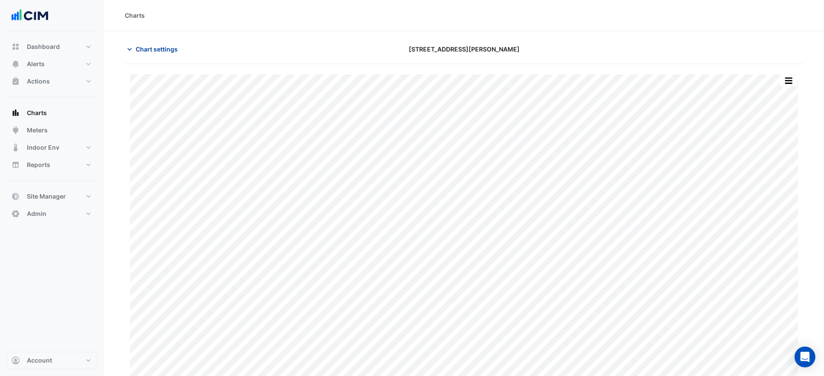
click at [147, 50] on span "Chart settings" at bounding box center [157, 49] width 42 height 9
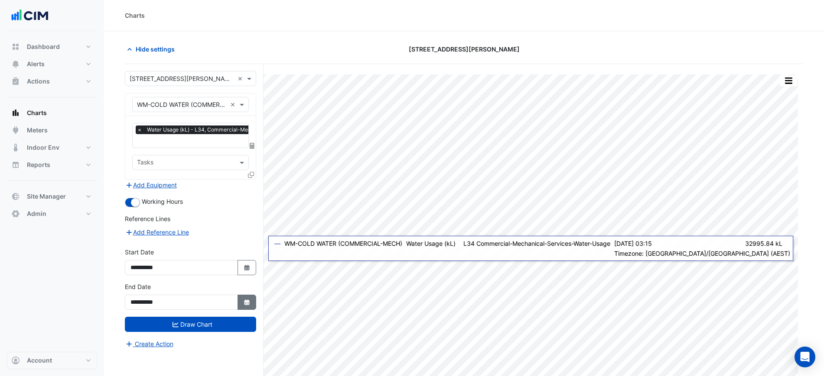
click at [249, 302] on icon "Select Date" at bounding box center [247, 303] width 8 height 6
select select "*"
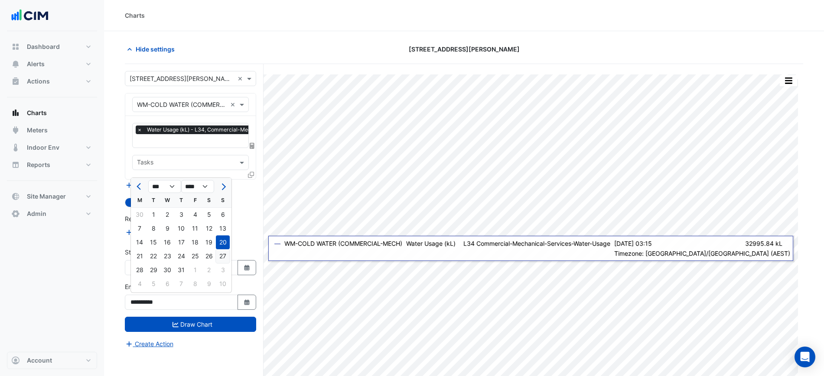
click at [220, 259] on div "27" at bounding box center [223, 257] width 14 height 14
type input "**********"
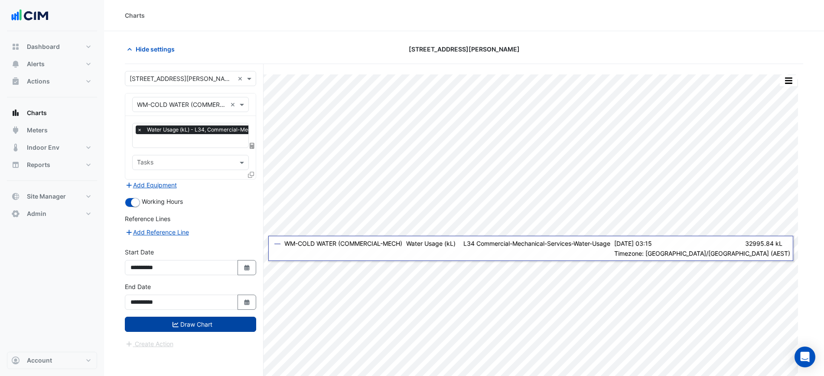
click at [227, 321] on button "Draw Chart" at bounding box center [190, 324] width 131 height 15
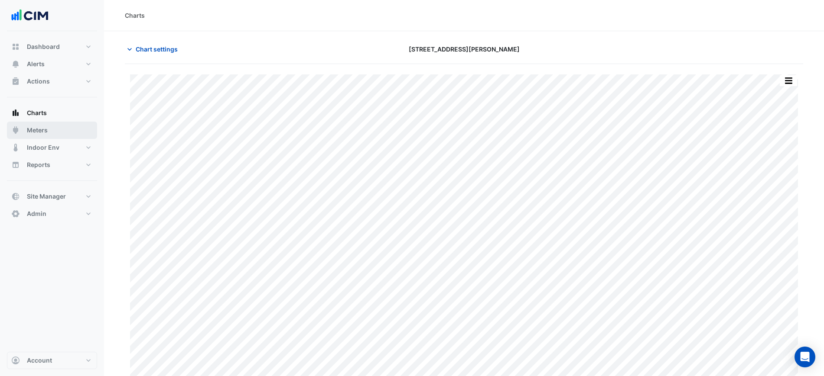
click at [62, 136] on button "Meters" at bounding box center [52, 130] width 90 height 17
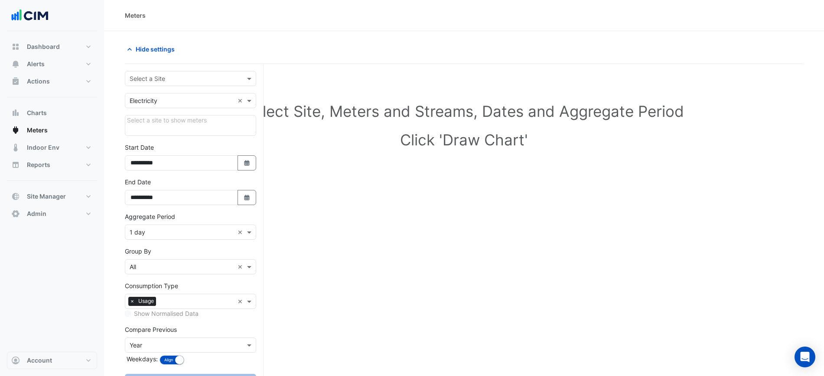
click at [164, 75] on input "text" at bounding box center [182, 79] width 104 height 9
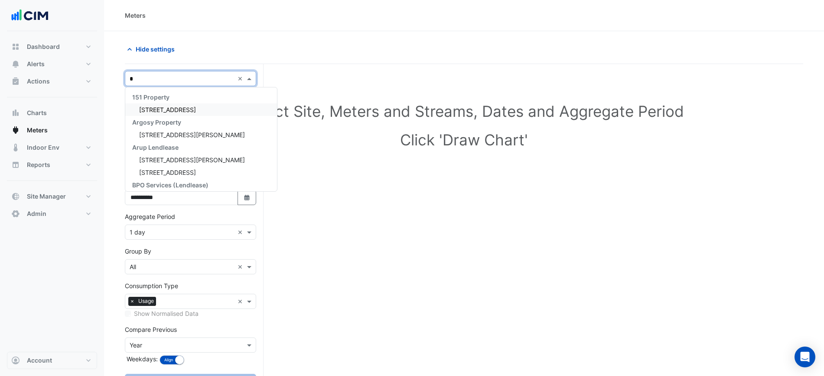
type input "**"
click at [175, 112] on div "[STREET_ADDRESS][PERSON_NAME]" at bounding box center [190, 110] width 130 height 13
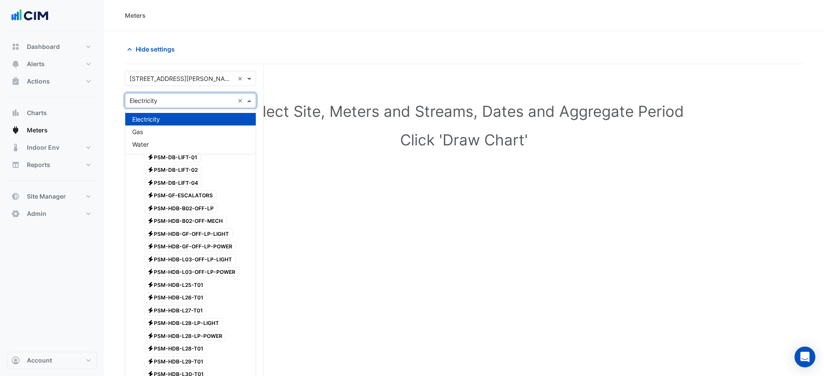
click at [170, 107] on div "× Electricity ×" at bounding box center [190, 100] width 131 height 15
click at [162, 142] on div "Water" at bounding box center [190, 144] width 130 height 13
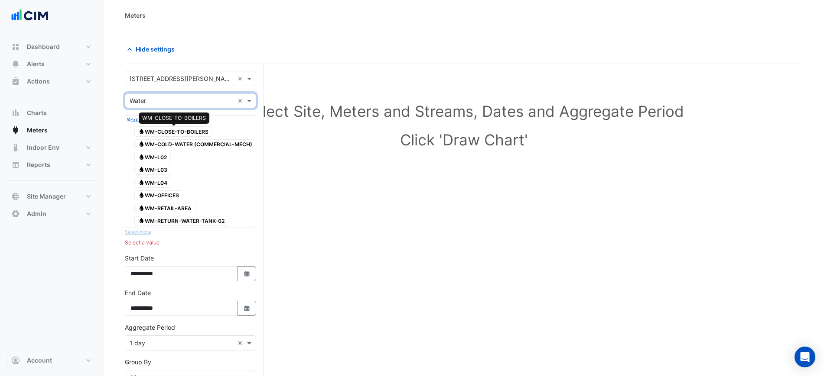
click at [171, 133] on span "Water WM-CLOSE-TO-BOILERS" at bounding box center [173, 131] width 78 height 10
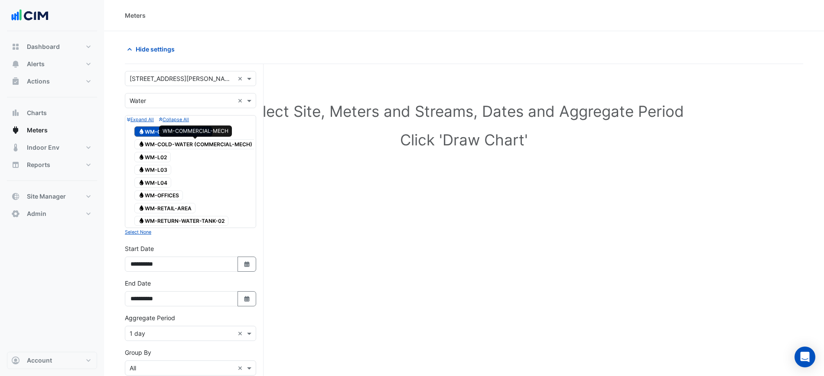
click at [175, 143] on span "Water WM-COLD-WATER (COMMERCIAL-MECH)" at bounding box center [195, 144] width 122 height 10
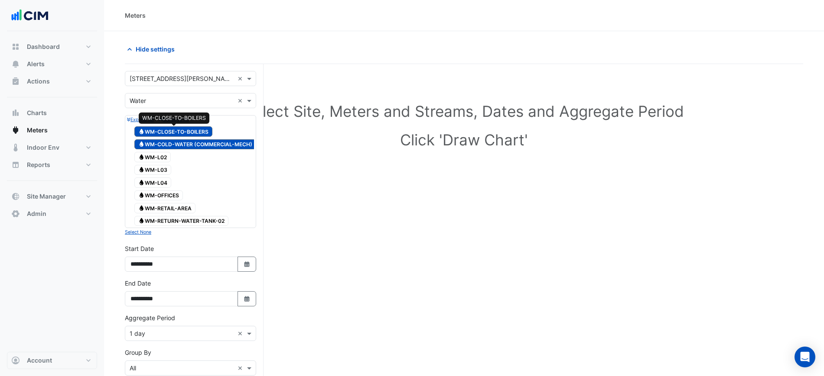
click at [178, 130] on span "Water WM-CLOSE-TO-BOILERS" at bounding box center [173, 131] width 78 height 10
click at [243, 268] on icon "Select Date" at bounding box center [247, 265] width 8 height 6
select select "*"
select select "****"
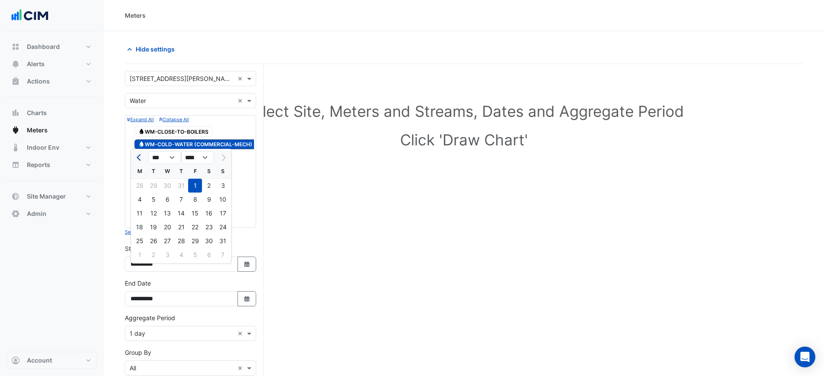
click at [143, 158] on button "Previous month" at bounding box center [139, 158] width 10 height 14
click at [143, 158] on span "Previous month" at bounding box center [139, 158] width 6 height 6
select select "*"
click at [221, 185] on div "1" at bounding box center [223, 186] width 14 height 14
type input "**********"
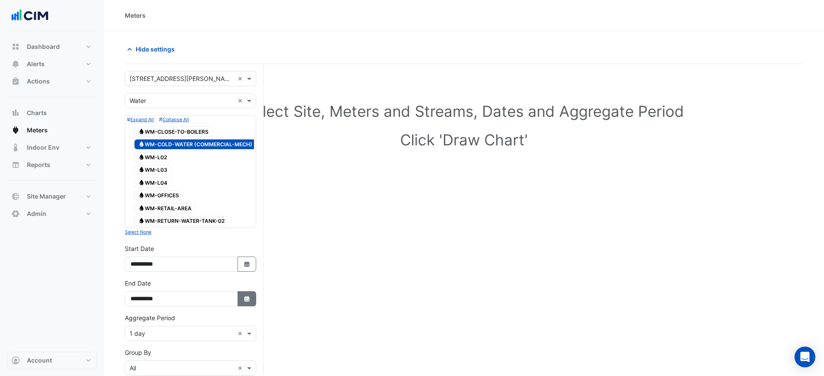
click at [242, 305] on button "Select Date" at bounding box center [246, 299] width 19 height 15
select select "*"
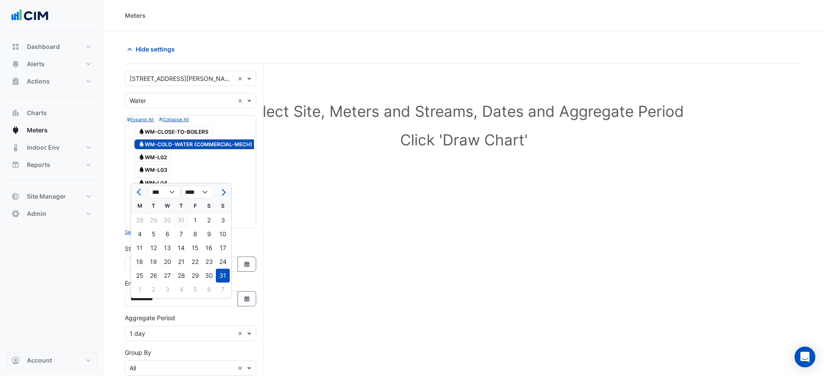
click at [184, 220] on div "31" at bounding box center [181, 221] width 14 height 14
type input "**********"
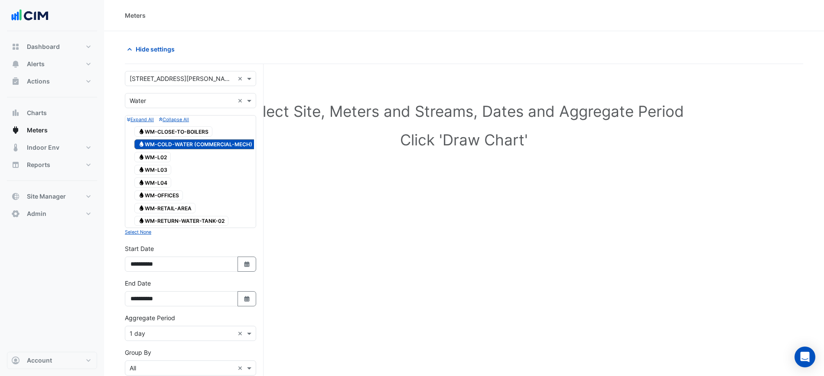
click at [182, 339] on input "text" at bounding box center [182, 334] width 104 height 9
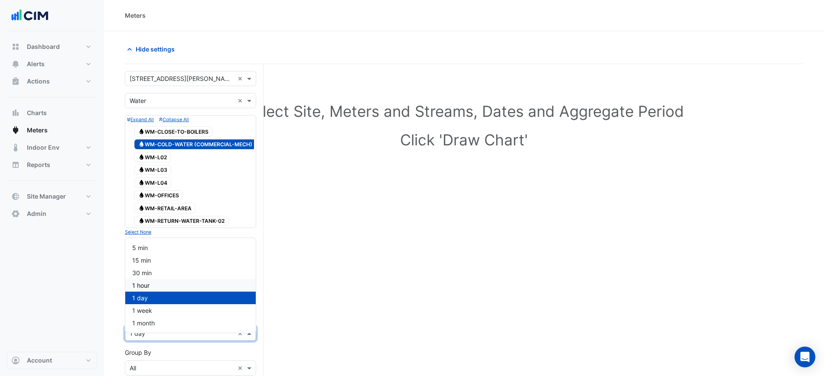
click at [94, 285] on div "Dashboard Portfolio Ratings Performance Alerts Site Rules Templates Actions Sit…" at bounding box center [52, 191] width 90 height 321
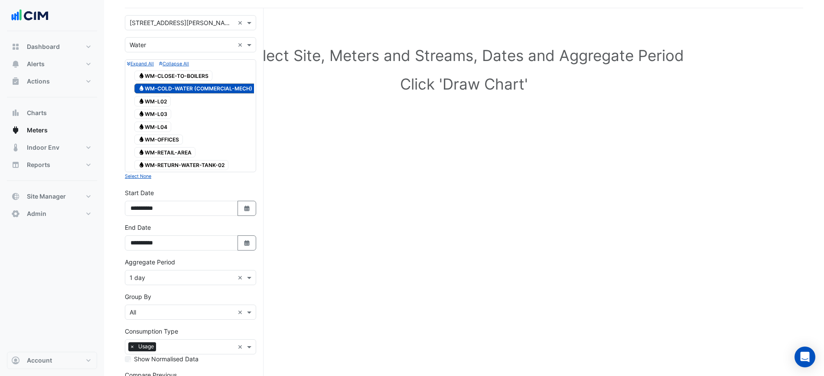
scroll to position [147, 0]
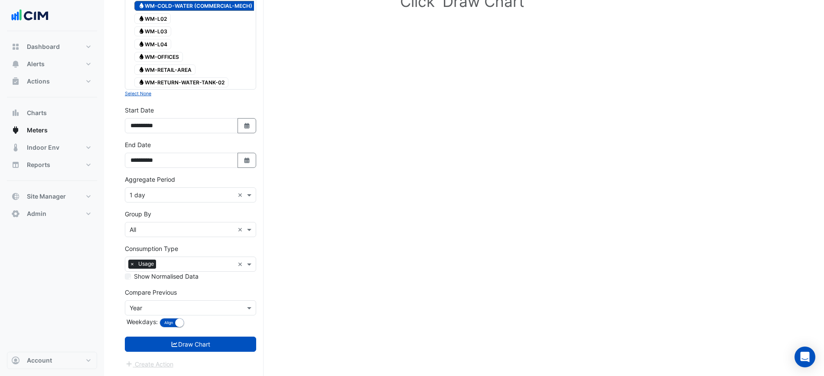
click at [157, 308] on input "text" at bounding box center [182, 308] width 104 height 9
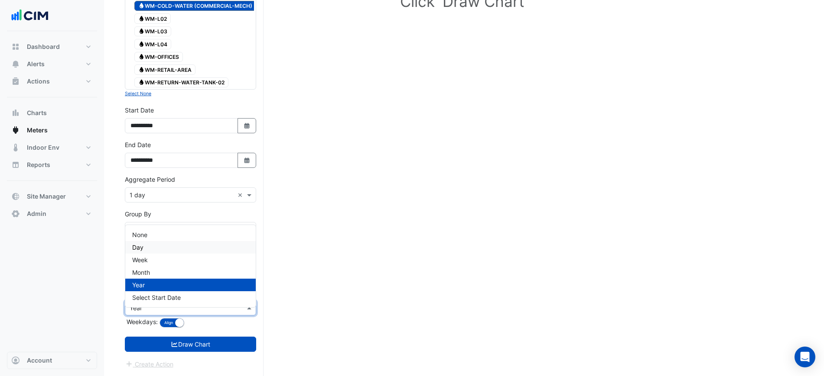
click at [163, 229] on div "None" at bounding box center [190, 235] width 130 height 13
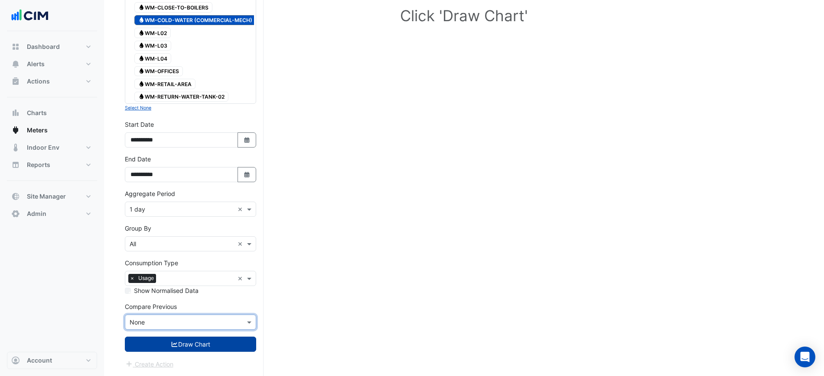
click at [198, 347] on button "Draw Chart" at bounding box center [190, 344] width 131 height 15
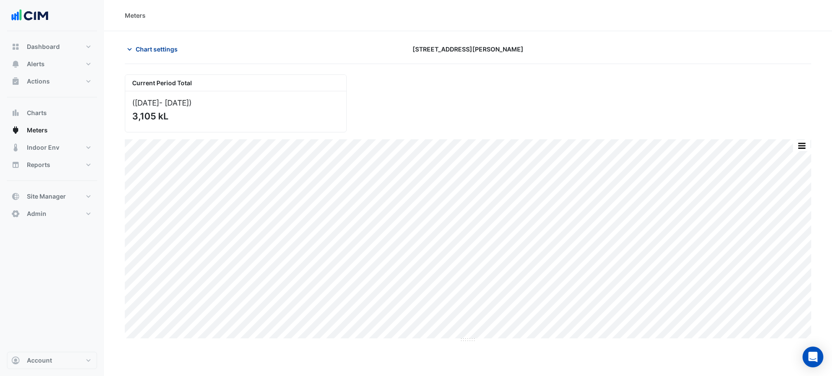
click at [170, 52] on span "Chart settings" at bounding box center [157, 49] width 42 height 9
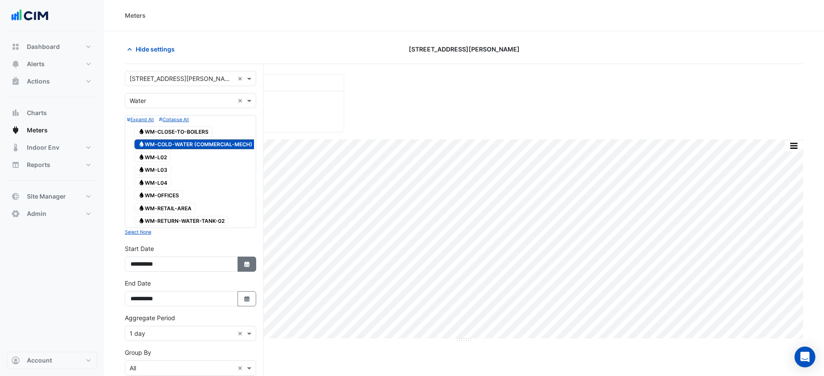
click at [244, 268] on button "Select Date" at bounding box center [246, 264] width 19 height 15
select select "*"
select select "****"
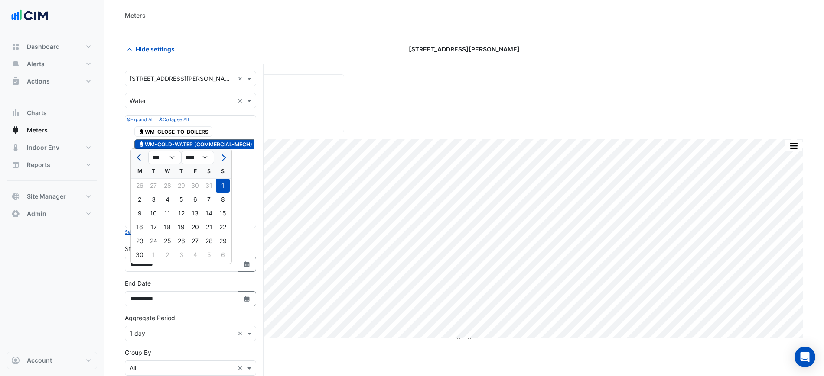
click at [140, 159] on span "Previous month" at bounding box center [139, 158] width 6 height 6
select select "*"
click at [140, 243] on div "26" at bounding box center [140, 241] width 14 height 14
type input "**********"
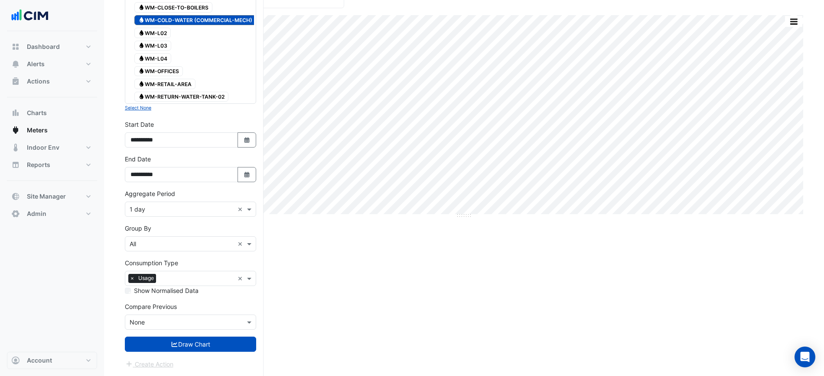
scroll to position [133, 0]
click at [164, 216] on div "× 1 day ×" at bounding box center [190, 209] width 131 height 15
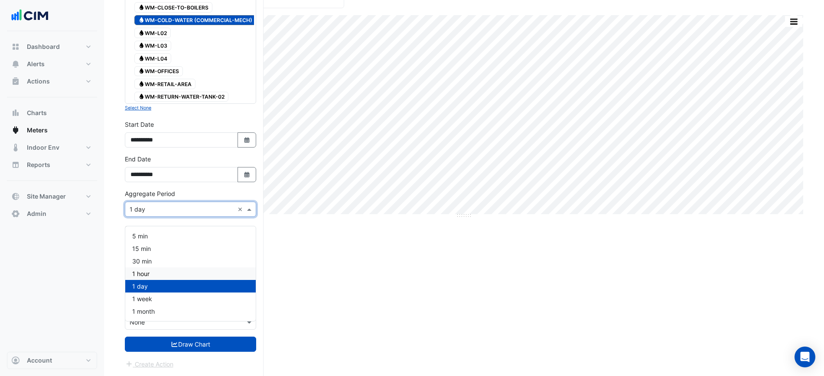
click at [157, 268] on div "1 hour" at bounding box center [190, 274] width 130 height 13
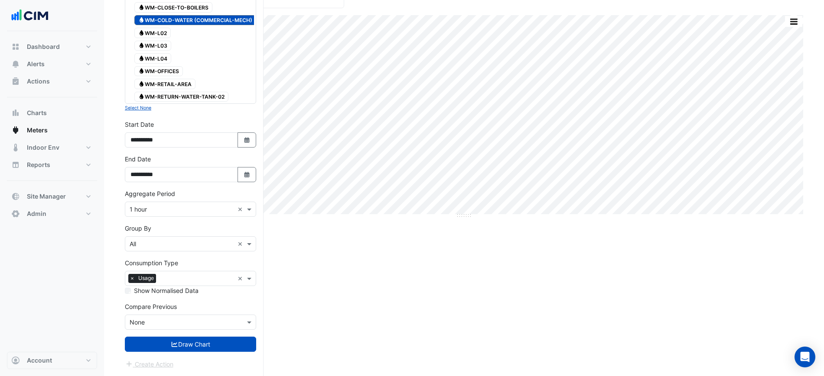
click at [192, 354] on form "× [STREET_ADDRESS][PERSON_NAME] × × Water × Expand All Collapse All Water WM-CL…" at bounding box center [190, 158] width 131 height 423
click at [195, 344] on button "Draw Chart" at bounding box center [190, 344] width 131 height 15
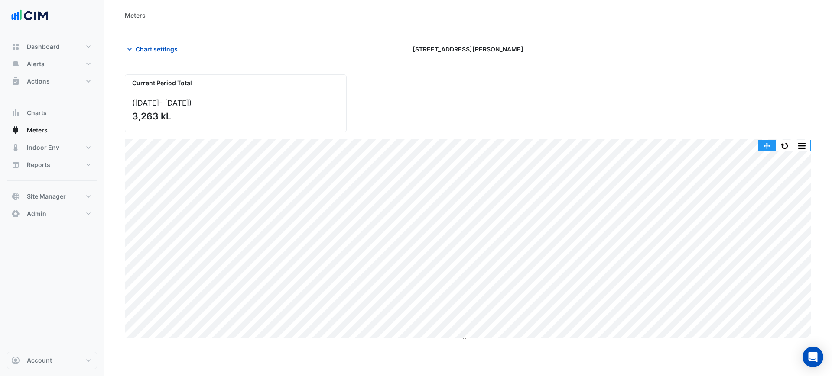
click at [763, 143] on button "button" at bounding box center [766, 145] width 17 height 11
click at [739, 96] on div "Current Period Total ([DATE] - [DATE] ) 3,263 kL" at bounding box center [468, 100] width 697 height 65
click at [169, 46] on span "Chart settings" at bounding box center [157, 49] width 42 height 9
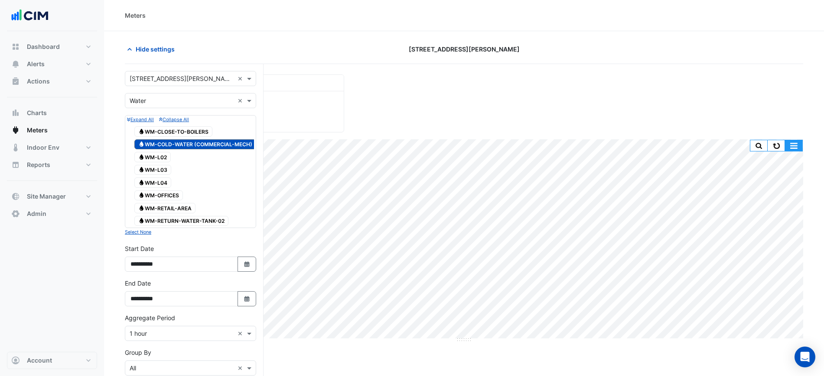
click at [785, 140] on button "button" at bounding box center [793, 145] width 17 height 11
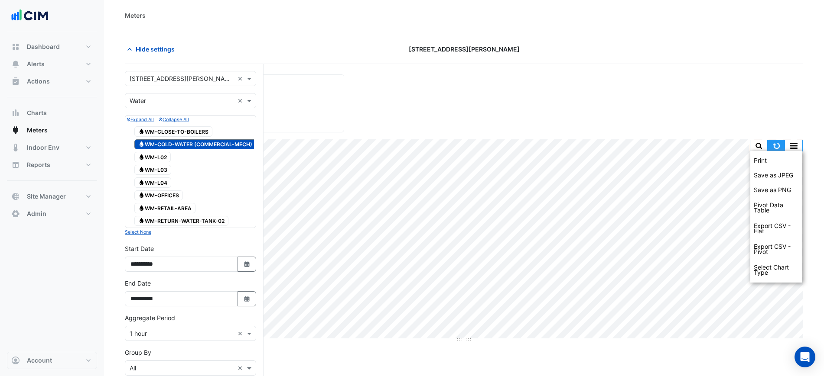
click at [778, 142] on button "button" at bounding box center [775, 145] width 17 height 11
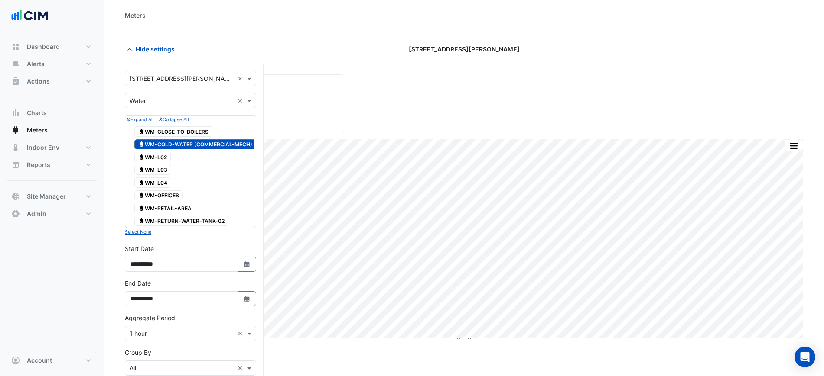
click at [686, 101] on div "Current Period Total ([DATE] - [DATE] ) 3,263 kL" at bounding box center [464, 100] width 688 height 65
click at [148, 47] on span "Hide settings" at bounding box center [155, 49] width 39 height 9
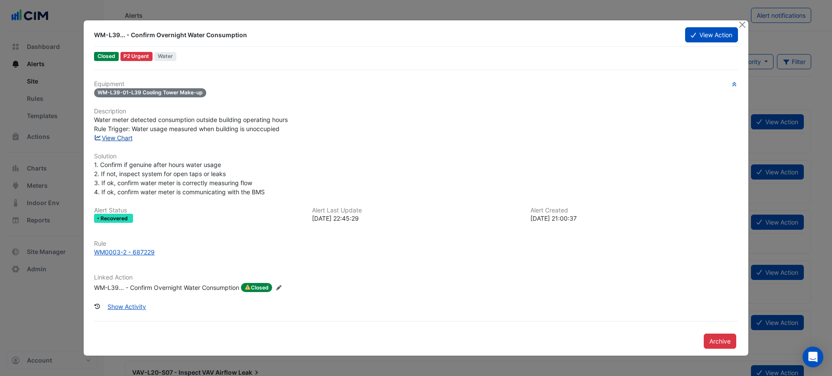
click at [114, 134] on link "View Chart" at bounding box center [113, 137] width 39 height 7
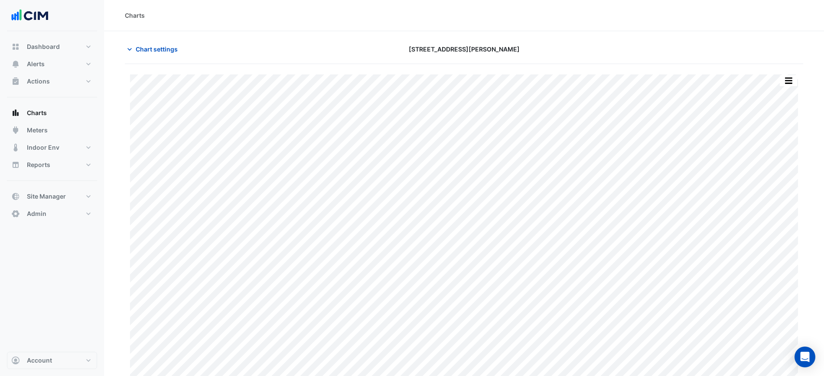
click at [558, 36] on section "Chart settings [STREET_ADDRESS][PERSON_NAME] Print Save as JPEG Save as PNG Piv…" at bounding box center [464, 207] width 720 height 353
